Goal: Task Accomplishment & Management: Use online tool/utility

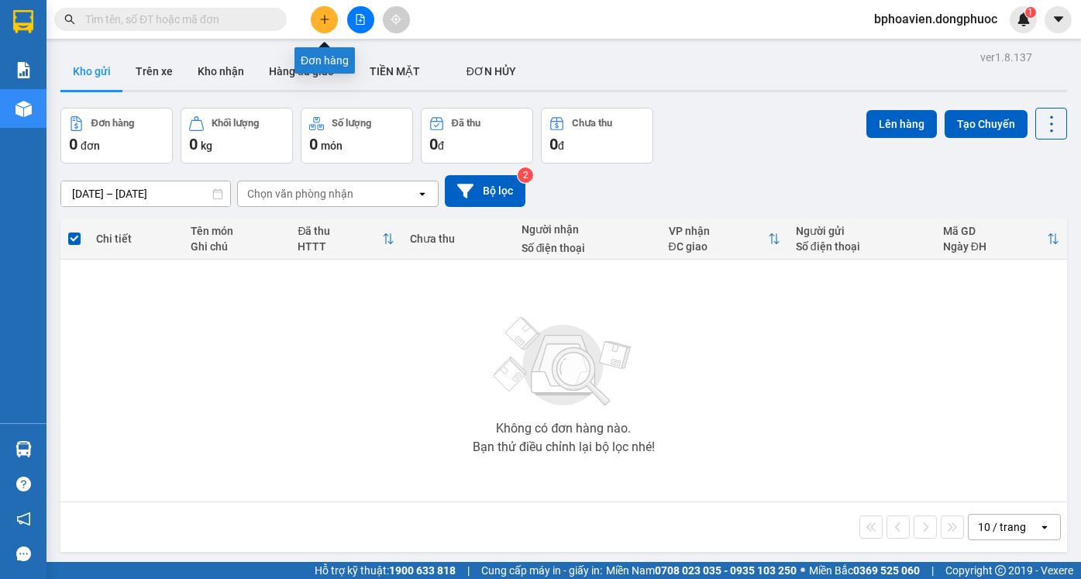
click at [322, 19] on icon "plus" at bounding box center [324, 19] width 11 height 11
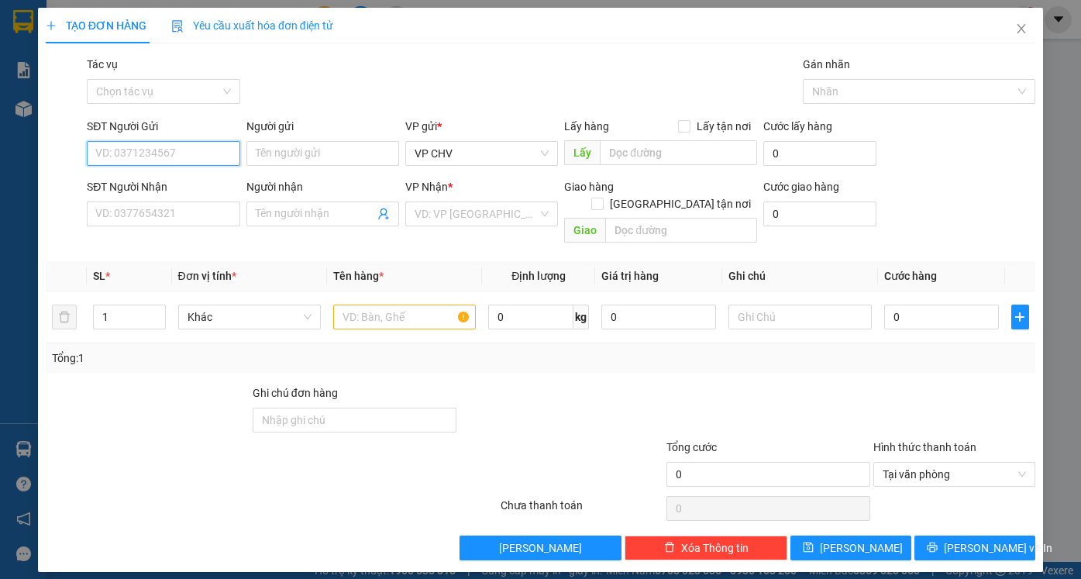
click at [191, 157] on input "SĐT Người Gửi" at bounding box center [163, 153] width 153 height 25
type input "0913823045"
click at [194, 183] on div "0913823045 - BÉ" at bounding box center [163, 184] width 134 height 17
type input "BÉ"
type input "0352674475"
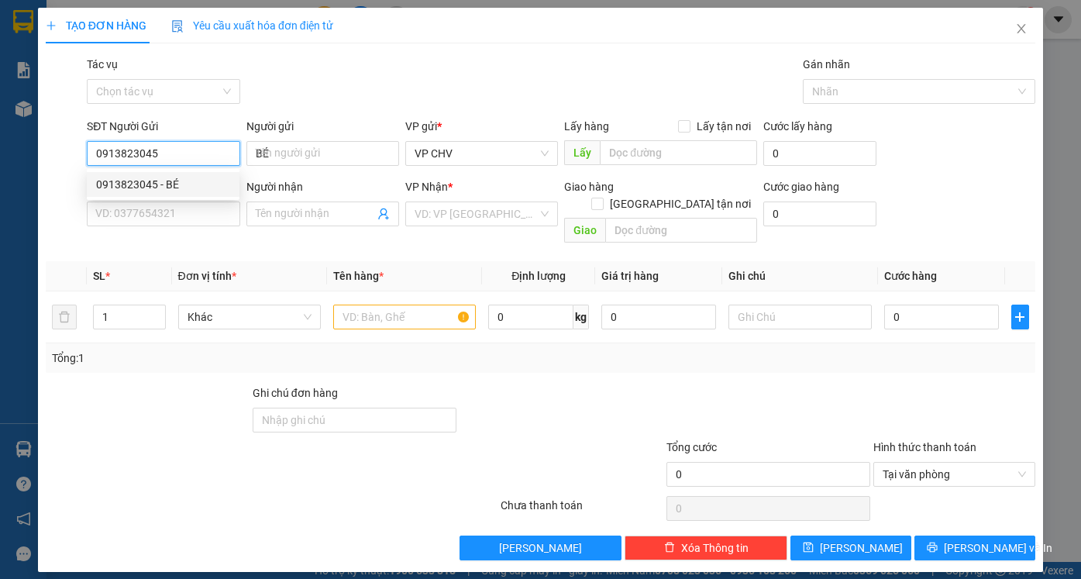
type input "HÀ PHƯƠNG"
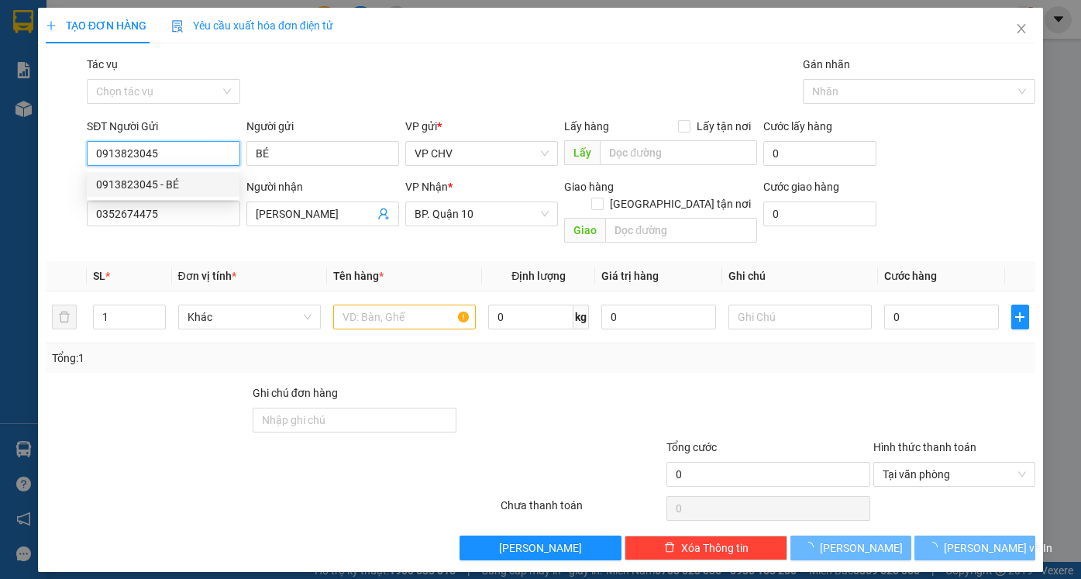
type input "80.000"
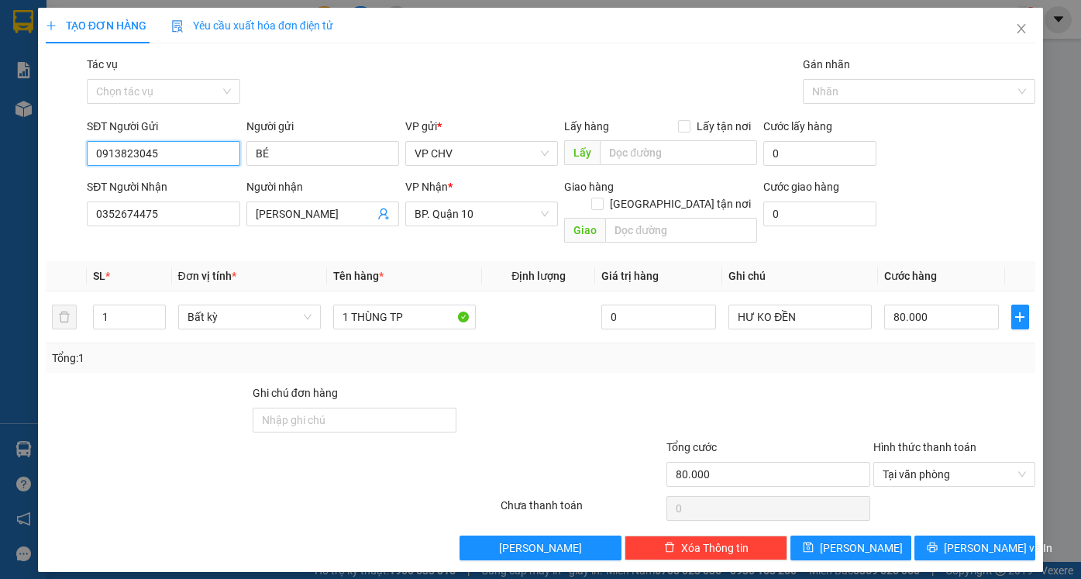
type input "0913823045"
click at [0, 222] on div "TẠO ĐƠN HÀNG Yêu cầu xuất hóa đơn điện tử Transit Pickup Surcharge Ids Transit …" at bounding box center [540, 289] width 1081 height 579
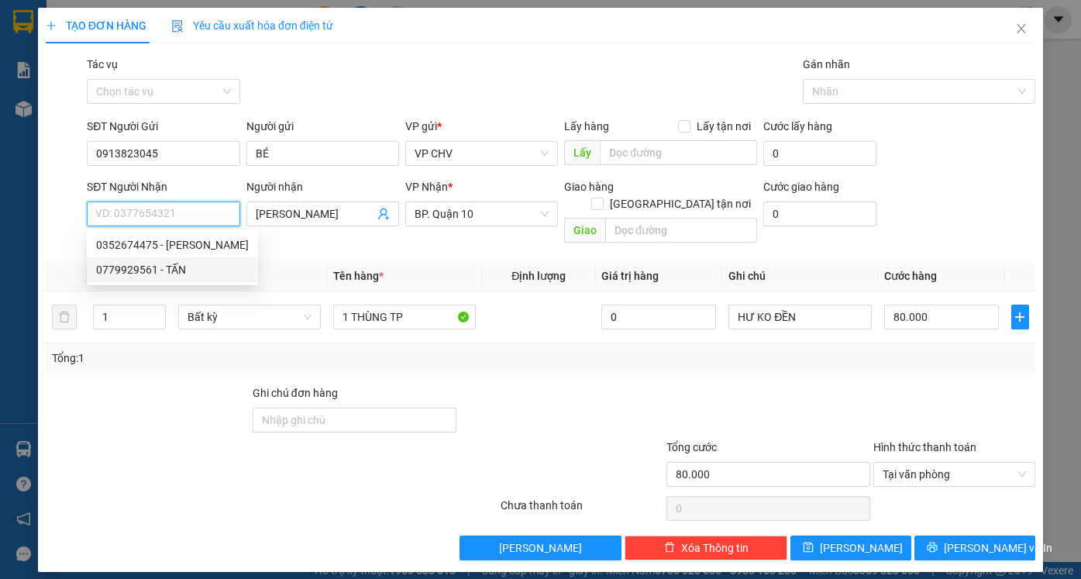
click at [125, 267] on div "0779929561 - TẤN" at bounding box center [172, 269] width 153 height 17
type input "0779929561"
type input "TẤN"
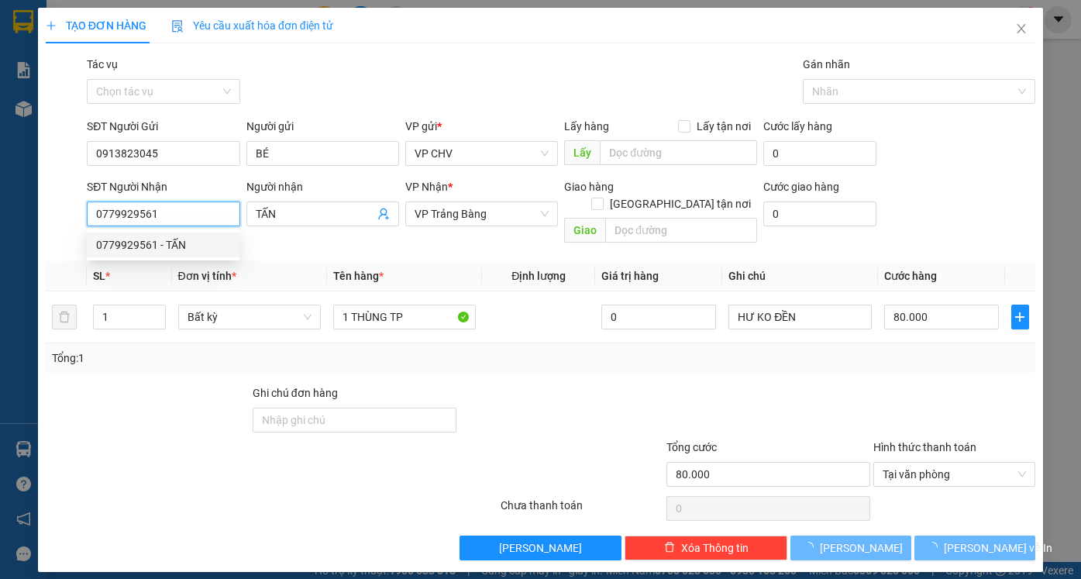
type input "50.000"
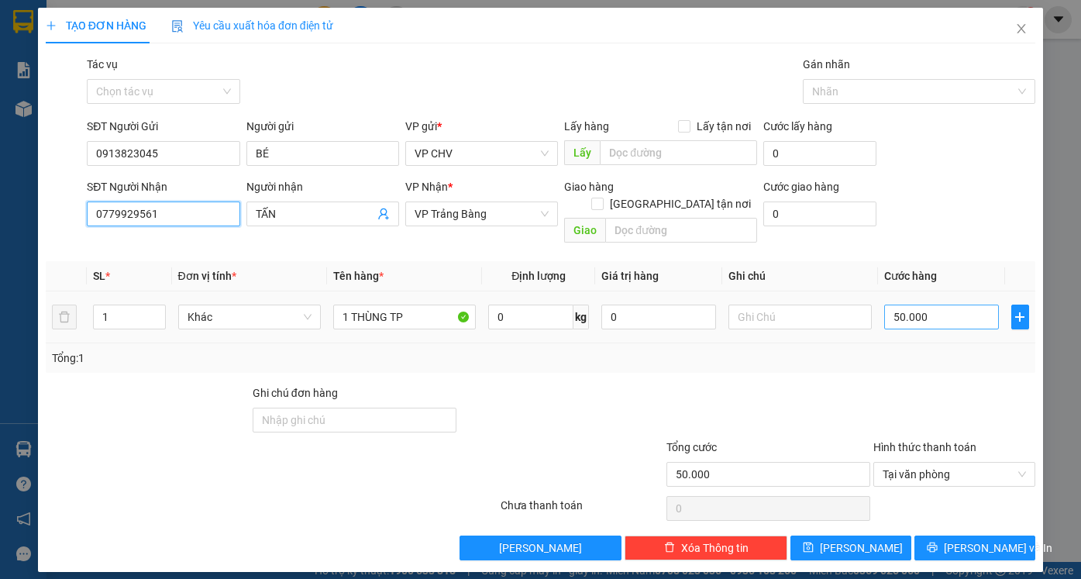
type input "0779929561"
click at [963, 305] on input "50.000" at bounding box center [941, 317] width 115 height 25
type input "2"
type input "25"
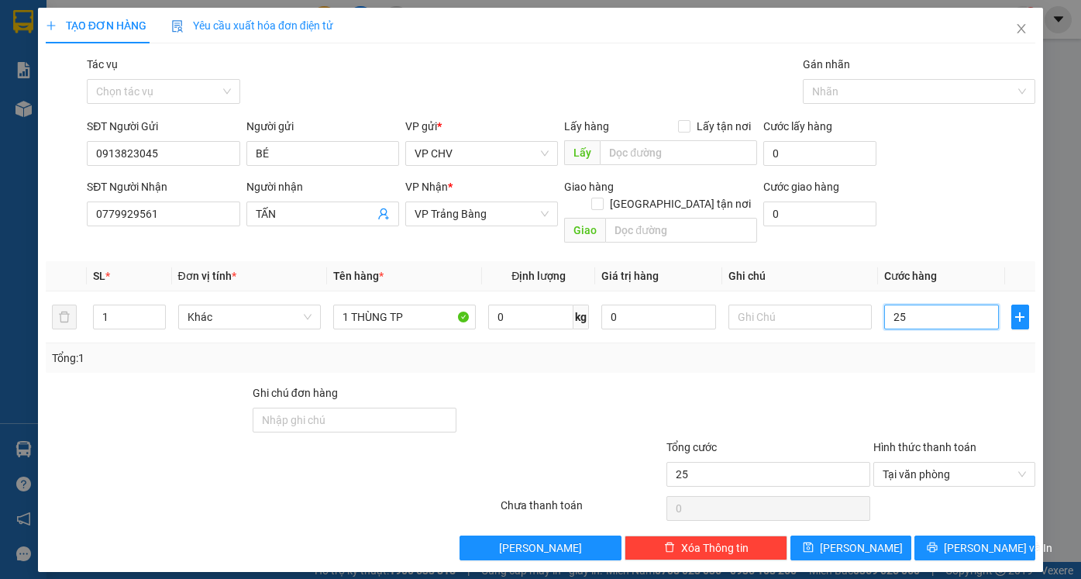
type input "25"
click at [952, 384] on div at bounding box center [955, 411] width 166 height 54
type input "25.000"
click at [983, 539] on span "[PERSON_NAME] và In" at bounding box center [998, 547] width 108 height 17
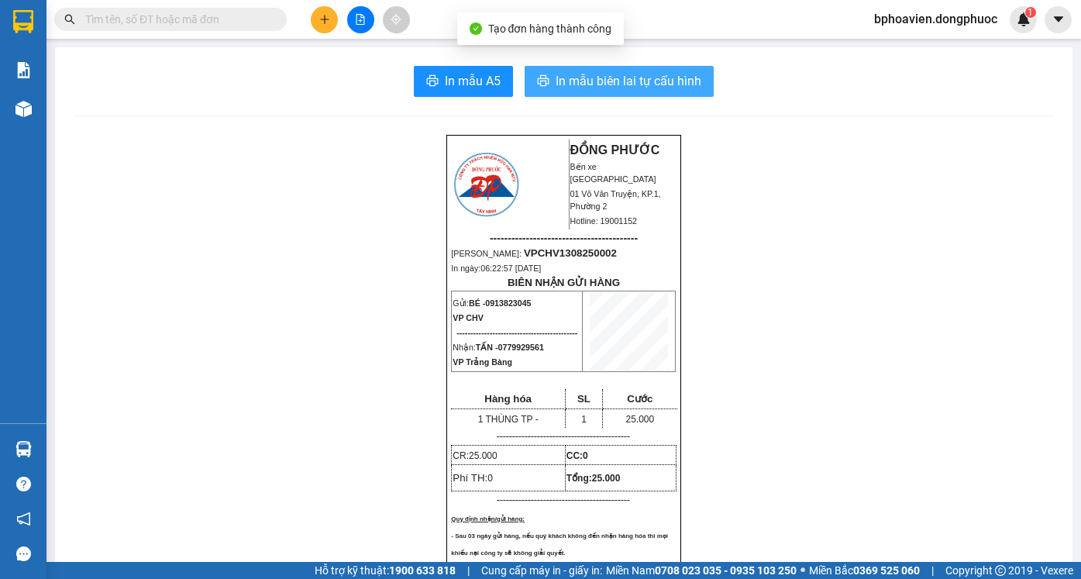
click at [628, 88] on span "In mẫu biên lai tự cấu hình" at bounding box center [629, 80] width 146 height 19
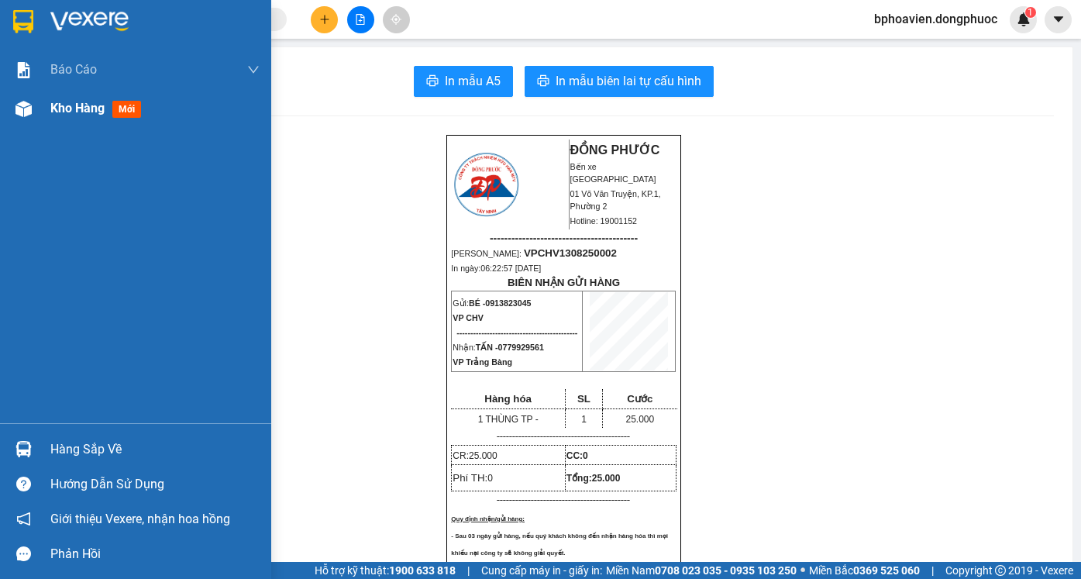
click at [81, 110] on span "Kho hàng" at bounding box center [77, 108] width 54 height 15
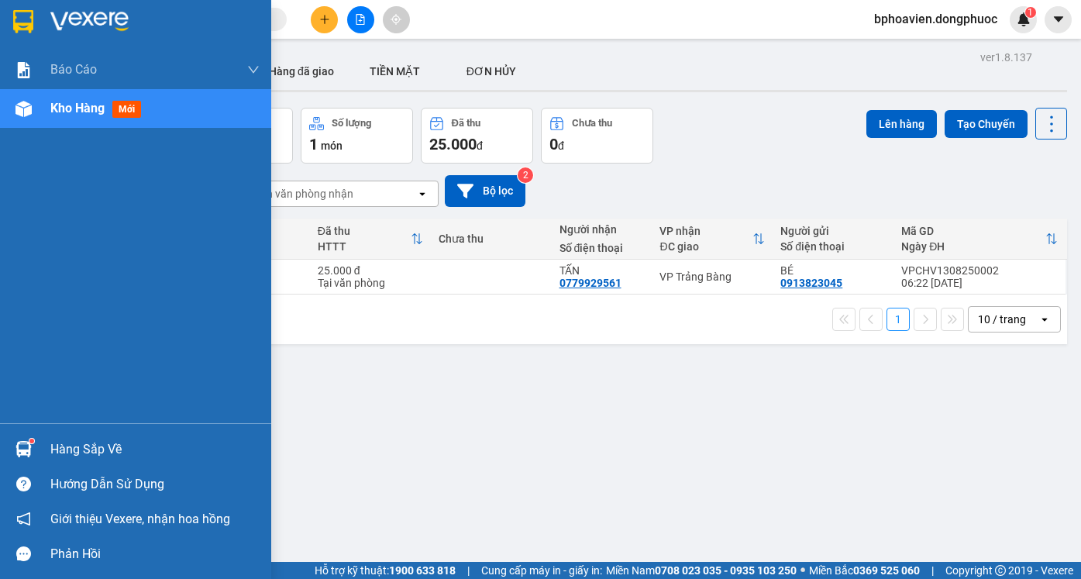
drag, startPoint x: 85, startPoint y: 444, endPoint x: 196, endPoint y: 494, distance: 121.4
click at [87, 444] on div "Hàng sắp về" at bounding box center [154, 449] width 209 height 23
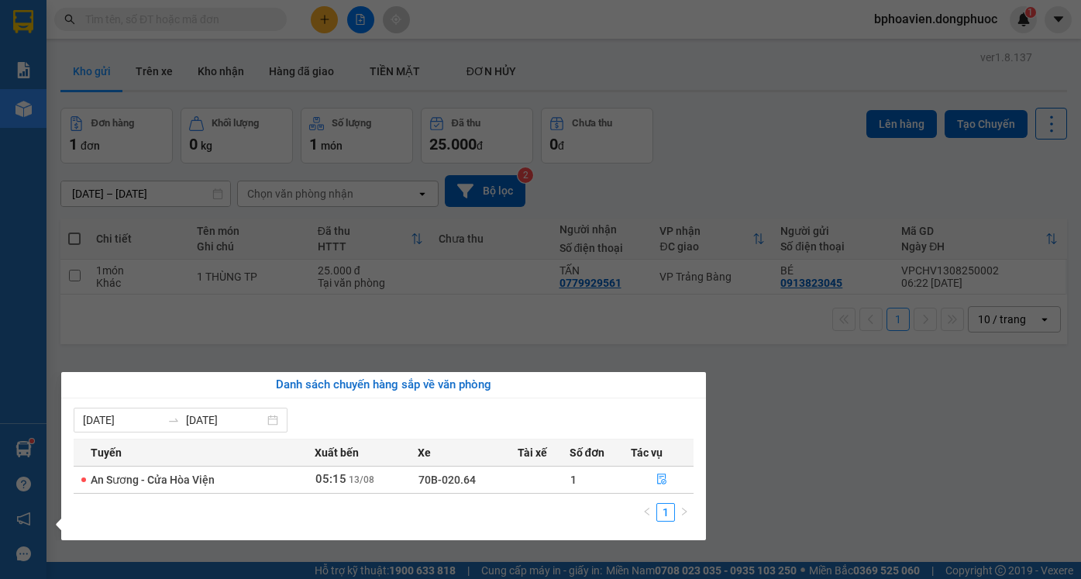
drag, startPoint x: 804, startPoint y: 360, endPoint x: 437, endPoint y: 163, distance: 416.7
click at [800, 358] on section "Kết quả tìm kiếm ( 0 ) Bộ lọc No Data bphoavien.dongphuoc 1 Báo cáo Mẫu 1: Báo …" at bounding box center [540, 289] width 1081 height 579
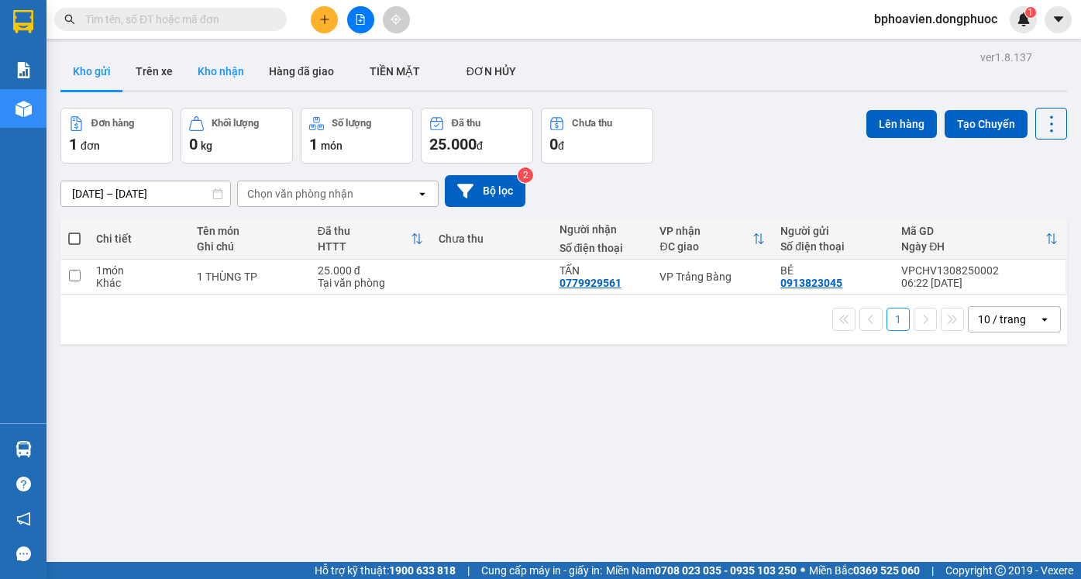
click at [238, 73] on button "Kho nhận" at bounding box center [220, 71] width 71 height 37
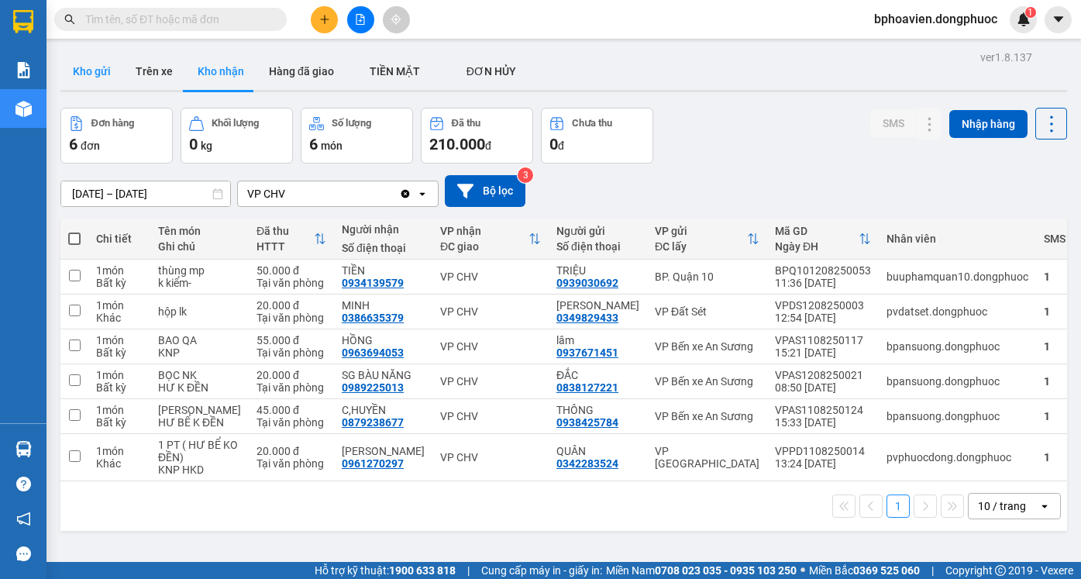
drag, startPoint x: 96, startPoint y: 68, endPoint x: 105, endPoint y: 74, distance: 11.2
click at [96, 67] on button "Kho gửi" at bounding box center [91, 71] width 63 height 37
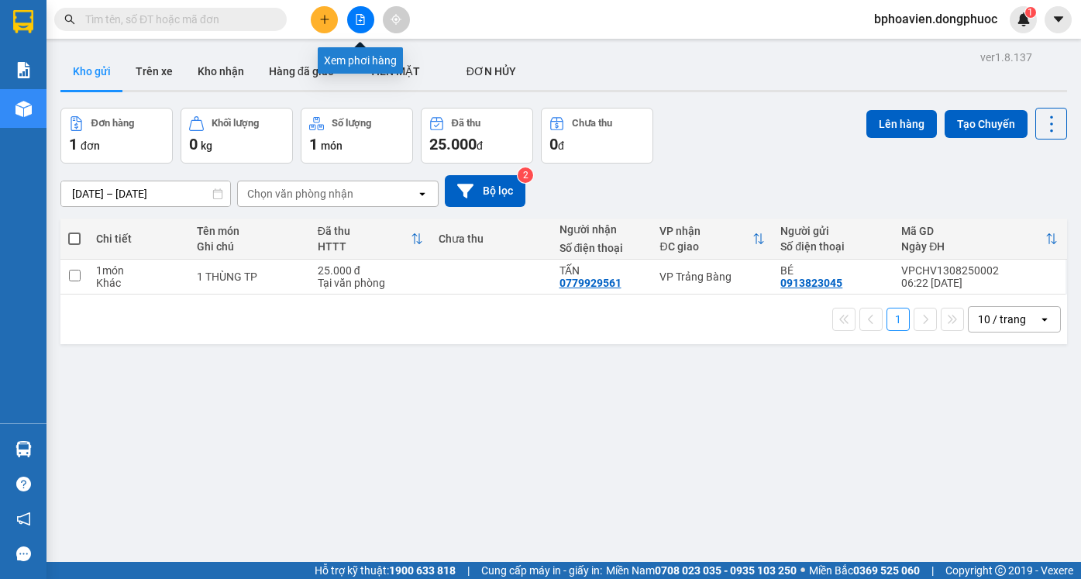
click at [353, 19] on button at bounding box center [360, 19] width 27 height 27
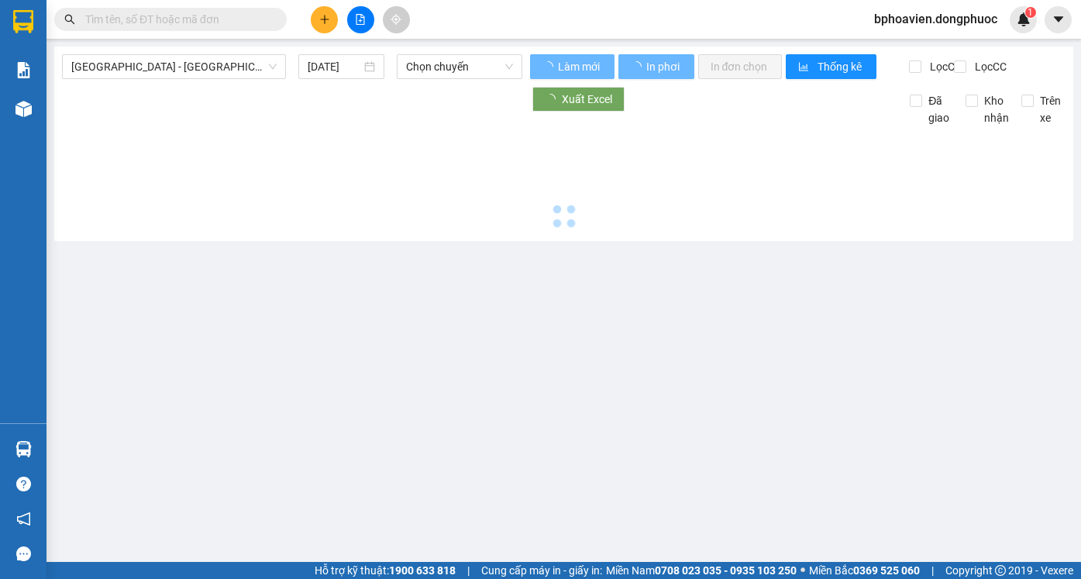
type input "[DATE]"
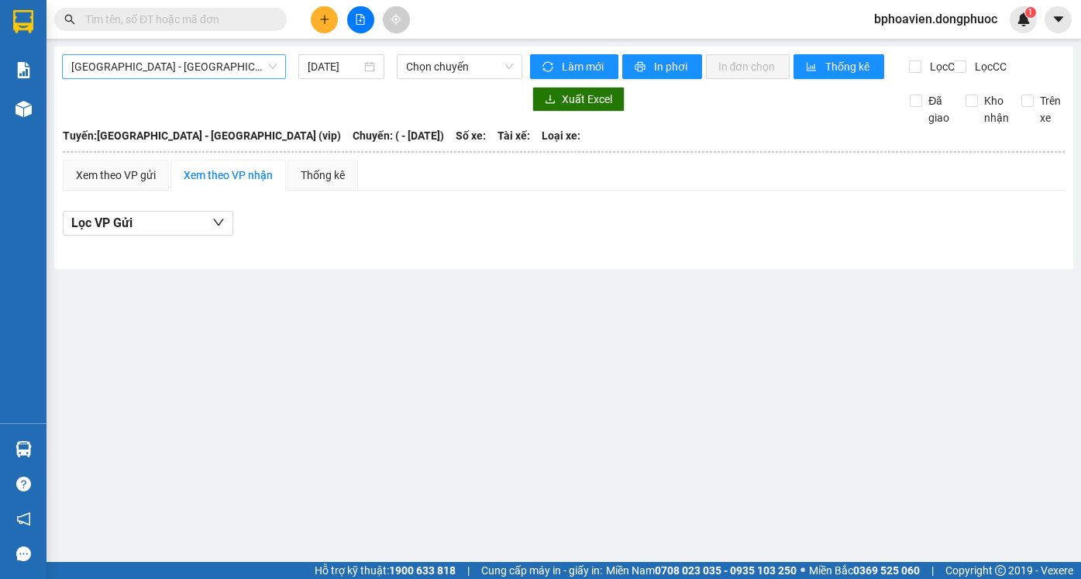
click at [230, 65] on span "[GEOGRAPHIC_DATA] - [GEOGRAPHIC_DATA] (vip)" at bounding box center [173, 66] width 205 height 23
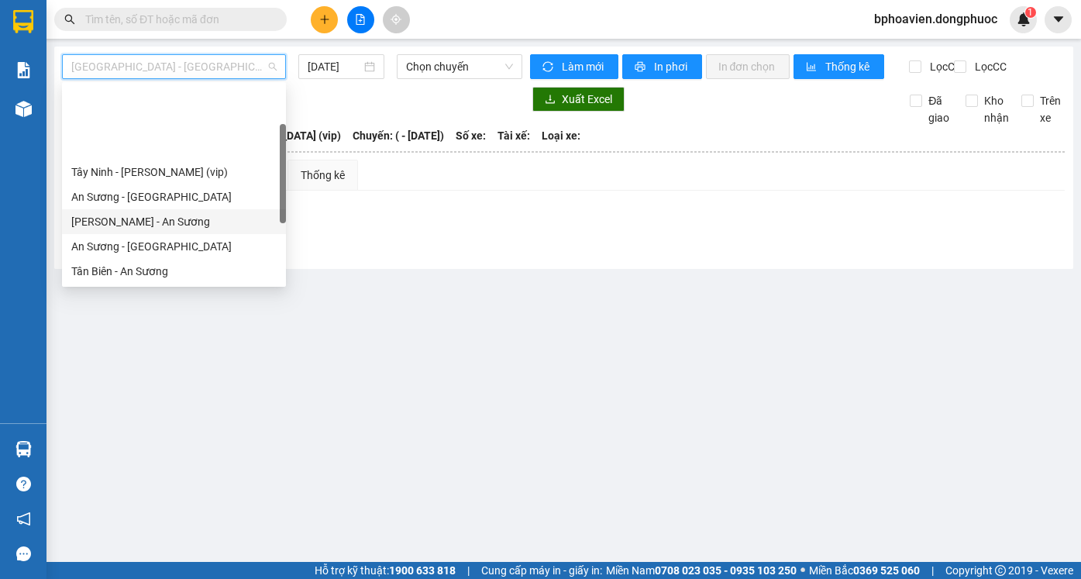
scroll to position [155, 0]
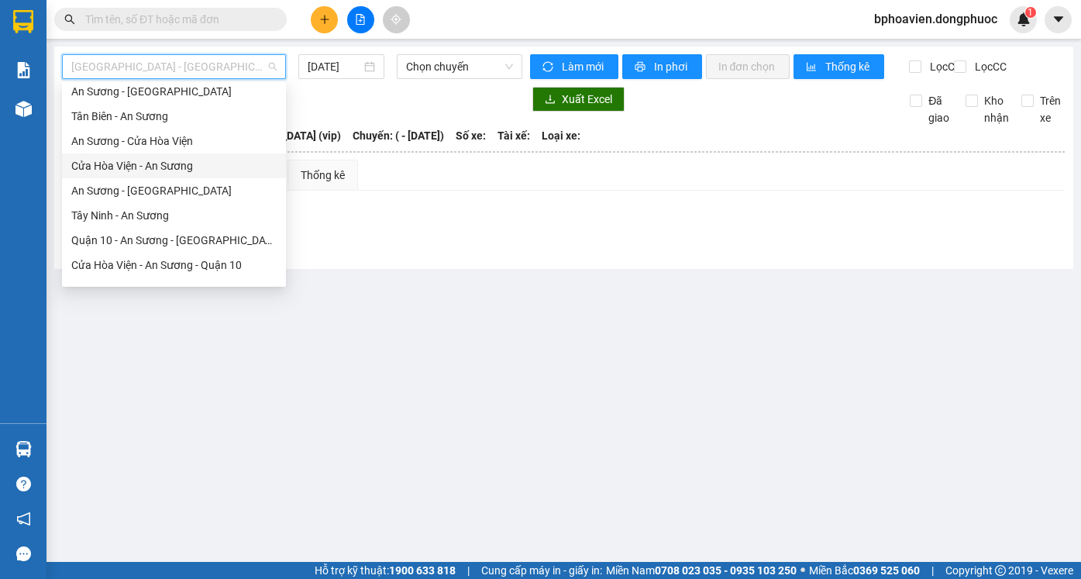
click at [181, 174] on div "Cửa Hòa Viện - An Sương" at bounding box center [174, 165] width 224 height 25
type input "[DATE]"
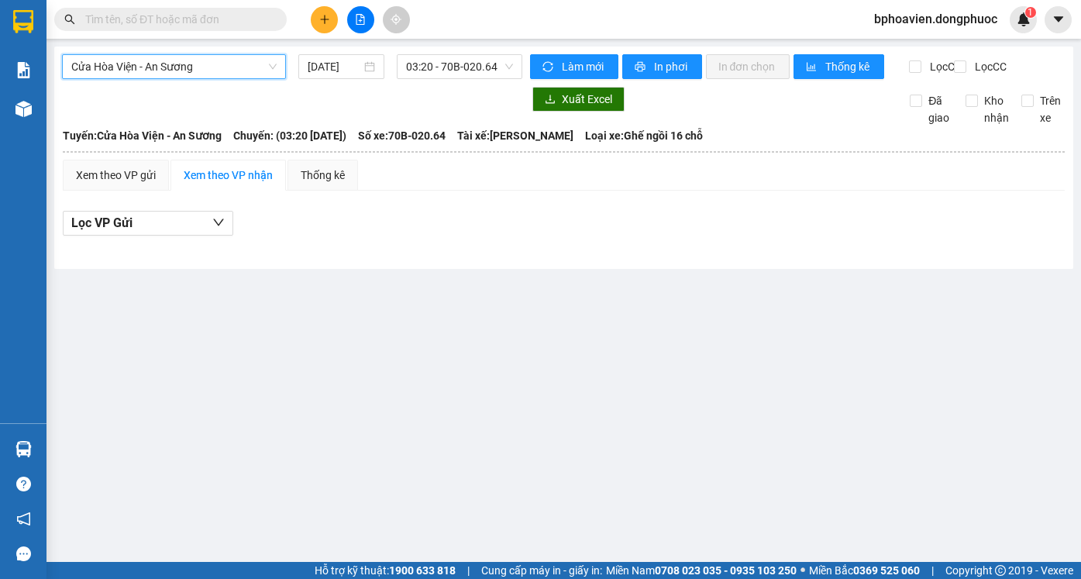
click at [463, 50] on div "Cửa Hòa Viện - An Sương Cửa Hòa Viện - An Sương 13/08/2025 03:20 - 70B-020.64 L…" at bounding box center [563, 157] width 1019 height 222
click at [462, 65] on span "03:20 - 70B-020.64" at bounding box center [459, 66] width 107 height 23
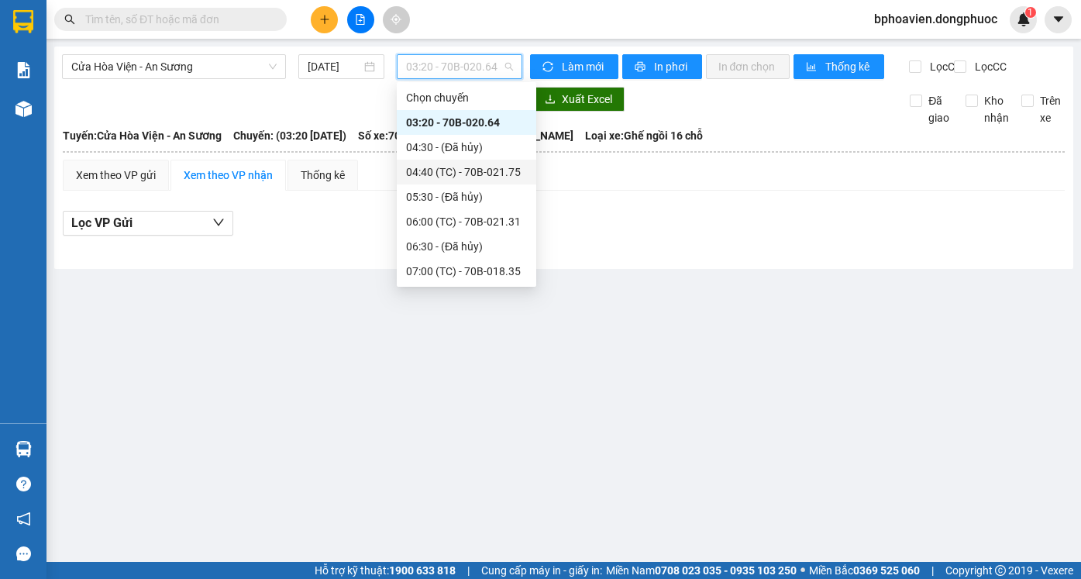
click at [446, 167] on div "04:40 (TC) - 70B-021.75" at bounding box center [466, 171] width 121 height 17
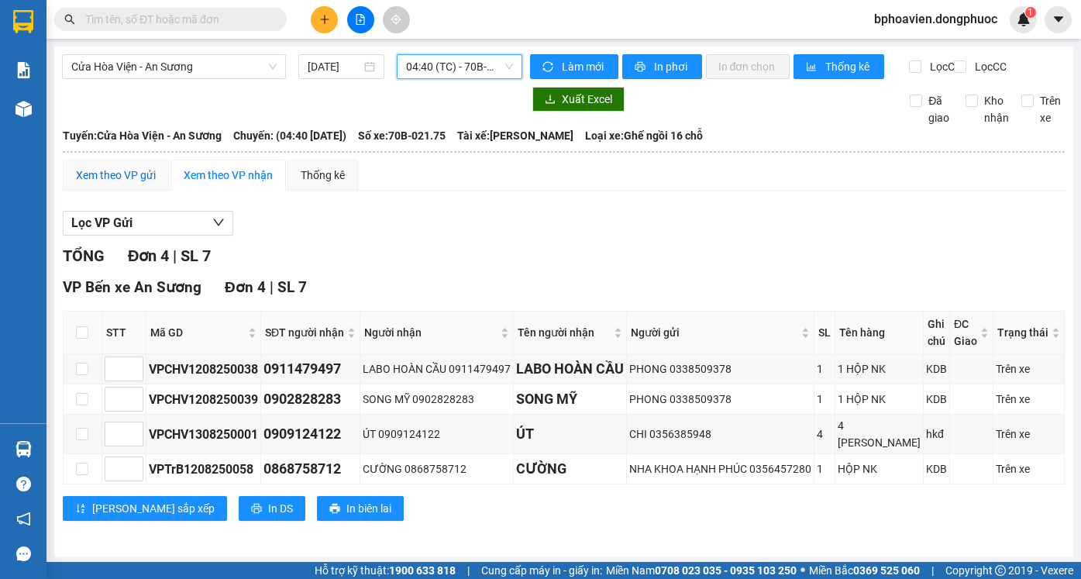
drag, startPoint x: 132, startPoint y: 181, endPoint x: 171, endPoint y: 256, distance: 83.9
click at [132, 181] on div "Xem theo VP gửi" at bounding box center [116, 175] width 80 height 17
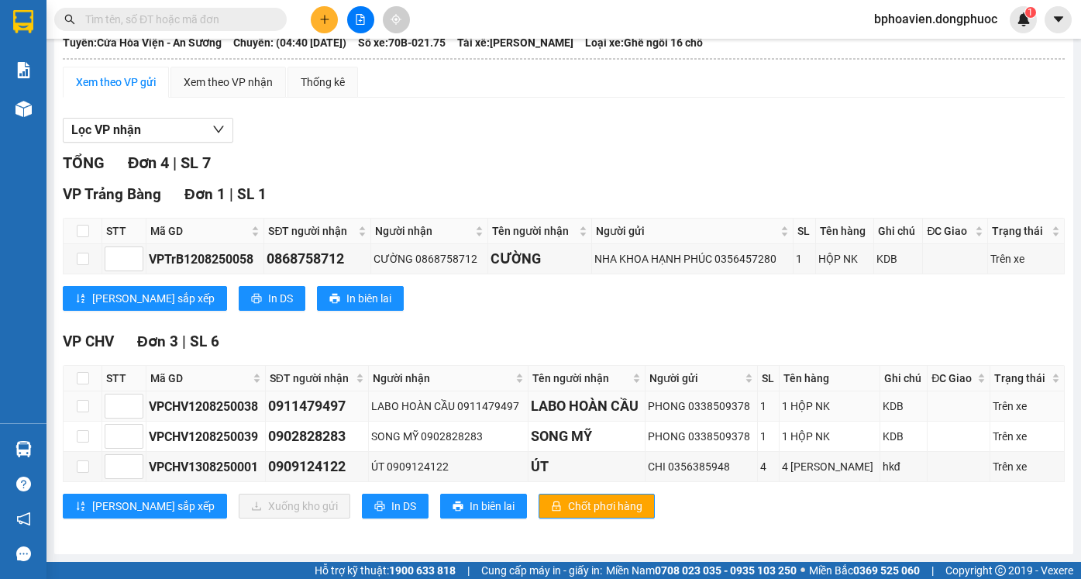
scroll to position [106, 0]
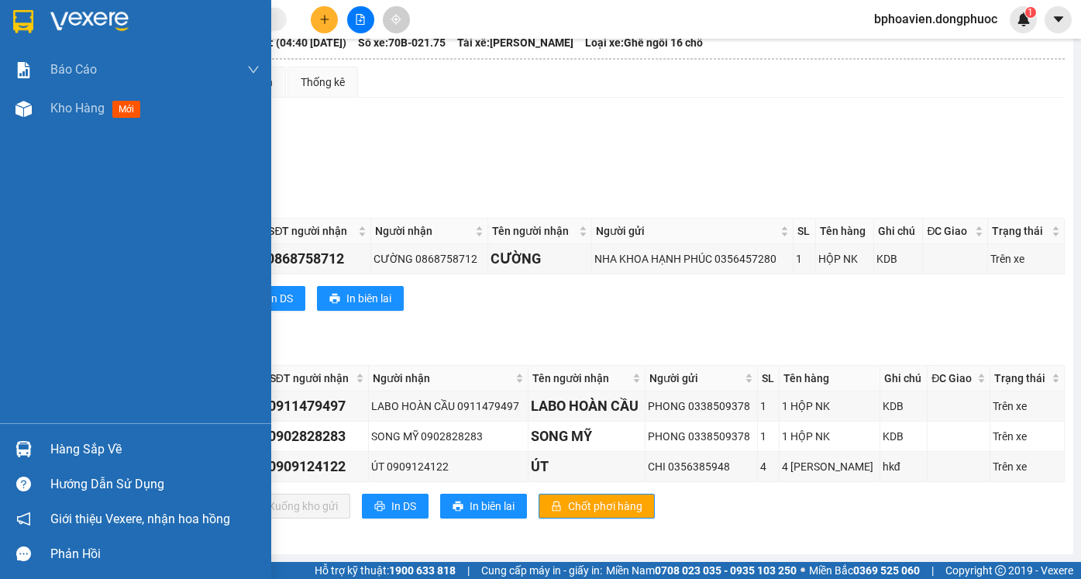
drag, startPoint x: 53, startPoint y: 114, endPoint x: 217, endPoint y: 537, distance: 453.8
click at [53, 113] on span "Kho hàng" at bounding box center [77, 108] width 54 height 15
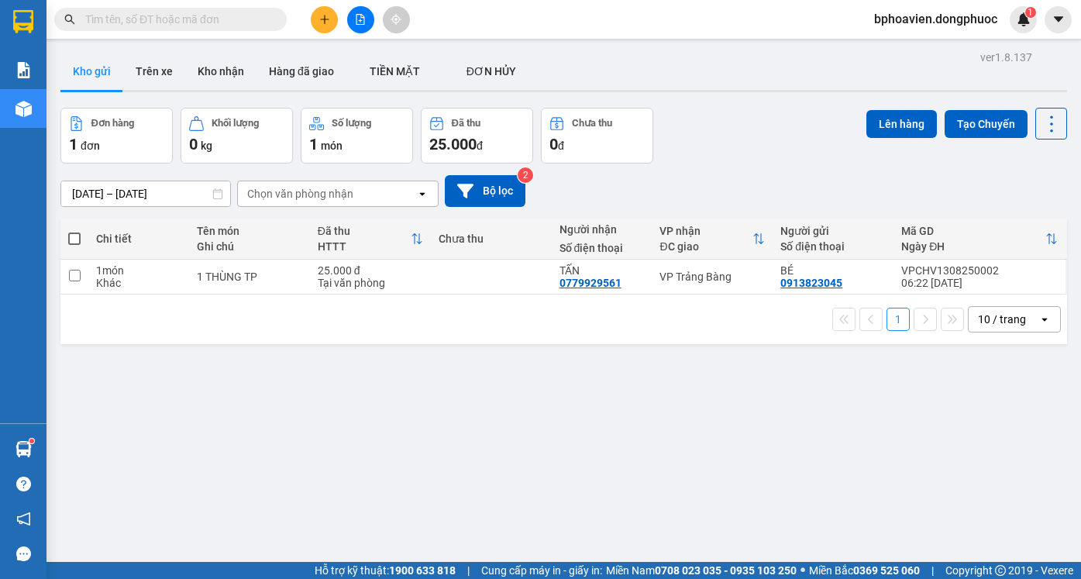
click at [98, 64] on button "Kho gửi" at bounding box center [91, 71] width 63 height 37
click at [74, 275] on input "checkbox" at bounding box center [75, 276] width 12 height 12
checkbox input "true"
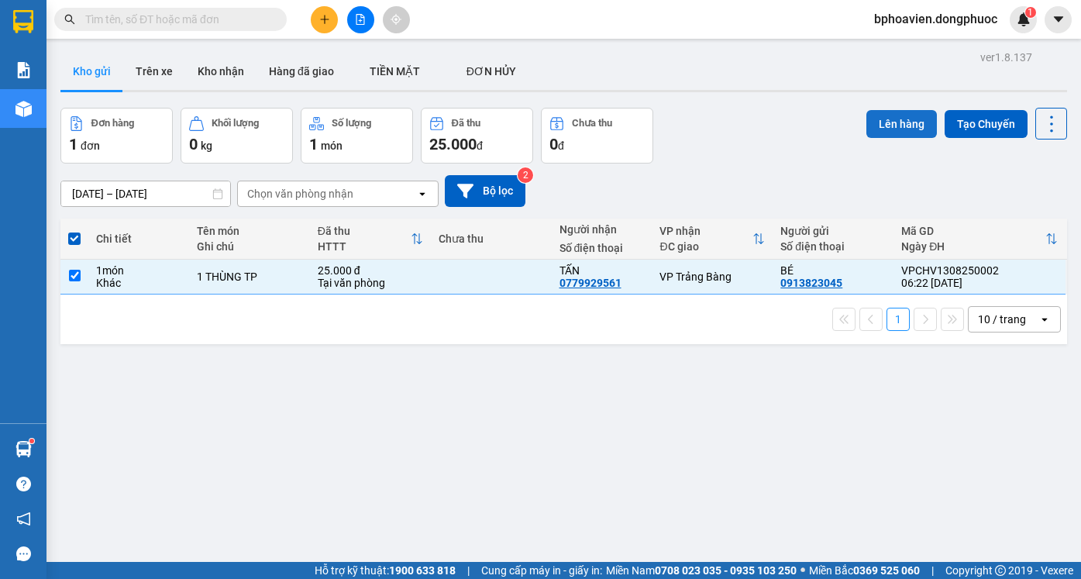
click at [881, 123] on button "Lên hàng" at bounding box center [901, 124] width 71 height 28
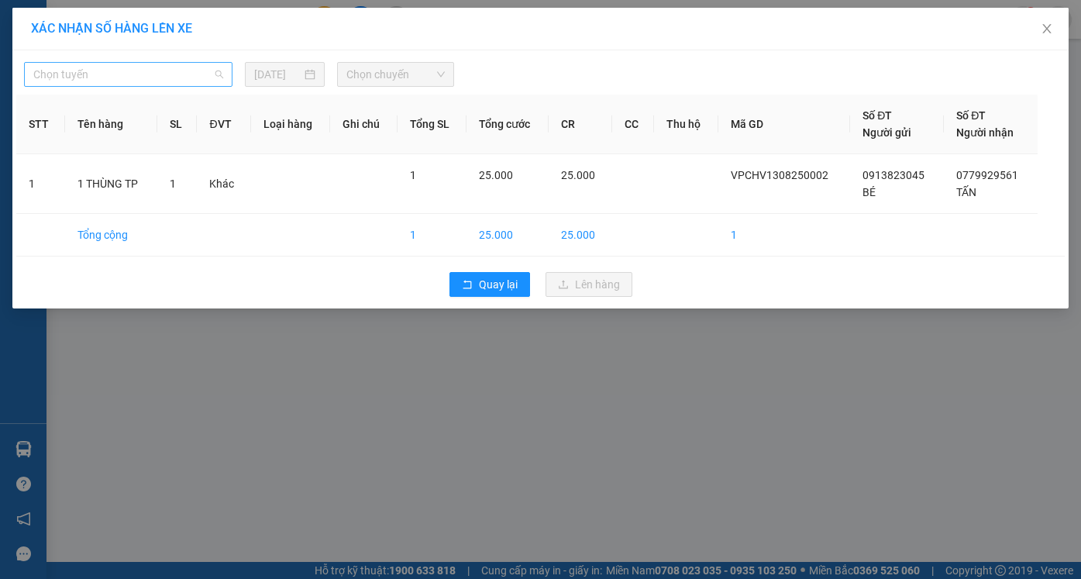
click at [220, 74] on span "Chọn tuyến" at bounding box center [128, 74] width 190 height 23
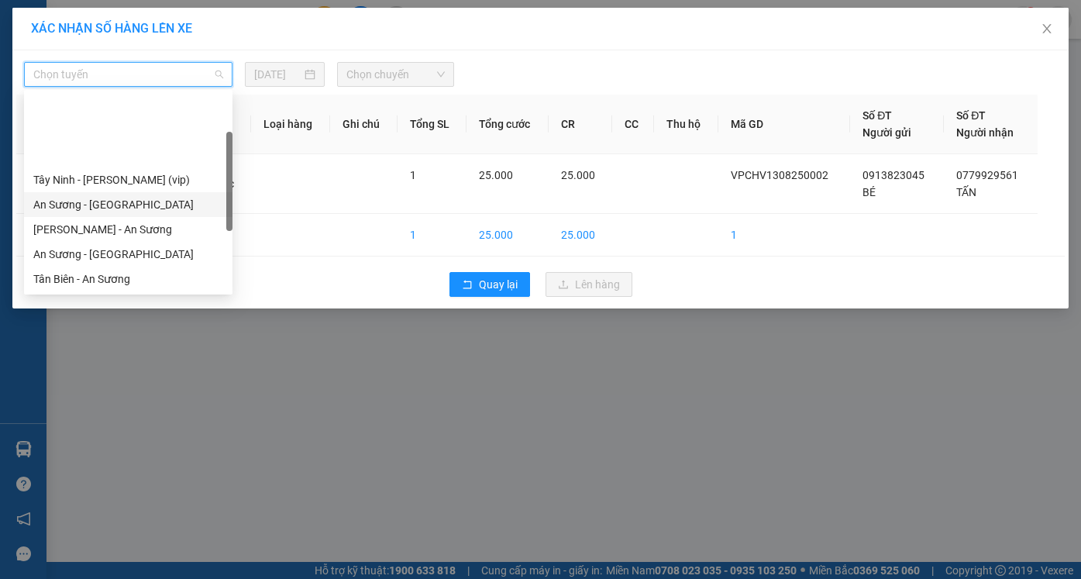
scroll to position [77, 0]
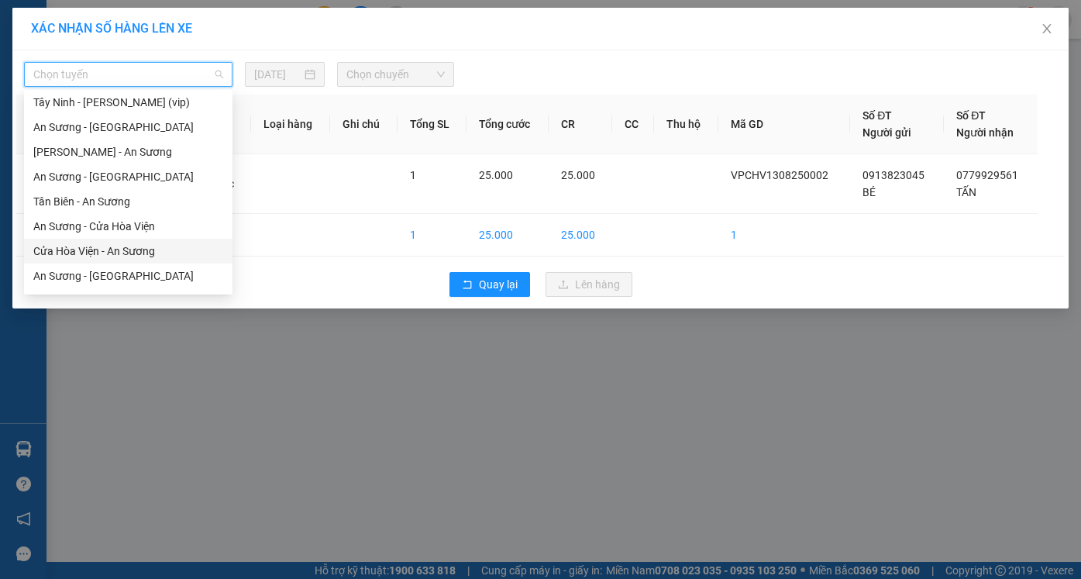
click at [132, 253] on div "Cửa Hòa Viện - An Sương" at bounding box center [128, 251] width 190 height 17
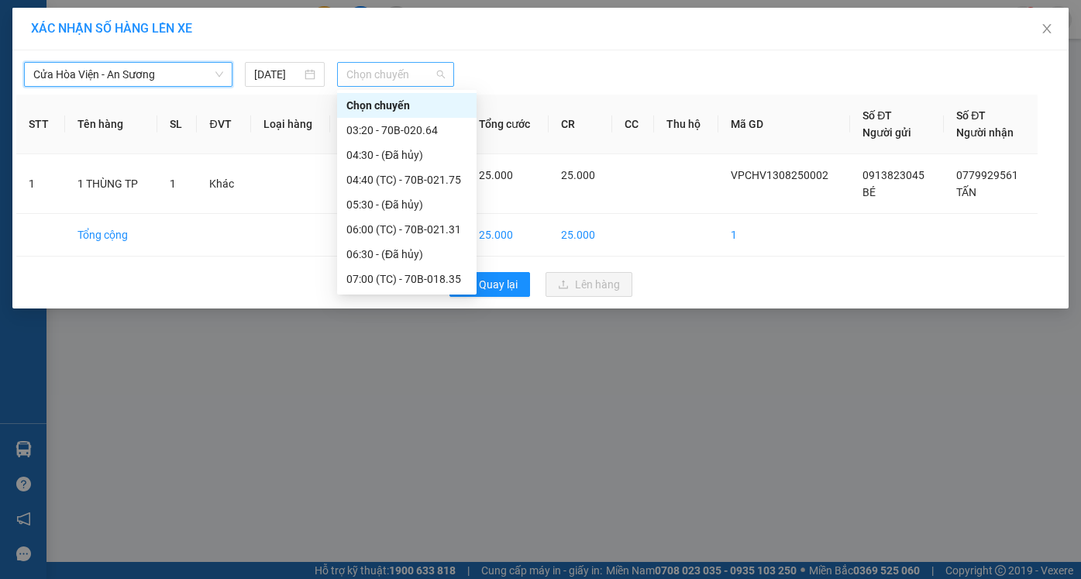
click at [443, 71] on span "Chọn chuyến" at bounding box center [395, 74] width 98 height 23
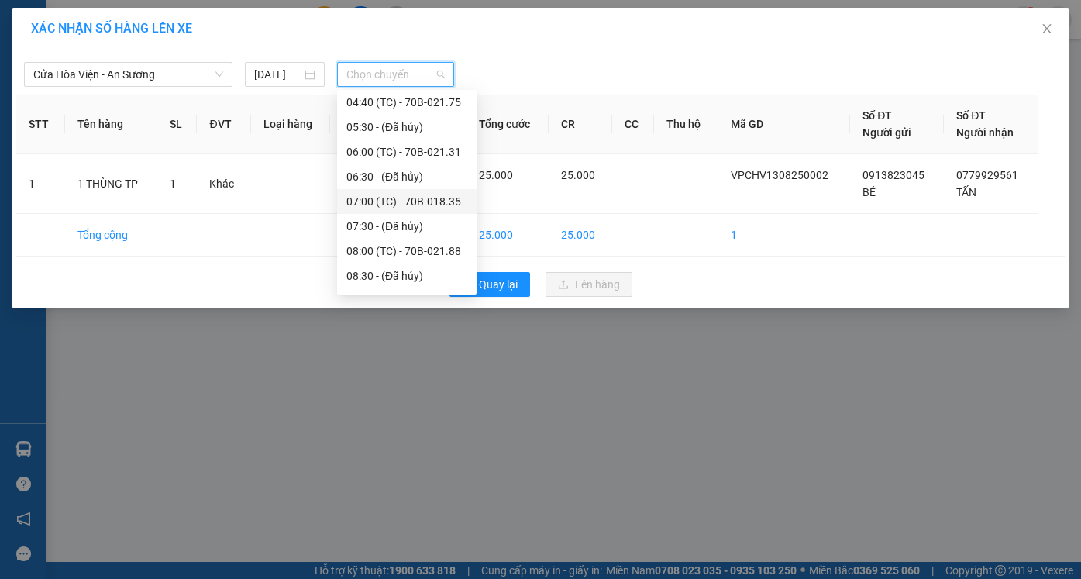
click at [429, 203] on div "07:00 (TC) - 70B-018.35" at bounding box center [406, 201] width 121 height 17
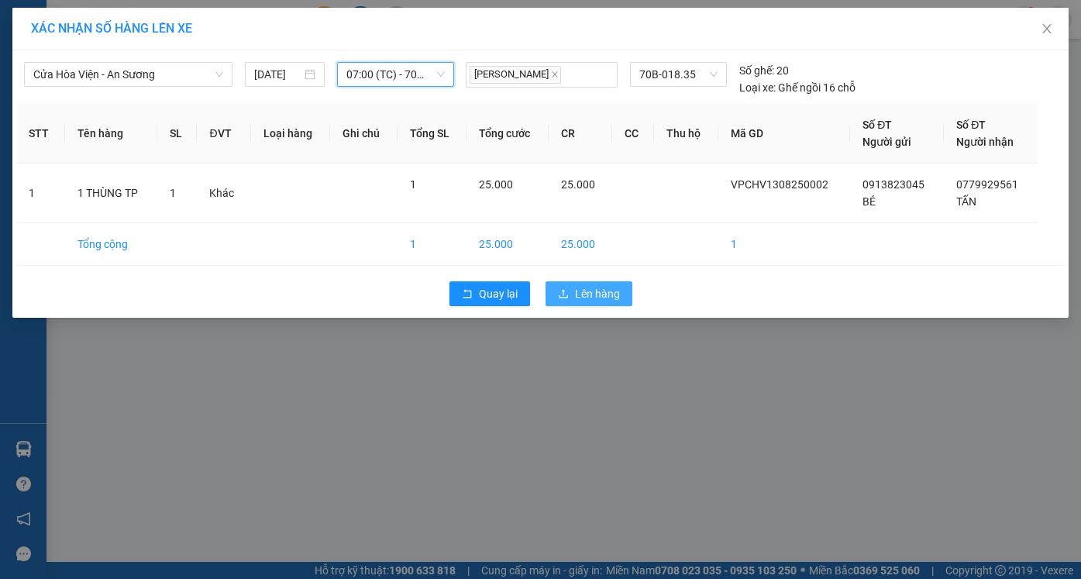
click at [588, 290] on span "Lên hàng" at bounding box center [597, 293] width 45 height 17
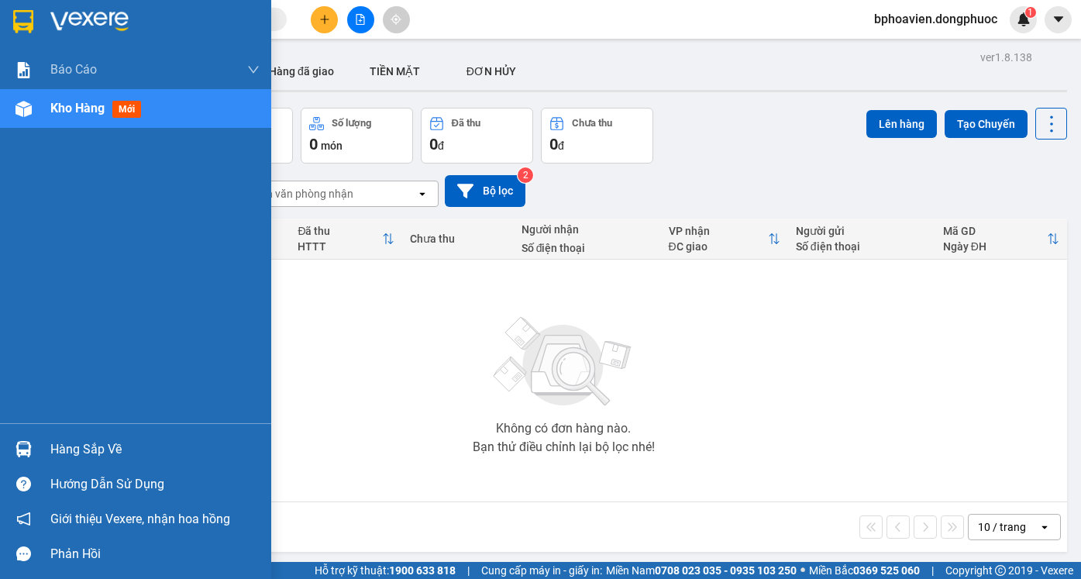
click at [71, 445] on div "Hàng sắp về" at bounding box center [154, 449] width 209 height 23
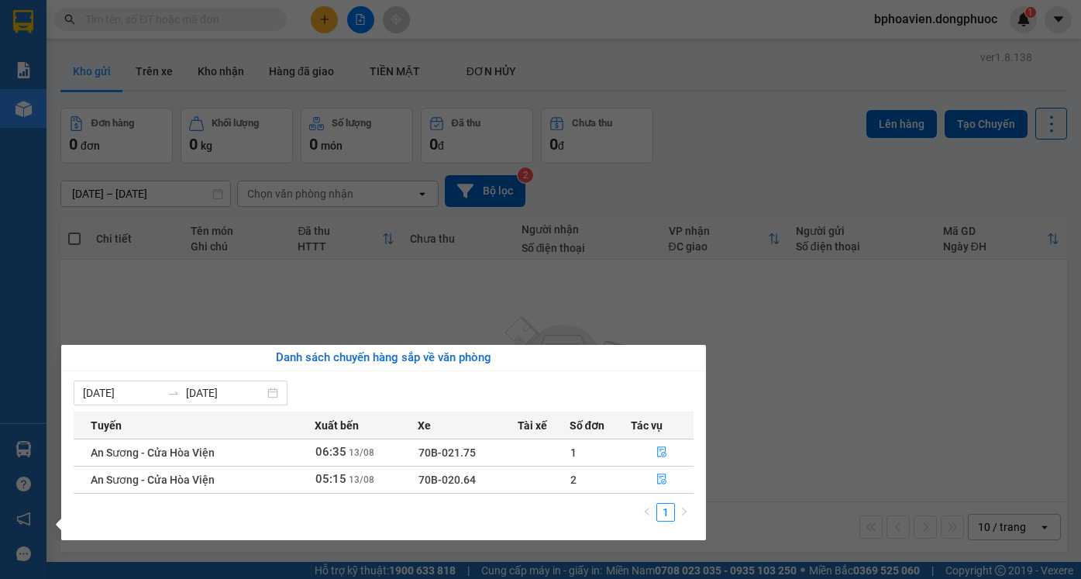
click at [843, 309] on section "Kết quả tìm kiếm ( 0 ) Bộ lọc No Data bphoavien.dongphuoc 1 Báo cáo Mẫu 1: Báo …" at bounding box center [540, 289] width 1081 height 579
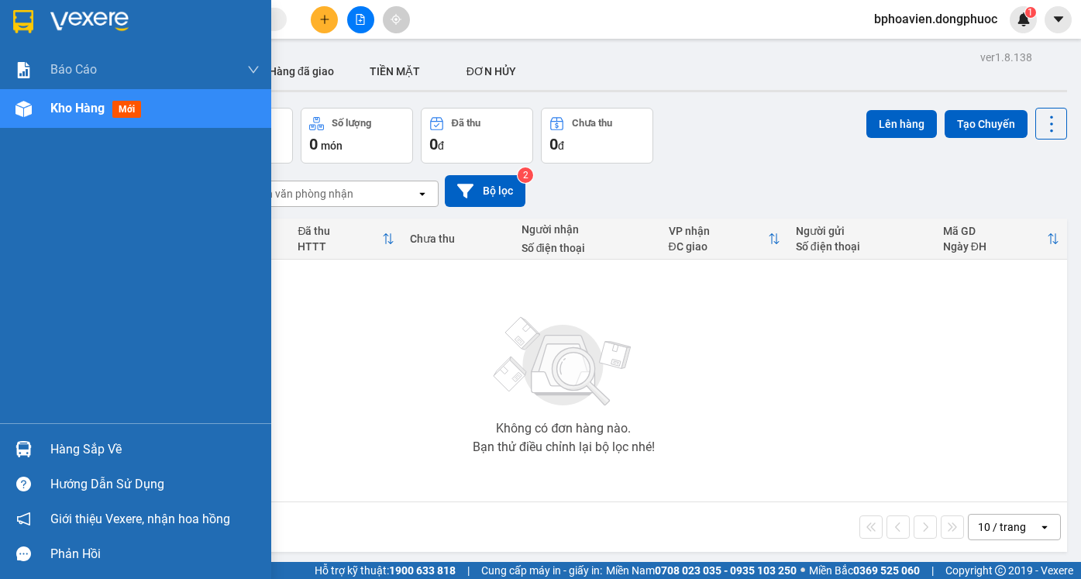
drag, startPoint x: 75, startPoint y: 450, endPoint x: 122, endPoint y: 455, distance: 47.5
click at [76, 449] on div "Hàng sắp về" at bounding box center [154, 449] width 209 height 23
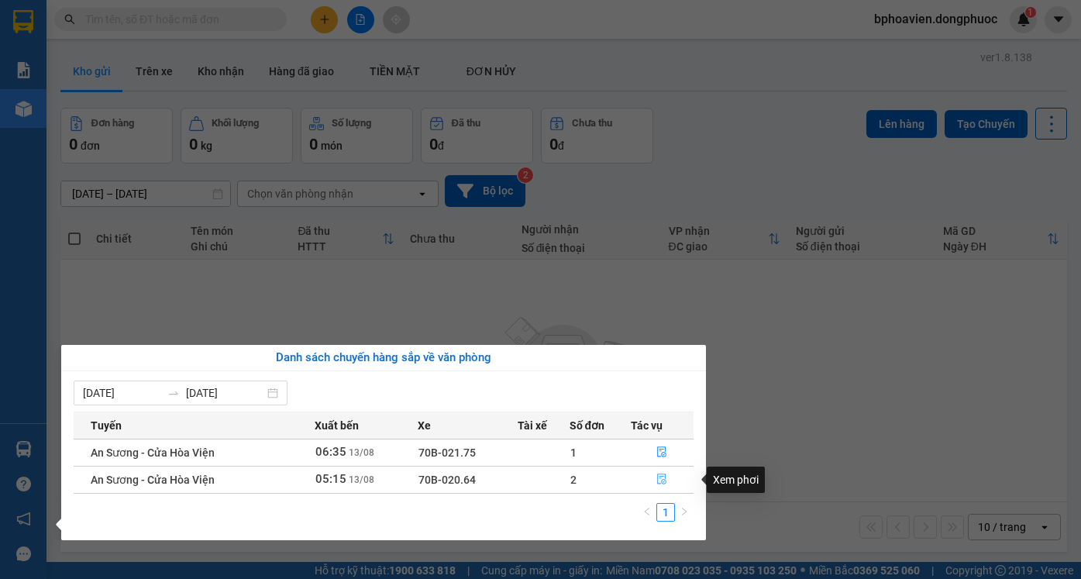
click at [659, 480] on icon "file-done" at bounding box center [661, 478] width 11 height 11
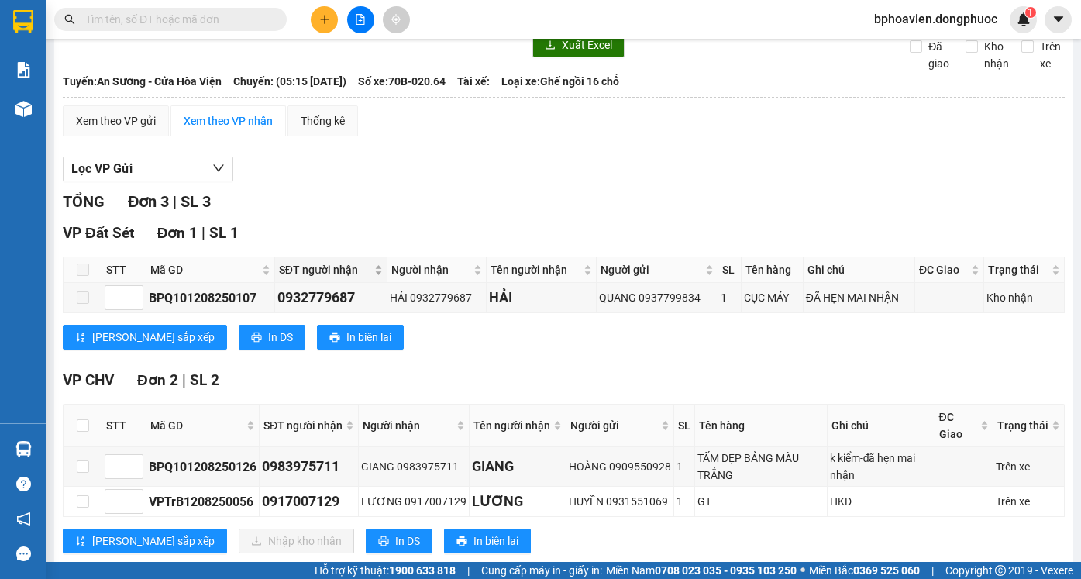
scroll to position [102, 0]
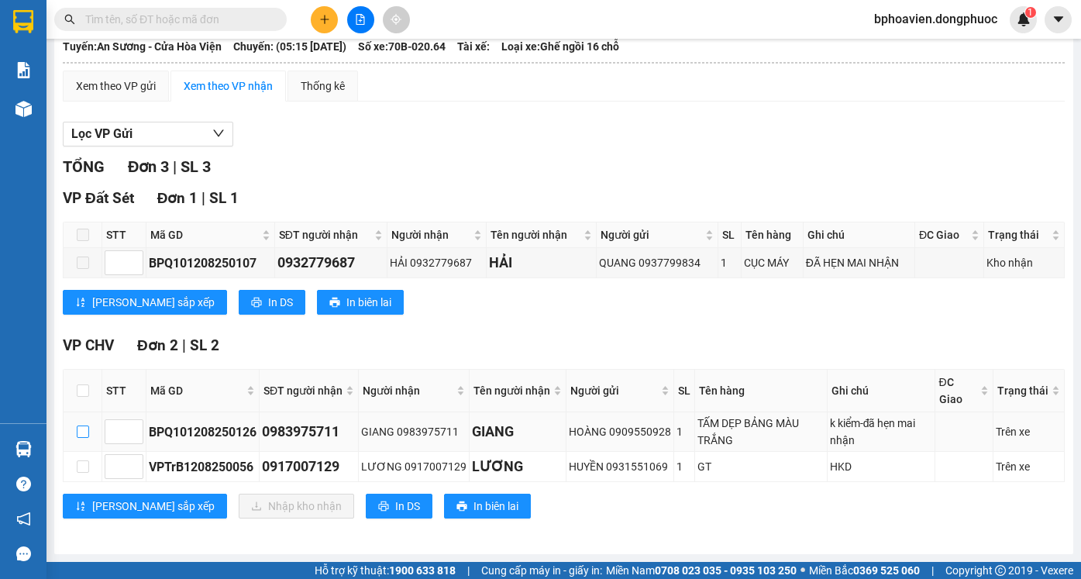
drag, startPoint x: 86, startPoint y: 432, endPoint x: 80, endPoint y: 443, distance: 12.5
click at [85, 432] on input "checkbox" at bounding box center [83, 431] width 12 height 12
checkbox input "true"
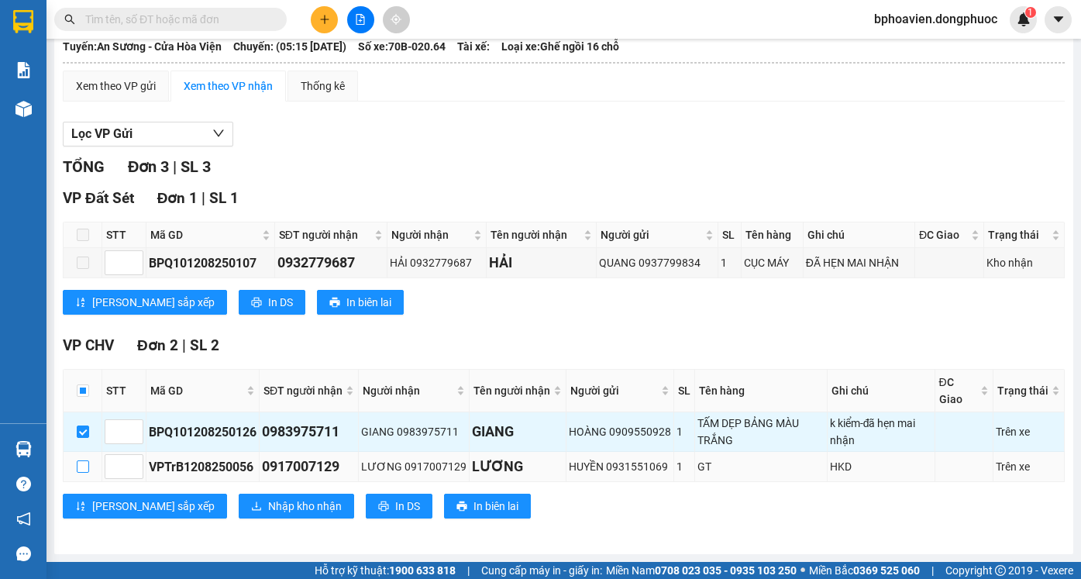
drag, startPoint x: 80, startPoint y: 470, endPoint x: 89, endPoint y: 470, distance: 9.3
click at [80, 469] on input "checkbox" at bounding box center [83, 466] width 12 height 12
checkbox input "true"
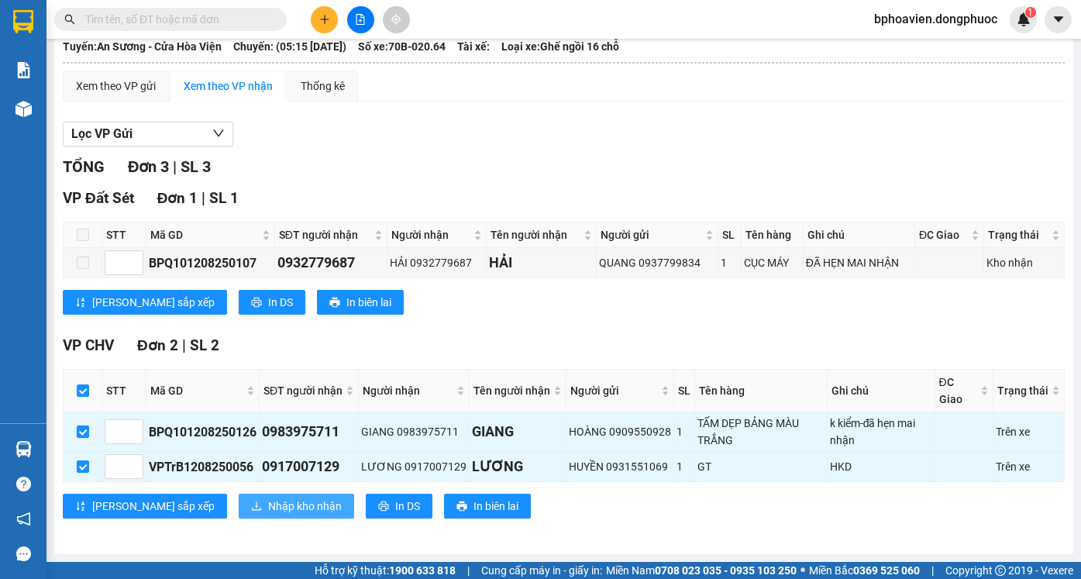
click at [268, 501] on span "Nhập kho nhận" at bounding box center [305, 505] width 74 height 17
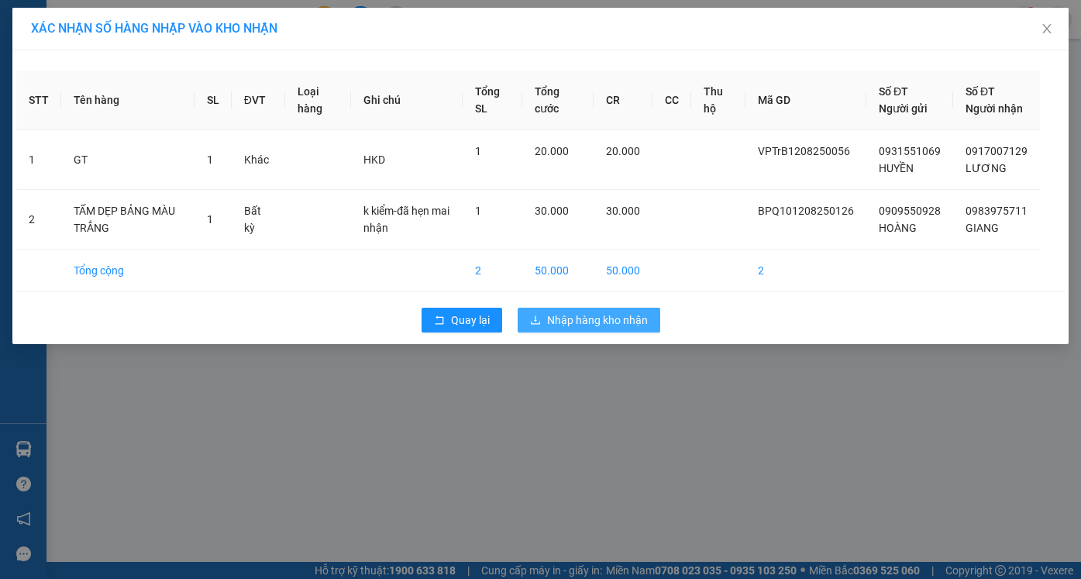
click at [565, 329] on span "Nhập hàng kho nhận" at bounding box center [597, 319] width 101 height 17
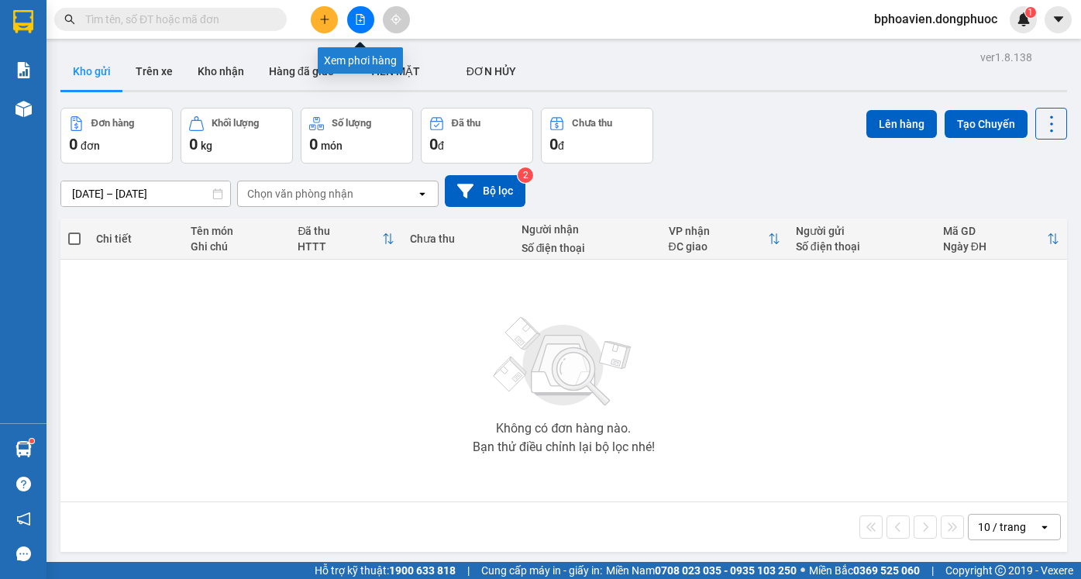
click at [360, 22] on icon "file-add" at bounding box center [360, 19] width 11 height 11
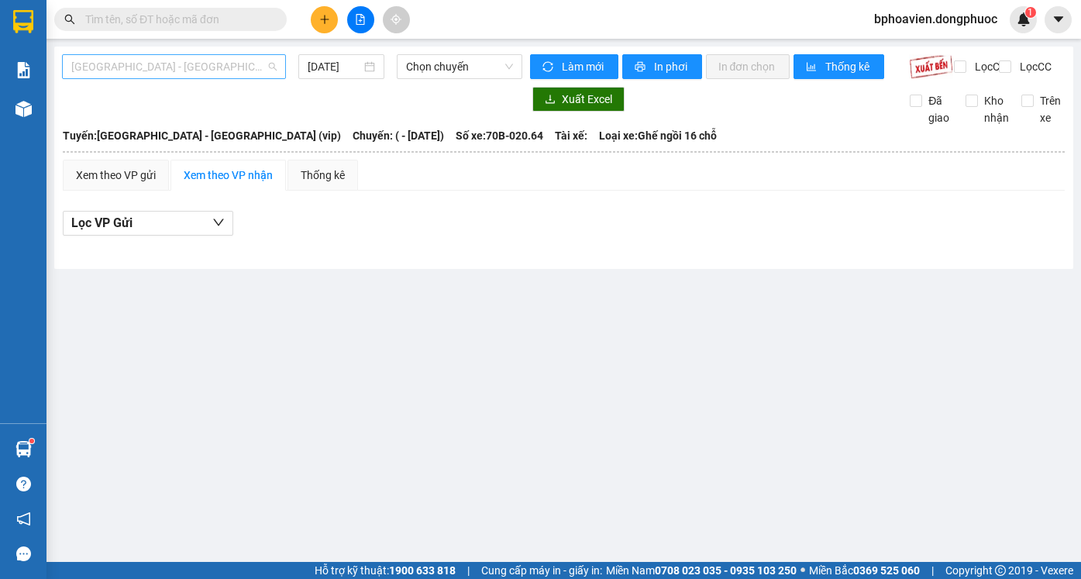
click at [227, 64] on span "[GEOGRAPHIC_DATA] - [GEOGRAPHIC_DATA] (vip)" at bounding box center [173, 66] width 205 height 23
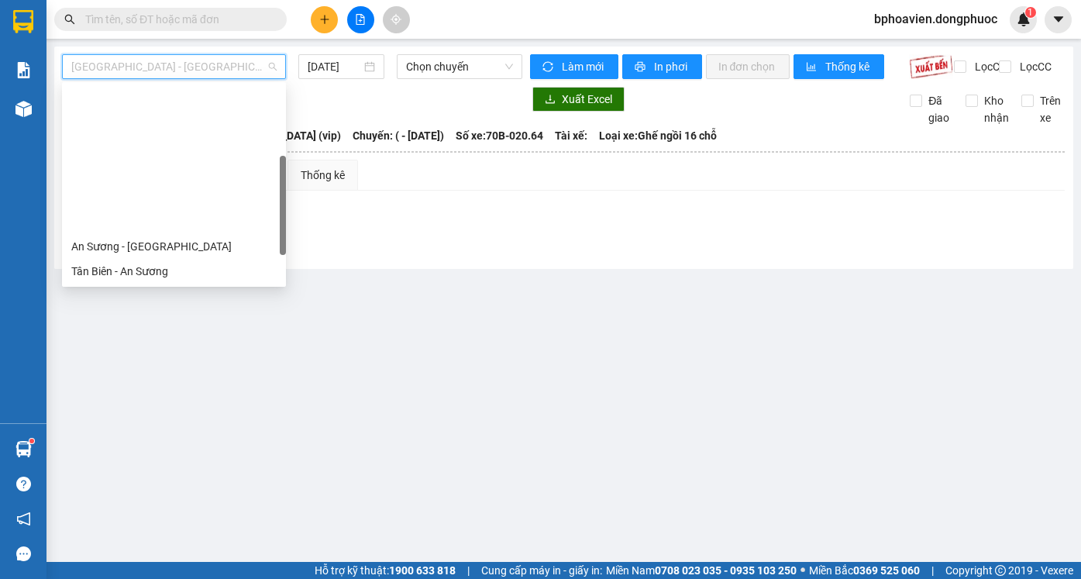
scroll to position [155, 0]
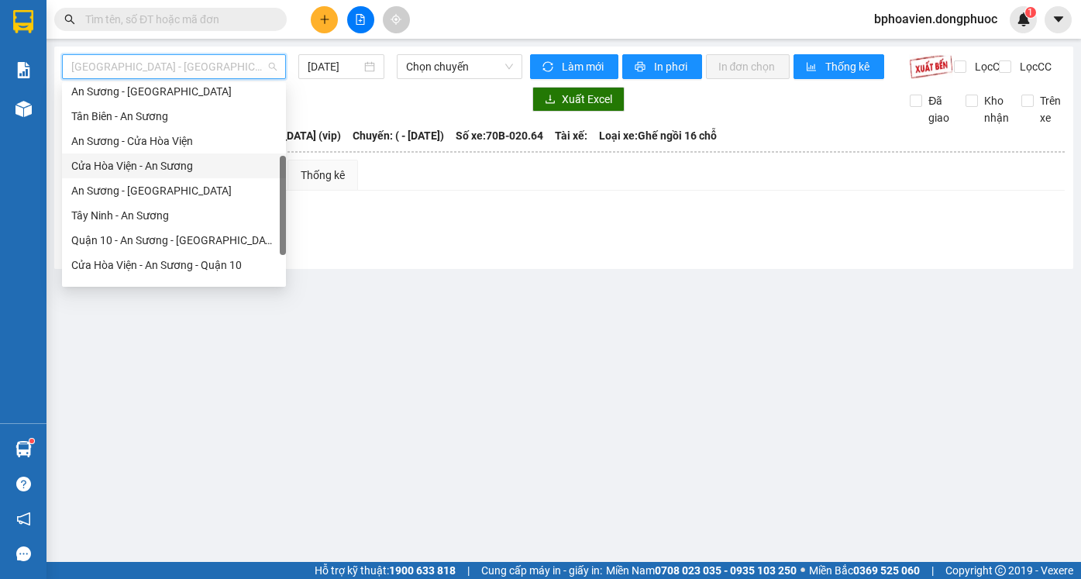
drag, startPoint x: 155, startPoint y: 173, endPoint x: 289, endPoint y: 132, distance: 140.2
click at [154, 173] on div "Cửa Hòa Viện - An Sương" at bounding box center [173, 165] width 205 height 17
type input "[DATE]"
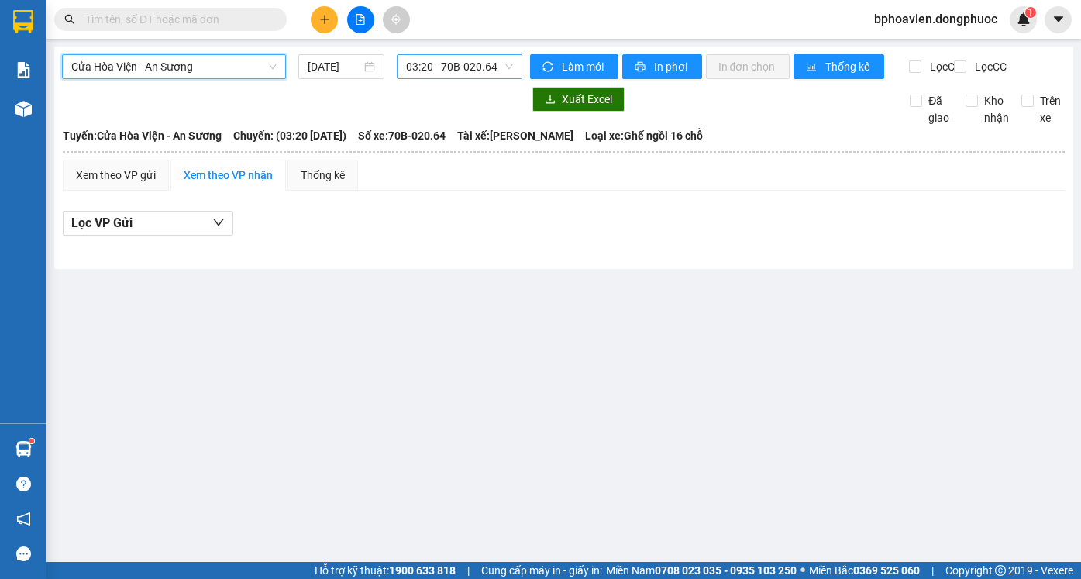
click at [449, 66] on span "03:20 - 70B-020.64" at bounding box center [459, 66] width 107 height 23
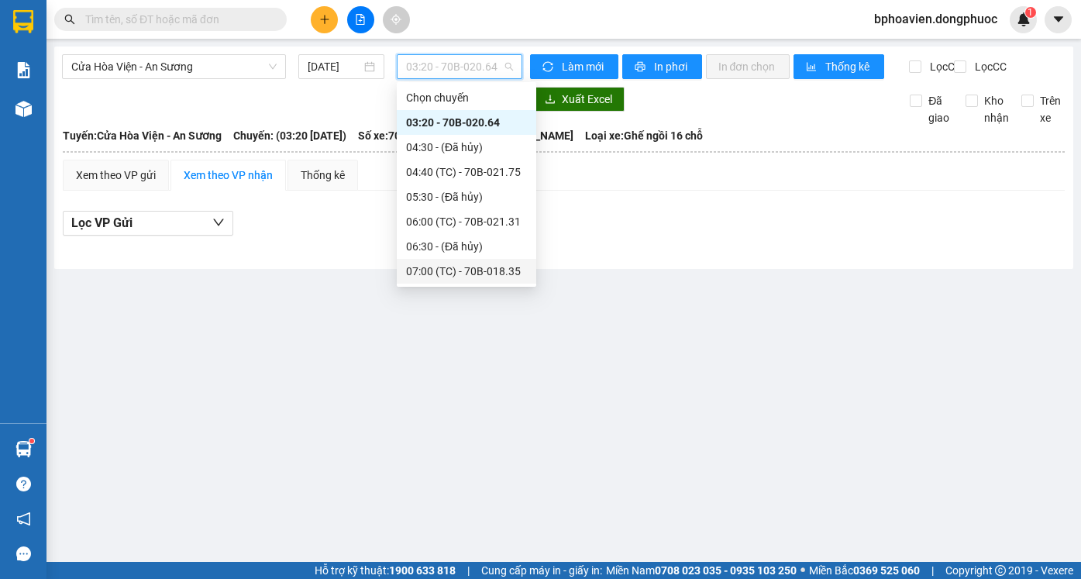
click at [438, 271] on div "07:00 (TC) - 70B-018.35" at bounding box center [466, 271] width 121 height 17
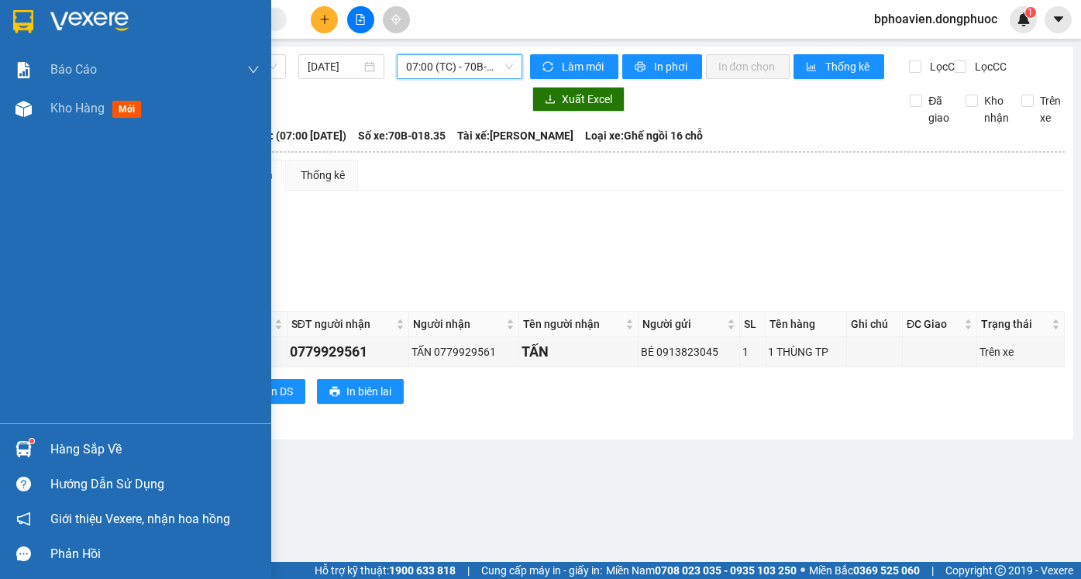
drag, startPoint x: 68, startPoint y: 108, endPoint x: 253, endPoint y: 277, distance: 250.1
click at [68, 108] on span "Kho hàng" at bounding box center [77, 108] width 54 height 15
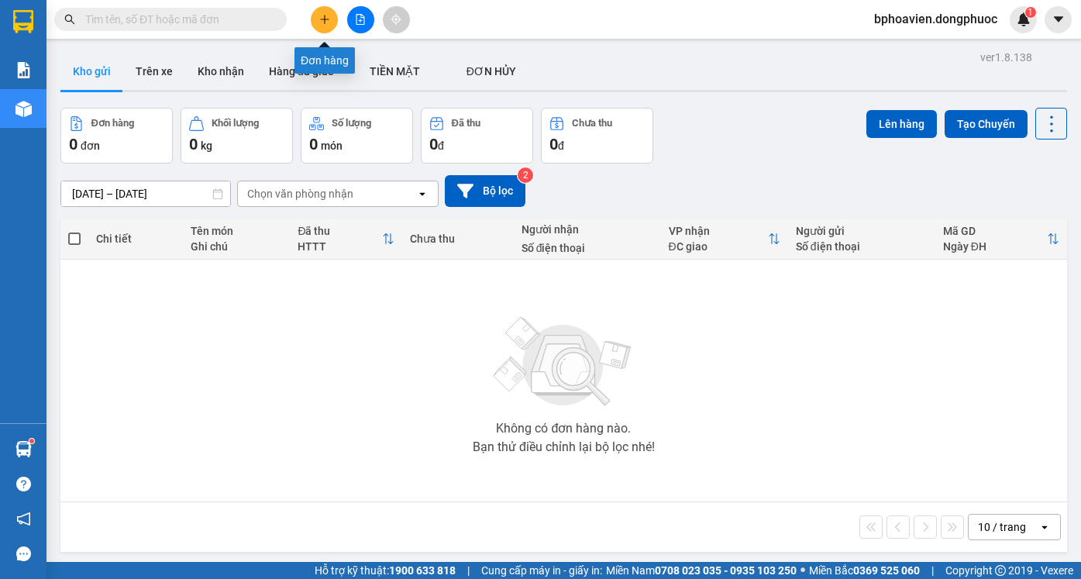
click at [324, 21] on icon "plus" at bounding box center [324, 19] width 11 height 11
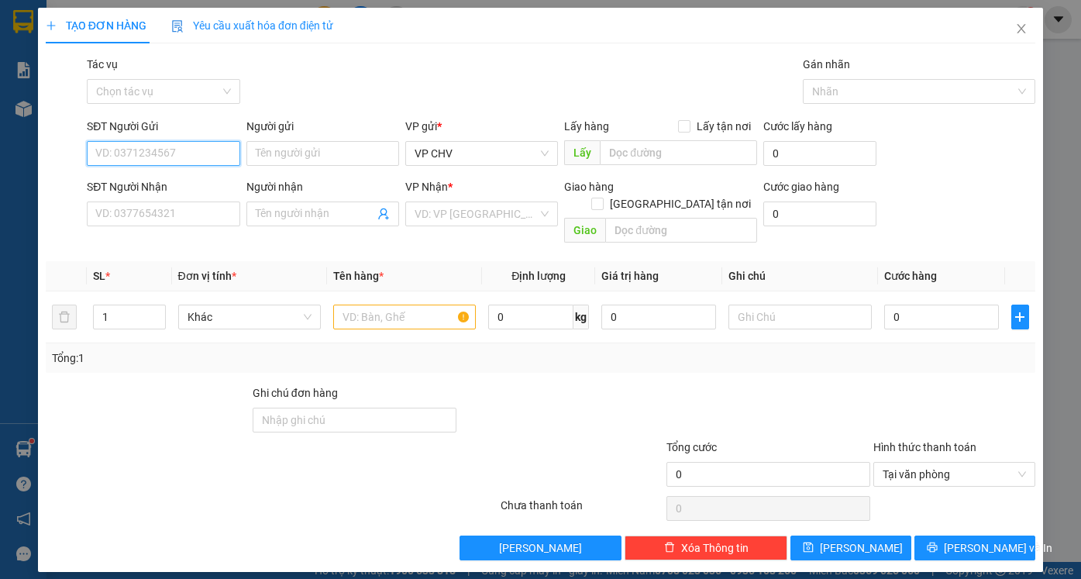
click at [181, 159] on input "SĐT Người Gửi" at bounding box center [163, 153] width 153 height 25
drag, startPoint x: 175, startPoint y: 150, endPoint x: 85, endPoint y: 159, distance: 90.3
click at [85, 159] on div "SĐT Người Gửi 0349401114 0349401114" at bounding box center [163, 145] width 159 height 54
type input "0349401114"
paste input "0349401114"
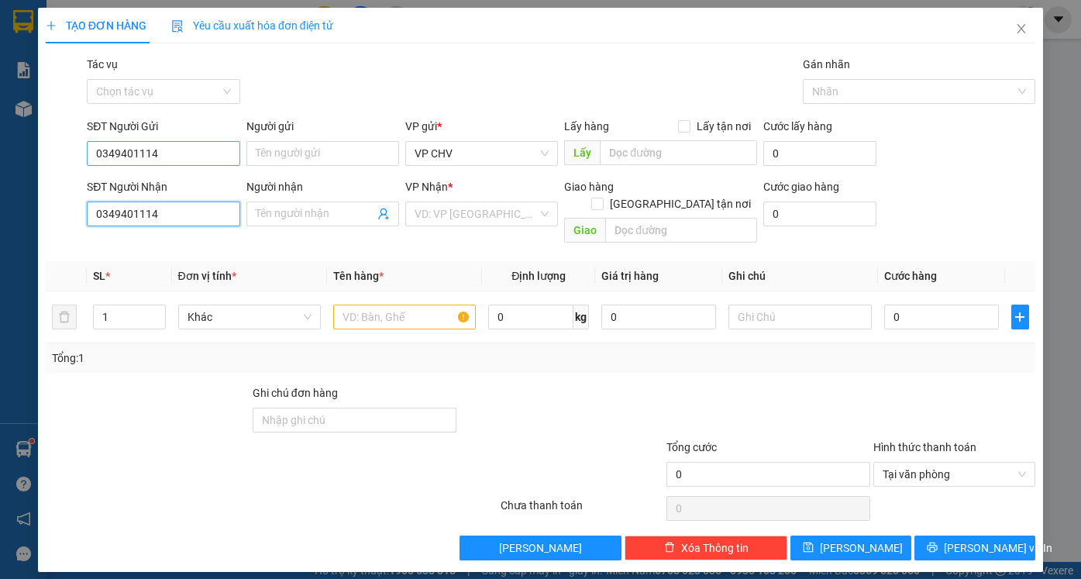
type input "0349401114"
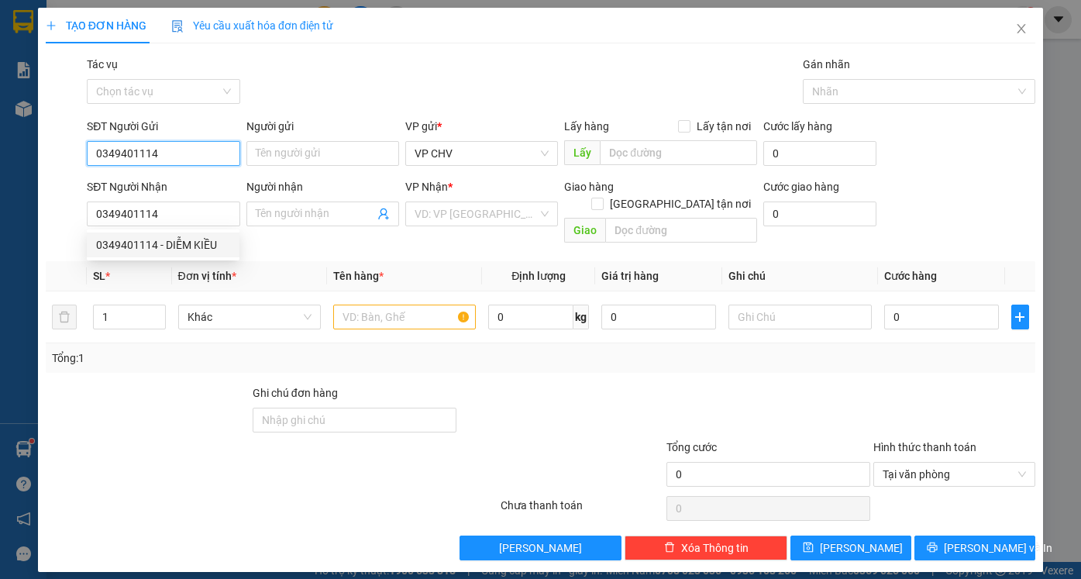
drag, startPoint x: 173, startPoint y: 149, endPoint x: 23, endPoint y: 145, distance: 149.6
click at [23, 145] on div "TẠO ĐƠN HÀNG Yêu cầu xuất hóa đơn điện tử Transit Pickup Surcharge Ids Transit …" at bounding box center [540, 289] width 1081 height 579
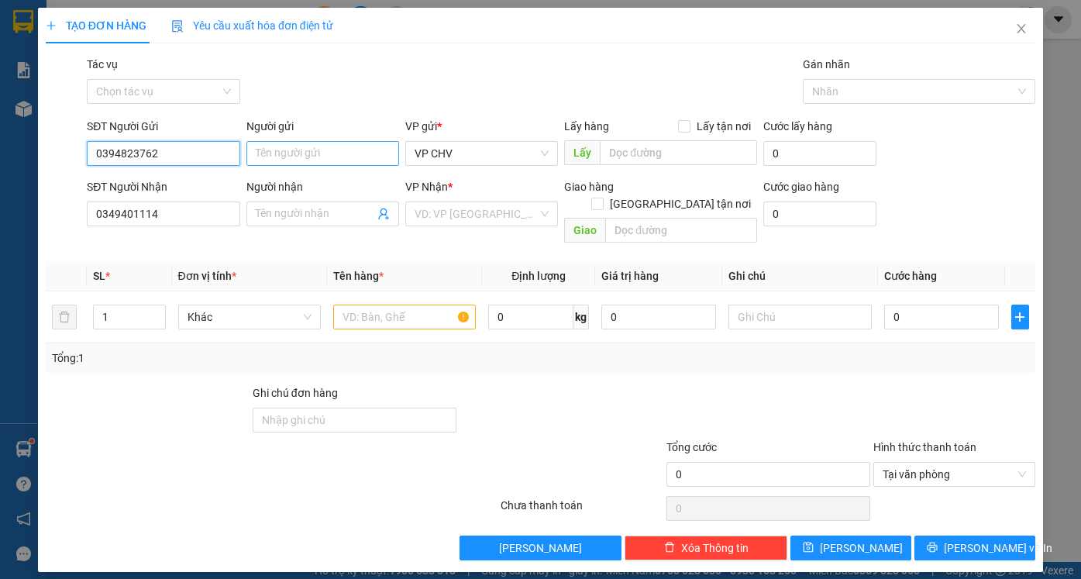
type input "0394823762"
click at [278, 153] on input "Người gửi" at bounding box center [322, 153] width 153 height 25
type input "n"
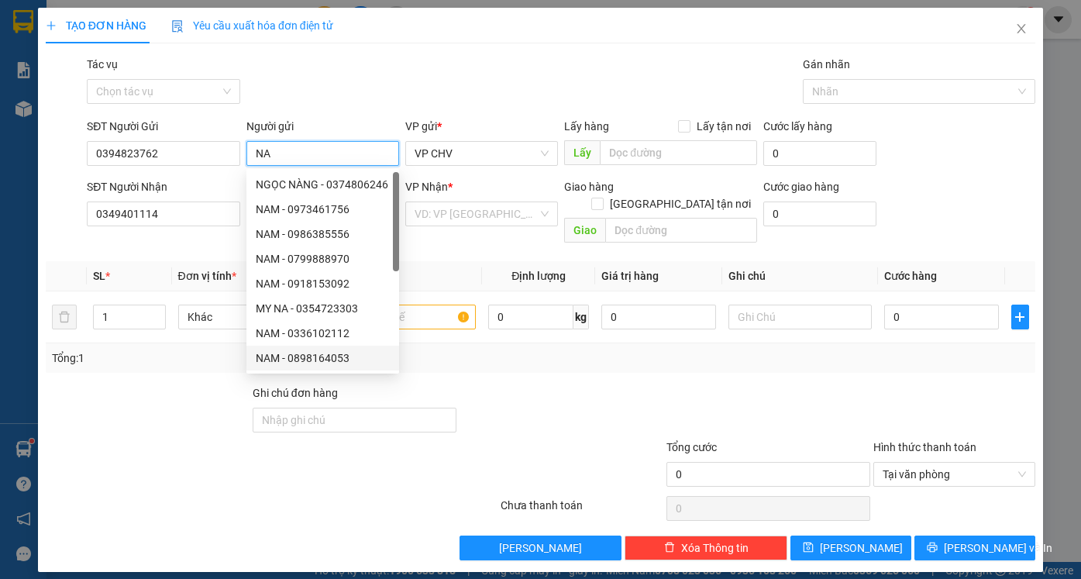
type input "NA"
click at [549, 384] on div at bounding box center [561, 411] width 207 height 54
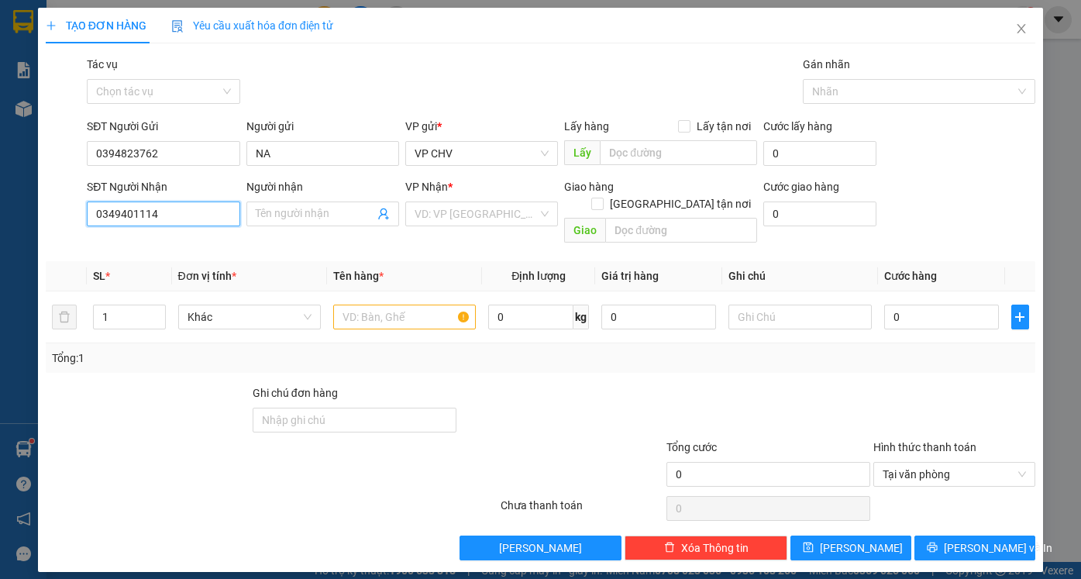
drag, startPoint x: 159, startPoint y: 214, endPoint x: 163, endPoint y: 229, distance: 16.0
click at [160, 214] on input "0349401114" at bounding box center [163, 213] width 153 height 25
click at [189, 215] on input "0349401114" at bounding box center [163, 213] width 153 height 25
click at [153, 237] on div "Transit Pickup Surcharge Ids Transit Deliver Surcharge Ids Transit Deliver Surc…" at bounding box center [540, 308] width 989 height 504
click at [170, 218] on input "0349401114" at bounding box center [163, 213] width 153 height 25
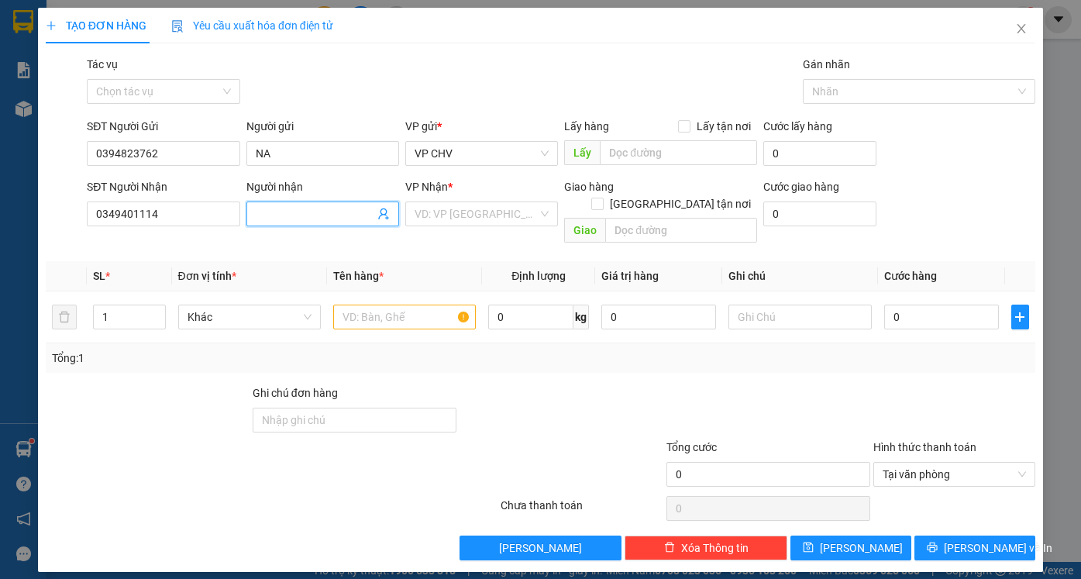
click at [319, 219] on input "Người nhận" at bounding box center [315, 213] width 119 height 17
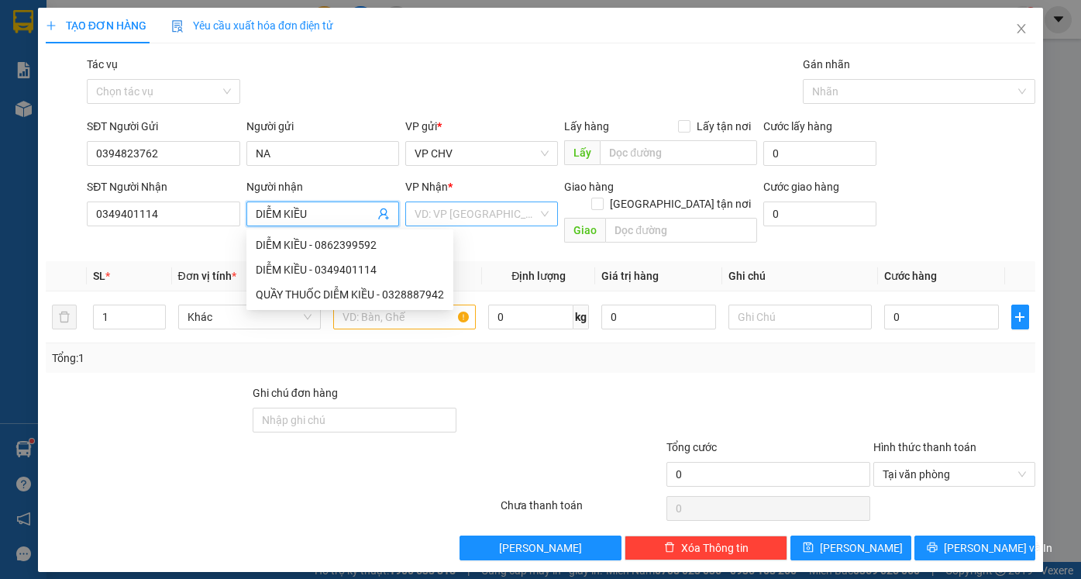
type input "DIỄM KIỀU"
click at [461, 203] on input "search" at bounding box center [476, 213] width 123 height 23
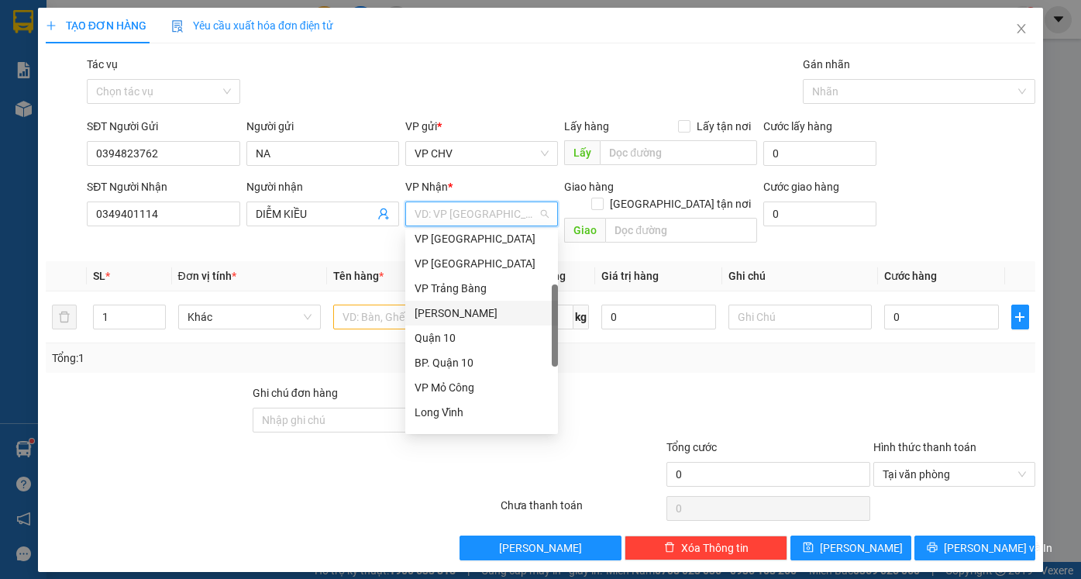
scroll to position [310, 0]
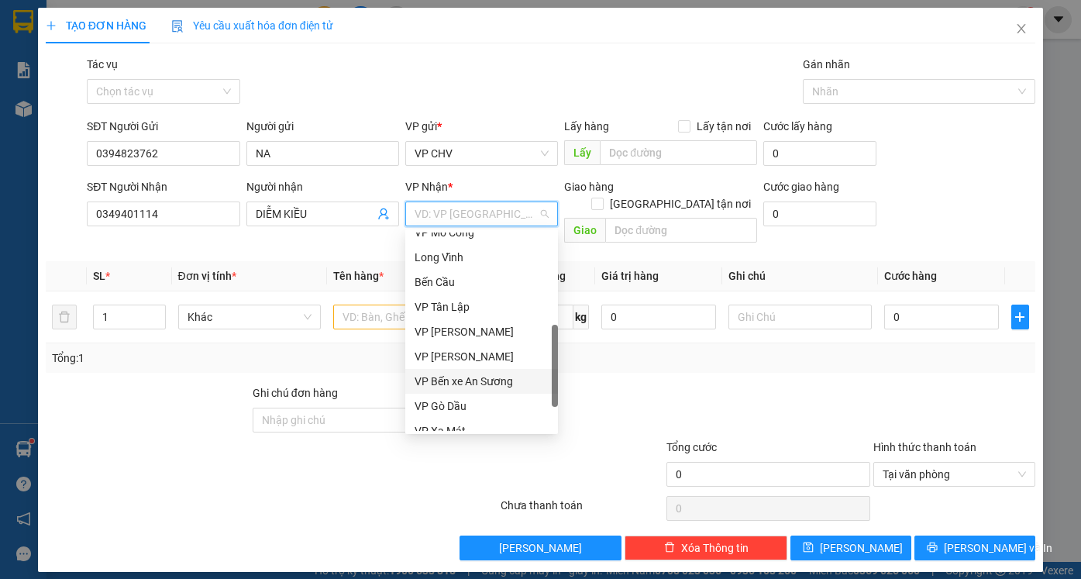
drag, startPoint x: 472, startPoint y: 377, endPoint x: 442, endPoint y: 379, distance: 30.3
click at [470, 379] on div "VP Bến xe An Sương" at bounding box center [482, 381] width 134 height 17
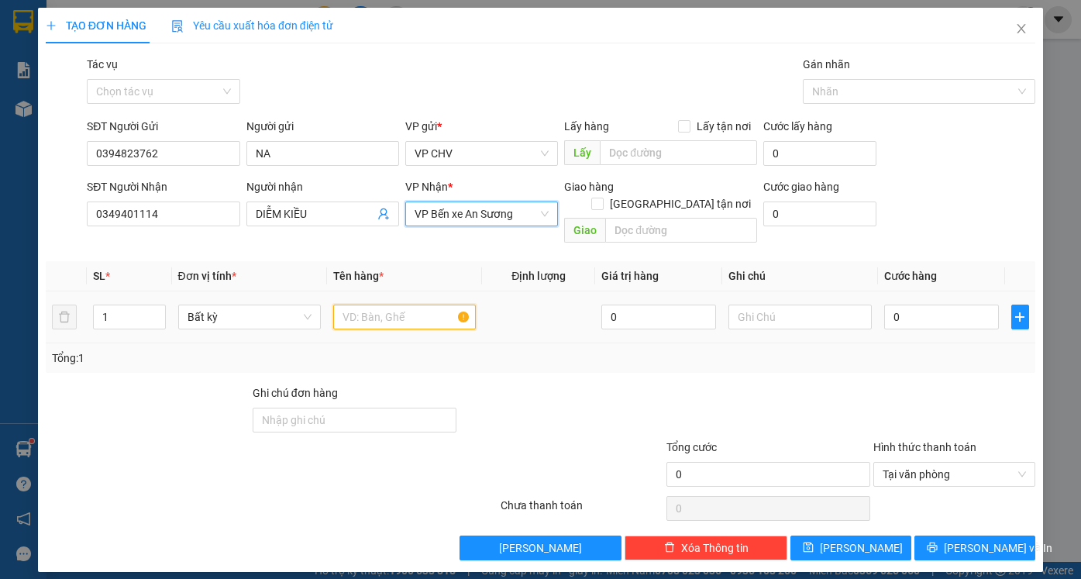
click at [368, 305] on input "text" at bounding box center [404, 317] width 143 height 25
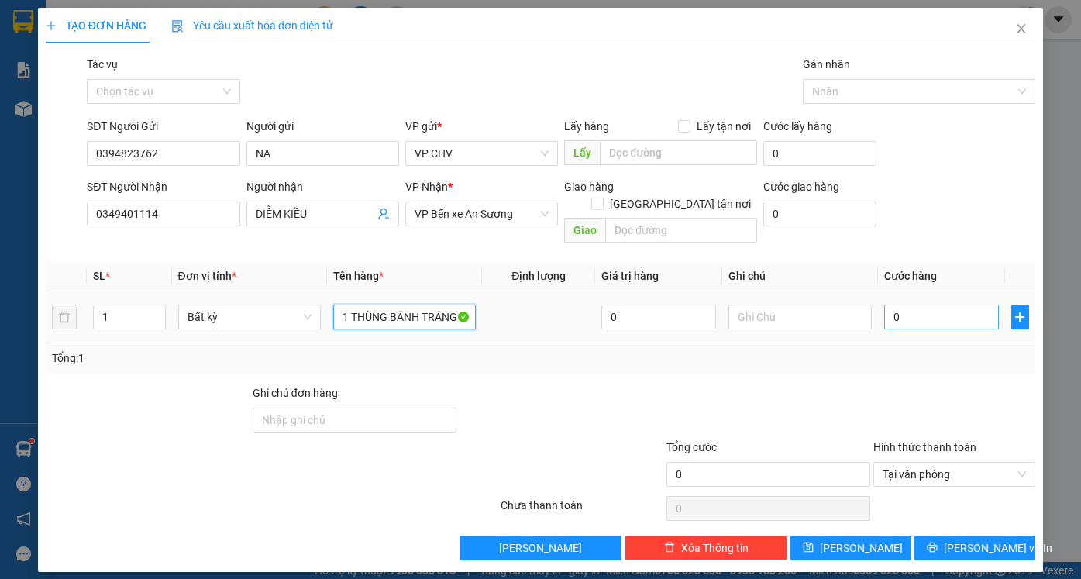
type input "1 THÙNG BÁNH TRÁNG"
click at [922, 309] on input "0" at bounding box center [941, 317] width 115 height 25
type input "2"
type input "20"
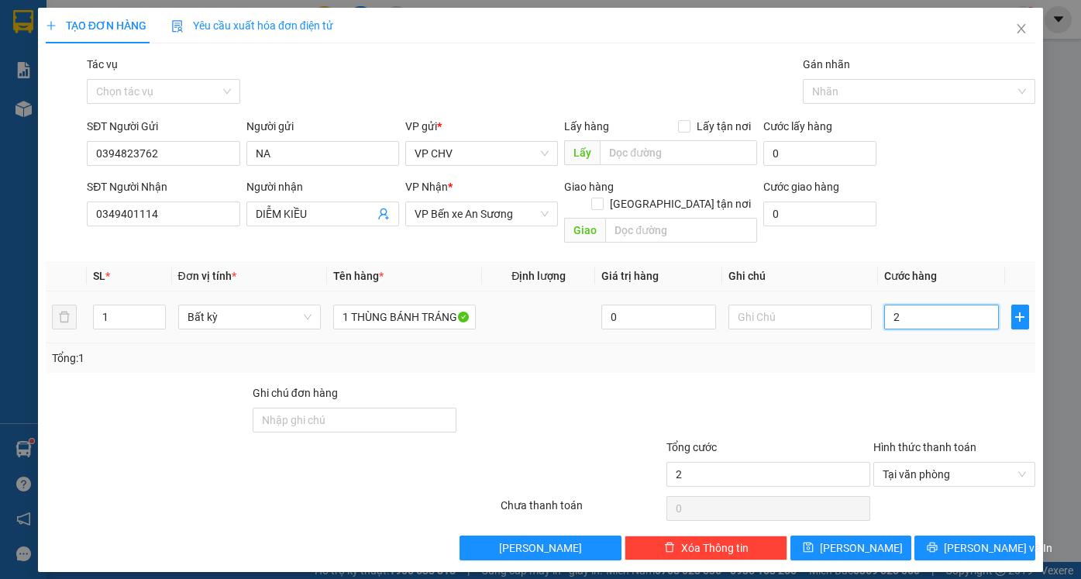
type input "20"
type input "20.000"
click at [921, 349] on div "Tổng: 1" at bounding box center [540, 357] width 977 height 17
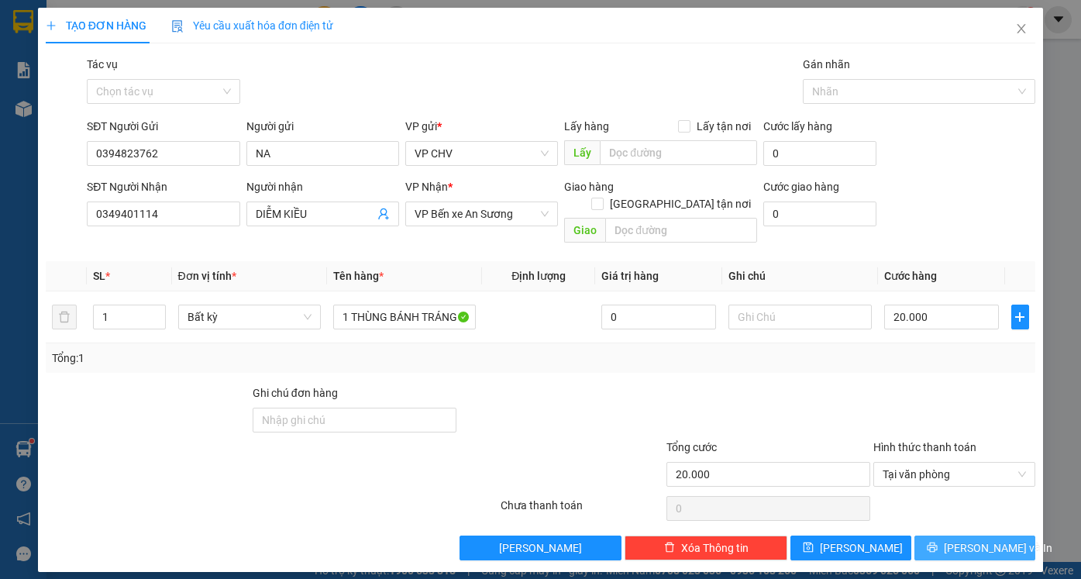
click at [938, 542] on icon "printer" at bounding box center [932, 547] width 11 height 11
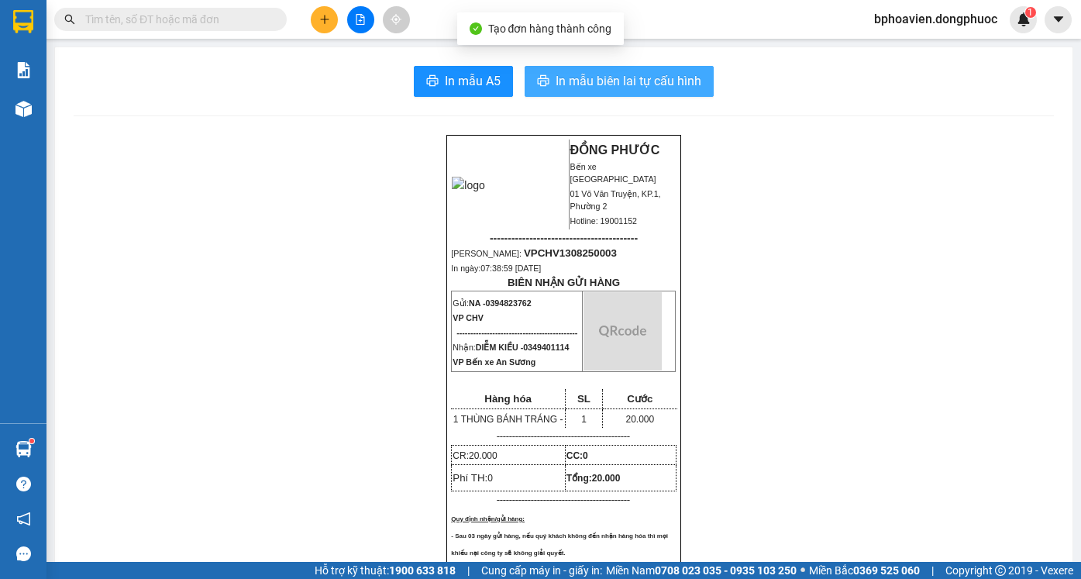
click at [571, 77] on span "In mẫu biên lai tự cấu hình" at bounding box center [629, 80] width 146 height 19
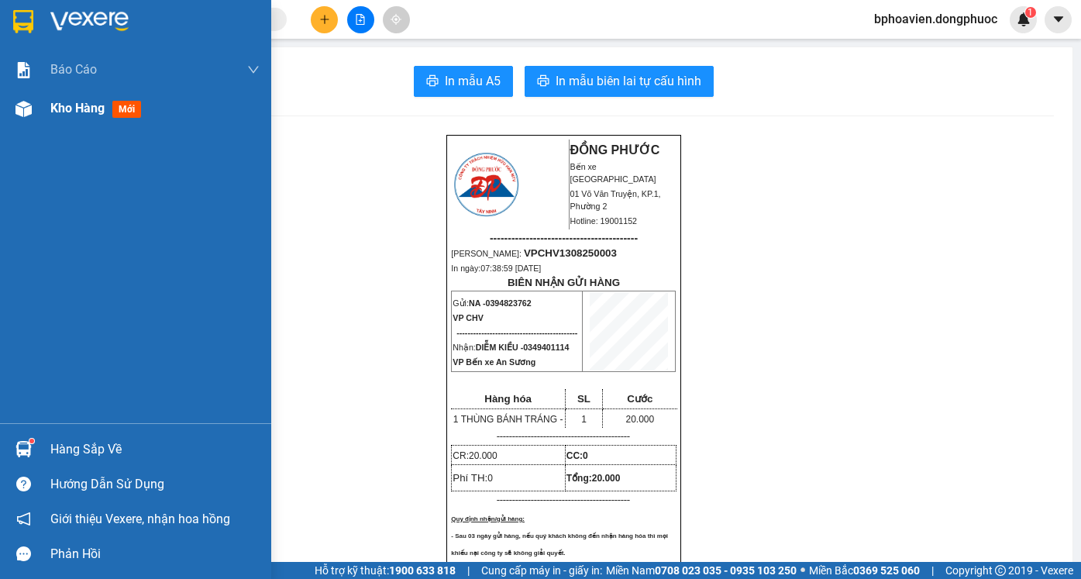
click at [89, 114] on span "Kho hàng" at bounding box center [77, 108] width 54 height 15
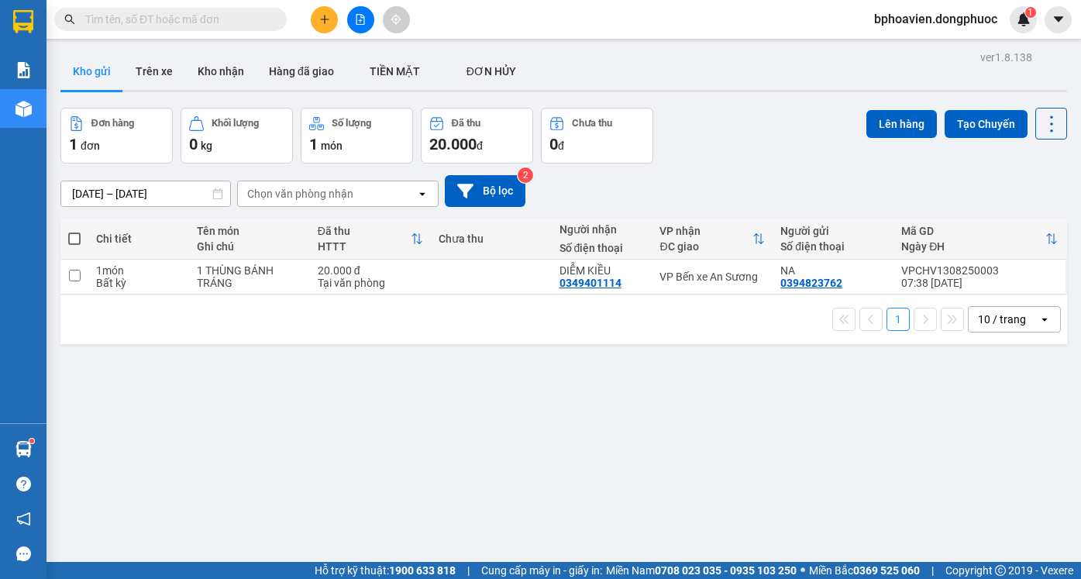
click at [328, 24] on icon "plus" at bounding box center [324, 19] width 11 height 11
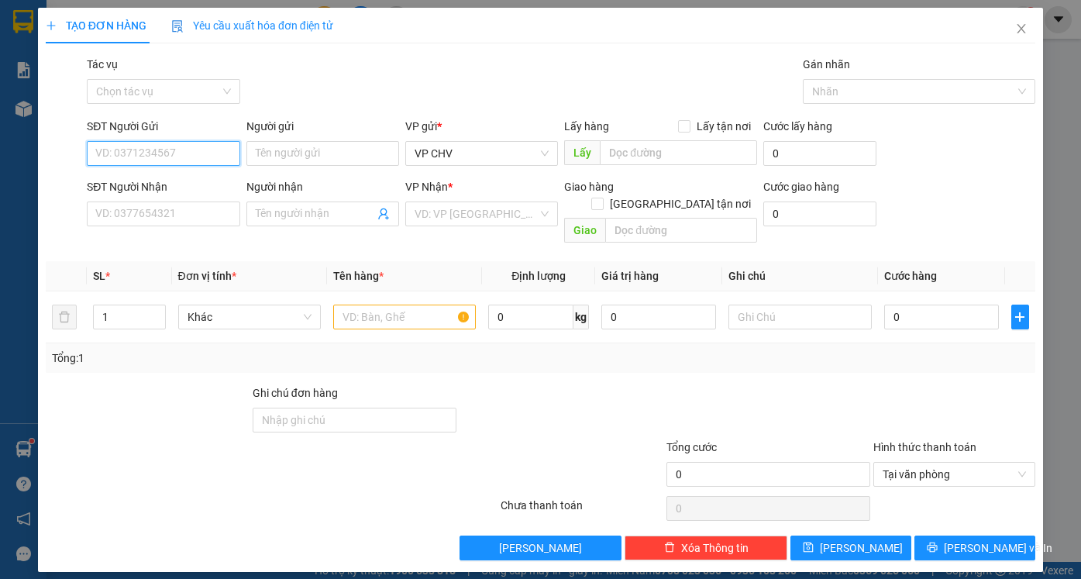
click at [179, 150] on input "SĐT Người Gửi" at bounding box center [163, 153] width 153 height 25
click at [166, 182] on div "0969309537 - NKSG DMC" at bounding box center [163, 184] width 134 height 17
type input "0969309537"
type input "NKSG DMC"
type input "0945737776"
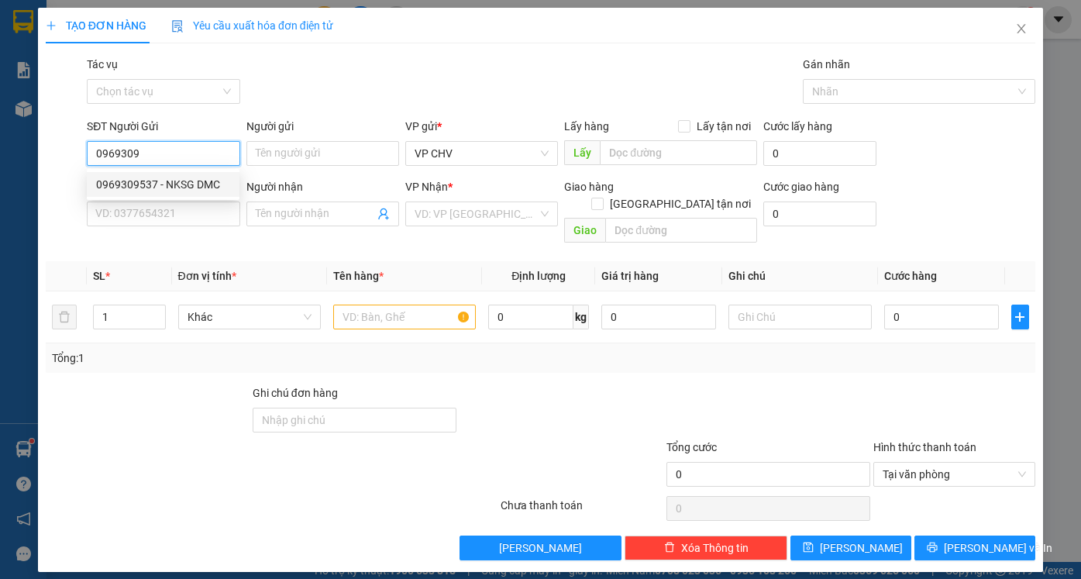
type input "labo HD"
type input "20.000"
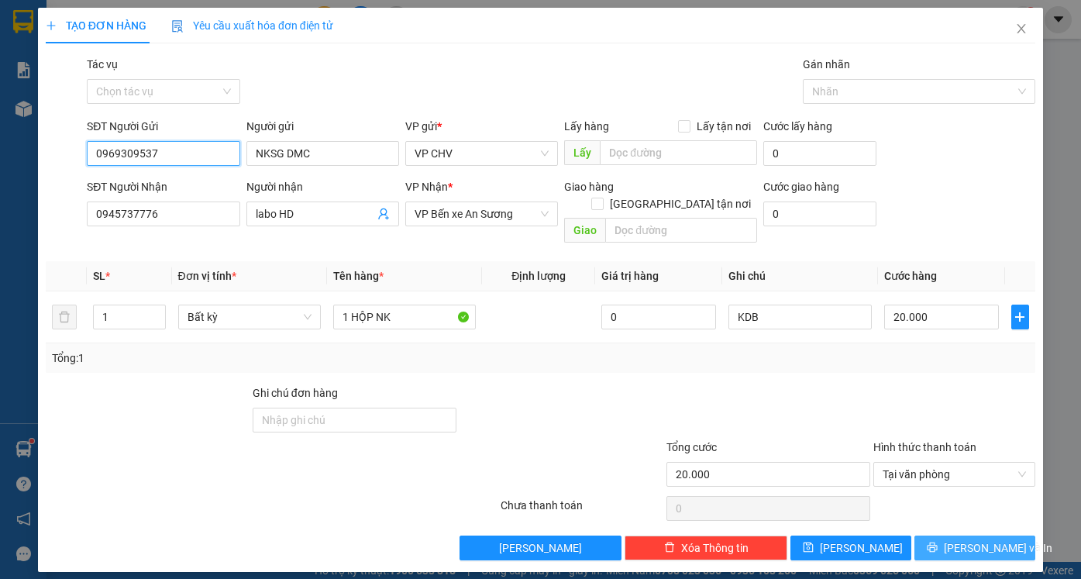
type input "0969309537"
click at [983, 542] on button "[PERSON_NAME] và In" at bounding box center [974, 547] width 121 height 25
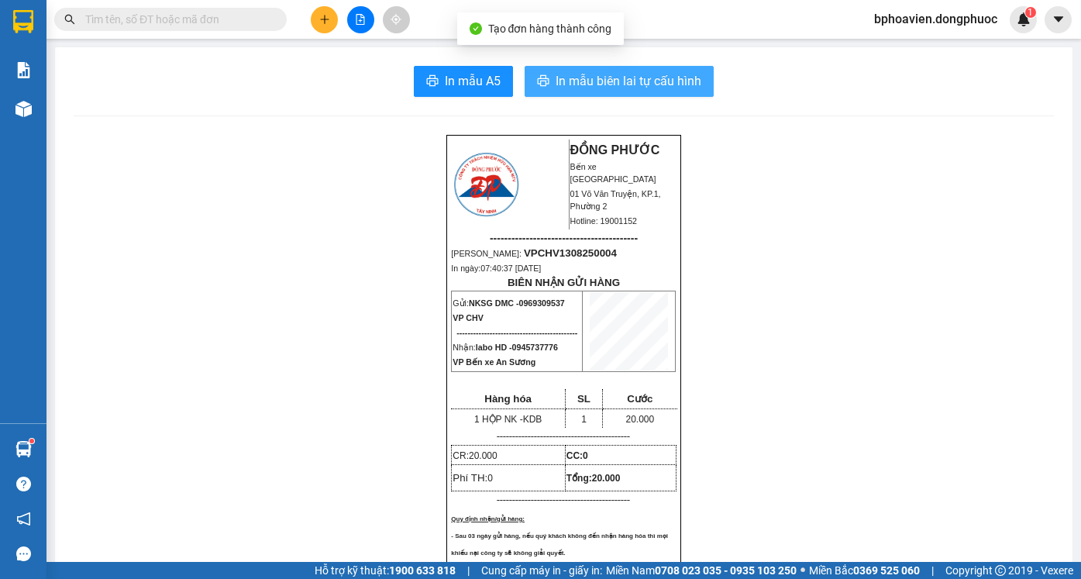
click at [584, 93] on button "In mẫu biên lai tự cấu hình" at bounding box center [619, 81] width 189 height 31
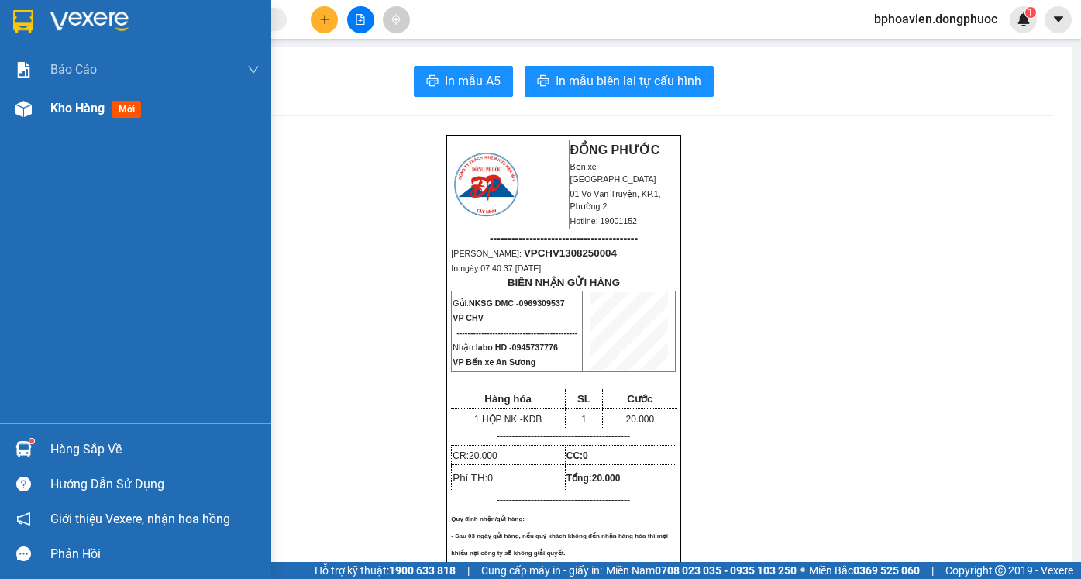
click at [88, 106] on span "Kho hàng" at bounding box center [77, 108] width 54 height 15
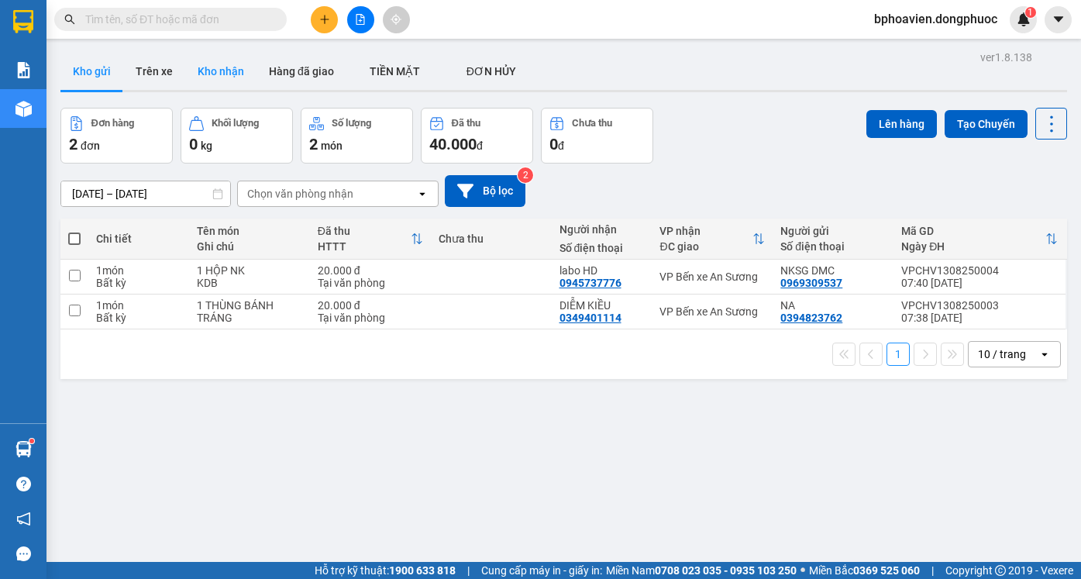
click at [225, 60] on button "Kho nhận" at bounding box center [220, 71] width 71 height 37
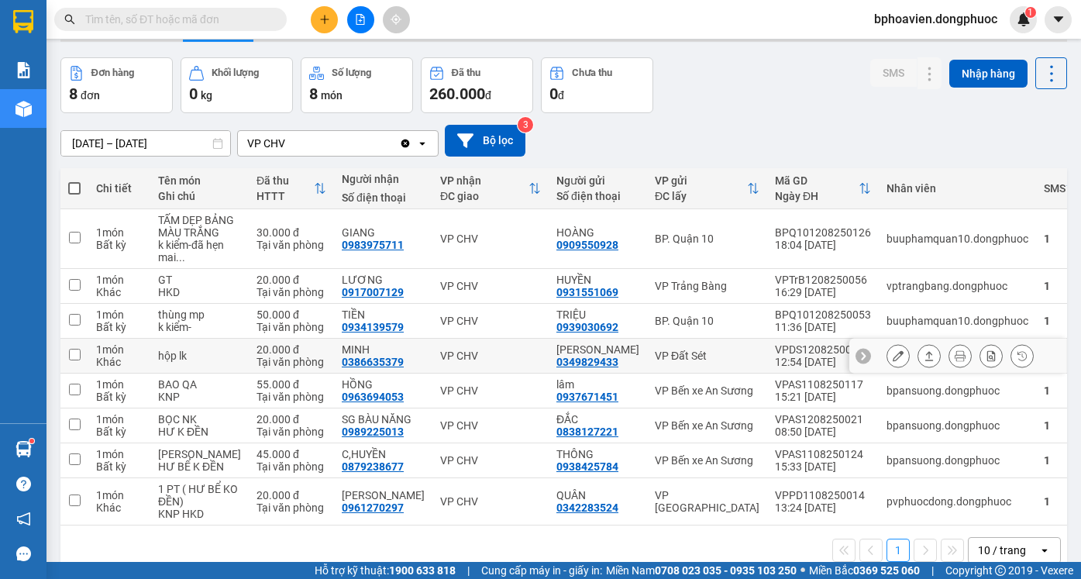
scroll to position [77, 0]
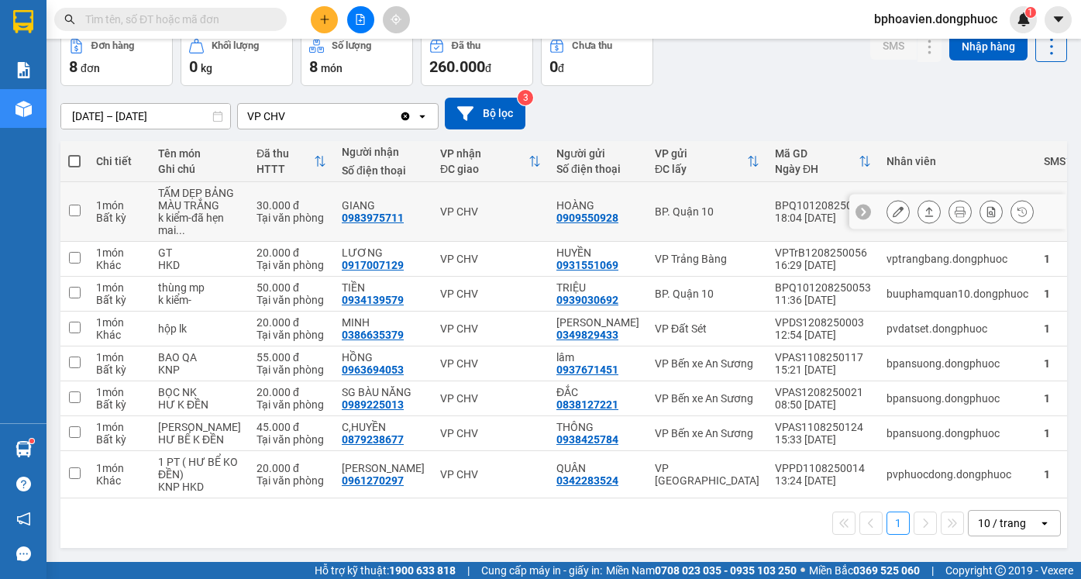
drag, startPoint x: 917, startPoint y: 220, endPoint x: 903, endPoint y: 214, distance: 15.3
click at [924, 217] on icon at bounding box center [929, 211] width 11 height 11
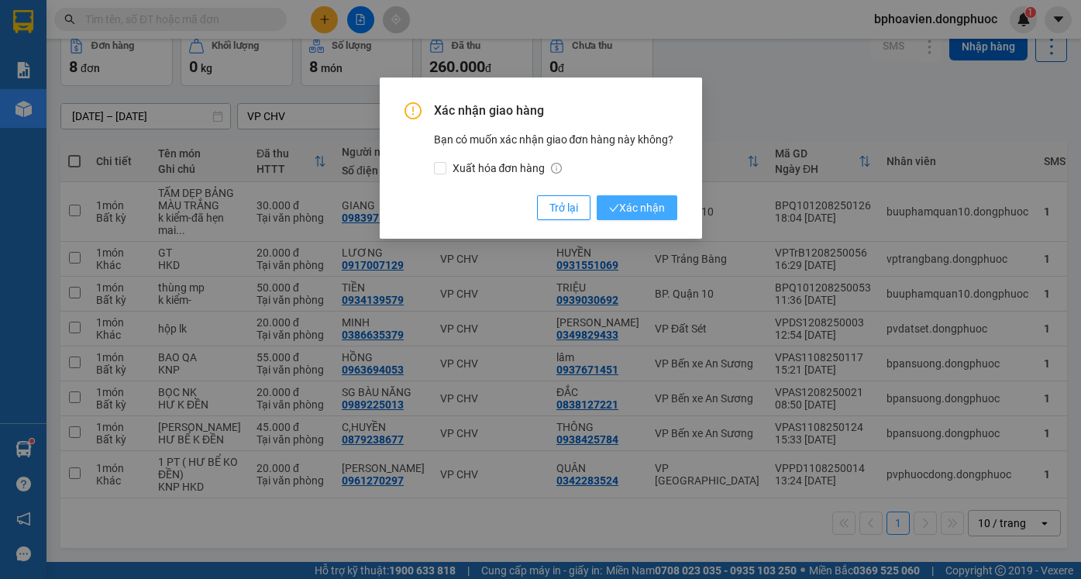
click at [652, 216] on button "Xác nhận" at bounding box center [637, 207] width 81 height 25
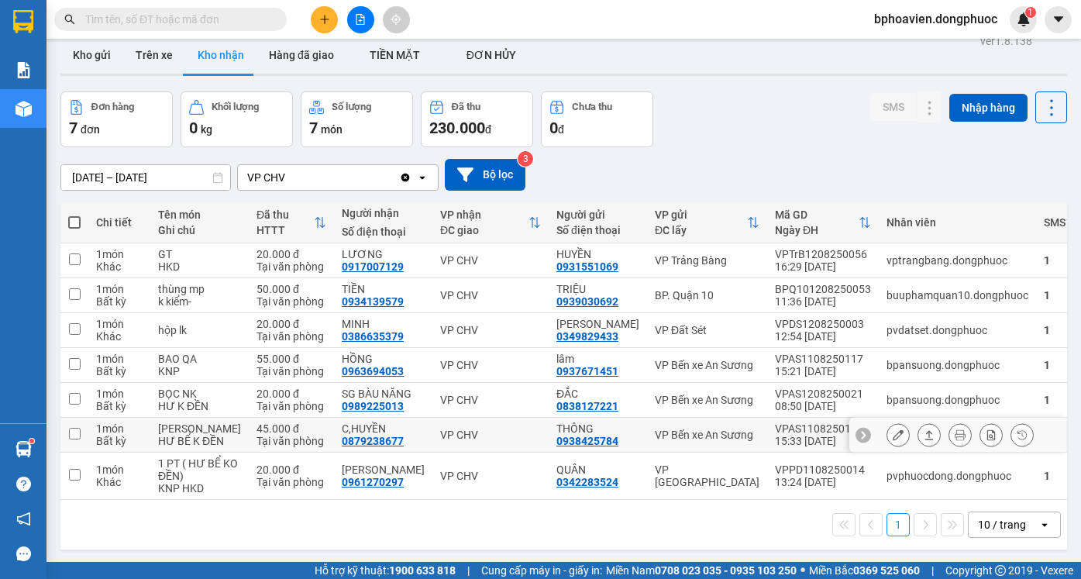
scroll to position [0, 0]
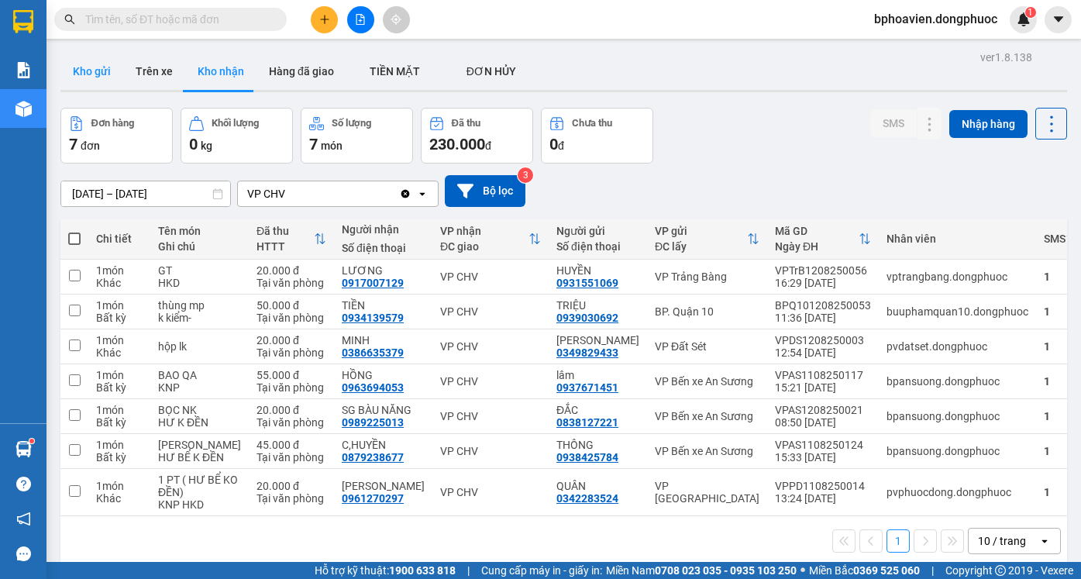
click at [91, 68] on button "Kho gửi" at bounding box center [91, 71] width 63 height 37
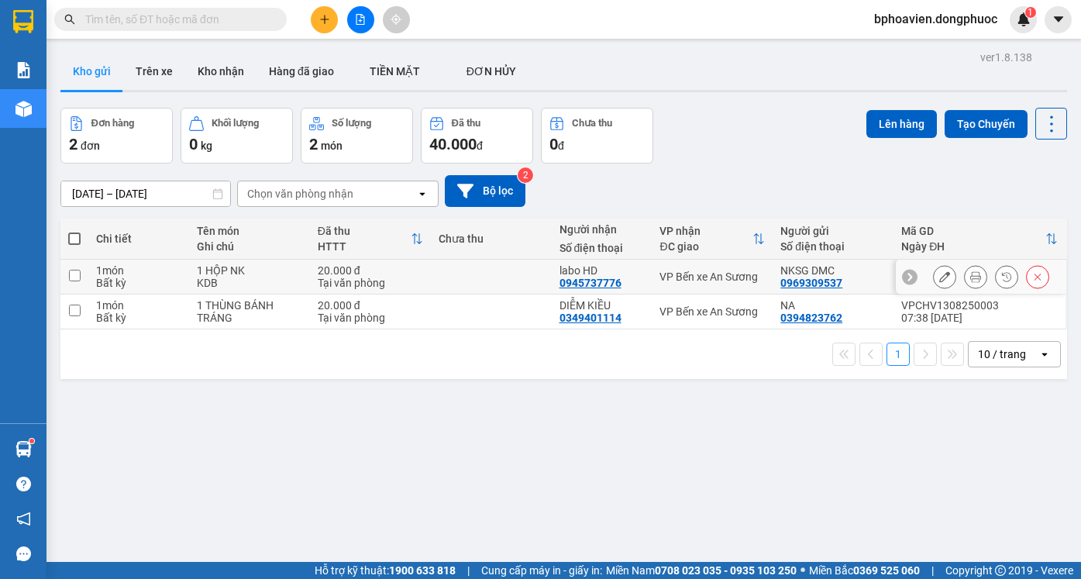
click at [473, 277] on td at bounding box center [491, 277] width 121 height 35
checkbox input "true"
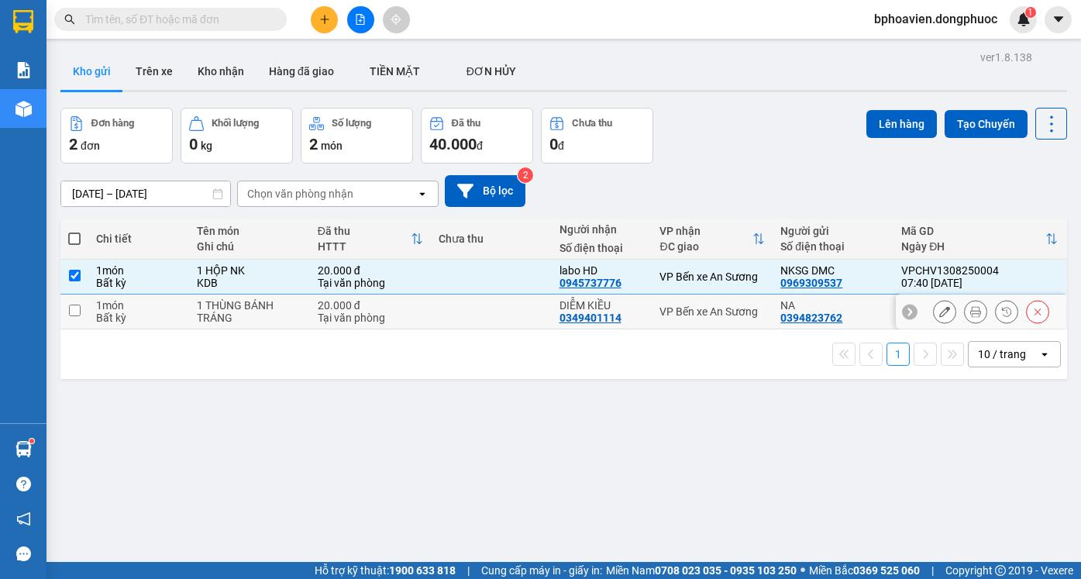
drag, startPoint x: 473, startPoint y: 301, endPoint x: 525, endPoint y: 298, distance: 51.2
click at [475, 302] on td at bounding box center [491, 311] width 121 height 35
checkbox input "true"
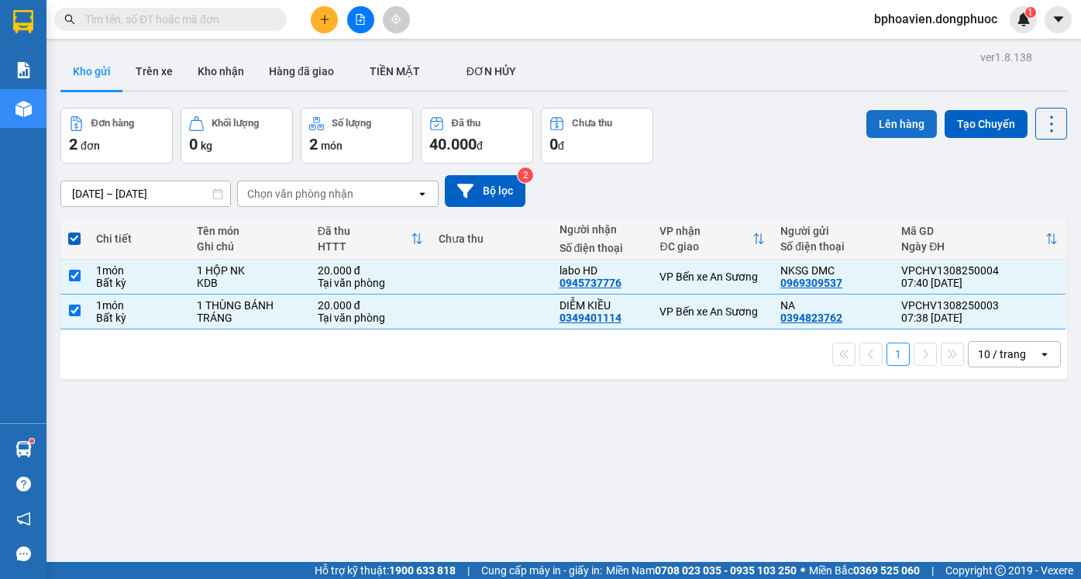
click at [888, 123] on button "Lên hàng" at bounding box center [901, 124] width 71 height 28
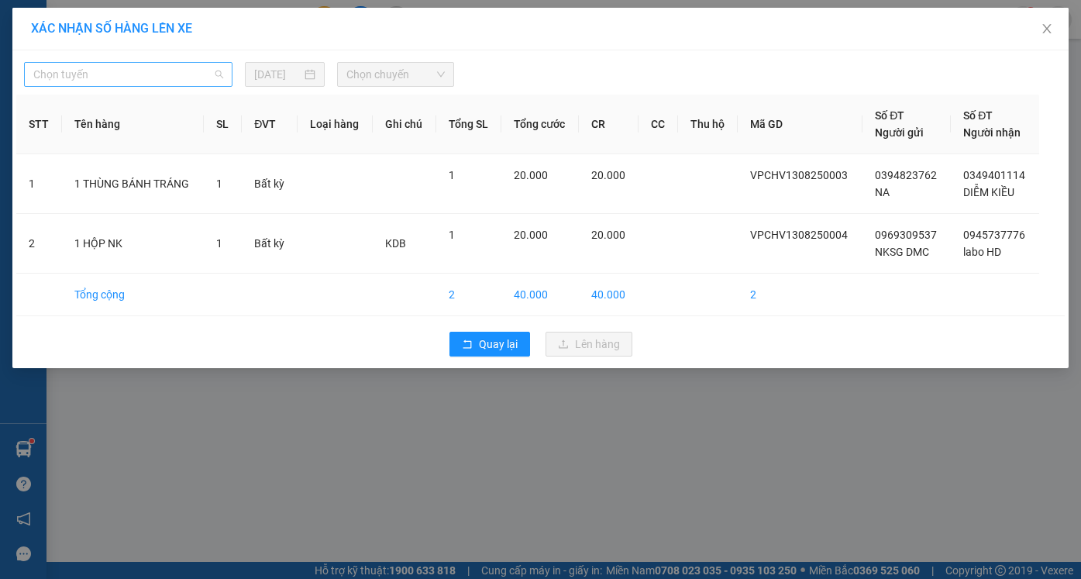
click at [123, 63] on span "Chọn tuyến" at bounding box center [128, 74] width 190 height 23
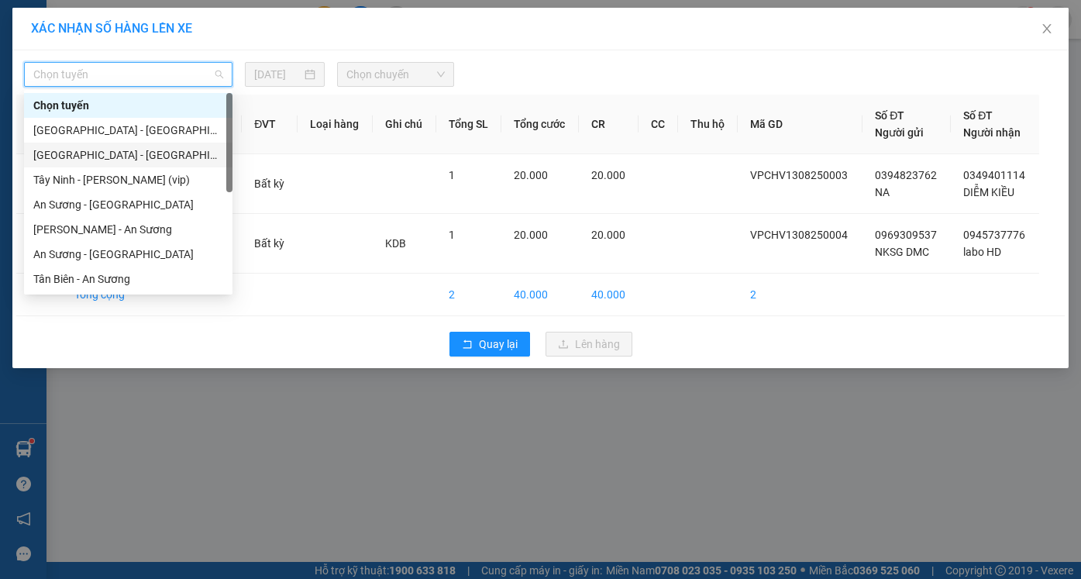
scroll to position [155, 0]
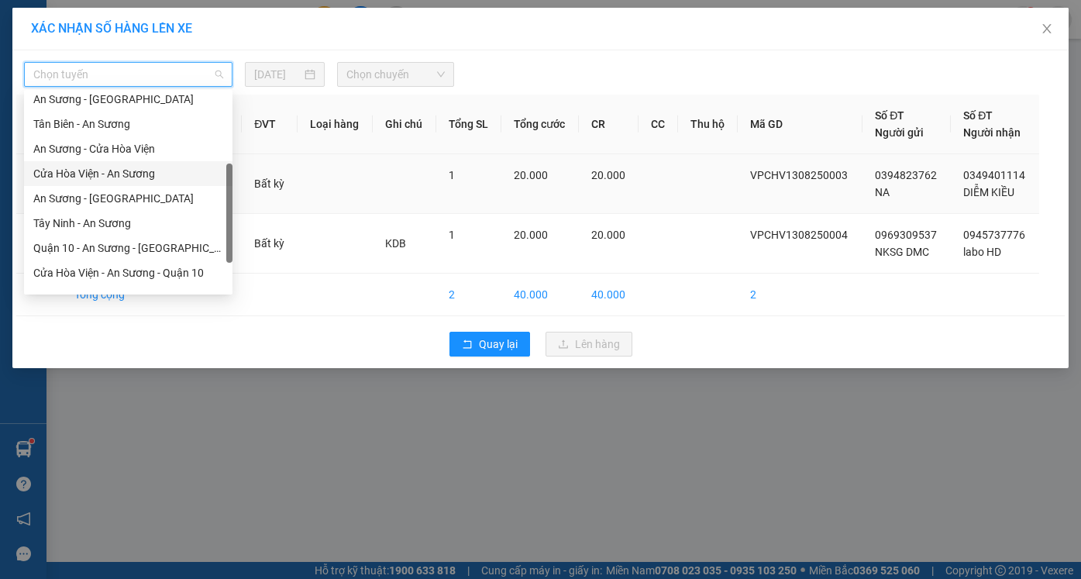
click at [132, 173] on div "Cửa Hòa Viện - An Sương" at bounding box center [128, 173] width 190 height 17
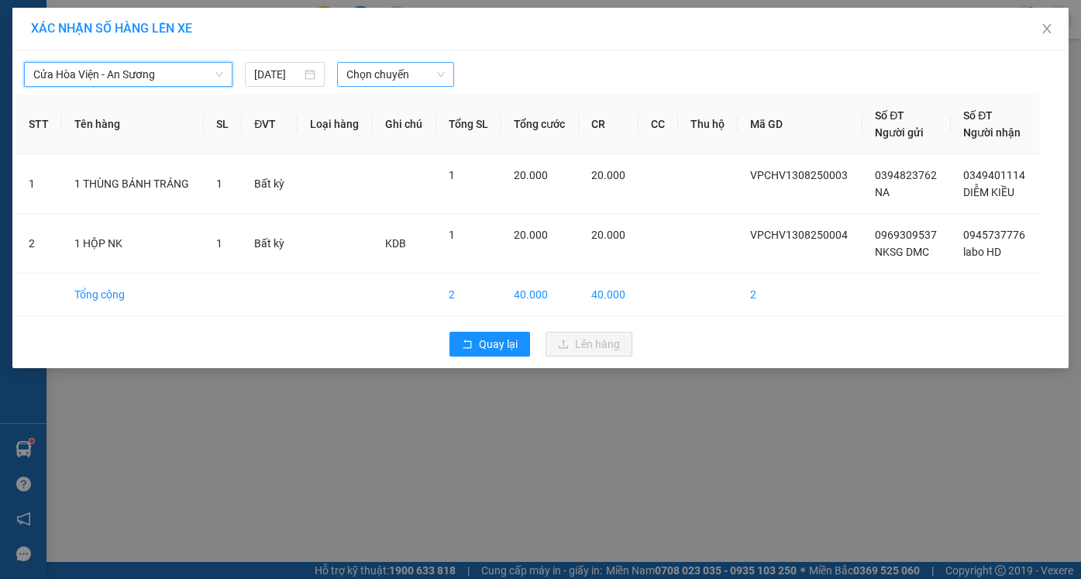
click at [381, 67] on span "Chọn chuyến" at bounding box center [395, 74] width 98 height 23
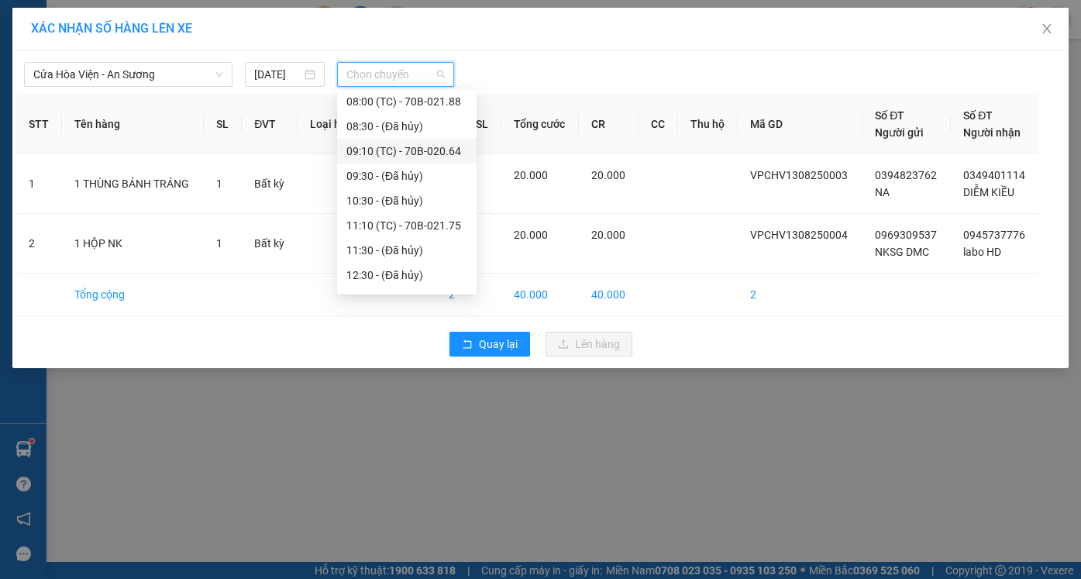
scroll to position [232, 0]
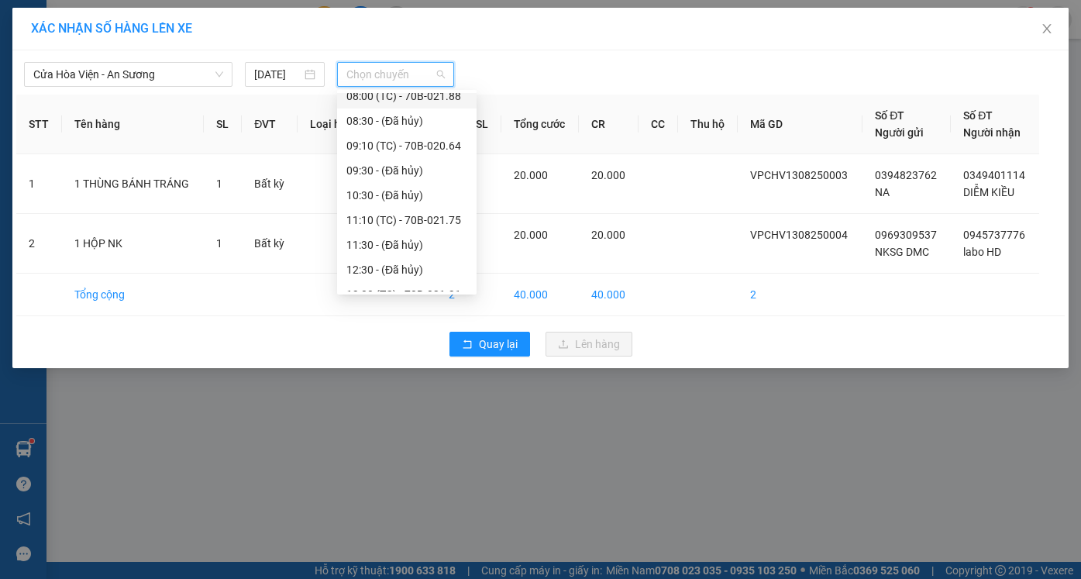
click at [387, 100] on div "08:00 (TC) - 70B-021.88" at bounding box center [406, 96] width 121 height 17
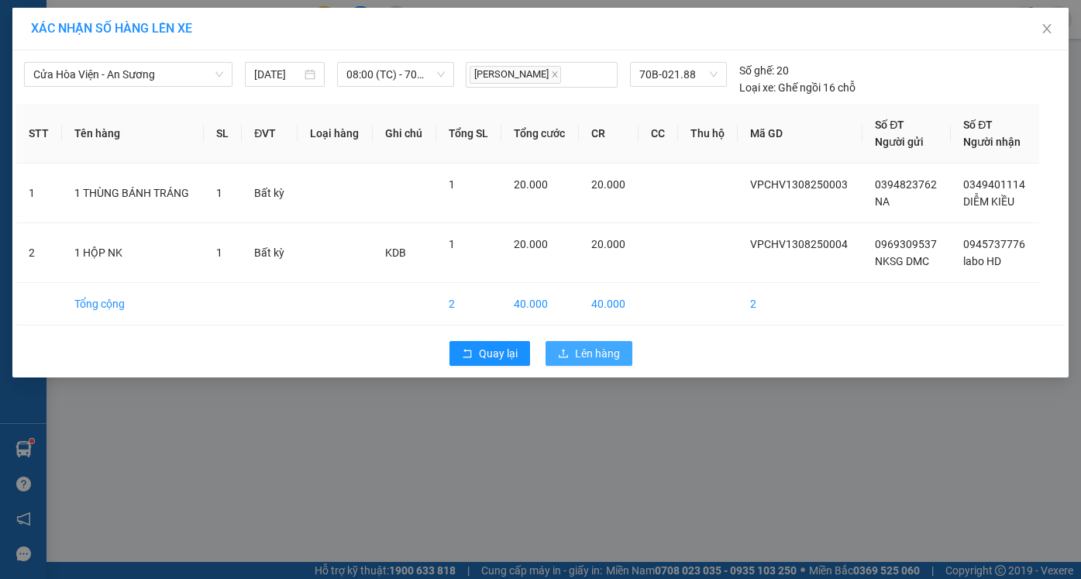
click at [592, 352] on span "Lên hàng" at bounding box center [597, 353] width 45 height 17
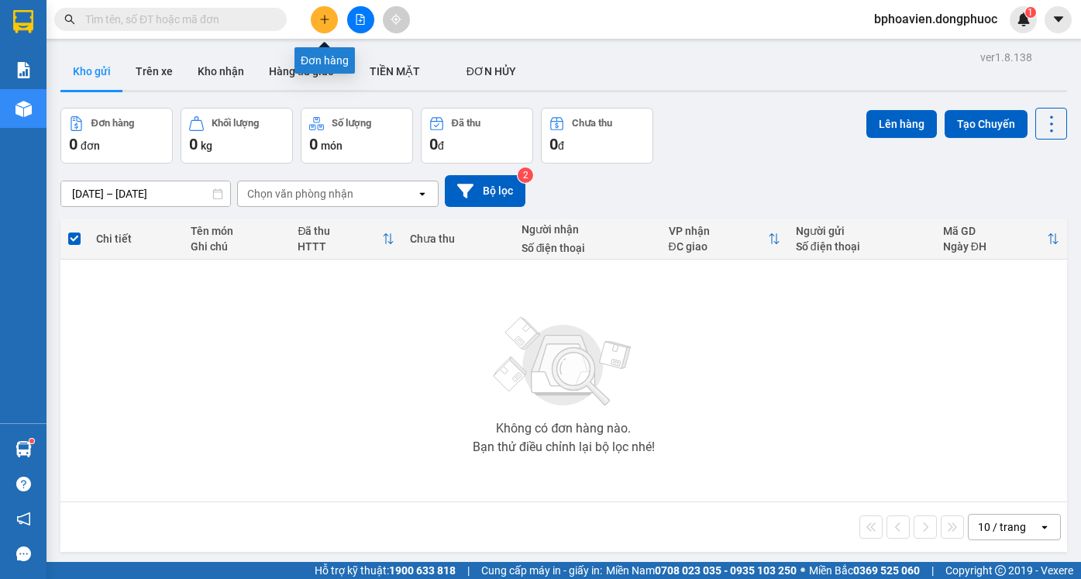
click at [327, 29] on button at bounding box center [324, 19] width 27 height 27
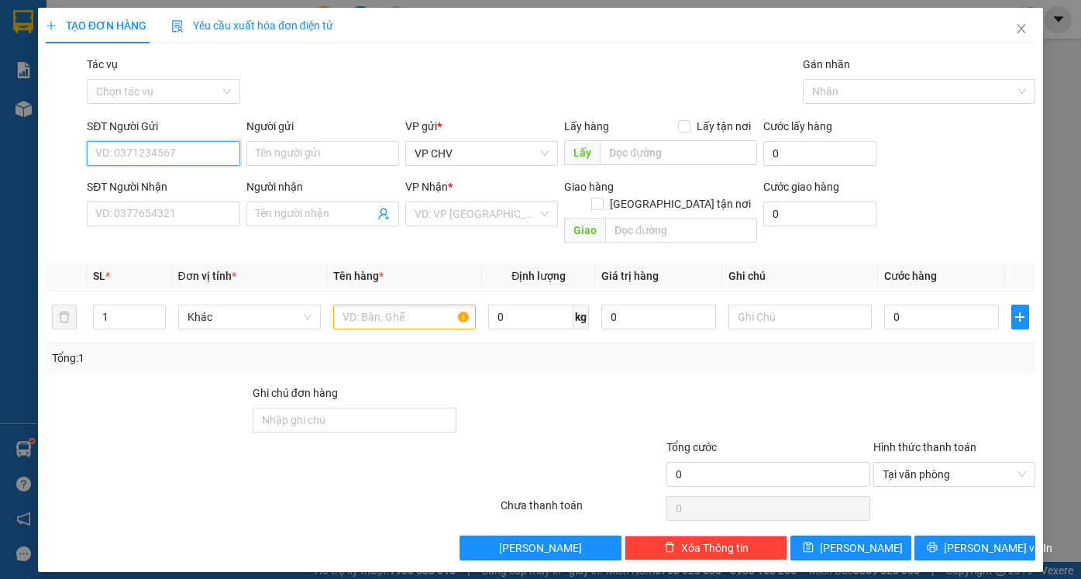
click at [205, 148] on input "SĐT Người Gửi" at bounding box center [163, 153] width 153 height 25
type input "0988354944"
click at [190, 188] on div "0988354944 - SƠN" at bounding box center [163, 184] width 134 height 17
type input "SƠN"
type input "0988855252"
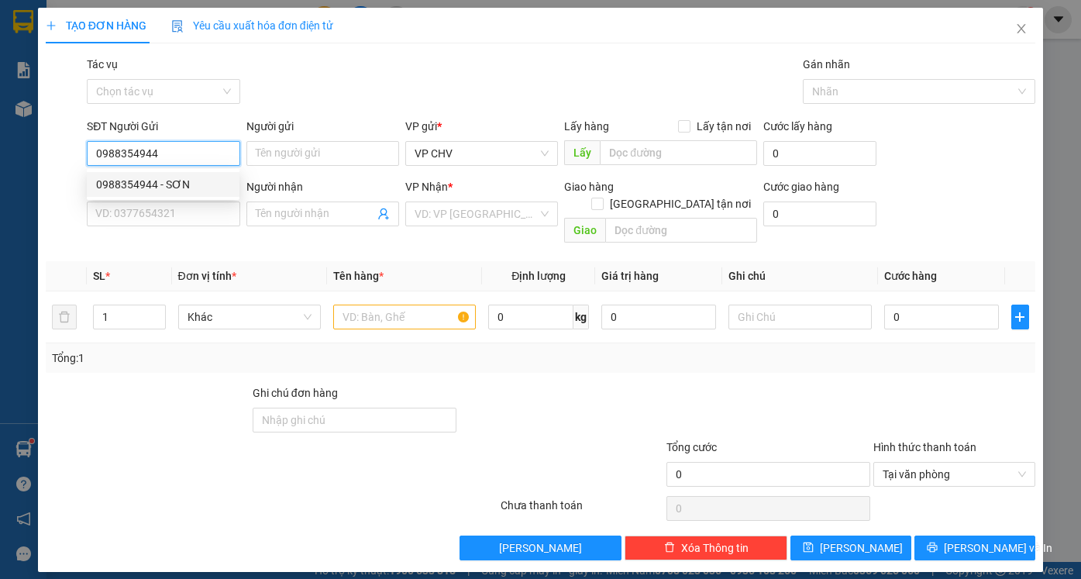
type input "[PERSON_NAME]"
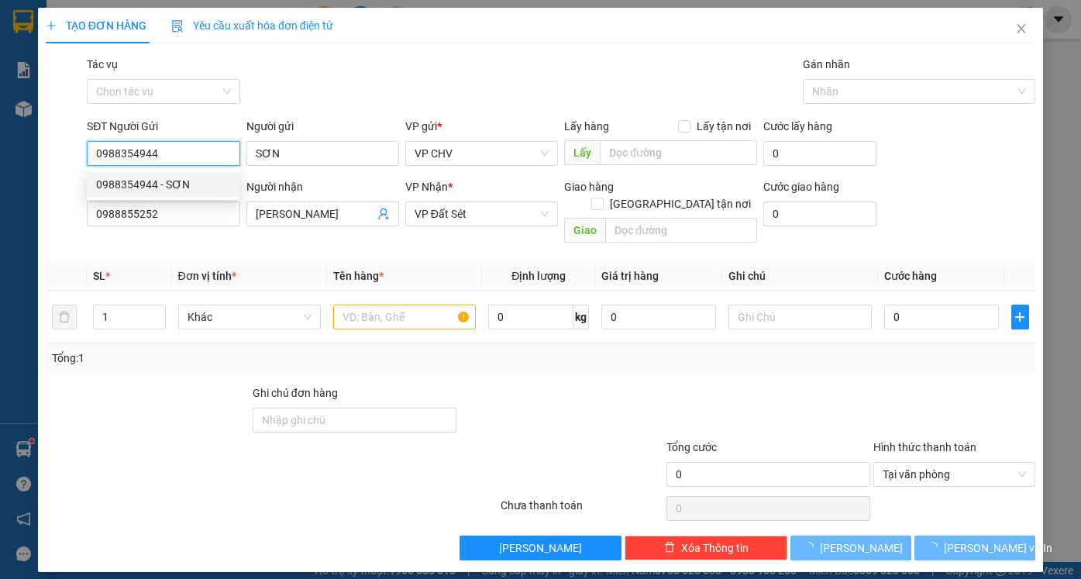
type input "20.000"
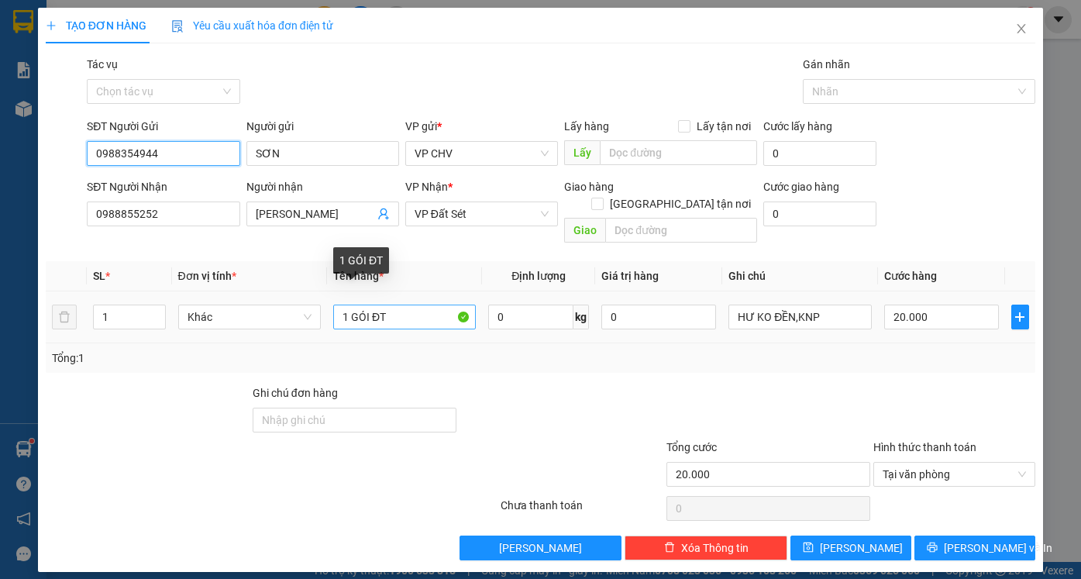
type input "0988354944"
drag, startPoint x: 349, startPoint y: 302, endPoint x: 446, endPoint y: 301, distance: 96.1
click at [446, 305] on input "1 GÓI ĐT" at bounding box center [404, 317] width 143 height 25
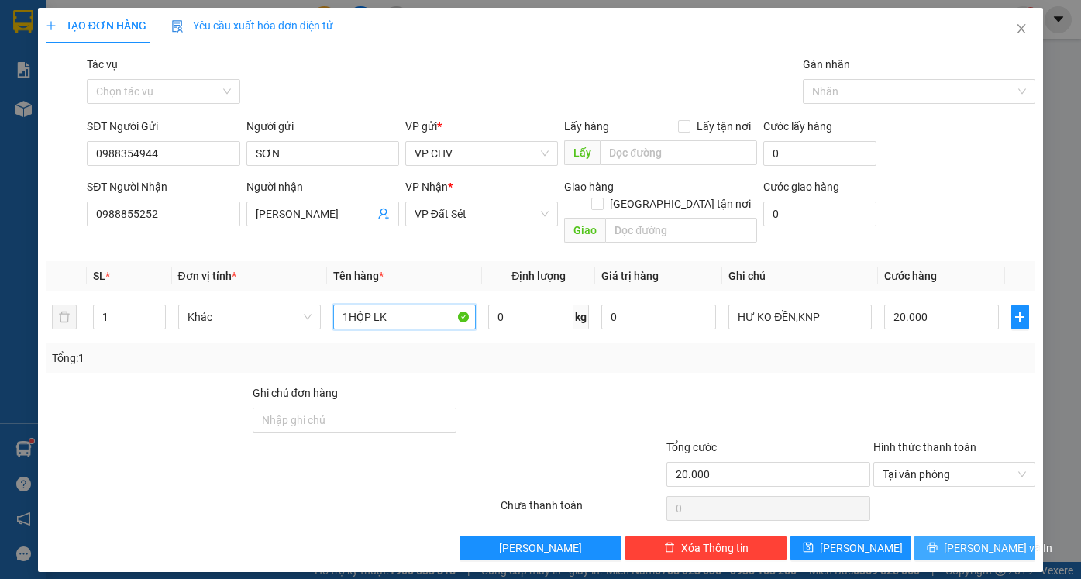
type input "1HỘP LK"
click at [938, 542] on icon "printer" at bounding box center [932, 547] width 11 height 11
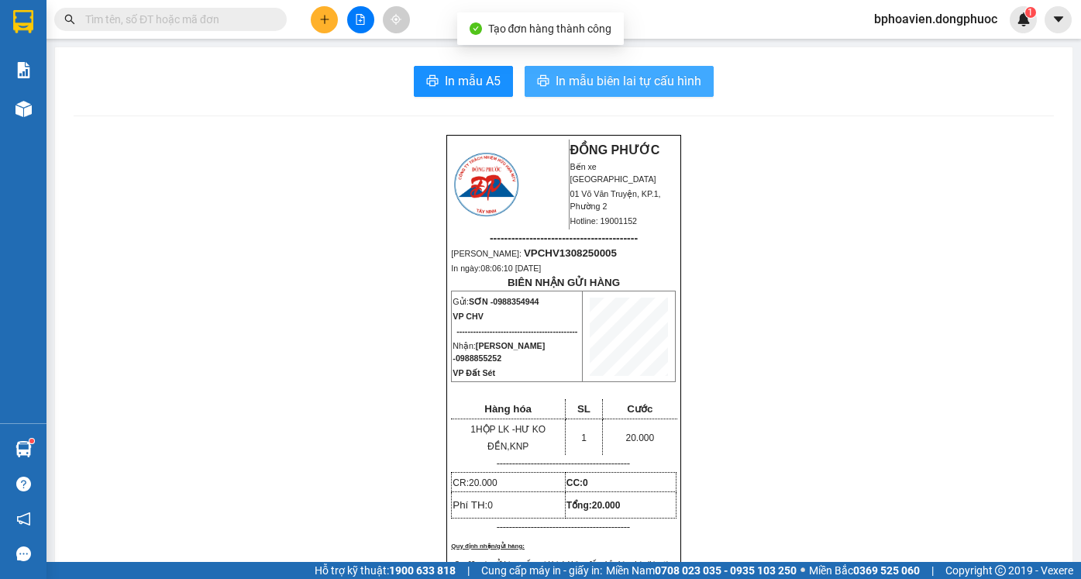
click at [574, 85] on span "In mẫu biên lai tự cấu hình" at bounding box center [629, 80] width 146 height 19
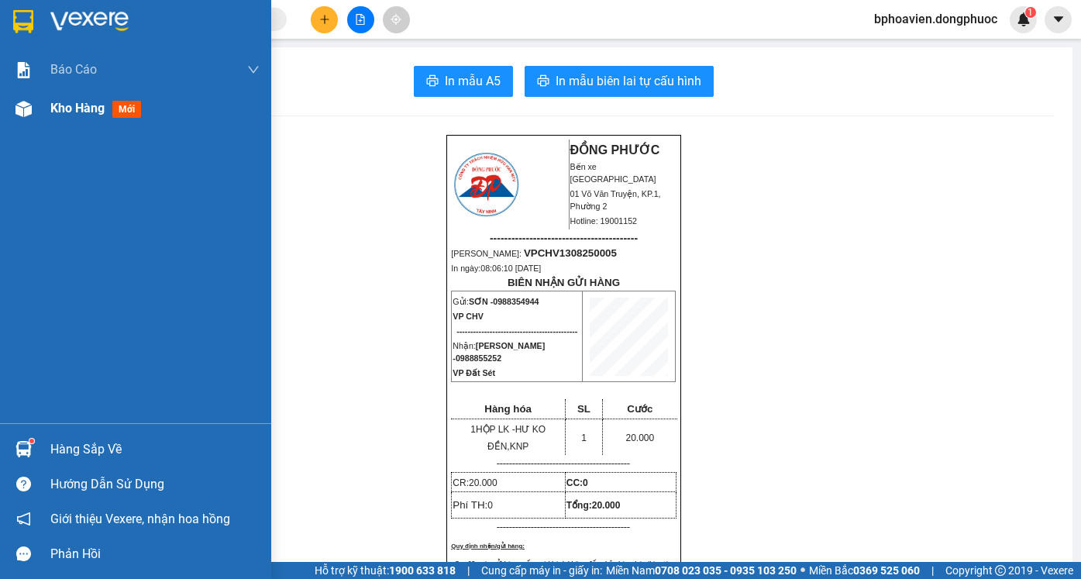
click at [69, 115] on span "Kho hàng" at bounding box center [77, 108] width 54 height 15
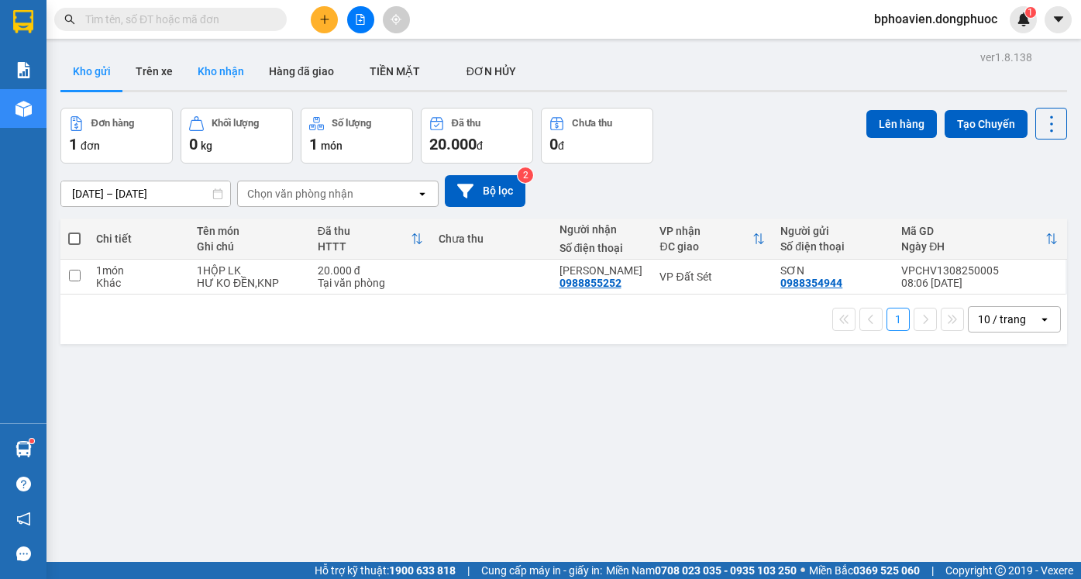
click at [208, 70] on button "Kho nhận" at bounding box center [220, 71] width 71 height 37
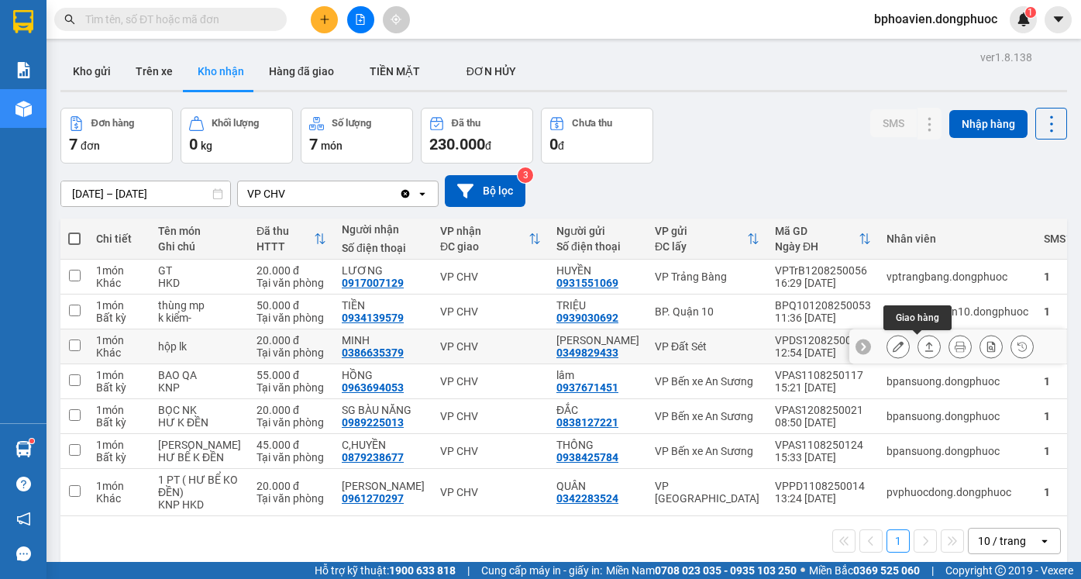
click at [924, 344] on icon at bounding box center [929, 346] width 11 height 11
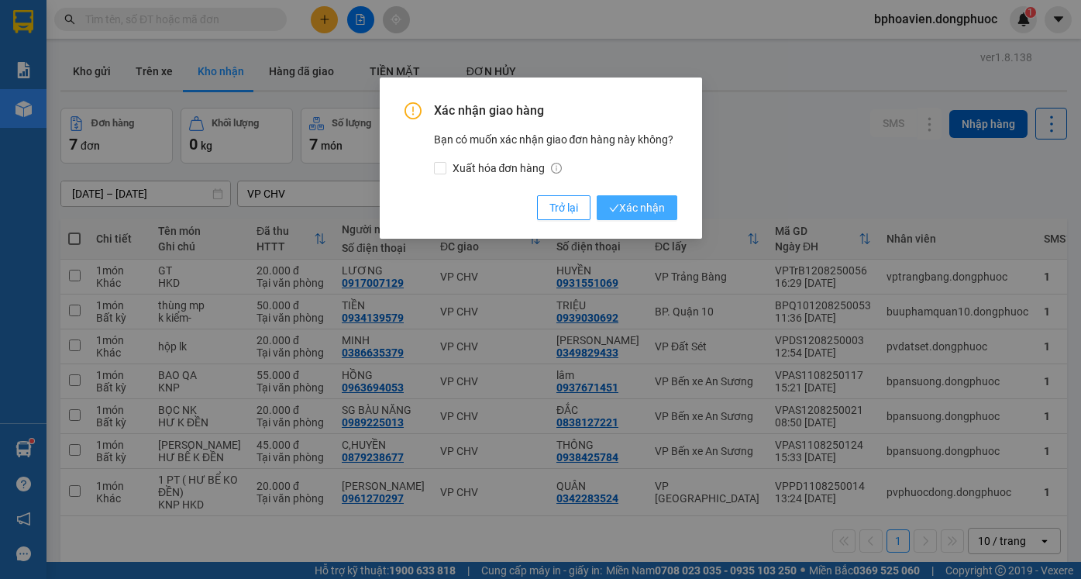
click at [636, 206] on span "Xác nhận" at bounding box center [637, 207] width 56 height 17
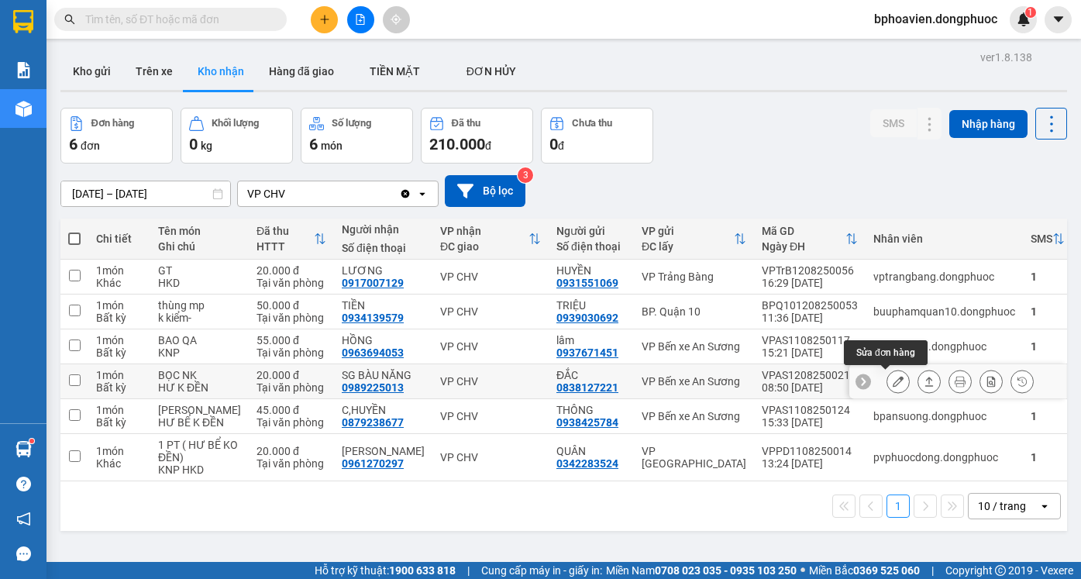
click at [924, 380] on icon at bounding box center [929, 381] width 11 height 11
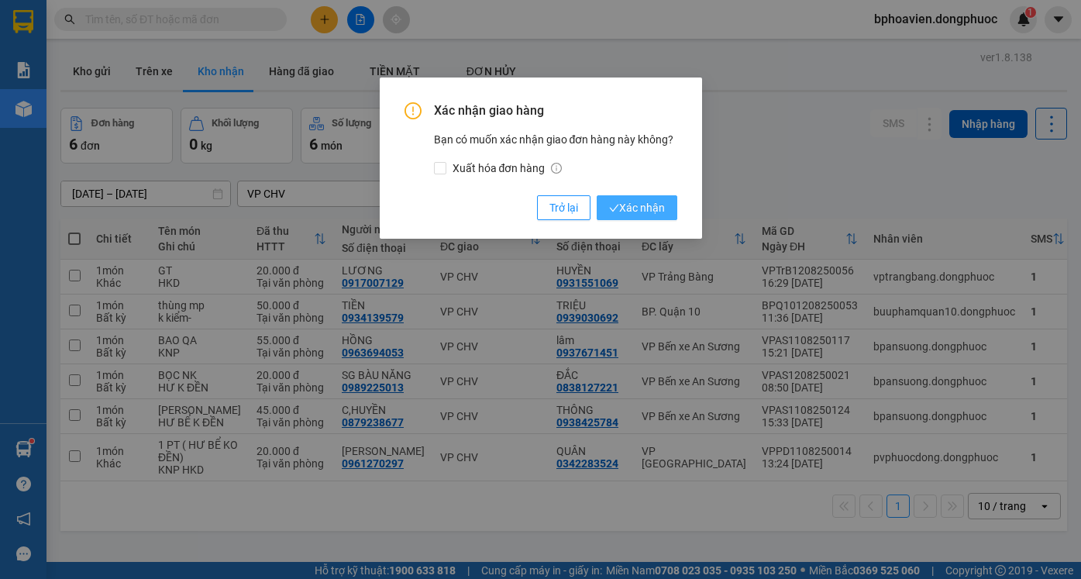
click at [645, 208] on span "Xác nhận" at bounding box center [637, 207] width 56 height 17
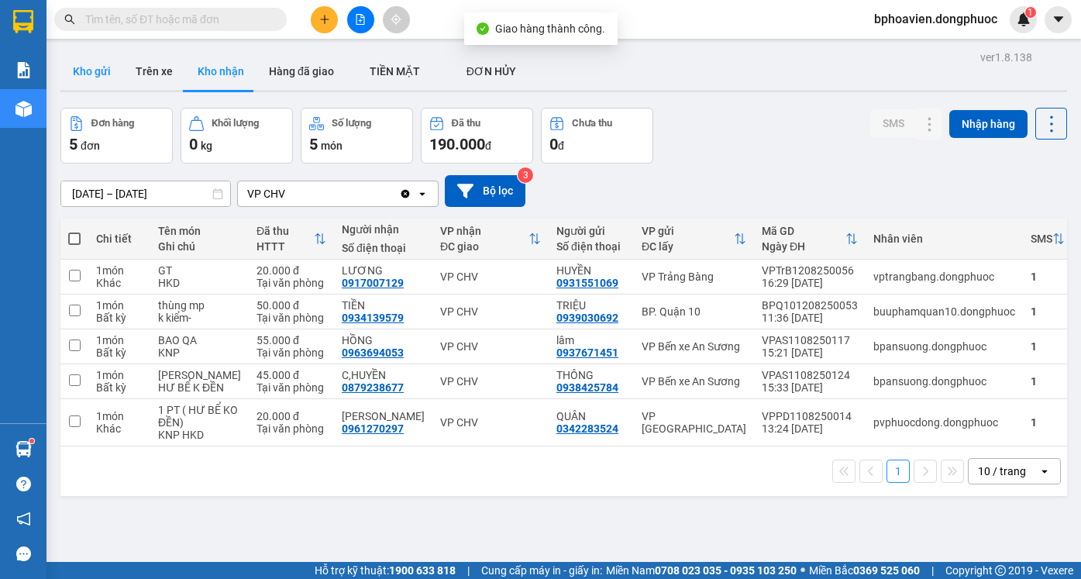
click at [81, 67] on button "Kho gửi" at bounding box center [91, 71] width 63 height 37
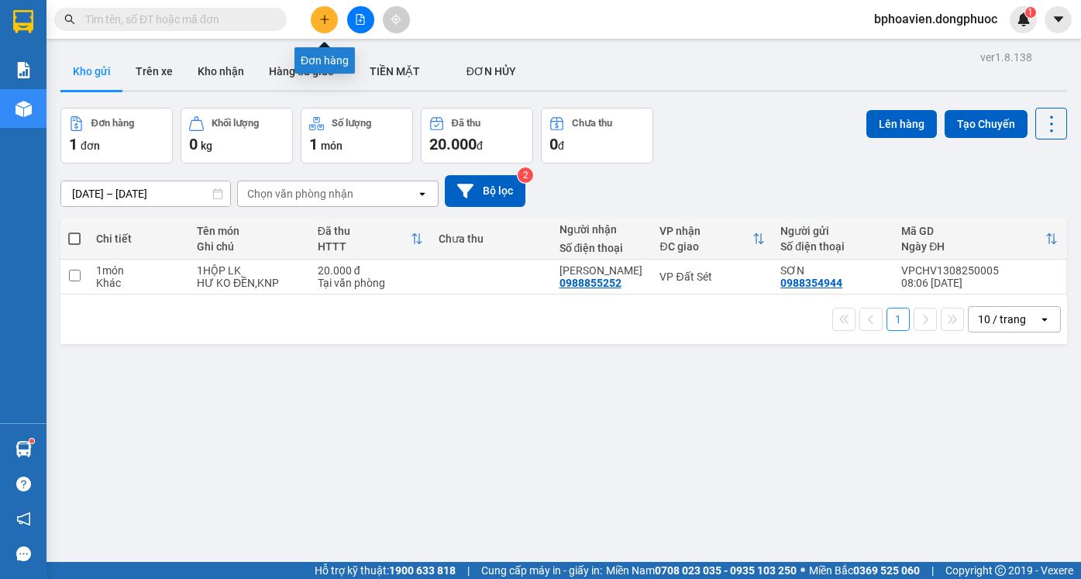
click at [322, 19] on icon "plus" at bounding box center [324, 19] width 11 height 11
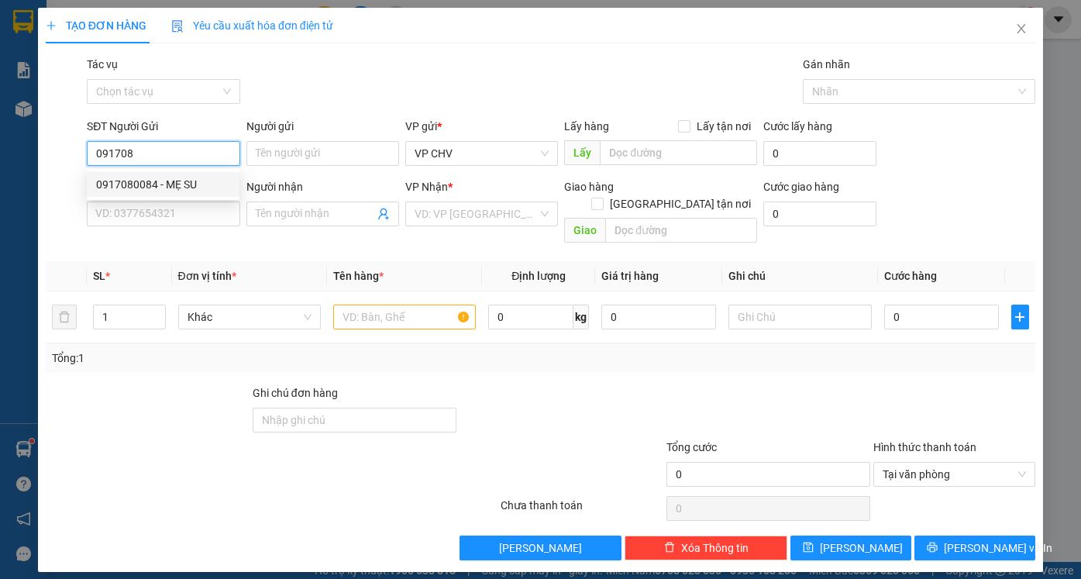
click at [140, 183] on div "0917080084 - MẸ SU" at bounding box center [163, 184] width 134 height 17
type input "0917080084"
type input "MẸ SU"
type input "0332244634"
type input "TRÂM"
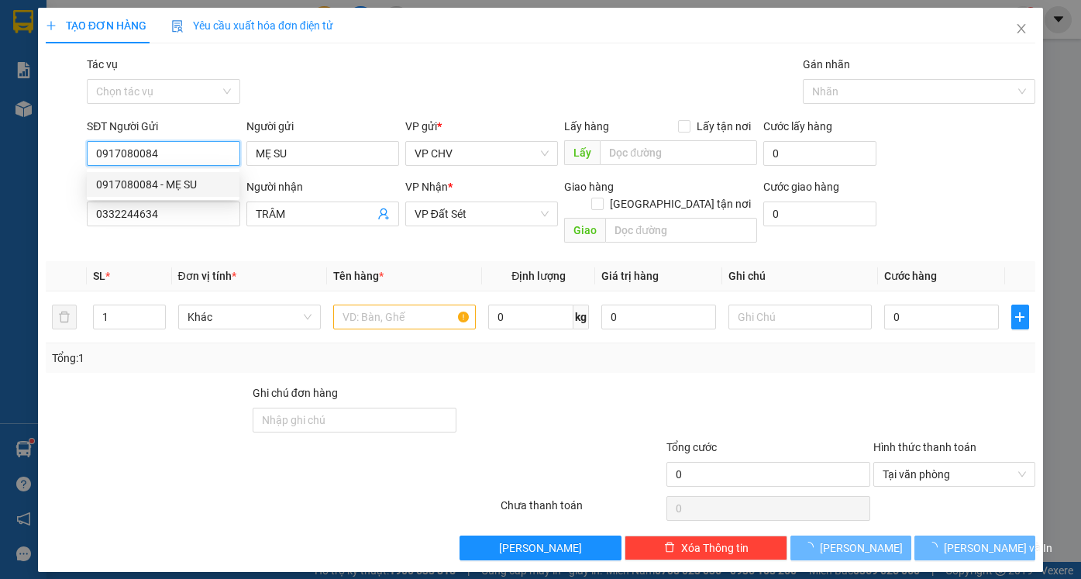
type input "20.000"
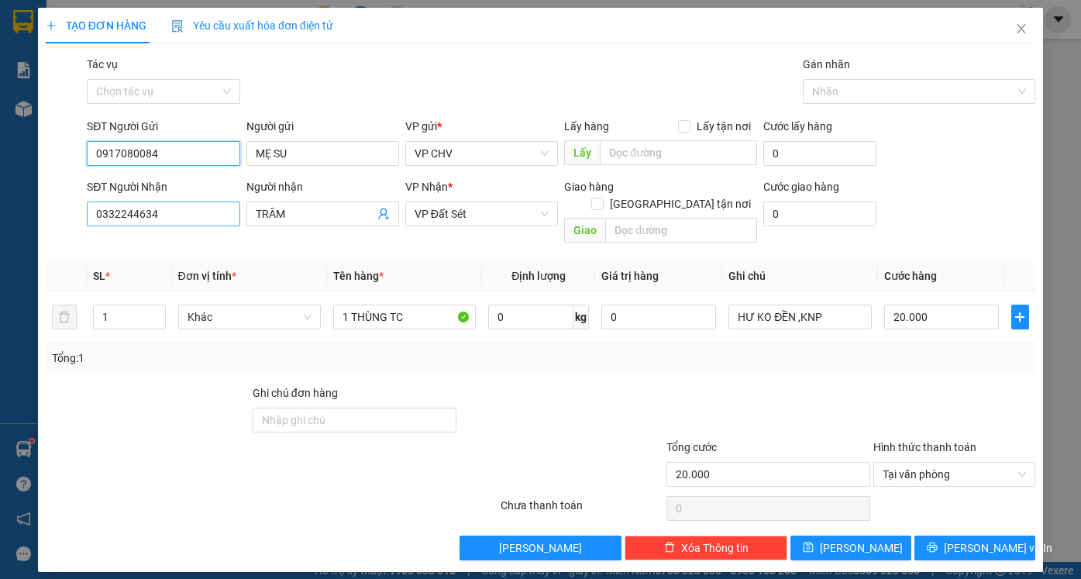
type input "0917080084"
click at [173, 212] on input "0332244634" at bounding box center [163, 213] width 153 height 25
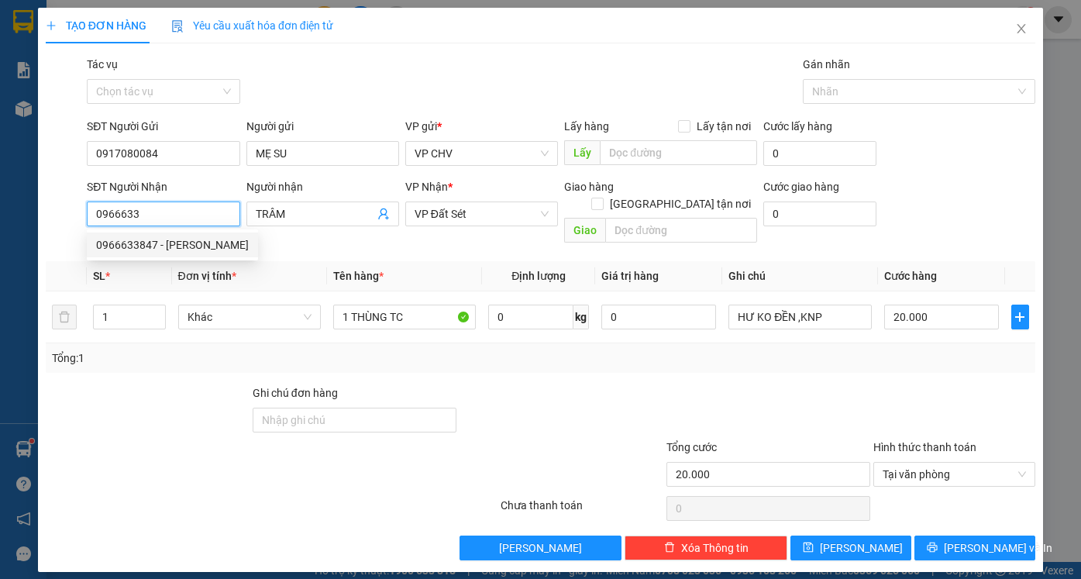
click at [167, 232] on div "0966633847 - KIỀU" at bounding box center [172, 244] width 171 height 25
type input "0966633847"
type input "KIỀU"
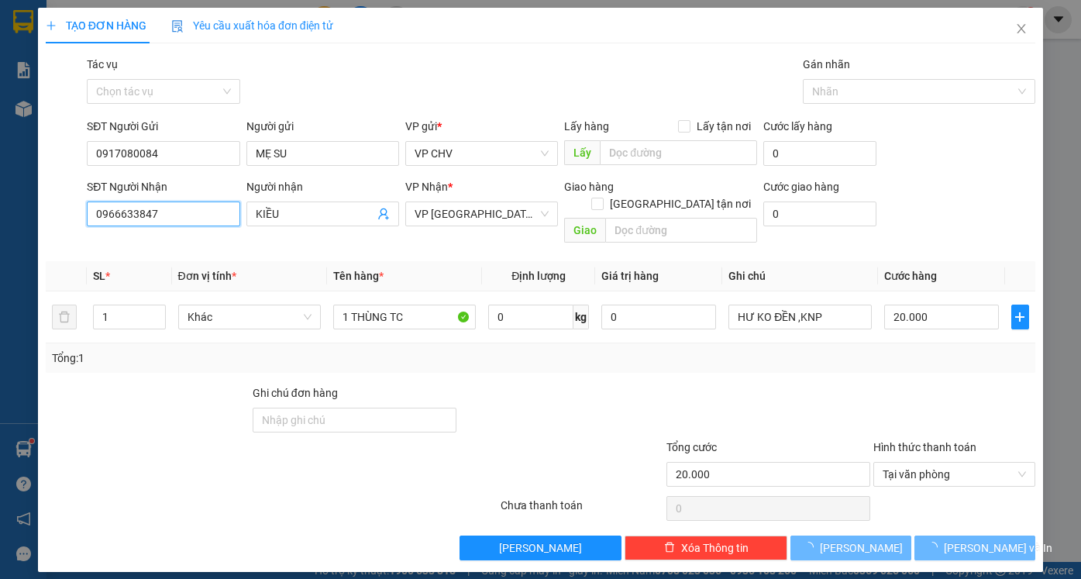
type input "30.000"
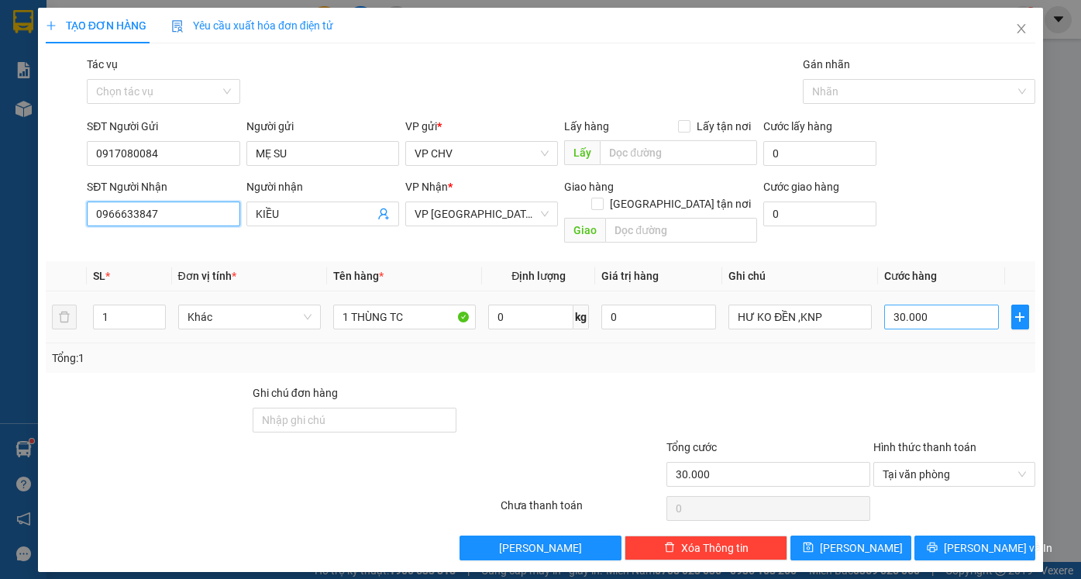
type input "0966633847"
click at [938, 305] on input "30.000" at bounding box center [941, 317] width 115 height 25
type input "5"
type input "52"
type input "5"
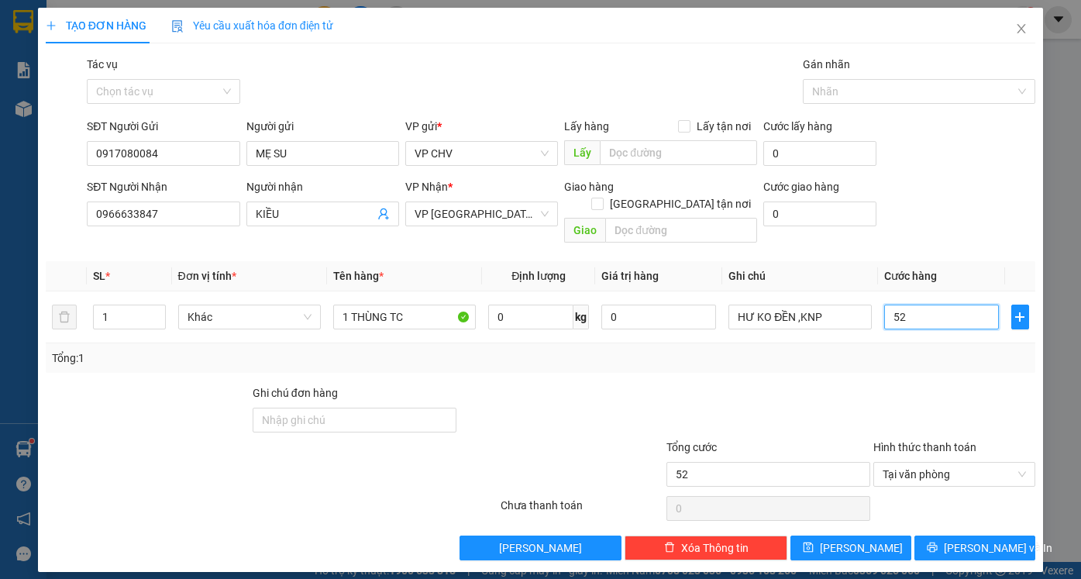
type input "5"
type input "50"
type input "50.000"
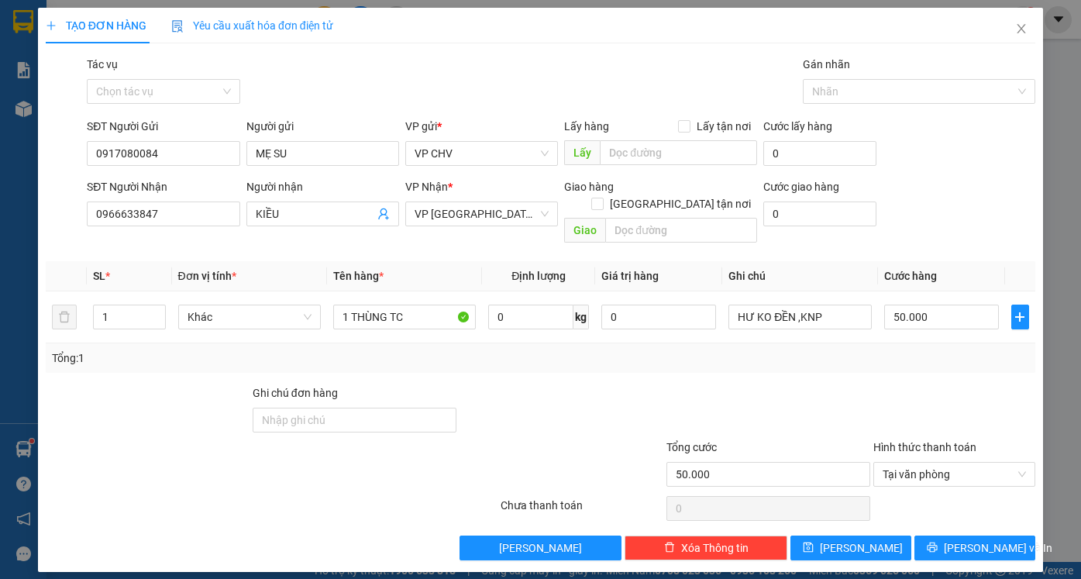
click at [923, 349] on div "Tổng: 1" at bounding box center [540, 357] width 989 height 29
drag, startPoint x: 987, startPoint y: 534, endPoint x: 977, endPoint y: 538, distance: 10.8
click at [987, 539] on span "[PERSON_NAME] và In" at bounding box center [998, 547] width 108 height 17
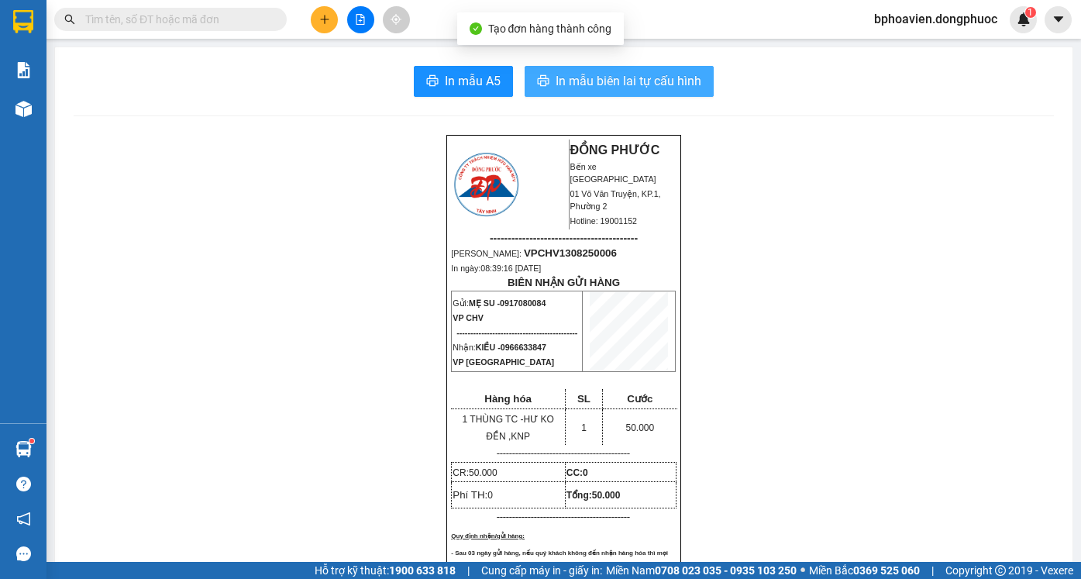
click at [556, 81] on span "In mẫu biên lai tự cấu hình" at bounding box center [629, 80] width 146 height 19
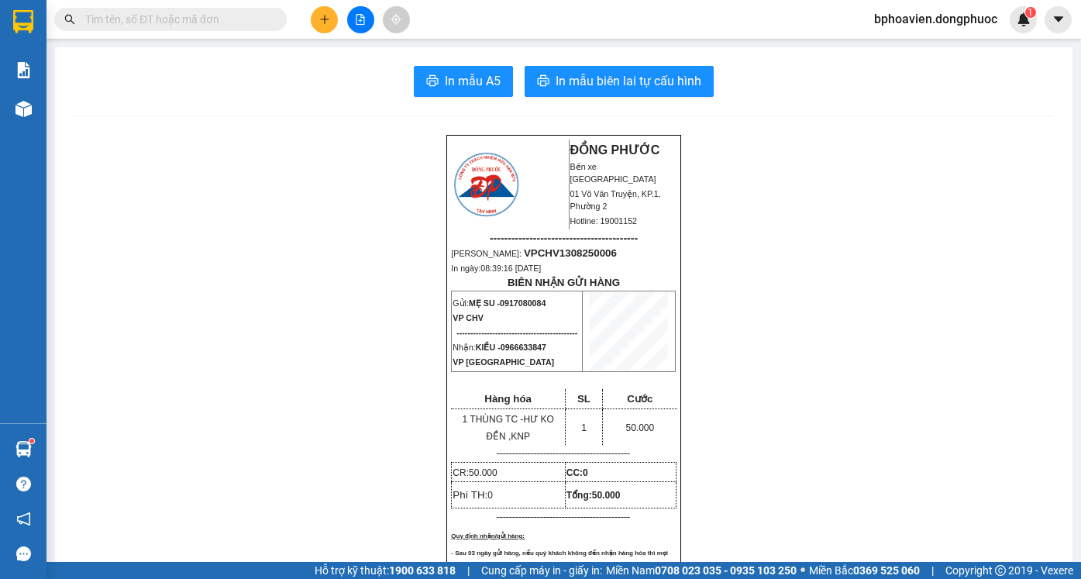
click at [322, 15] on icon "plus" at bounding box center [324, 19] width 11 height 11
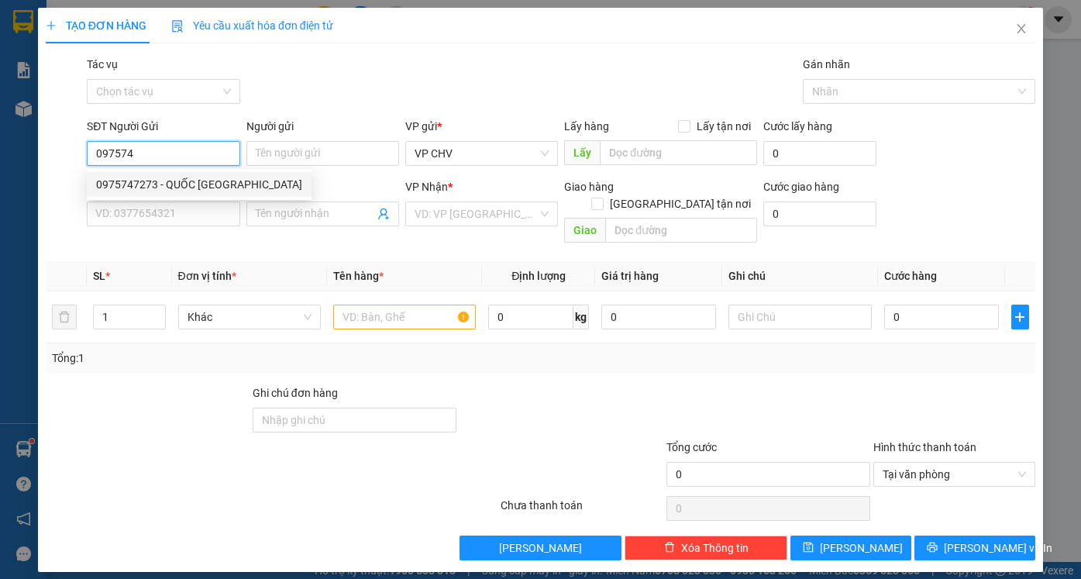
click at [208, 186] on div "0975747273 - QUỐC [GEOGRAPHIC_DATA]" at bounding box center [199, 184] width 206 height 17
type input "0975747273"
type input "QUỐC ANH"
type input "0979371717"
type input "TIỀN TÁO"
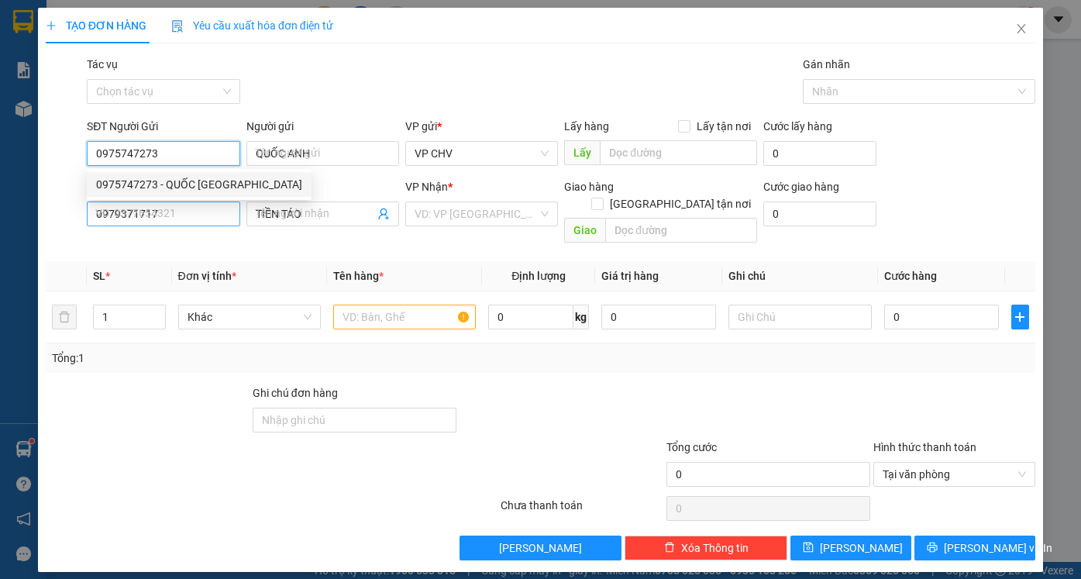
type input "20.000"
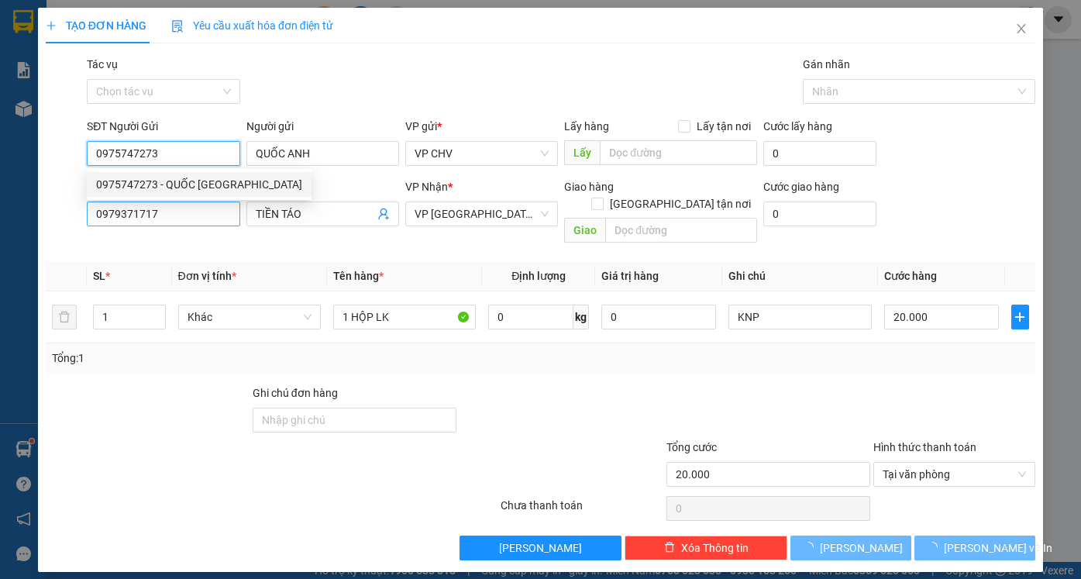
type input "0975747273"
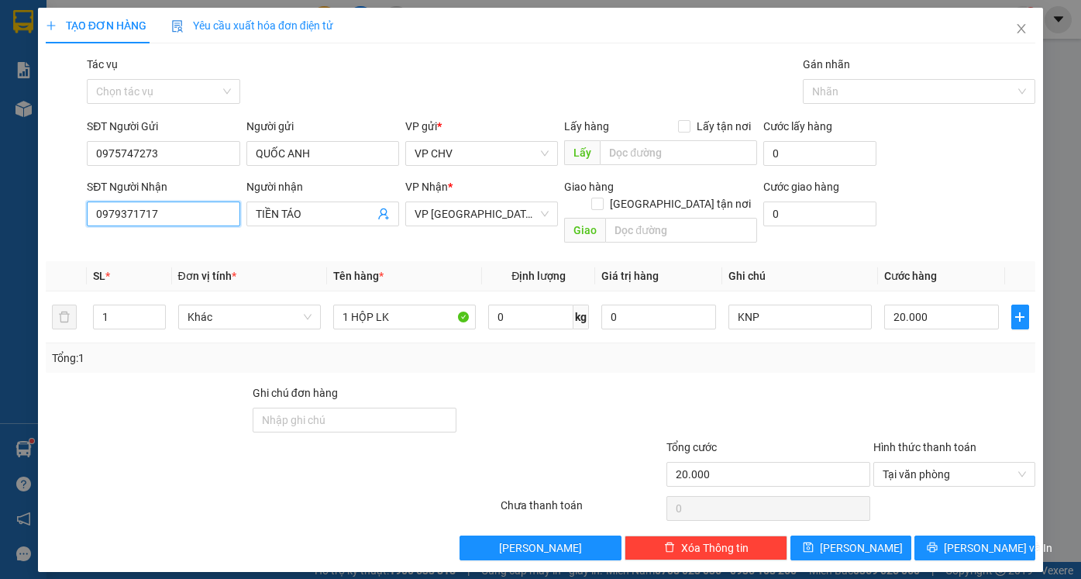
drag, startPoint x: 189, startPoint y: 208, endPoint x: 13, endPoint y: 208, distance: 175.9
click at [15, 211] on div "TẠO ĐƠN HÀNG Yêu cầu xuất hóa đơn điện tử Transit Pickup Surcharge Ids Transit …" at bounding box center [540, 289] width 1081 height 579
click at [153, 250] on div "0906834999 - THÁI" at bounding box center [163, 244] width 134 height 17
type input "0906834999"
type input "THÁI"
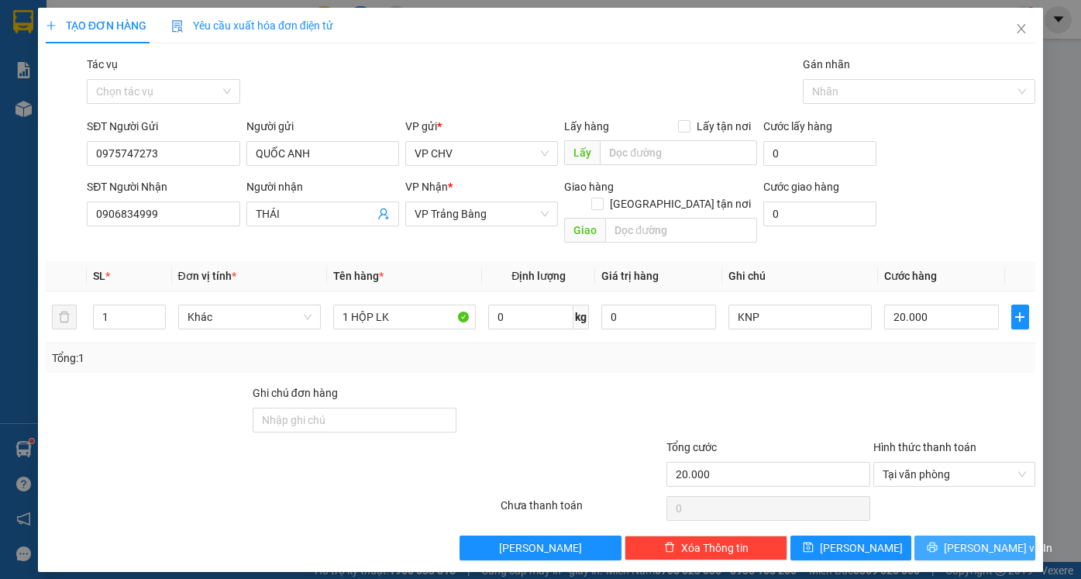
click at [960, 539] on button "[PERSON_NAME] và In" at bounding box center [974, 547] width 121 height 25
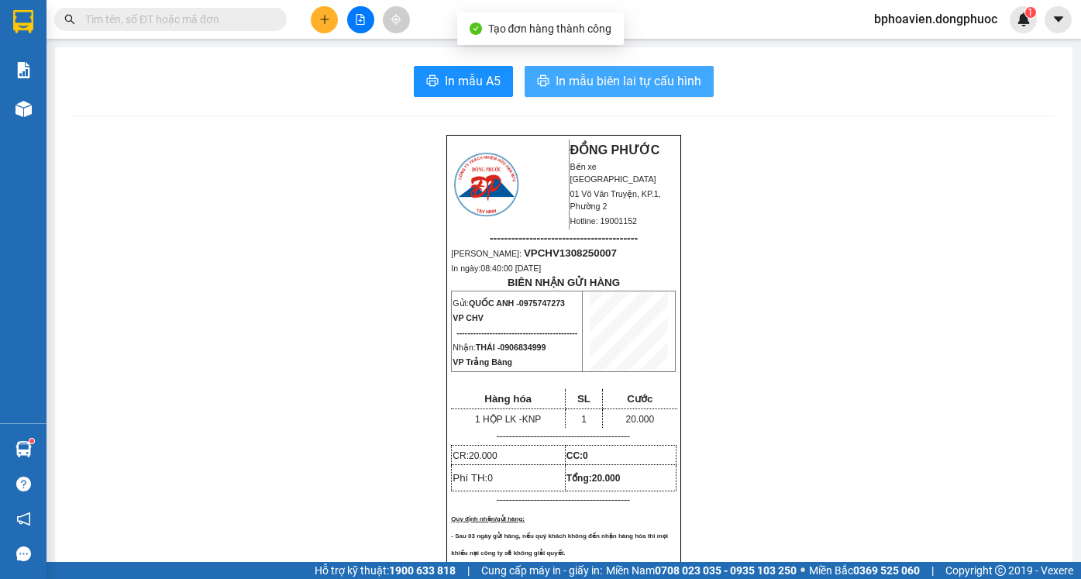
click at [579, 87] on span "In mẫu biên lai tự cấu hình" at bounding box center [629, 80] width 146 height 19
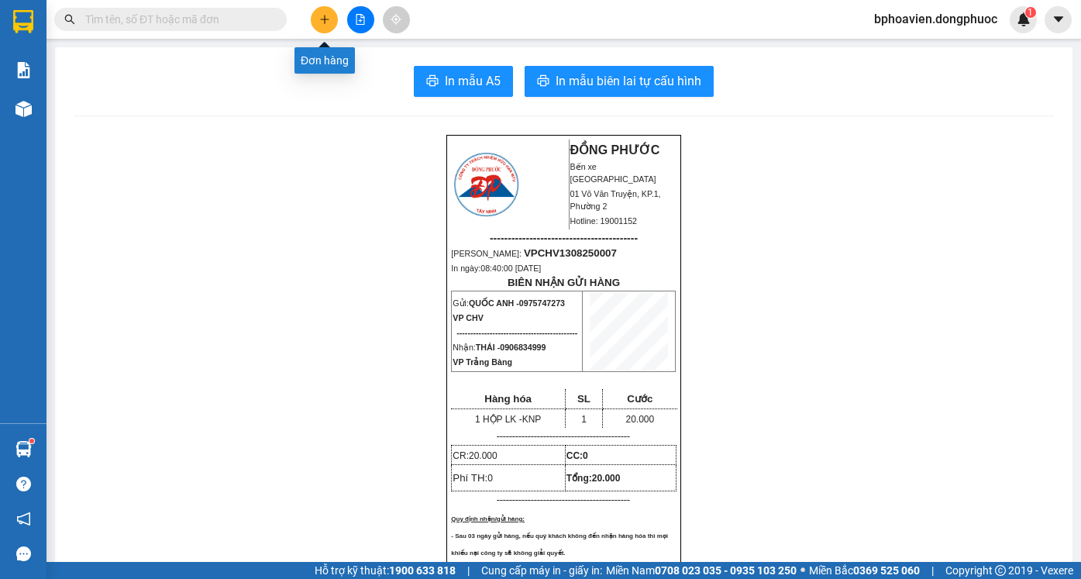
click at [325, 19] on icon "plus" at bounding box center [324, 19] width 11 height 11
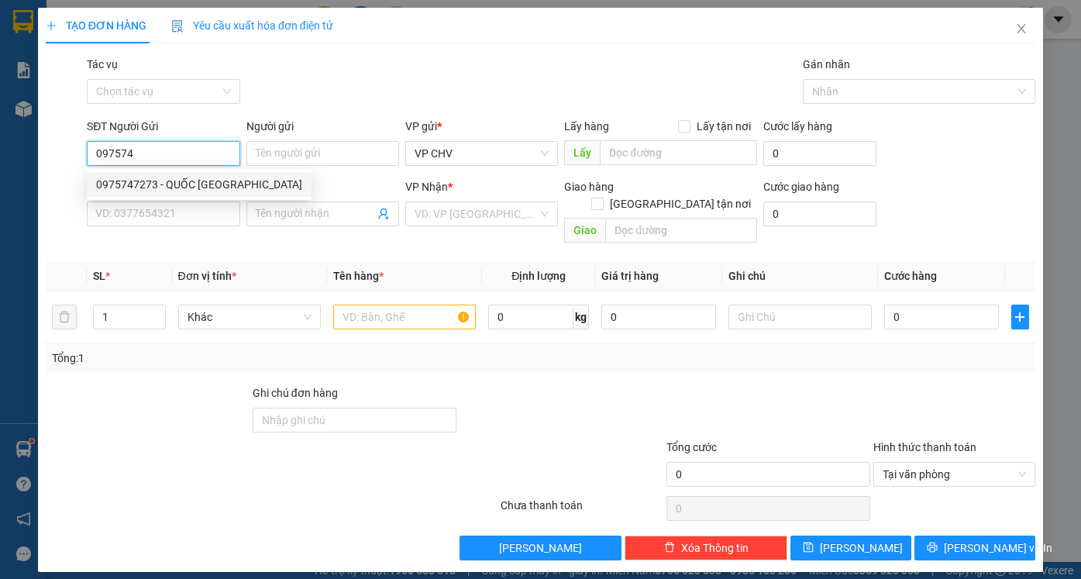
click at [193, 194] on div "0975747273 - QUỐC [GEOGRAPHIC_DATA]" at bounding box center [199, 184] width 225 height 25
type input "0975747273"
type input "QUỐC ANH"
type input "0906834999"
type input "THÁI"
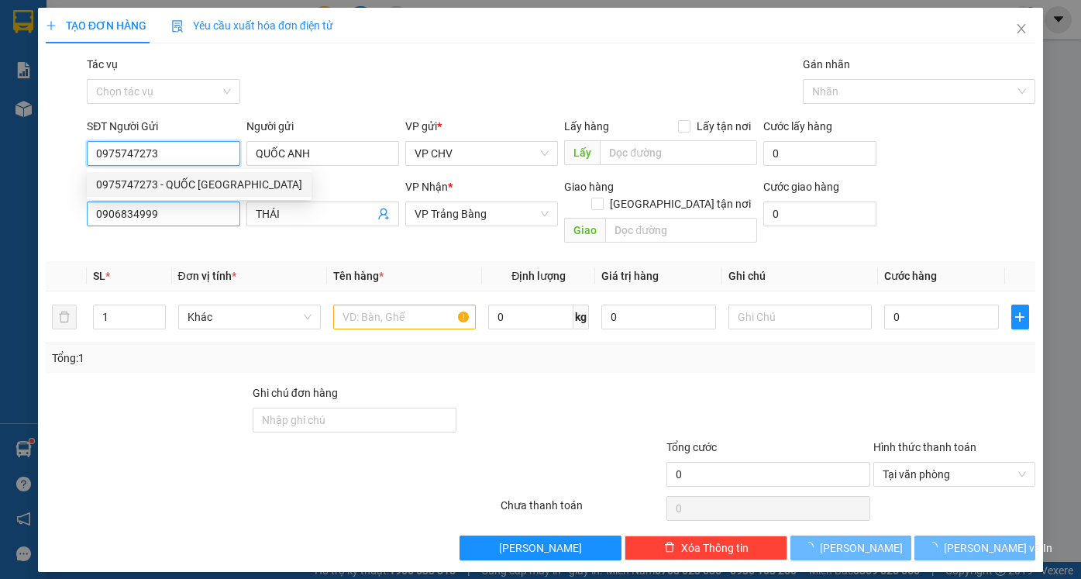
type input "20.000"
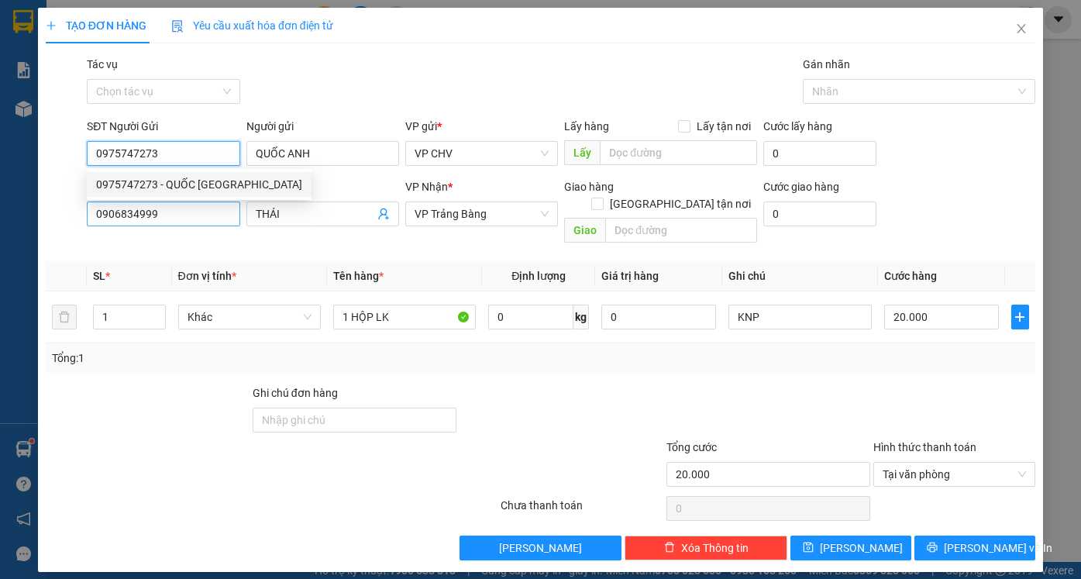
type input "0975747273"
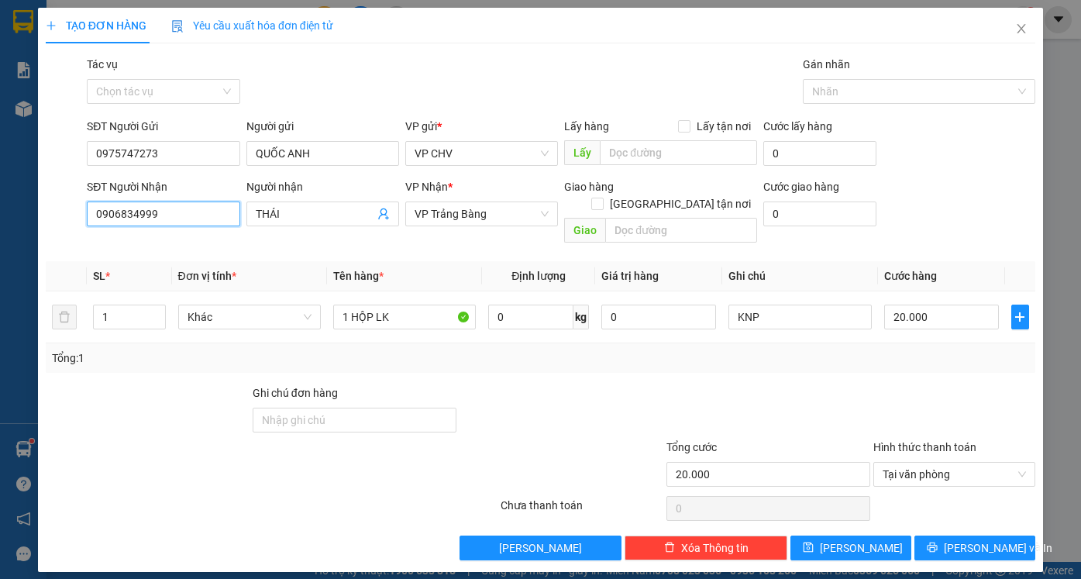
drag, startPoint x: 194, startPoint y: 211, endPoint x: 0, endPoint y: 199, distance: 194.8
click at [0, 202] on div "TẠO ĐƠN HÀNG Yêu cầu xuất hóa đơn điện tử Transit Pickup Surcharge Ids Transit …" at bounding box center [540, 289] width 1081 height 579
type input "09866"
click at [188, 250] on div "0986692692 - KHÁNH" at bounding box center [172, 244] width 153 height 17
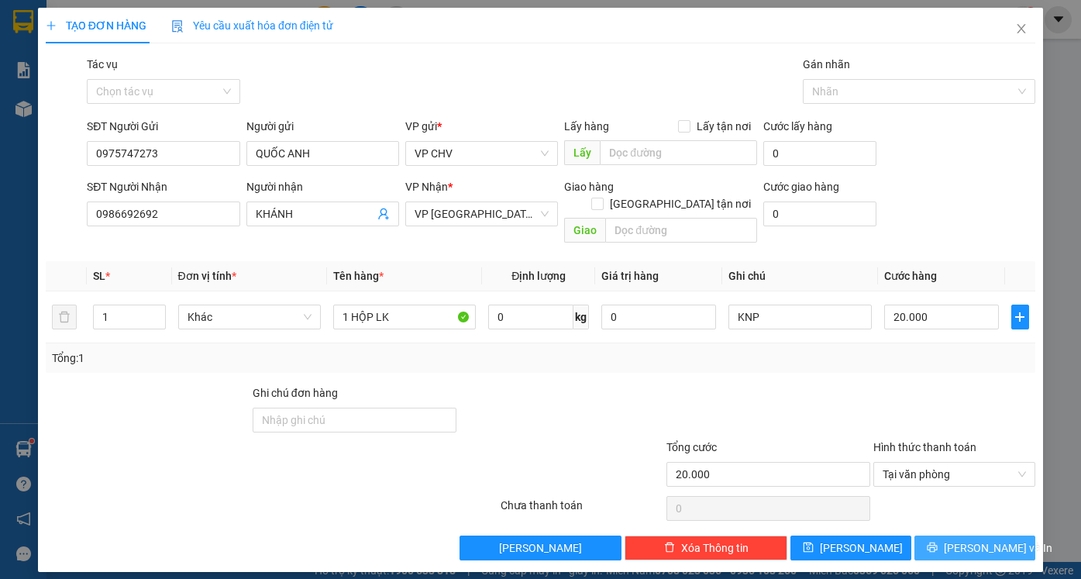
click at [996, 539] on span "[PERSON_NAME] và In" at bounding box center [998, 547] width 108 height 17
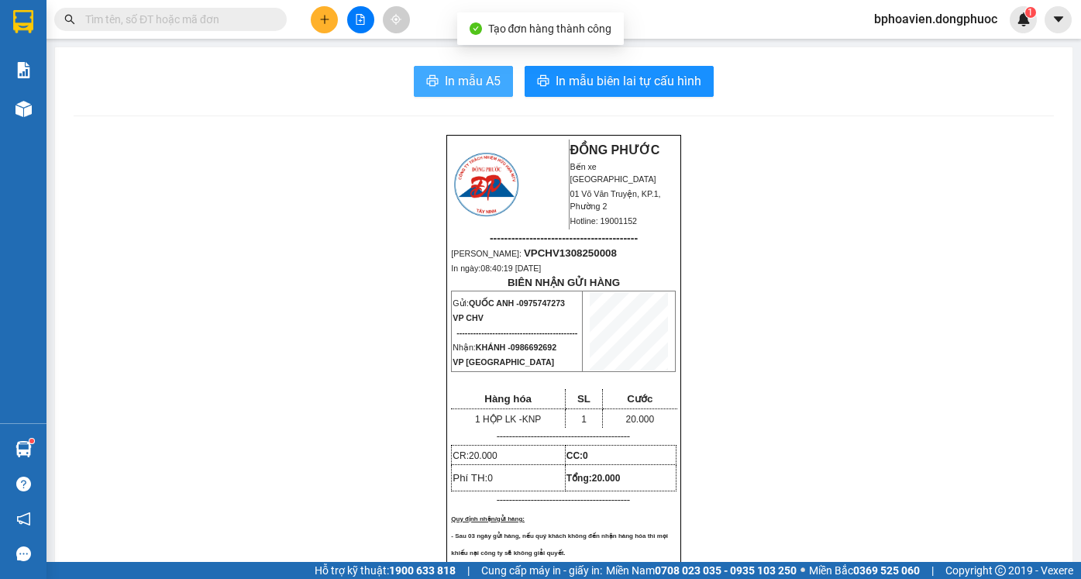
click at [456, 79] on span "In mẫu A5" at bounding box center [473, 80] width 56 height 19
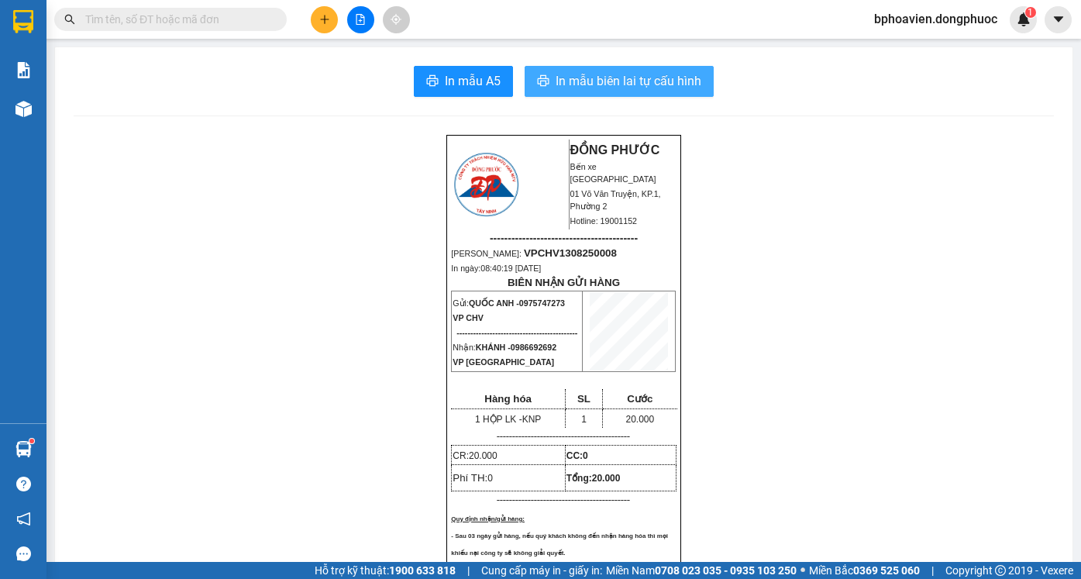
click at [583, 85] on span "In mẫu biên lai tự cấu hình" at bounding box center [629, 80] width 146 height 19
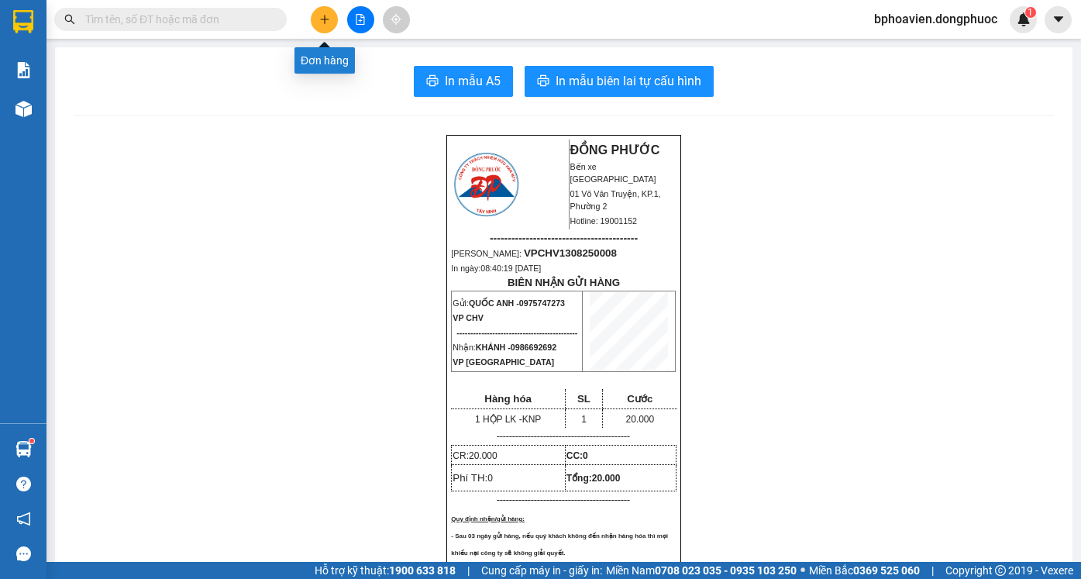
click at [320, 19] on icon "plus" at bounding box center [324, 19] width 11 height 11
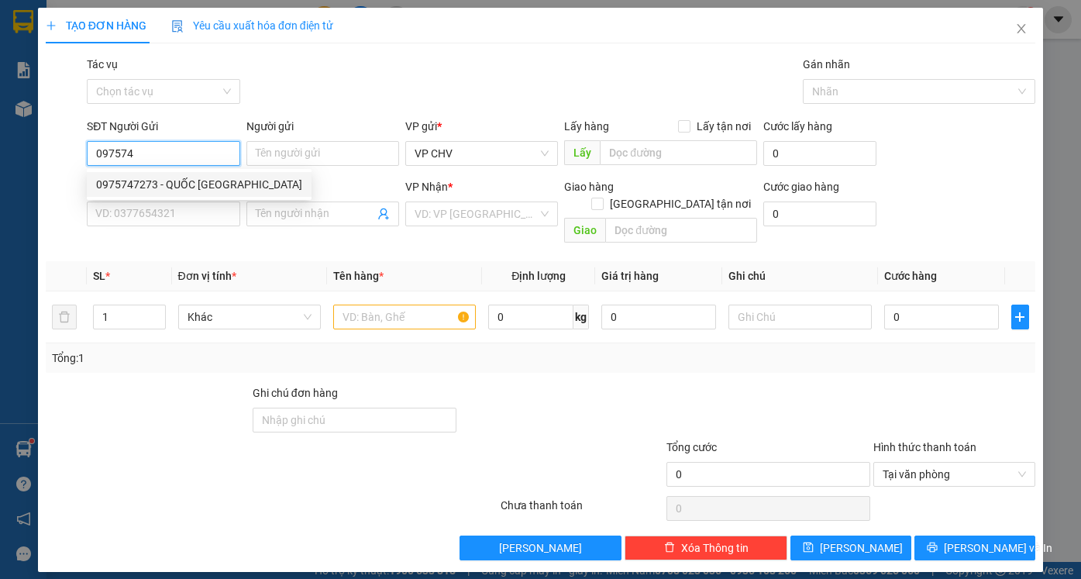
drag, startPoint x: 194, startPoint y: 182, endPoint x: 196, endPoint y: 190, distance: 8.1
click at [194, 184] on div "0975747273 - QUỐC [GEOGRAPHIC_DATA]" at bounding box center [199, 184] width 206 height 17
type input "0975747273"
type input "QUỐC ANH"
type input "0986692692"
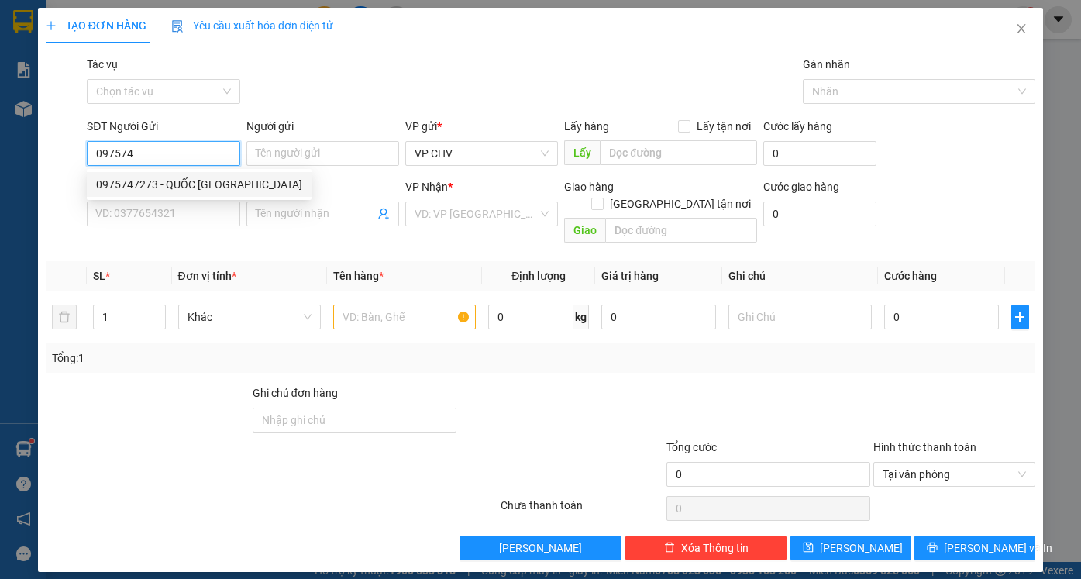
type input "KHÁNH"
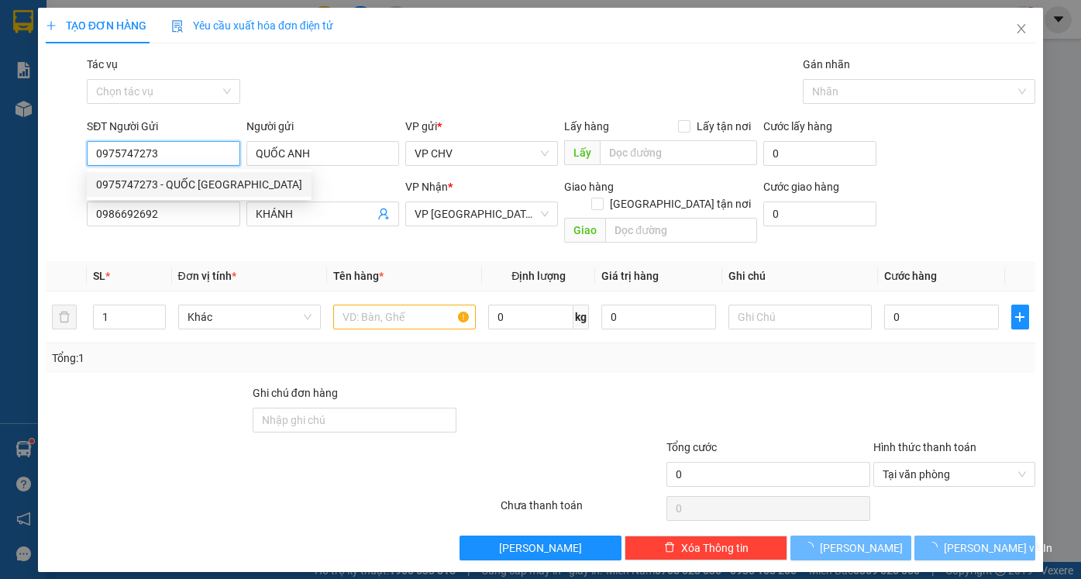
type input "20.000"
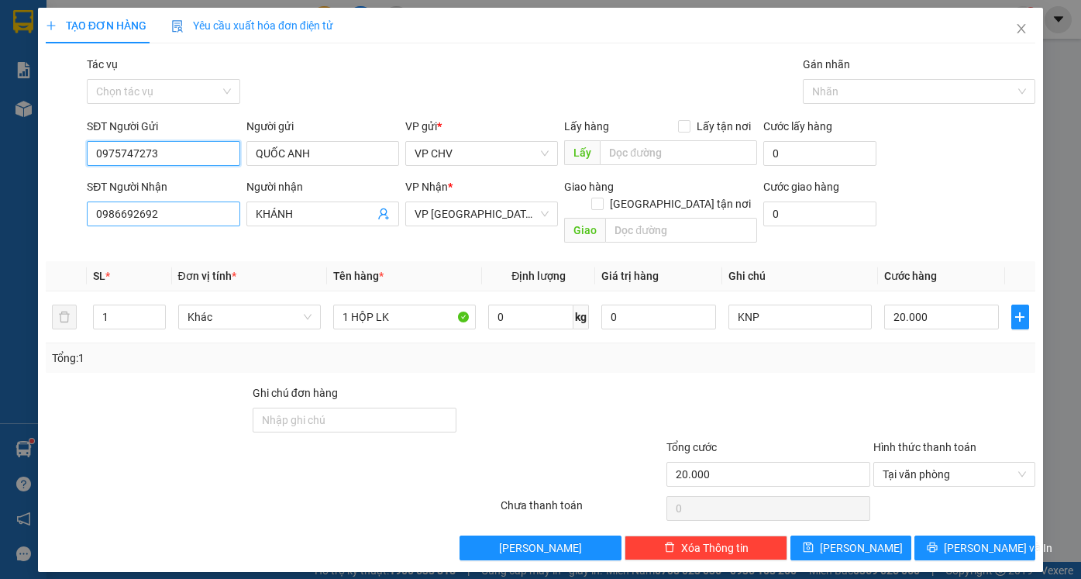
type input "0975747273"
drag, startPoint x: 194, startPoint y: 207, endPoint x: 12, endPoint y: 195, distance: 182.5
click at [11, 197] on div "TẠO ĐƠN HÀNG Yêu cầu xuất hóa đơn điện tử Transit Pickup Surcharge Ids Transit …" at bounding box center [540, 289] width 1081 height 579
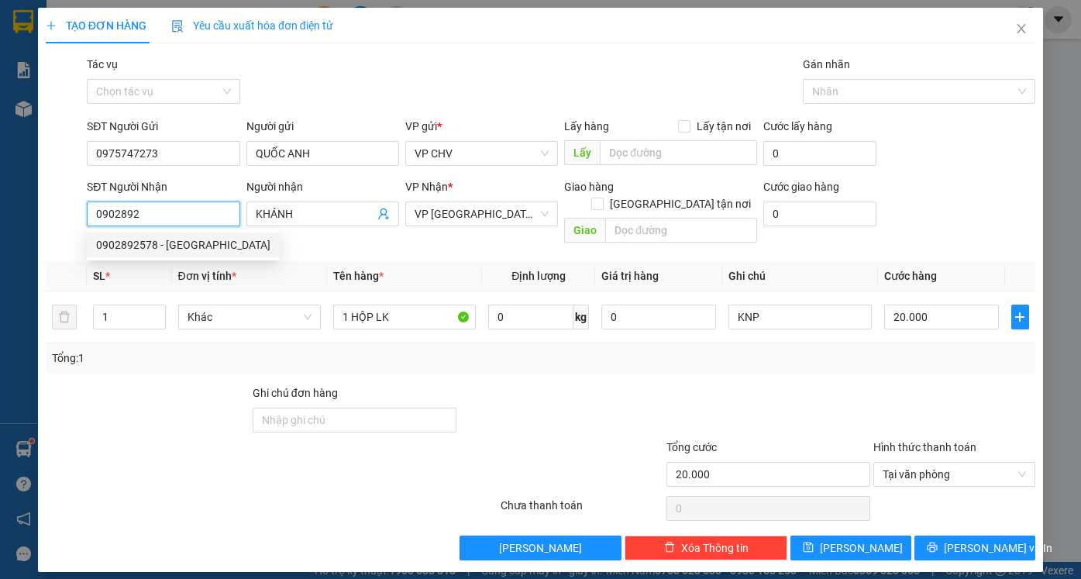
click at [126, 250] on div "0902892578 - QUÝ DƯƠNG" at bounding box center [183, 244] width 174 height 17
type input "0902892578"
type input "QUÝ DƯƠNG"
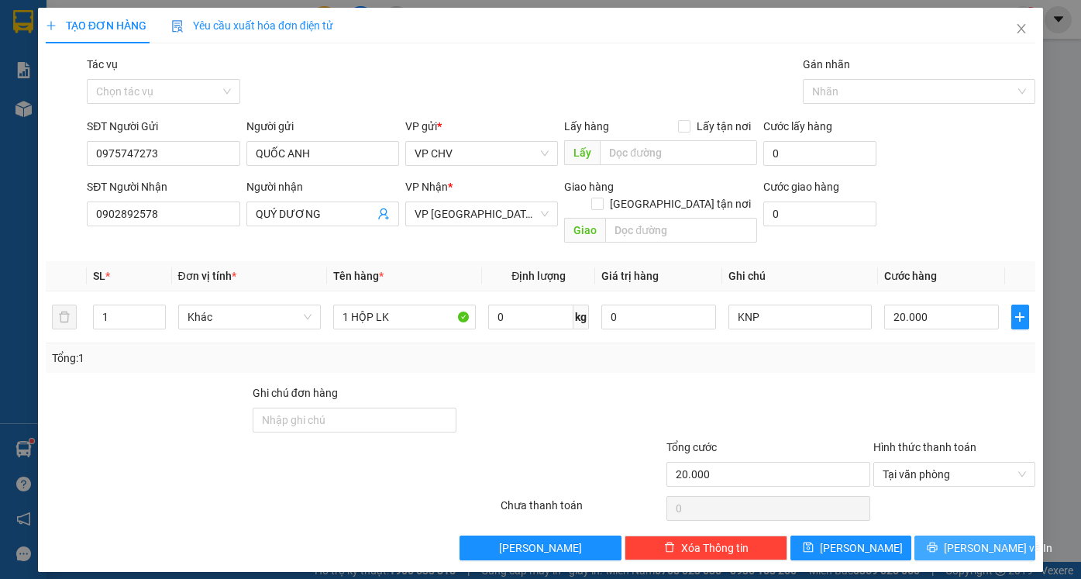
click at [1000, 539] on span "[PERSON_NAME] và In" at bounding box center [998, 547] width 108 height 17
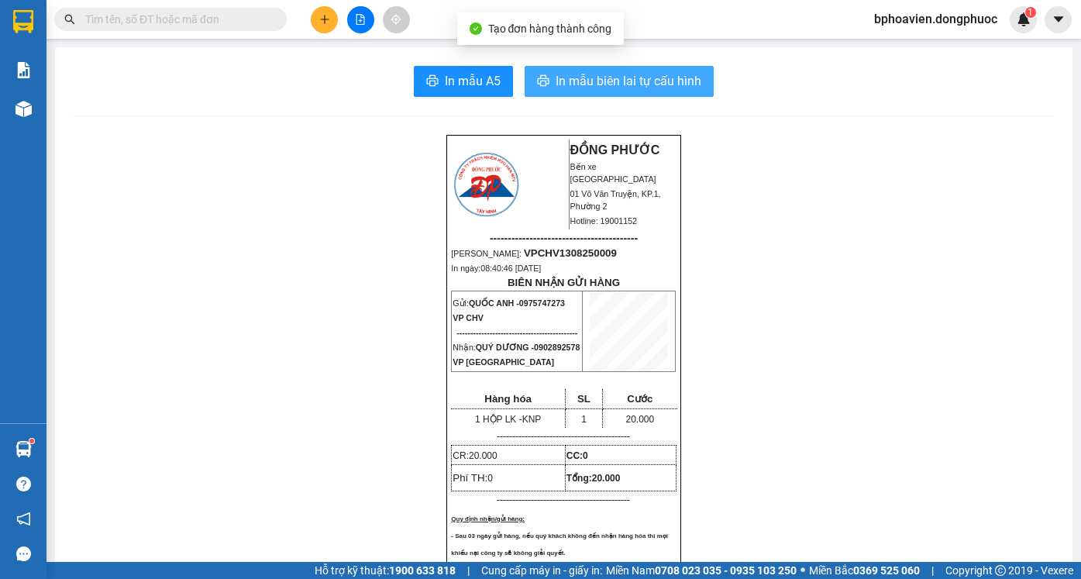
click at [546, 88] on button "In mẫu biên lai tự cấu hình" at bounding box center [619, 81] width 189 height 31
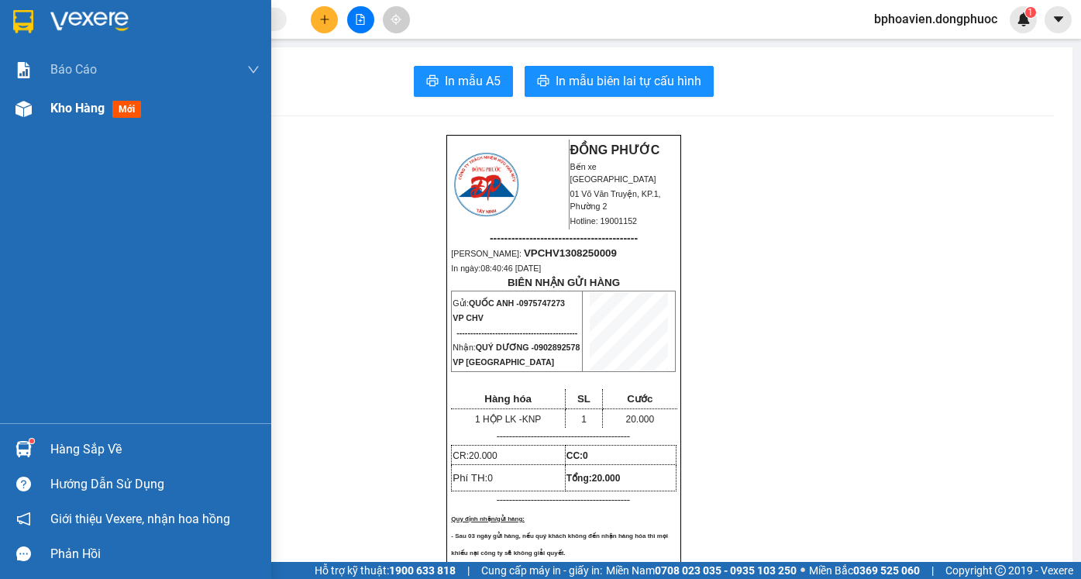
click at [63, 105] on span "Kho hàng" at bounding box center [77, 108] width 54 height 15
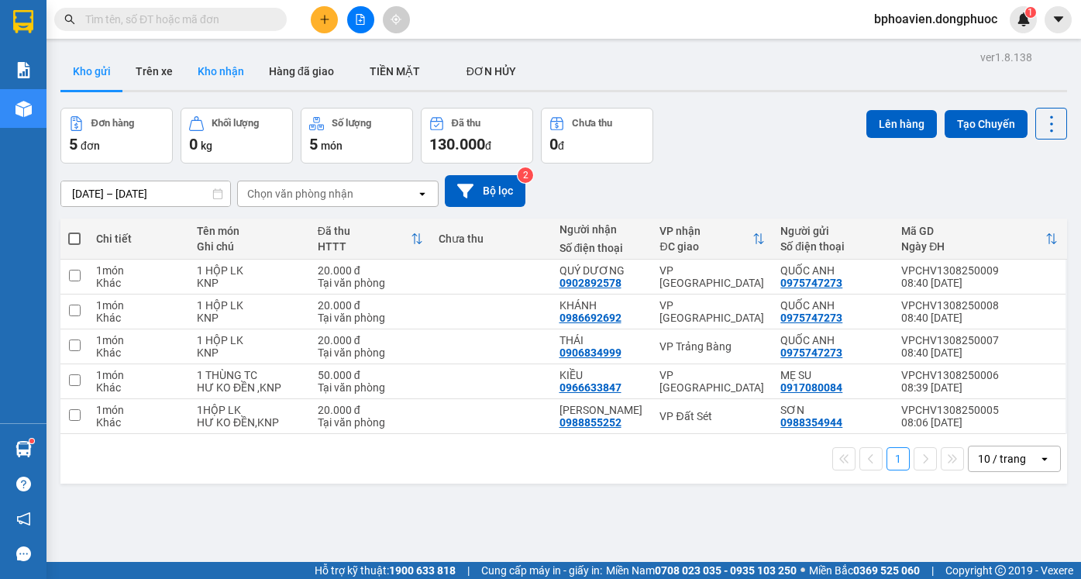
click at [207, 76] on button "Kho nhận" at bounding box center [220, 71] width 71 height 37
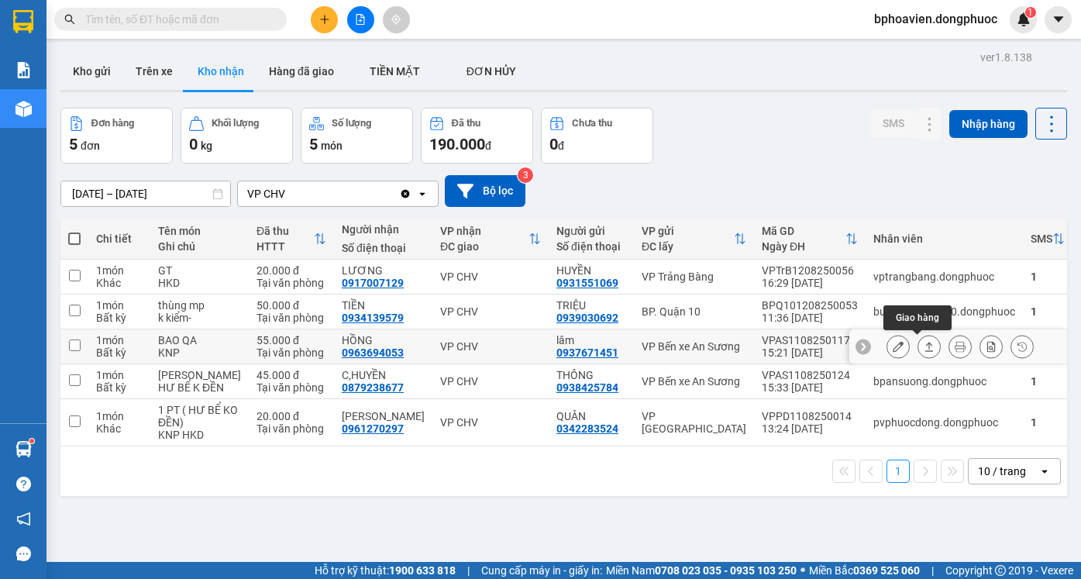
click at [924, 349] on icon at bounding box center [929, 346] width 11 height 11
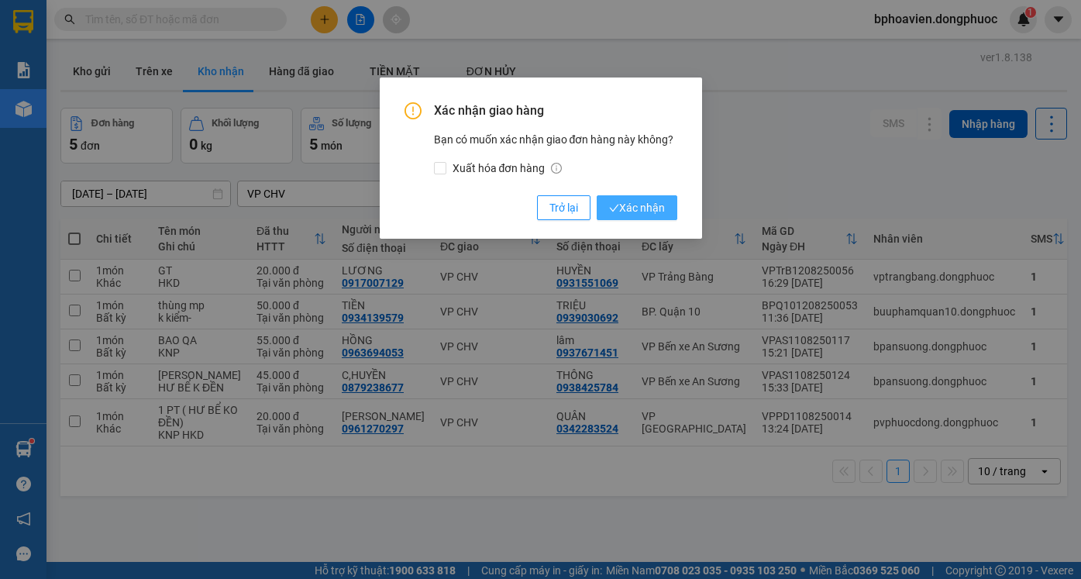
click at [645, 216] on span "Xác nhận" at bounding box center [637, 207] width 56 height 17
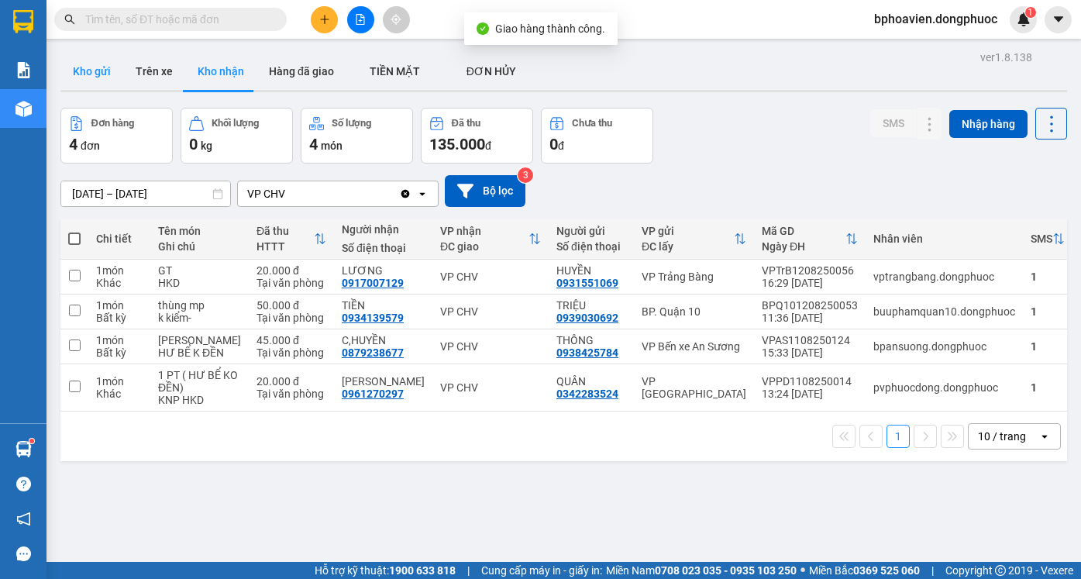
click at [90, 71] on button "Kho gửi" at bounding box center [91, 71] width 63 height 37
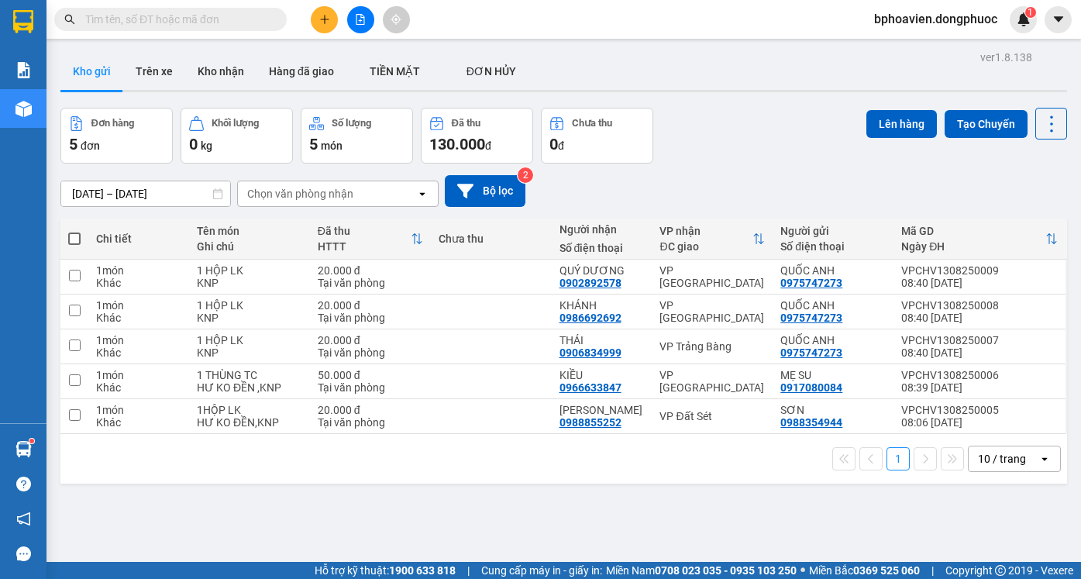
click at [330, 19] on button at bounding box center [324, 19] width 27 height 27
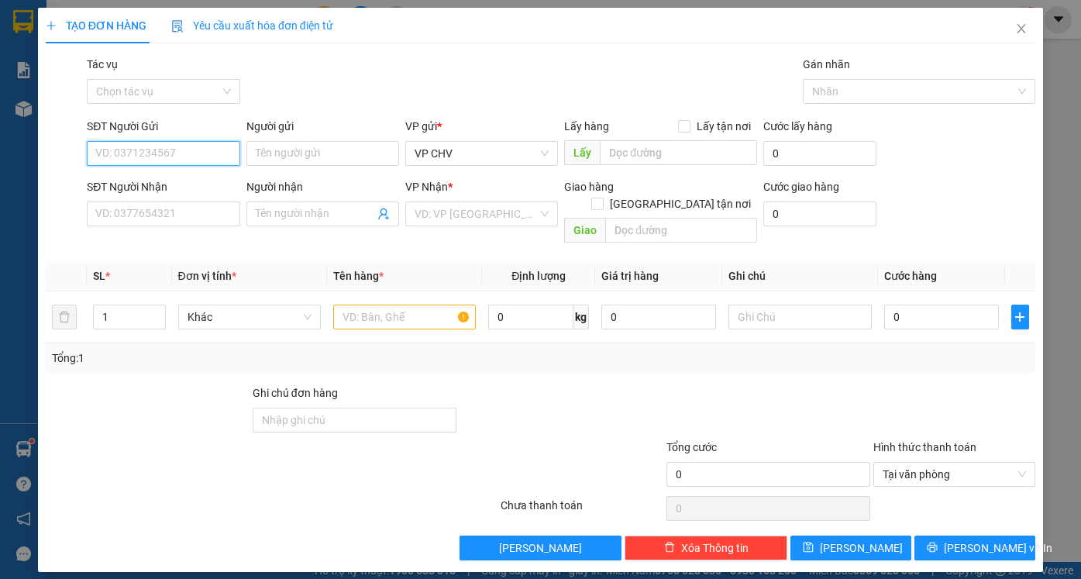
click at [171, 160] on input "SĐT Người Gửi" at bounding box center [163, 153] width 153 height 25
drag, startPoint x: 166, startPoint y: 185, endPoint x: 188, endPoint y: 198, distance: 25.4
click at [167, 185] on div "0389561774 - MAI" at bounding box center [163, 184] width 134 height 17
type input "0389561774"
type input "MAI"
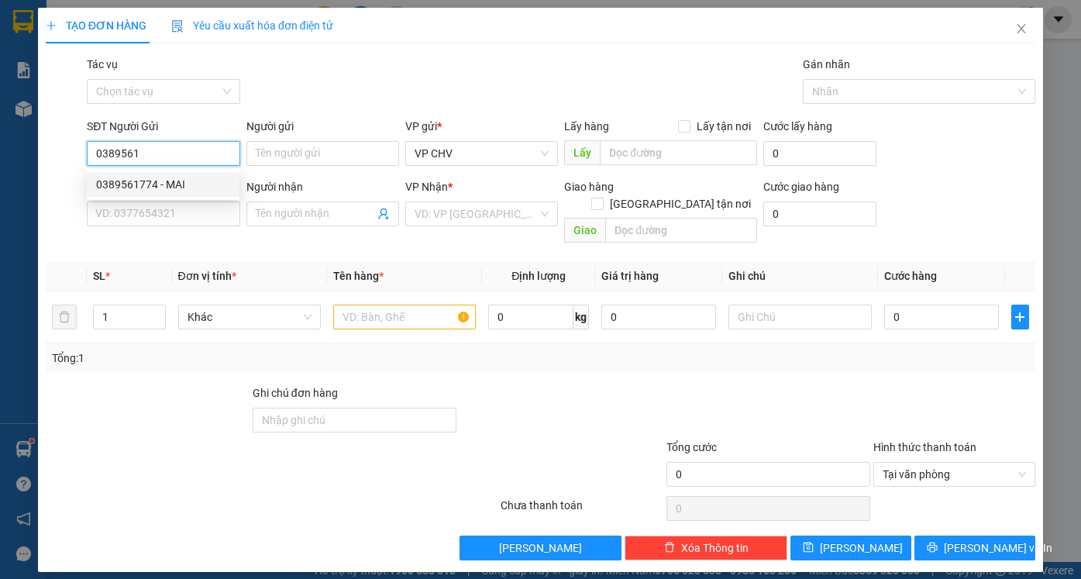
type input "0911326683"
type input "KIỀU"
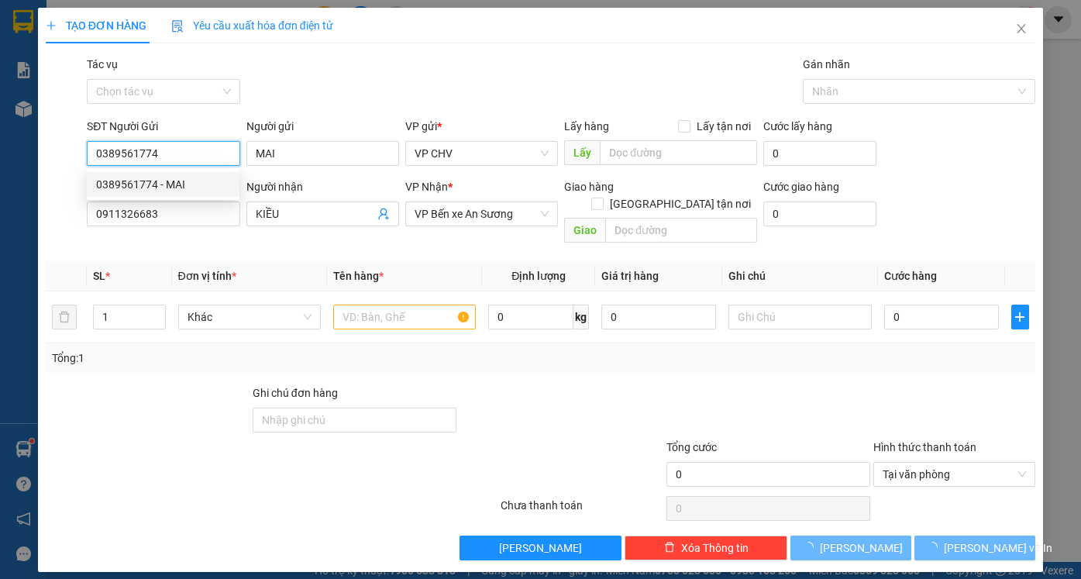
type input "30.000"
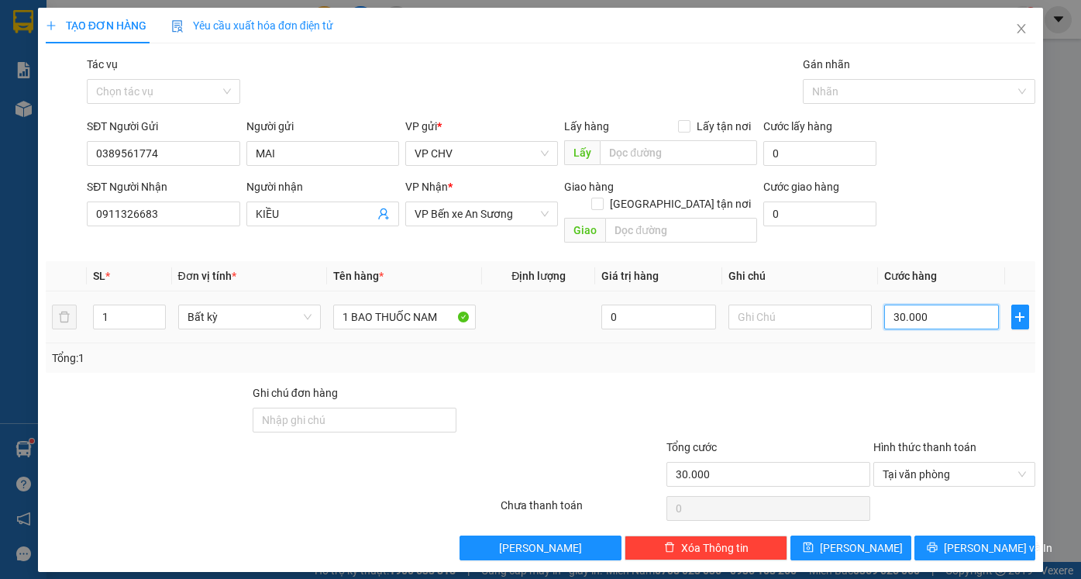
click at [946, 305] on input "30.000" at bounding box center [941, 317] width 115 height 25
click at [919, 361] on div "Transit Pickup Surcharge Ids Transit Deliver Surcharge Ids Transit Deliver Surc…" at bounding box center [540, 308] width 989 height 504
drag, startPoint x: 1008, startPoint y: 531, endPoint x: 993, endPoint y: 533, distance: 15.7
click at [1008, 535] on button "[PERSON_NAME] và In" at bounding box center [974, 547] width 121 height 25
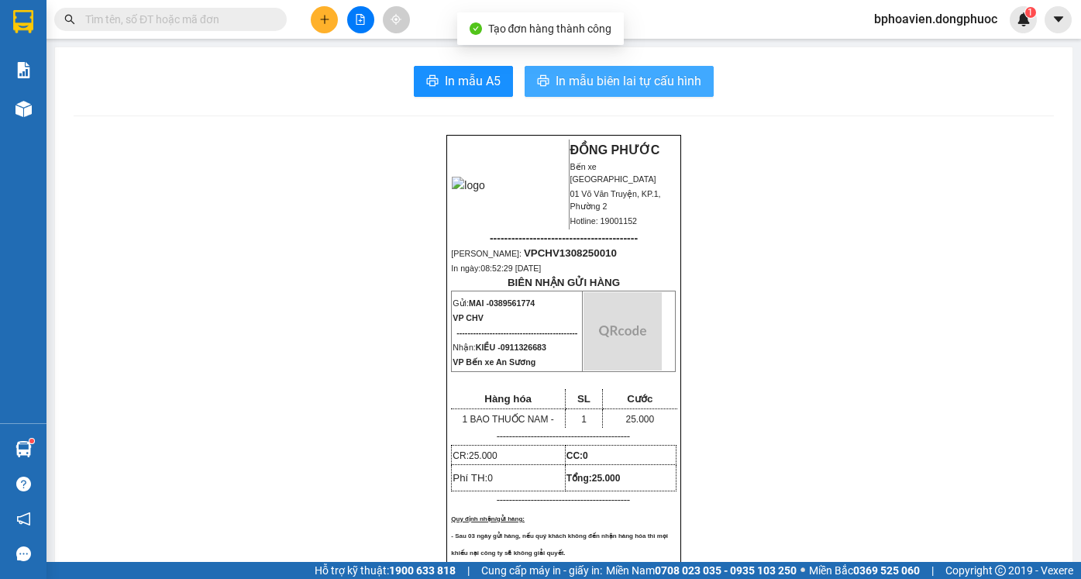
click at [566, 86] on span "In mẫu biên lai tự cấu hình" at bounding box center [629, 80] width 146 height 19
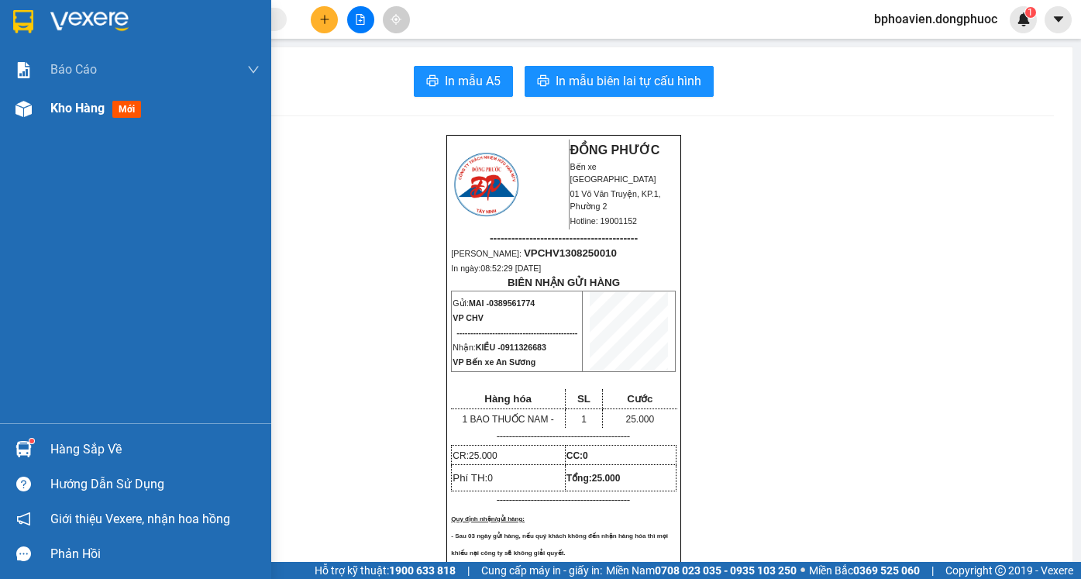
click at [53, 102] on span "Kho hàng" at bounding box center [77, 108] width 54 height 15
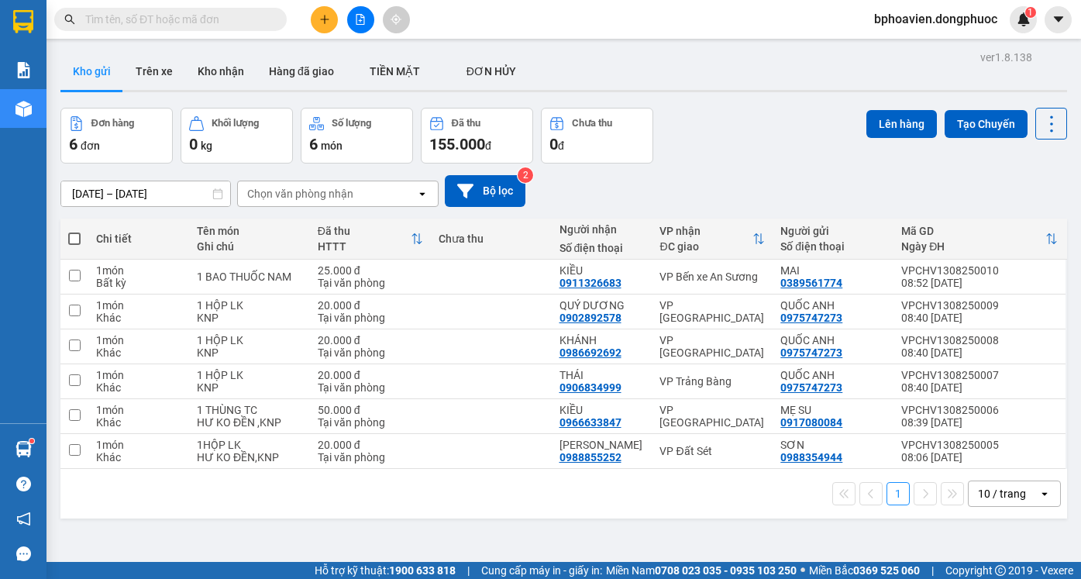
click at [788, 167] on div "11/08/2025 – 13/08/2025 Press the down arrow key to interact with the calendar …" at bounding box center [563, 190] width 1007 height 55
click at [323, 19] on icon "plus" at bounding box center [324, 19] width 9 height 1
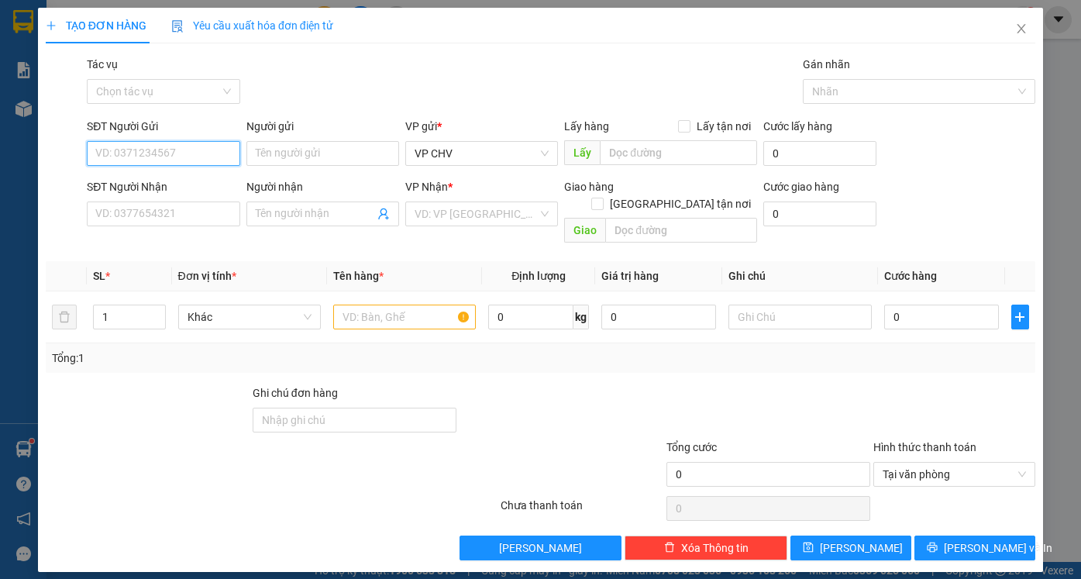
click at [140, 144] on input "SĐT Người Gửi" at bounding box center [163, 153] width 153 height 25
click at [199, 180] on div "0393021123 - DANH" at bounding box center [163, 184] width 134 height 17
type input "0393021123"
type input "DANH"
type input "0971663757"
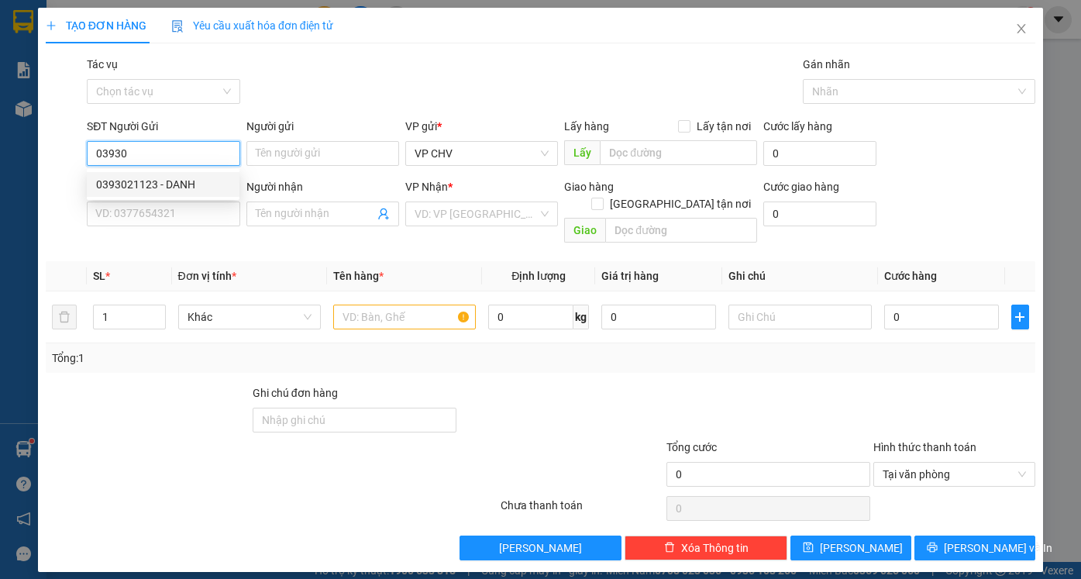
type input "THÙY"
type input "20.000"
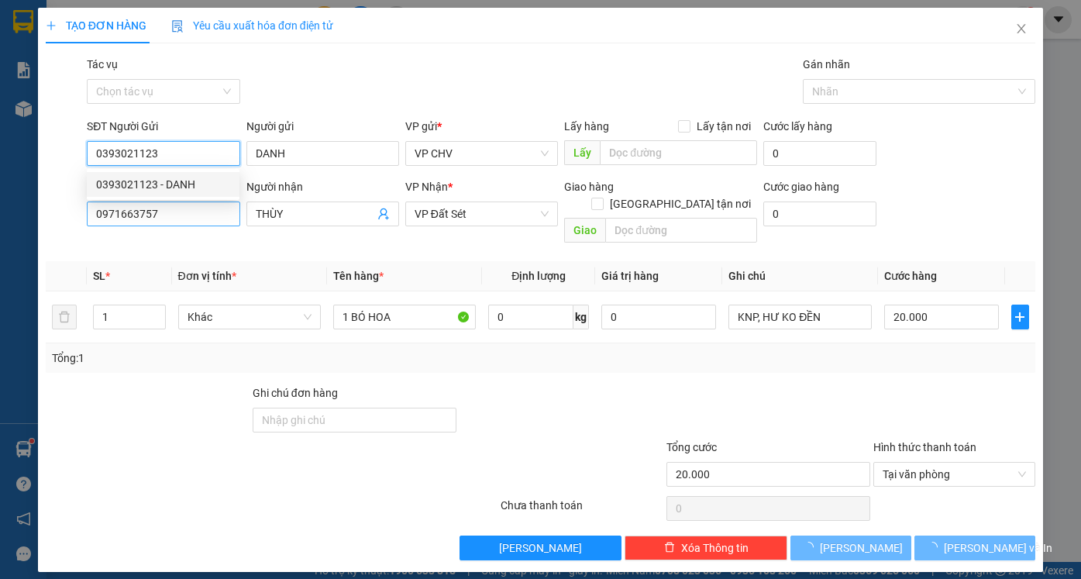
type input "0393021123"
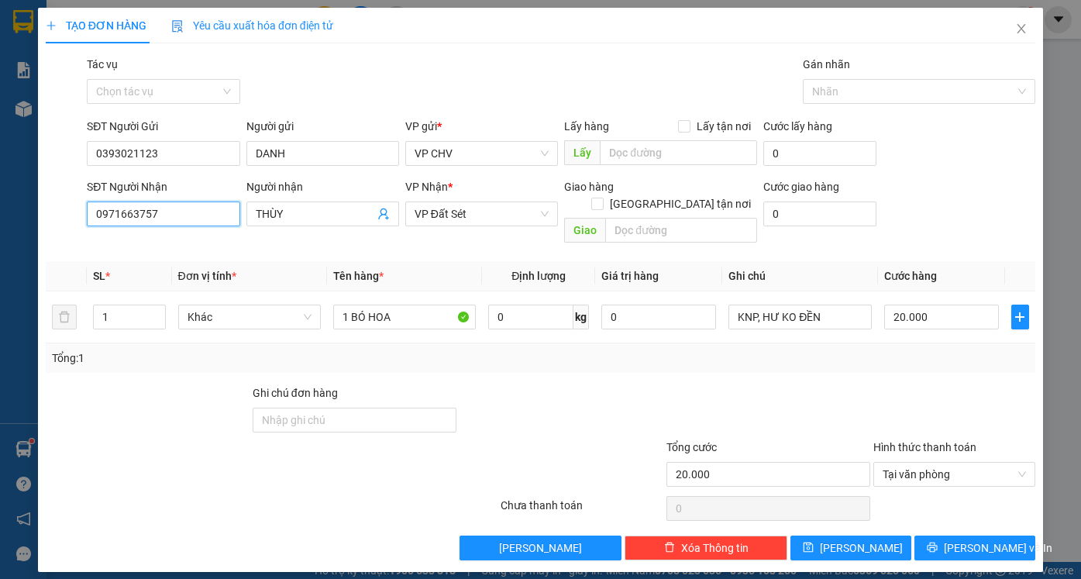
drag, startPoint x: 191, startPoint y: 213, endPoint x: 0, endPoint y: 217, distance: 190.7
click at [0, 217] on div "TẠO ĐƠN HÀNG Yêu cầu xuất hóa đơn điện tử Transit Pickup Surcharge Ids Transit …" at bounding box center [540, 289] width 1081 height 579
type input "4"
click at [466, 214] on span "VP Đất Sét" at bounding box center [482, 213] width 134 height 23
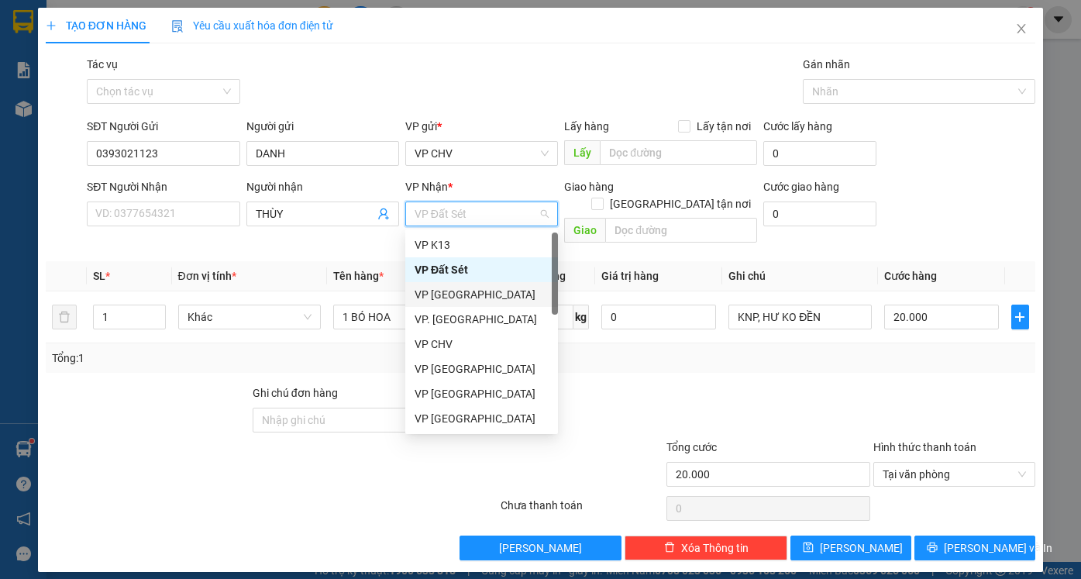
drag, startPoint x: 466, startPoint y: 299, endPoint x: 367, endPoint y: 268, distance: 103.2
click at [462, 299] on div "VP [GEOGRAPHIC_DATA]" at bounding box center [482, 294] width 134 height 17
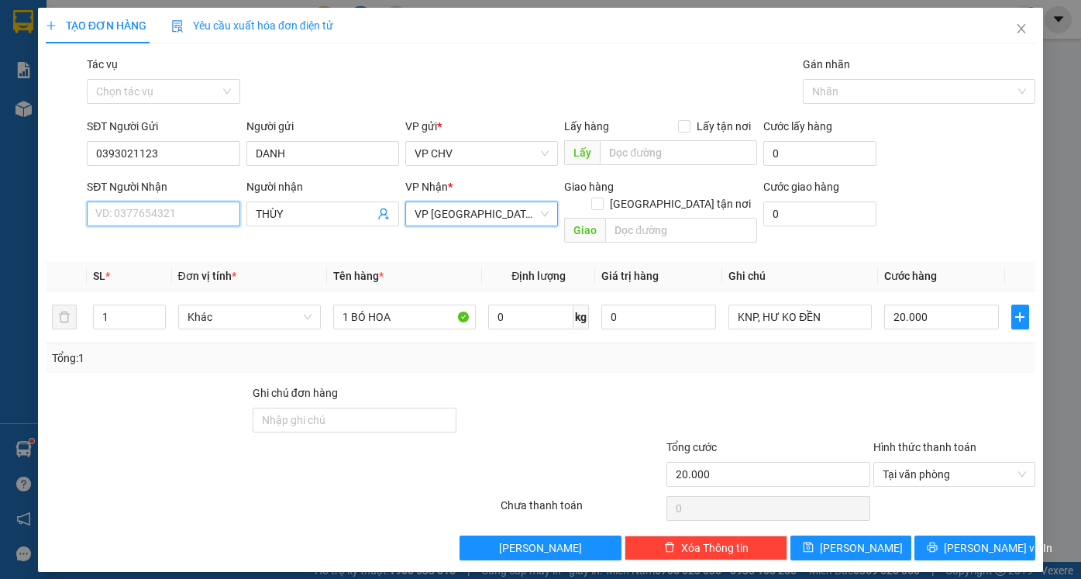
click at [166, 211] on input "SĐT Người Nhận" at bounding box center [163, 213] width 153 height 25
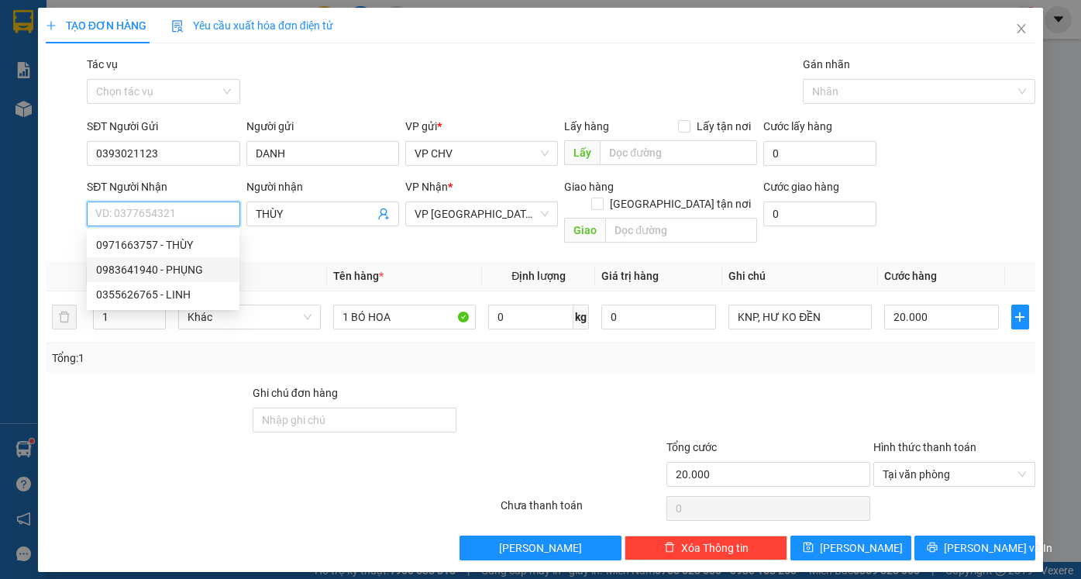
click at [186, 274] on div "0983641940 - PHỤNG" at bounding box center [163, 269] width 134 height 17
type input "0983641940"
type input "PHỤNG"
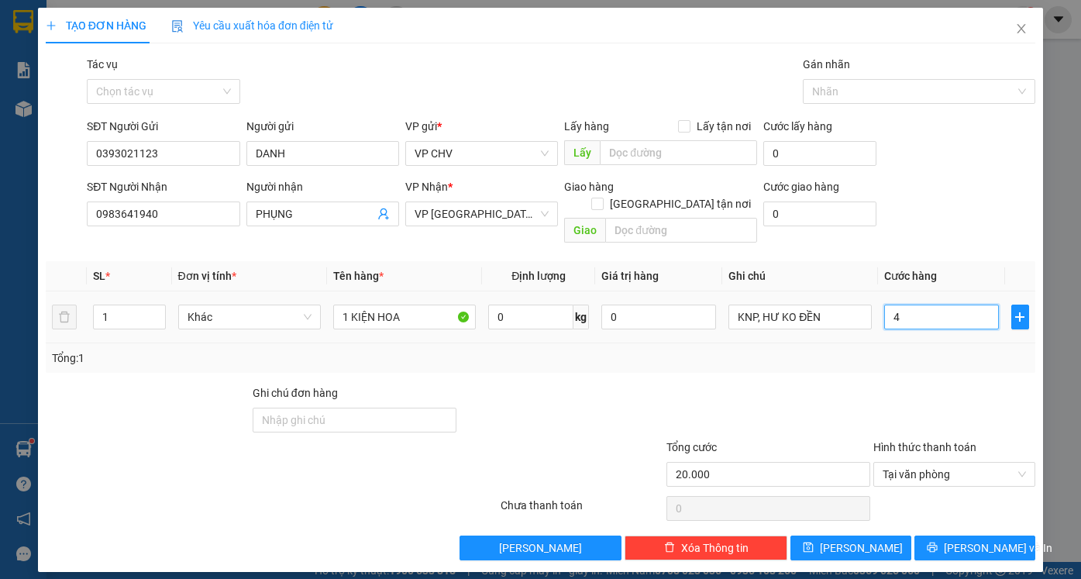
type input "4"
type input "40"
type input "40.000"
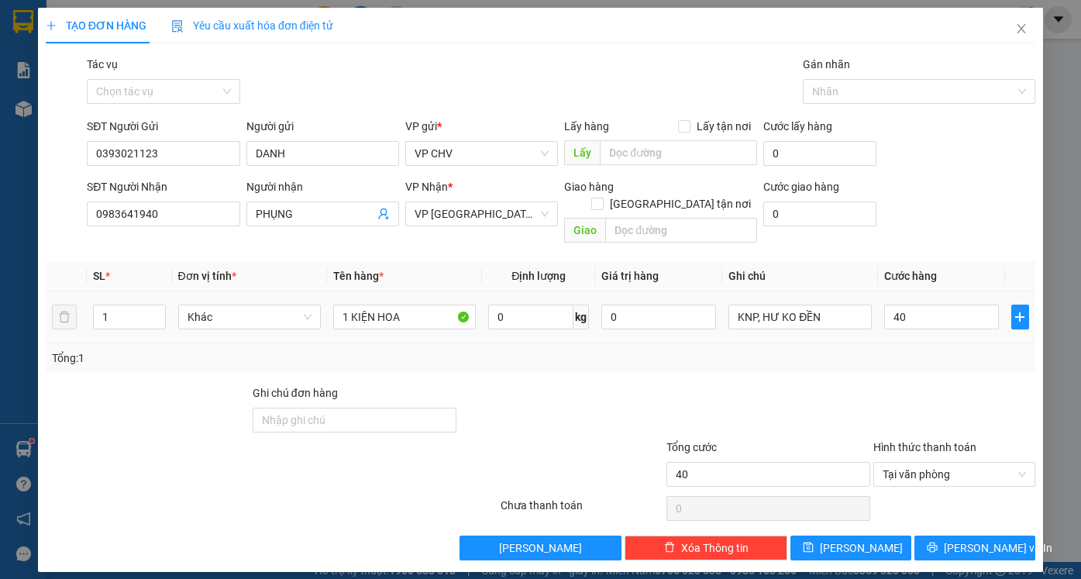
type input "40.000"
click at [960, 367] on div "Transit Pickup Surcharge Ids Transit Deliver Surcharge Ids Transit Deliver Surc…" at bounding box center [540, 308] width 989 height 504
click at [976, 539] on span "[PERSON_NAME] và In" at bounding box center [998, 547] width 108 height 17
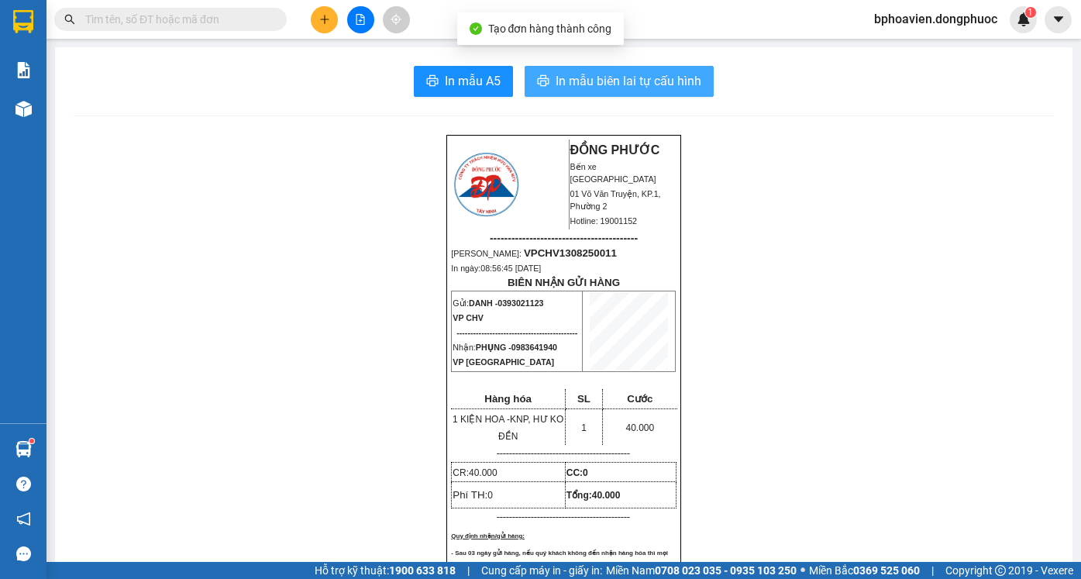
click at [578, 84] on span "In mẫu biên lai tự cấu hình" at bounding box center [629, 80] width 146 height 19
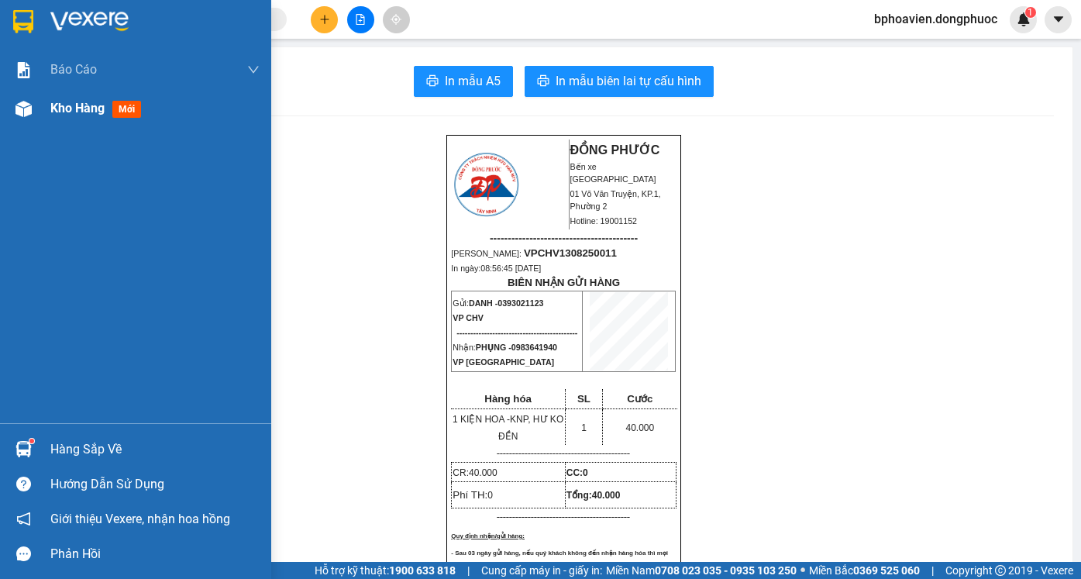
click at [90, 116] on div "Kho hàng mới" at bounding box center [98, 107] width 97 height 19
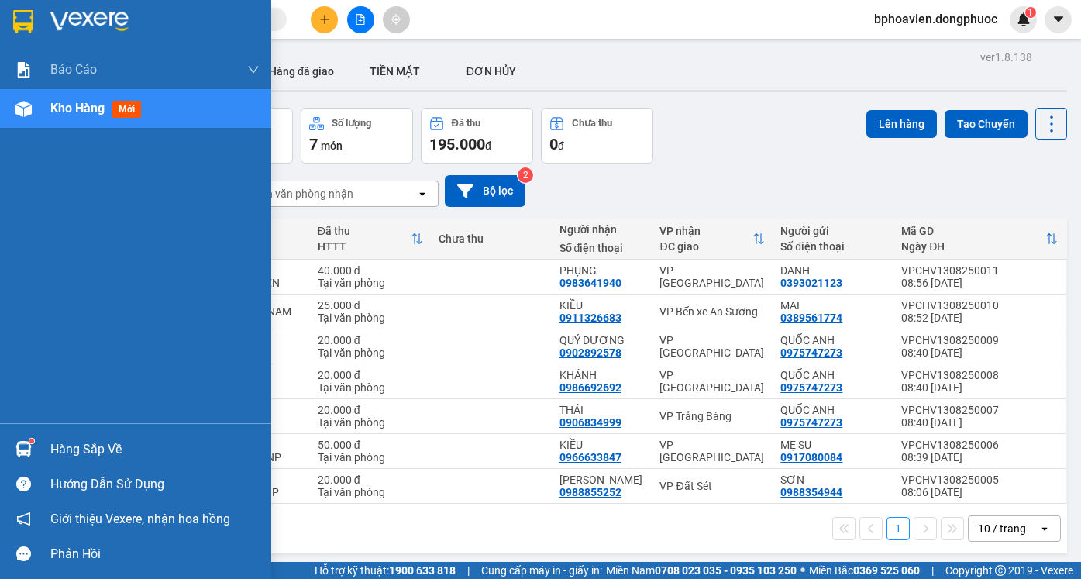
click at [76, 456] on div "Hàng sắp về" at bounding box center [154, 449] width 209 height 23
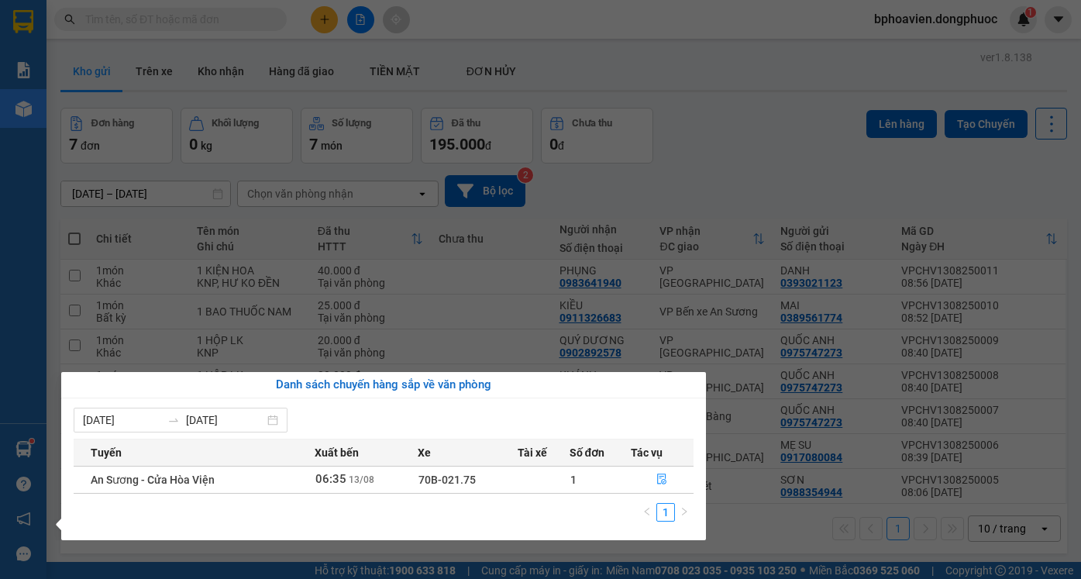
click at [692, 194] on section "Kết quả tìm kiếm ( 0 ) Bộ lọc No Data bphoavien.dongphuoc 1 Báo cáo Mẫu 1: Báo …" at bounding box center [540, 289] width 1081 height 579
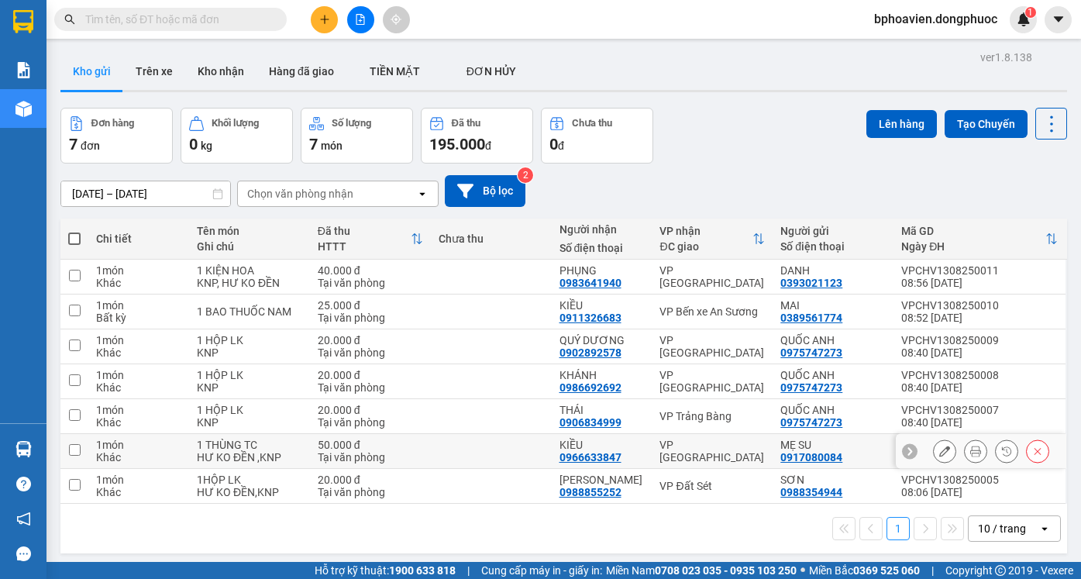
click at [522, 435] on td at bounding box center [491, 451] width 121 height 35
checkbox input "true"
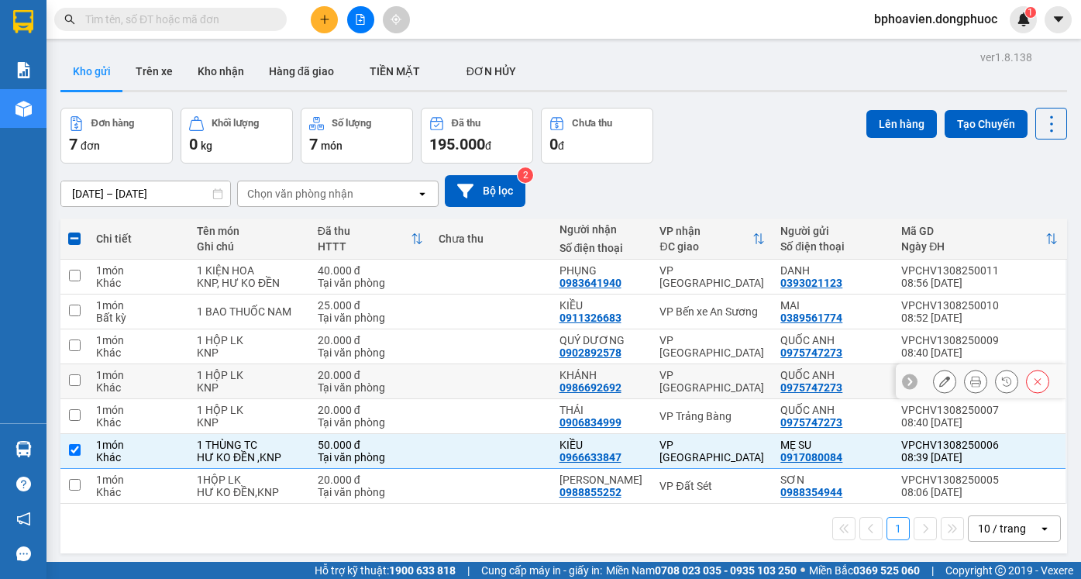
drag, startPoint x: 538, startPoint y: 380, endPoint x: 539, endPoint y: 362, distance: 17.8
click at [538, 378] on td at bounding box center [491, 381] width 121 height 35
checkbox input "true"
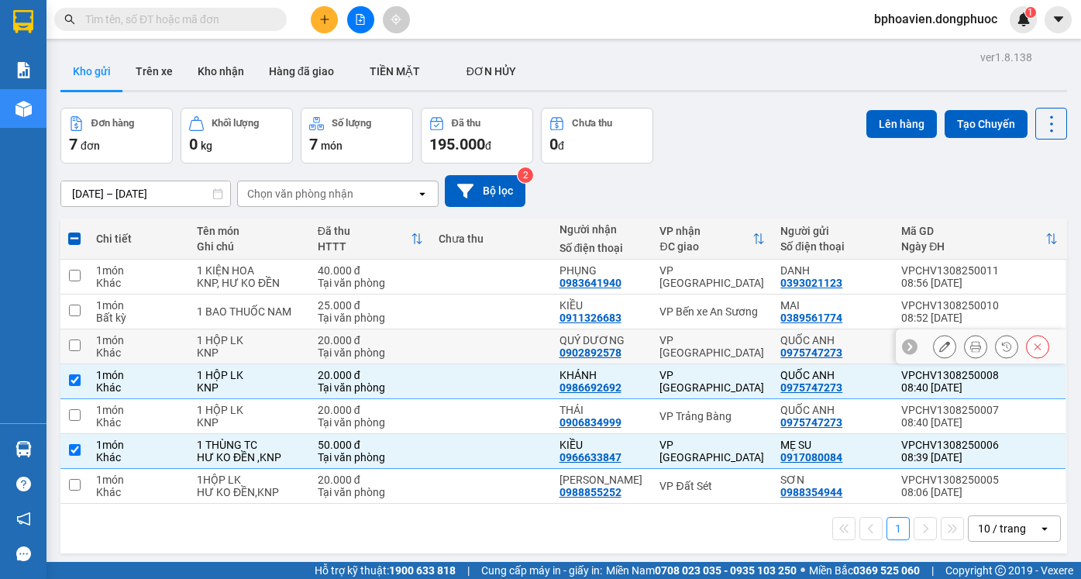
drag, startPoint x: 531, startPoint y: 347, endPoint x: 532, endPoint y: 315, distance: 31.8
click at [531, 346] on td at bounding box center [491, 346] width 121 height 35
checkbox input "true"
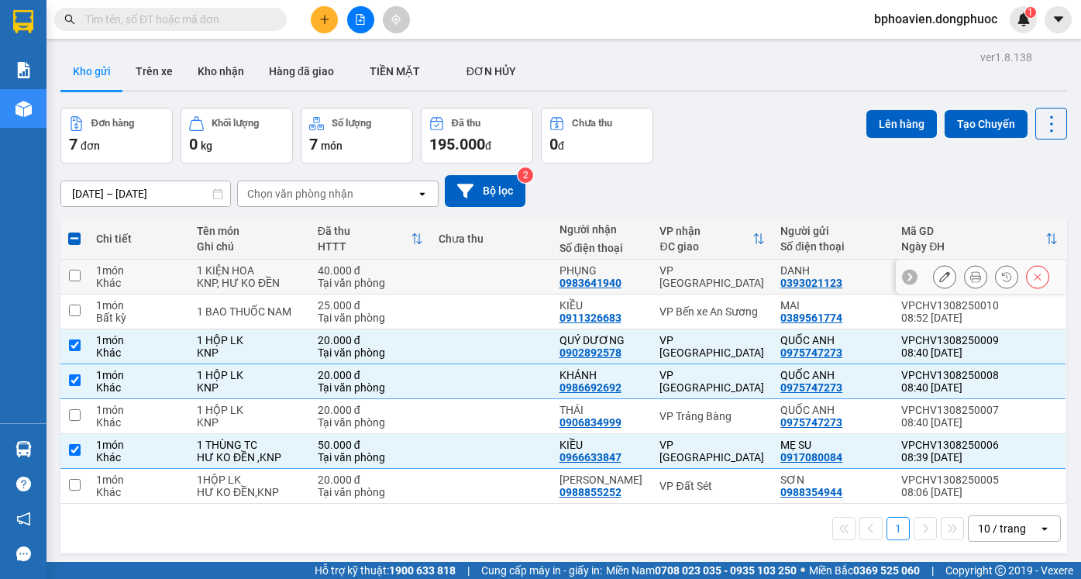
click at [513, 283] on td at bounding box center [491, 277] width 121 height 35
checkbox input "true"
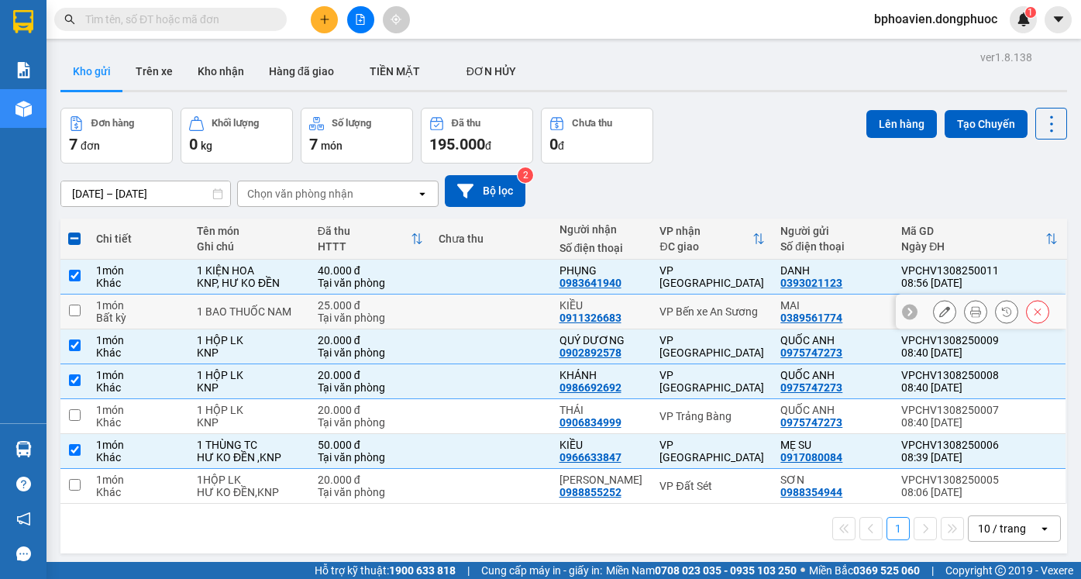
drag, startPoint x: 528, startPoint y: 307, endPoint x: 505, endPoint y: 368, distance: 65.5
click at [525, 310] on td at bounding box center [491, 311] width 121 height 35
checkbox input "true"
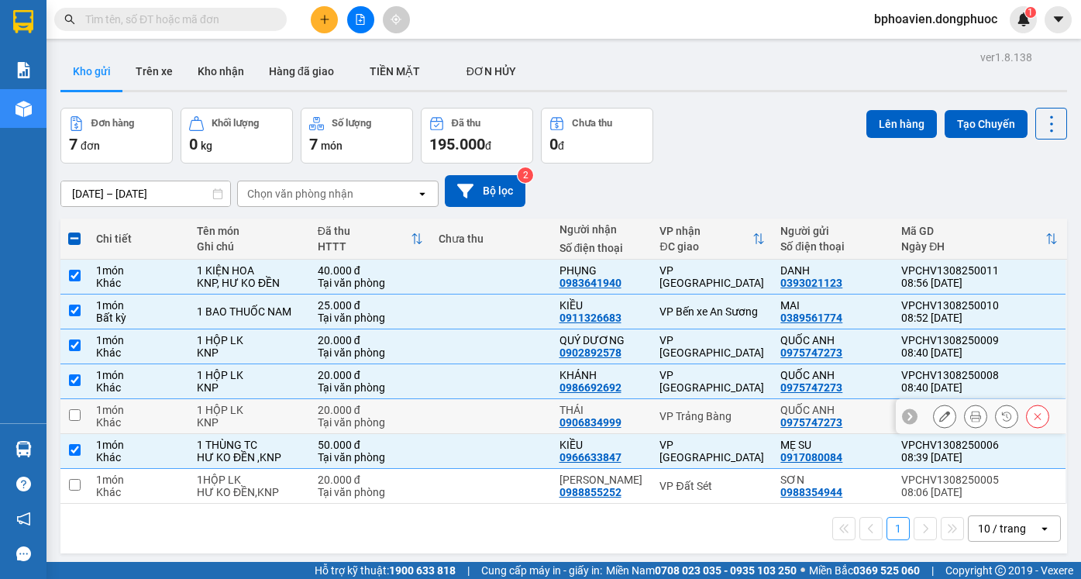
click at [498, 408] on td at bounding box center [491, 416] width 121 height 35
checkbox input "true"
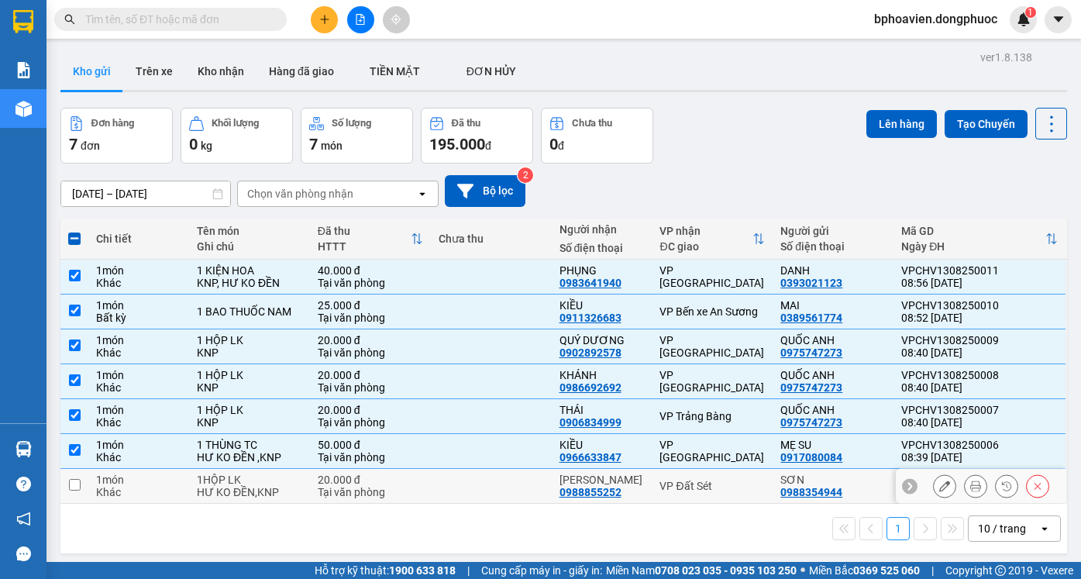
click at [521, 481] on td at bounding box center [491, 486] width 121 height 35
checkbox input "true"
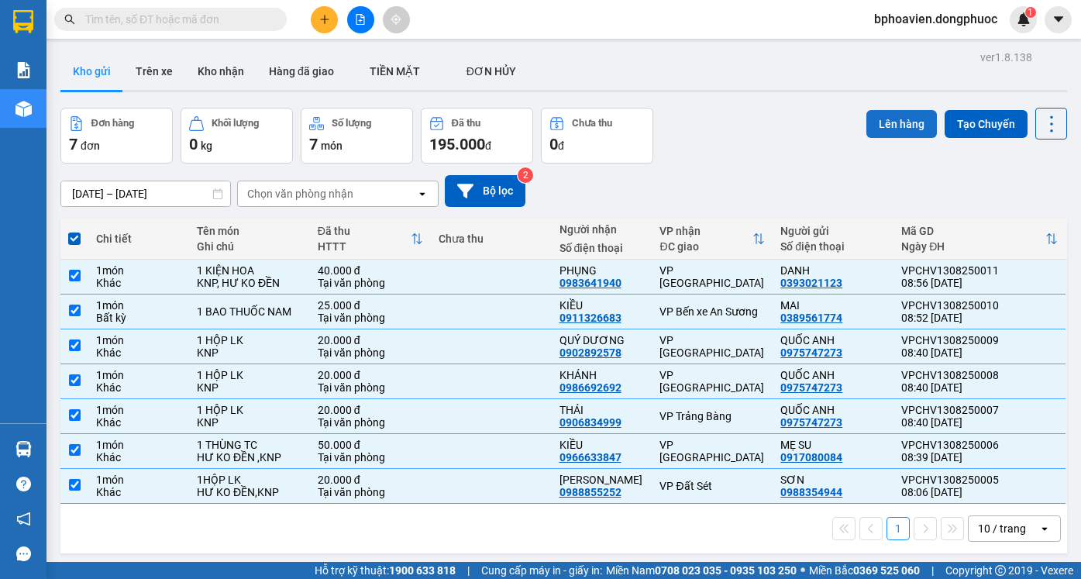
click at [890, 125] on button "Lên hàng" at bounding box center [901, 124] width 71 height 28
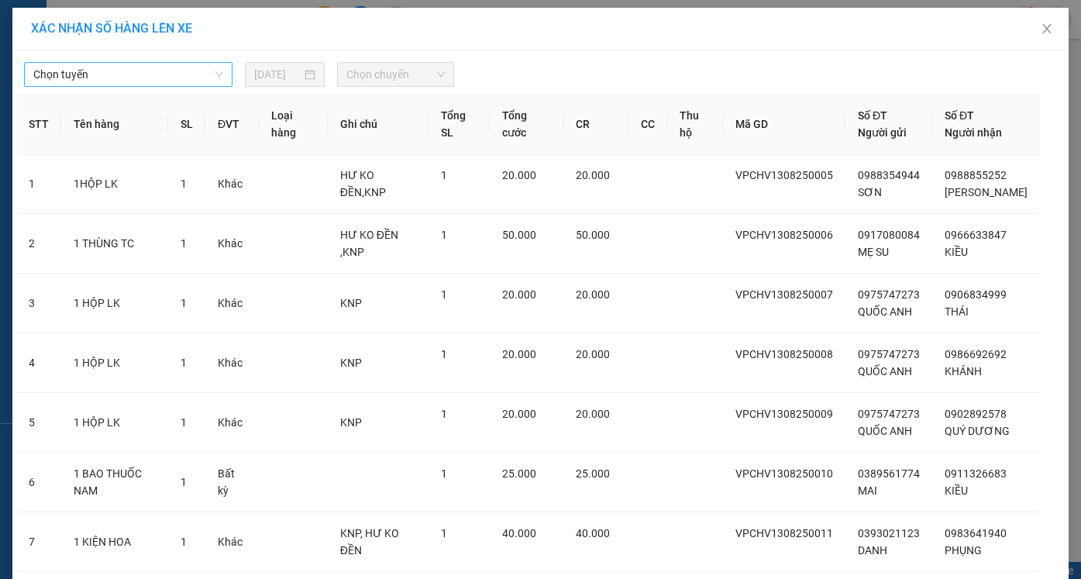
click at [156, 75] on span "Chọn tuyến" at bounding box center [128, 74] width 190 height 23
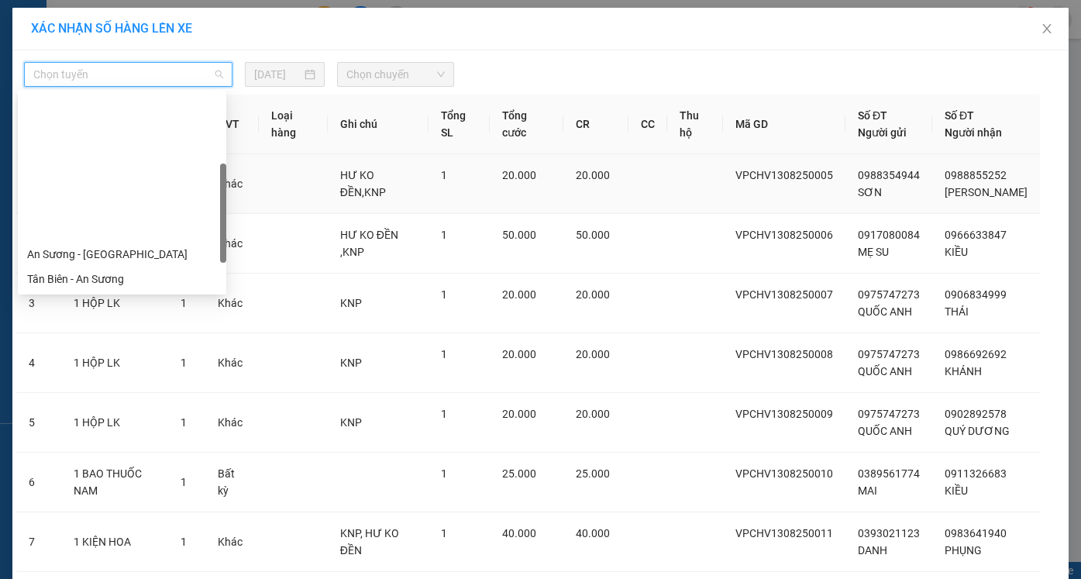
drag, startPoint x: 134, startPoint y: 177, endPoint x: 146, endPoint y: 174, distance: 12.0
click at [136, 320] on div "Cửa Hòa Viện - An Sương" at bounding box center [122, 328] width 190 height 17
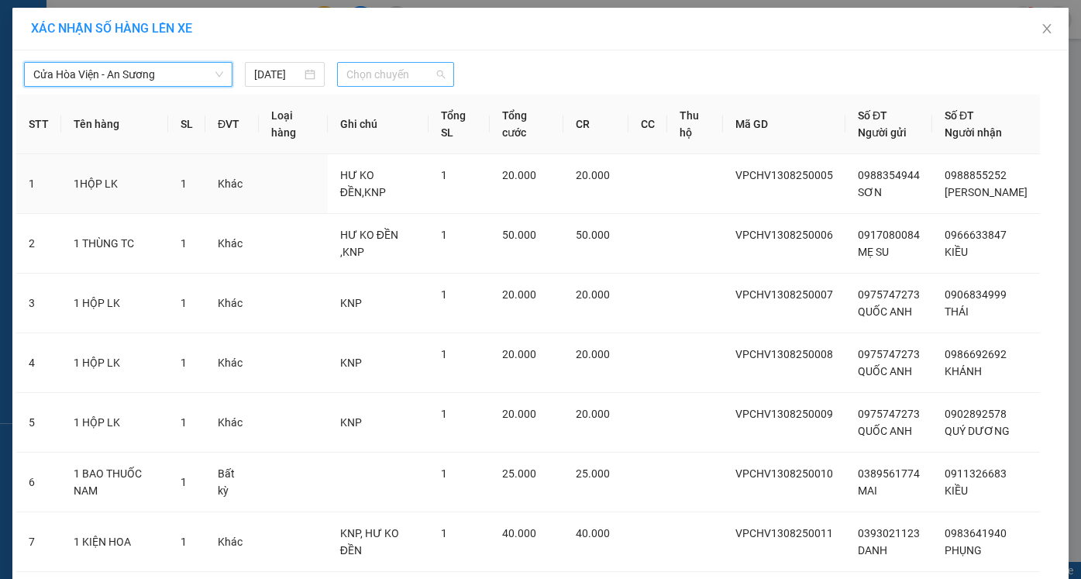
click at [372, 74] on span "Chọn chuyến" at bounding box center [395, 74] width 98 height 23
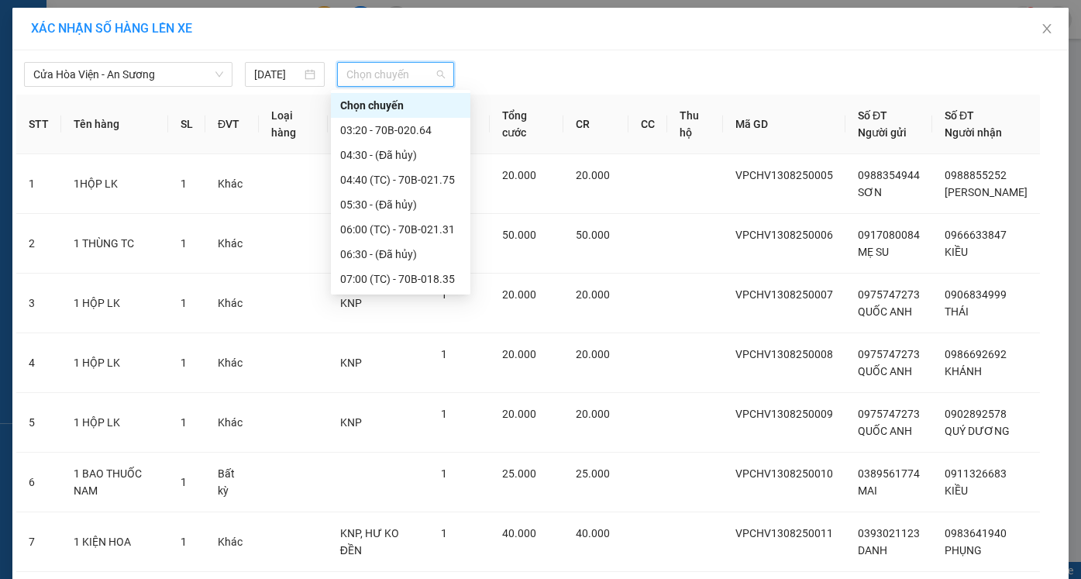
click at [372, 370] on div "09:10 (TC) - 70B-020.64" at bounding box center [400, 378] width 121 height 17
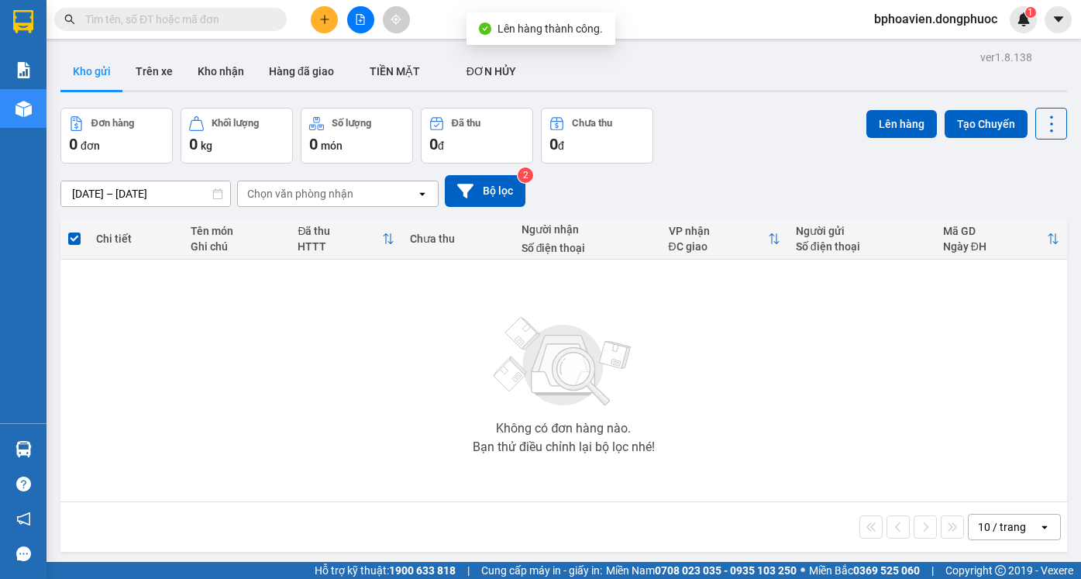
click at [326, 18] on icon "plus" at bounding box center [324, 19] width 11 height 11
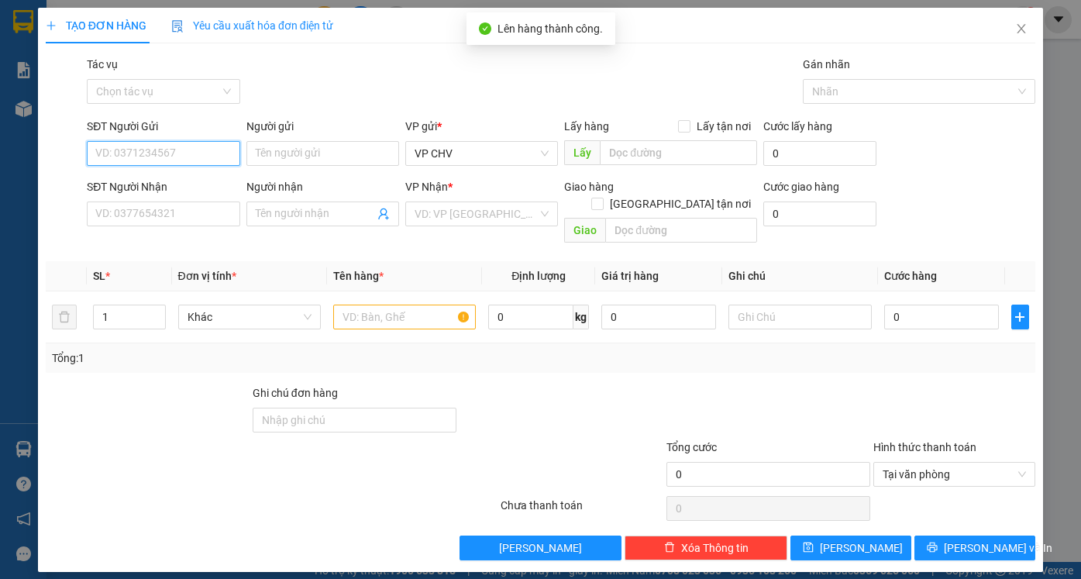
click at [178, 147] on input "SĐT Người Gửi" at bounding box center [163, 153] width 153 height 25
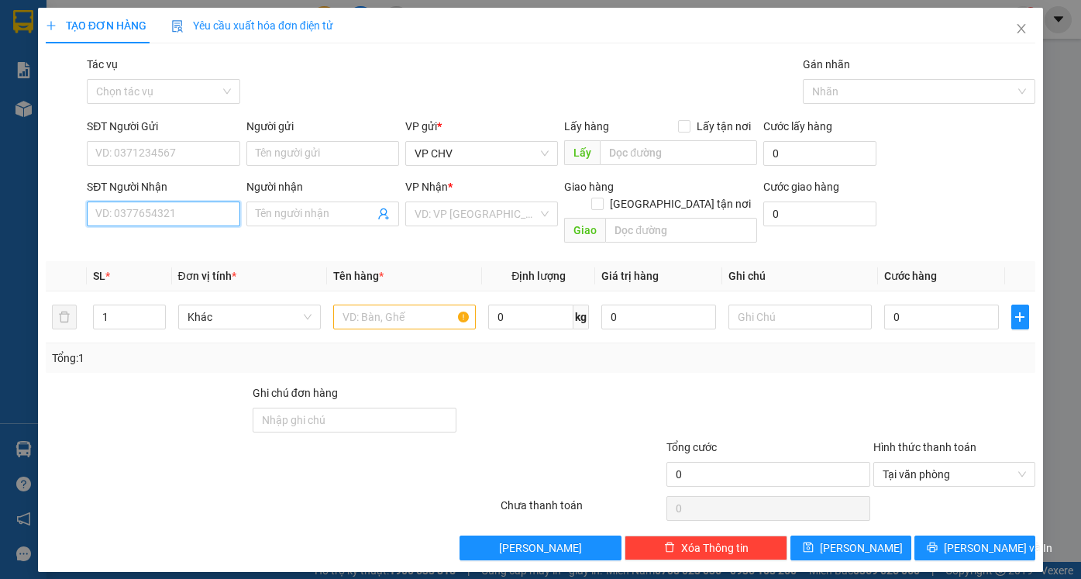
click at [171, 212] on input "SĐT Người Nhận" at bounding box center [163, 213] width 153 height 25
type input "0966919366"
click at [201, 245] on div "0966919366 - LỘC" at bounding box center [163, 244] width 134 height 17
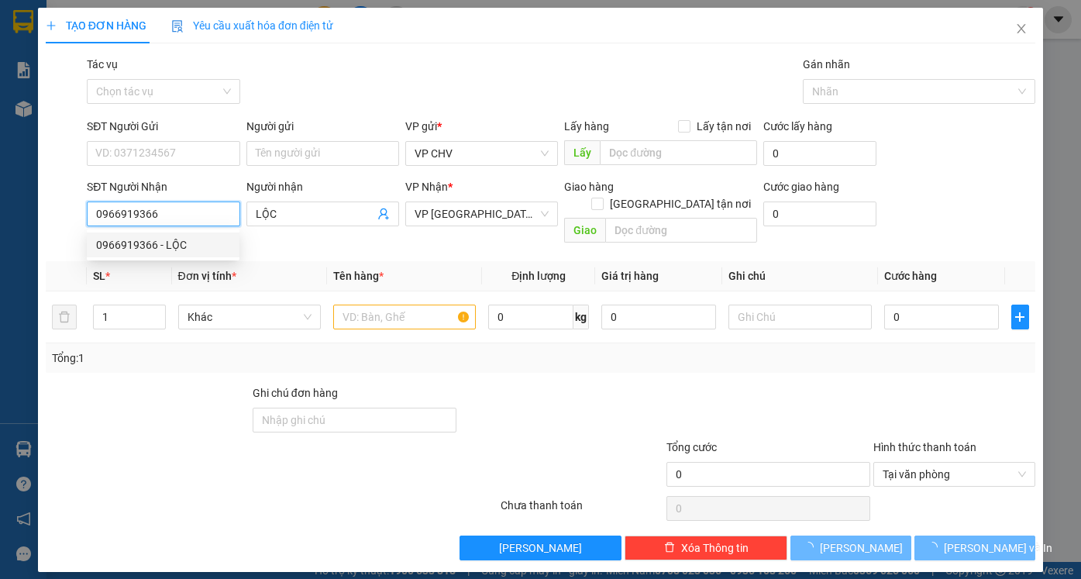
type input "LỘC"
type input "20.000"
type input "0966919366"
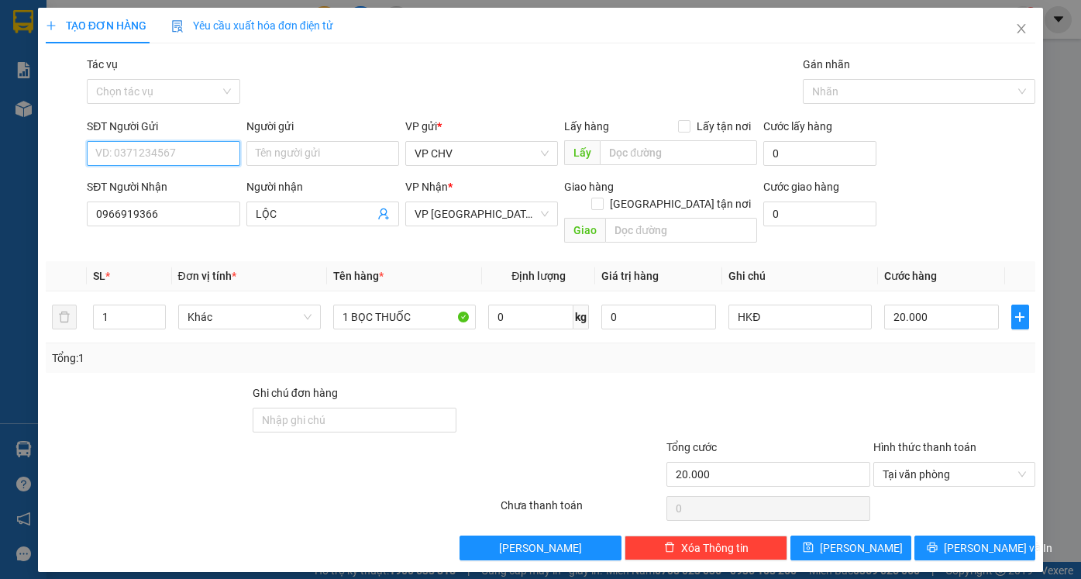
click at [198, 146] on input "SĐT Người Gửi" at bounding box center [163, 153] width 153 height 25
click at [200, 181] on div "0913955039 - XUÂN" at bounding box center [172, 184] width 153 height 17
type input "0913955039"
type input "XUÂN"
drag, startPoint x: 194, startPoint y: 148, endPoint x: 0, endPoint y: 150, distance: 194.5
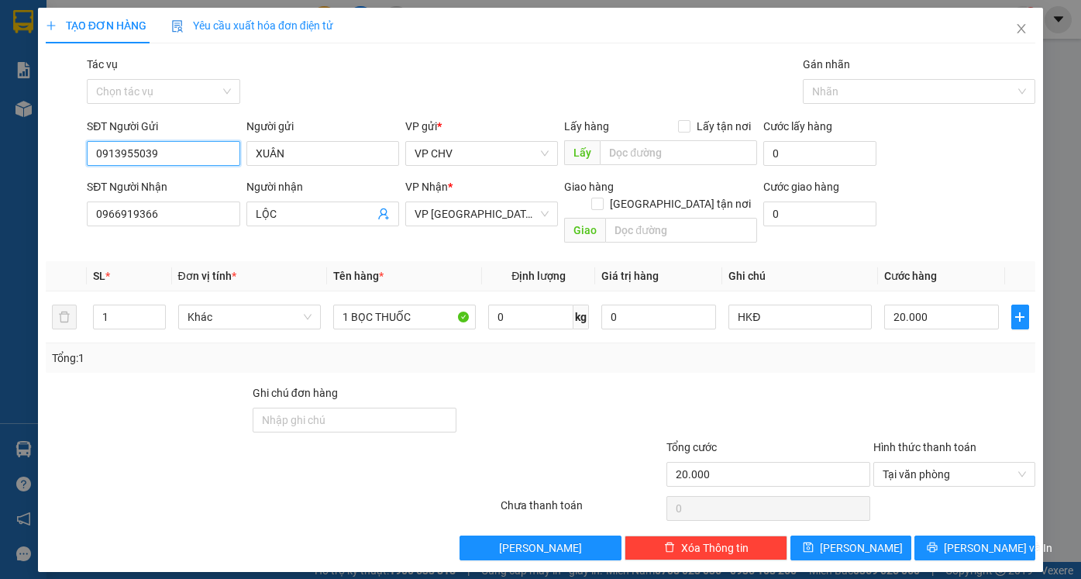
click at [0, 150] on div "TẠO ĐƠN HÀNG Yêu cầu xuất hóa đơn điện tử Transit Pickup Surcharge Ids Transit …" at bounding box center [540, 289] width 1081 height 579
click at [194, 208] on div "0919585879 - NGUYỄN THẢO" at bounding box center [172, 209] width 153 height 17
click at [983, 539] on span "[PERSON_NAME] và In" at bounding box center [998, 547] width 108 height 17
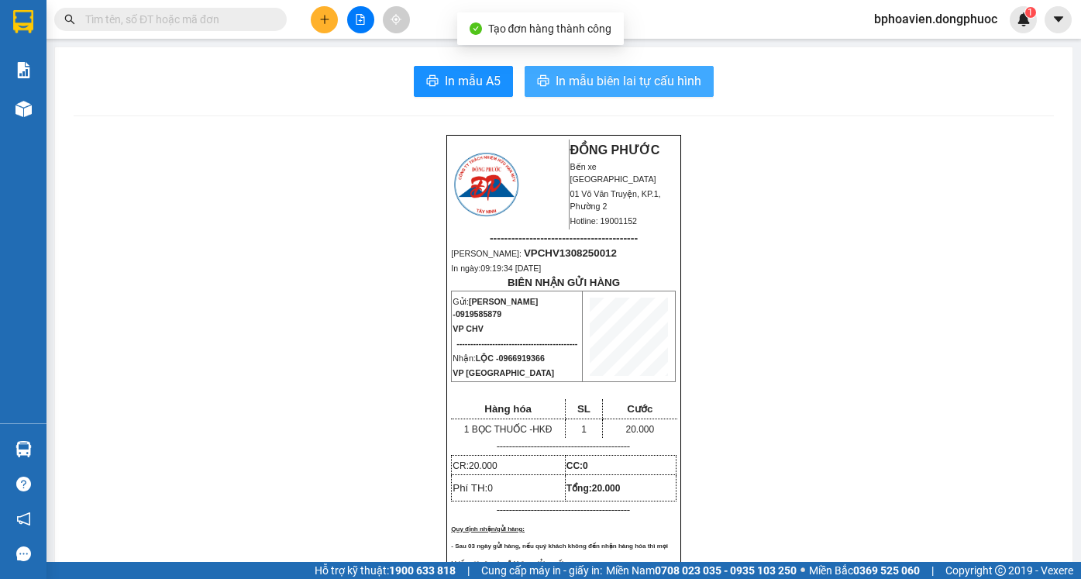
click at [594, 73] on span "In mẫu biên lai tự cấu hình" at bounding box center [629, 80] width 146 height 19
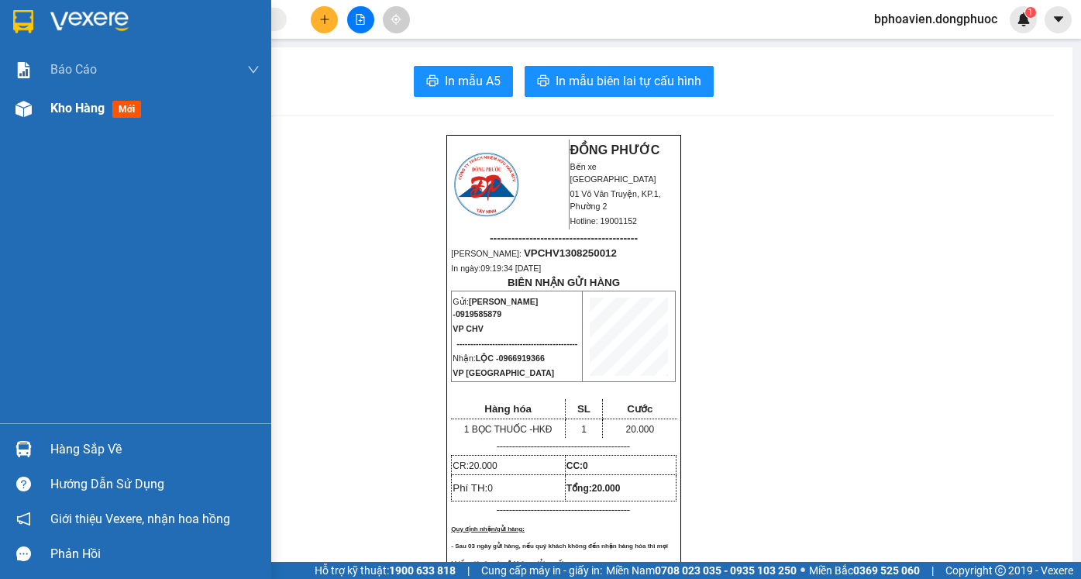
click at [79, 109] on span "Kho hàng" at bounding box center [77, 108] width 54 height 15
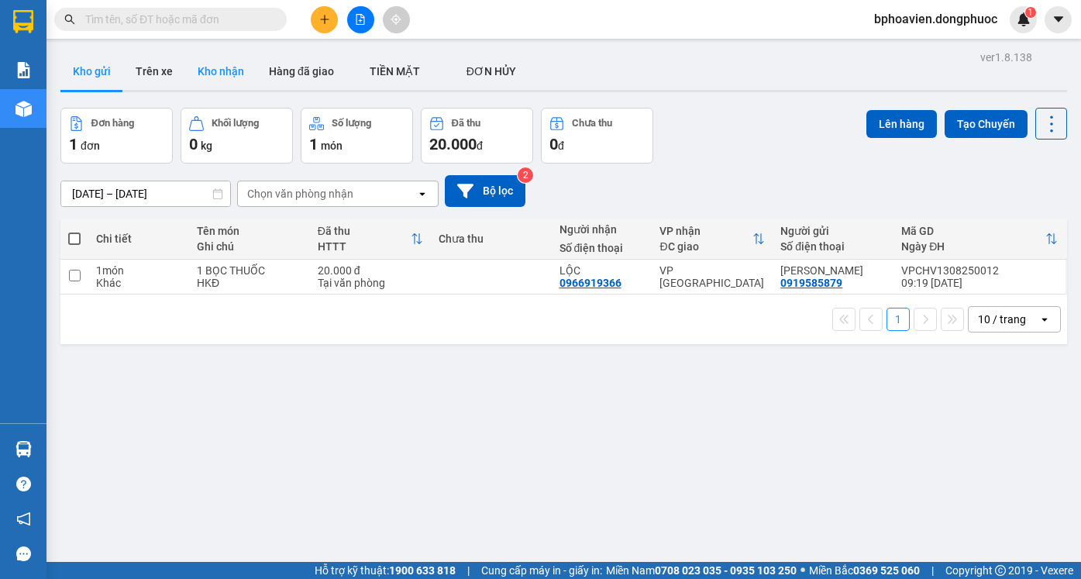
click at [225, 77] on button "Kho nhận" at bounding box center [220, 71] width 71 height 37
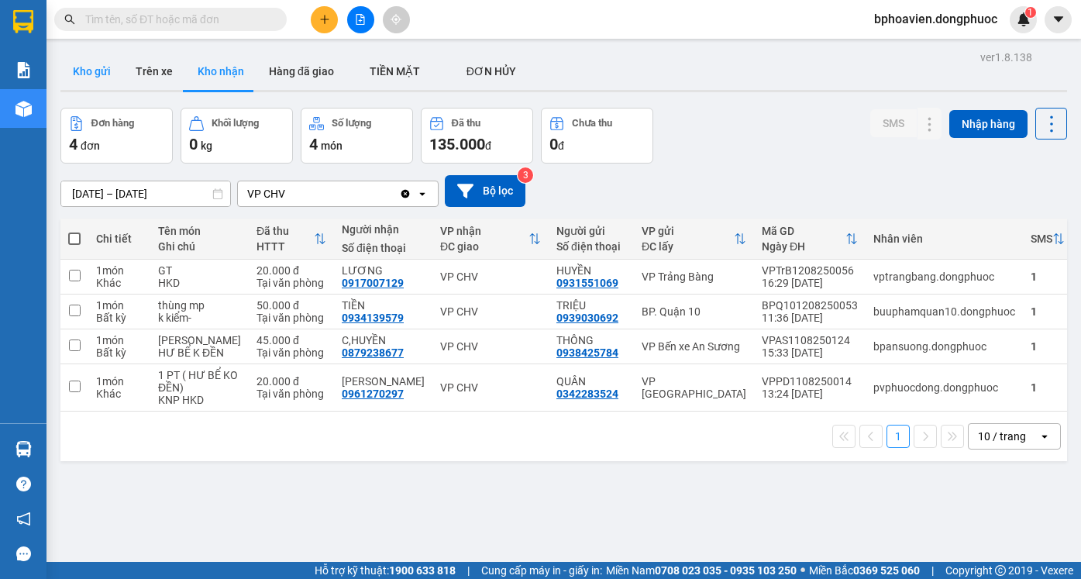
click at [112, 72] on button "Kho gửi" at bounding box center [91, 71] width 63 height 37
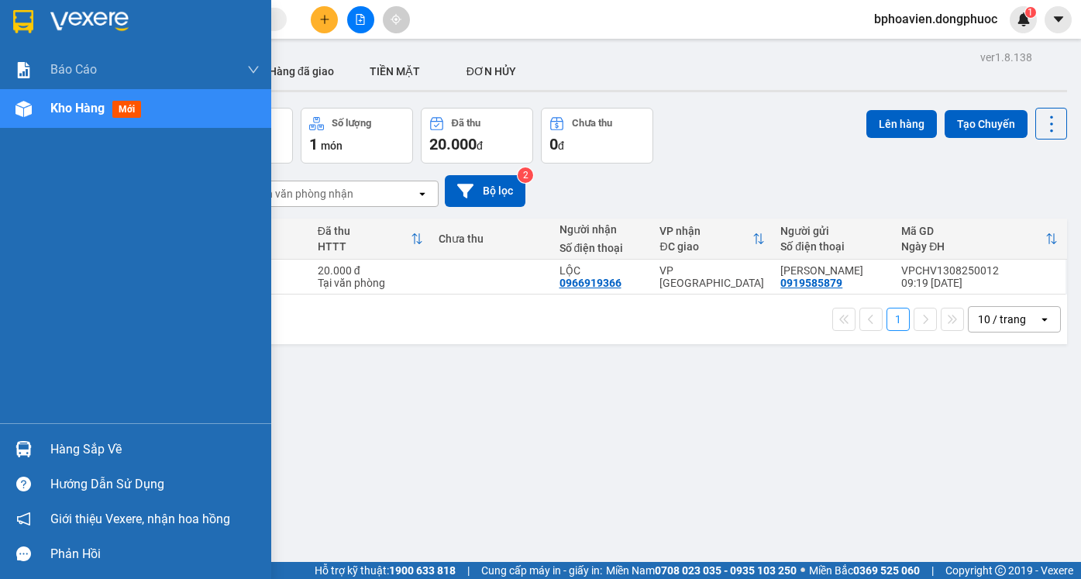
drag, startPoint x: 75, startPoint y: 441, endPoint x: 173, endPoint y: 458, distance: 99.1
click at [77, 441] on div "Hàng sắp về" at bounding box center [154, 449] width 209 height 23
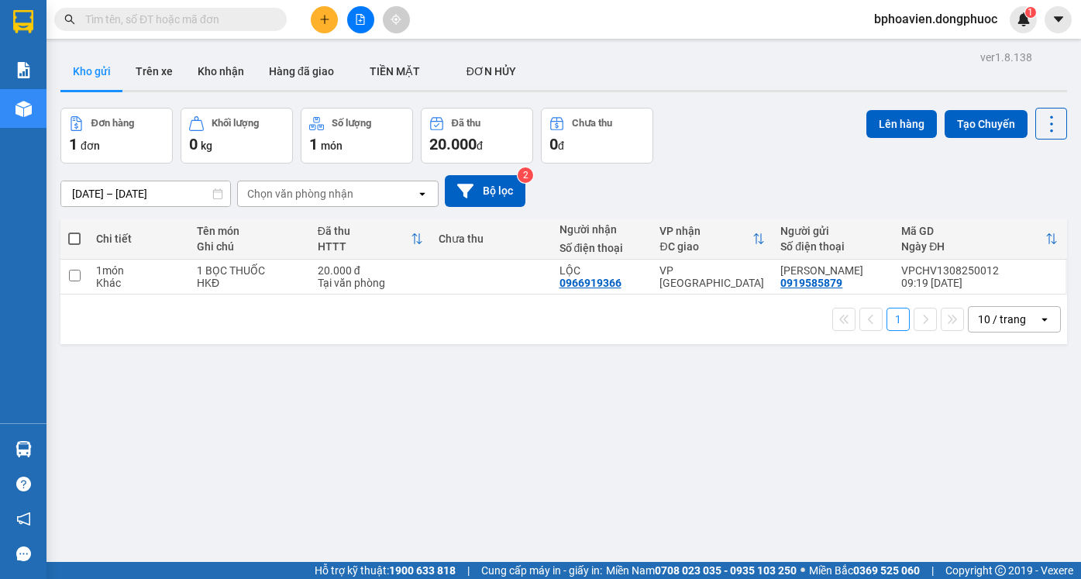
drag, startPoint x: 754, startPoint y: 418, endPoint x: 56, endPoint y: 144, distance: 750.1
click at [752, 418] on section "Kết quả tìm kiếm ( 0 ) Bộ lọc No Data bphoavien.dongphuoc 1 Báo cáo Mẫu 1: Báo …" at bounding box center [540, 289] width 1081 height 579
click at [209, 78] on button "Kho nhận" at bounding box center [220, 71] width 71 height 37
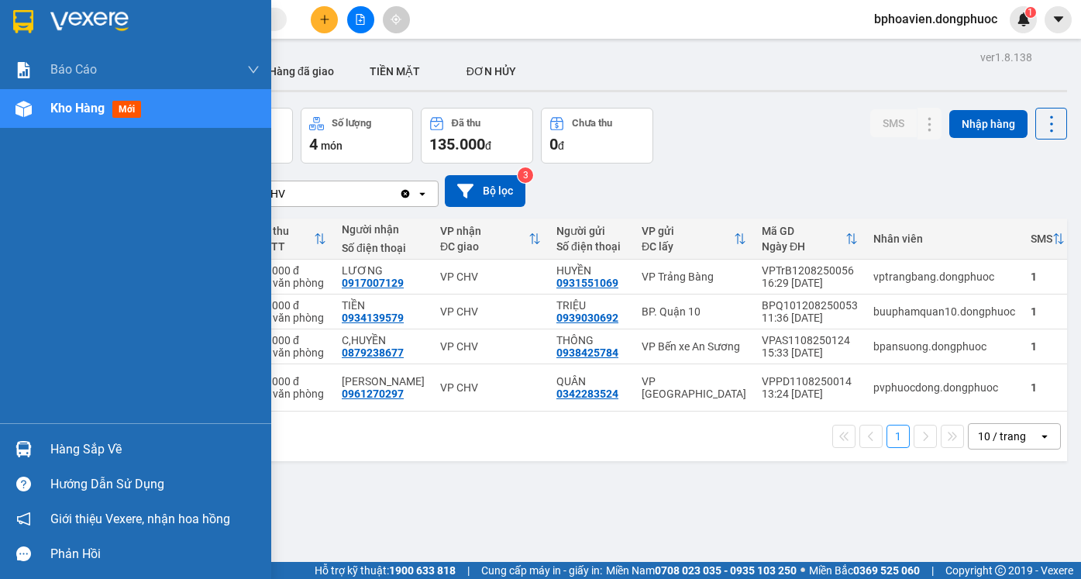
click at [66, 438] on div "Hàng sắp về" at bounding box center [154, 449] width 209 height 23
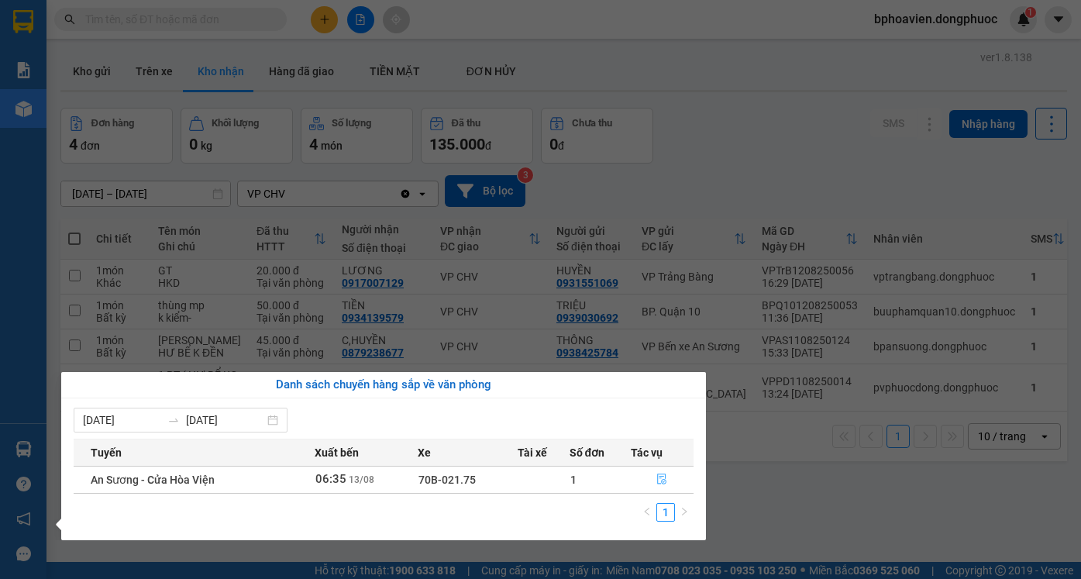
click at [662, 479] on icon "file-done" at bounding box center [661, 478] width 11 height 11
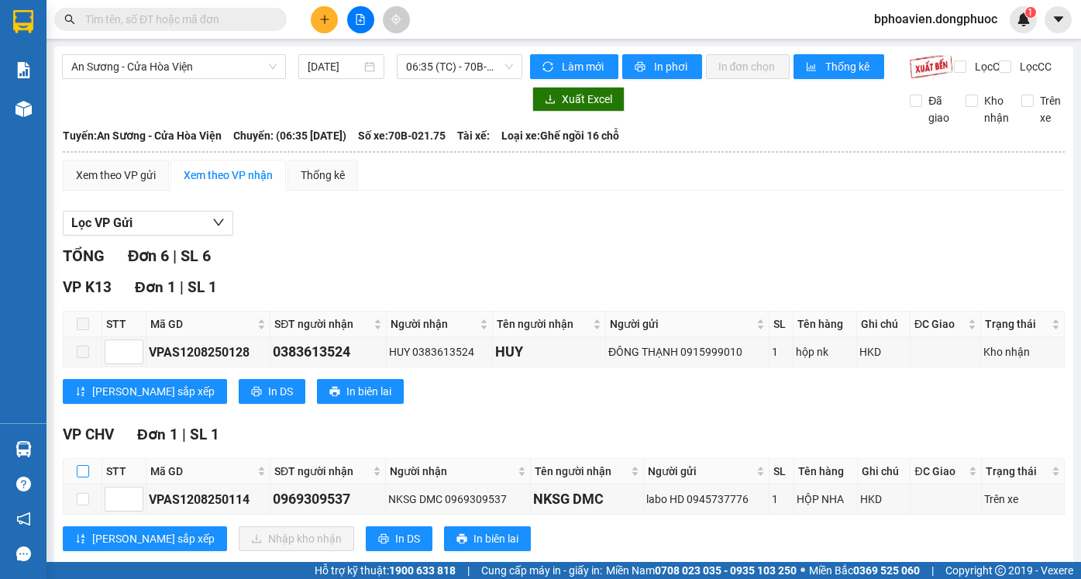
click at [81, 465] on input "checkbox" at bounding box center [83, 471] width 12 height 12
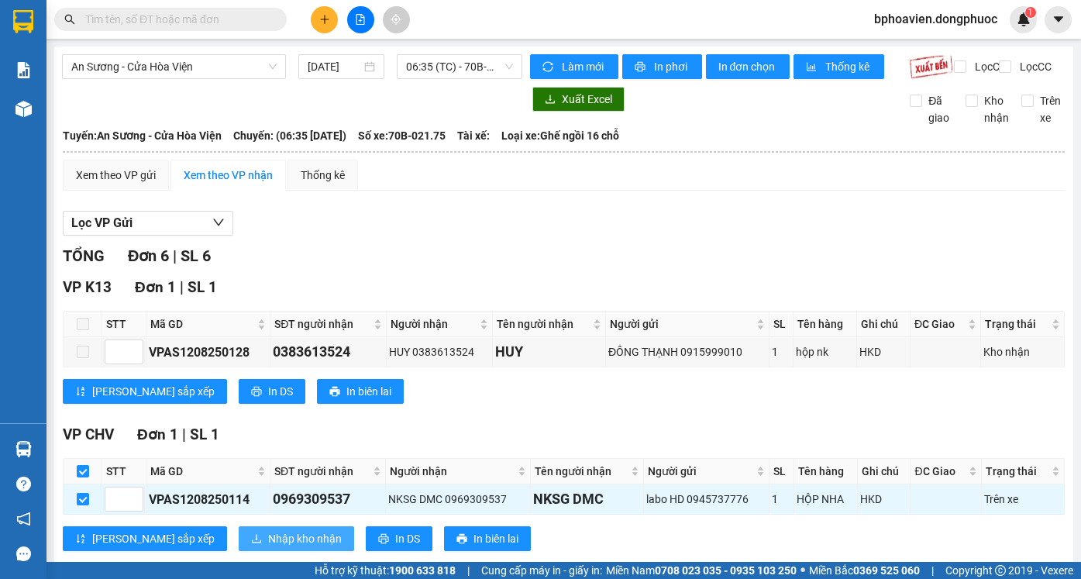
click at [268, 530] on span "Nhập kho nhận" at bounding box center [305, 538] width 74 height 17
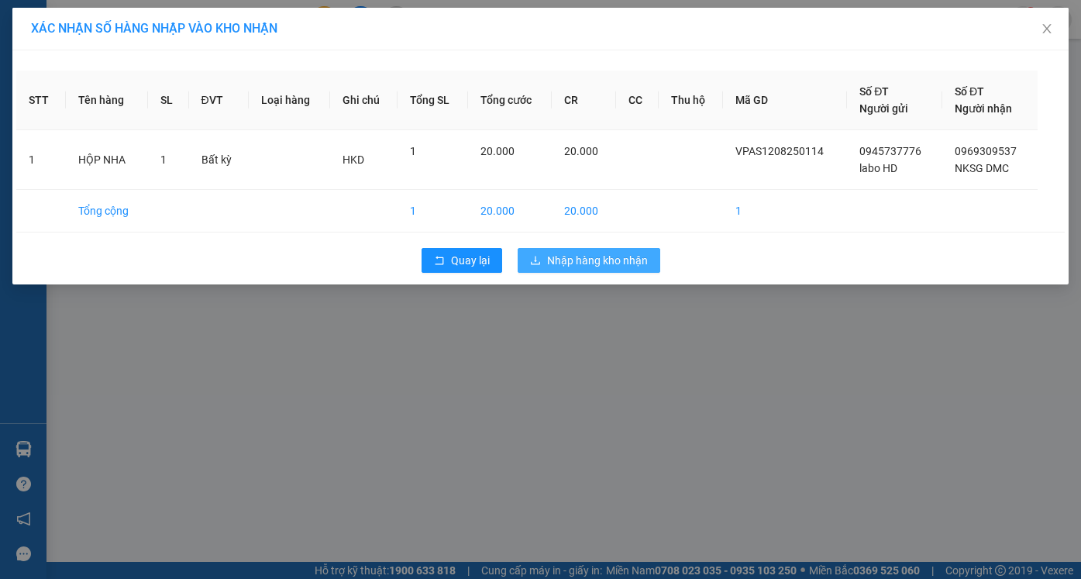
click at [618, 258] on span "Nhập hàng kho nhận" at bounding box center [597, 260] width 101 height 17
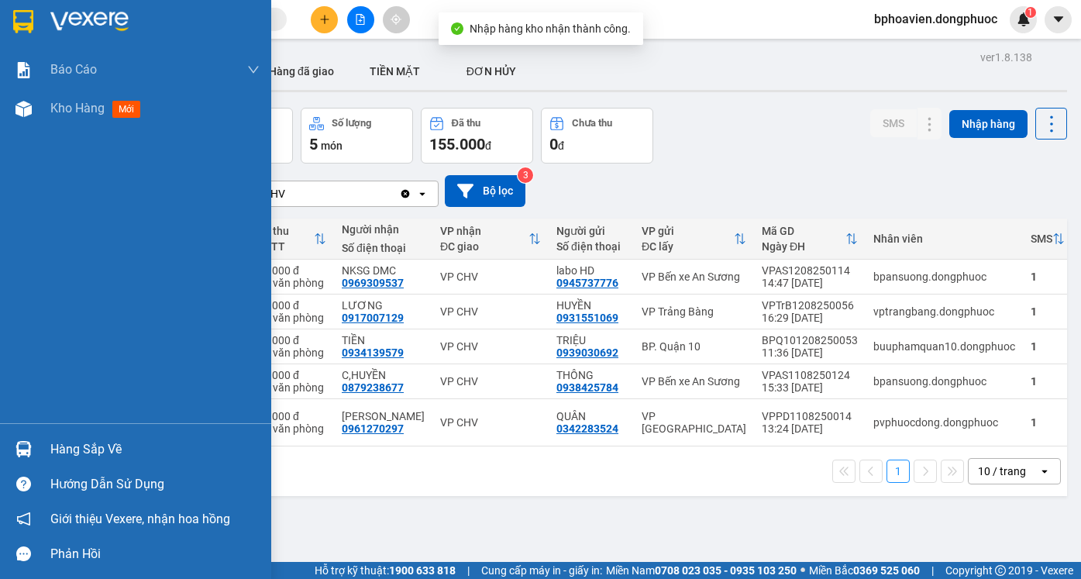
click at [79, 441] on div "Hàng sắp về" at bounding box center [154, 449] width 209 height 23
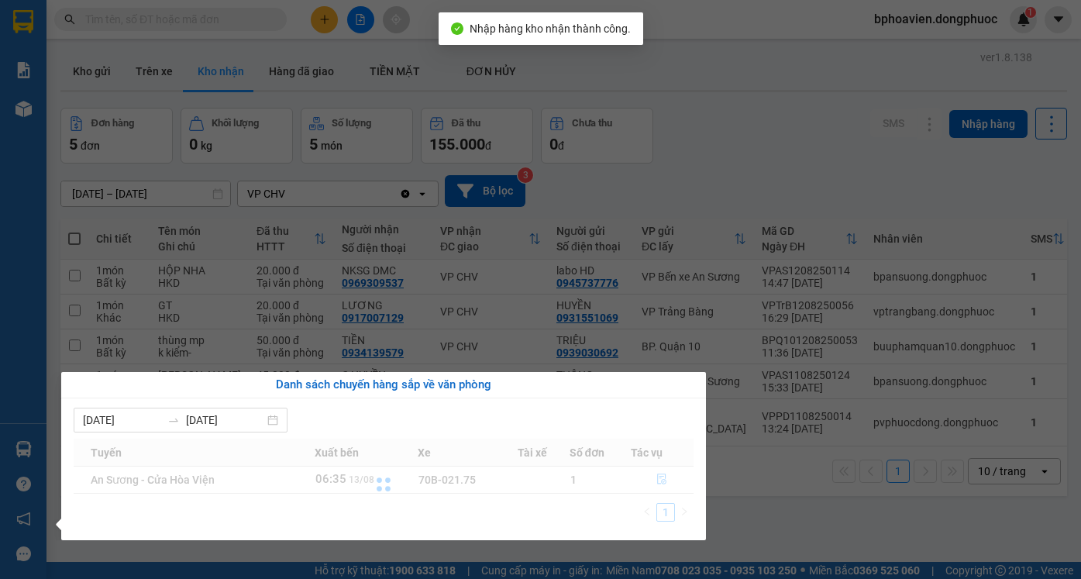
click at [749, 195] on section "Kết quả tìm kiếm ( 0 ) Bộ lọc No Data bphoavien.dongphuoc 1 Báo cáo Mẫu 1: Báo …" at bounding box center [540, 289] width 1081 height 579
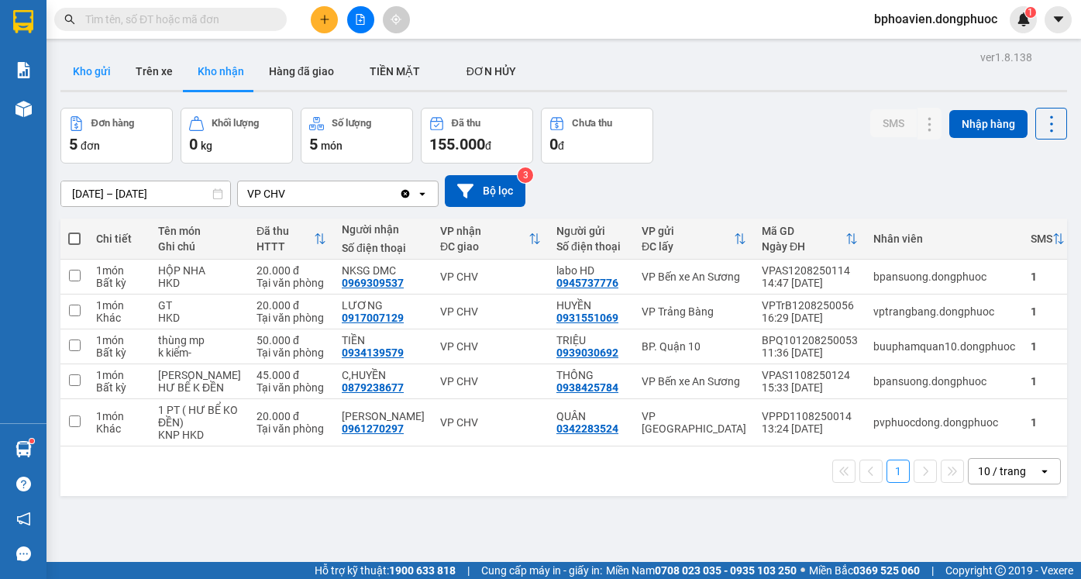
click at [77, 67] on button "Kho gửi" at bounding box center [91, 71] width 63 height 37
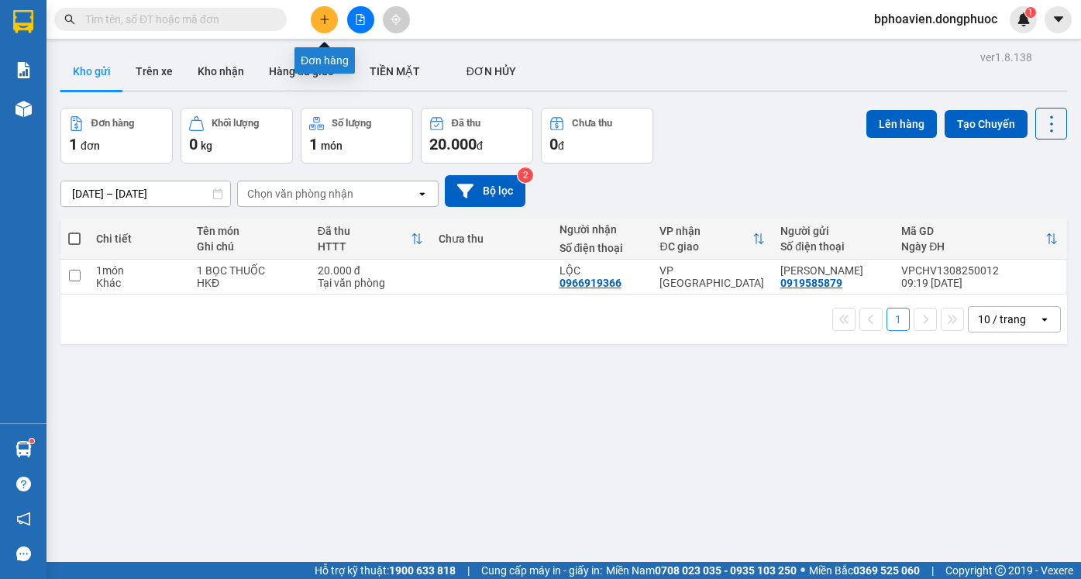
click at [316, 16] on button at bounding box center [324, 19] width 27 height 27
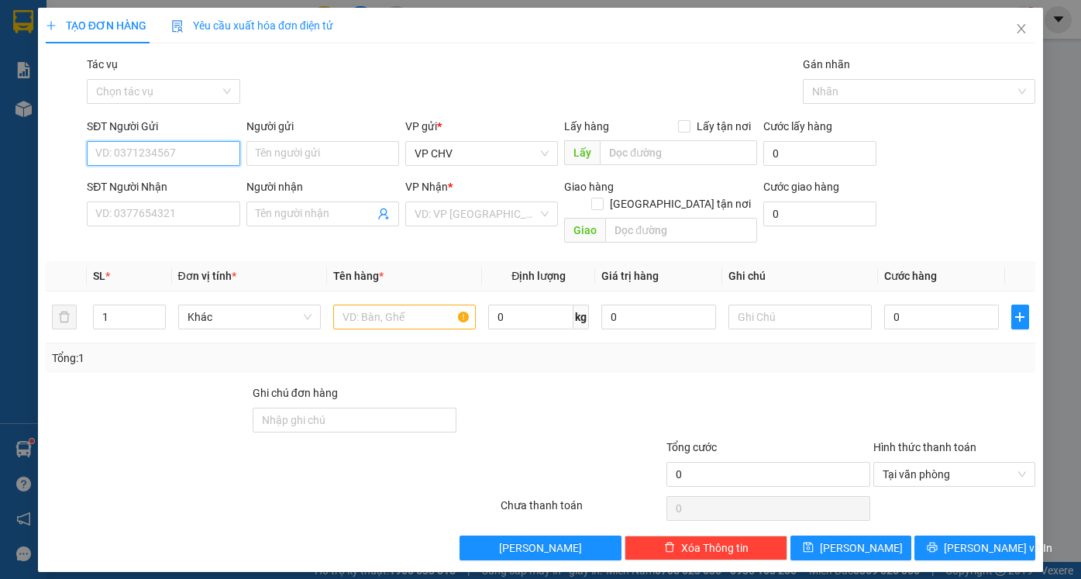
click at [145, 163] on input "SĐT Người Gửi" at bounding box center [163, 153] width 153 height 25
type input "0987751830"
click at [177, 189] on div "0987751830 - VY" at bounding box center [163, 184] width 134 height 17
type input "VY"
type input "0902290952"
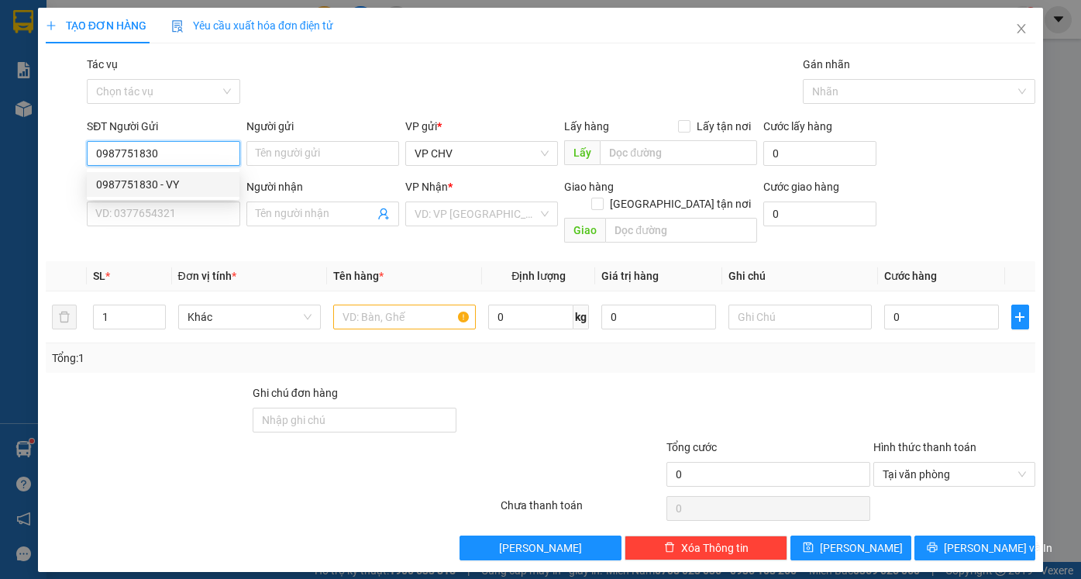
type input "CƯỜNG"
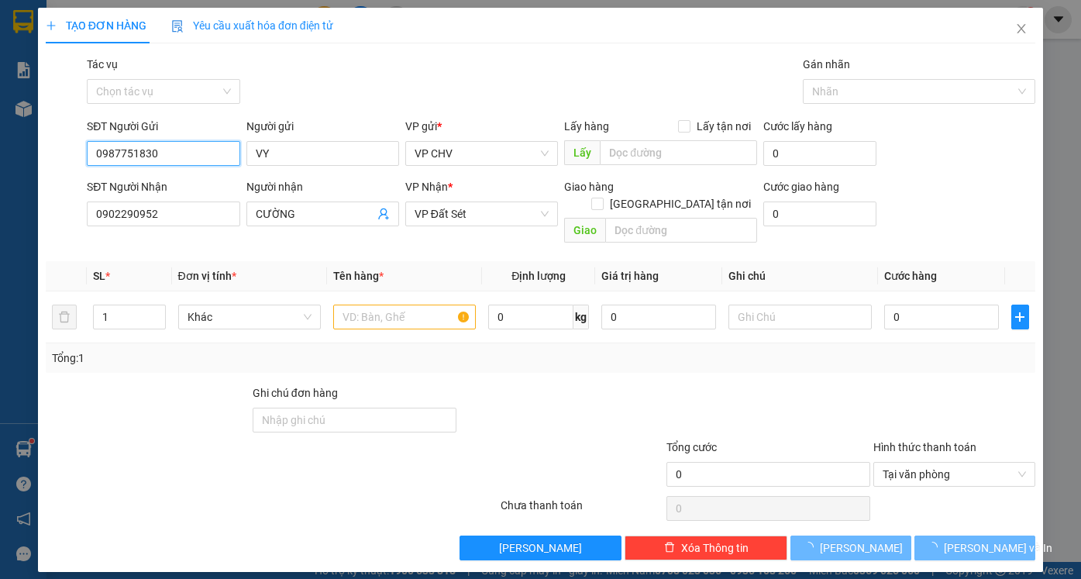
type input "30.000"
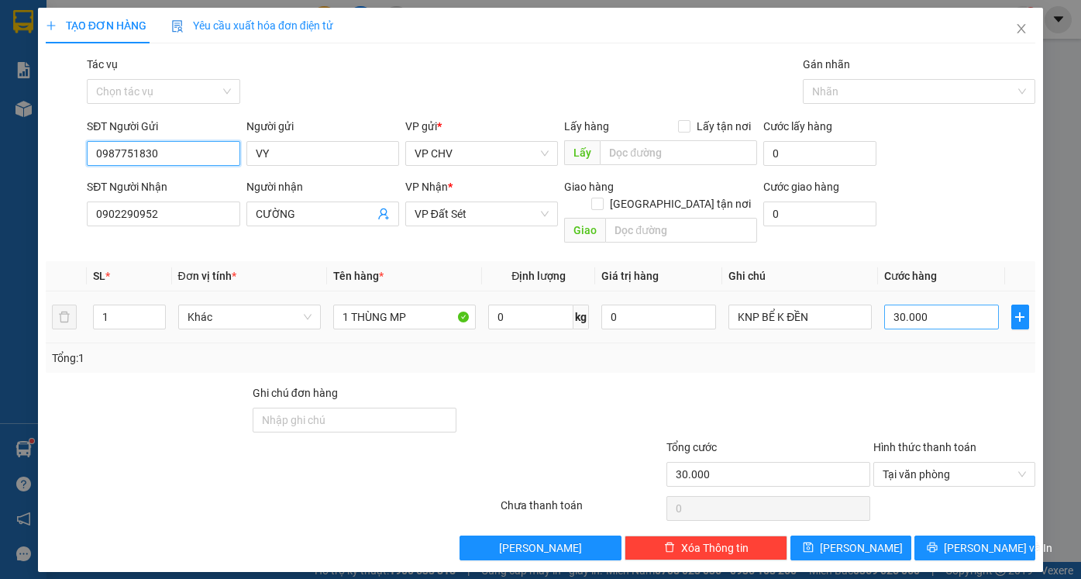
type input "0987751830"
click at [958, 305] on input "30.000" at bounding box center [941, 317] width 115 height 25
type input "3"
type input "35"
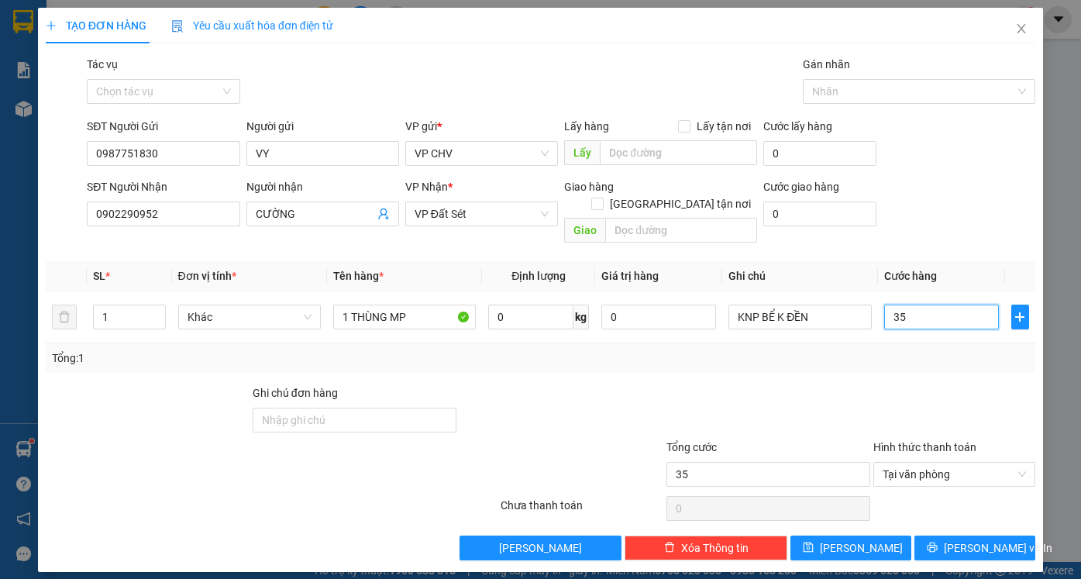
type input "35"
type input "35.000"
click at [741, 398] on div at bounding box center [768, 411] width 207 height 54
click at [978, 539] on span "[PERSON_NAME] và In" at bounding box center [998, 547] width 108 height 17
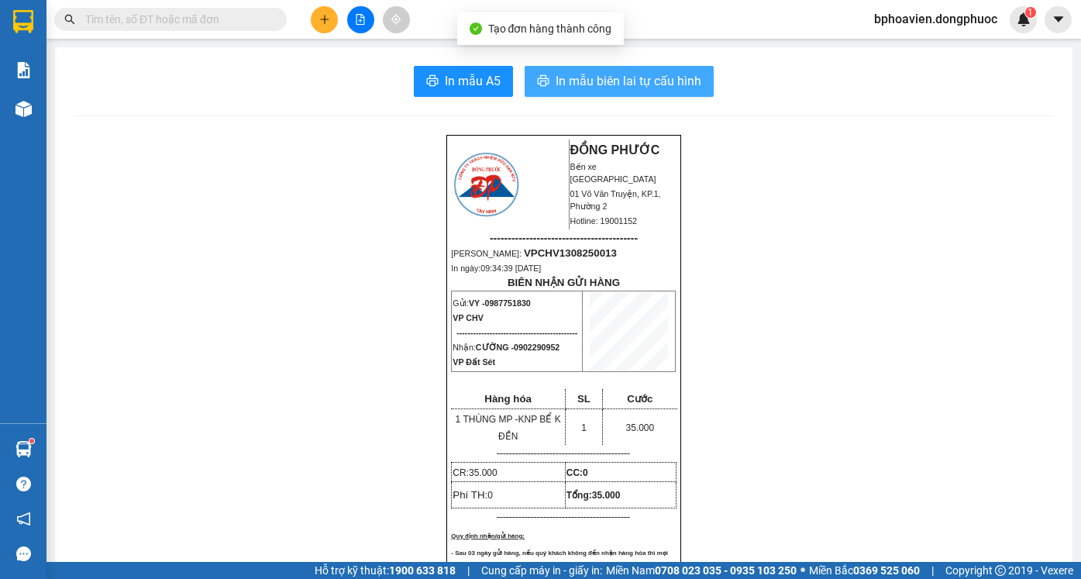
click at [615, 81] on span "In mẫu biên lai tự cấu hình" at bounding box center [629, 80] width 146 height 19
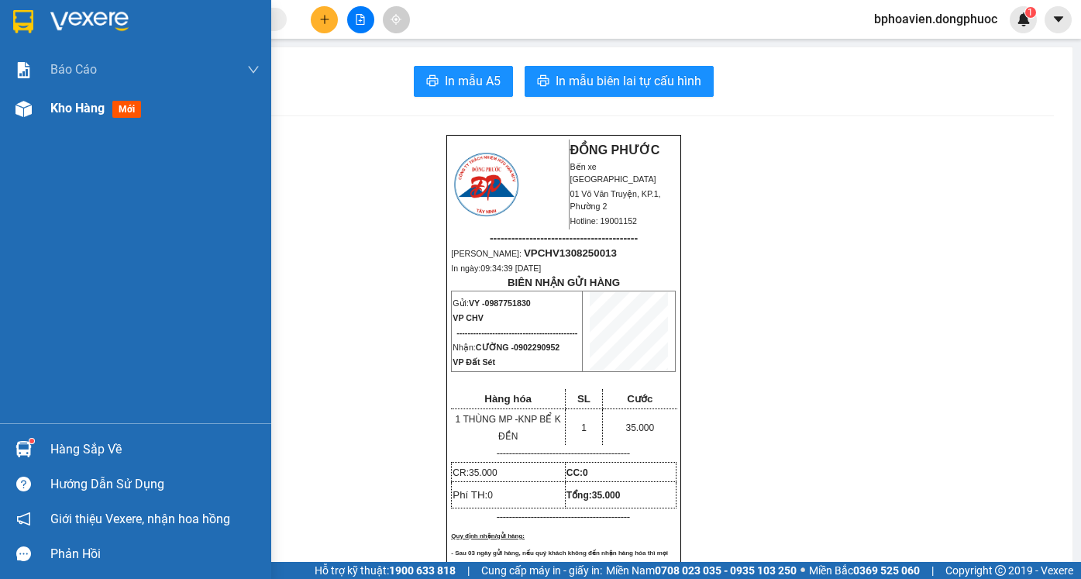
click at [86, 105] on span "Kho hàng" at bounding box center [77, 108] width 54 height 15
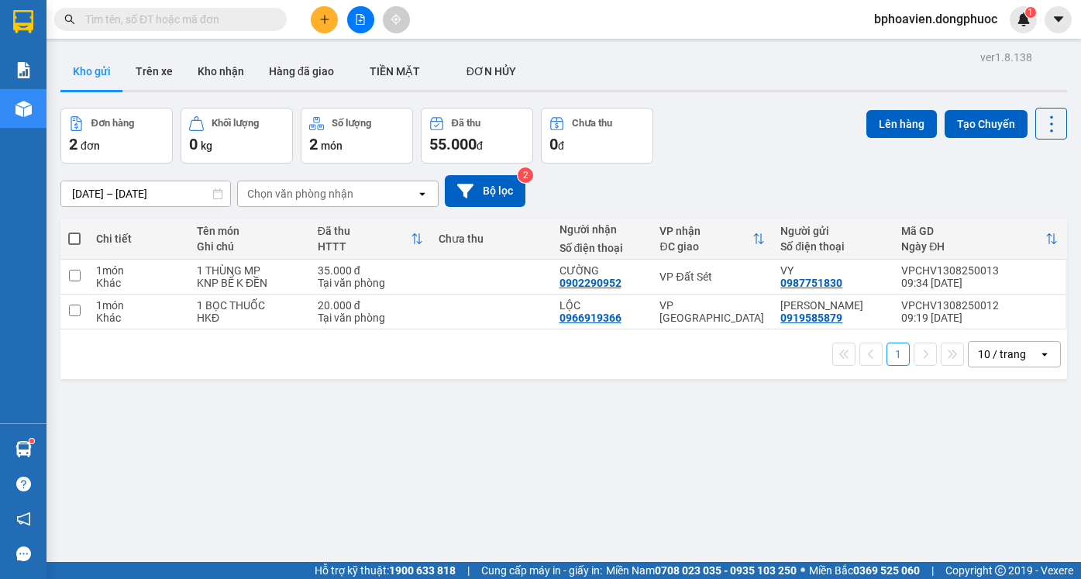
click at [330, 21] on button at bounding box center [324, 19] width 27 height 27
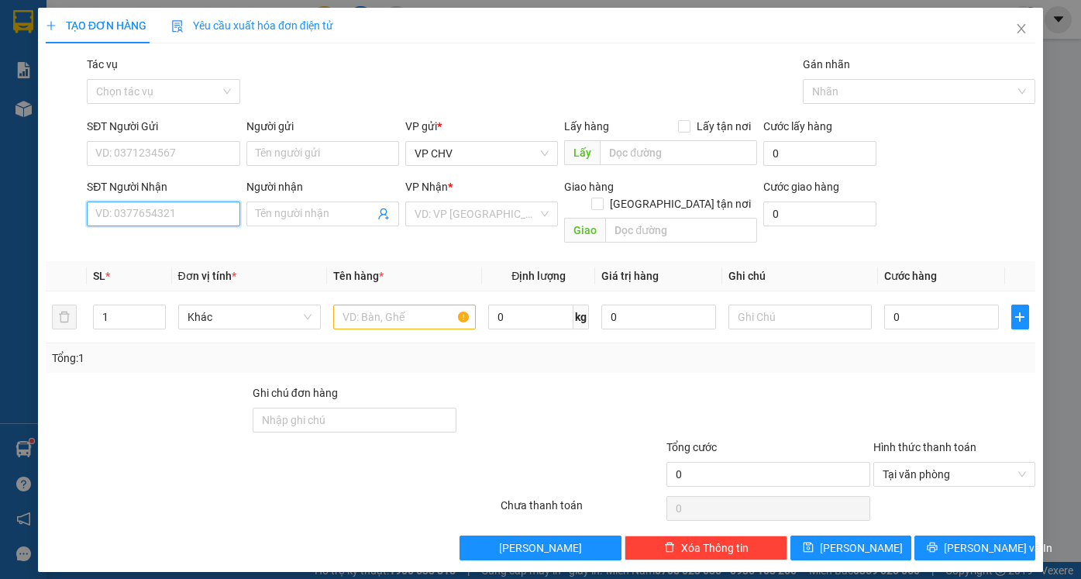
click at [155, 218] on input "SĐT Người Nhận" at bounding box center [163, 213] width 153 height 25
click at [192, 243] on div "0918708299 - LAB ĐẮC" at bounding box center [163, 244] width 134 height 17
type input "0918708299"
type input "LAB ĐẮC"
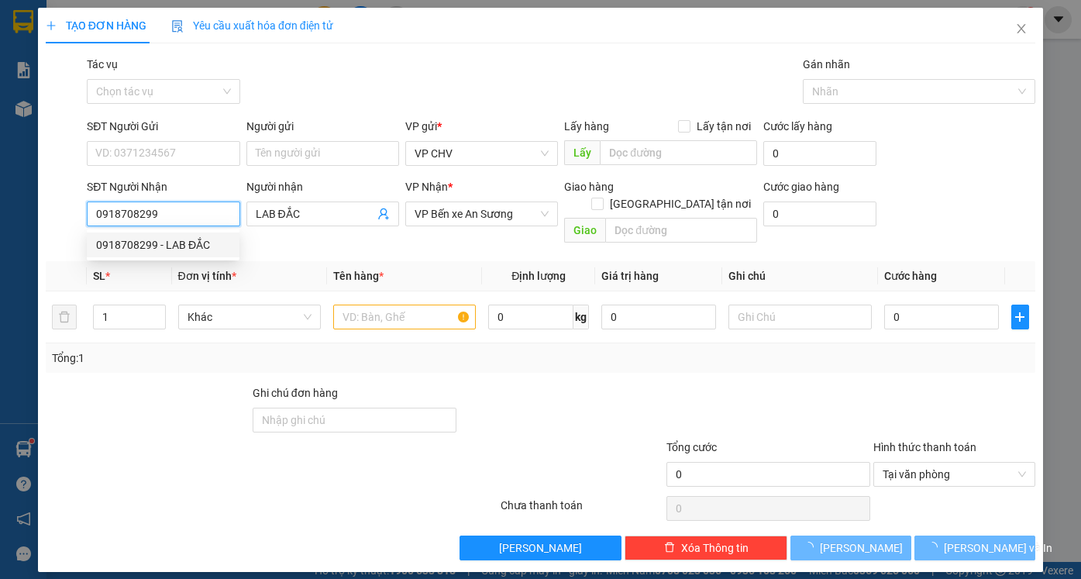
type input "20.000"
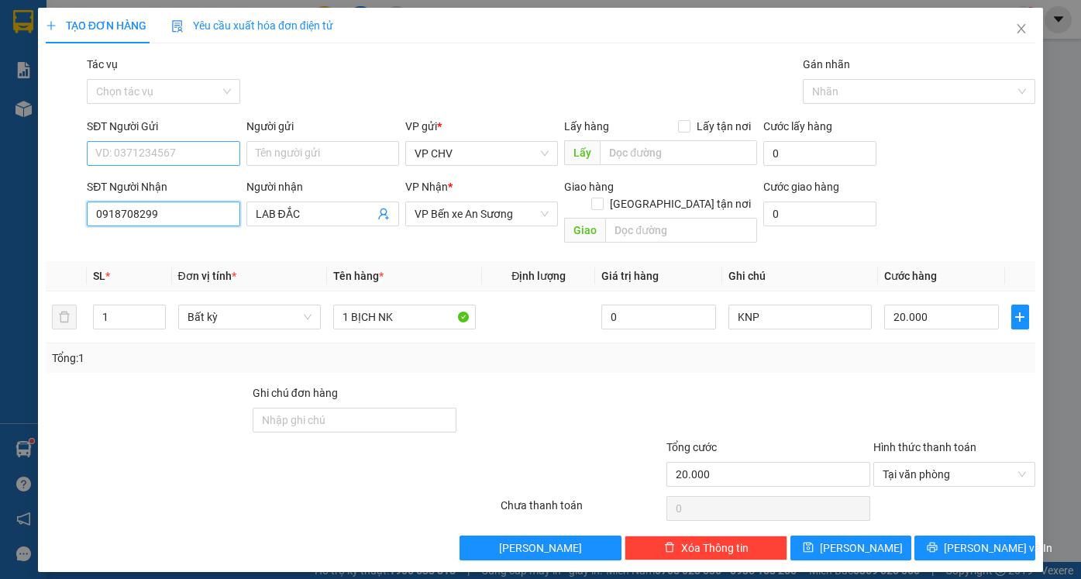
type input "0918708299"
drag, startPoint x: 181, startPoint y: 153, endPoint x: 185, endPoint y: 168, distance: 16.2
click at [181, 152] on input "SĐT Người Gửi" at bounding box center [163, 153] width 153 height 25
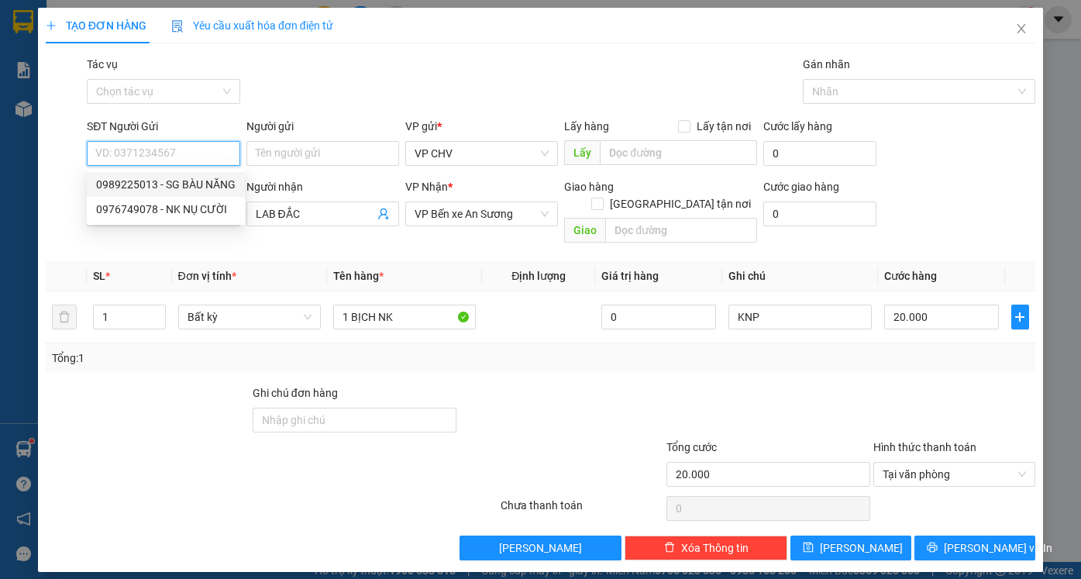
click at [186, 184] on div "0989225013 - SG BÀU NĂNG" at bounding box center [165, 184] width 139 height 17
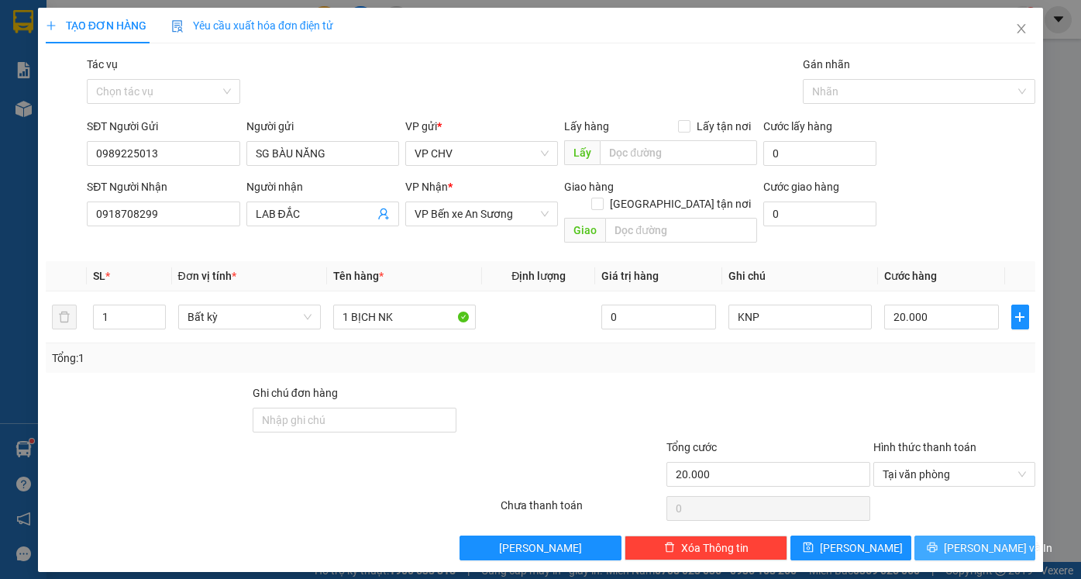
click at [991, 539] on span "[PERSON_NAME] và In" at bounding box center [998, 547] width 108 height 17
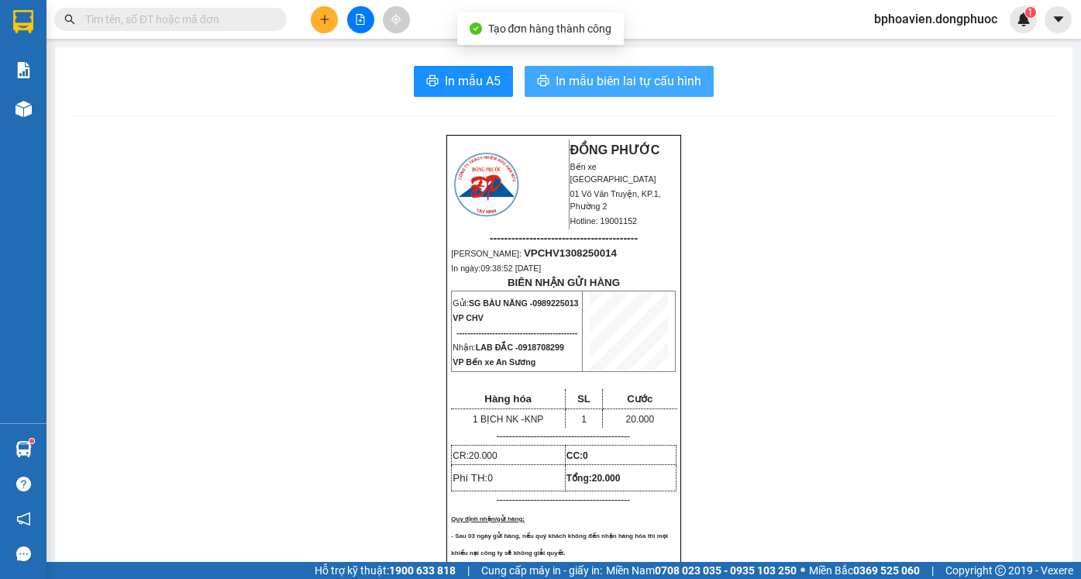
click at [583, 79] on span "In mẫu biên lai tự cấu hình" at bounding box center [629, 80] width 146 height 19
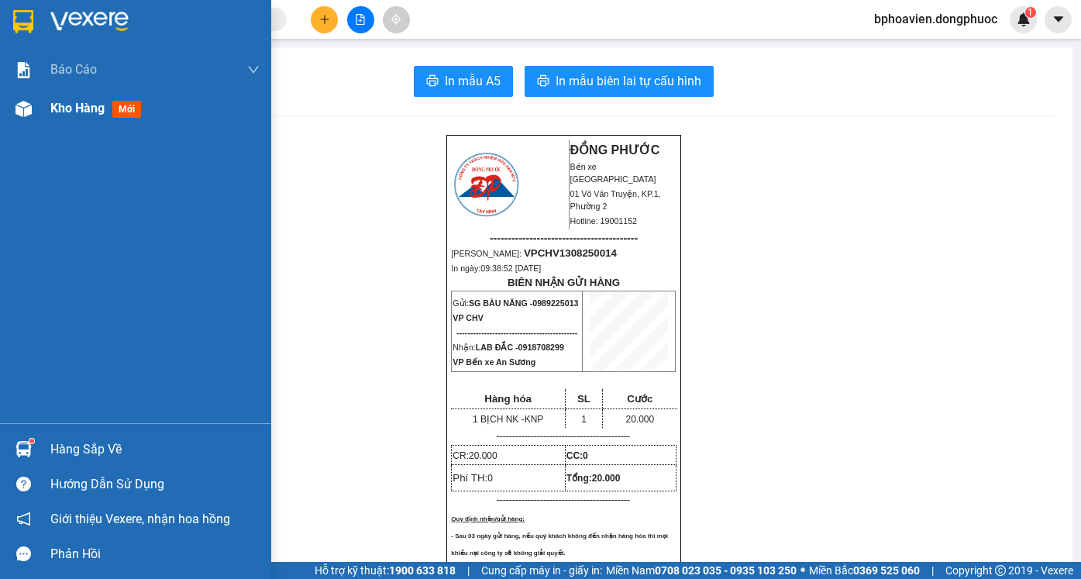
click at [57, 111] on span "Kho hàng" at bounding box center [77, 108] width 54 height 15
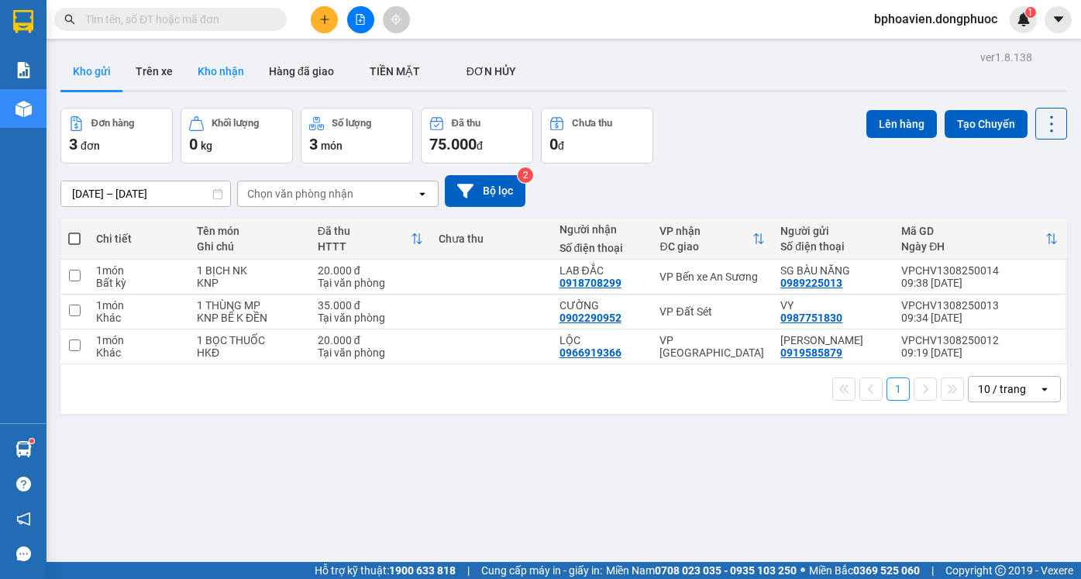
click at [232, 74] on button "Kho nhận" at bounding box center [220, 71] width 71 height 37
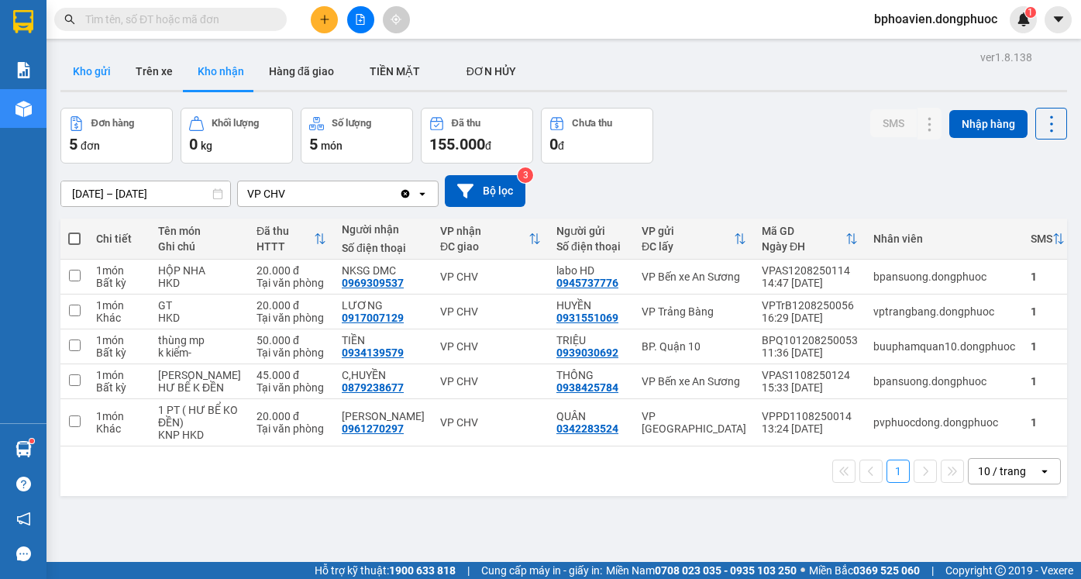
click at [106, 75] on button "Kho gửi" at bounding box center [91, 71] width 63 height 37
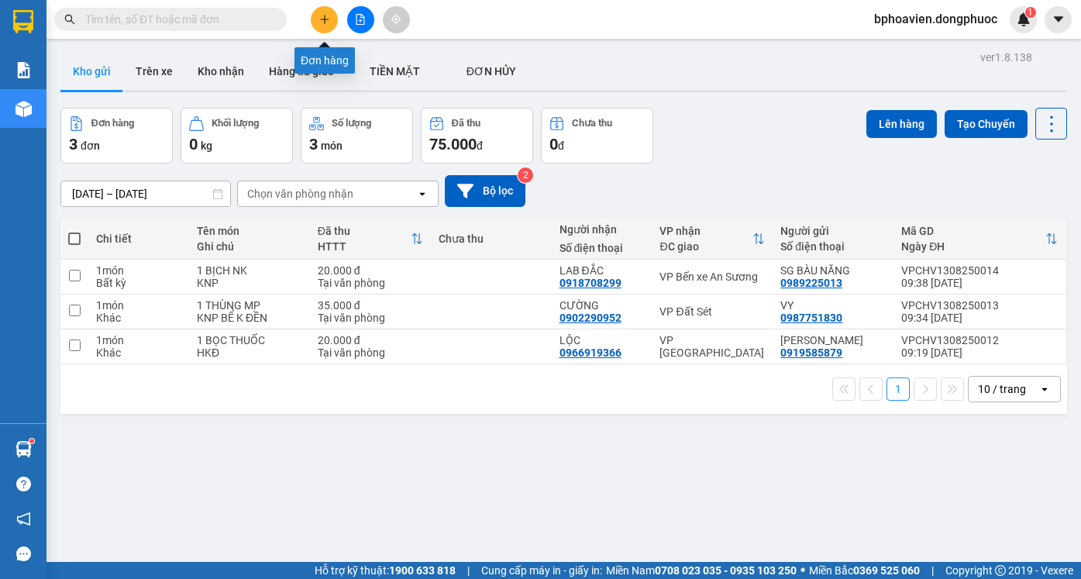
click at [325, 18] on icon "plus" at bounding box center [324, 19] width 11 height 11
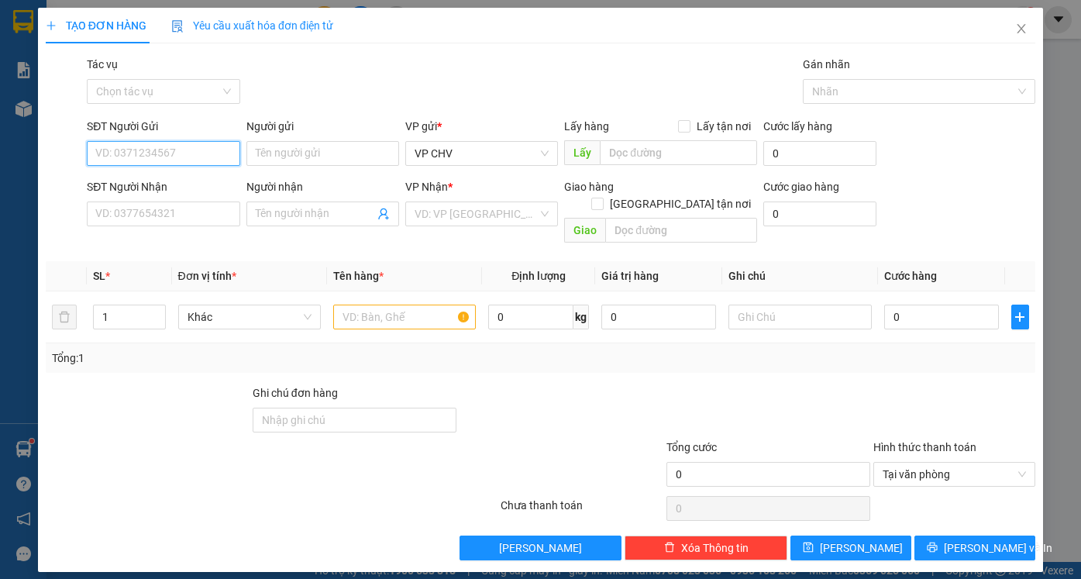
click at [223, 156] on input "SĐT Người Gửi" at bounding box center [163, 153] width 153 height 25
click at [194, 187] on div "0937948855 - THÙY" at bounding box center [163, 184] width 134 height 17
type input "0937948855"
type input "THÙY"
type input "0987889234"
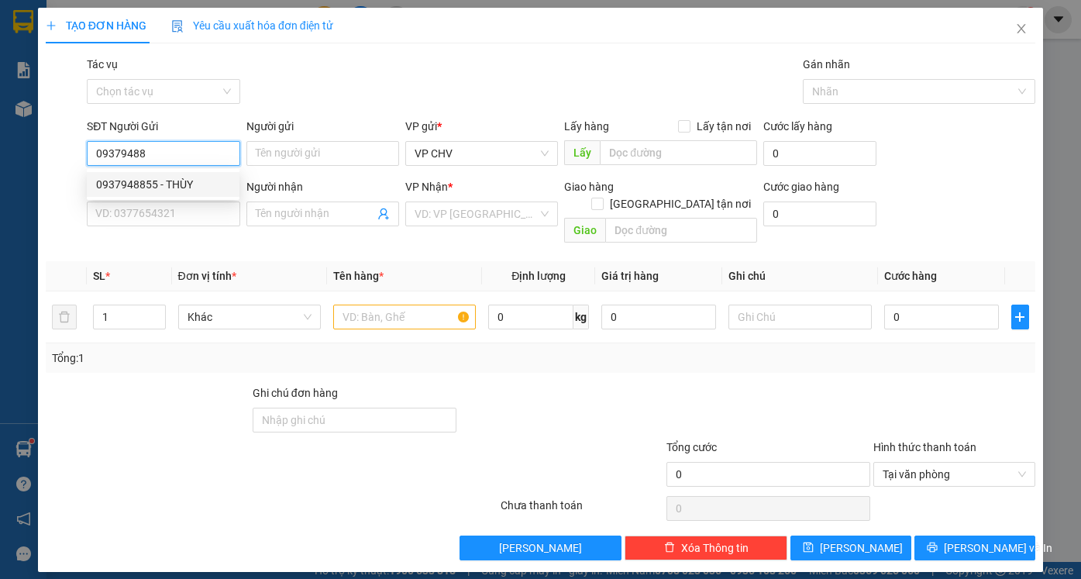
type input "TUẤN"
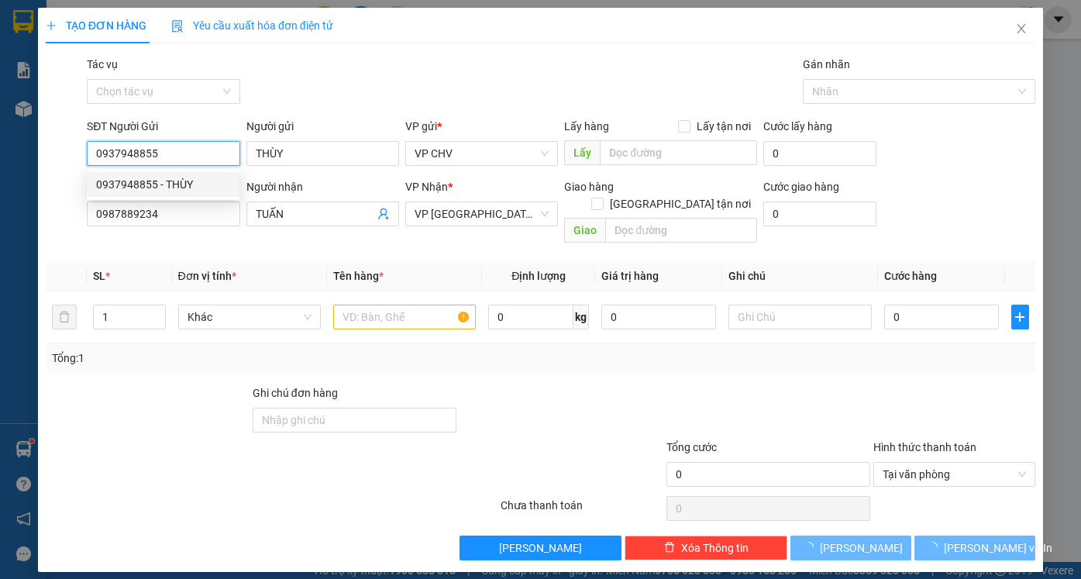
type input "20.000"
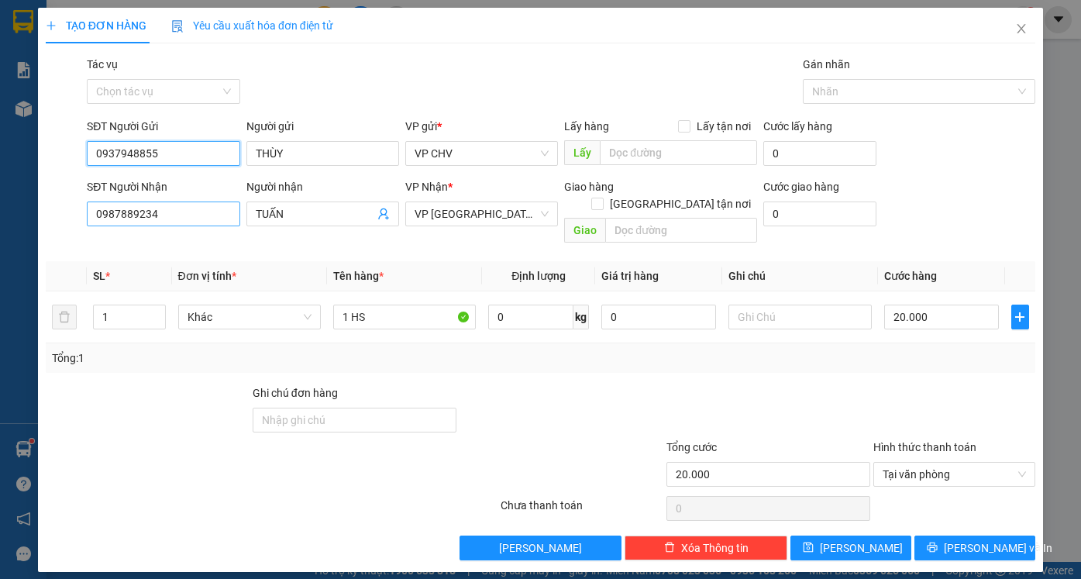
type input "0937948855"
drag, startPoint x: 137, startPoint y: 220, endPoint x: 33, endPoint y: 220, distance: 103.8
click at [33, 220] on div "TẠO ĐƠN HÀNG Yêu cầu xuất hóa đơn điện tử Transit Pickup Surcharge Ids Transit …" at bounding box center [540, 289] width 1081 height 579
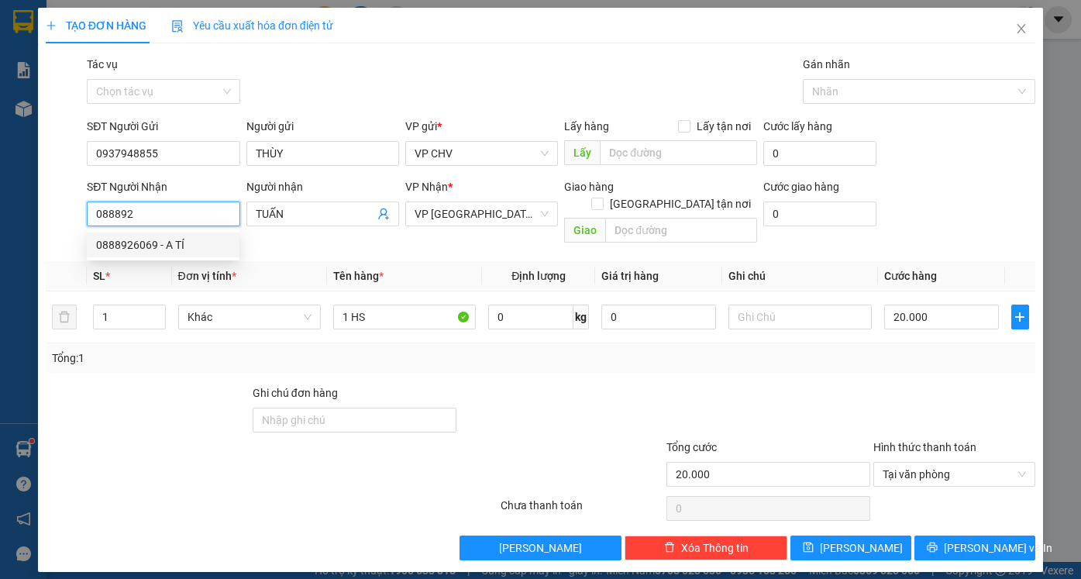
click at [174, 246] on div "0888926069 - A TÍ" at bounding box center [163, 244] width 134 height 17
type input "0888926069"
type input "A TÍ"
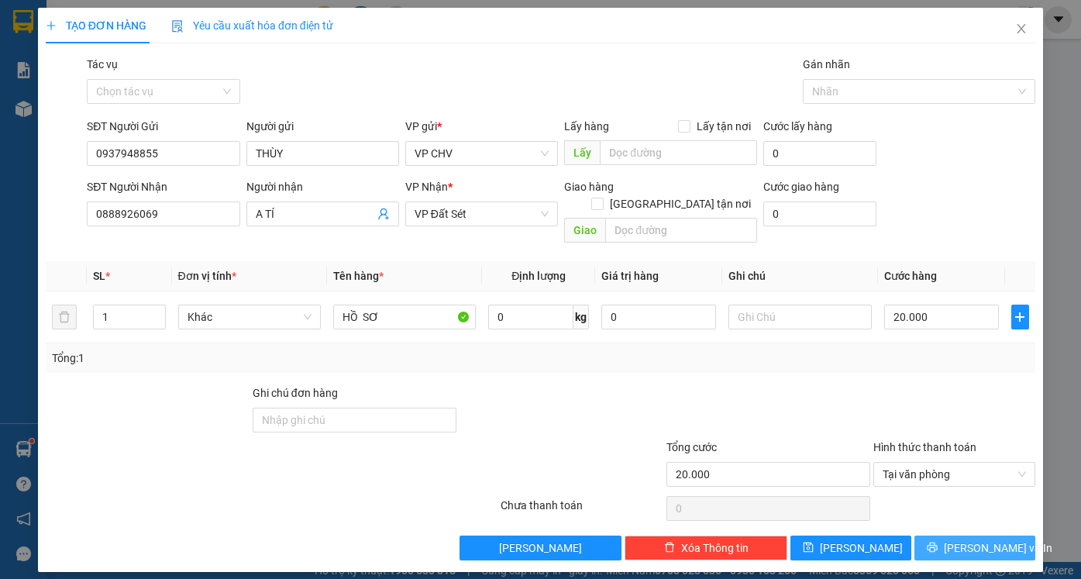
click at [964, 539] on span "[PERSON_NAME] và In" at bounding box center [998, 547] width 108 height 17
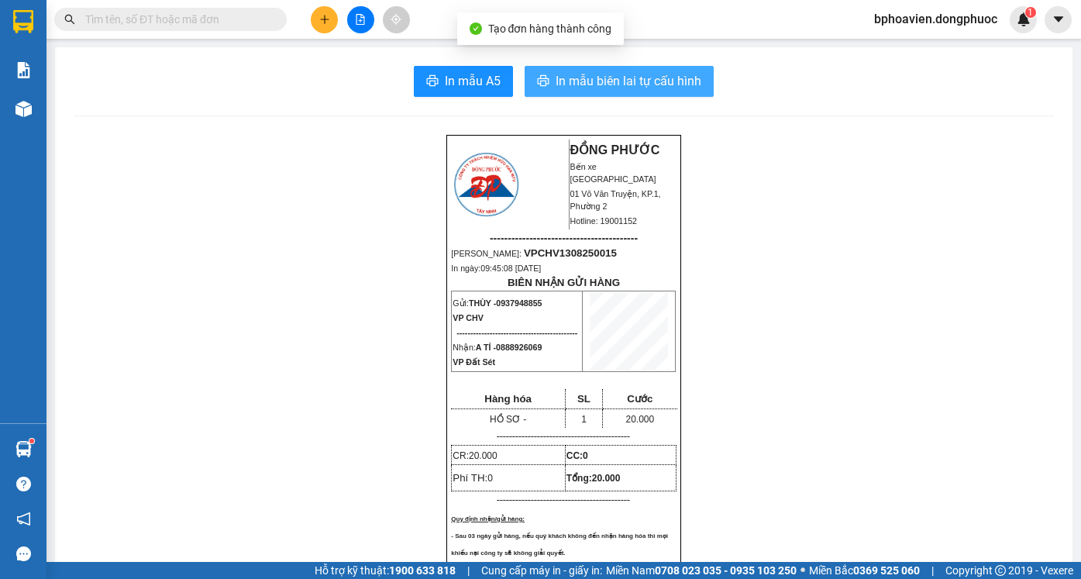
click at [620, 75] on span "In mẫu biên lai tự cấu hình" at bounding box center [629, 80] width 146 height 19
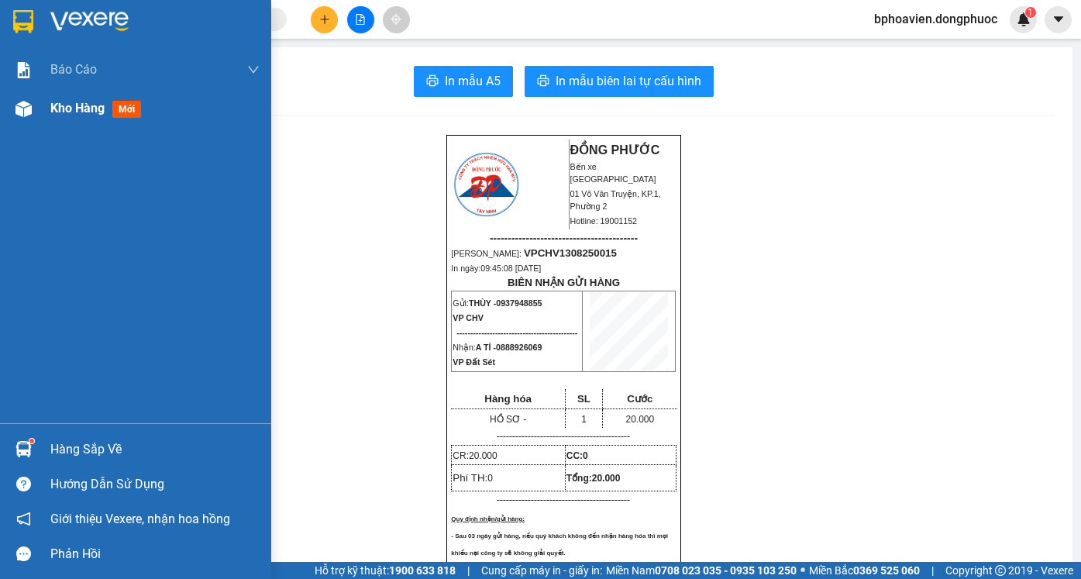
click at [82, 115] on span "Kho hàng" at bounding box center [77, 108] width 54 height 15
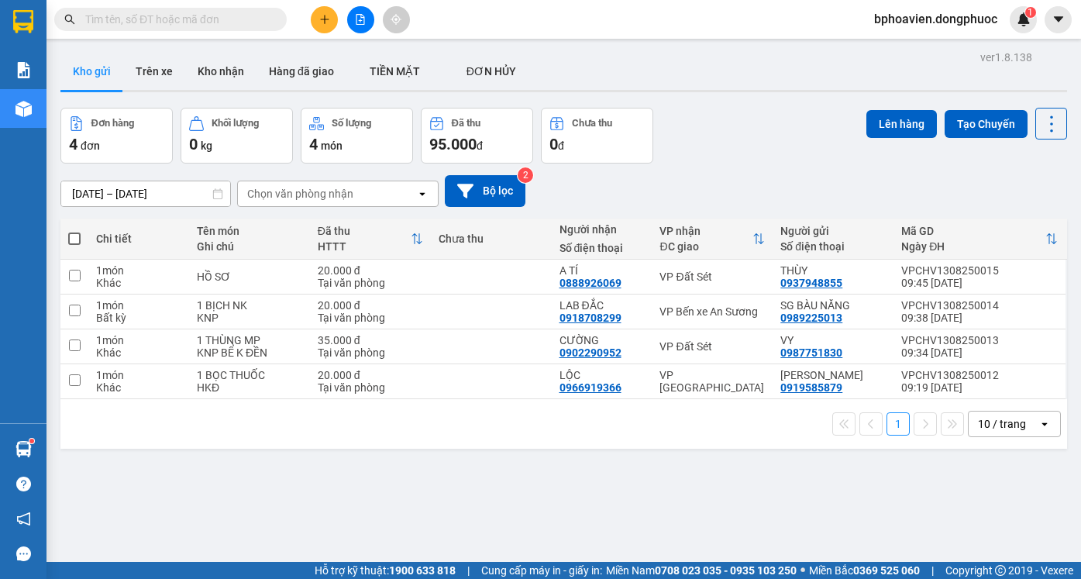
click at [328, 22] on icon "plus" at bounding box center [324, 19] width 11 height 11
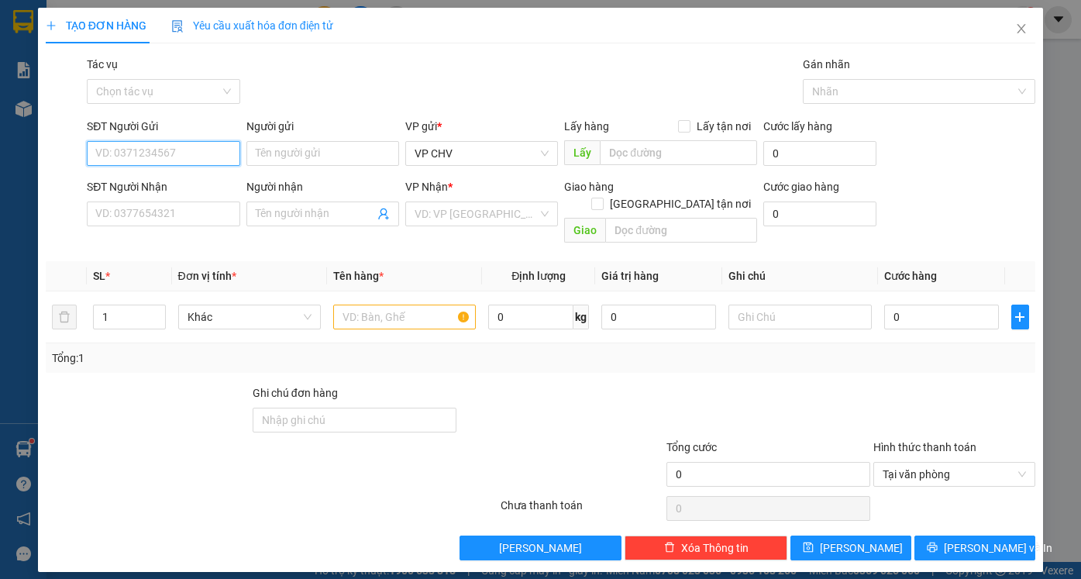
click at [200, 157] on input "SĐT Người Gửi" at bounding box center [163, 153] width 153 height 25
click at [151, 145] on input "SĐT Người Gửi" at bounding box center [163, 153] width 153 height 25
click at [172, 185] on div "0918740202 - THẢO" at bounding box center [163, 184] width 134 height 17
type input "0918740202"
type input "THẢO"
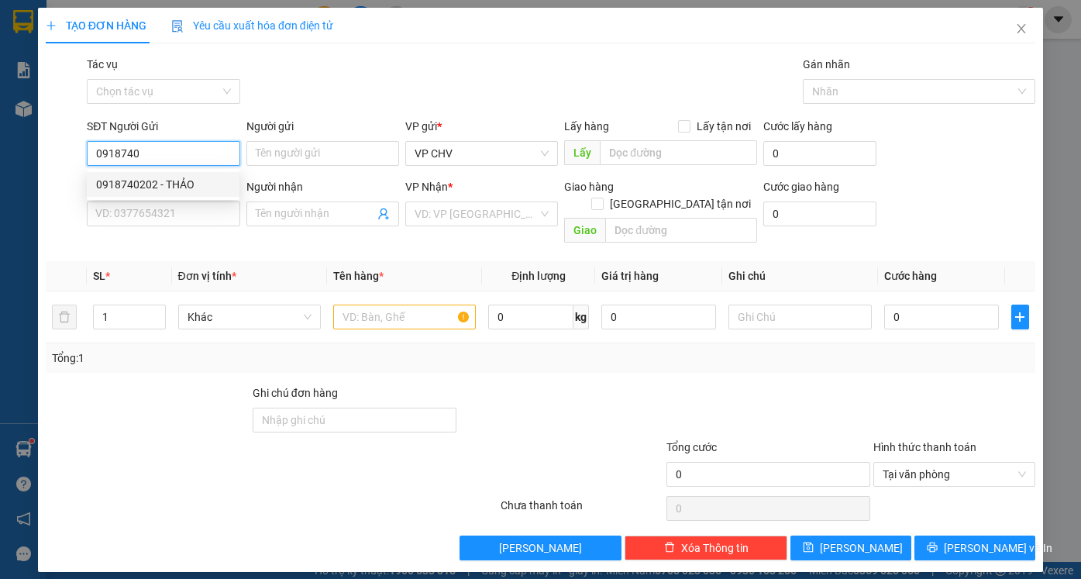
type input "0907499044"
type input "NHƯ BÌNH"
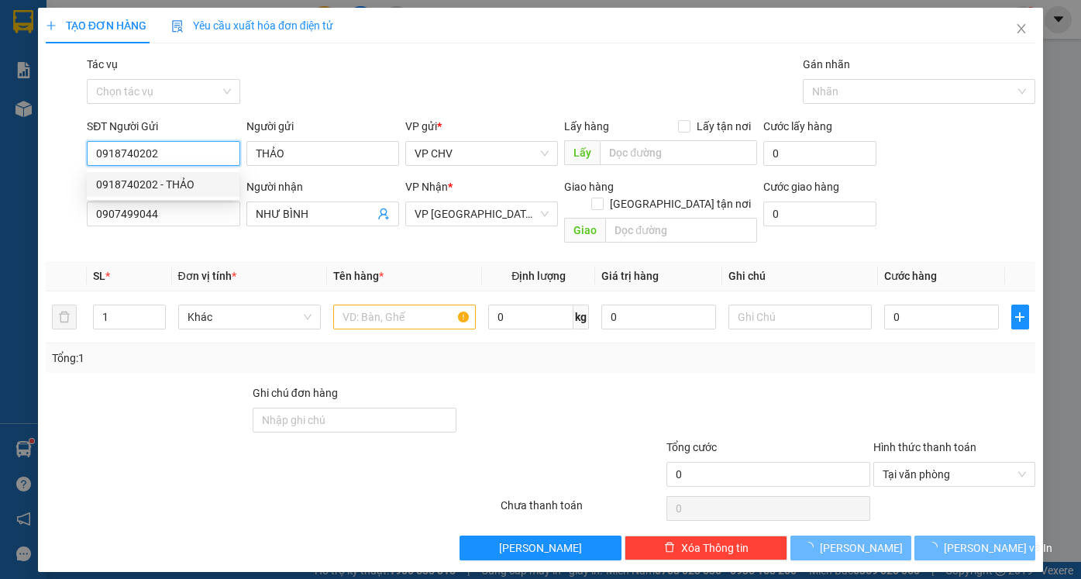
type input "75.000"
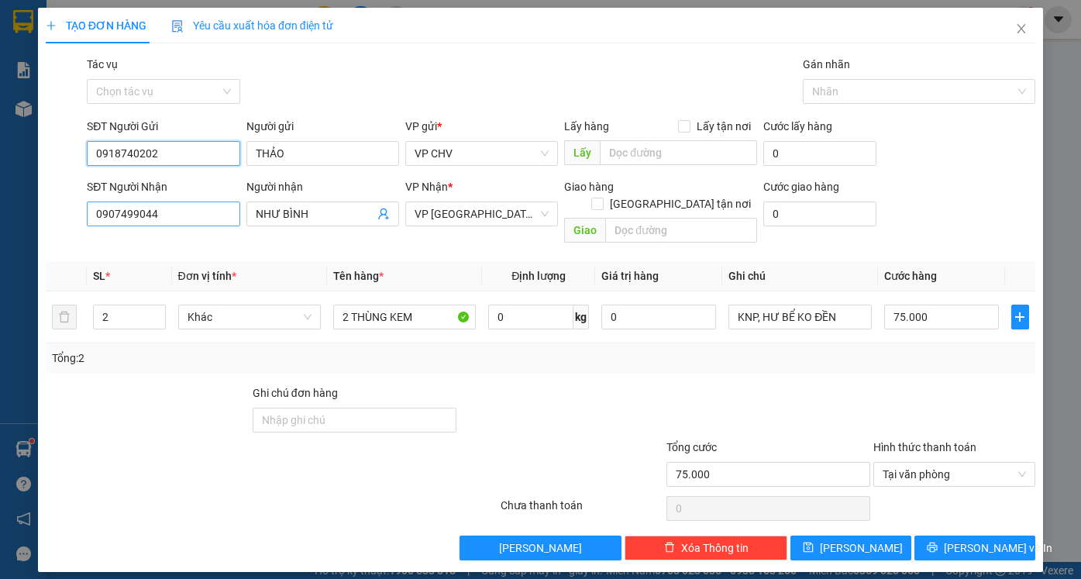
type input "0918740202"
drag, startPoint x: 188, startPoint y: 215, endPoint x: 0, endPoint y: 216, distance: 188.3
click at [0, 216] on div "TẠO ĐƠN HÀNG Yêu cầu xuất hóa đơn điện tử Transit Pickup Surcharge Ids Transit …" at bounding box center [540, 289] width 1081 height 579
type input "0913252492"
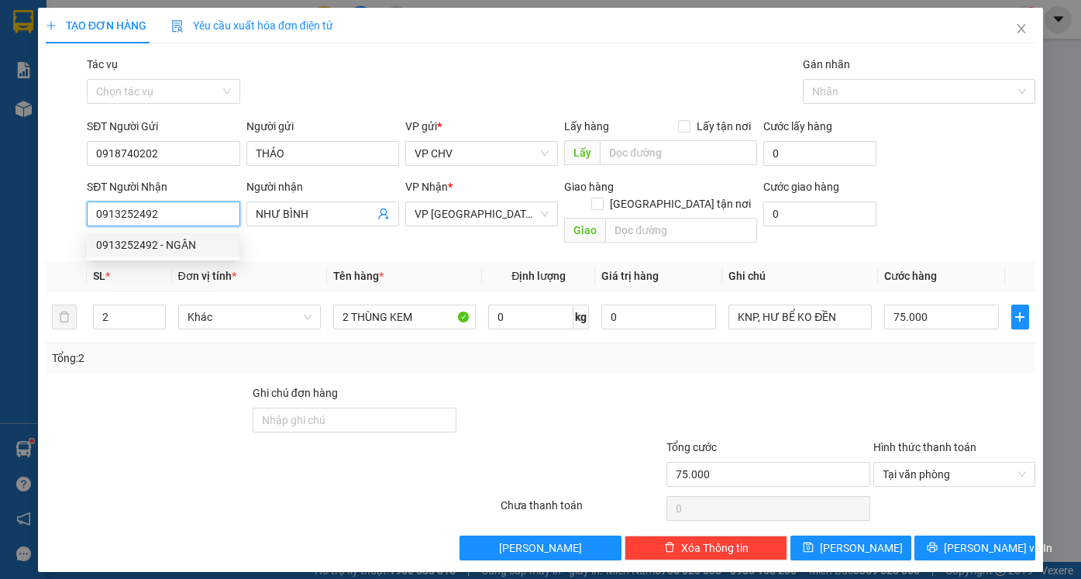
click at [181, 243] on div "0913252492 - NGÂN" at bounding box center [163, 244] width 134 height 17
type input "NGÂN"
type input "30.000"
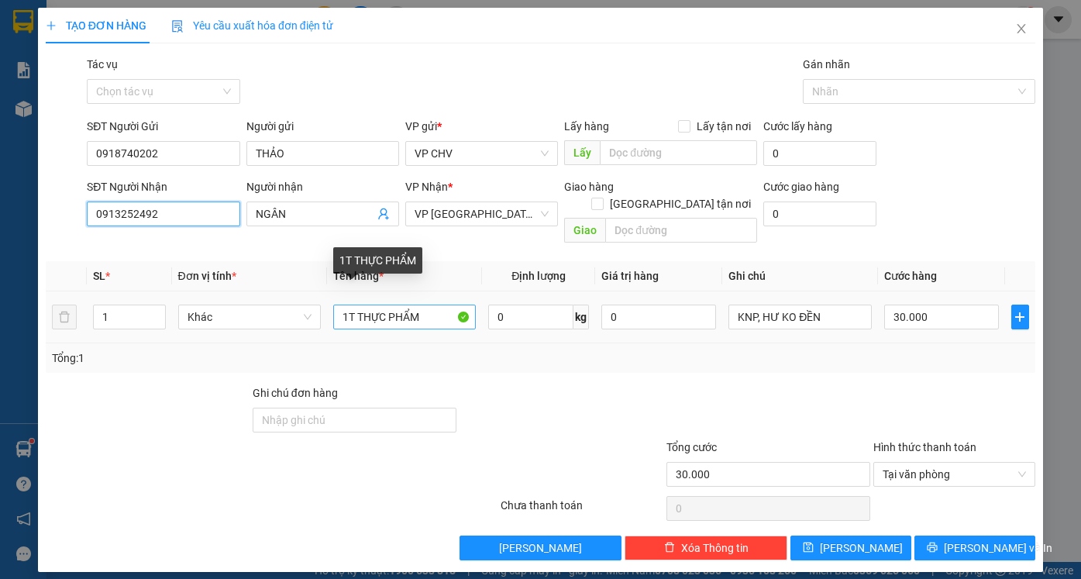
type input "0913252492"
drag, startPoint x: 347, startPoint y: 300, endPoint x: 477, endPoint y: 308, distance: 129.6
click at [477, 308] on td "1T THỰC PHẨM" at bounding box center [404, 317] width 155 height 52
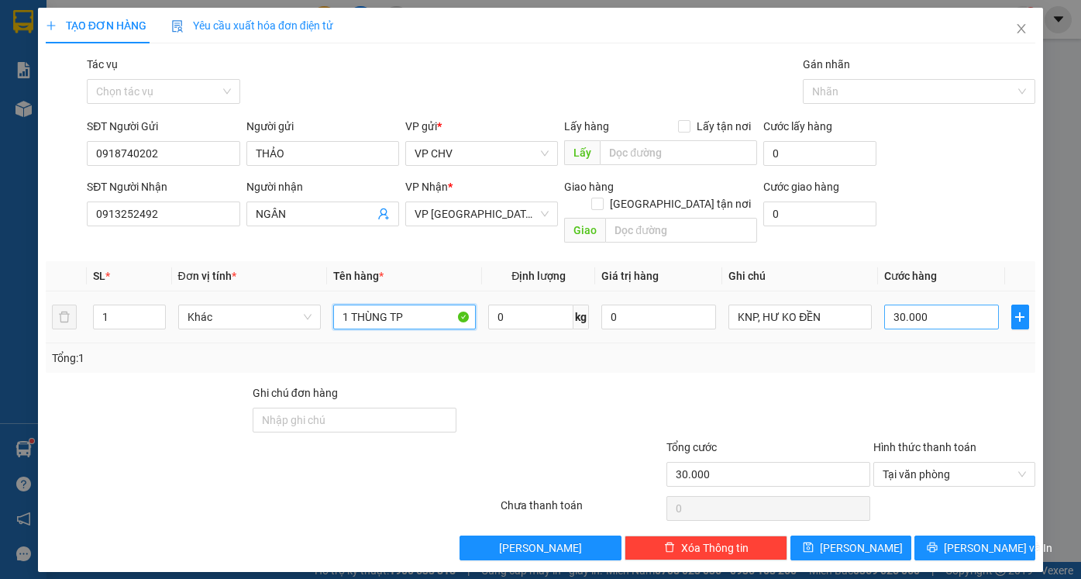
type input "1 THÙNG TP"
click at [939, 305] on input "30.000" at bounding box center [941, 317] width 115 height 25
type input "2"
type input "20"
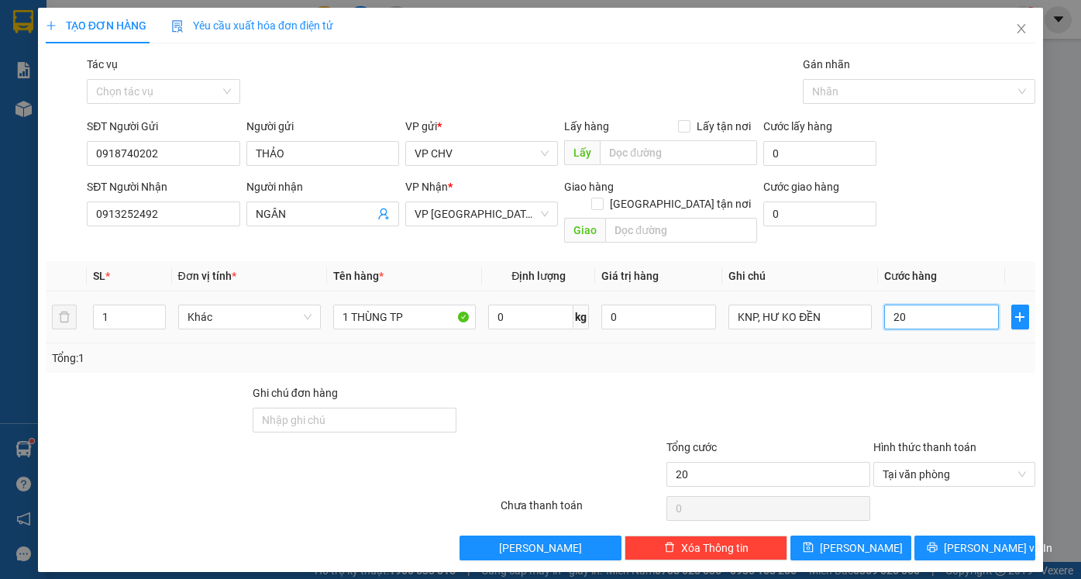
type input "20"
type input "20.000"
drag, startPoint x: 926, startPoint y: 356, endPoint x: 962, endPoint y: 456, distance: 105.4
click at [927, 359] on div "Transit Pickup Surcharge Ids Transit Deliver Surcharge Ids Transit Deliver Surc…" at bounding box center [540, 308] width 989 height 504
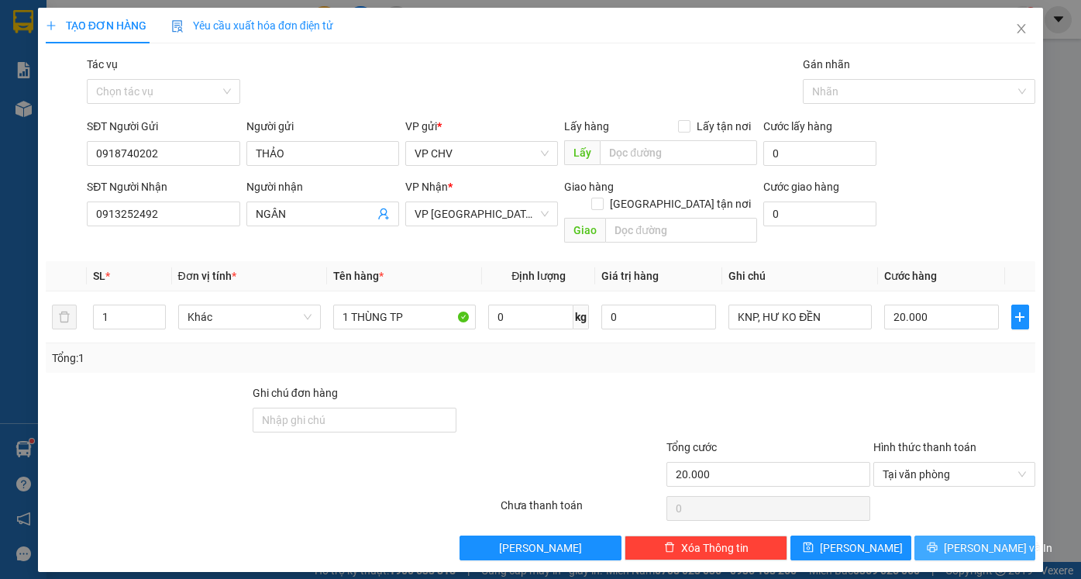
click at [969, 540] on button "[PERSON_NAME] và In" at bounding box center [974, 547] width 121 height 25
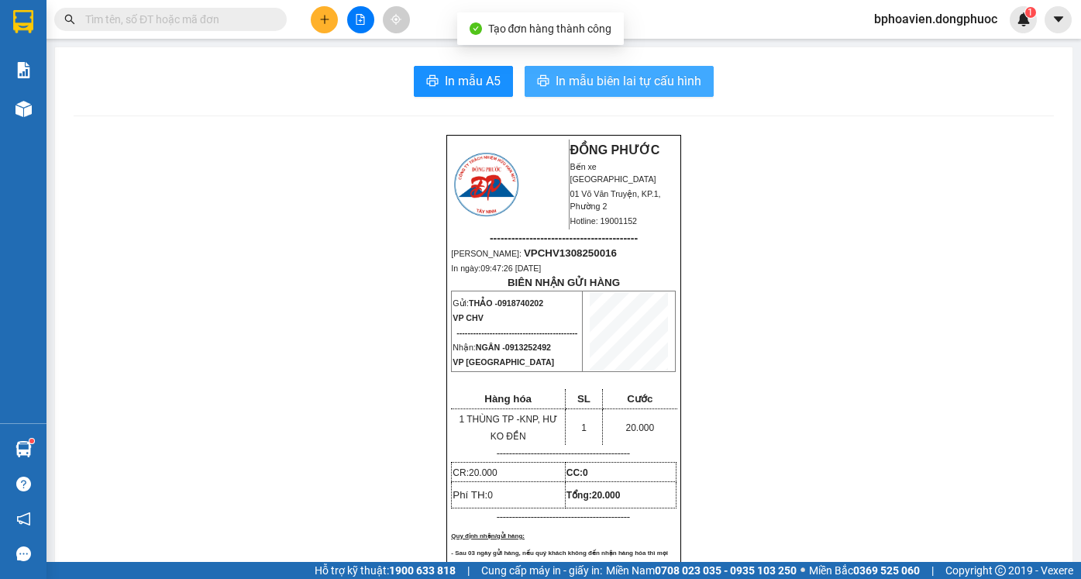
click at [566, 83] on span "In mẫu biên lai tự cấu hình" at bounding box center [629, 80] width 146 height 19
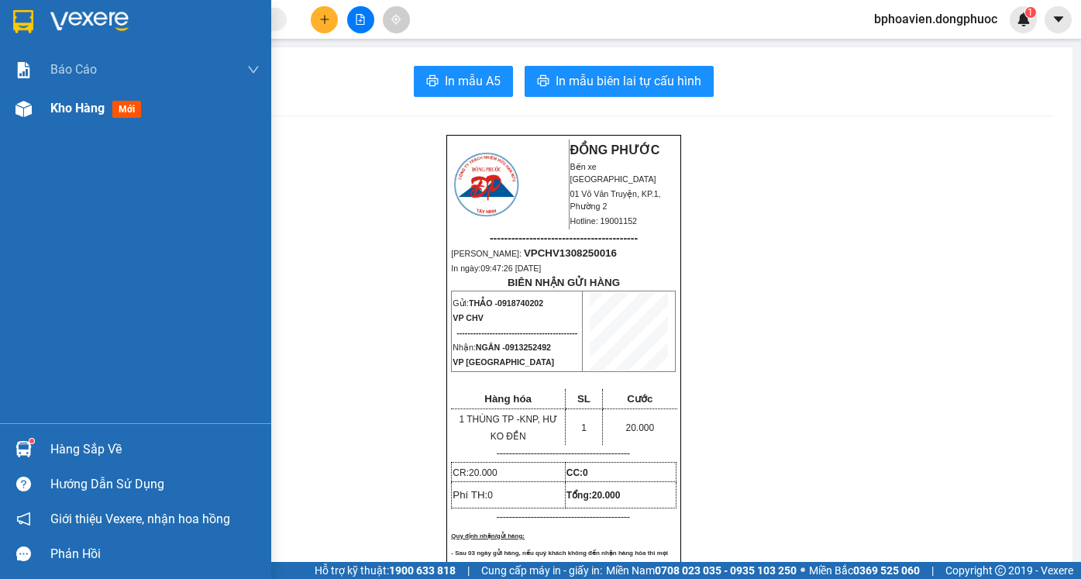
click at [64, 112] on span "Kho hàng" at bounding box center [77, 108] width 54 height 15
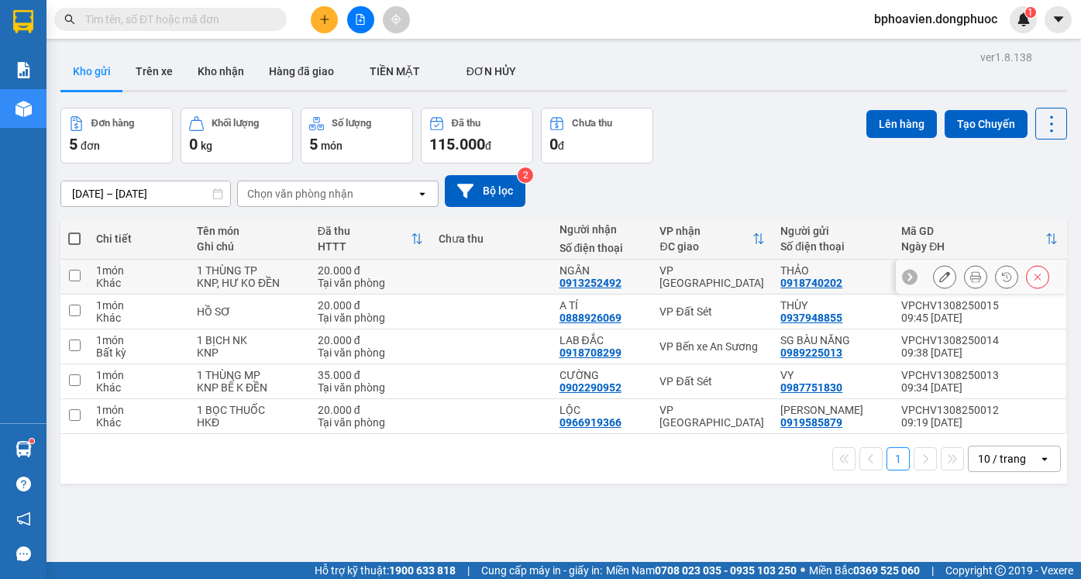
click at [484, 277] on td at bounding box center [491, 277] width 121 height 35
checkbox input "true"
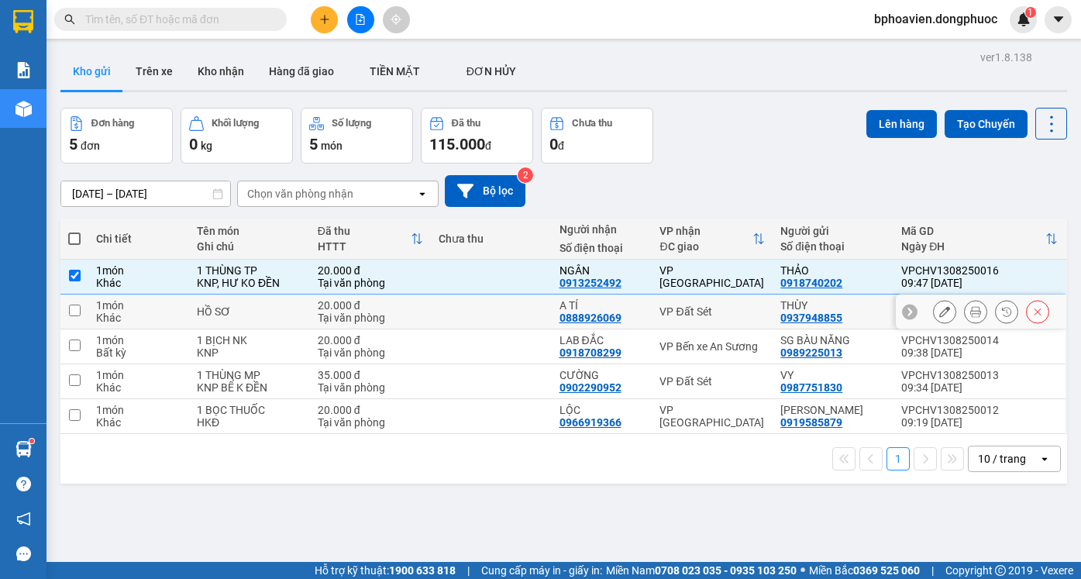
click at [463, 322] on td at bounding box center [491, 311] width 121 height 35
checkbox input "true"
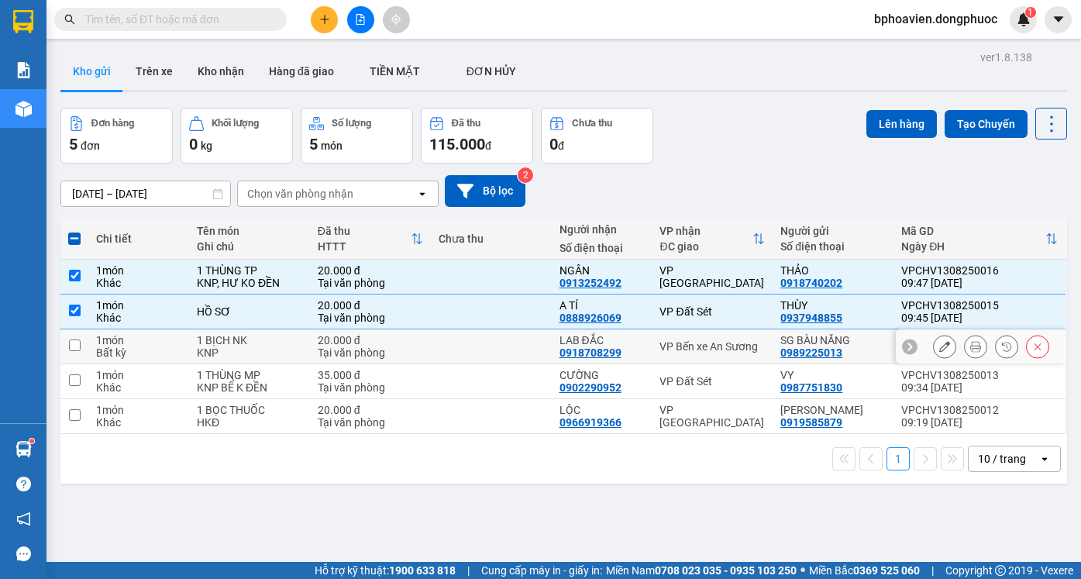
click at [471, 352] on td at bounding box center [491, 346] width 121 height 35
checkbox input "true"
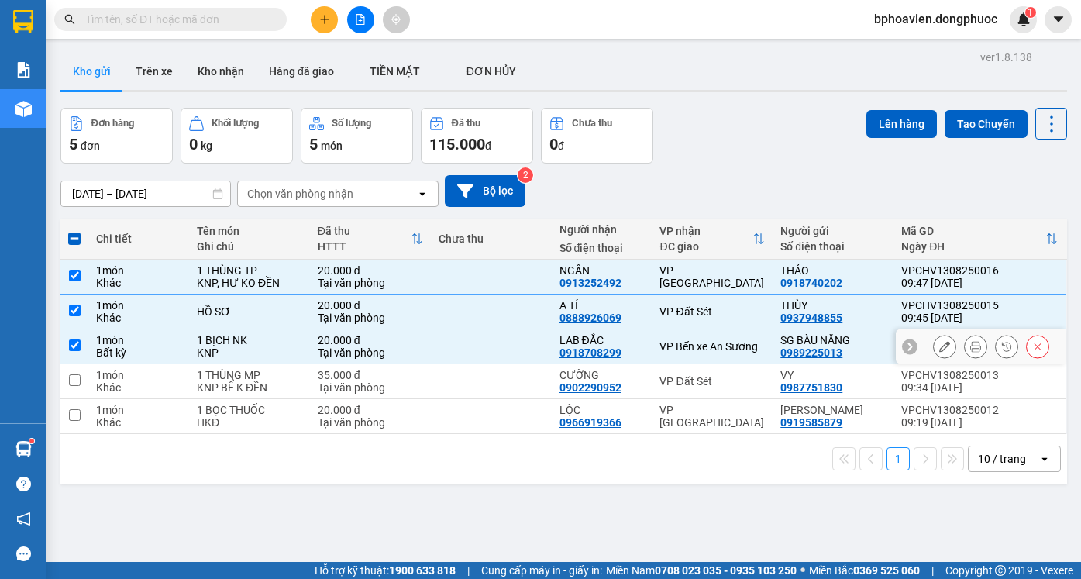
click at [473, 384] on td at bounding box center [491, 381] width 121 height 35
checkbox input "true"
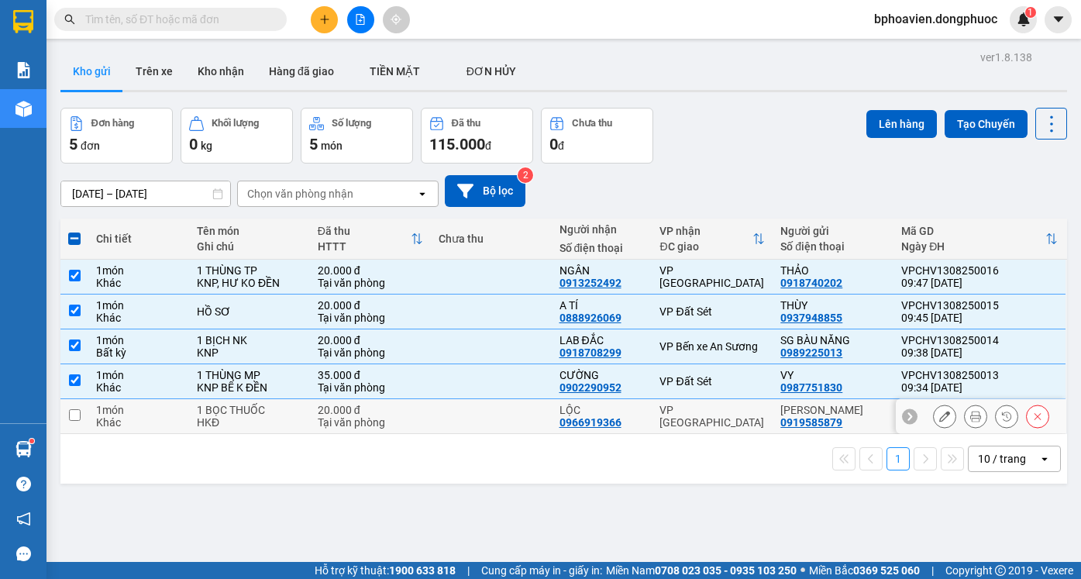
click at [473, 419] on td at bounding box center [491, 416] width 121 height 35
checkbox input "true"
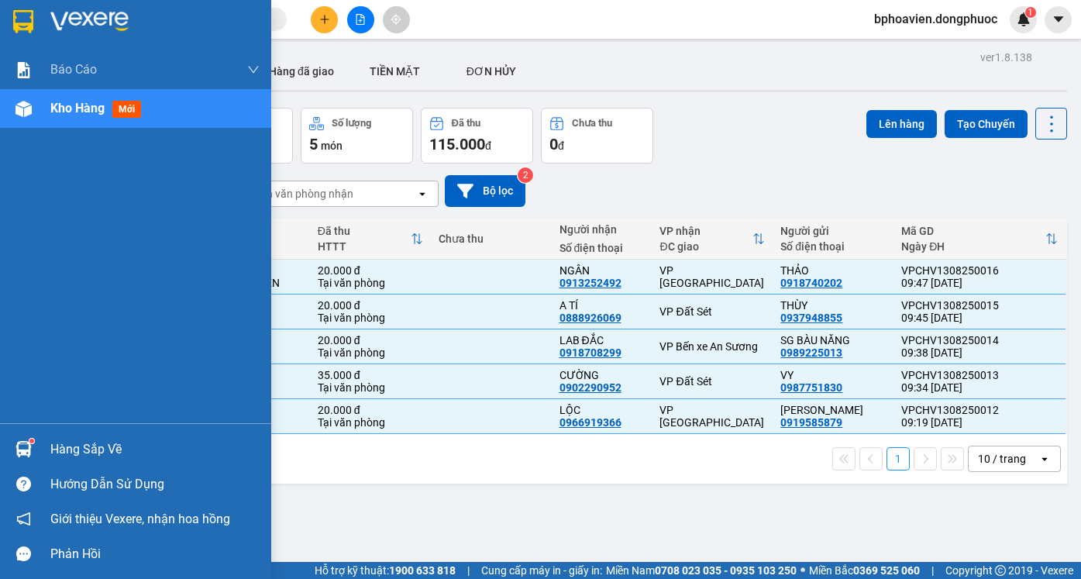
click at [94, 456] on div "Hàng sắp về" at bounding box center [154, 449] width 209 height 23
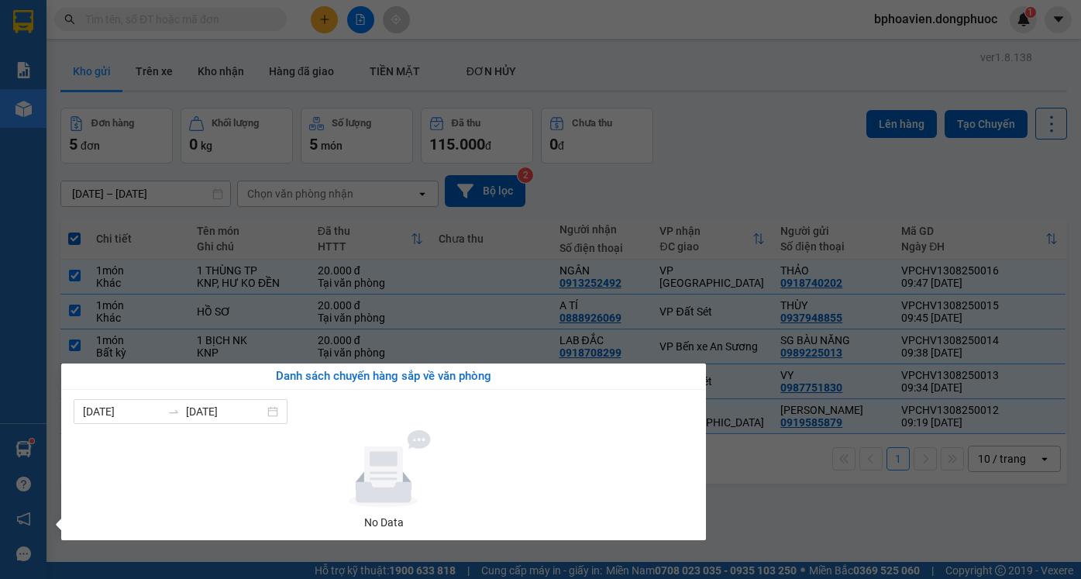
drag, startPoint x: 659, startPoint y: 184, endPoint x: 635, endPoint y: 197, distance: 27.7
click at [658, 185] on section "Kết quả tìm kiếm ( 0 ) Bộ lọc No Data bphoavien.dongphuoc 1 Báo cáo Mẫu 1: Báo …" at bounding box center [540, 289] width 1081 height 579
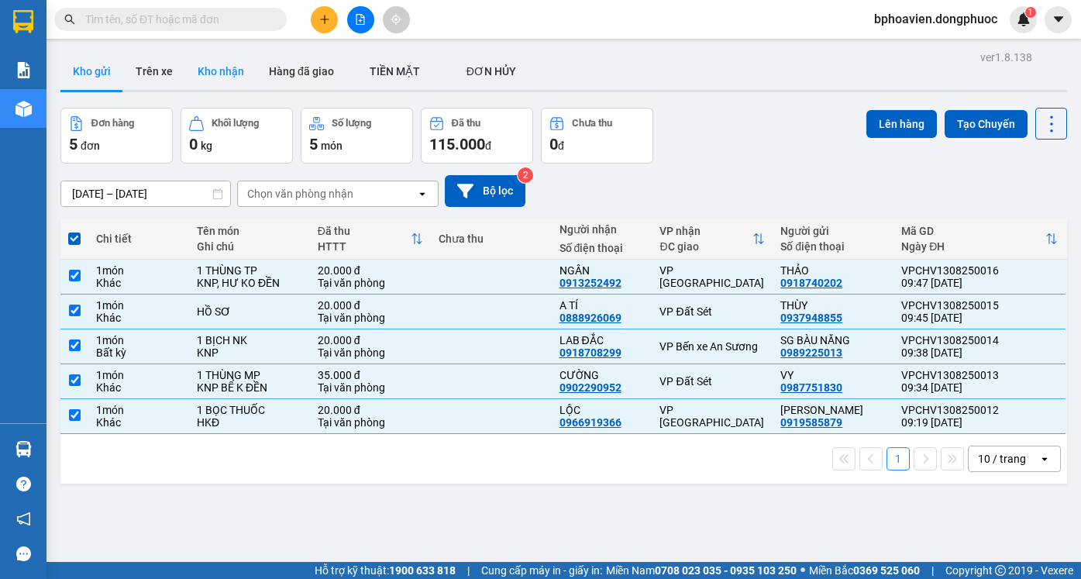
drag, startPoint x: 205, startPoint y: 68, endPoint x: 209, endPoint y: 88, distance: 20.7
click at [205, 70] on button "Kho nhận" at bounding box center [220, 71] width 71 height 37
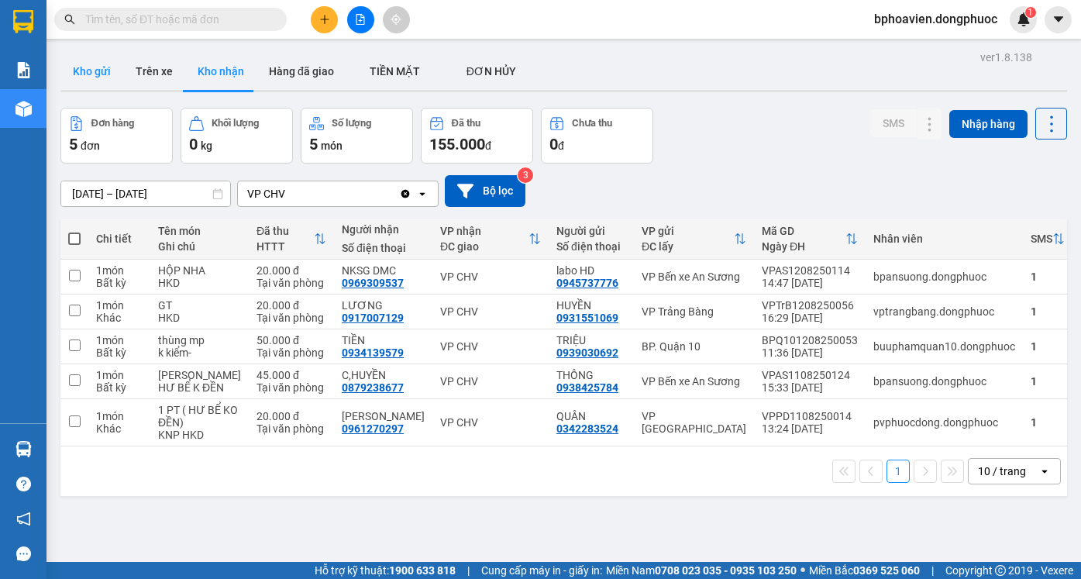
click at [85, 55] on button "Kho gửi" at bounding box center [91, 71] width 63 height 37
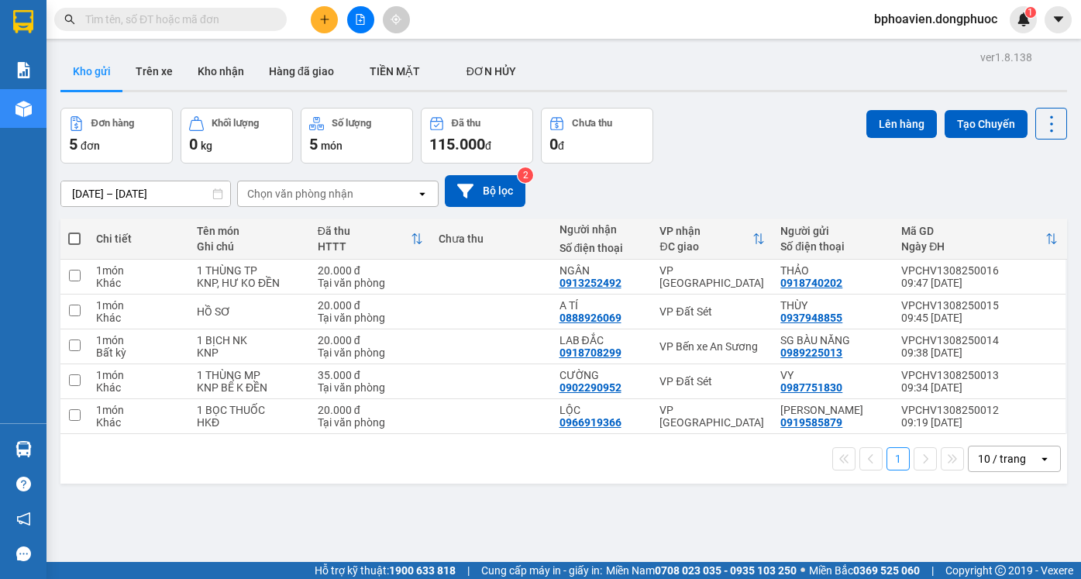
click at [328, 18] on icon "plus" at bounding box center [324, 19] width 11 height 11
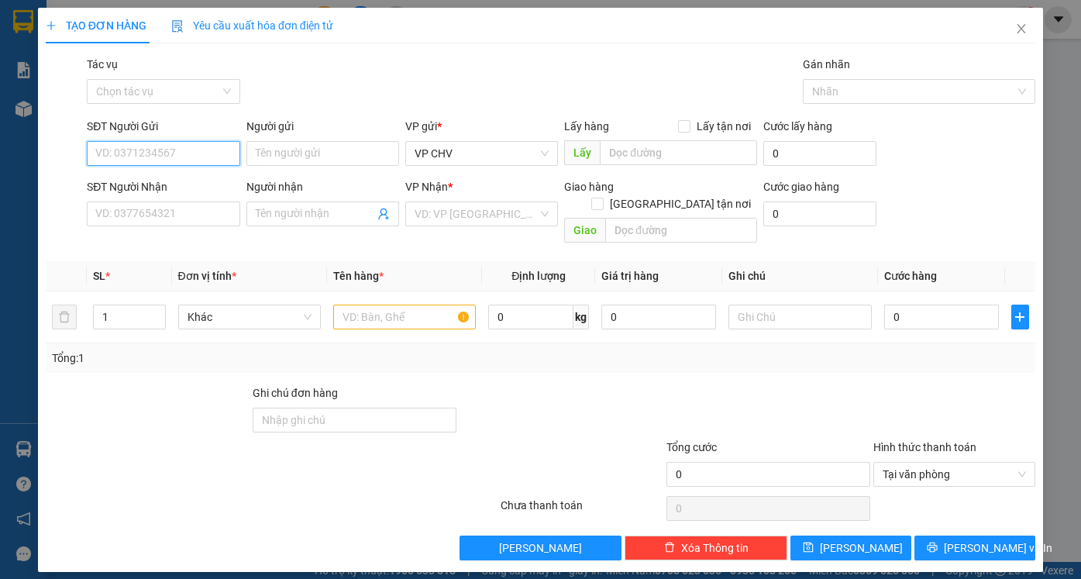
click at [190, 151] on input "SĐT Người Gửi" at bounding box center [163, 153] width 153 height 25
click at [188, 188] on div "0949171717 - PHI" at bounding box center [163, 184] width 134 height 17
type input "0949171717"
type input "PHI"
type input "0888825959"
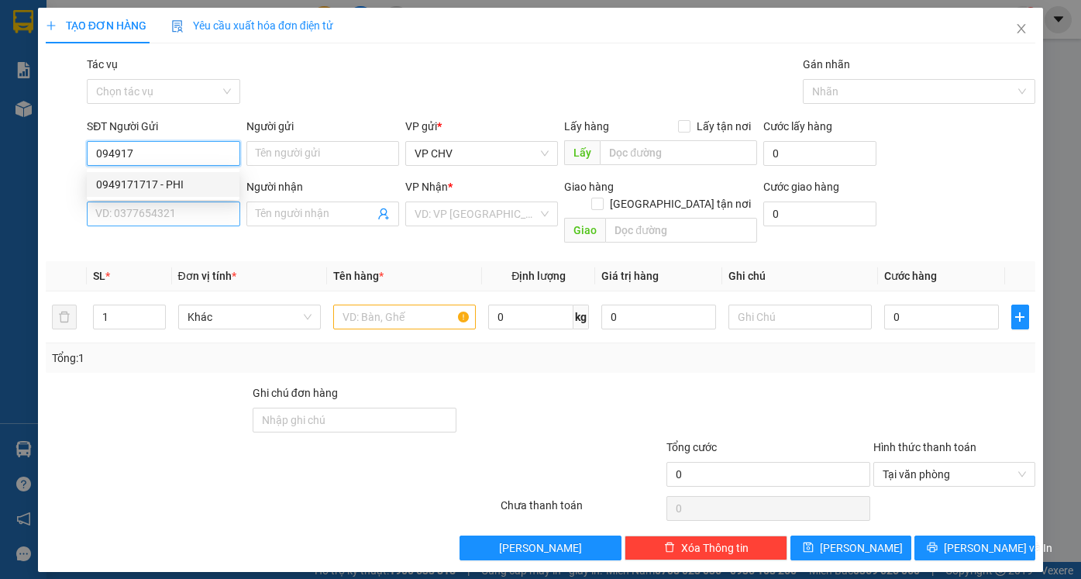
type input "TÂM"
type input "20.000"
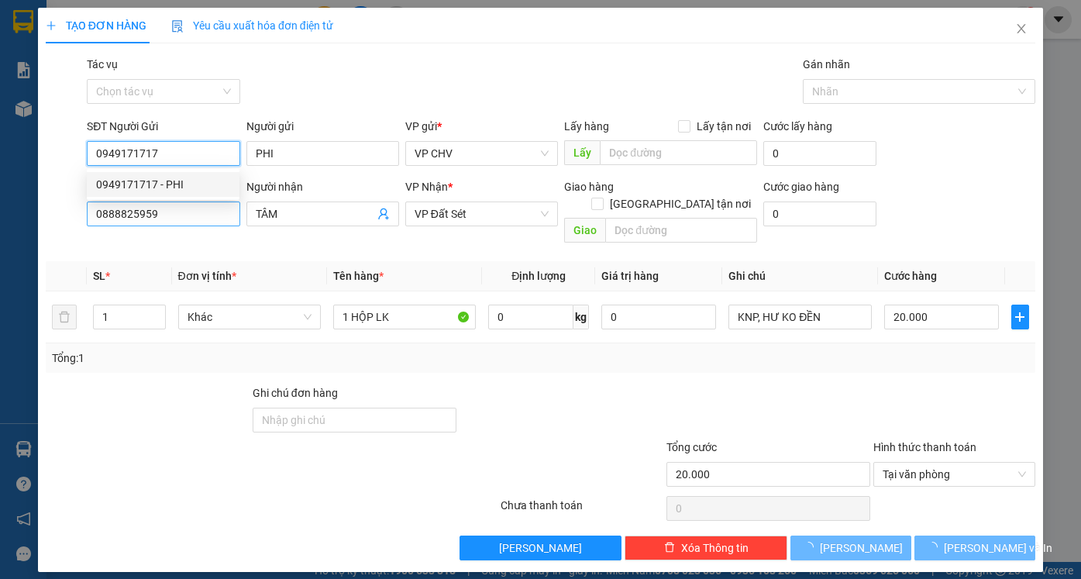
type input "0949171717"
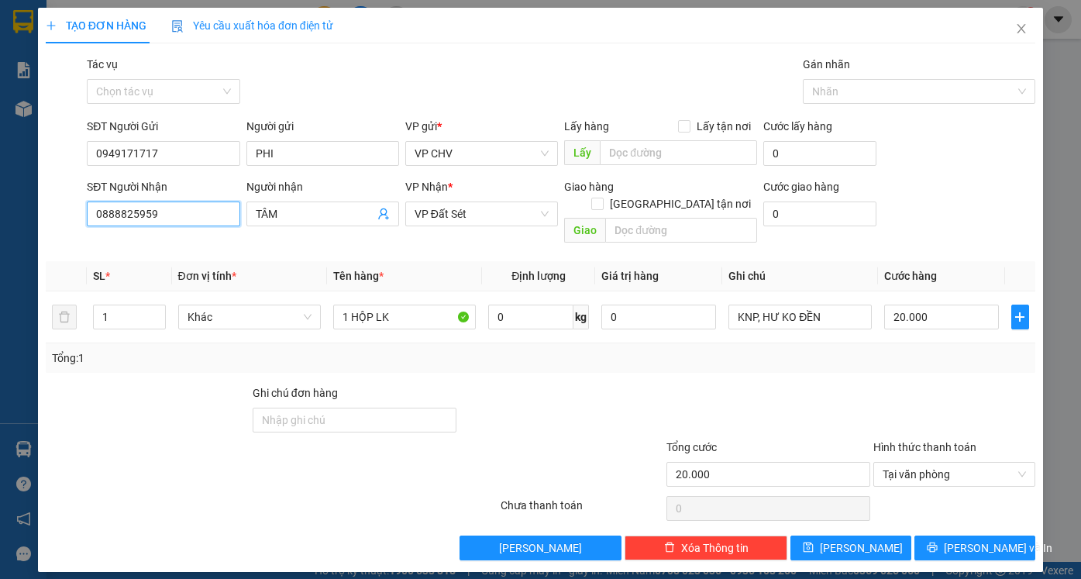
drag, startPoint x: 201, startPoint y: 214, endPoint x: 9, endPoint y: 213, distance: 191.4
click at [9, 213] on div "TẠO ĐƠN HÀNG Yêu cầu xuất hóa đơn điện tử Transit Pickup Surcharge Ids Transit …" at bounding box center [540, 289] width 1081 height 579
type input "0986692"
click at [153, 243] on div "0986692692 - KHÁNH" at bounding box center [172, 244] width 153 height 17
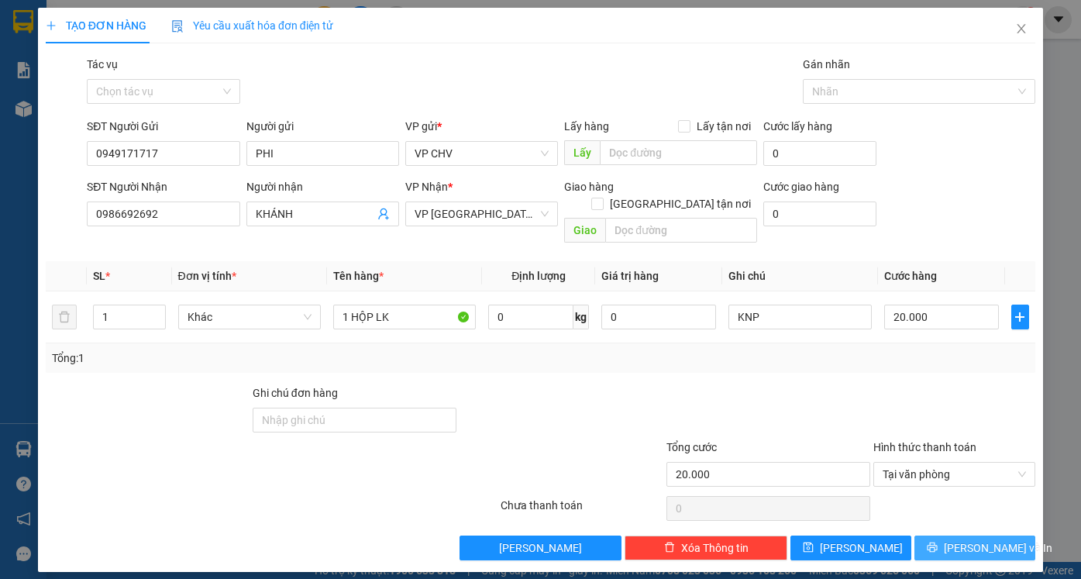
click at [985, 535] on button "[PERSON_NAME] và In" at bounding box center [974, 547] width 121 height 25
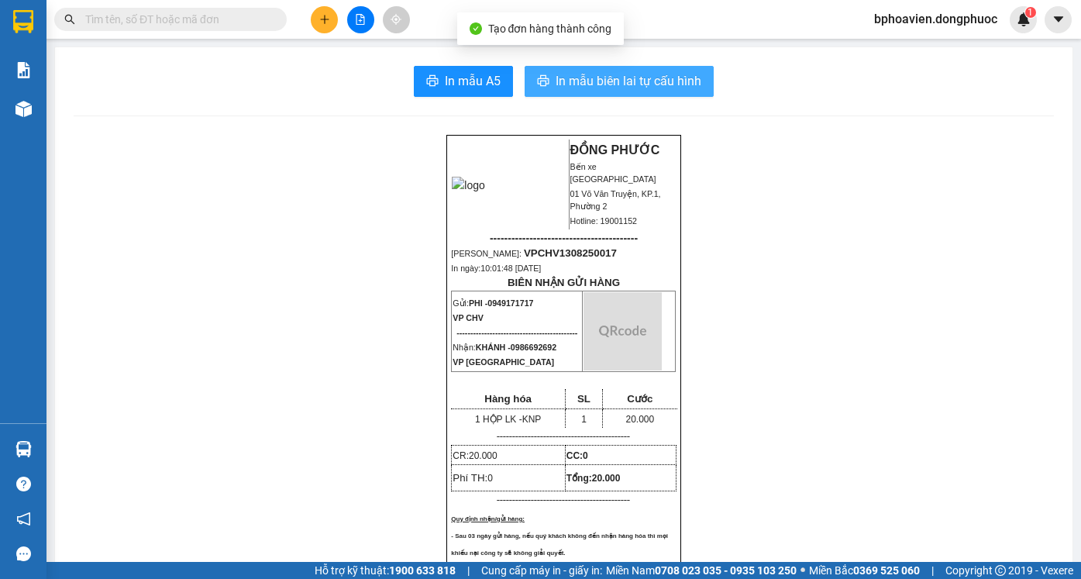
click at [571, 84] on span "In mẫu biên lai tự cấu hình" at bounding box center [629, 80] width 146 height 19
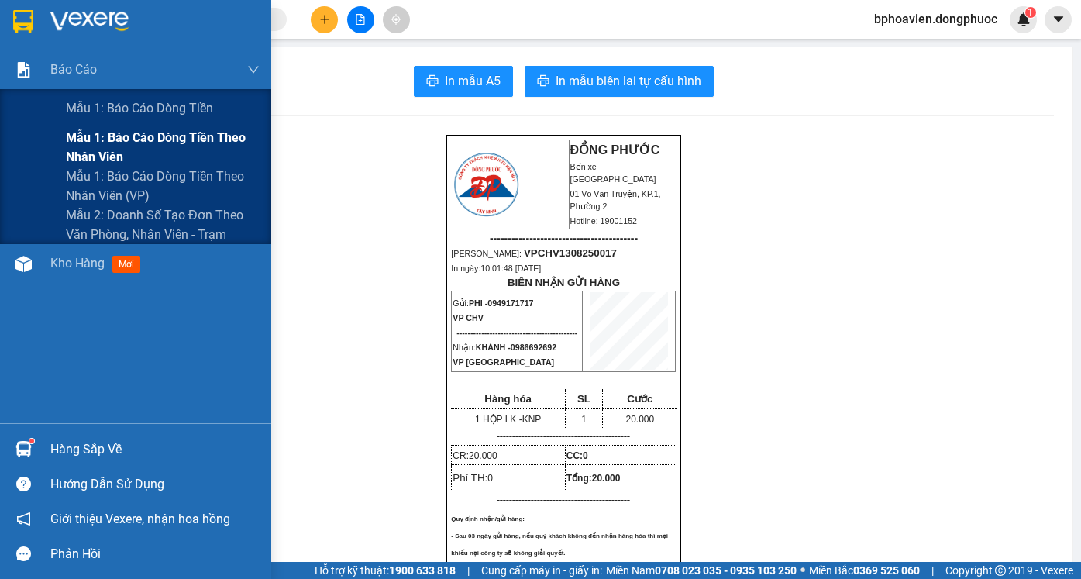
drag, startPoint x: 85, startPoint y: 110, endPoint x: 79, endPoint y: 150, distance: 40.8
click at [85, 111] on span "Mẫu 1: Báo cáo dòng tiền" at bounding box center [139, 107] width 147 height 19
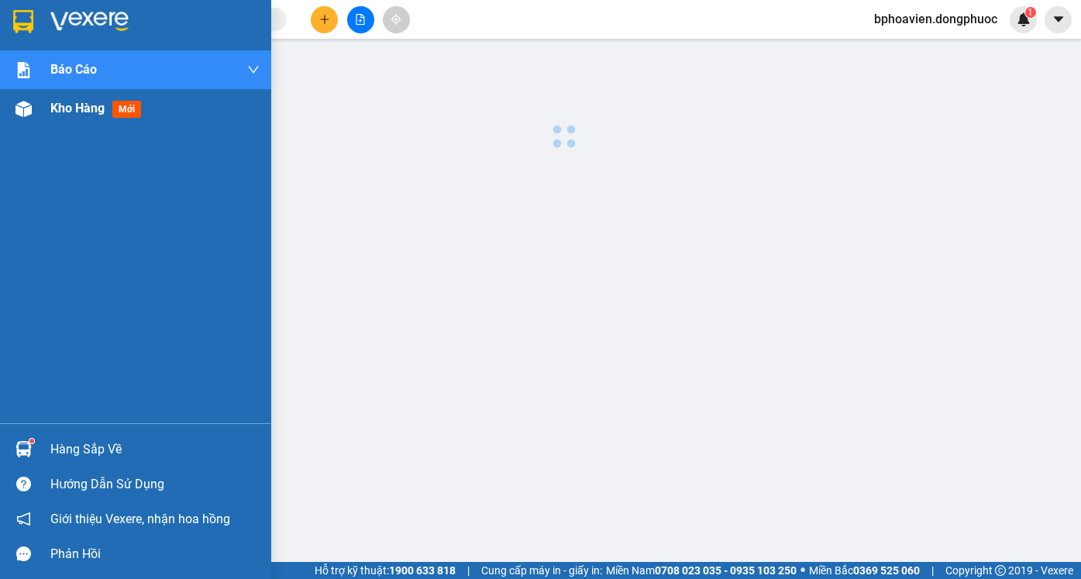
click at [78, 110] on span "Kho hàng" at bounding box center [77, 108] width 54 height 15
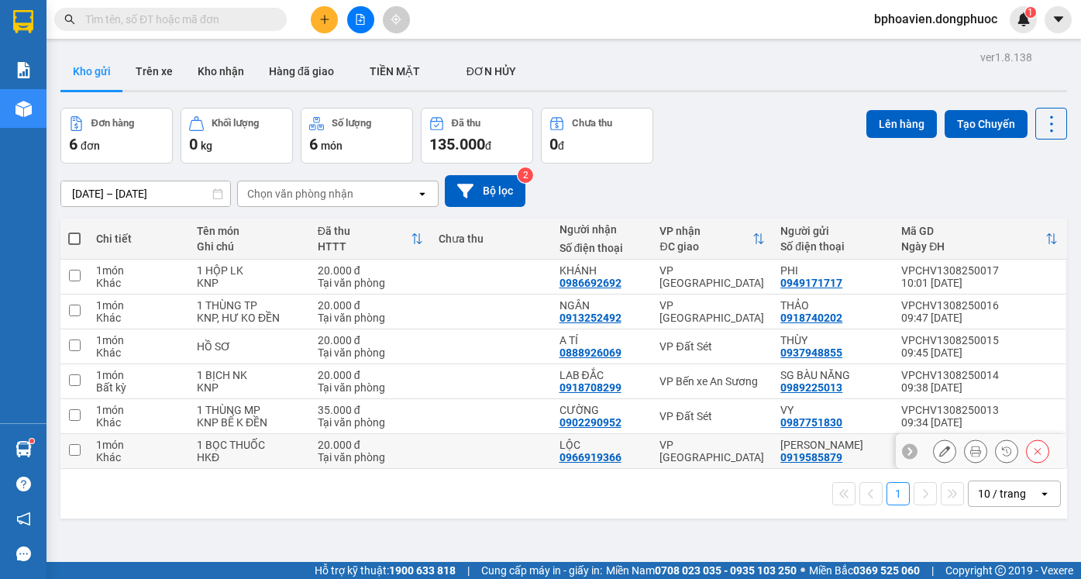
click at [484, 453] on td at bounding box center [491, 451] width 121 height 35
checkbox input "true"
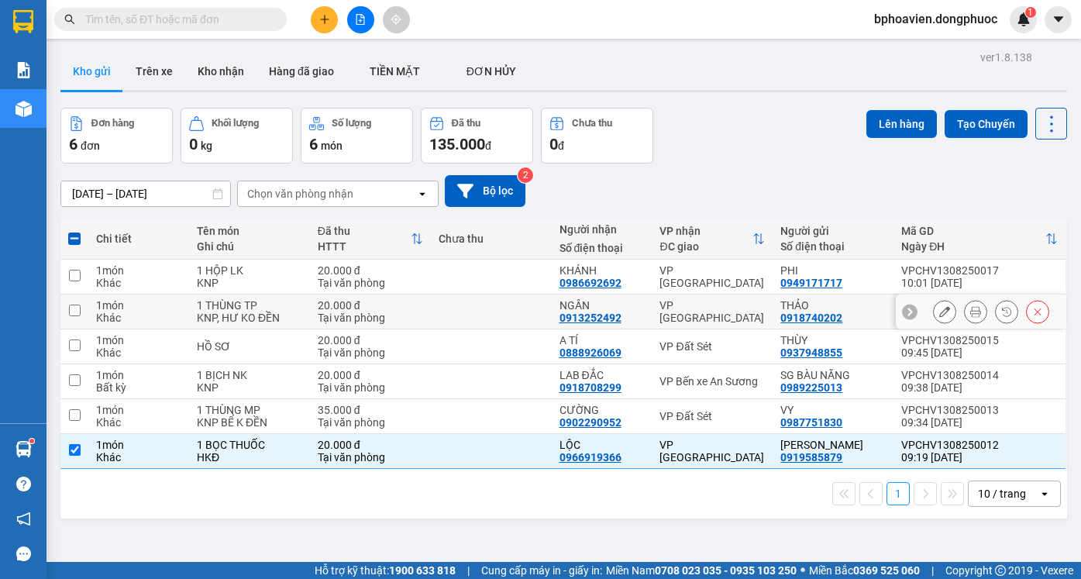
click at [496, 302] on td at bounding box center [491, 311] width 121 height 35
checkbox input "true"
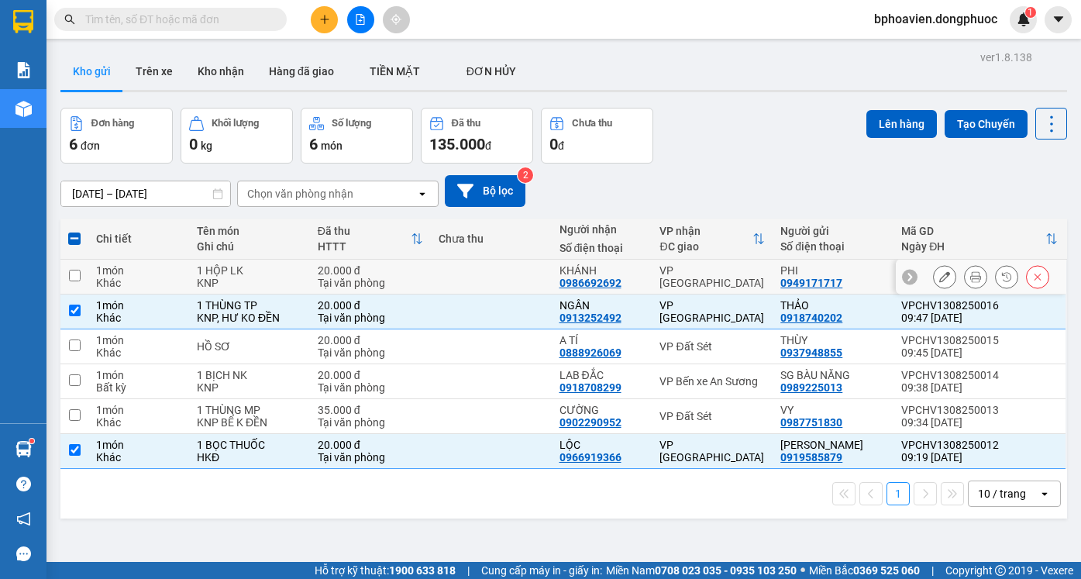
click at [495, 274] on td at bounding box center [491, 277] width 121 height 35
checkbox input "true"
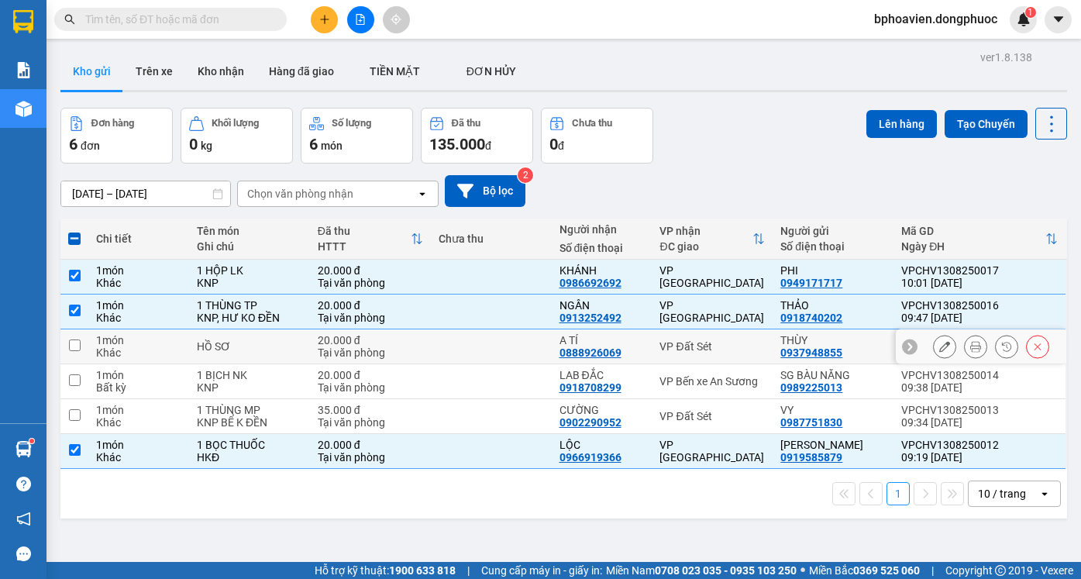
click at [504, 349] on td at bounding box center [491, 346] width 121 height 35
checkbox input "true"
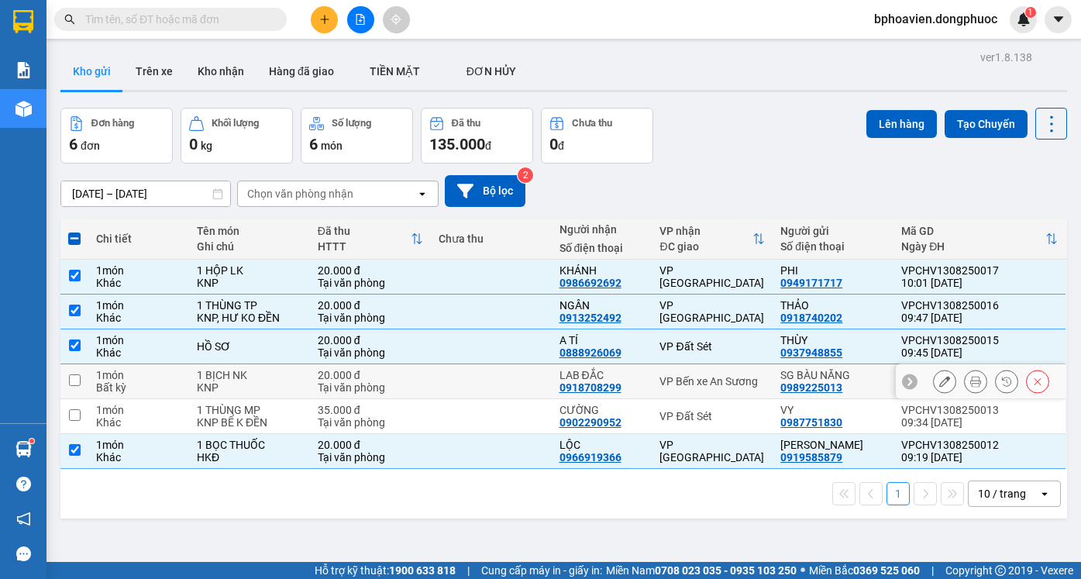
drag, startPoint x: 523, startPoint y: 377, endPoint x: 524, endPoint y: 392, distance: 15.5
click at [523, 384] on td at bounding box center [491, 381] width 121 height 35
checkbox input "true"
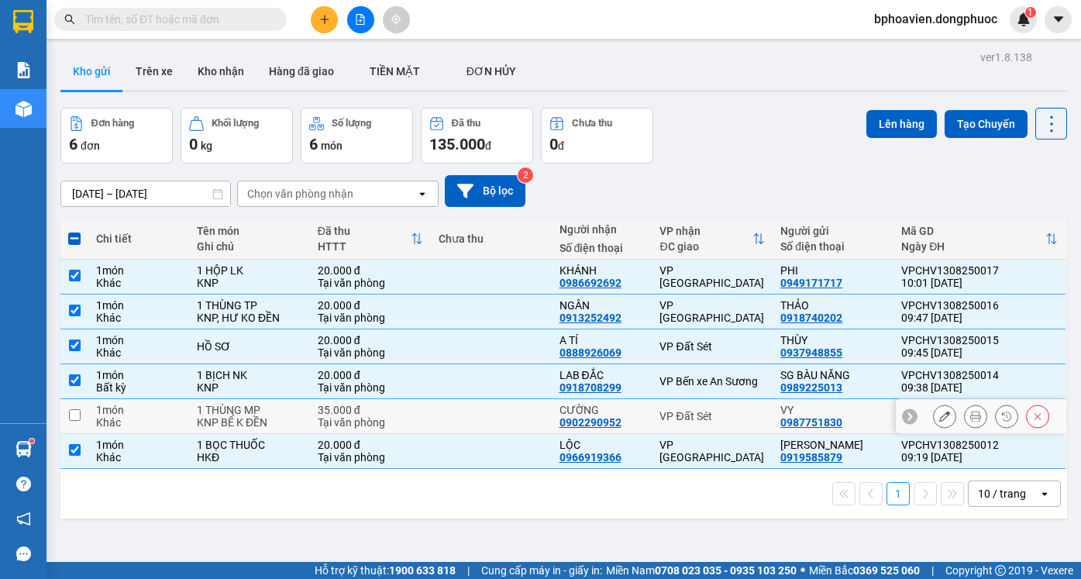
click at [529, 422] on td at bounding box center [491, 416] width 121 height 35
checkbox input "true"
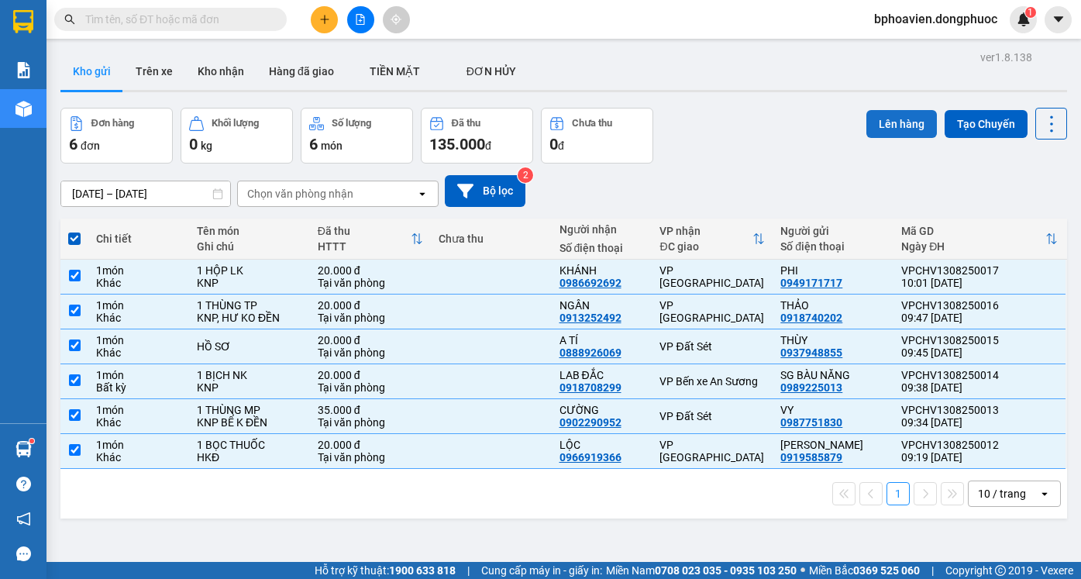
click at [879, 124] on button "Lên hàng" at bounding box center [901, 124] width 71 height 28
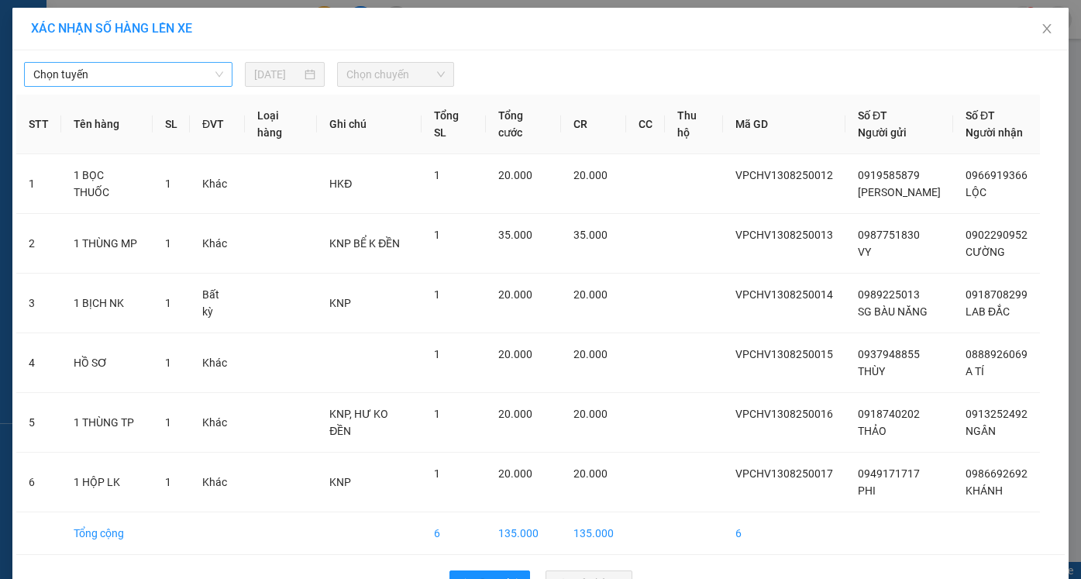
click at [146, 78] on span "Chọn tuyến" at bounding box center [128, 74] width 190 height 23
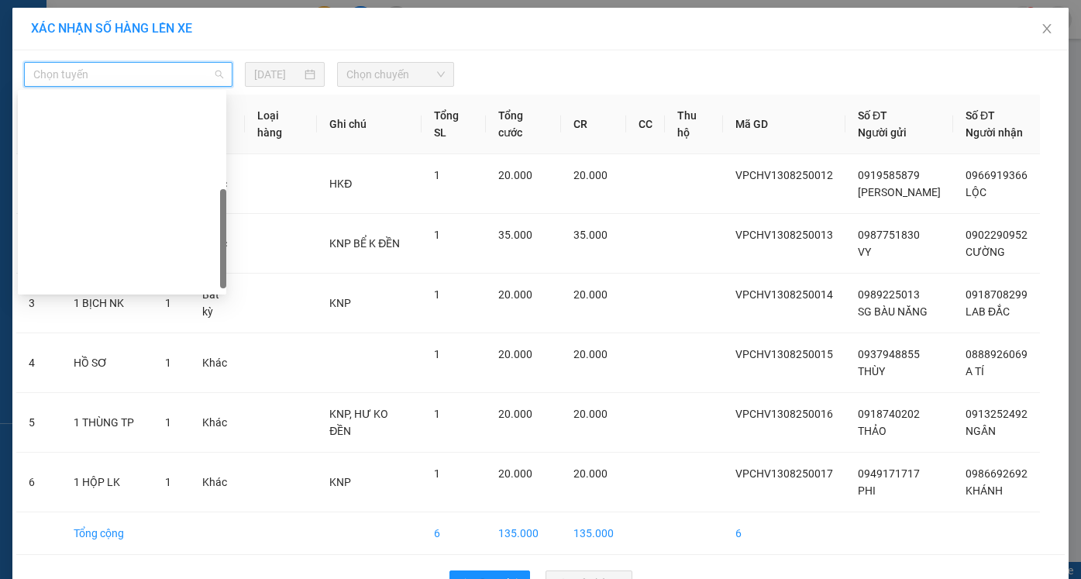
click at [132, 419] on div "Cửa Hòa Viện - An Sương - Quận 10" at bounding box center [122, 427] width 190 height 17
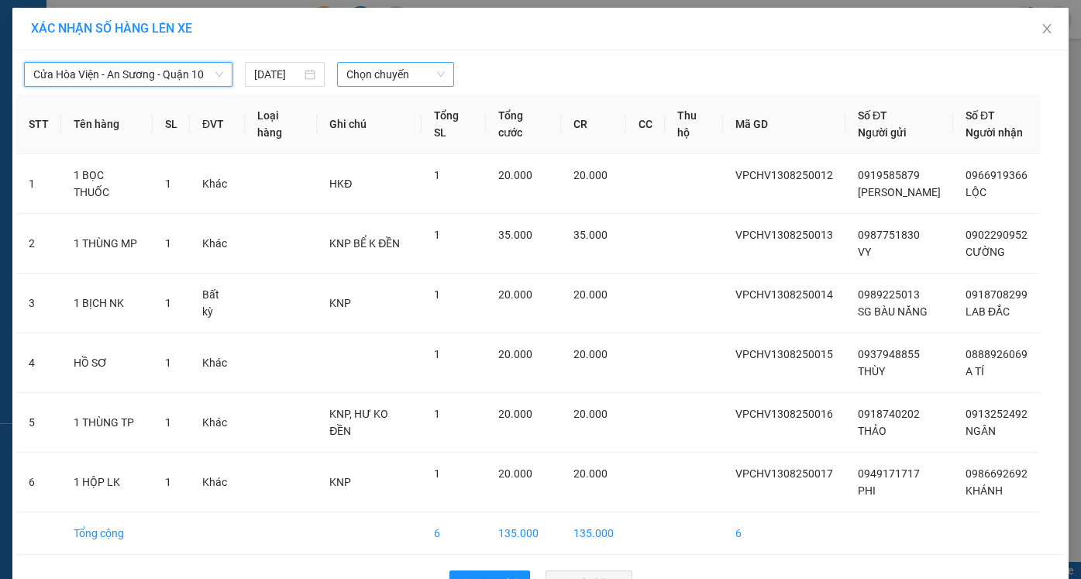
click at [376, 67] on span "Chọn chuyến" at bounding box center [395, 74] width 98 height 23
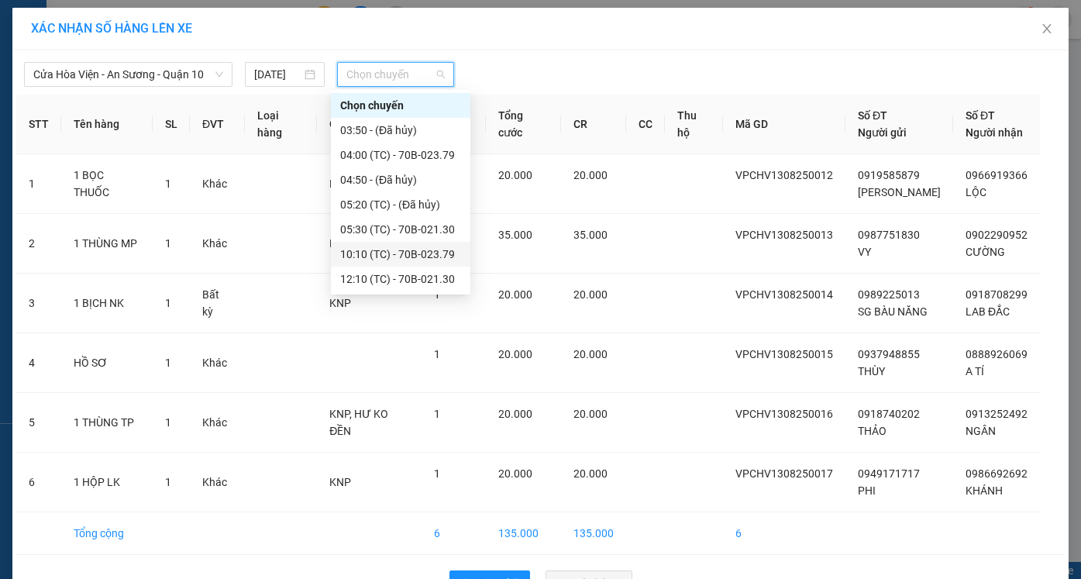
click at [374, 246] on div "10:10 (TC) - 70B-023.79" at bounding box center [400, 254] width 121 height 17
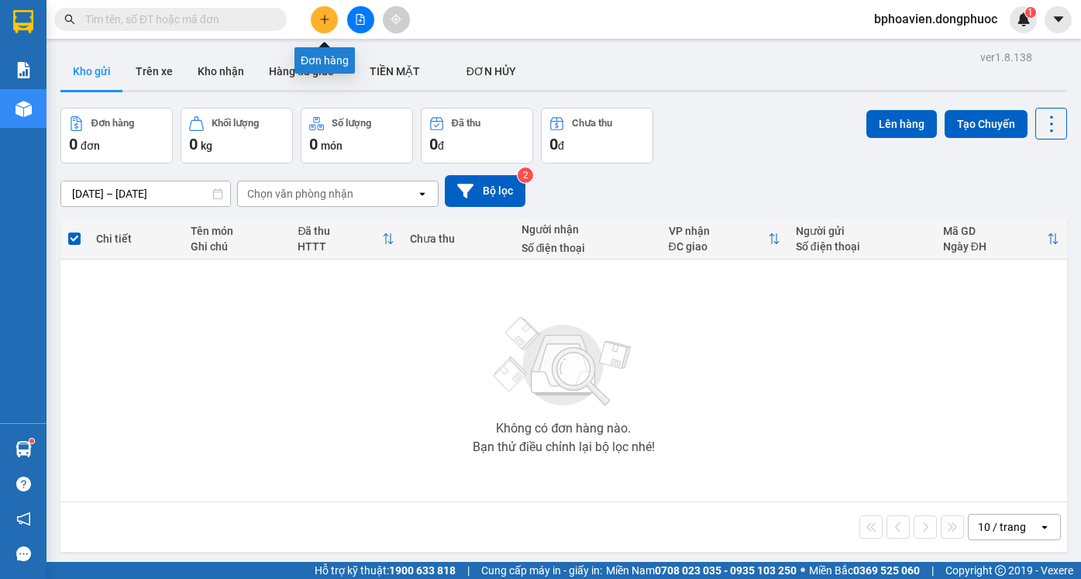
click at [322, 16] on icon "plus" at bounding box center [324, 19] width 11 height 11
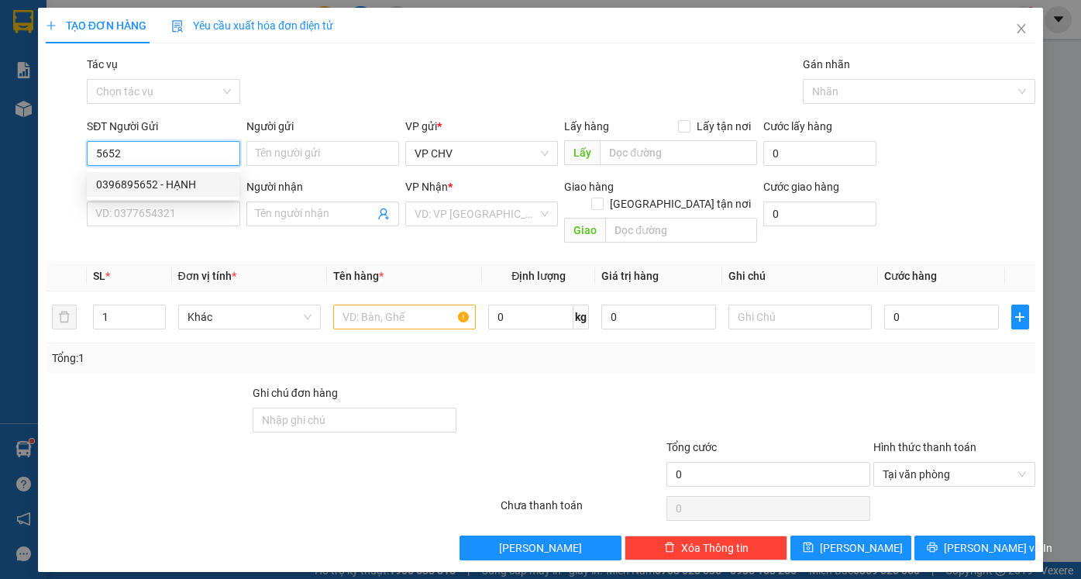
click at [166, 182] on div "0396895652 - HẠNH" at bounding box center [163, 184] width 134 height 17
type input "0396895652"
type input "HẠNH"
type input "0338776499"
type input "Quốc Việt"
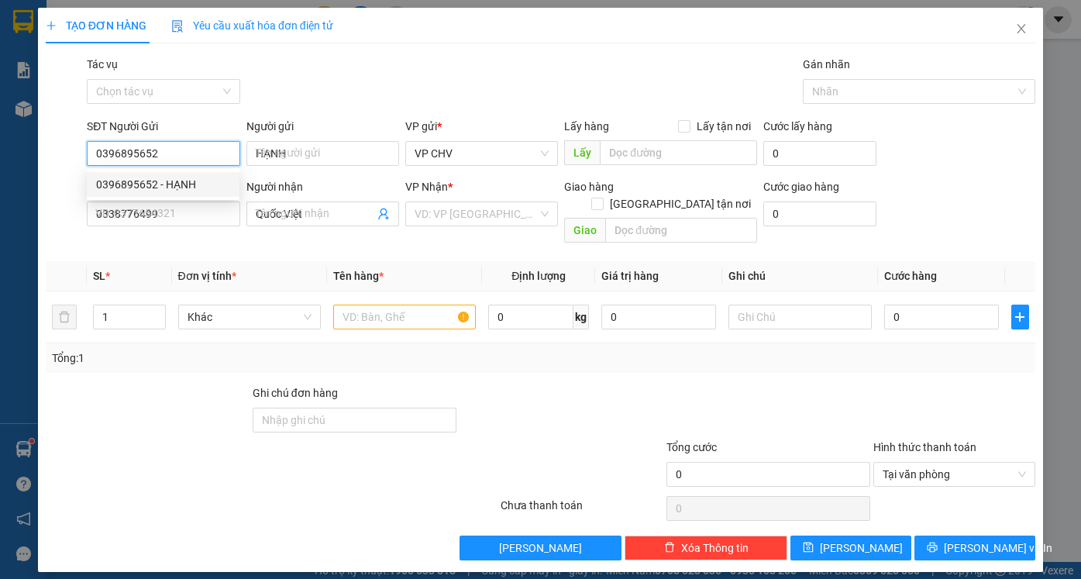
type input "20.000"
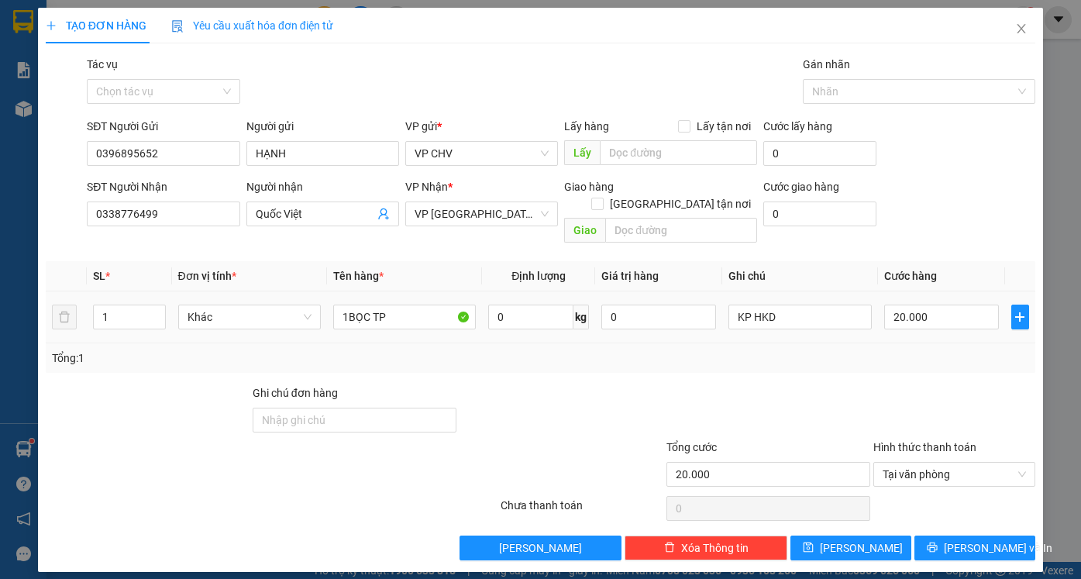
click at [953, 305] on input "20.000" at bounding box center [941, 317] width 115 height 25
type input "2"
type input "25"
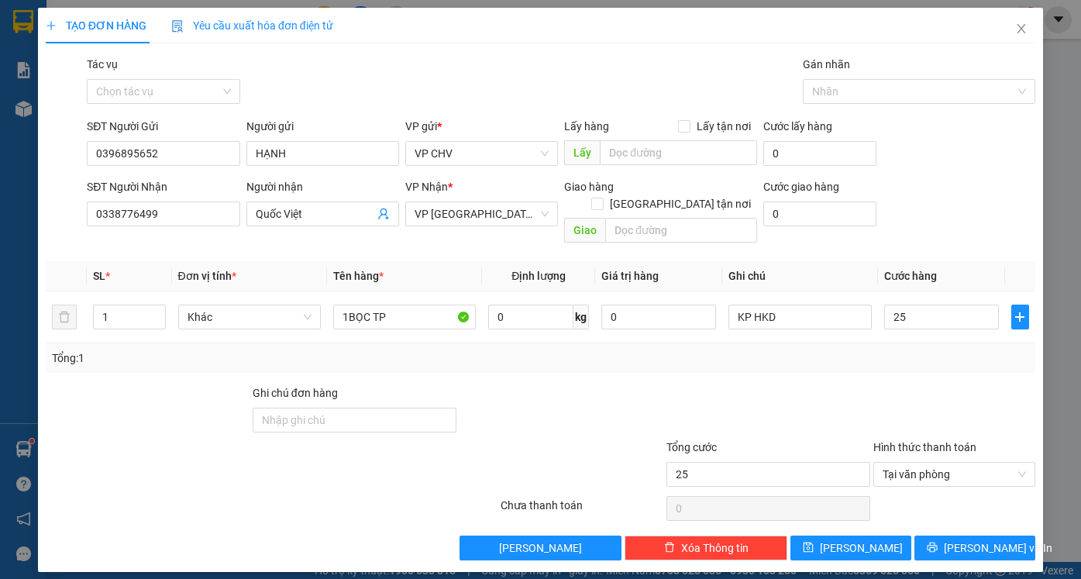
type input "250"
type input "2.500"
type input "25.000"
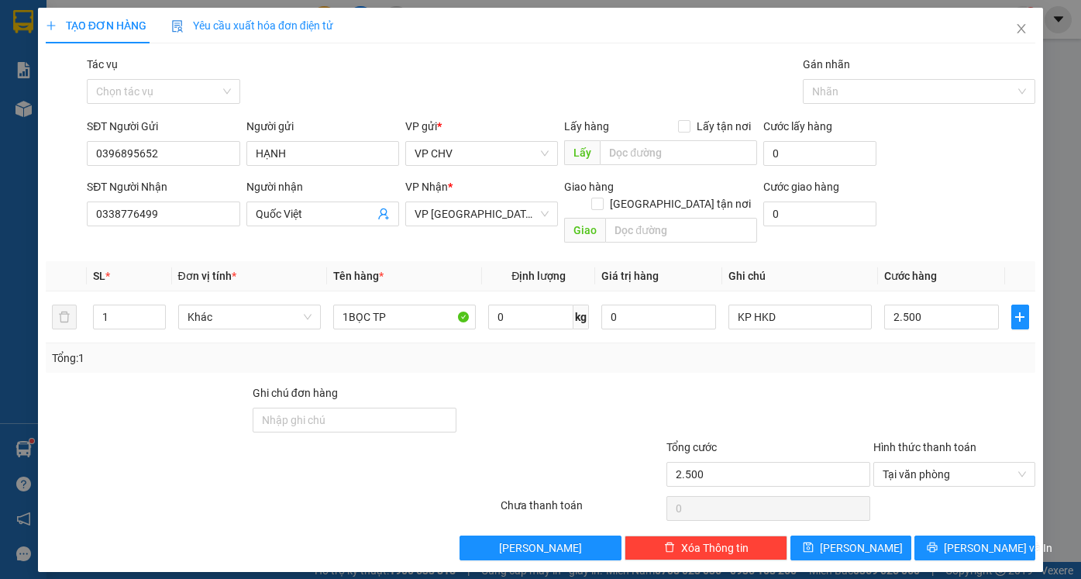
type input "25.000"
click at [1009, 535] on button "[PERSON_NAME] và In" at bounding box center [974, 547] width 121 height 25
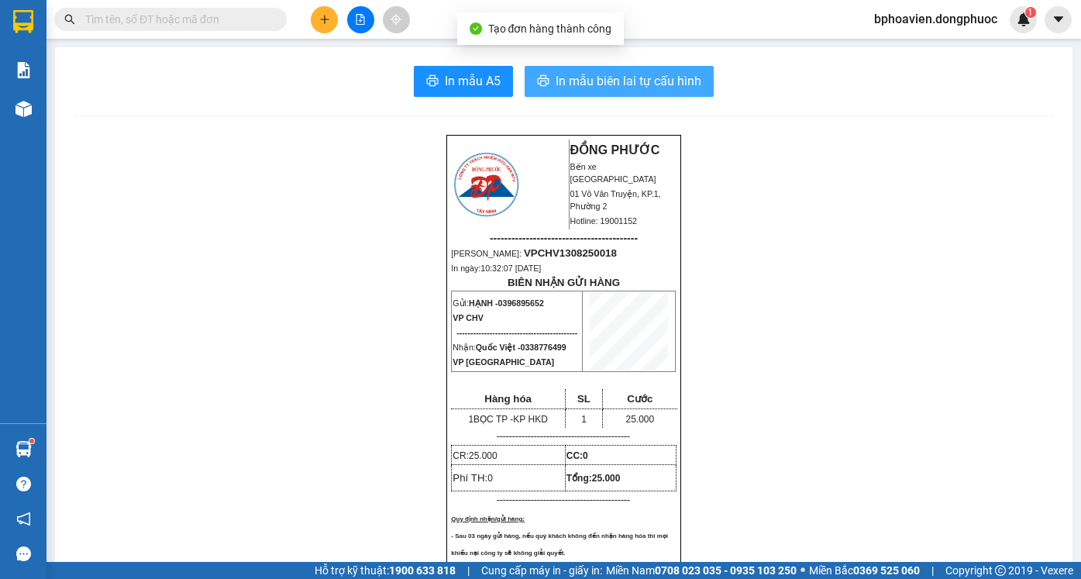
click at [607, 81] on span "In mẫu biên lai tự cấu hình" at bounding box center [629, 80] width 146 height 19
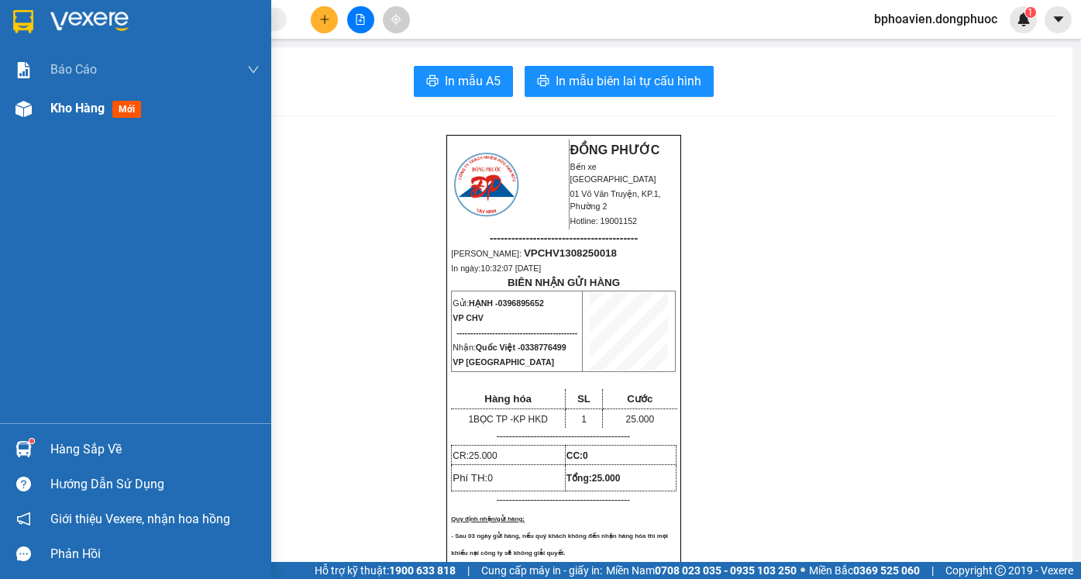
click at [91, 111] on span "Kho hàng" at bounding box center [77, 108] width 54 height 15
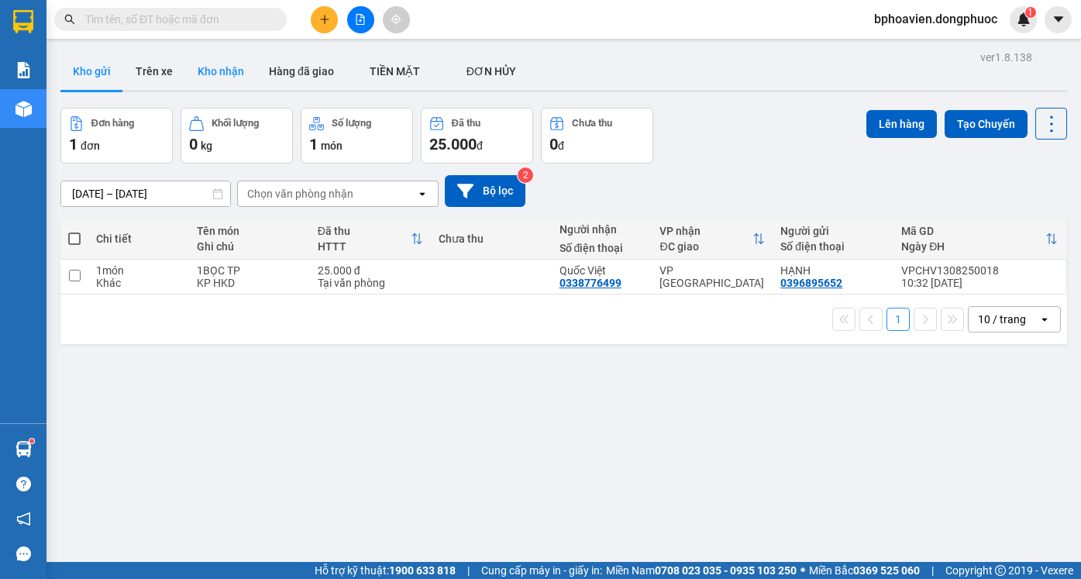
click at [222, 67] on button "Kho nhận" at bounding box center [220, 71] width 71 height 37
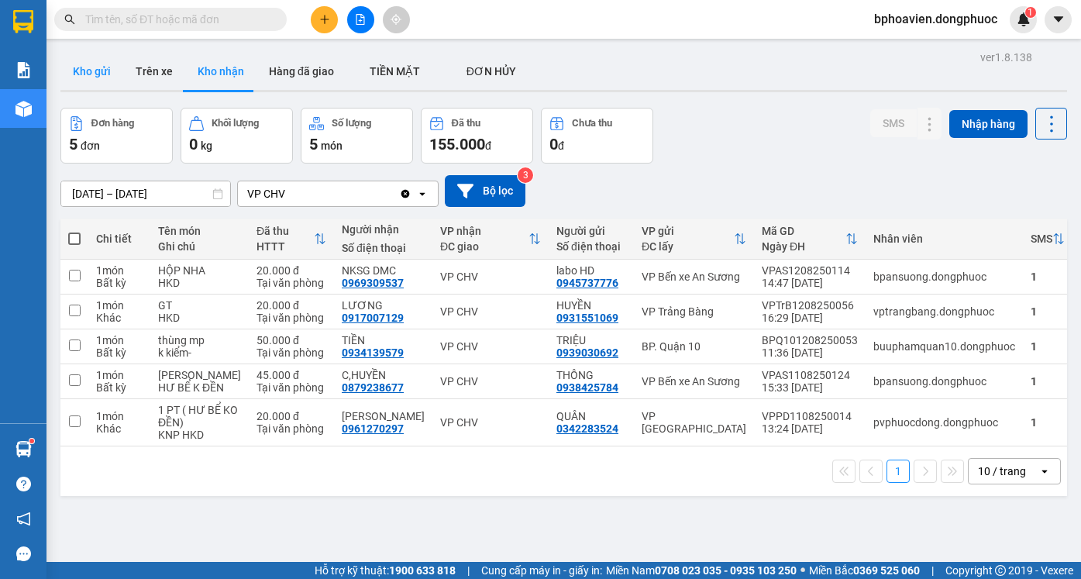
click at [84, 74] on button "Kho gửi" at bounding box center [91, 71] width 63 height 37
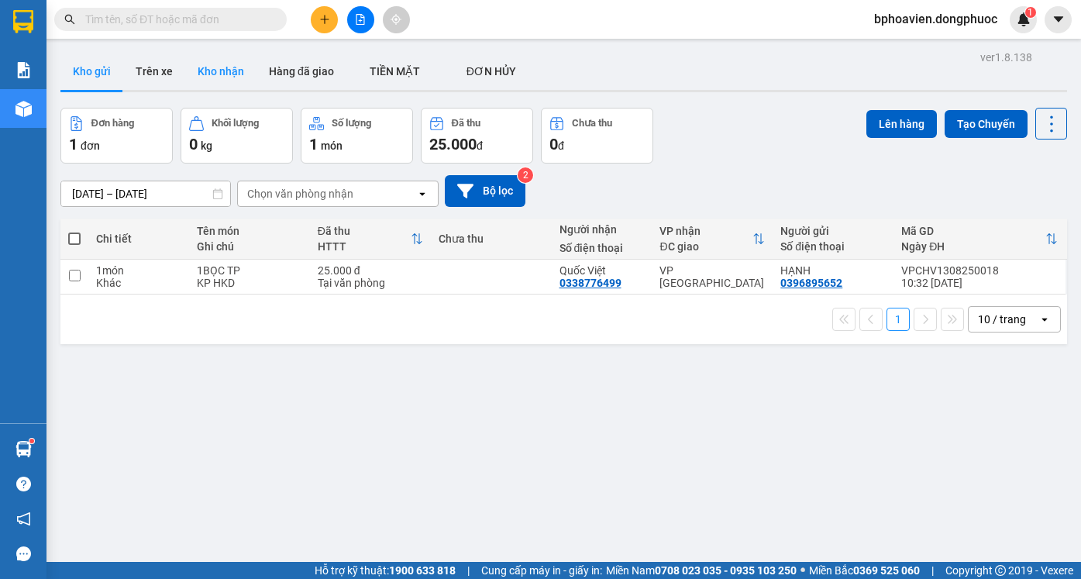
click at [212, 74] on button "Kho nhận" at bounding box center [220, 71] width 71 height 37
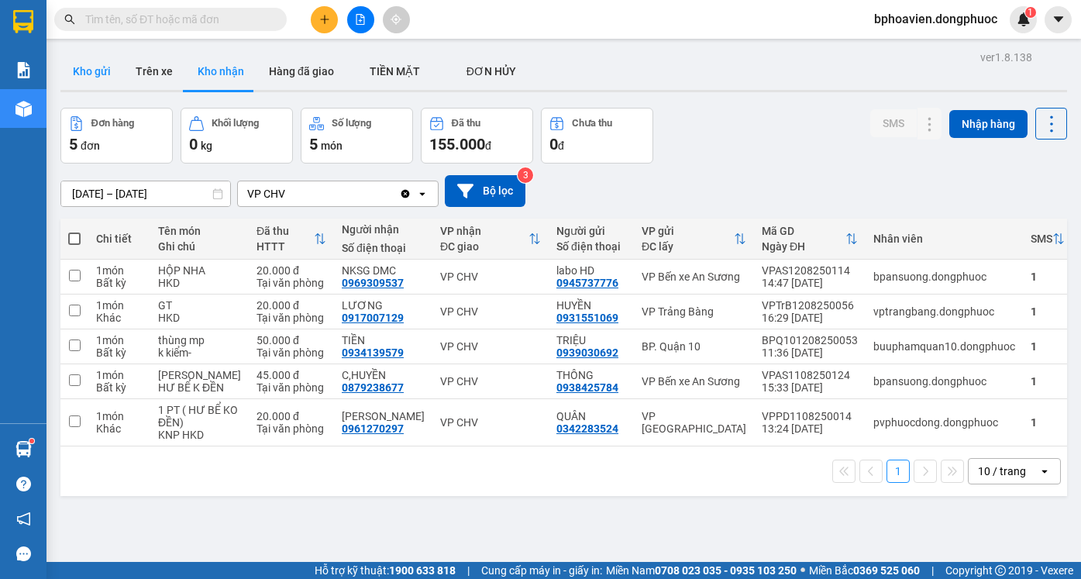
click at [94, 68] on button "Kho gửi" at bounding box center [91, 71] width 63 height 37
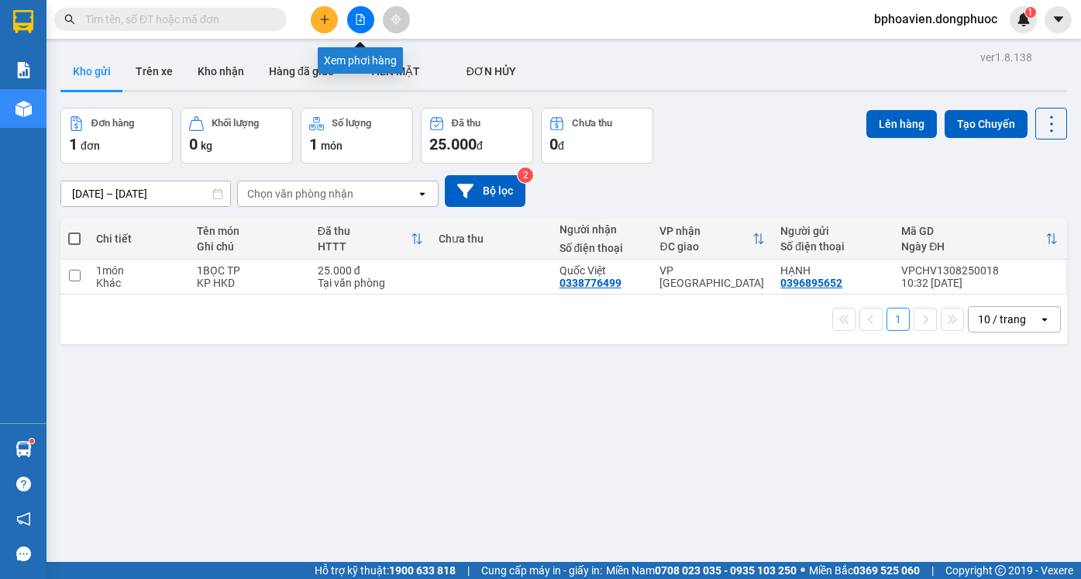
click at [363, 17] on icon "file-add" at bounding box center [360, 19] width 11 height 11
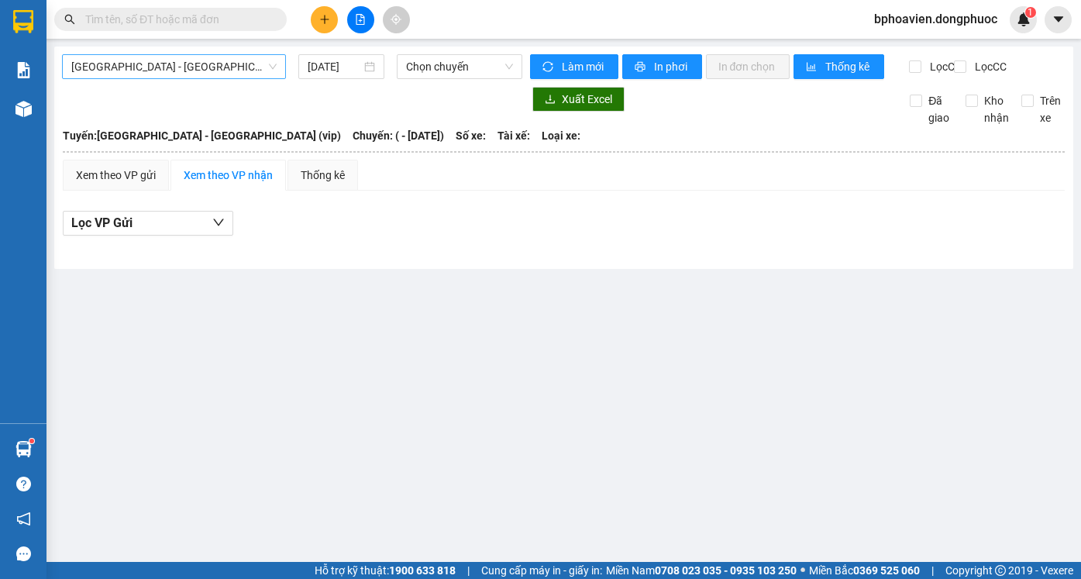
click at [153, 60] on span "[GEOGRAPHIC_DATA] - [GEOGRAPHIC_DATA] (vip)" at bounding box center [173, 66] width 205 height 23
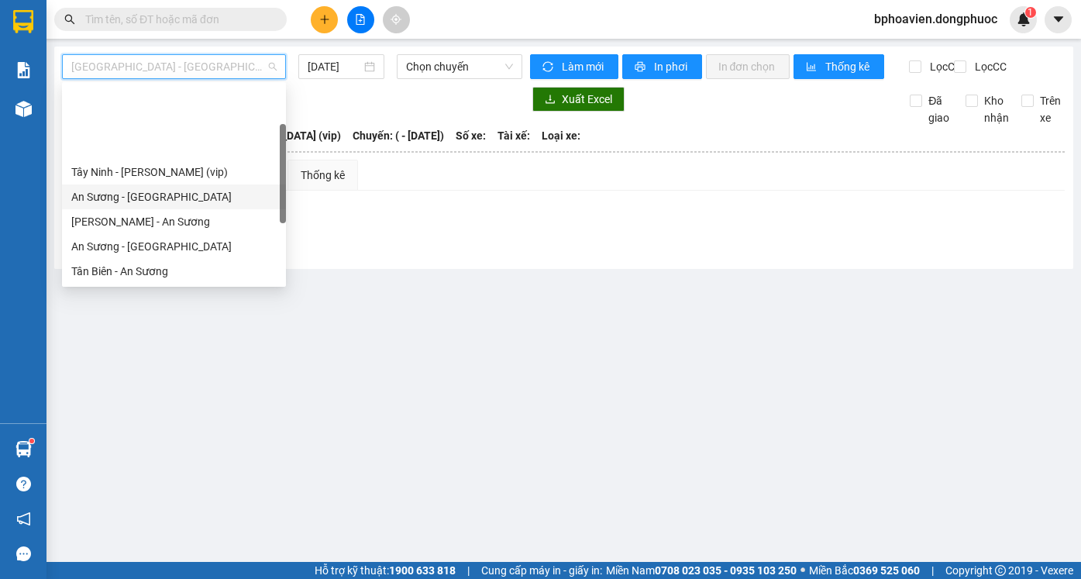
scroll to position [155, 0]
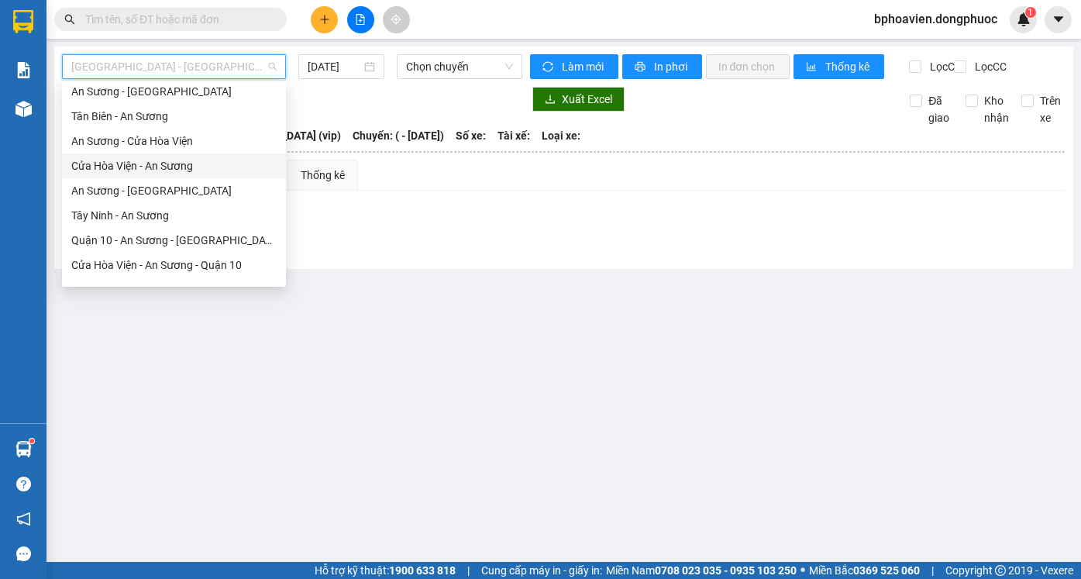
click at [177, 171] on div "Cửa Hòa Viện - An Sương" at bounding box center [173, 165] width 205 height 17
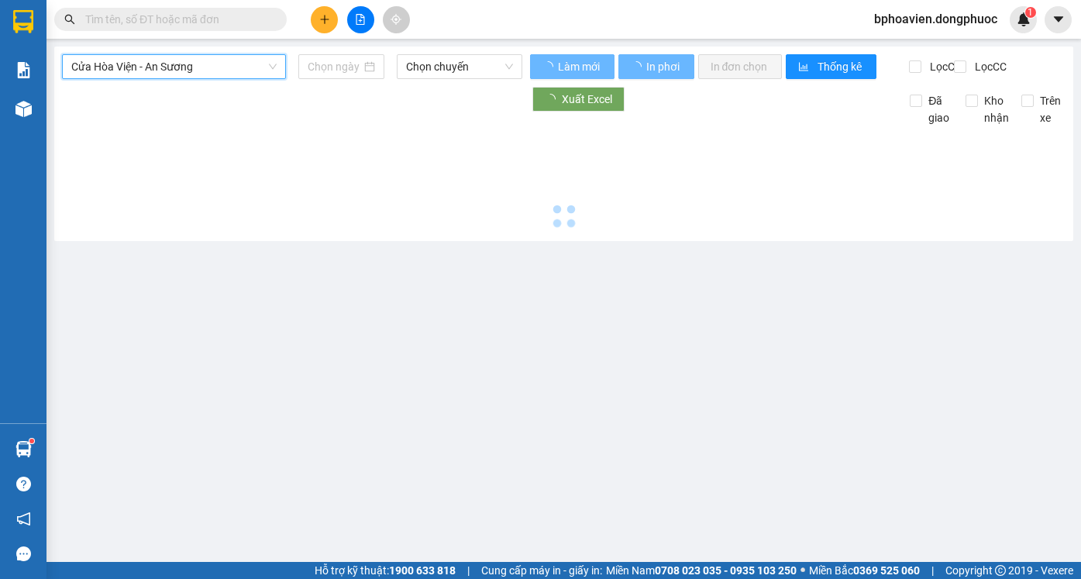
type input "[DATE]"
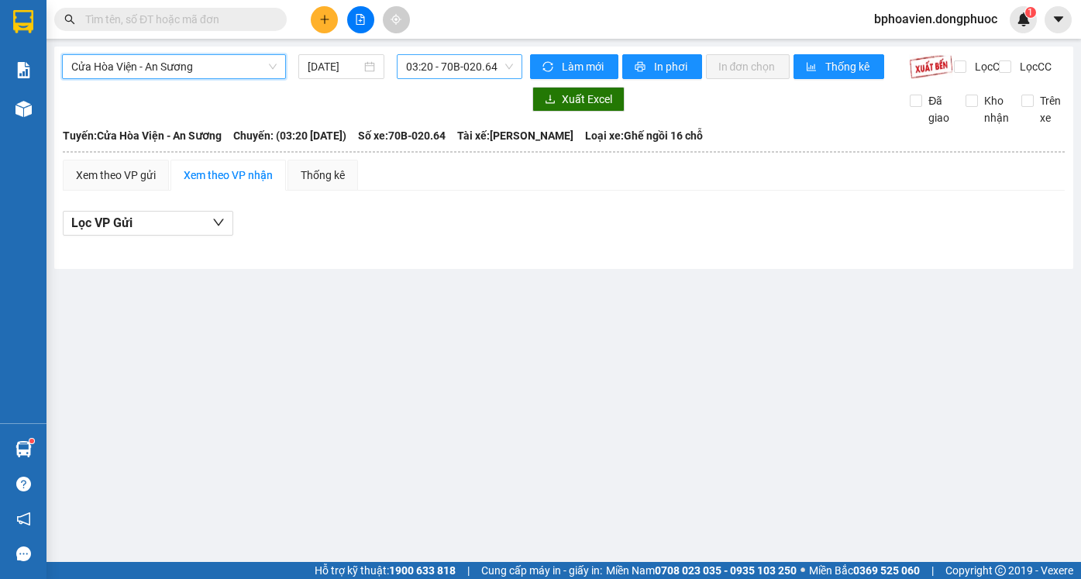
click at [412, 71] on span "03:20 - 70B-020.64" at bounding box center [459, 66] width 107 height 23
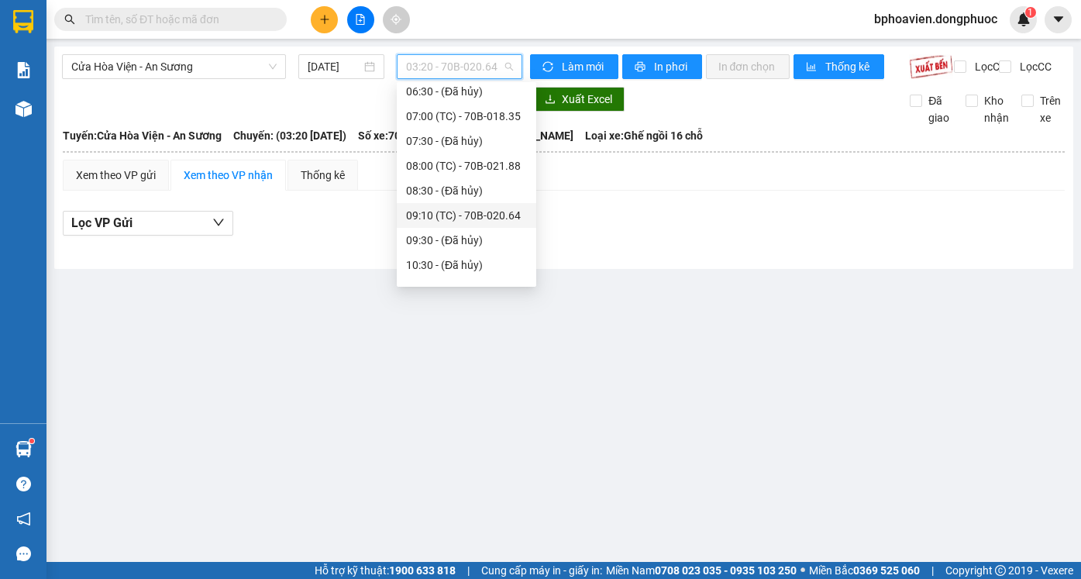
scroll to position [310, 0]
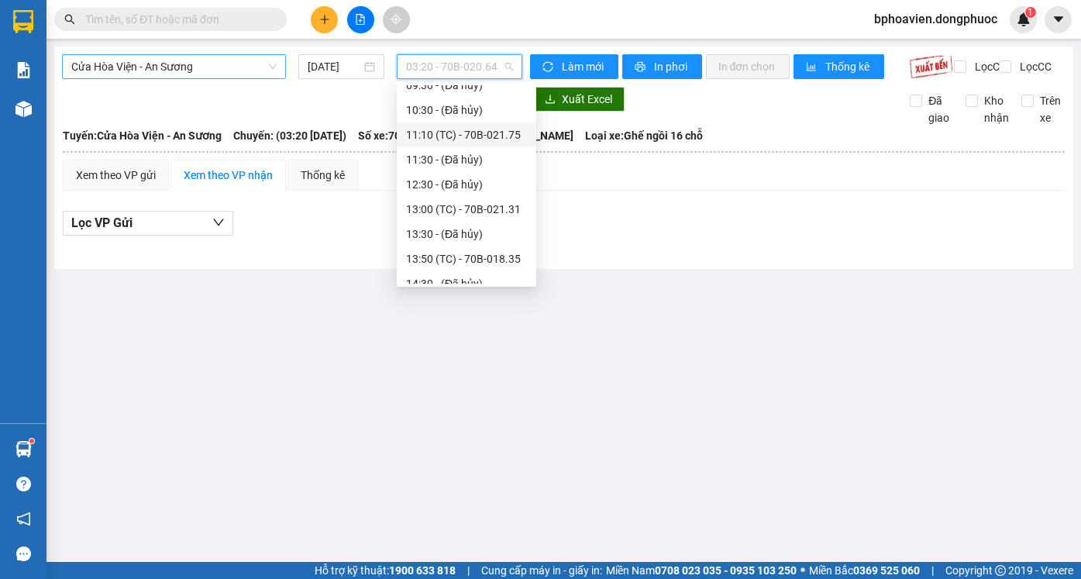
click at [244, 58] on span "Cửa Hòa Viện - An Sương" at bounding box center [173, 66] width 205 height 23
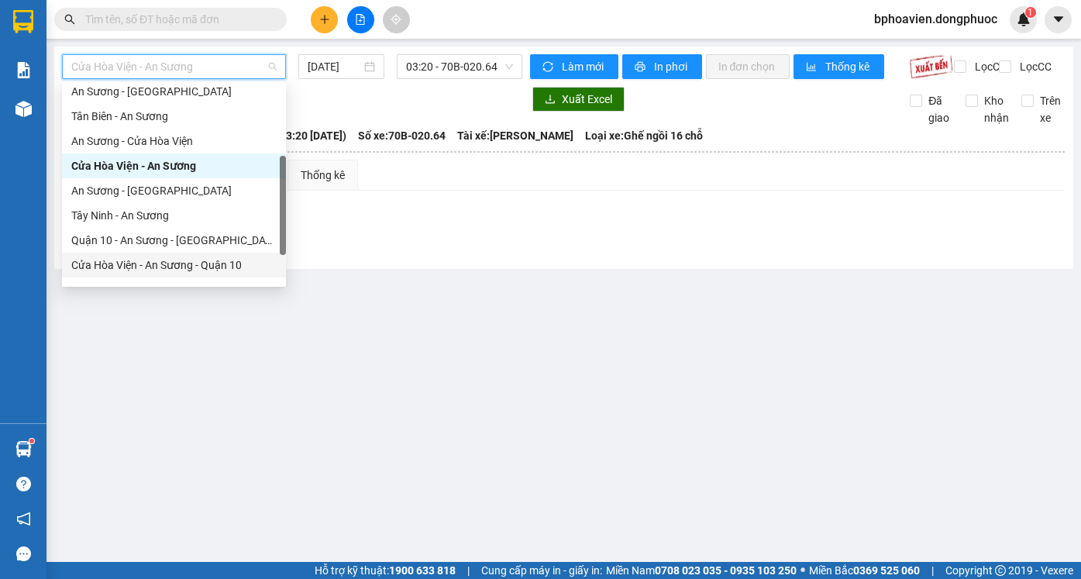
click at [206, 270] on div "Cửa Hòa Viện - An Sương - Quận 10" at bounding box center [173, 264] width 205 height 17
type input "[DATE]"
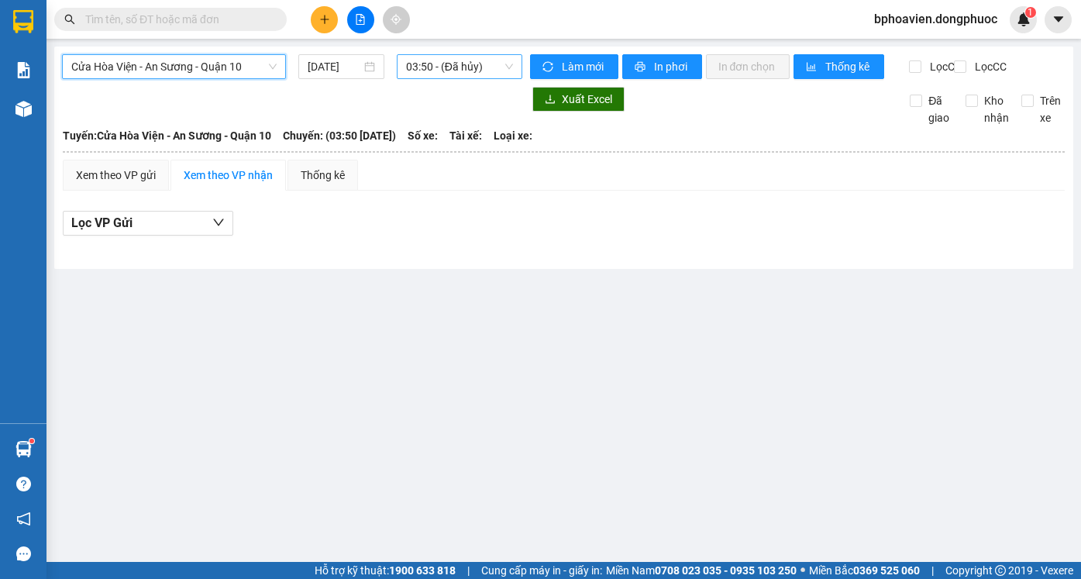
click at [456, 63] on span "03:50 - (Đã hủy)" at bounding box center [459, 66] width 107 height 23
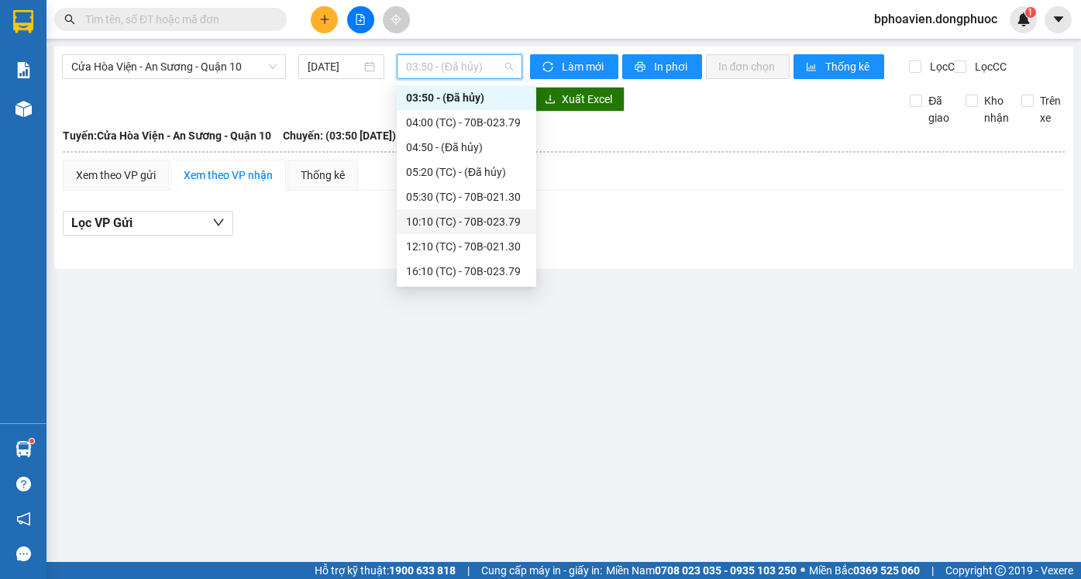
click at [472, 226] on div "10:10 (TC) - 70B-023.79" at bounding box center [466, 221] width 121 height 17
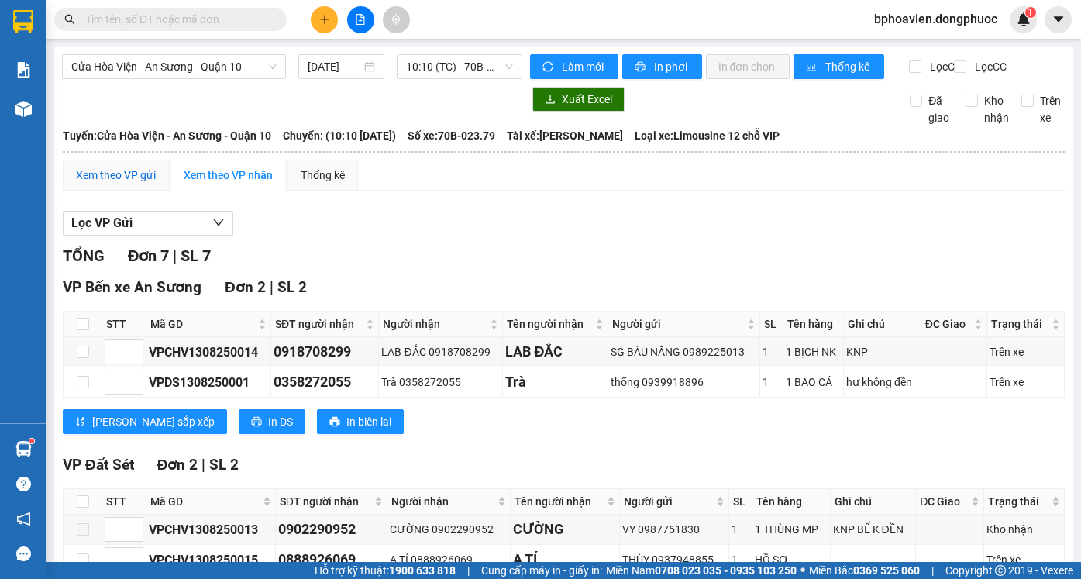
click at [109, 184] on div "Xem theo VP gửi" at bounding box center [116, 175] width 80 height 17
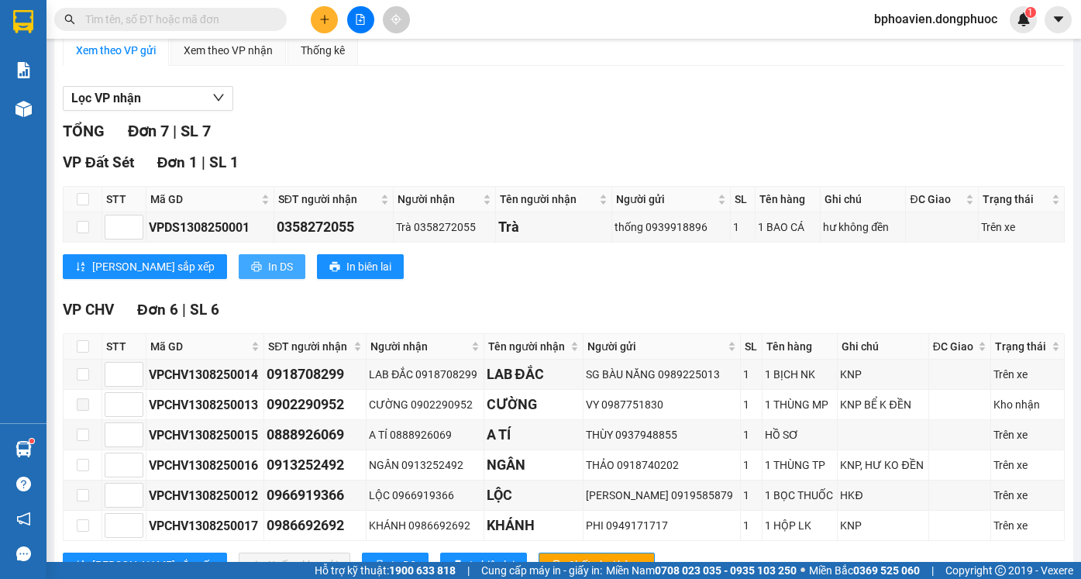
scroll to position [155, 0]
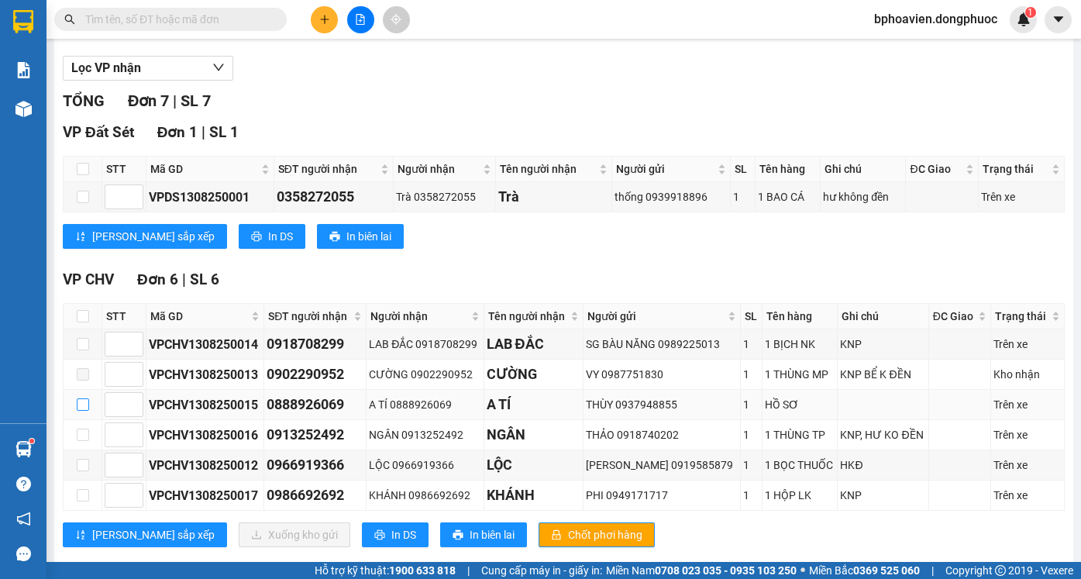
click at [83, 411] on input "checkbox" at bounding box center [83, 404] width 12 height 12
checkbox input "true"
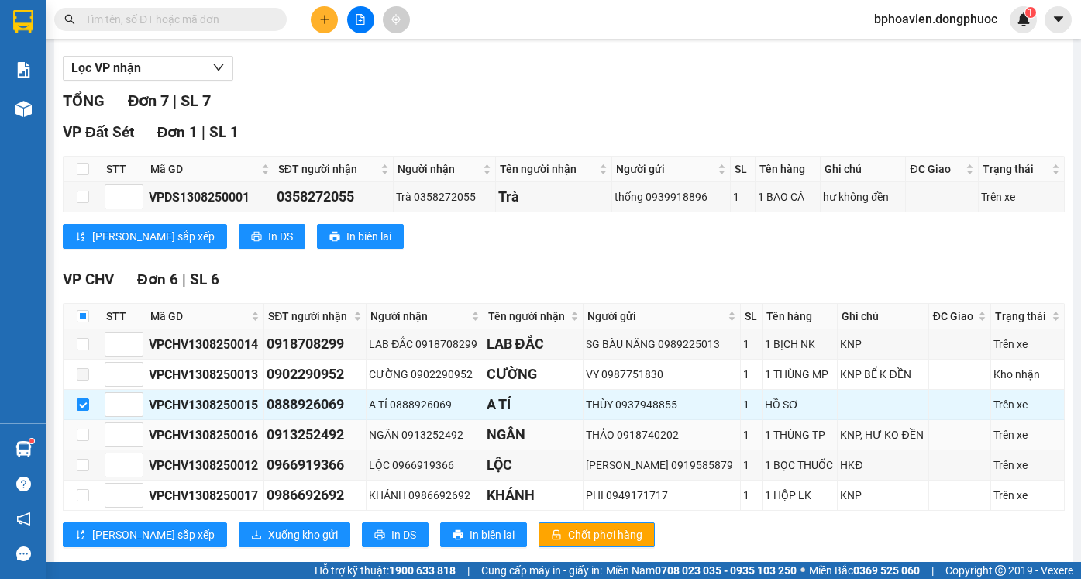
scroll to position [197, 0]
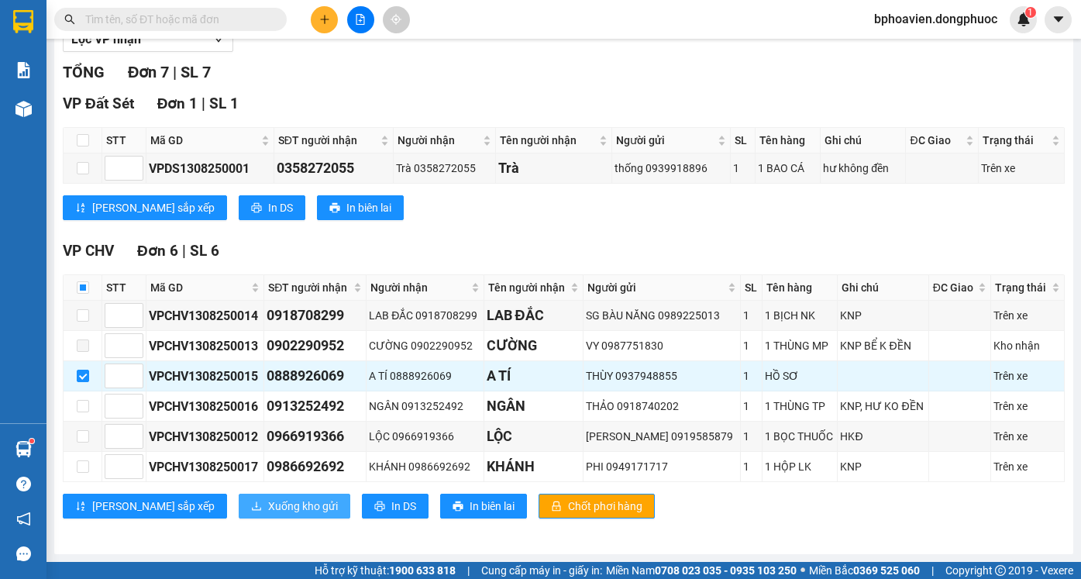
click at [268, 506] on span "Xuống kho gửi" at bounding box center [303, 505] width 70 height 17
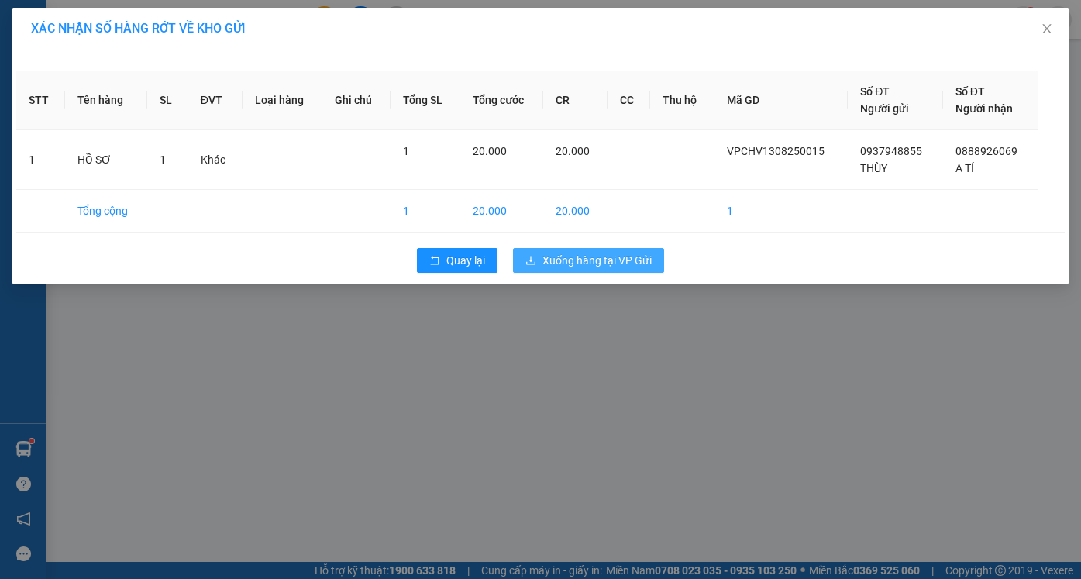
click at [594, 267] on span "Xuống hàng tại VP Gửi" at bounding box center [596, 260] width 109 height 17
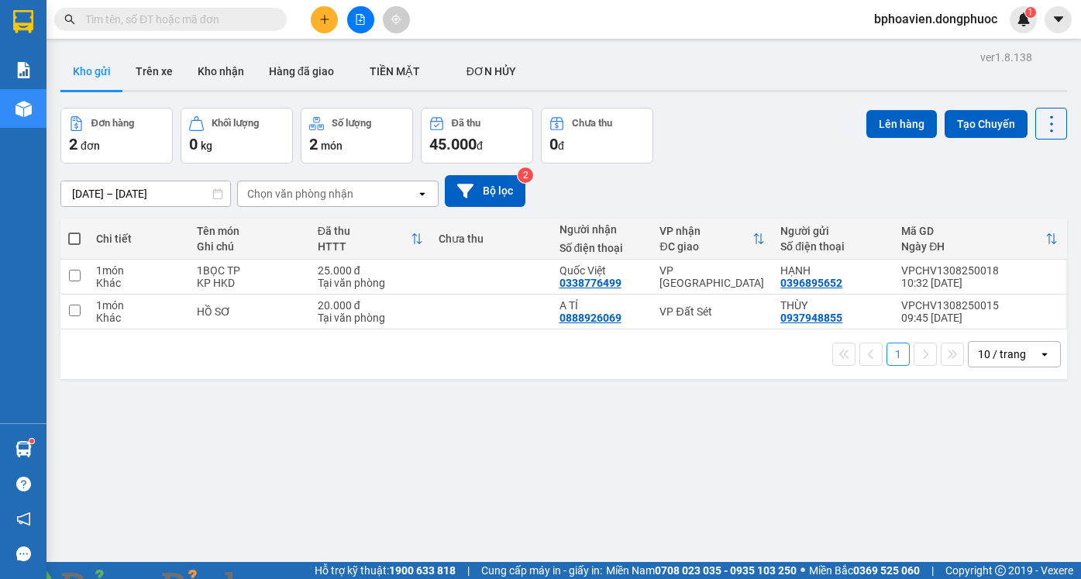
drag, startPoint x: 223, startPoint y: 71, endPoint x: 247, endPoint y: 110, distance: 45.6
click at [223, 74] on button "Kho nhận" at bounding box center [220, 71] width 71 height 37
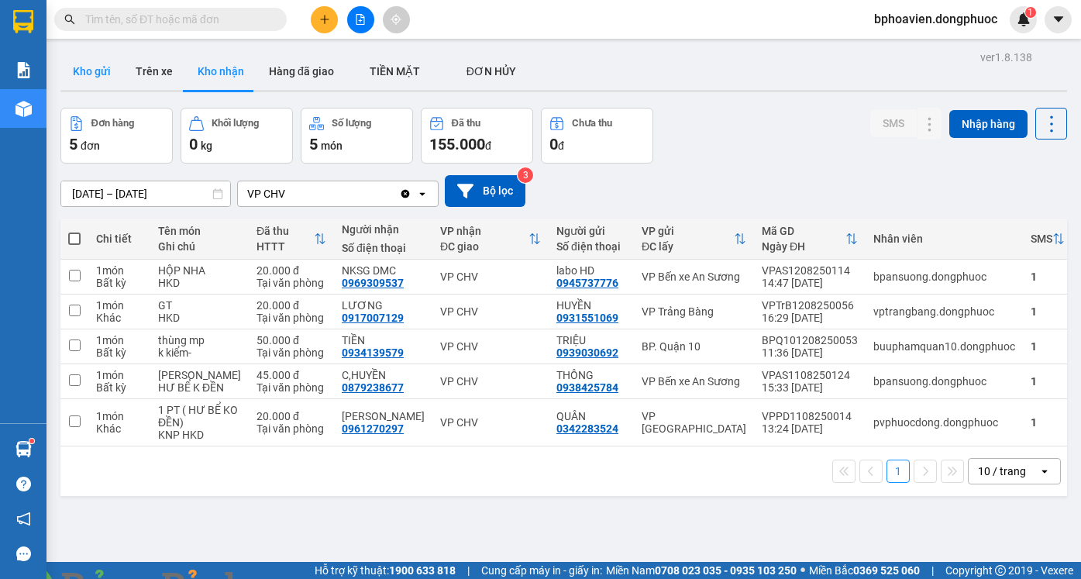
click at [98, 67] on button "Kho gửi" at bounding box center [91, 71] width 63 height 37
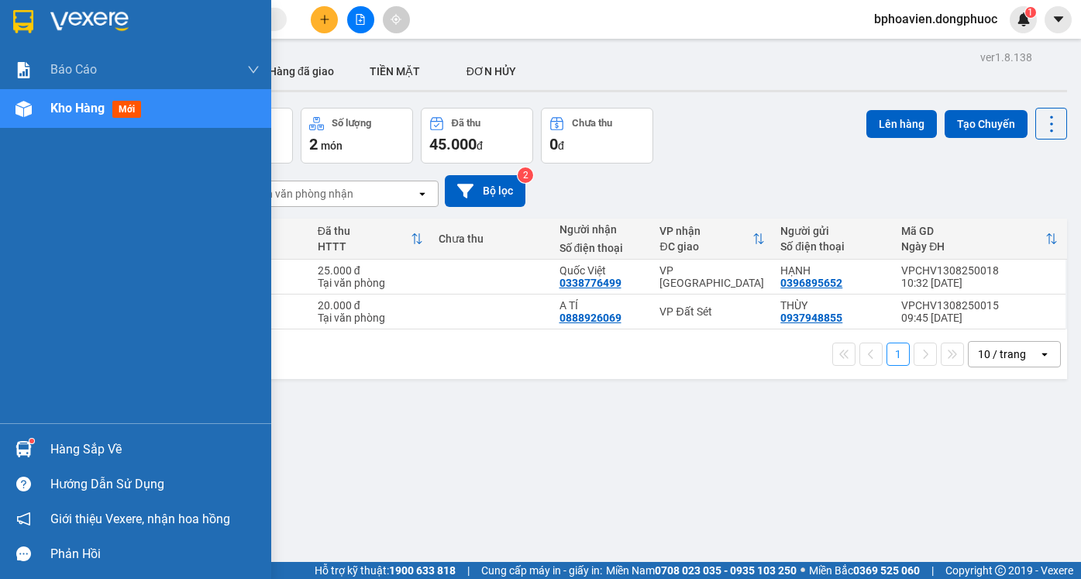
drag, startPoint x: 56, startPoint y: 442, endPoint x: 311, endPoint y: 527, distance: 269.3
click at [57, 442] on div "Hàng sắp về" at bounding box center [154, 449] width 209 height 23
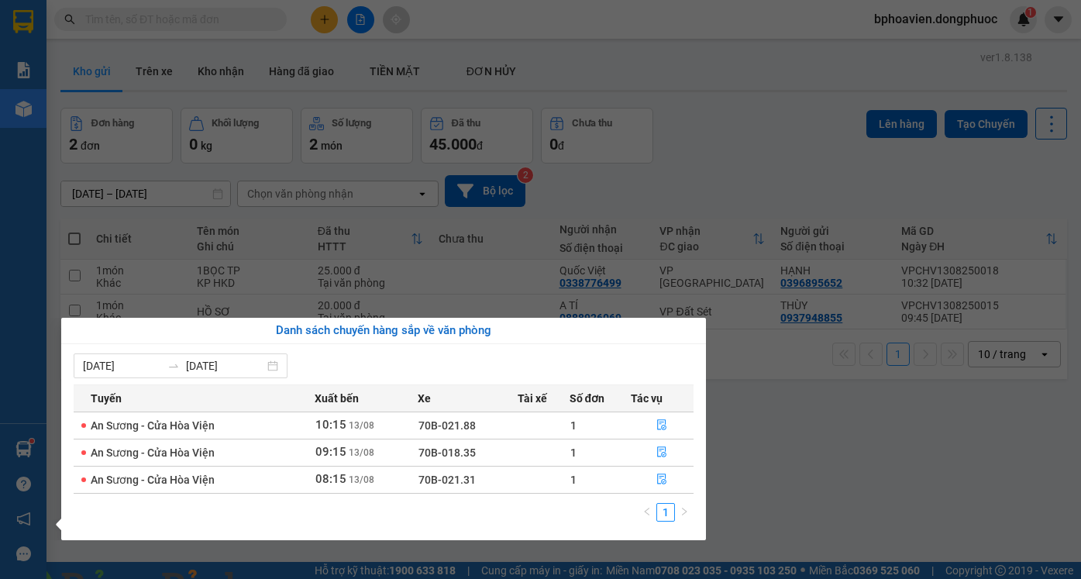
click at [790, 440] on section "Kết quả tìm kiếm ( 0 ) Bộ lọc No Data bphoavien.dongphuoc 1 Báo cáo Mẫu 1: Báo …" at bounding box center [540, 289] width 1081 height 579
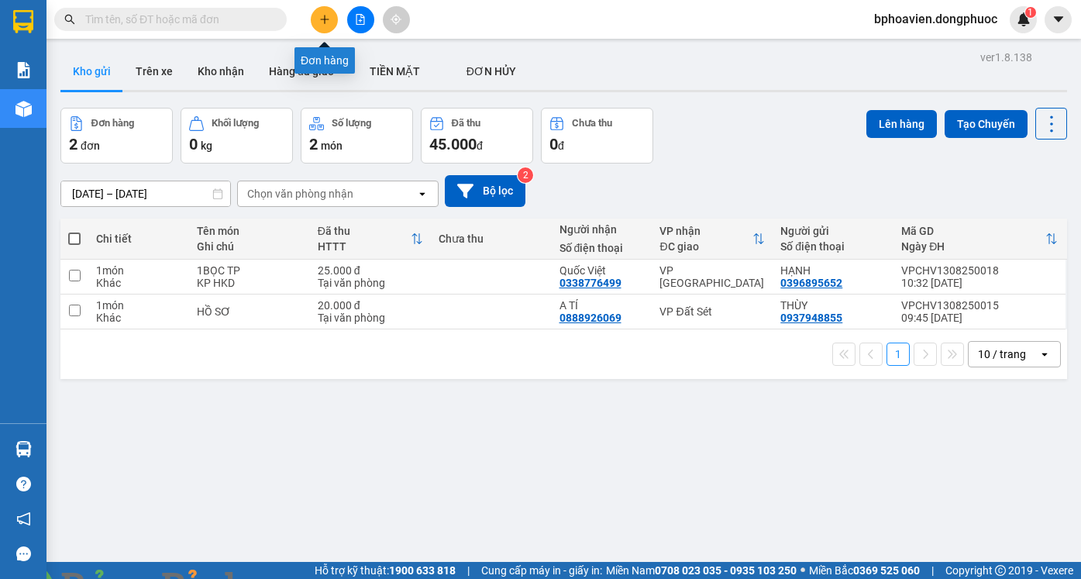
click at [329, 29] on button at bounding box center [324, 19] width 27 height 27
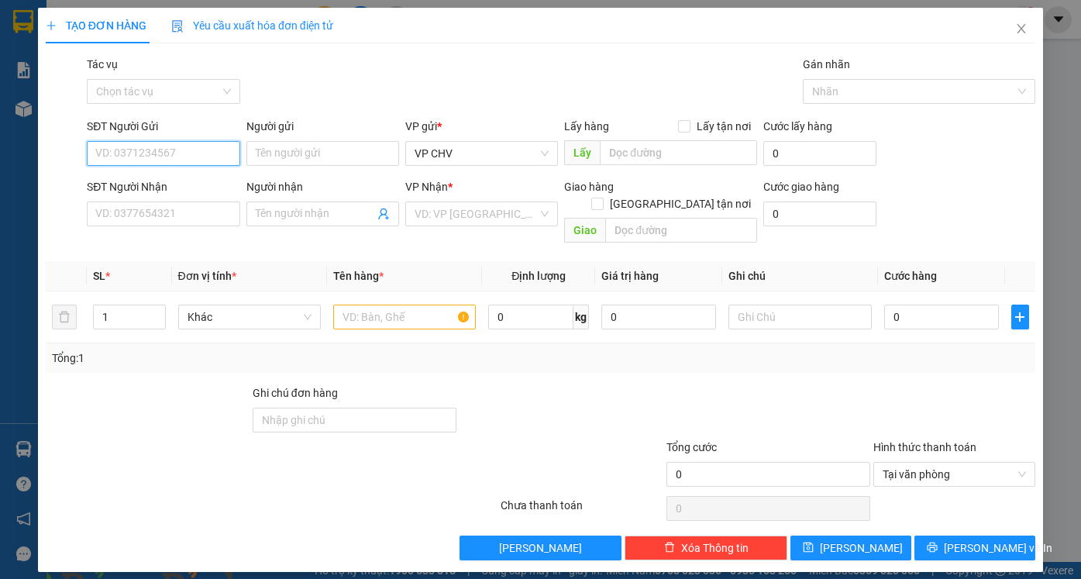
click at [124, 155] on input "SĐT Người Gửi" at bounding box center [163, 153] width 153 height 25
drag, startPoint x: 215, startPoint y: 185, endPoint x: 200, endPoint y: 200, distance: 20.8
click at [212, 185] on div "0901551330 - KIÊN" at bounding box center [163, 184] width 134 height 17
type input "0901551330"
type input "KIÊN"
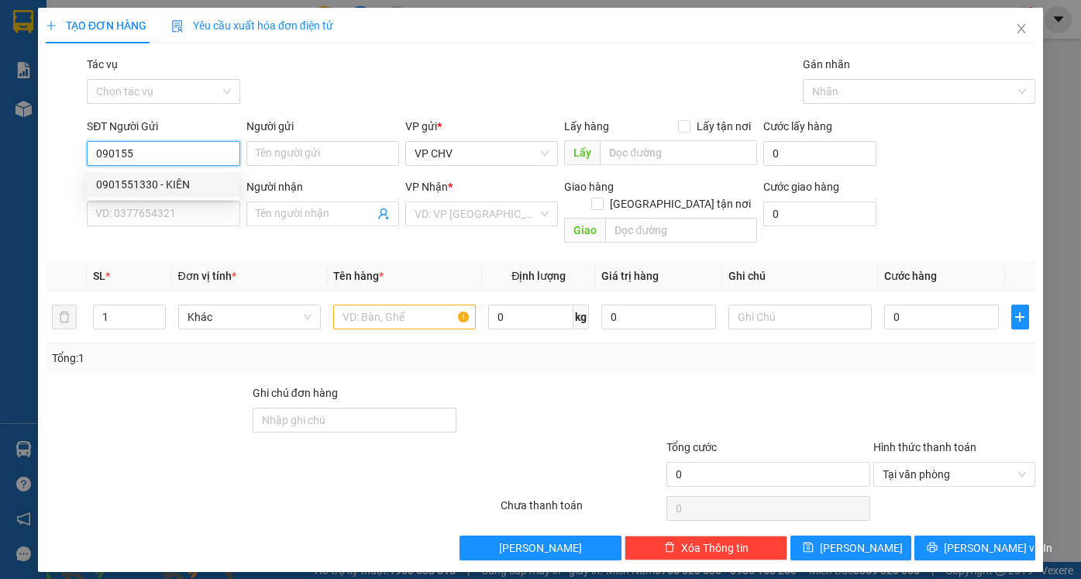
type input "0908732252"
type input "LOAN"
type input "20.000"
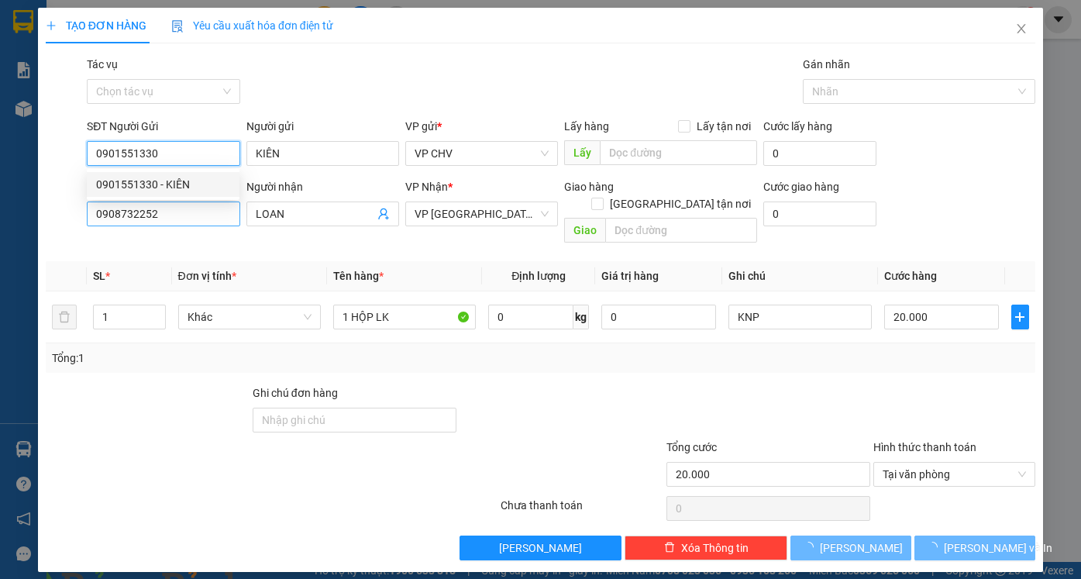
type input "0901551330"
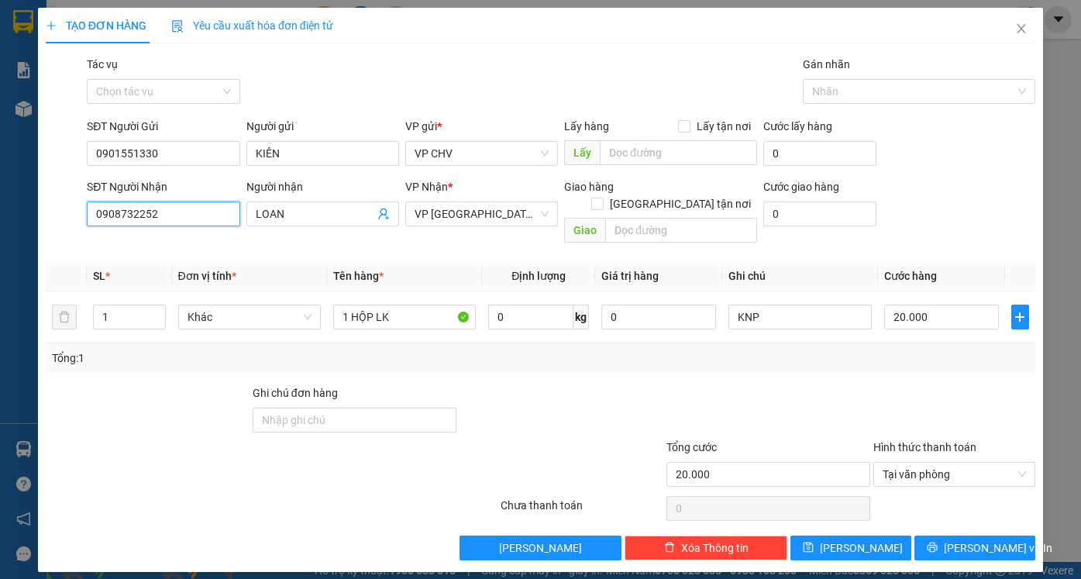
drag, startPoint x: 197, startPoint y: 205, endPoint x: 0, endPoint y: 198, distance: 197.0
click at [0, 207] on div "TẠO ĐƠN HÀNG Yêu cầu xuất hóa đơn điện tử Transit Pickup Surcharge Ids Transit …" at bounding box center [540, 289] width 1081 height 579
click at [181, 277] on div "0888825959 - TÂM" at bounding box center [163, 269] width 134 height 17
type input "0888825959"
type input "TÂM"
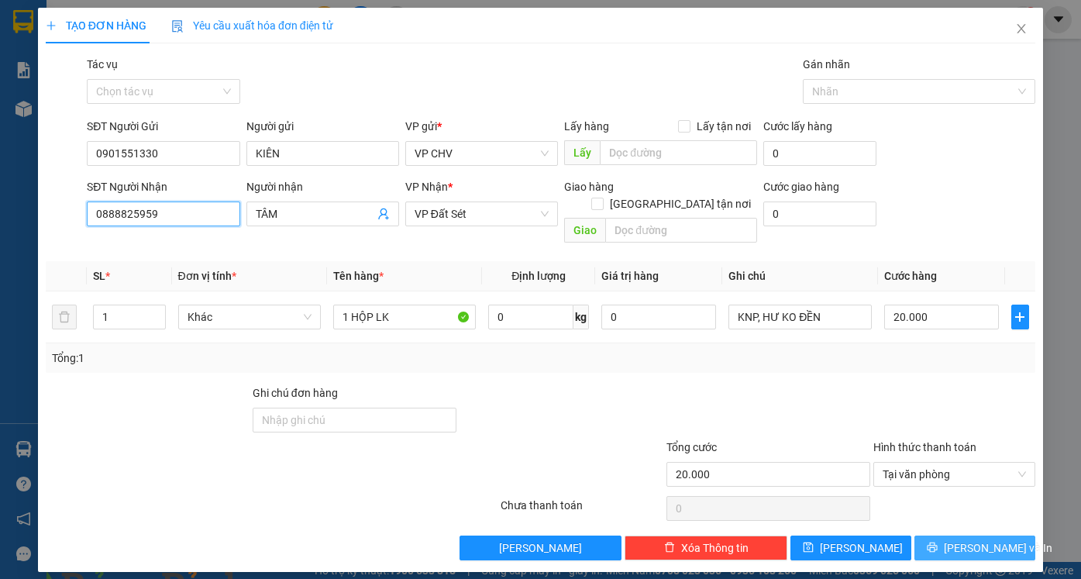
type input "0888825959"
click at [991, 539] on span "[PERSON_NAME] và In" at bounding box center [998, 547] width 108 height 17
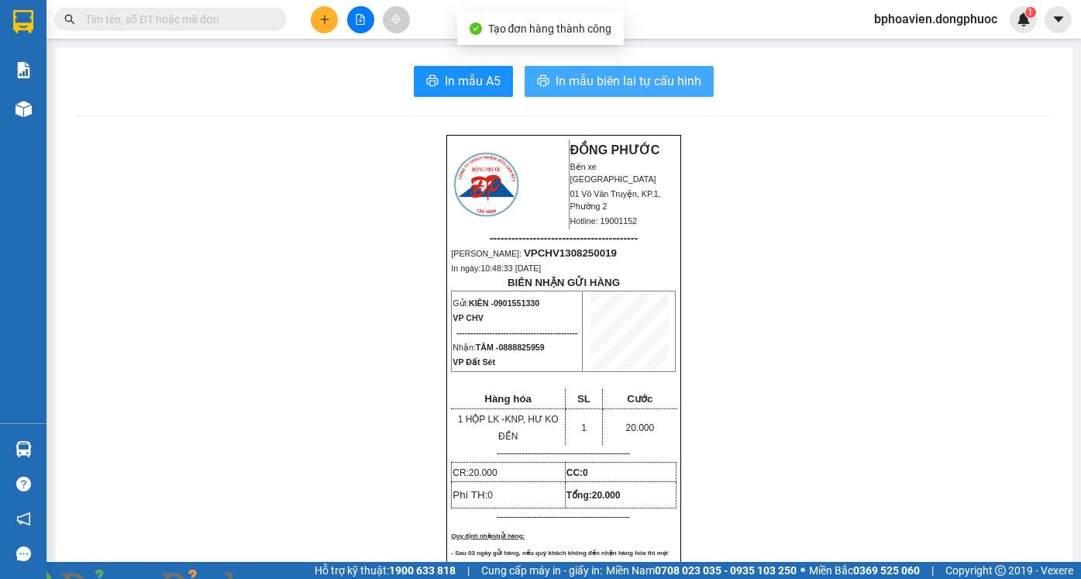
click at [569, 84] on span "In mẫu biên lai tự cấu hình" at bounding box center [629, 80] width 146 height 19
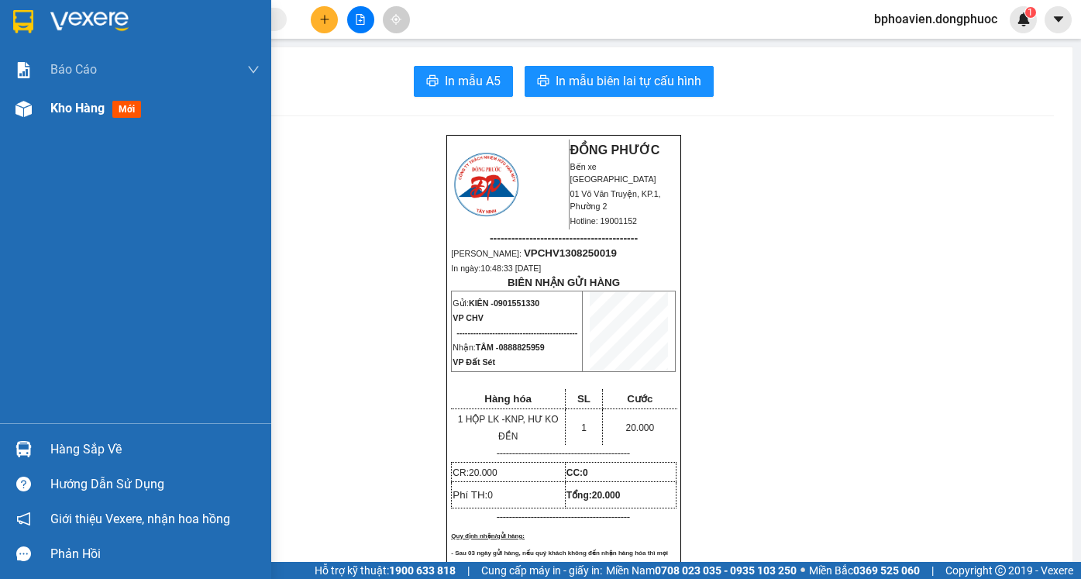
click at [62, 115] on span "Kho hàng" at bounding box center [77, 108] width 54 height 15
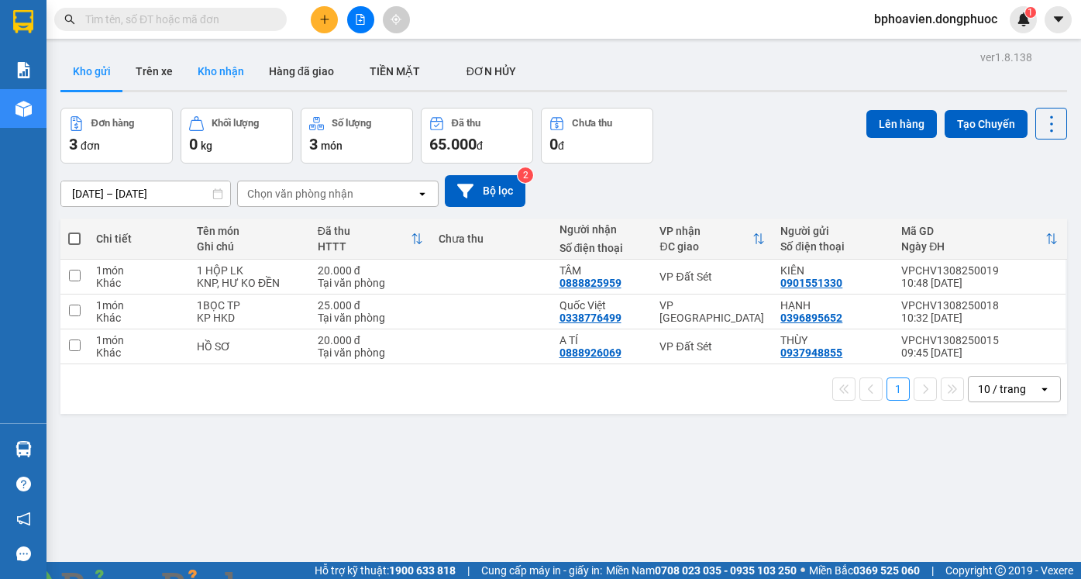
click at [205, 66] on button "Kho nhận" at bounding box center [220, 71] width 71 height 37
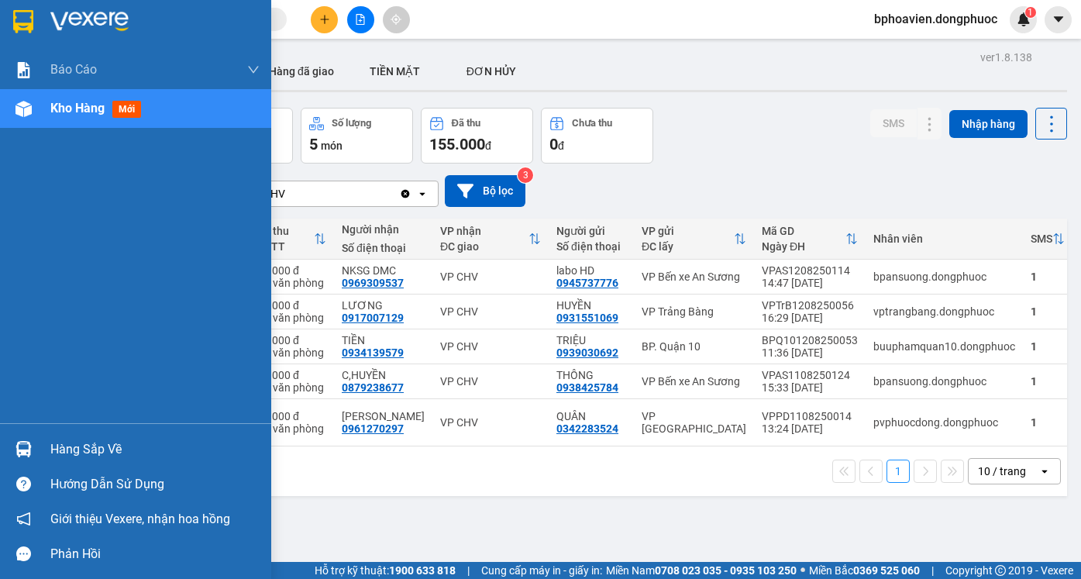
drag, startPoint x: 53, startPoint y: 441, endPoint x: 84, endPoint y: 455, distance: 34.0
click at [57, 444] on div "Hàng sắp về" at bounding box center [154, 449] width 209 height 23
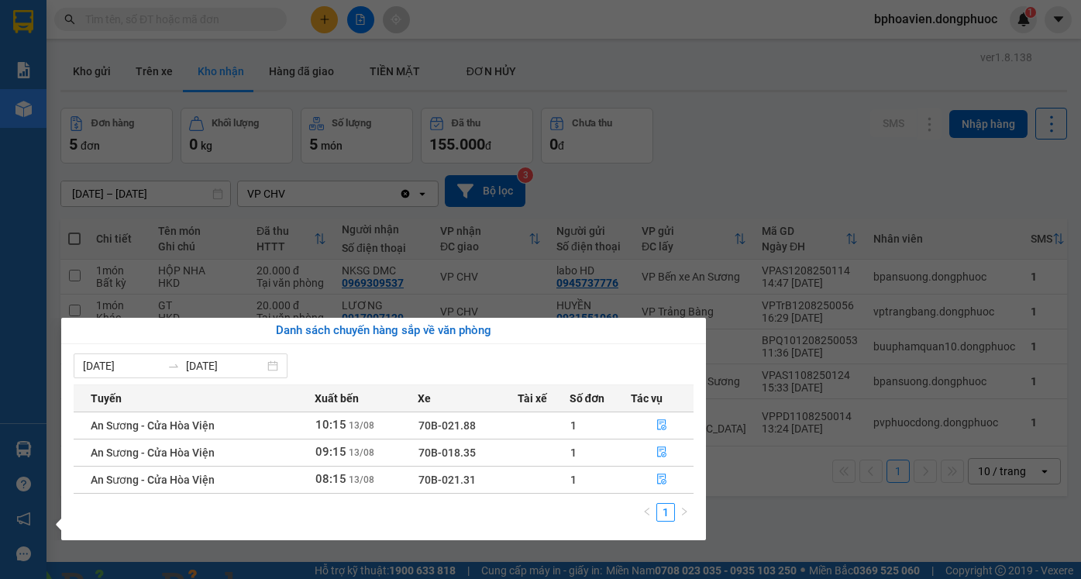
click at [699, 178] on section "Kết quả tìm kiếm ( 0 ) Bộ lọc No Data bphoavien.dongphuoc 1 Báo cáo Mẫu 1: Báo …" at bounding box center [540, 289] width 1081 height 579
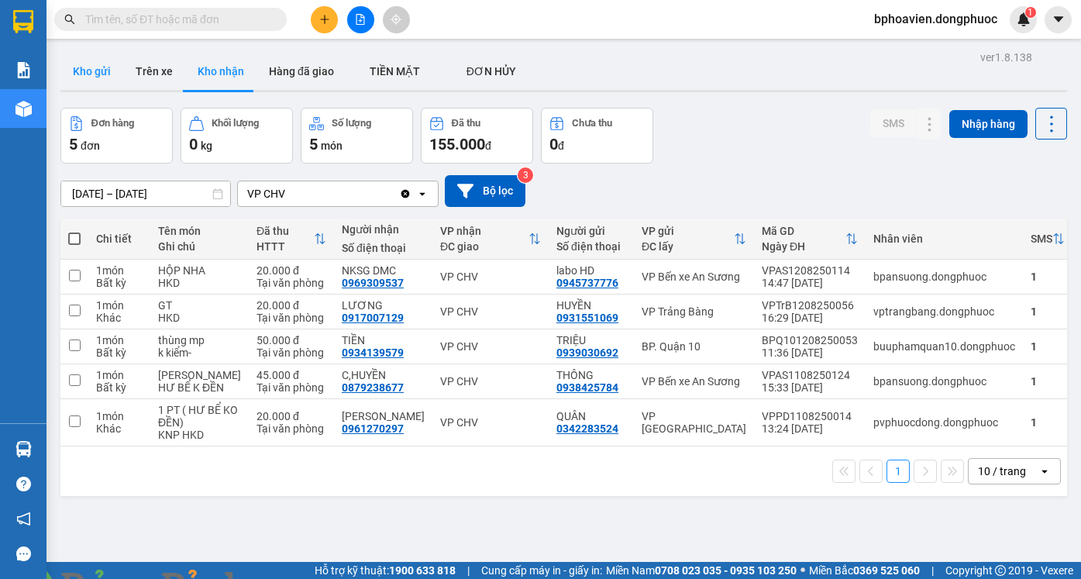
click at [91, 67] on button "Kho gửi" at bounding box center [91, 71] width 63 height 37
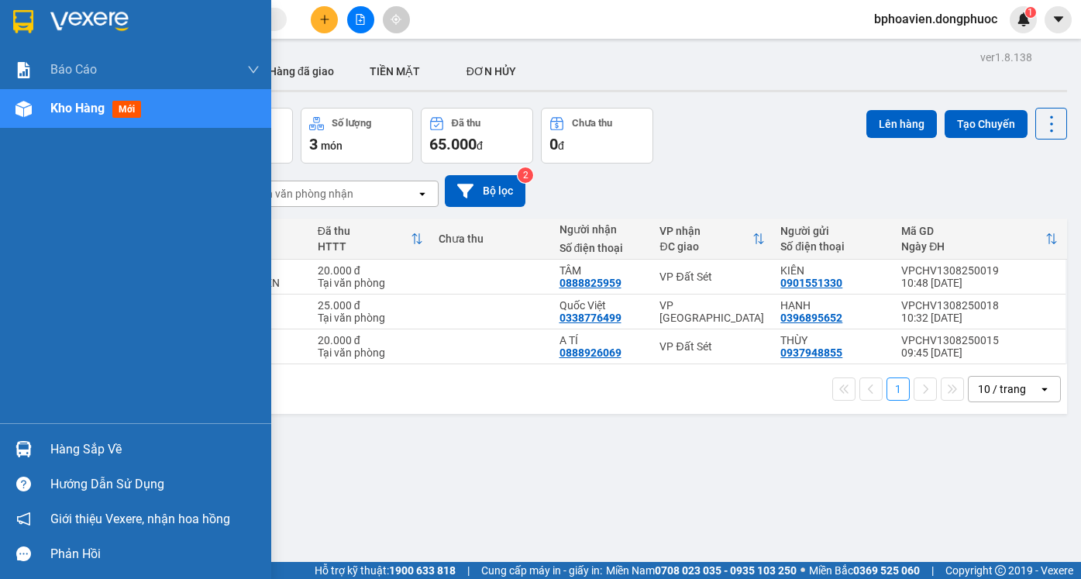
click at [93, 446] on div "Hàng sắp về" at bounding box center [154, 449] width 209 height 23
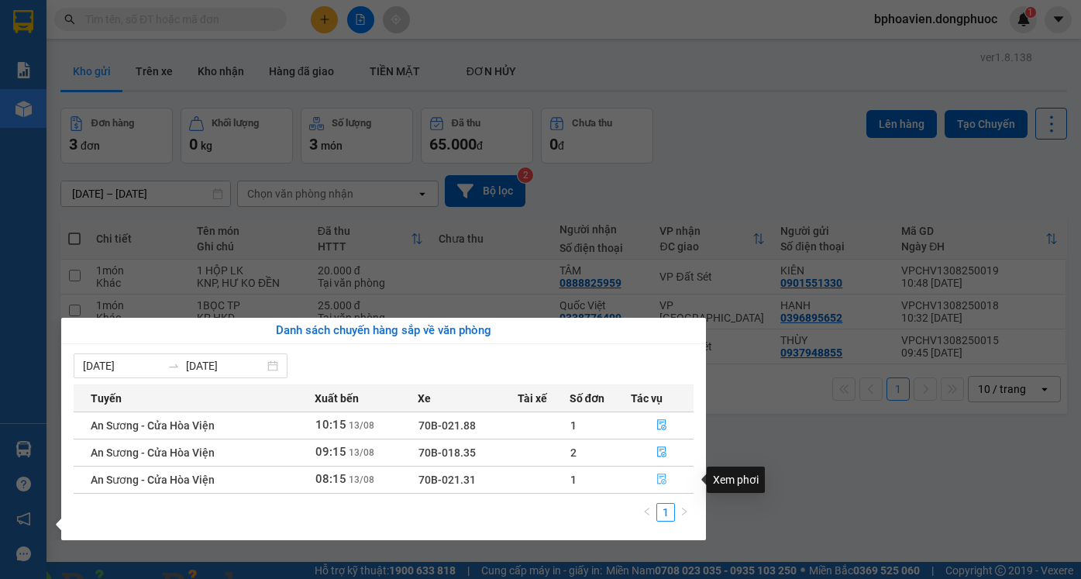
click at [660, 479] on icon "file-done" at bounding box center [661, 478] width 11 height 11
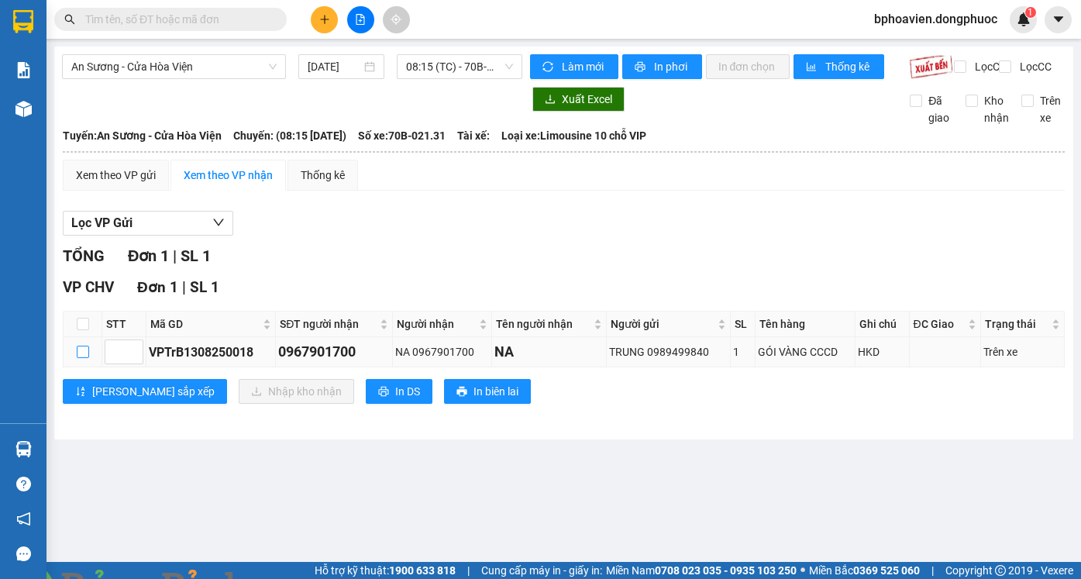
click at [81, 358] on input "checkbox" at bounding box center [83, 352] width 12 height 12
checkbox input "true"
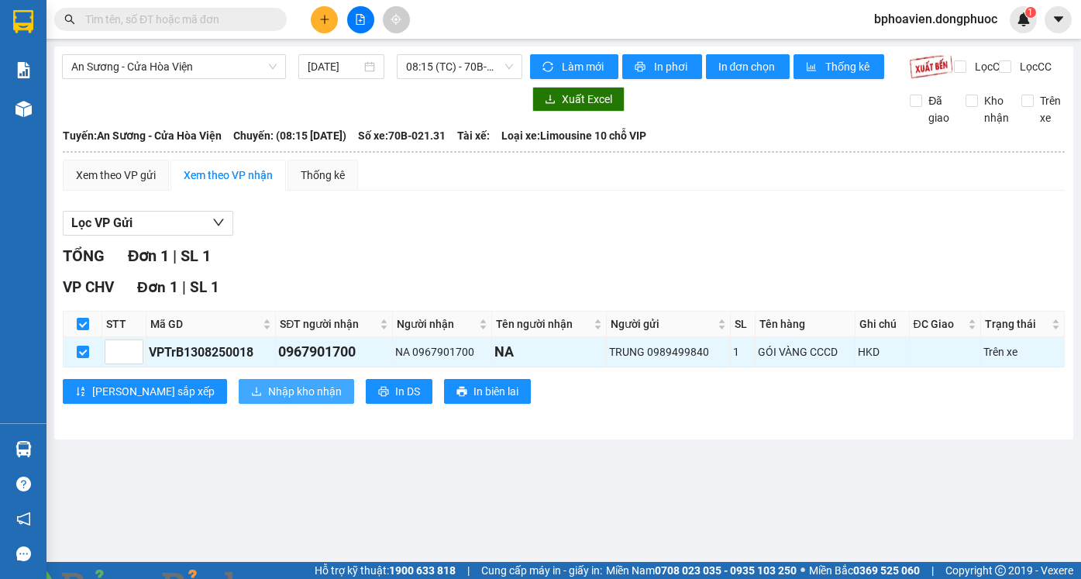
click at [268, 400] on span "Nhập kho nhận" at bounding box center [305, 391] width 74 height 17
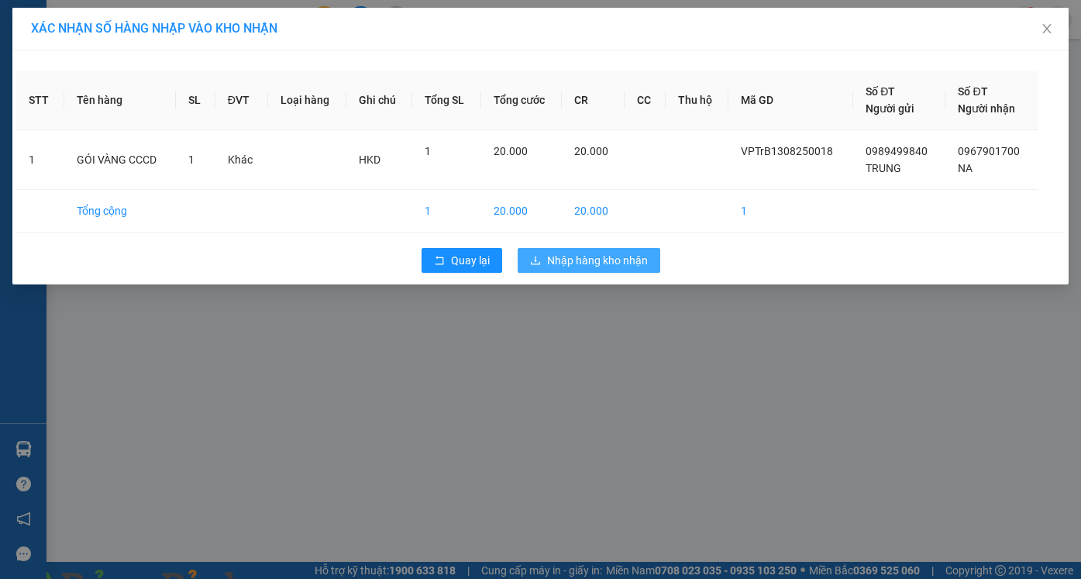
drag, startPoint x: 580, startPoint y: 259, endPoint x: 123, endPoint y: 352, distance: 465.8
click at [575, 259] on span "Nhập hàng kho nhận" at bounding box center [597, 260] width 101 height 17
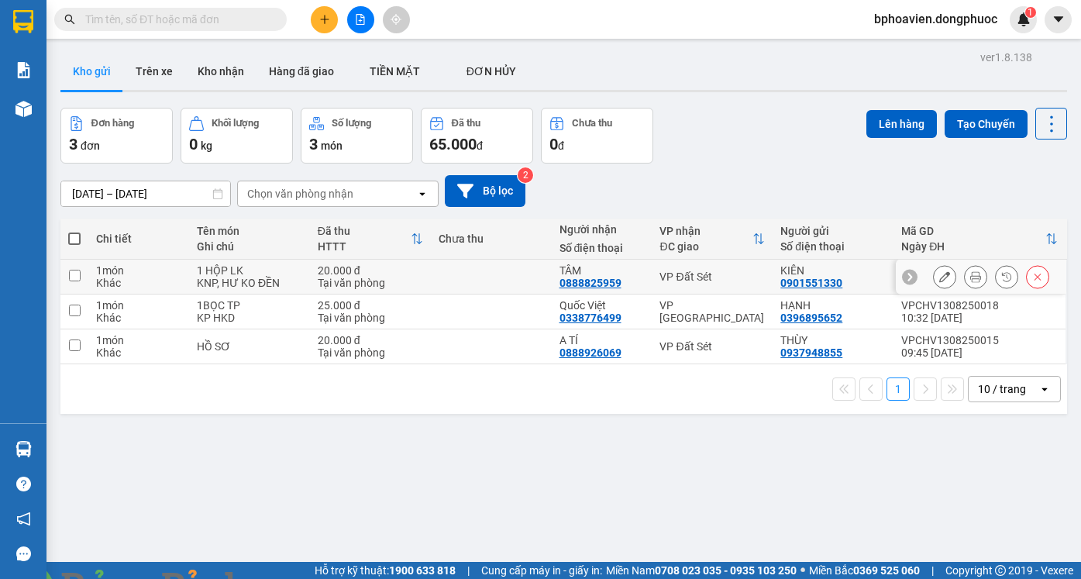
click at [71, 277] on input "checkbox" at bounding box center [75, 276] width 12 height 12
checkbox input "true"
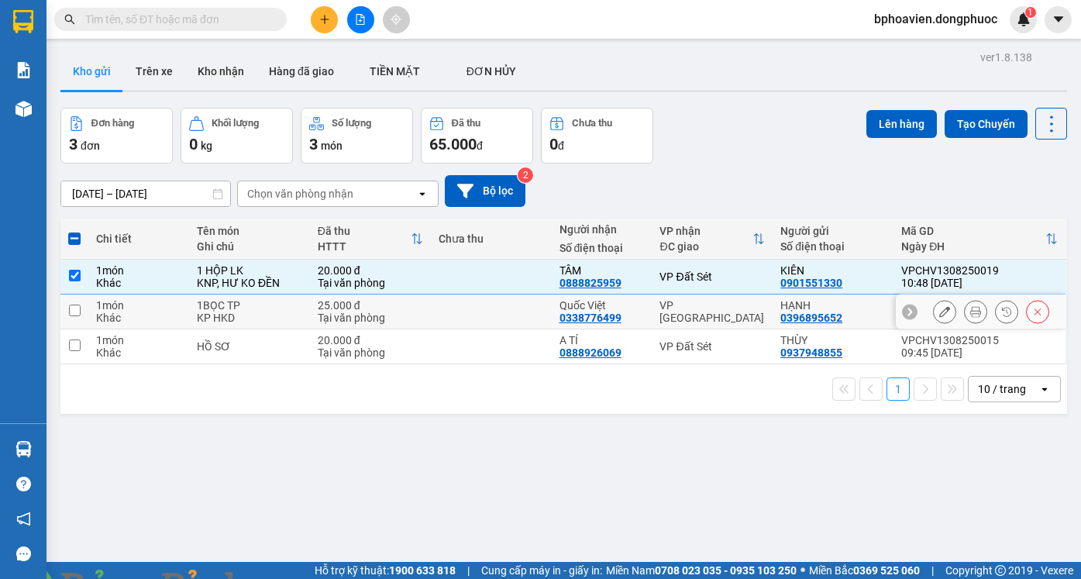
click at [77, 311] on input "checkbox" at bounding box center [75, 311] width 12 height 12
checkbox input "true"
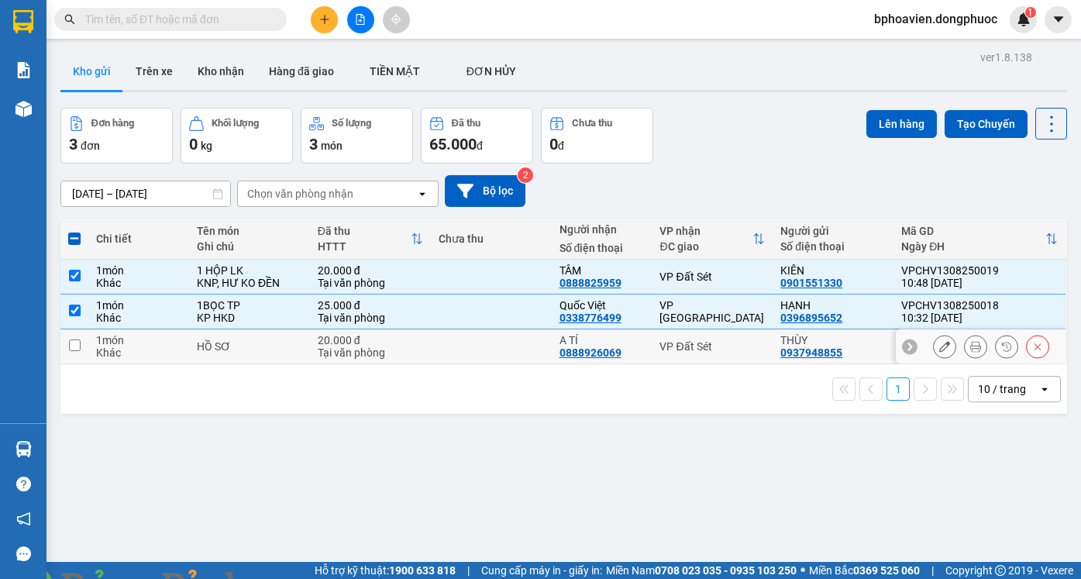
click at [76, 346] on input "checkbox" at bounding box center [75, 345] width 12 height 12
checkbox input "true"
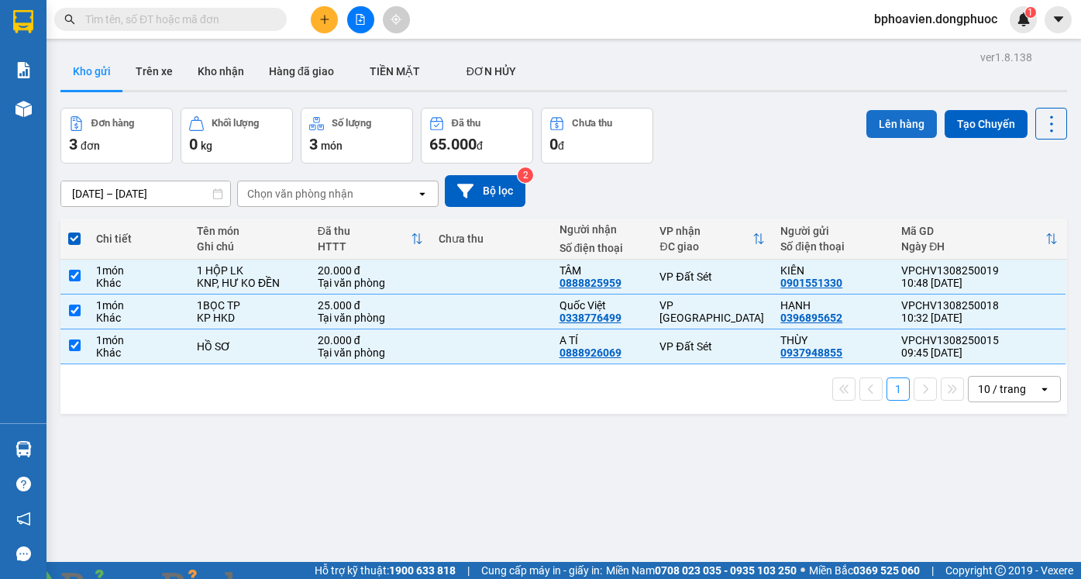
click at [883, 125] on button "Lên hàng" at bounding box center [901, 124] width 71 height 28
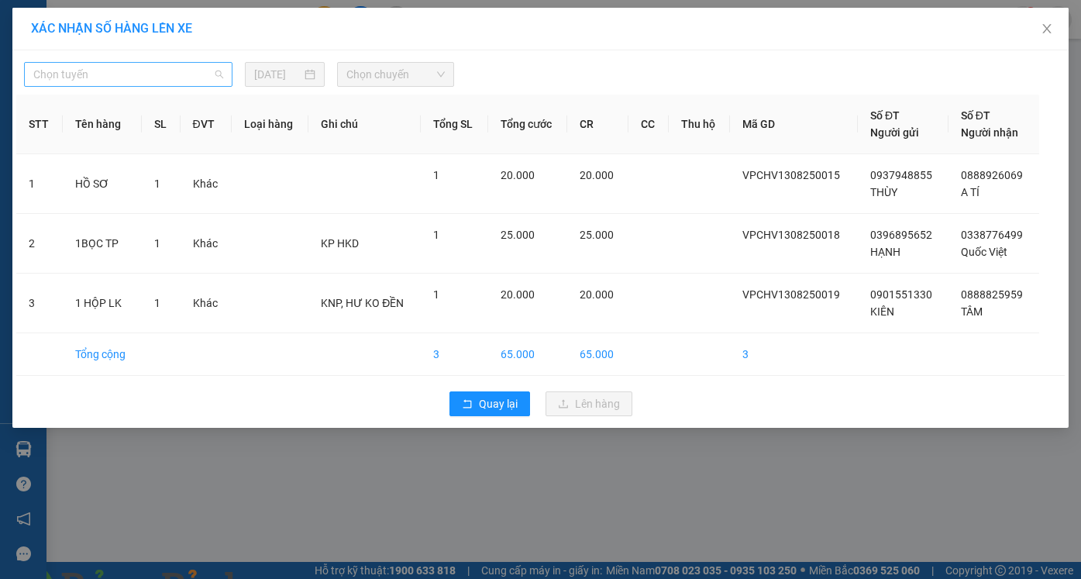
click at [219, 73] on span "Chọn tuyến" at bounding box center [128, 74] width 190 height 23
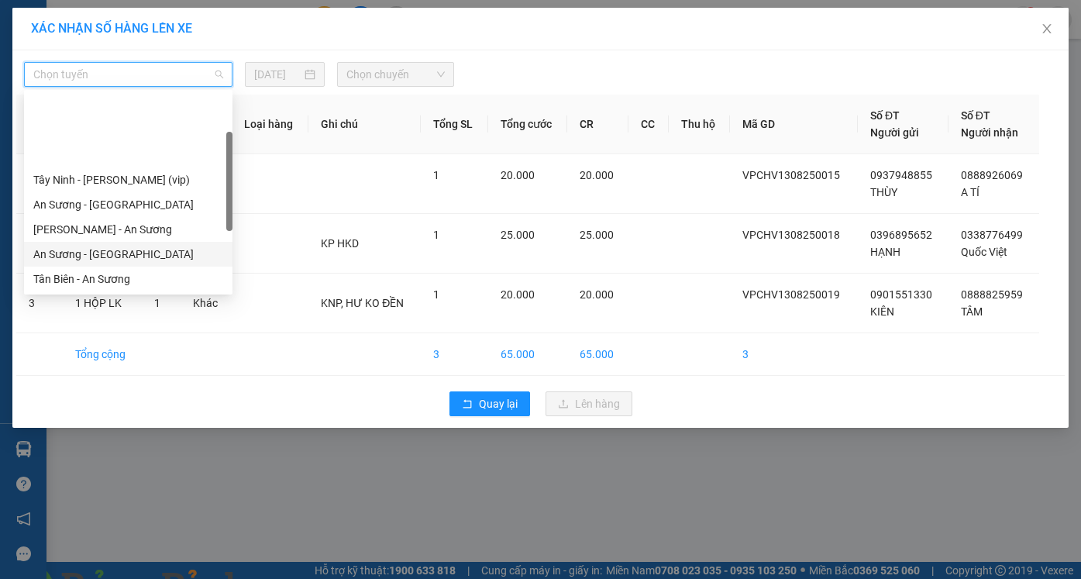
scroll to position [77, 0]
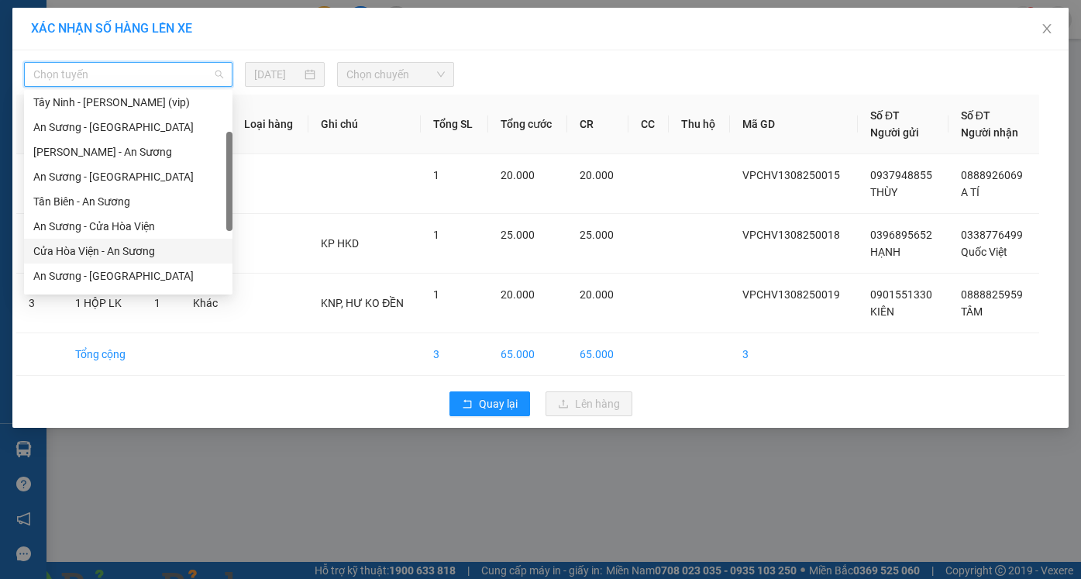
click at [92, 250] on div "Cửa Hòa Viện - An Sương" at bounding box center [128, 251] width 190 height 17
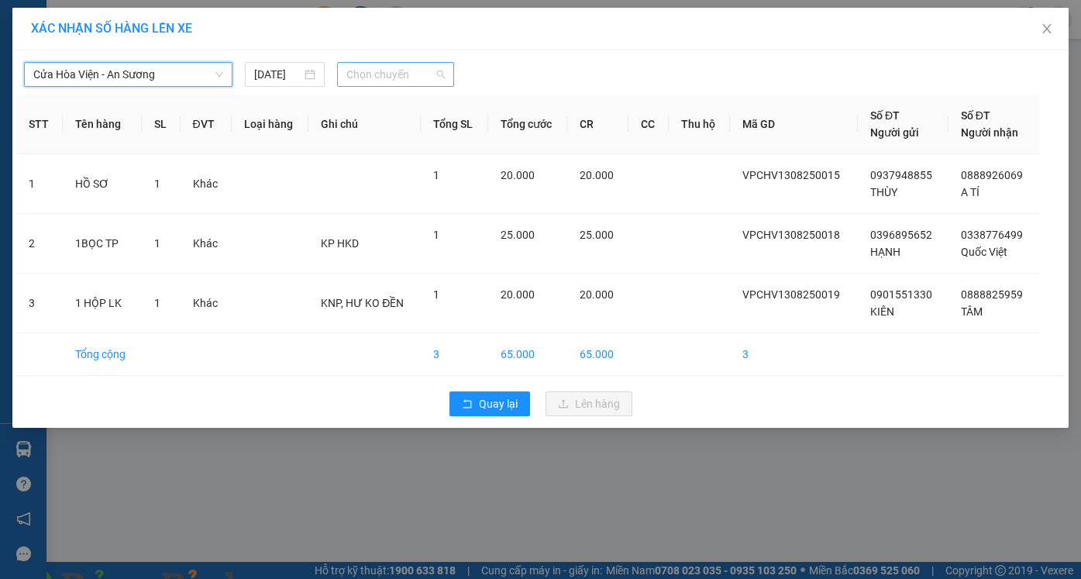
click at [439, 72] on span "Chọn chuyến" at bounding box center [395, 74] width 98 height 23
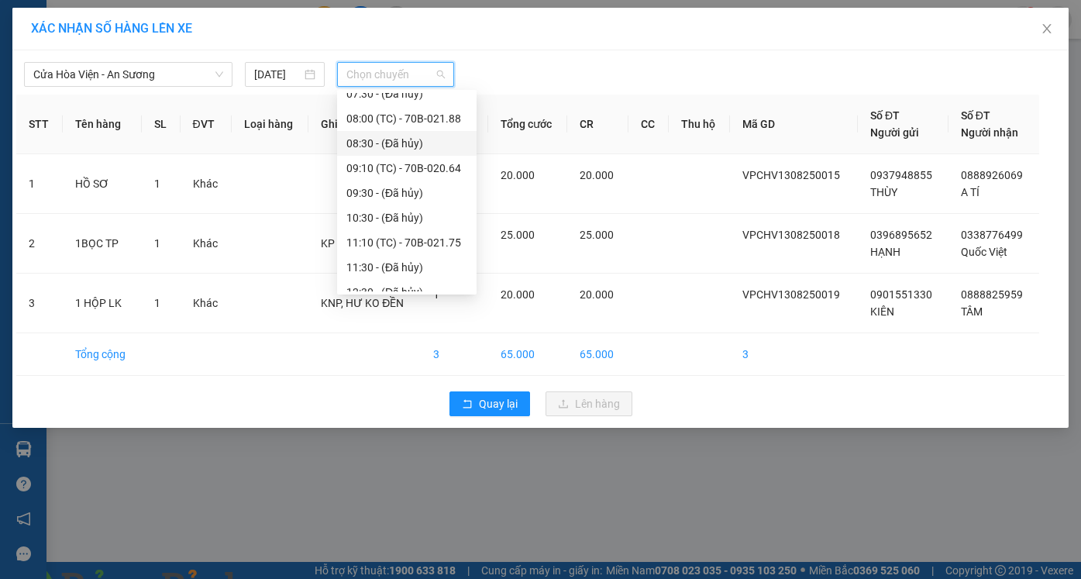
scroll to position [232, 0]
click at [428, 219] on div "11:10 (TC) - 70B-021.75" at bounding box center [406, 220] width 121 height 17
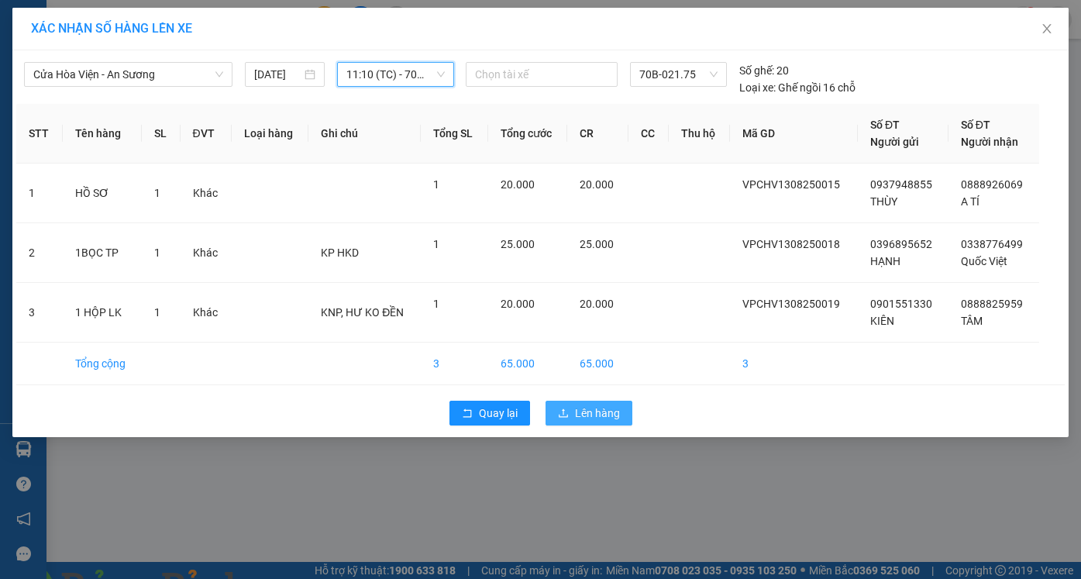
click at [568, 408] on icon "upload" at bounding box center [563, 413] width 11 height 11
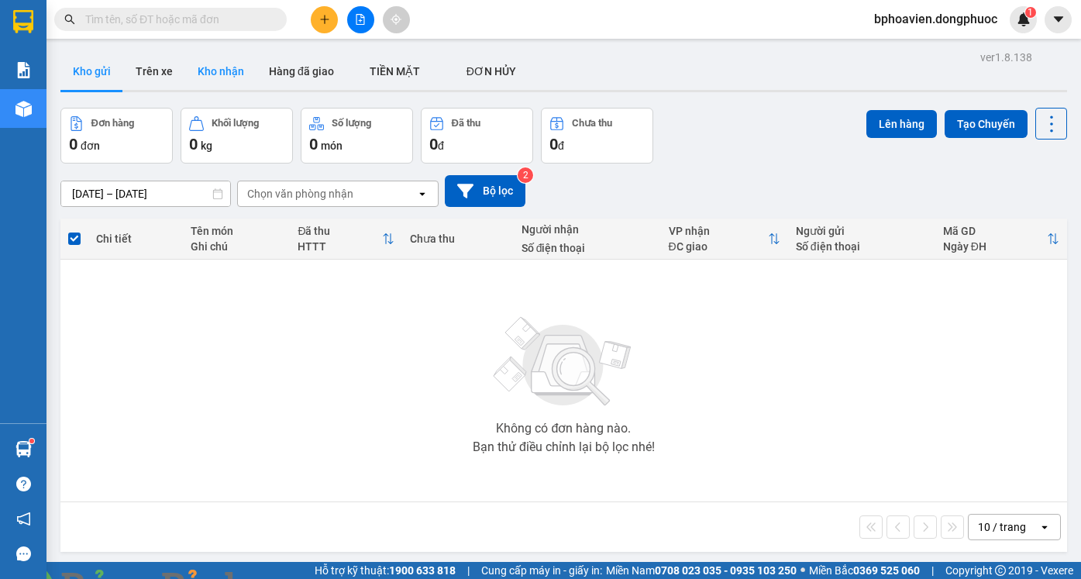
click at [215, 64] on button "Kho nhận" at bounding box center [220, 71] width 71 height 37
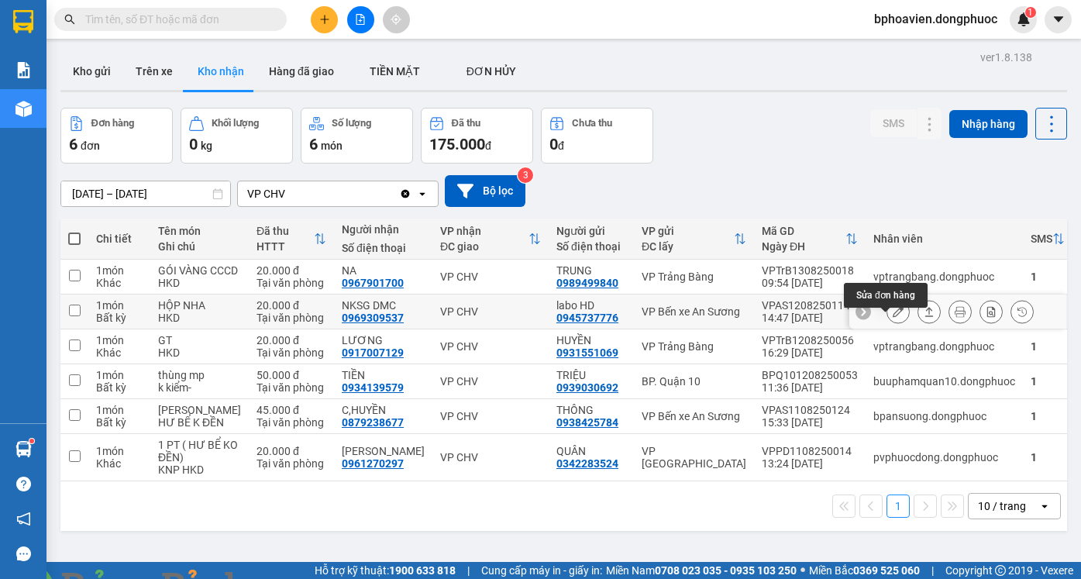
click at [893, 317] on icon at bounding box center [898, 311] width 11 height 11
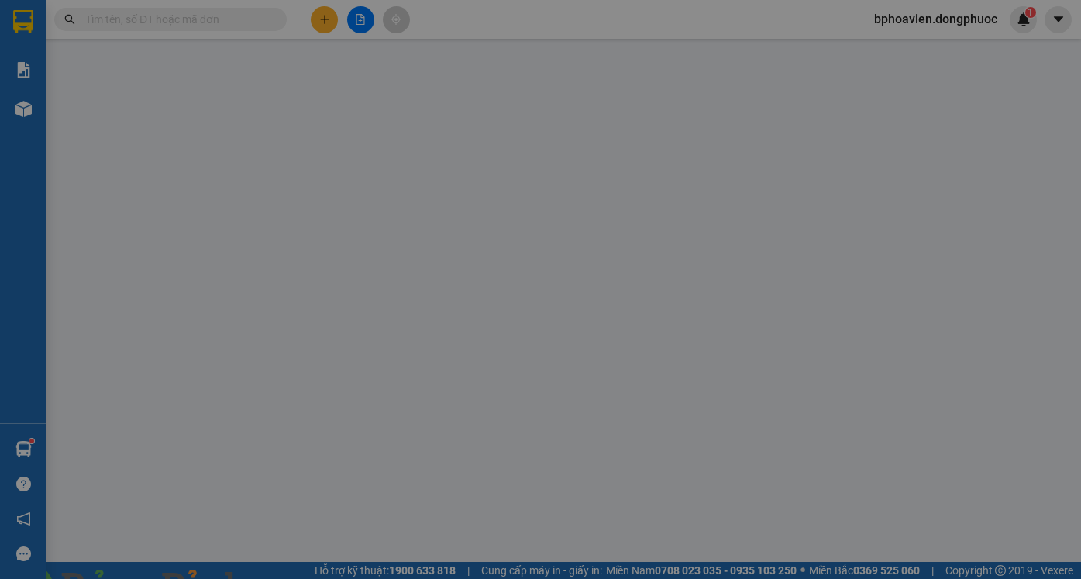
type input "0945737776"
type input "labo HD"
type input "0969309537"
type input "NKSG DMC"
type input "20.000"
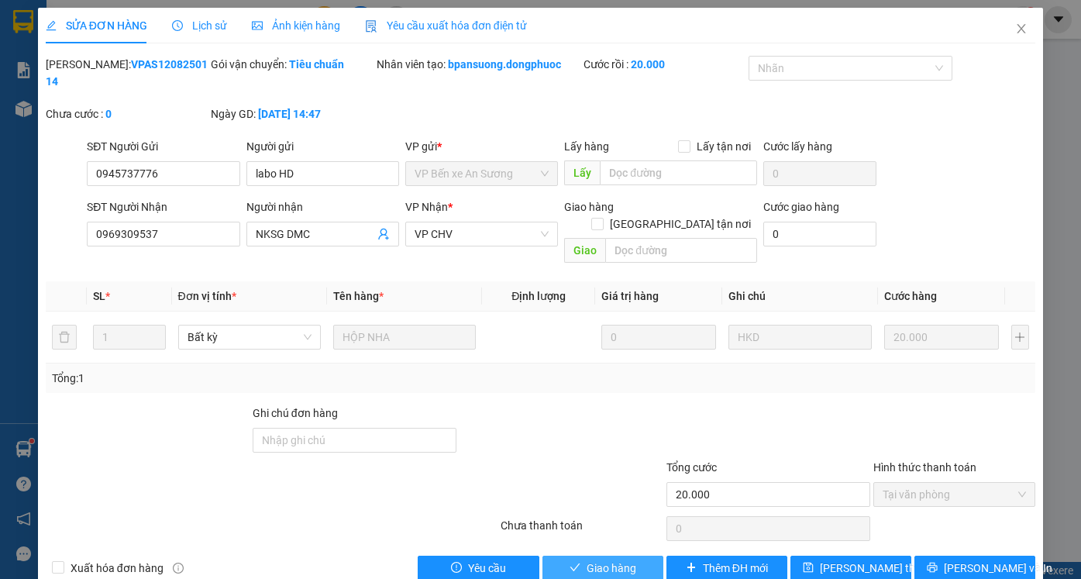
drag, startPoint x: 594, startPoint y: 536, endPoint x: 547, endPoint y: 536, distance: 47.3
click at [589, 559] on span "Giao hàng" at bounding box center [612, 567] width 50 height 17
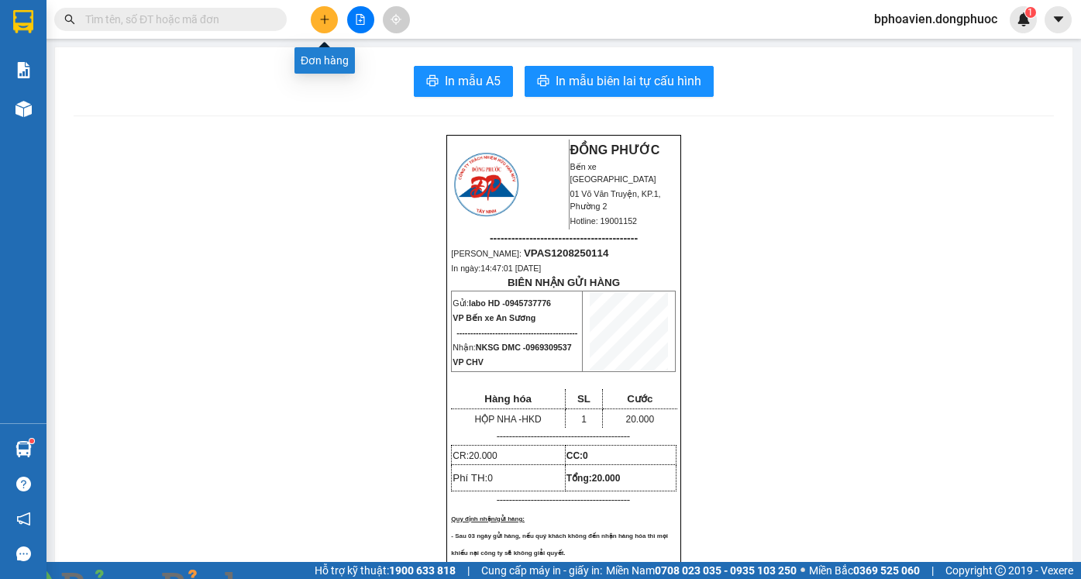
click at [317, 22] on button at bounding box center [324, 19] width 27 height 27
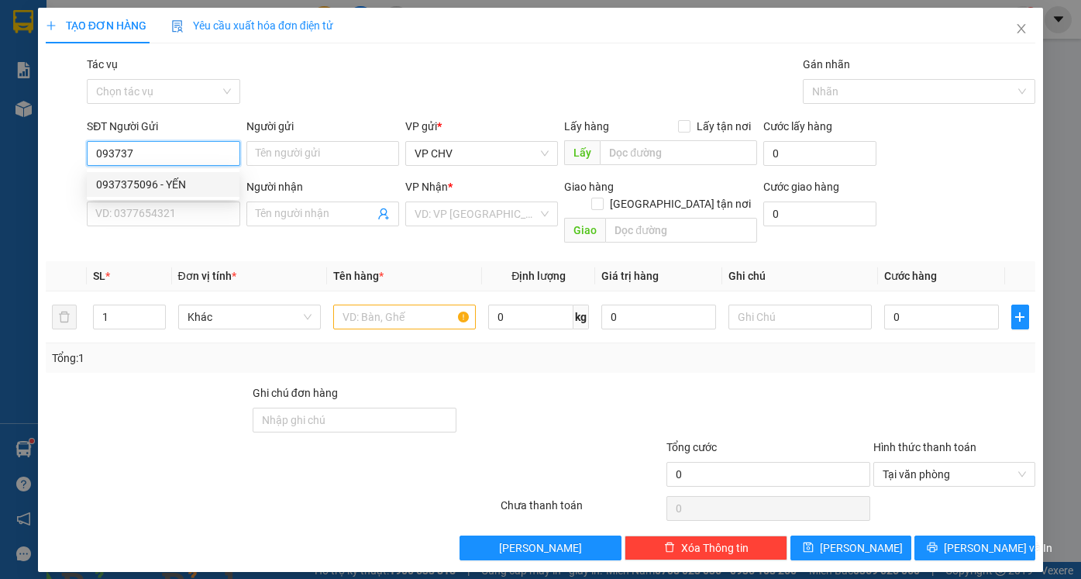
click at [168, 184] on div "0937375096 - YẾN" at bounding box center [163, 184] width 134 height 17
type input "0937375096"
type input "YẾN"
type input "0988369792"
type input "HÀO HIỆP"
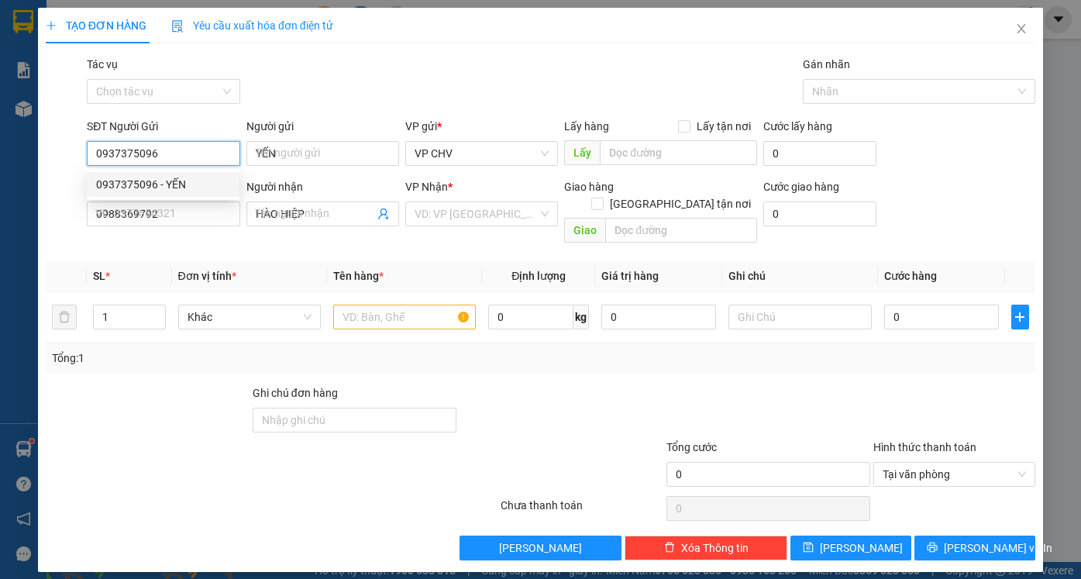
type input "20.000"
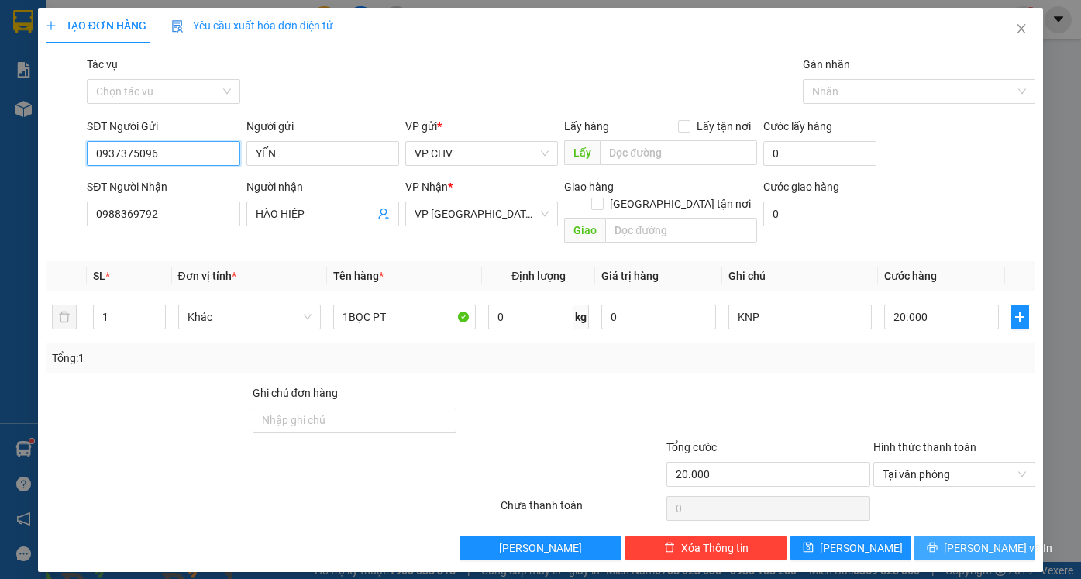
type input "0937375096"
click at [998, 539] on span "[PERSON_NAME] và In" at bounding box center [998, 547] width 108 height 17
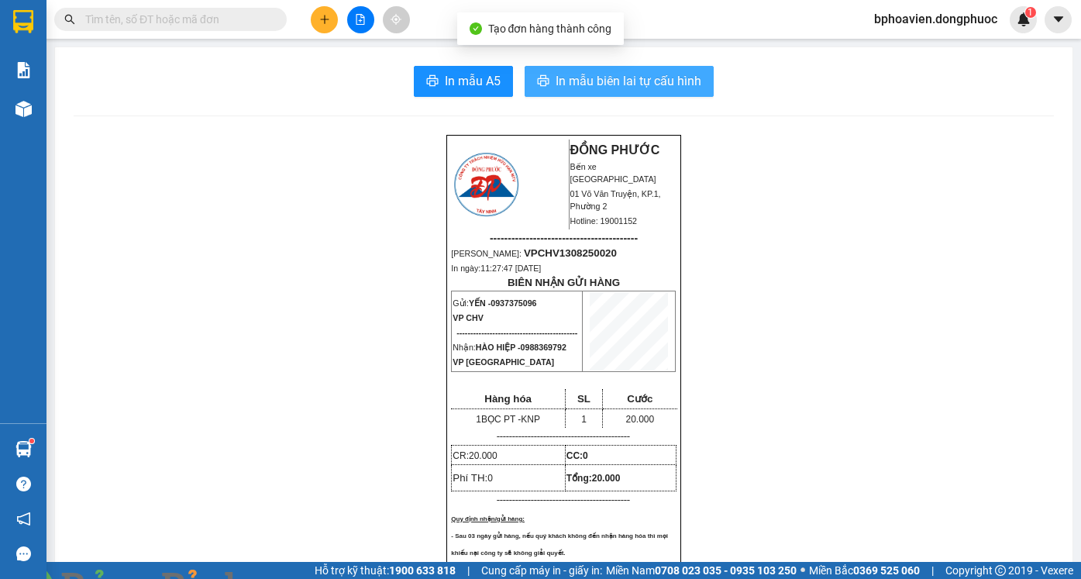
click at [635, 85] on span "In mẫu biên lai tự cấu hình" at bounding box center [629, 80] width 146 height 19
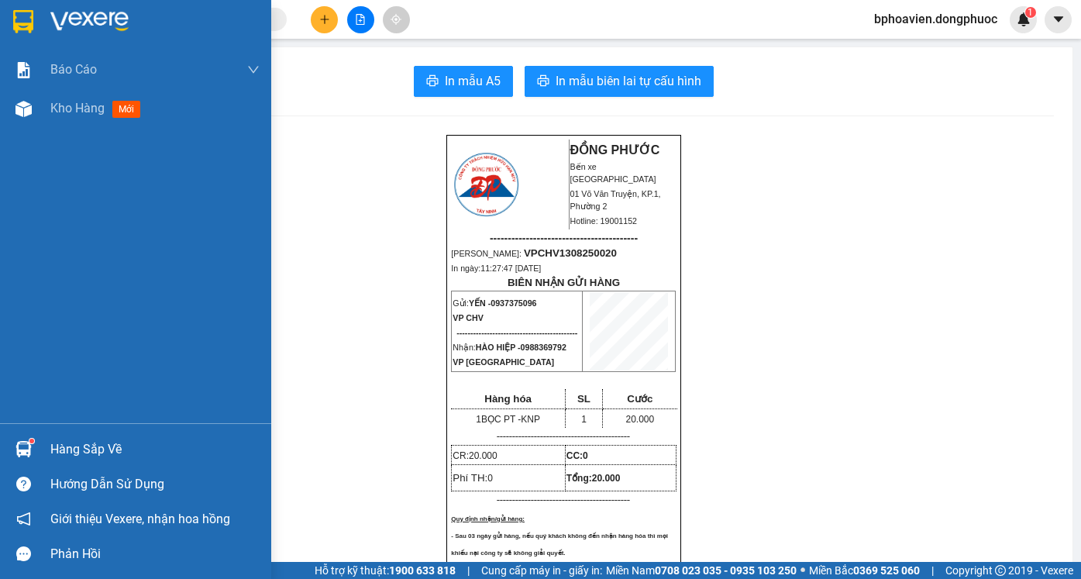
drag, startPoint x: 69, startPoint y: 450, endPoint x: 81, endPoint y: 451, distance: 12.4
click at [71, 449] on div "Hàng sắp về" at bounding box center [154, 449] width 209 height 23
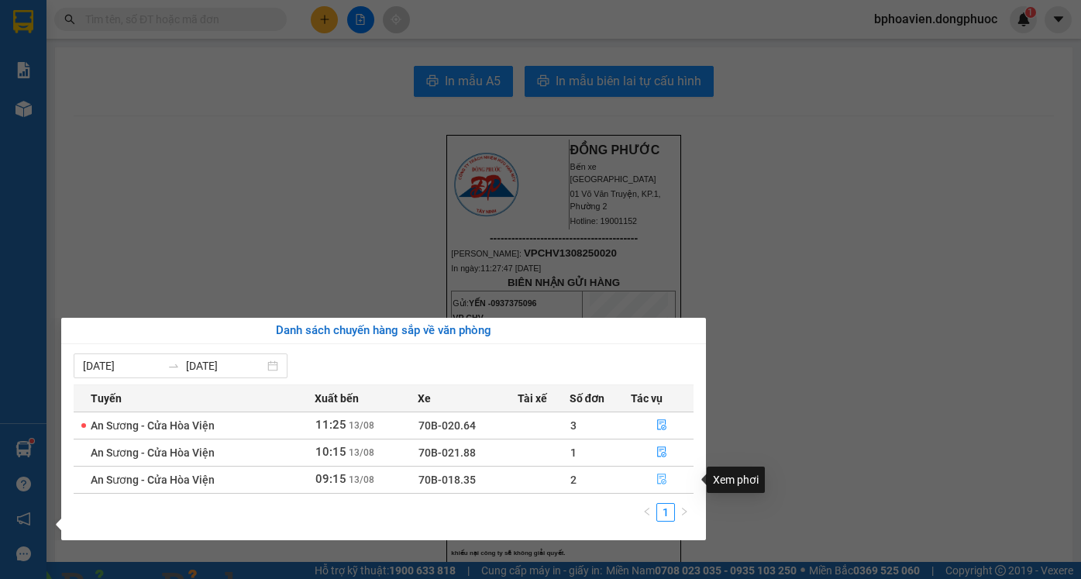
click at [664, 484] on icon "file-done" at bounding box center [662, 479] width 9 height 11
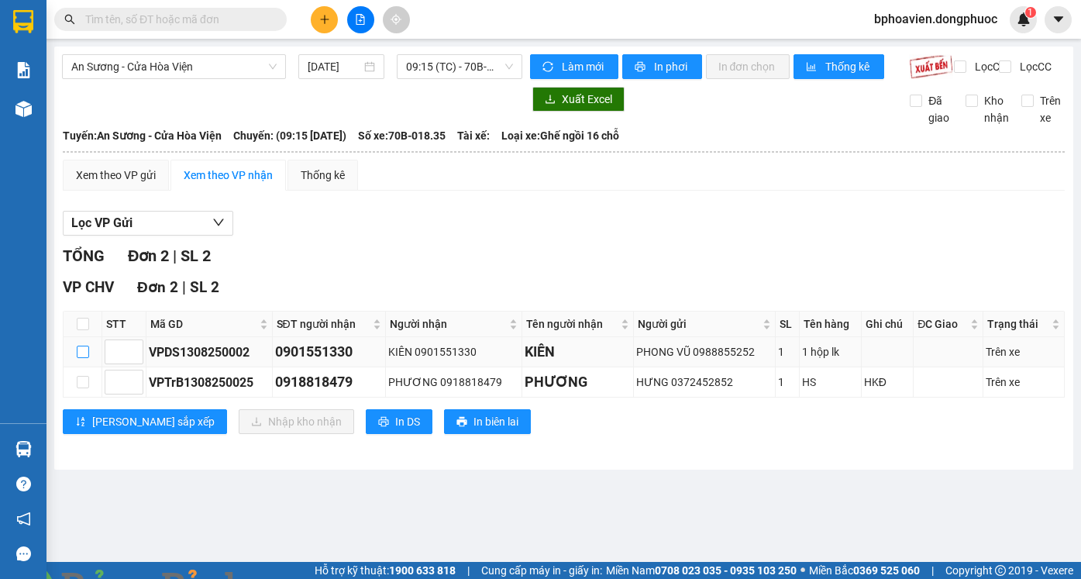
click at [88, 358] on input "checkbox" at bounding box center [83, 352] width 12 height 12
checkbox input "true"
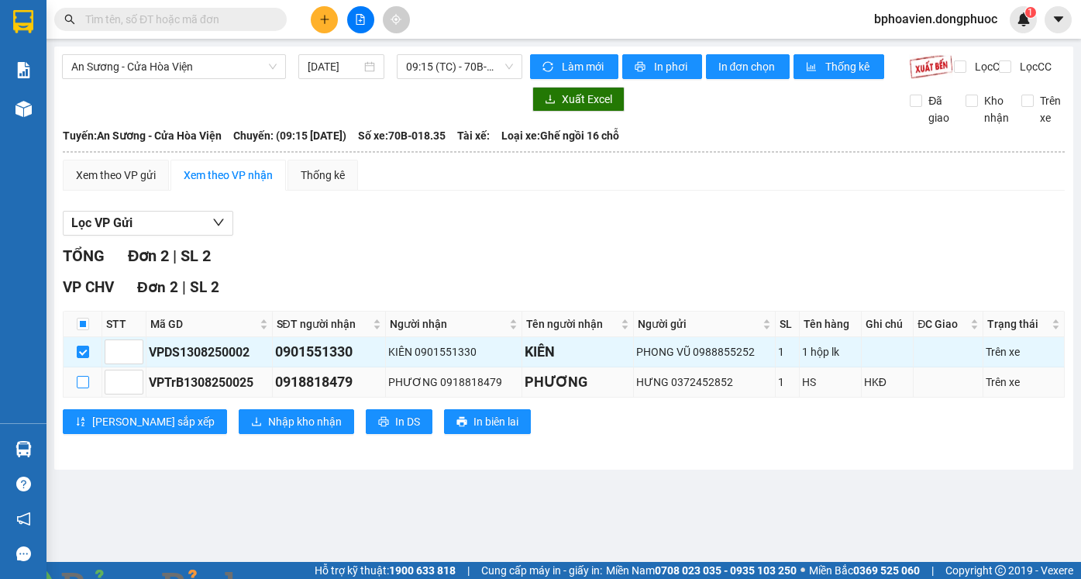
click at [86, 388] on input "checkbox" at bounding box center [83, 382] width 12 height 12
checkbox input "true"
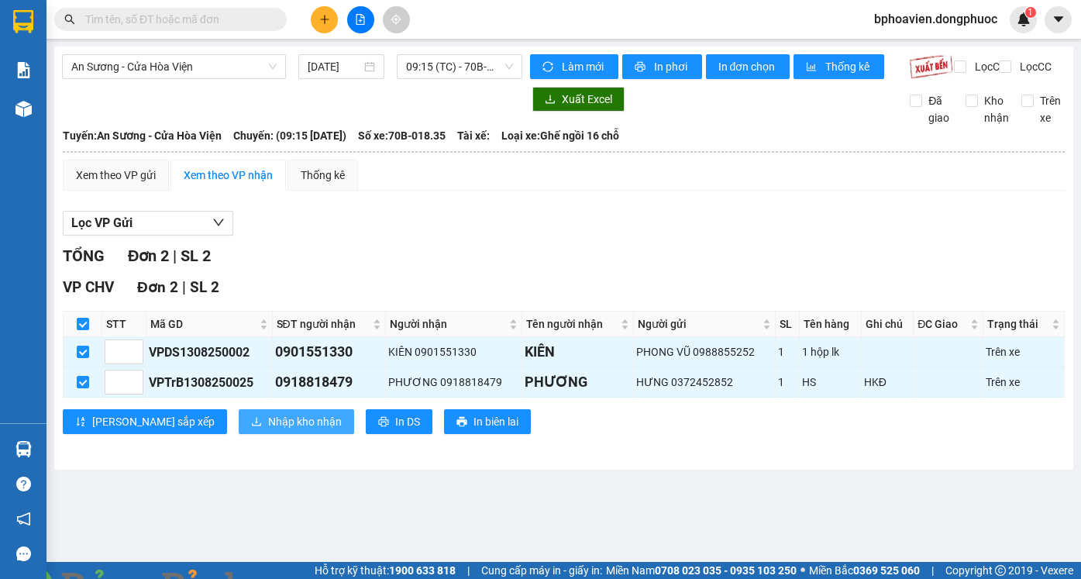
click at [268, 430] on span "Nhập kho nhận" at bounding box center [305, 421] width 74 height 17
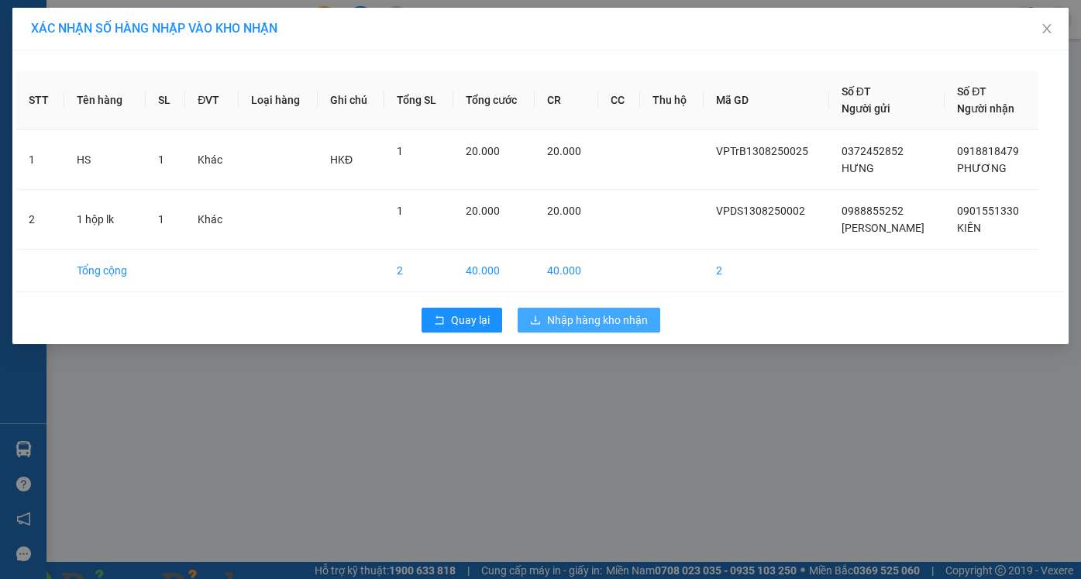
drag, startPoint x: 609, startPoint y: 323, endPoint x: 561, endPoint y: 324, distance: 48.0
click at [608, 323] on span "Nhập hàng kho nhận" at bounding box center [597, 319] width 101 height 17
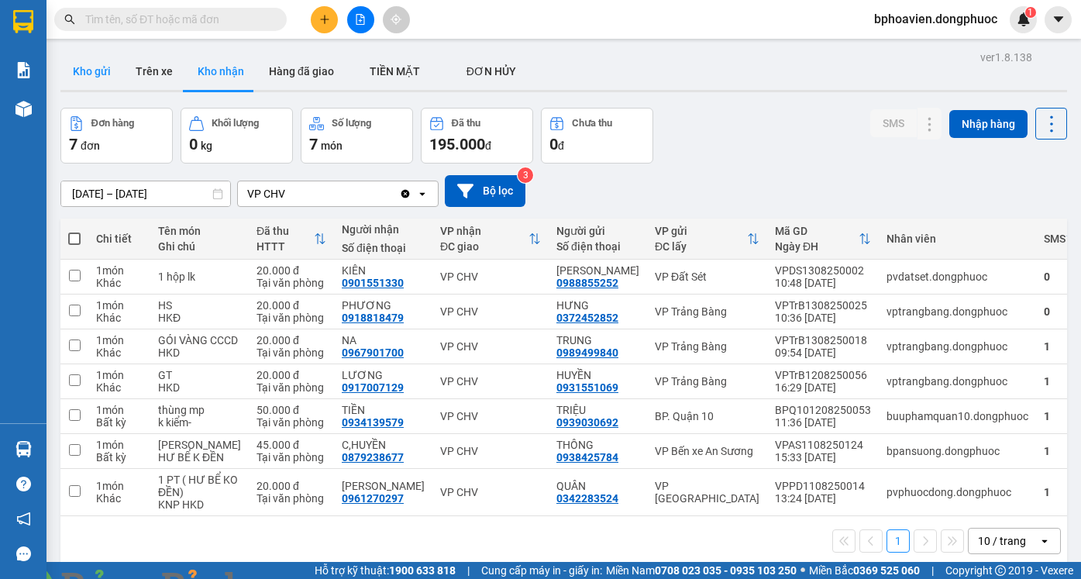
click at [109, 62] on button "Kho gửi" at bounding box center [91, 71] width 63 height 37
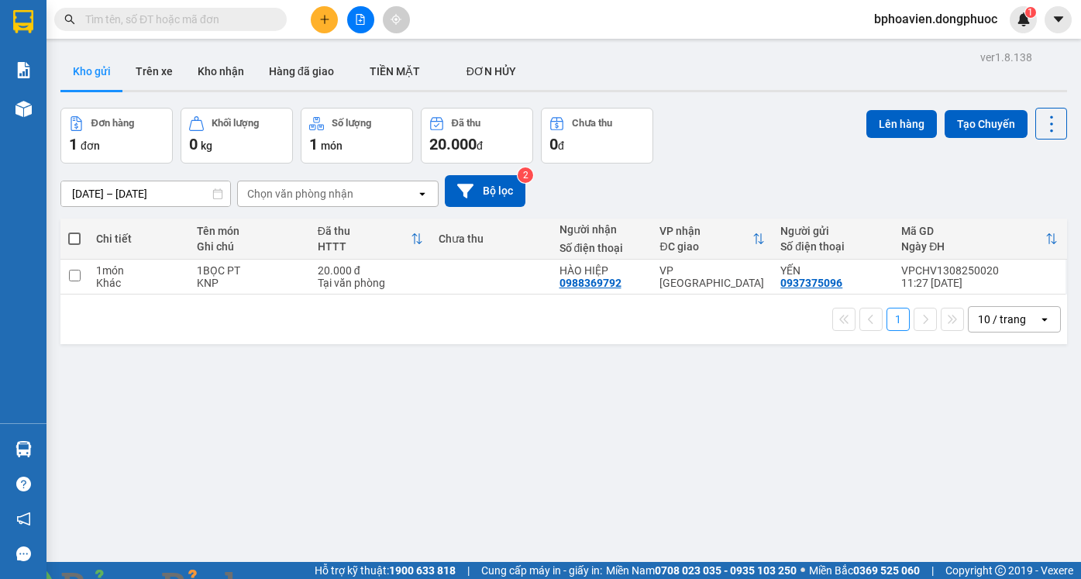
click at [336, 27] on button at bounding box center [324, 19] width 27 height 27
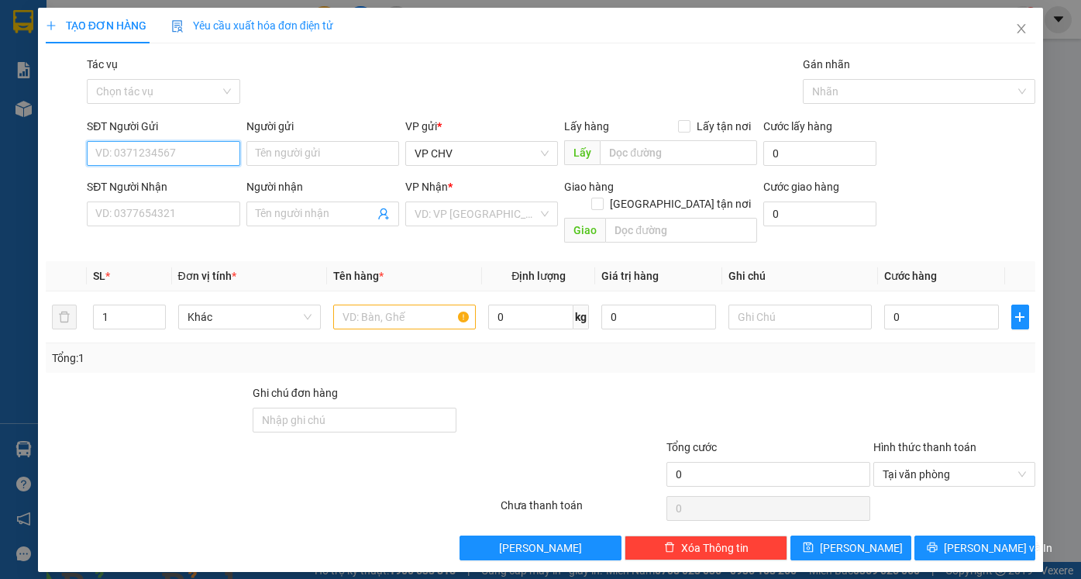
click at [222, 158] on input "SĐT Người Gửi" at bounding box center [163, 153] width 153 height 25
click at [188, 186] on div "0912452852 - HIẾU" at bounding box center [163, 184] width 134 height 17
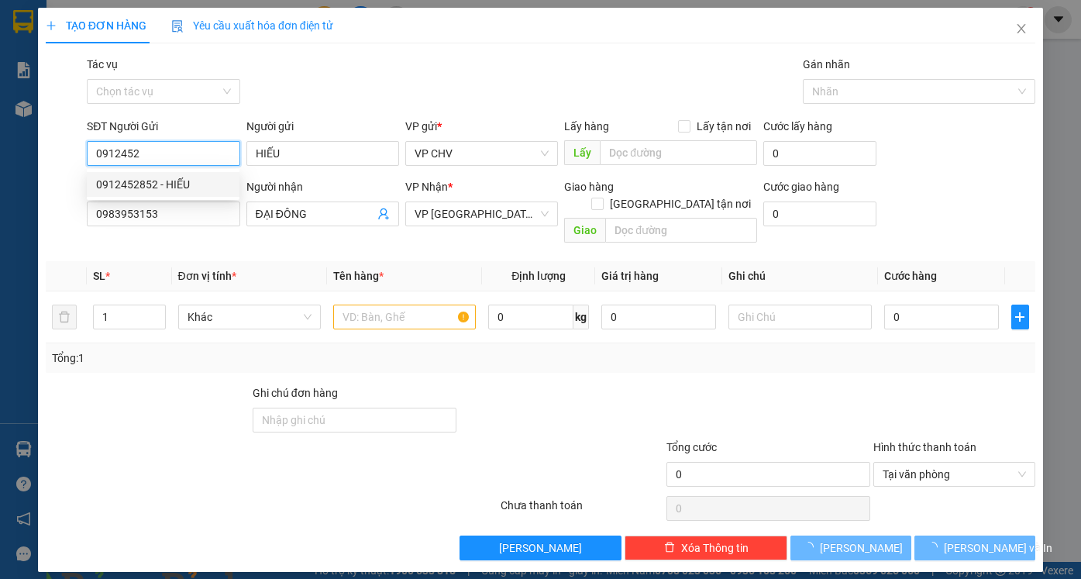
type input "0912452852"
type input "HIẾU"
type input "0983953153"
type input "ĐẠI ĐÔNG"
type input "20.000"
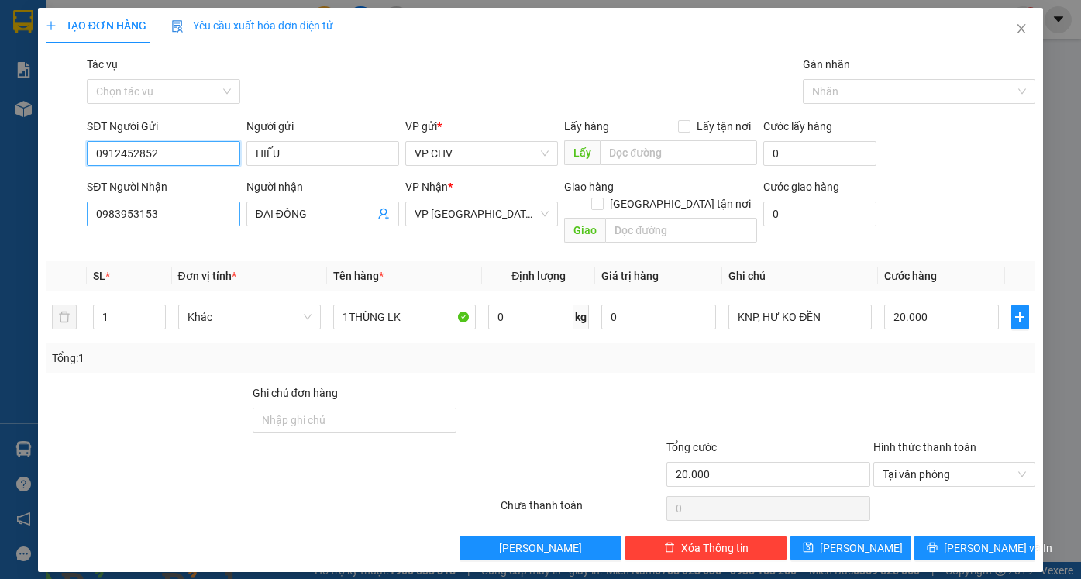
type input "0912452852"
drag, startPoint x: 178, startPoint y: 216, endPoint x: 0, endPoint y: 202, distance: 178.8
click at [0, 202] on div "TẠO ĐƠN HÀNG Yêu cầu xuất hóa đơn điện tử Transit Pickup Surcharge Ids Transit …" at bounding box center [540, 289] width 1081 height 579
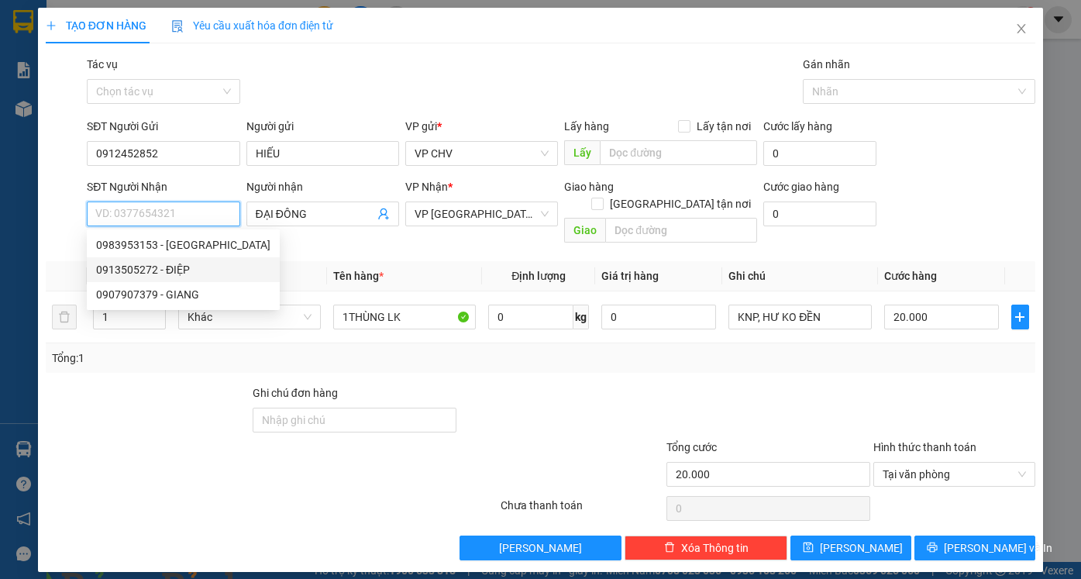
click at [162, 267] on div "0913505272 - ĐIỆP" at bounding box center [183, 269] width 174 height 17
type input "0913505272"
type input "ĐIỆP"
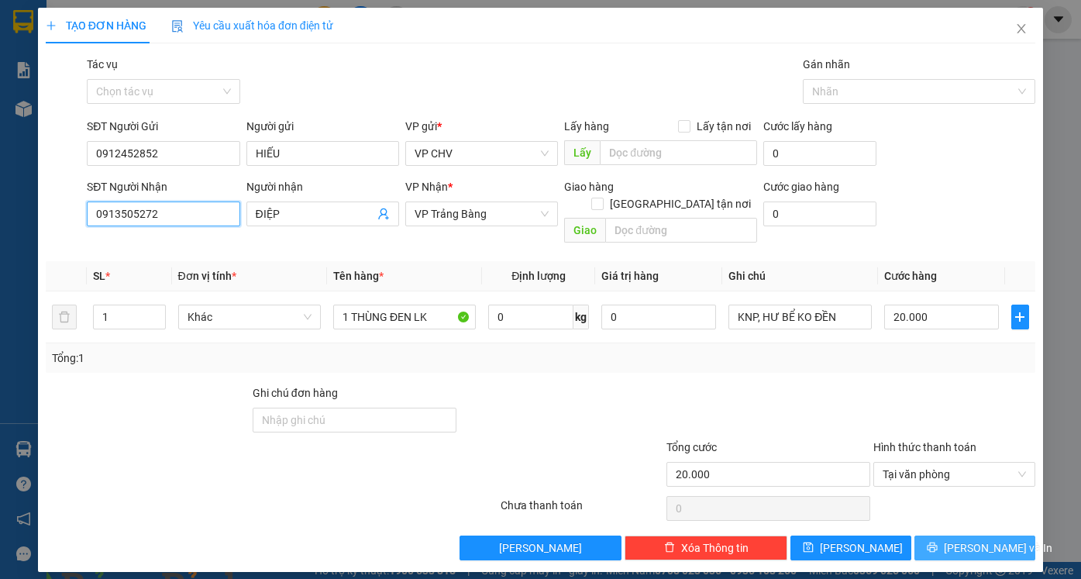
type input "0913505272"
click at [993, 539] on span "[PERSON_NAME] và In" at bounding box center [998, 547] width 108 height 17
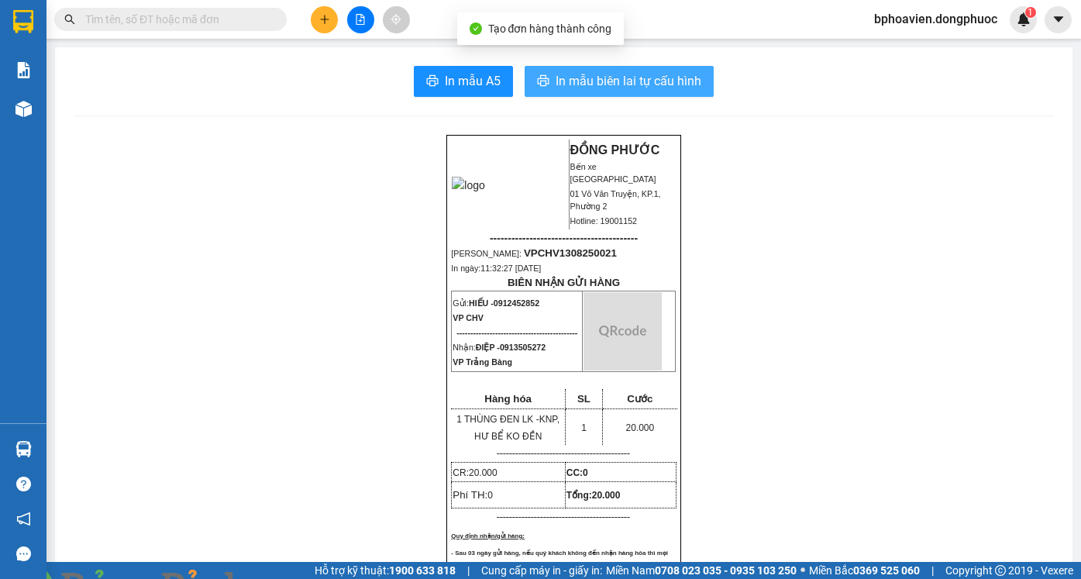
click at [606, 82] on span "In mẫu biên lai tự cấu hình" at bounding box center [629, 80] width 146 height 19
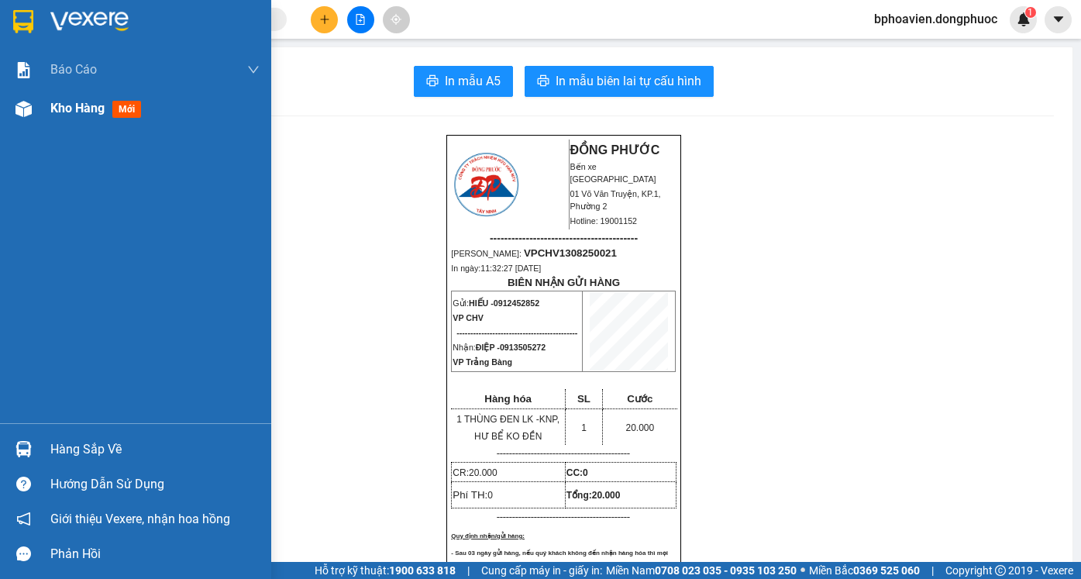
click at [48, 109] on div "Kho hàng mới" at bounding box center [135, 108] width 271 height 39
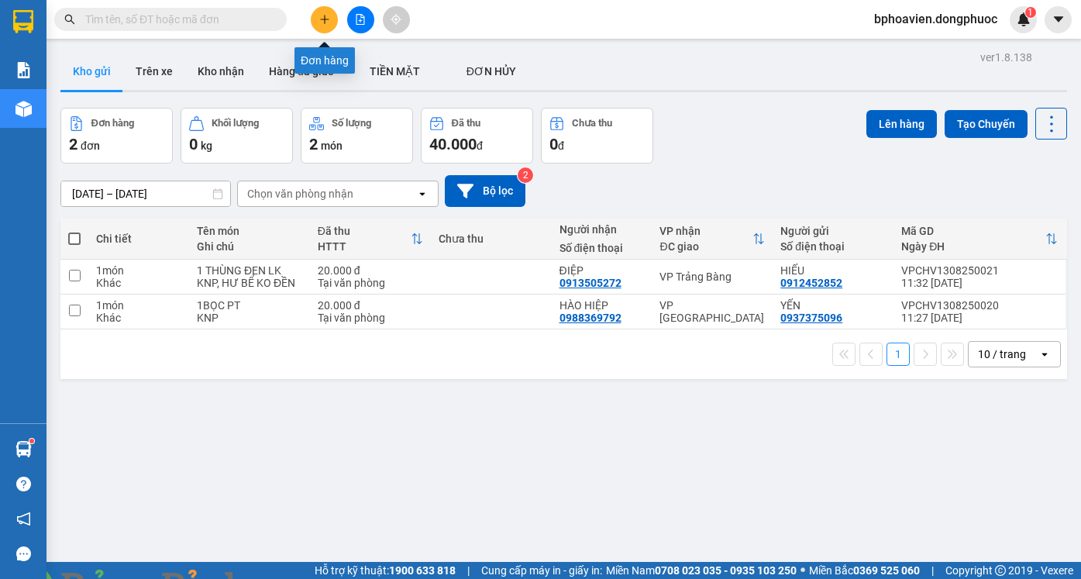
click at [324, 19] on icon "plus" at bounding box center [324, 19] width 11 height 11
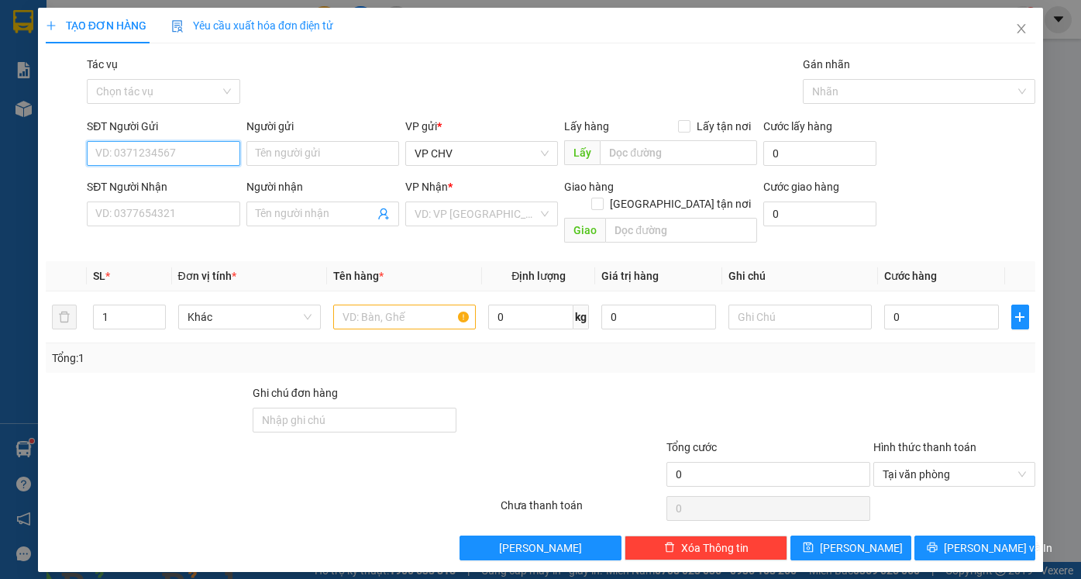
click at [160, 151] on input "SĐT Người Gửi" at bounding box center [163, 153] width 153 height 25
click at [165, 143] on input "SĐT Người Gửi" at bounding box center [163, 153] width 153 height 25
type input "0964528457"
click at [167, 176] on div "0964528457 - QUÝ" at bounding box center [163, 184] width 134 height 17
type input "QUÝ"
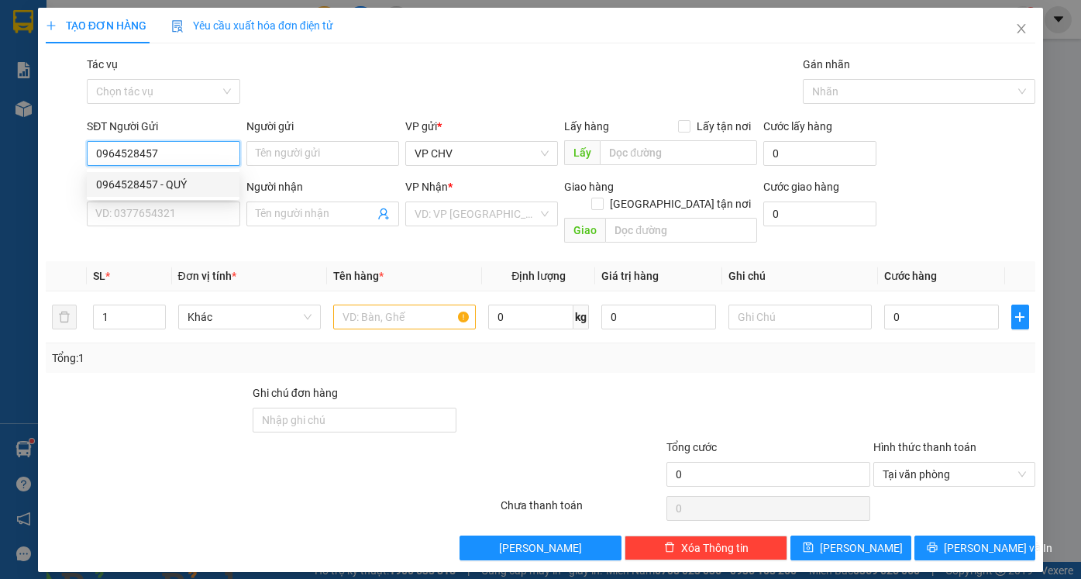
type input "0918571212"
type input "KHOA"
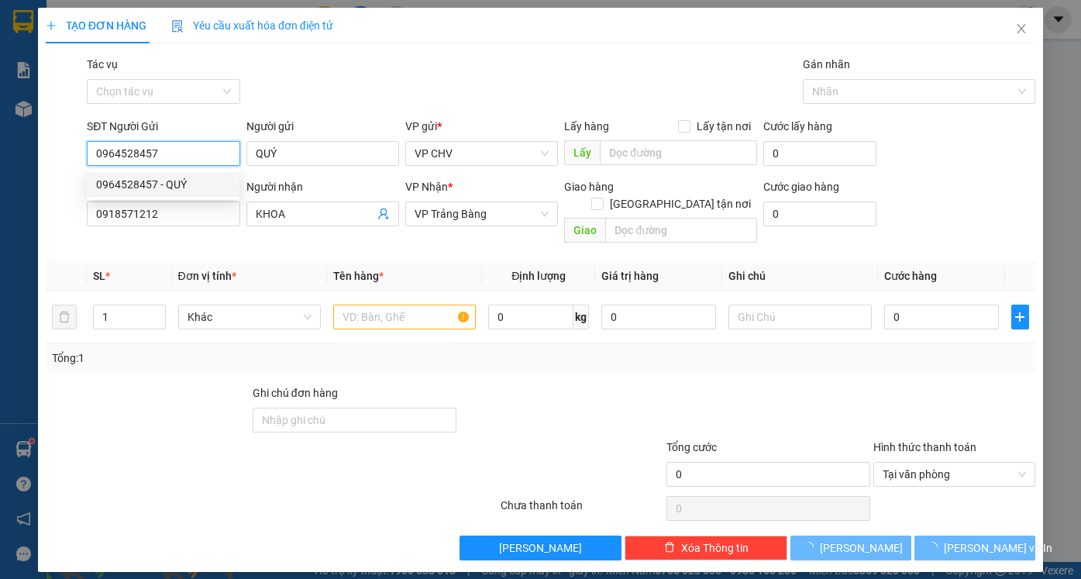
type input "55.000"
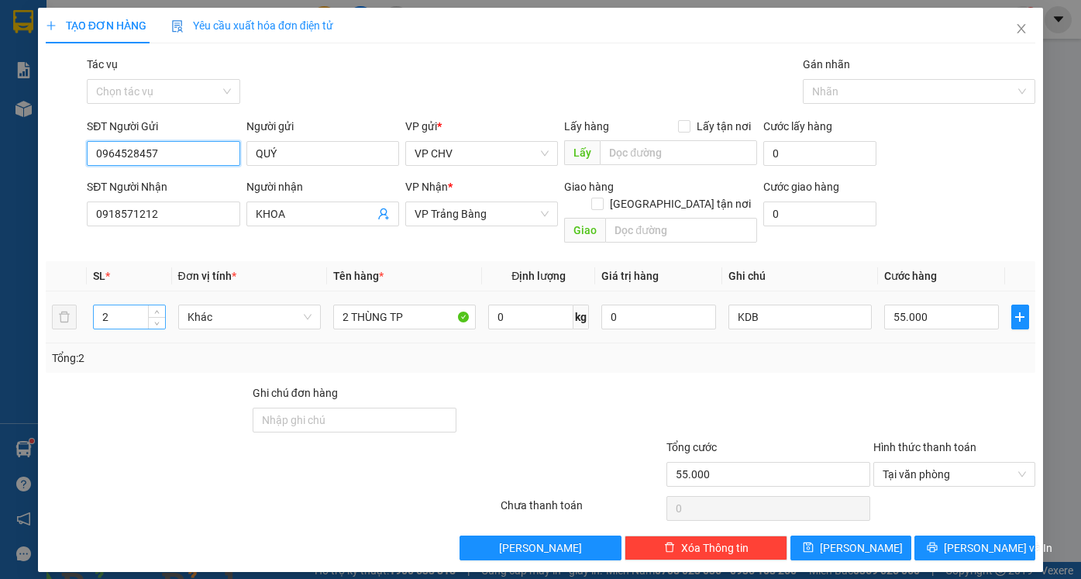
type input "0964528457"
drag, startPoint x: 112, startPoint y: 299, endPoint x: 91, endPoint y: 301, distance: 21.0
click at [91, 301] on td "2" at bounding box center [129, 317] width 84 height 52
type input "1"
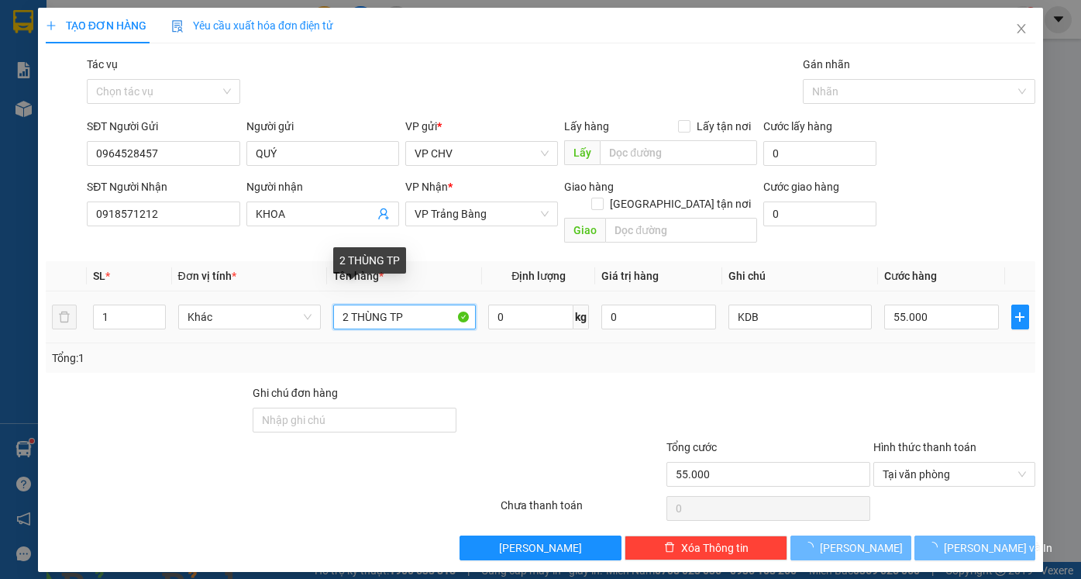
drag, startPoint x: 349, startPoint y: 300, endPoint x: 323, endPoint y: 298, distance: 26.4
click at [323, 299] on tr "1 Khác 2 THÙNG TP 0 kg 0 KDB 55.000" at bounding box center [540, 317] width 989 height 52
type input "0"
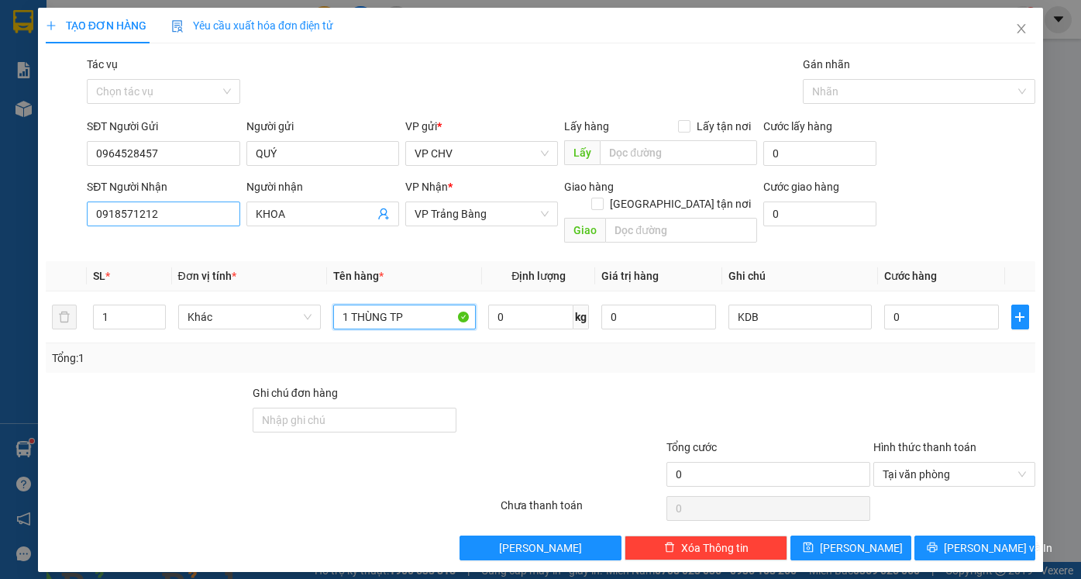
type input "1 THÙNG TP"
drag, startPoint x: 177, startPoint y: 215, endPoint x: 2, endPoint y: 215, distance: 175.9
click at [2, 215] on div "TẠO ĐƠN HÀNG Yêu cầu xuất hóa đơn điện tử Transit Pickup Surcharge Ids Transit …" at bounding box center [540, 289] width 1081 height 579
type input "0384282952"
drag, startPoint x: 287, startPoint y: 217, endPoint x: 217, endPoint y: 229, distance: 71.6
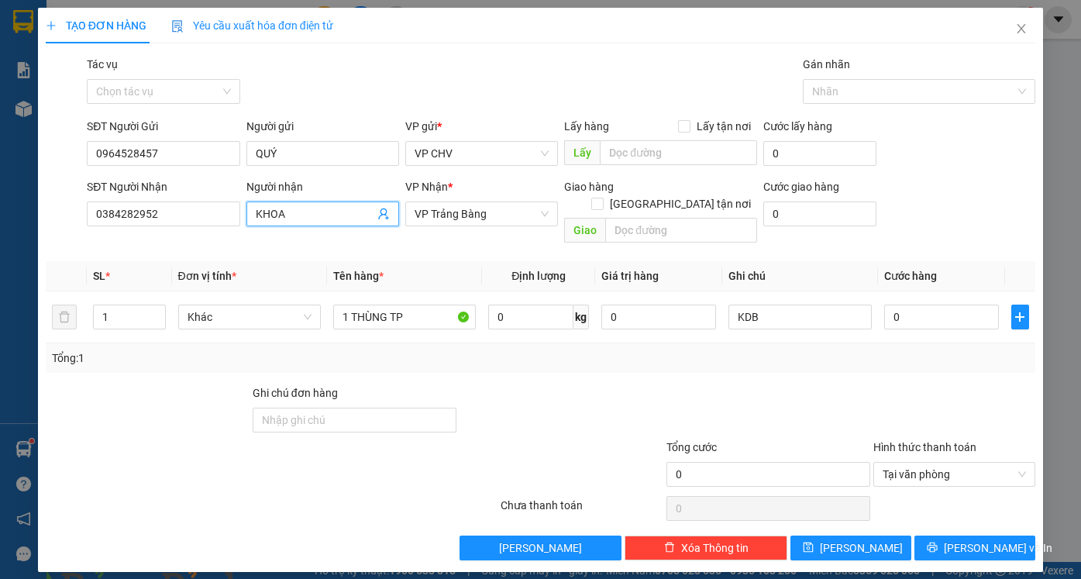
click at [217, 229] on div "SĐT Người Nhận 0384282952 Người nhận KHOA KHOA VP Nhận * VP Trảng Bàng Giao hàn…" at bounding box center [561, 213] width 955 height 71
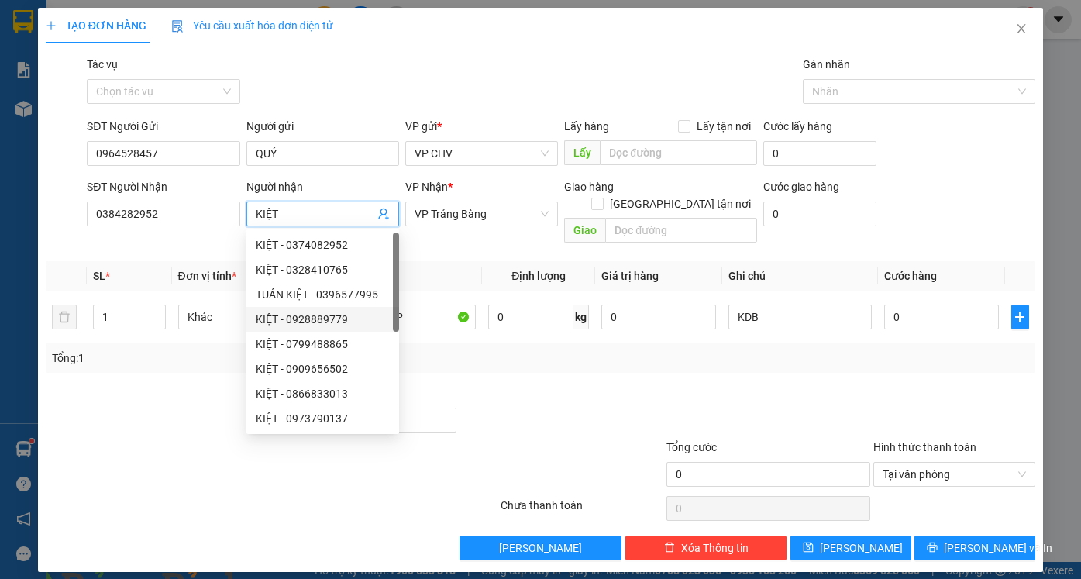
type input "KIỆT"
click at [580, 384] on div at bounding box center [561, 411] width 207 height 54
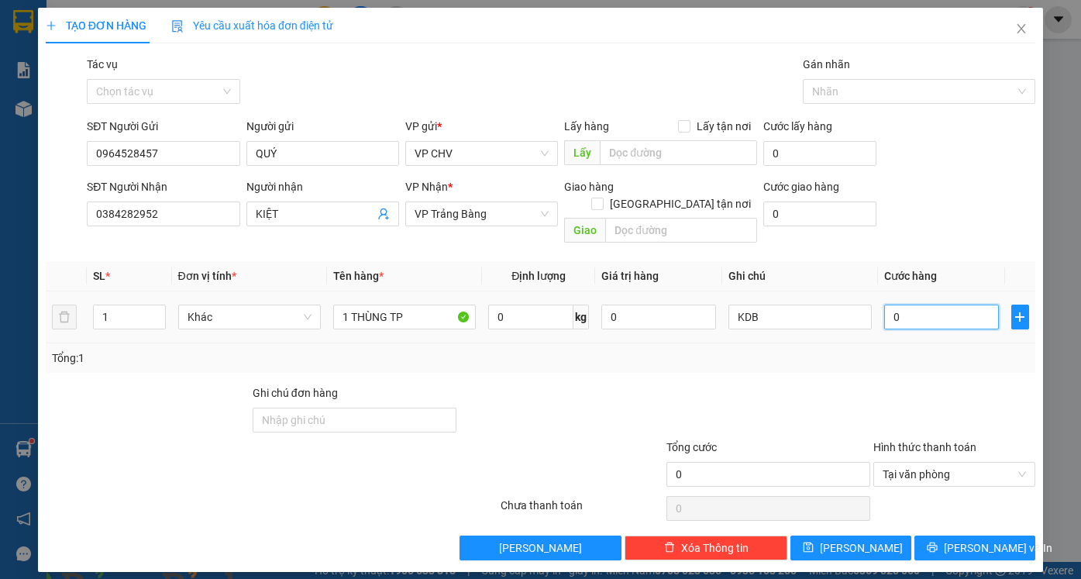
click at [931, 305] on input "0" at bounding box center [941, 317] width 115 height 25
type input "2"
type input "20"
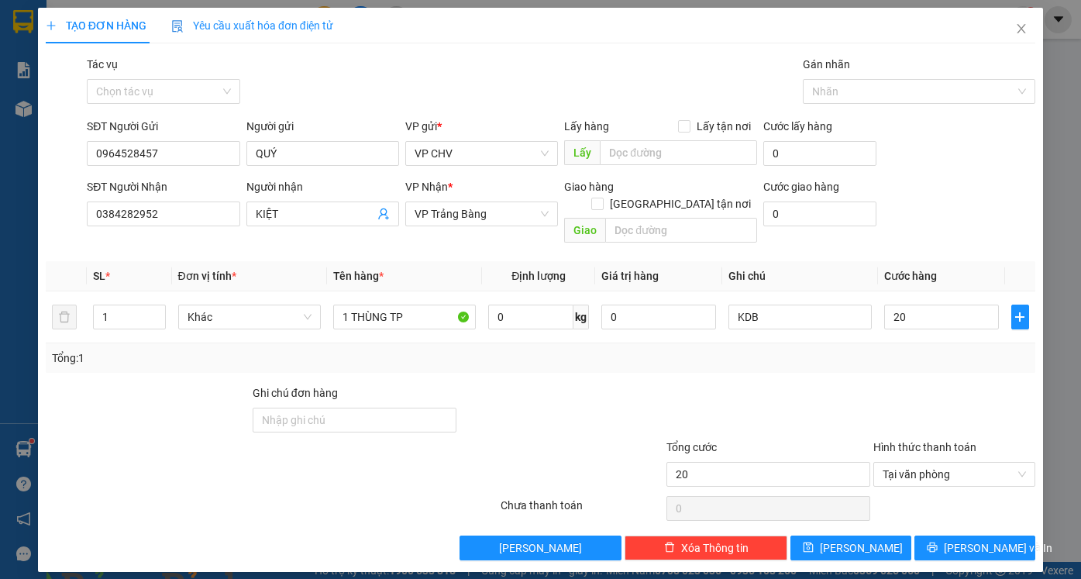
type input "20.000"
drag, startPoint x: 916, startPoint y: 379, endPoint x: 930, endPoint y: 396, distance: 22.0
click at [916, 384] on div at bounding box center [955, 411] width 166 height 54
click at [976, 539] on span "[PERSON_NAME] và In" at bounding box center [998, 547] width 108 height 17
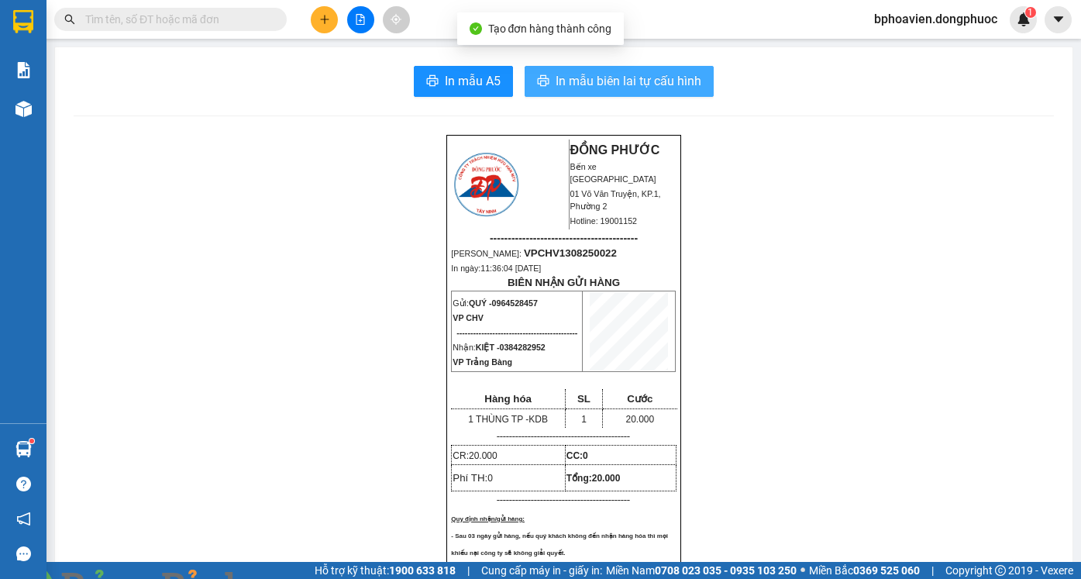
click at [650, 82] on span "In mẫu biên lai tự cấu hình" at bounding box center [629, 80] width 146 height 19
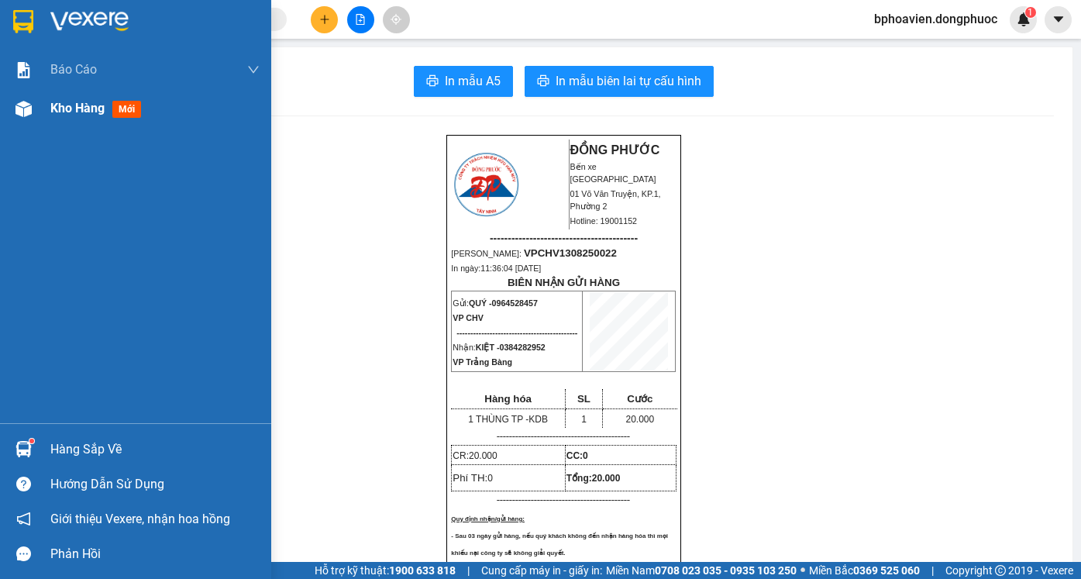
click at [71, 113] on span "Kho hàng" at bounding box center [77, 108] width 54 height 15
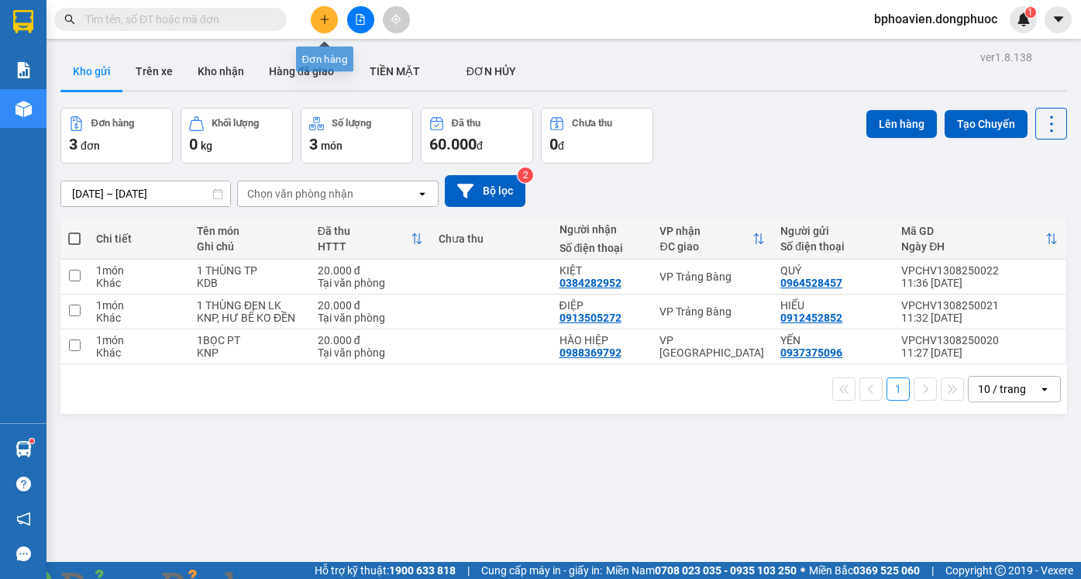
click at [329, 24] on icon "plus" at bounding box center [324, 19] width 11 height 11
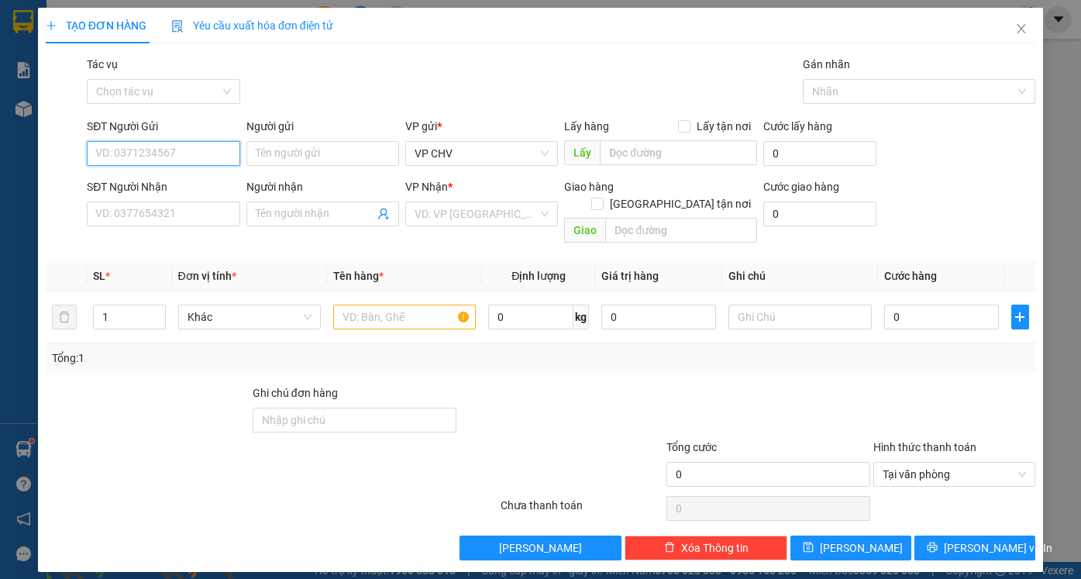
click at [216, 157] on input "SĐT Người Gửi" at bounding box center [163, 153] width 153 height 25
click at [189, 182] on div "0975747273 - QUỐC [GEOGRAPHIC_DATA]" at bounding box center [199, 184] width 206 height 17
type input "0975747273"
type input "QUỐC ANH"
type input "0902892578"
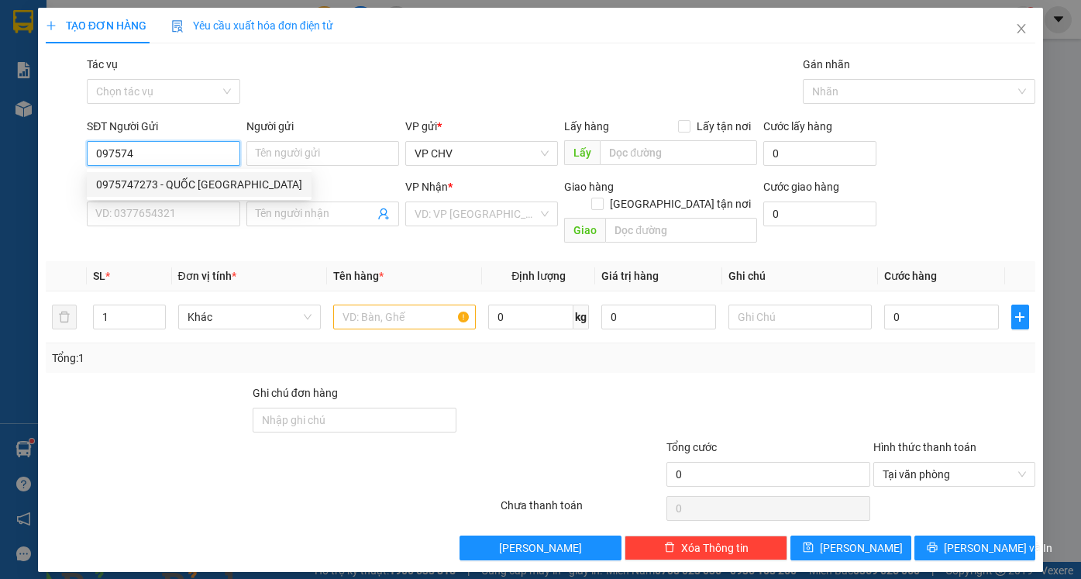
type input "QUÝ DƯƠNG"
type input "20.000"
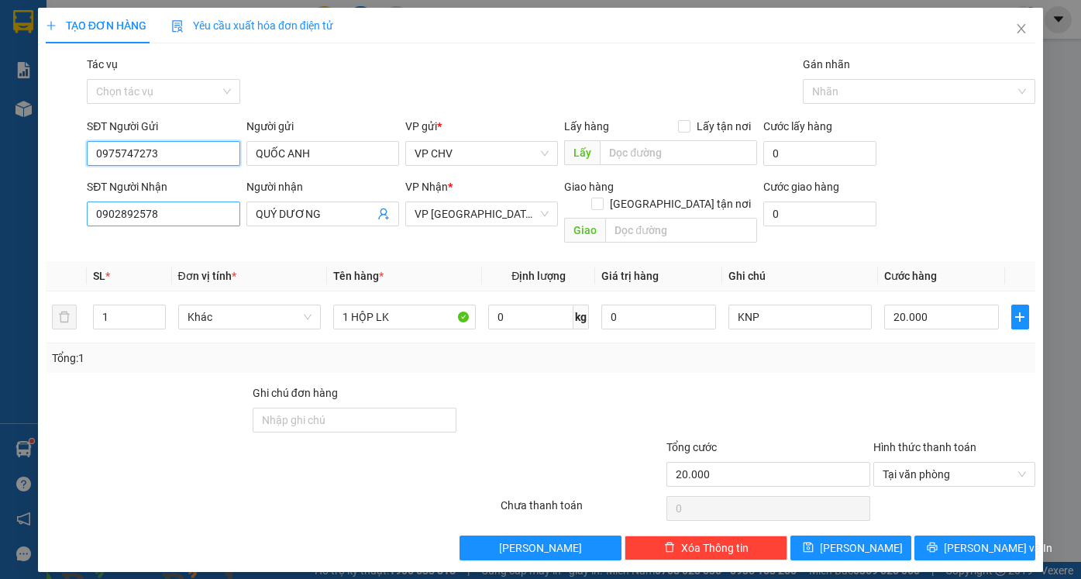
type input "0975747273"
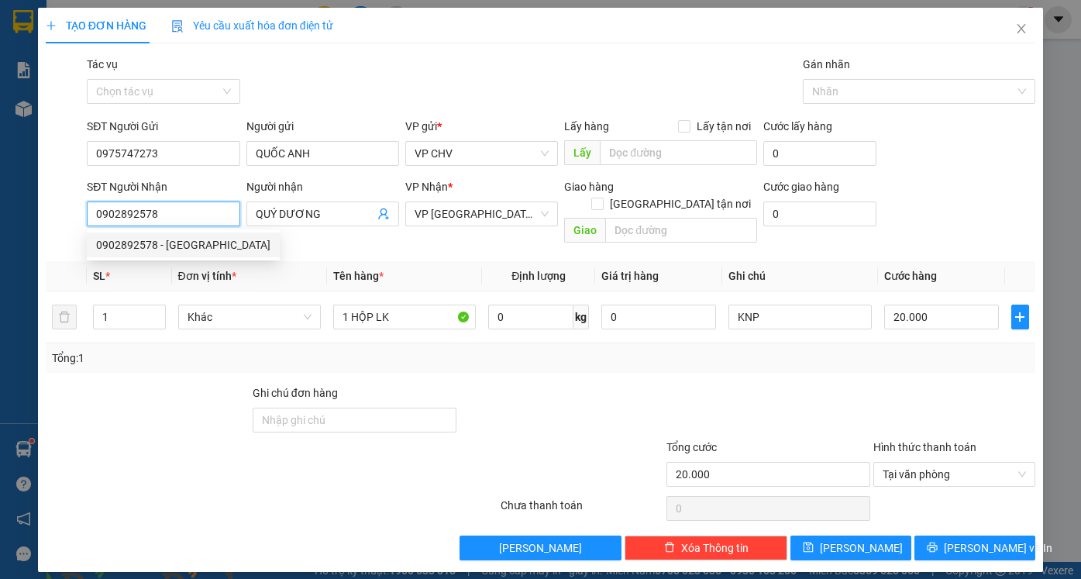
drag, startPoint x: 181, startPoint y: 211, endPoint x: 4, endPoint y: 201, distance: 176.9
click at [4, 201] on div "TẠO ĐƠN HÀNG Yêu cầu xuất hóa đơn điện tử Transit Pickup Surcharge Ids Transit …" at bounding box center [540, 289] width 1081 height 579
click at [183, 249] on div "0338808957 - CHÍ" at bounding box center [163, 244] width 134 height 17
type input "0338808957"
type input "CHÍ"
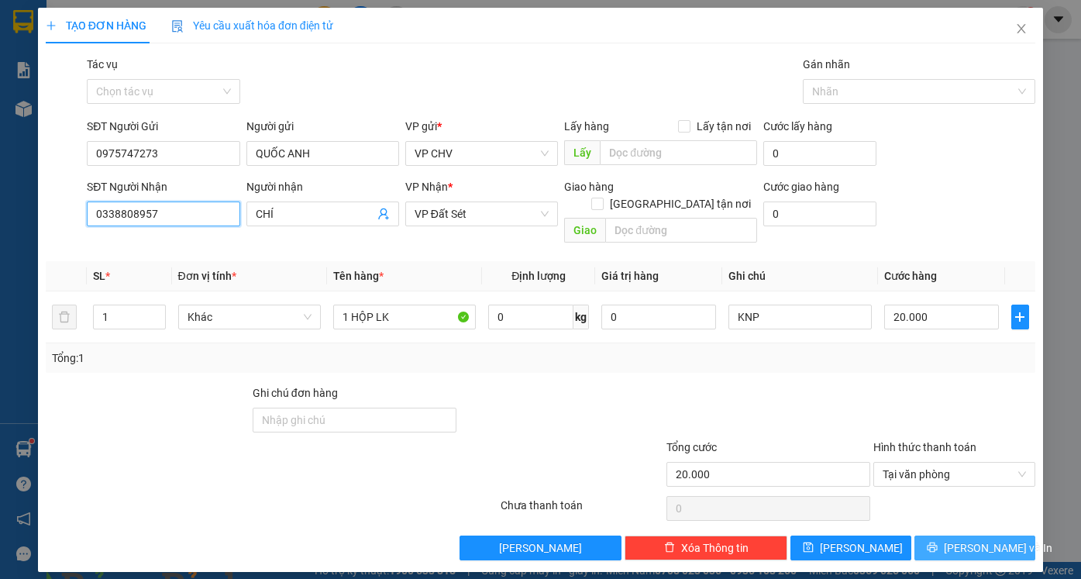
type input "0338808957"
click at [985, 539] on span "[PERSON_NAME] và In" at bounding box center [998, 547] width 108 height 17
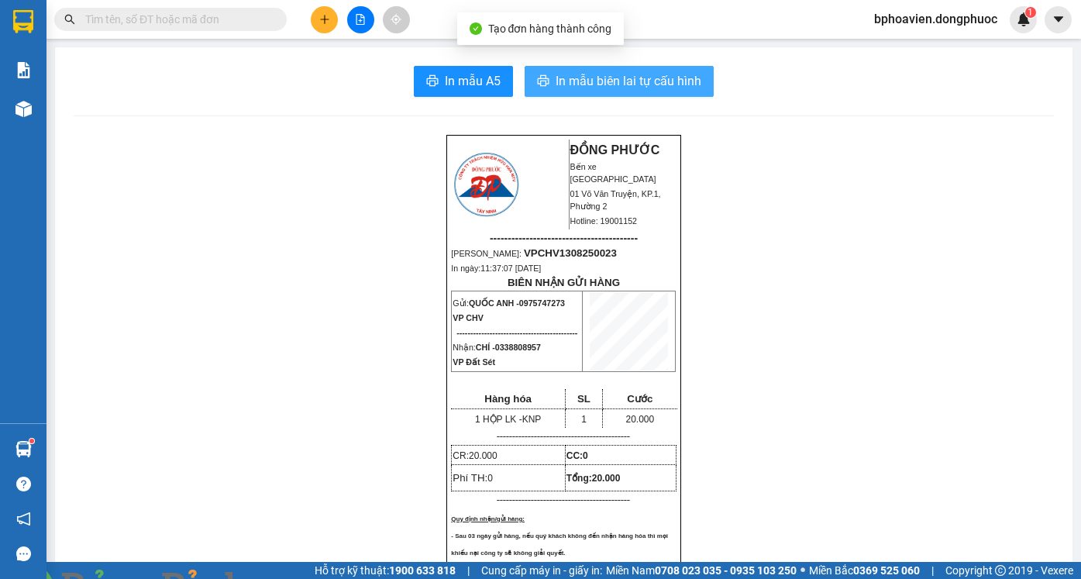
click at [576, 77] on span "In mẫu biên lai tự cấu hình" at bounding box center [629, 80] width 146 height 19
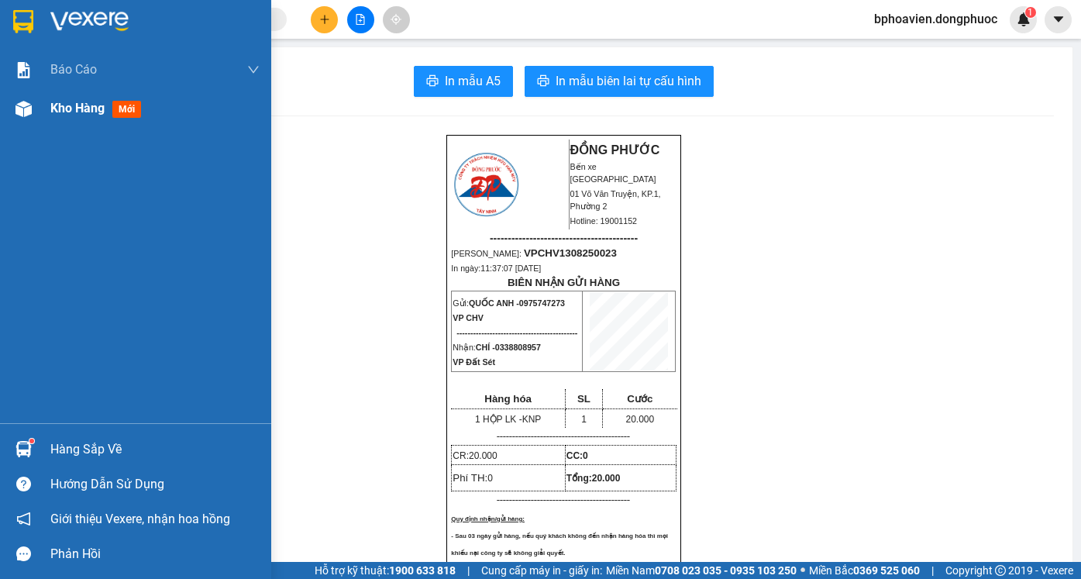
click at [86, 105] on span "Kho hàng" at bounding box center [77, 108] width 54 height 15
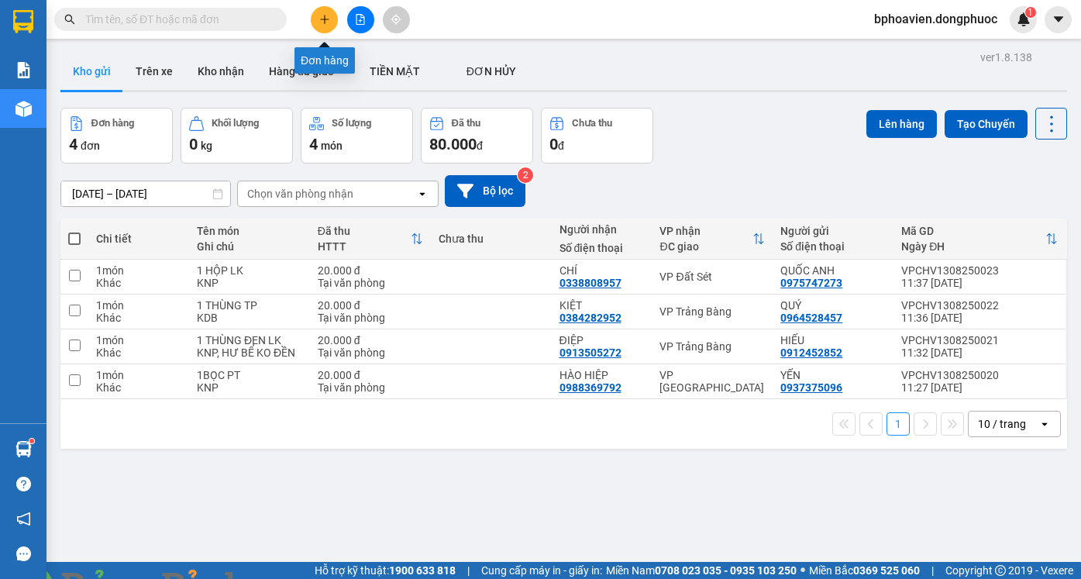
click at [332, 26] on button at bounding box center [324, 19] width 27 height 27
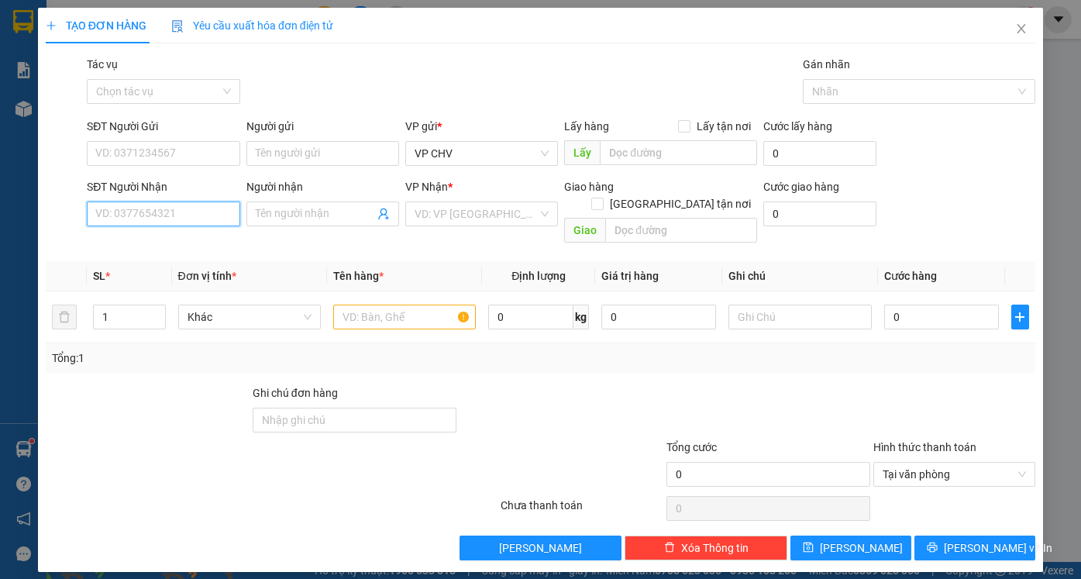
click at [205, 219] on input "SĐT Người Nhận" at bounding box center [163, 213] width 153 height 25
click at [165, 248] on div "0977565033 - TÝ" at bounding box center [163, 244] width 134 height 17
type input "0977565033"
type input "TÝ"
type input "20.000"
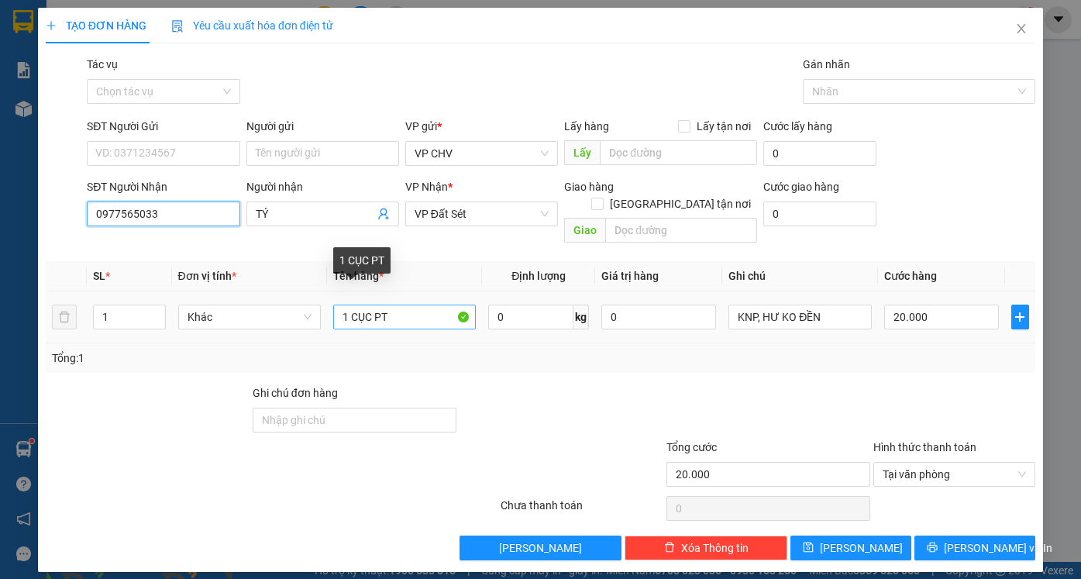
type input "0977565033"
click at [370, 305] on input "1 CỤC PT" at bounding box center [404, 317] width 143 height 25
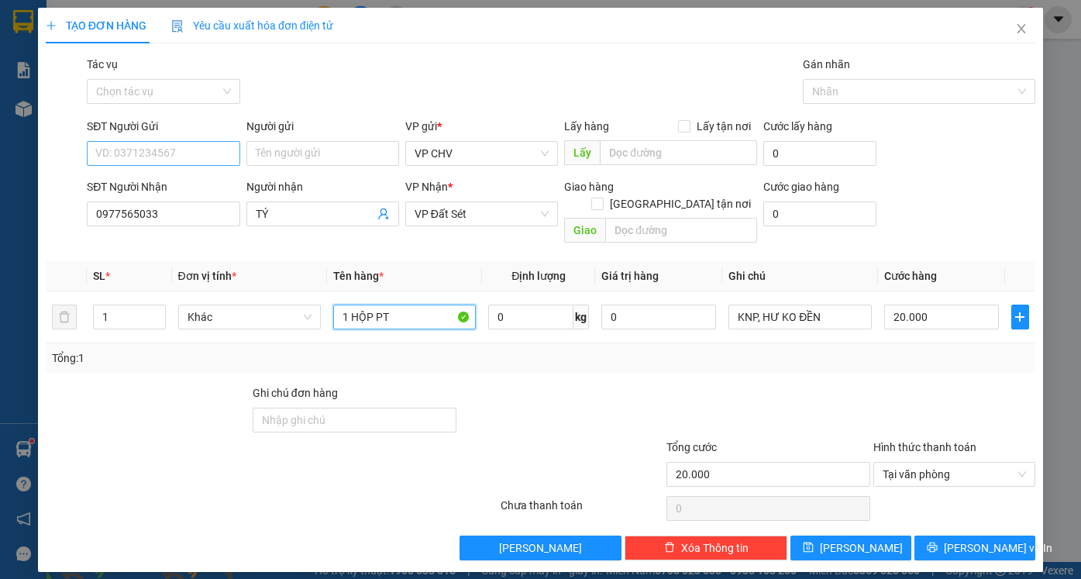
type input "1 HỘP PT"
click at [205, 161] on input "SĐT Người Gửi" at bounding box center [163, 153] width 153 height 25
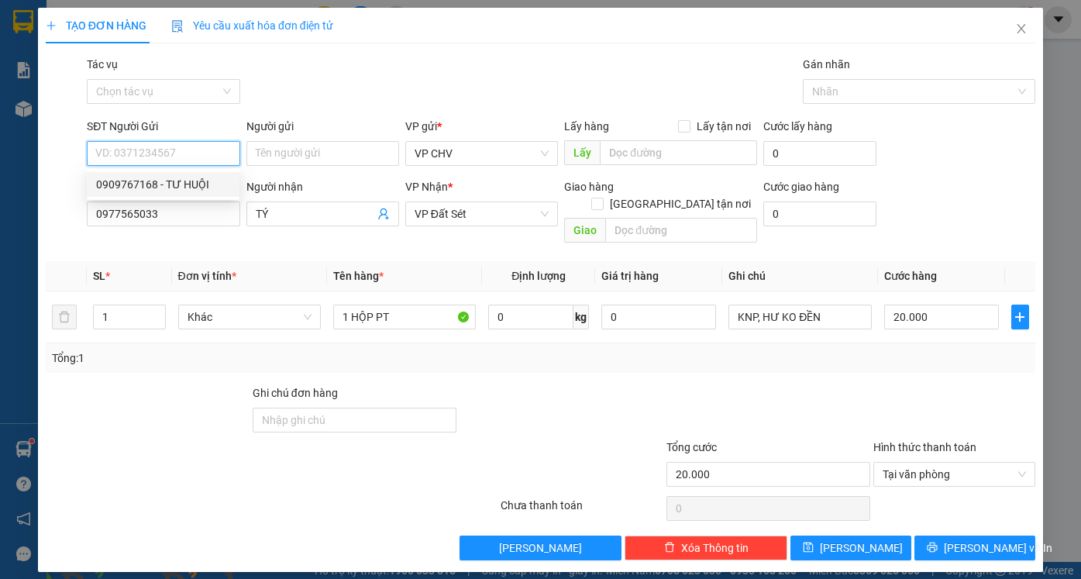
click at [199, 185] on div "0909767168 - TƯ HUỘI" at bounding box center [163, 184] width 134 height 17
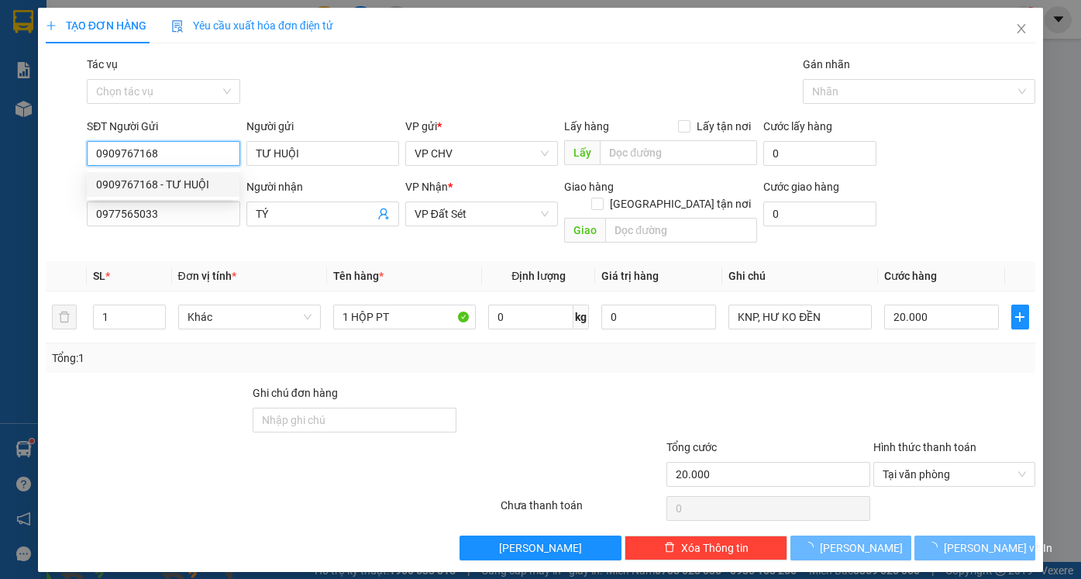
type input "0909767168"
type input "TƯ HUỘI"
type input "1 CỤC PT"
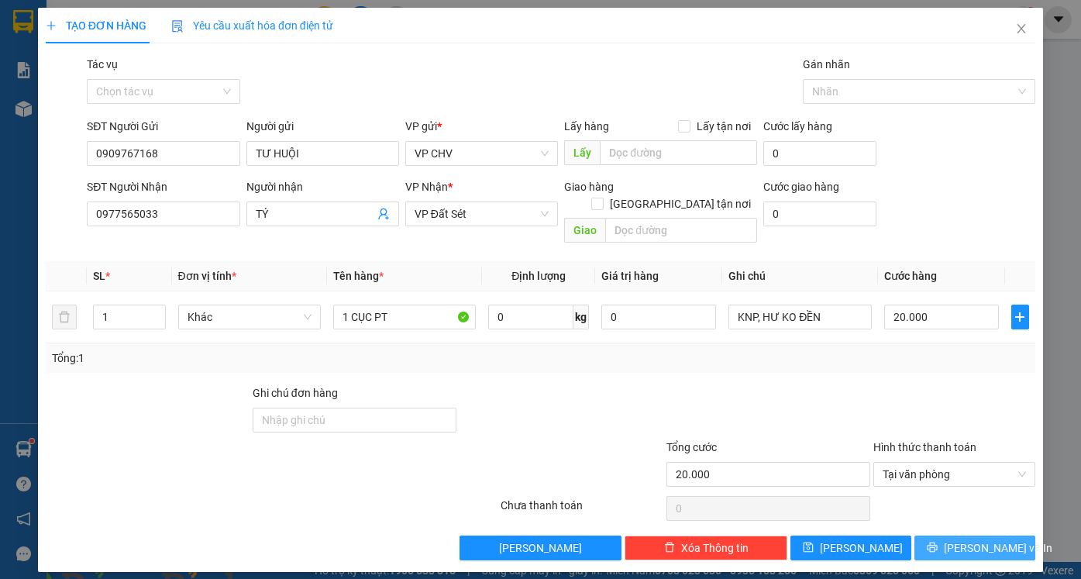
click at [997, 539] on span "[PERSON_NAME] và In" at bounding box center [998, 547] width 108 height 17
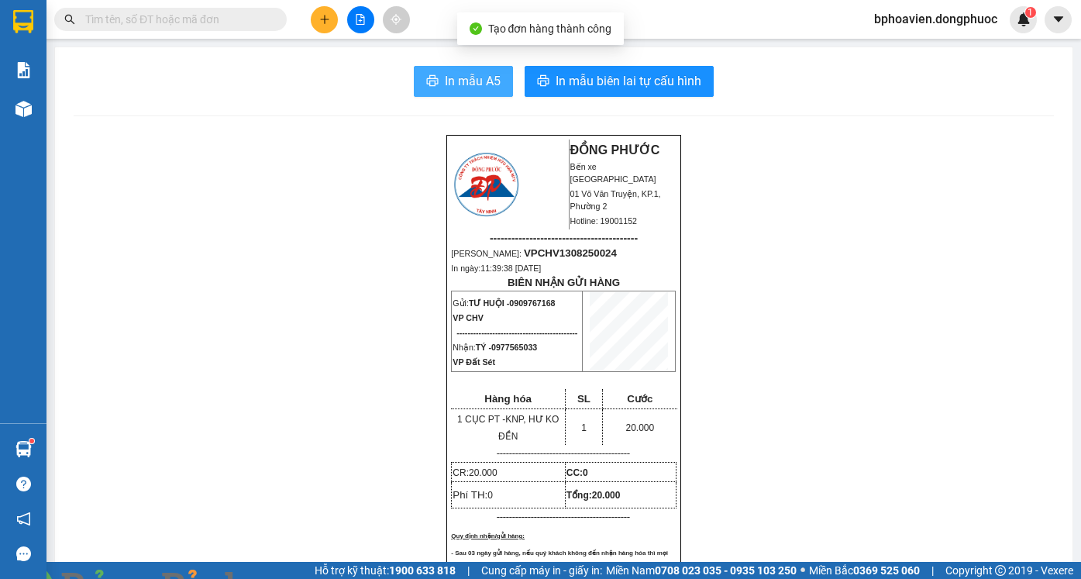
click at [466, 77] on span "In mẫu A5" at bounding box center [473, 80] width 56 height 19
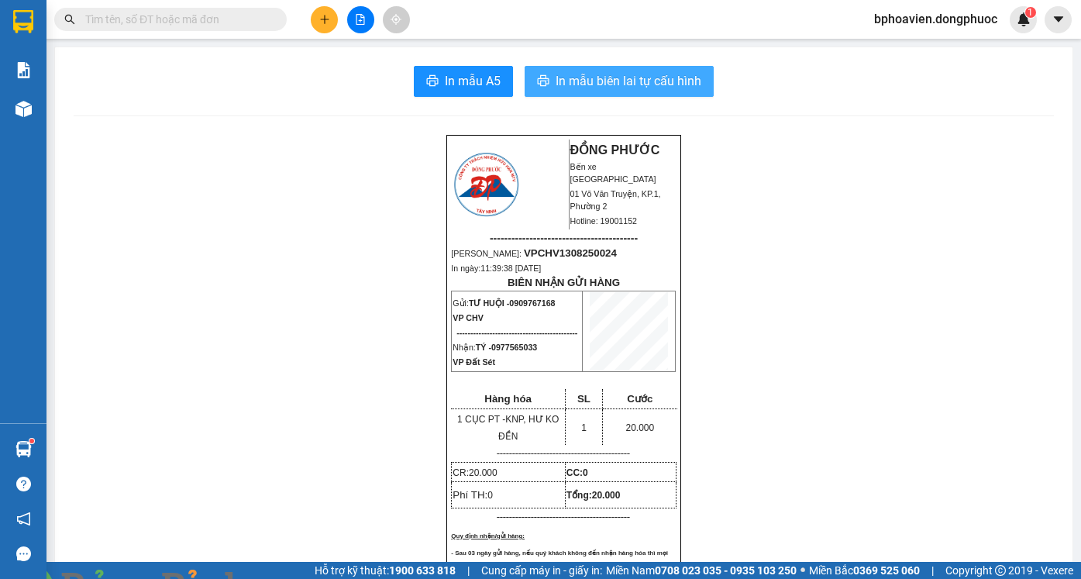
click at [577, 81] on span "In mẫu biên lai tự cấu hình" at bounding box center [629, 80] width 146 height 19
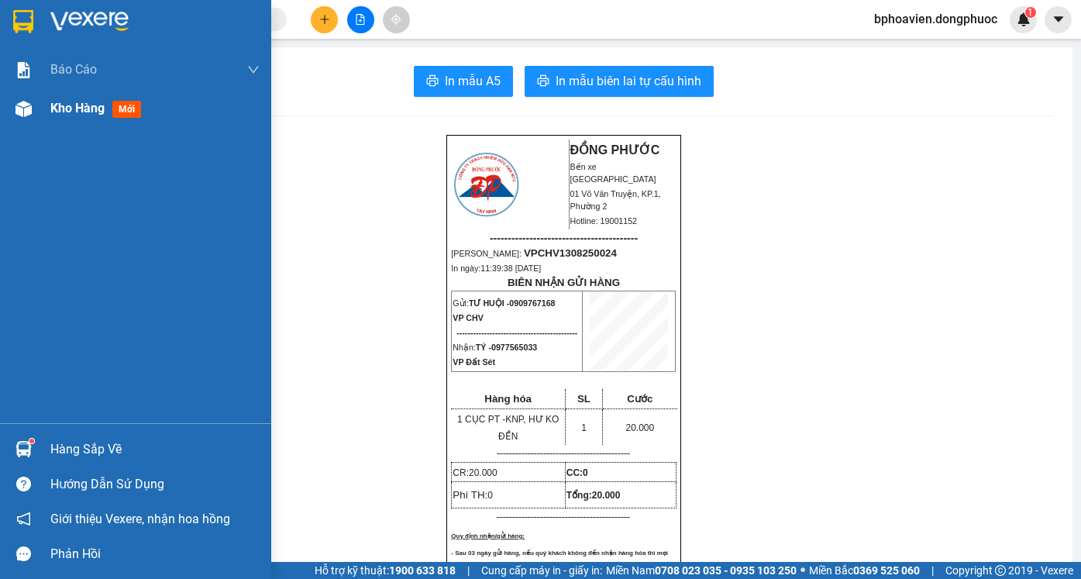
click at [84, 105] on span "Kho hàng" at bounding box center [77, 108] width 54 height 15
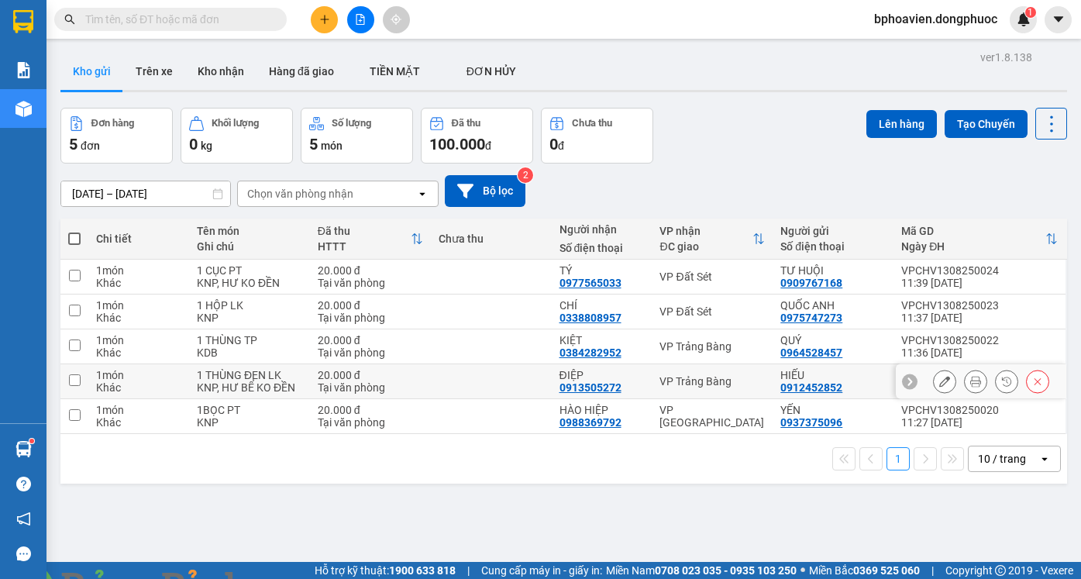
drag, startPoint x: 484, startPoint y: 386, endPoint x: 497, endPoint y: 368, distance: 22.2
click at [487, 383] on td at bounding box center [491, 381] width 121 height 35
checkbox input "true"
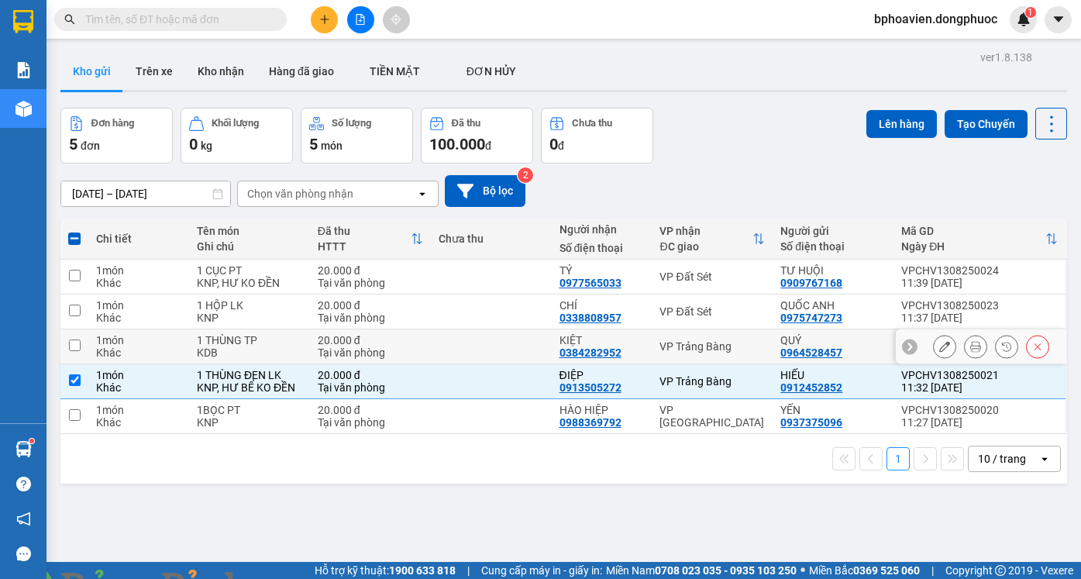
click at [497, 354] on td at bounding box center [491, 346] width 121 height 35
checkbox input "true"
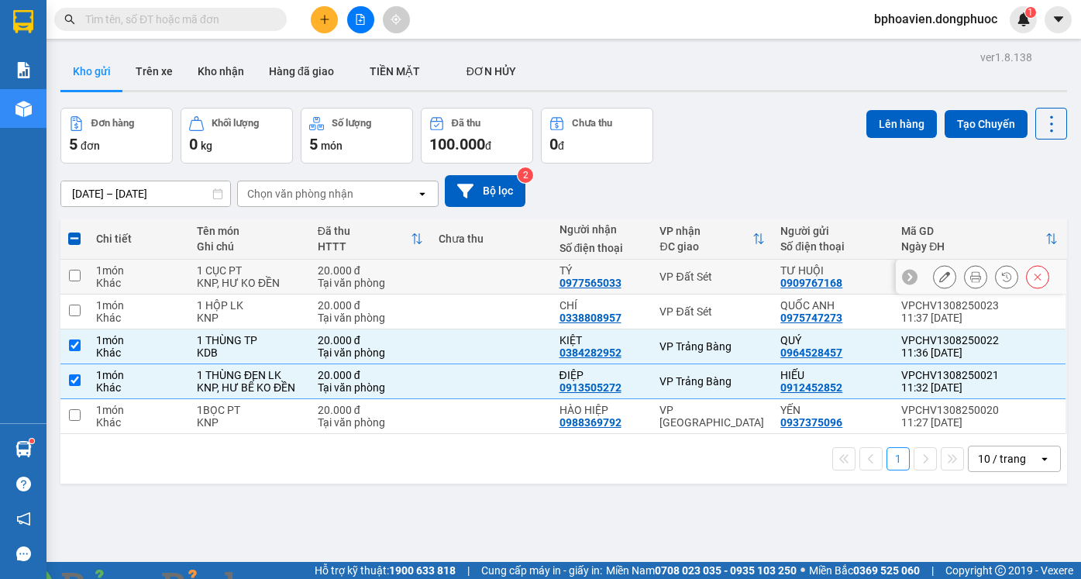
drag, startPoint x: 483, startPoint y: 274, endPoint x: 497, endPoint y: 315, distance: 43.6
click at [484, 281] on td at bounding box center [491, 277] width 121 height 35
checkbox input "true"
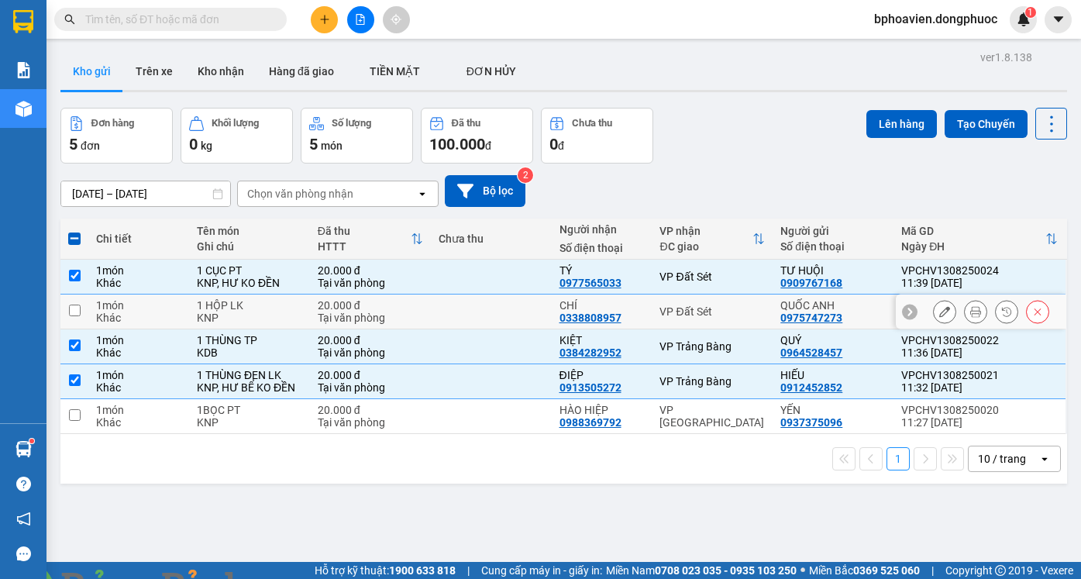
click at [498, 316] on td at bounding box center [491, 311] width 121 height 35
checkbox input "true"
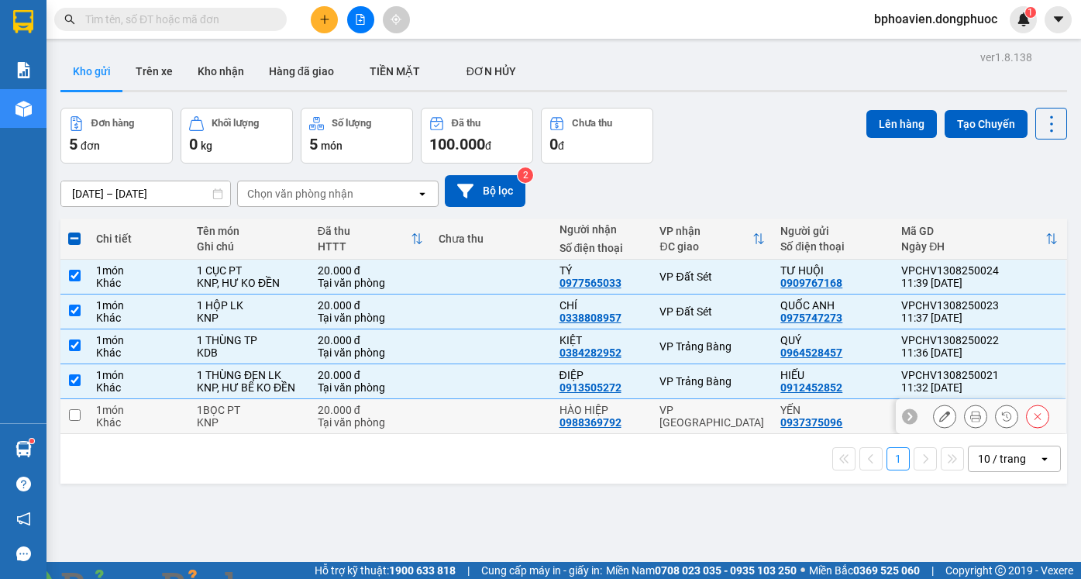
click at [502, 416] on td at bounding box center [491, 416] width 121 height 35
checkbox input "true"
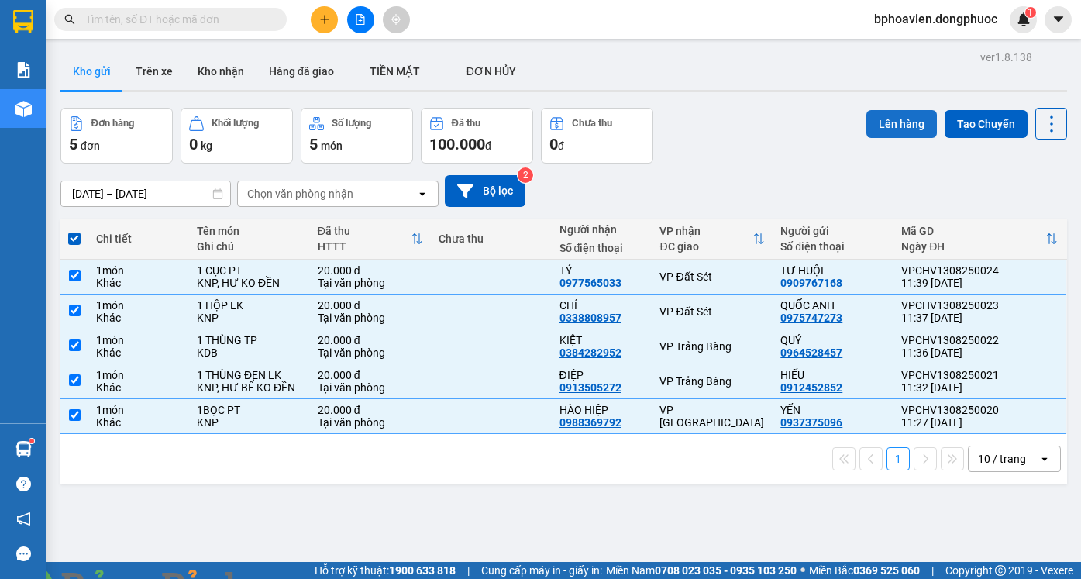
click at [893, 126] on button "Lên hàng" at bounding box center [901, 124] width 71 height 28
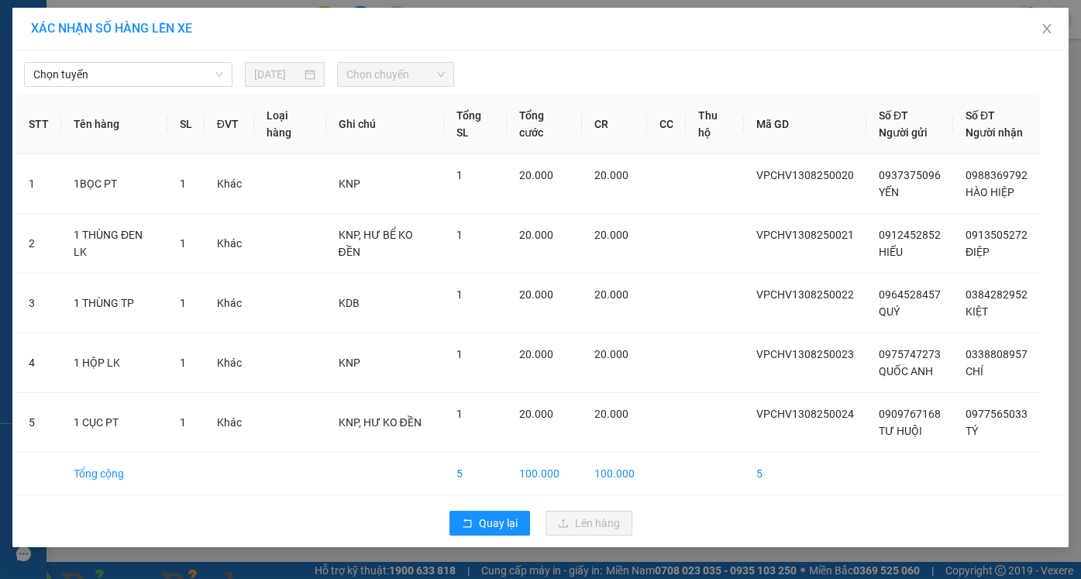
click at [101, 88] on div "Chọn tuyến 13/08/2025 Chọn chuyến STT Tên hàng SL ĐVT Loại hàng Ghi chú Tổng SL…" at bounding box center [540, 298] width 1056 height 497
click at [100, 81] on span "Chọn tuyến" at bounding box center [128, 74] width 190 height 23
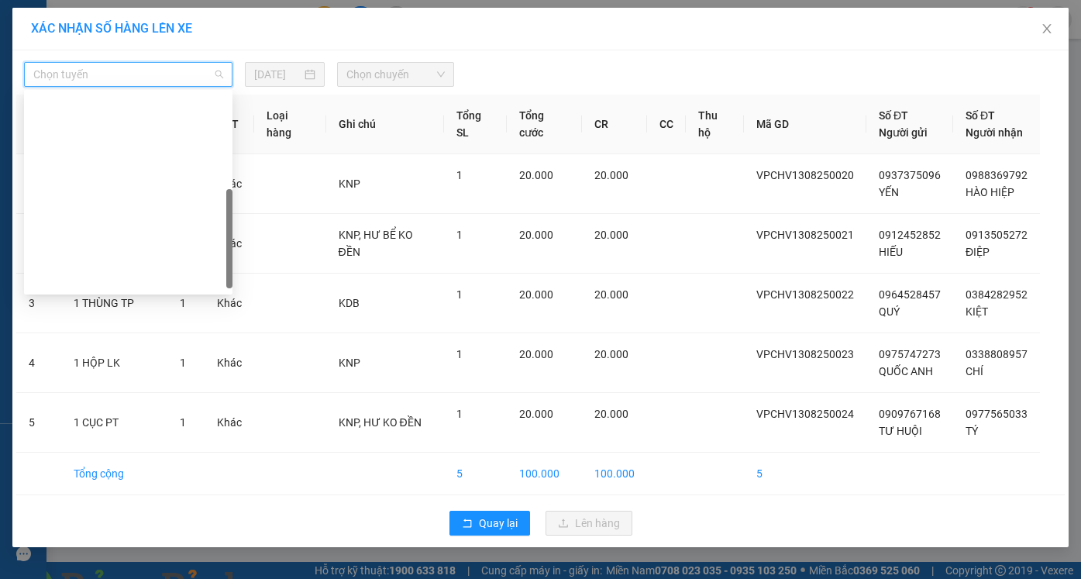
scroll to position [217, 0]
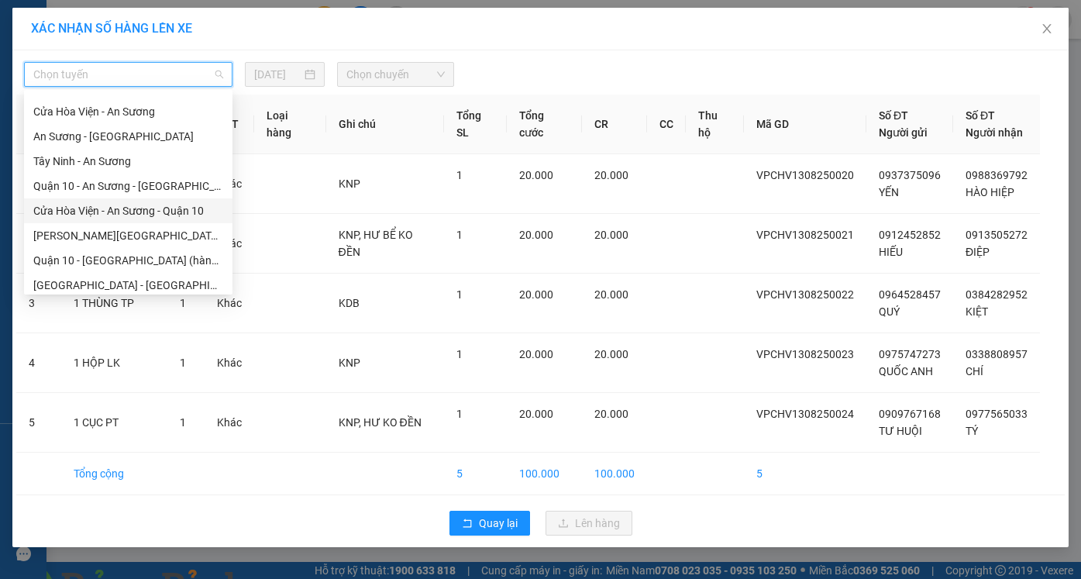
click at [152, 206] on div "Cửa Hòa Viện - An Sương - Quận 10" at bounding box center [128, 210] width 190 height 17
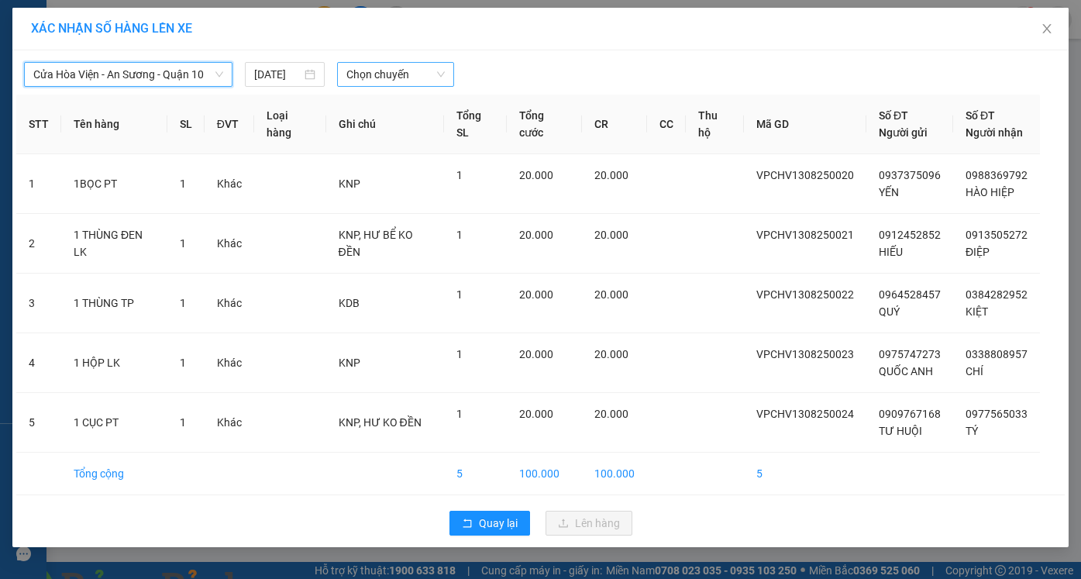
click at [378, 69] on span "Chọn chuyến" at bounding box center [395, 74] width 98 height 23
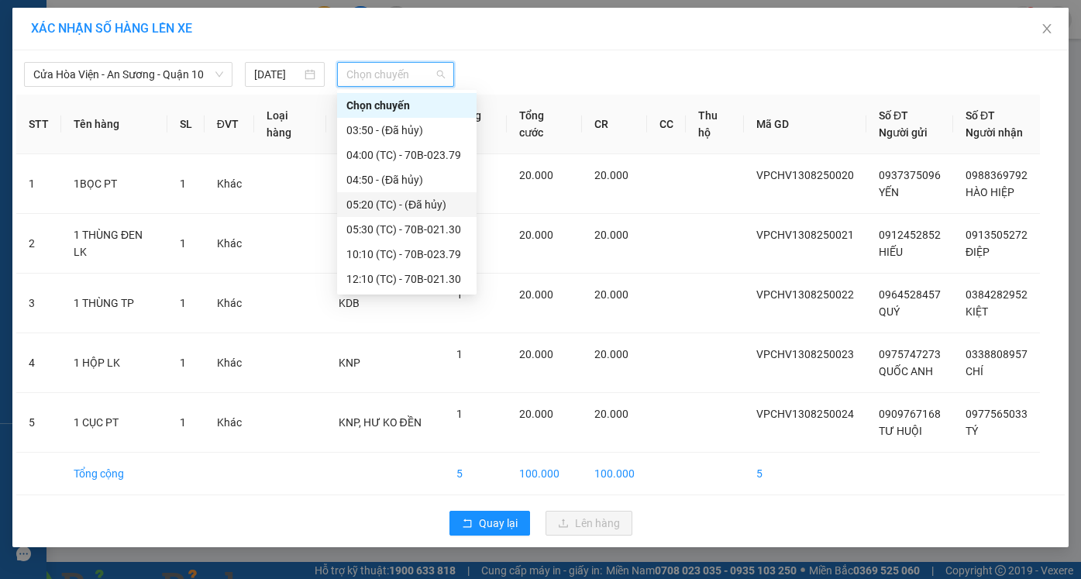
scroll to position [25, 0]
click at [384, 256] on div "12:10 (TC) - 70B-021.30" at bounding box center [406, 254] width 121 height 17
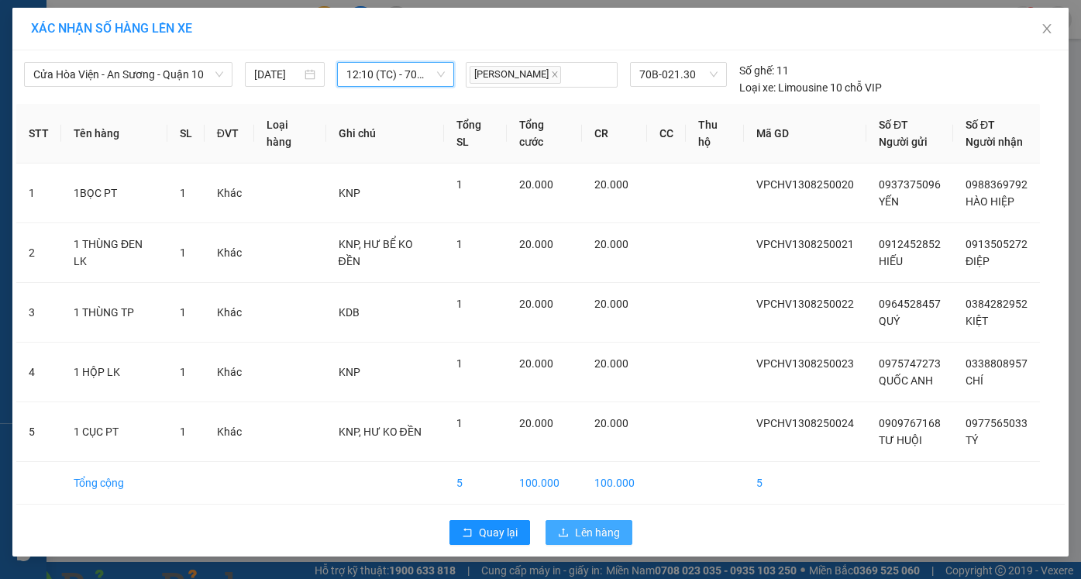
drag, startPoint x: 607, startPoint y: 529, endPoint x: 601, endPoint y: 535, distance: 8.2
click at [607, 531] on span "Lên hàng" at bounding box center [597, 532] width 45 height 17
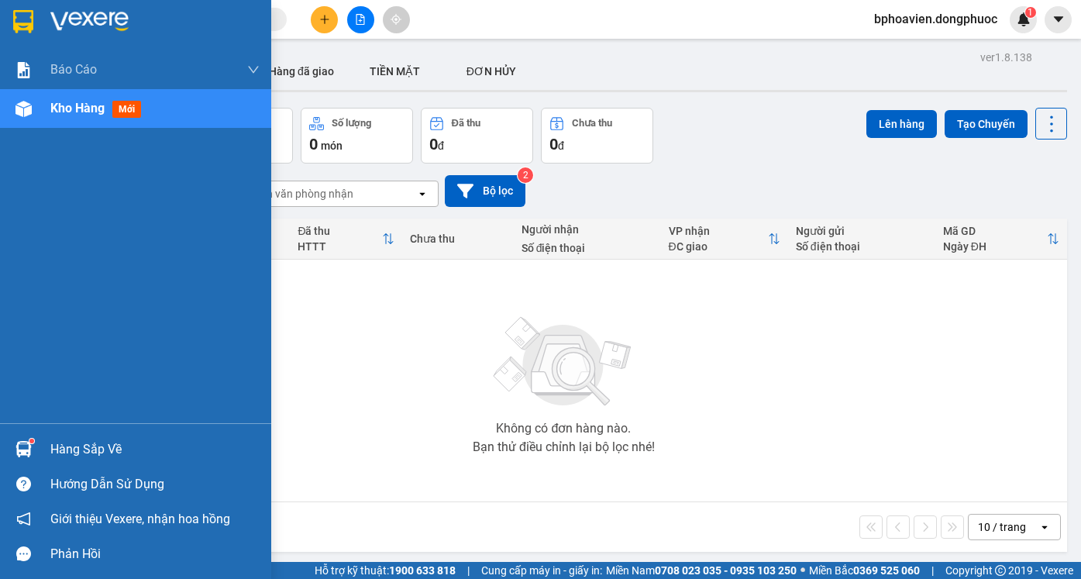
click at [84, 459] on div "Hàng sắp về" at bounding box center [154, 449] width 209 height 23
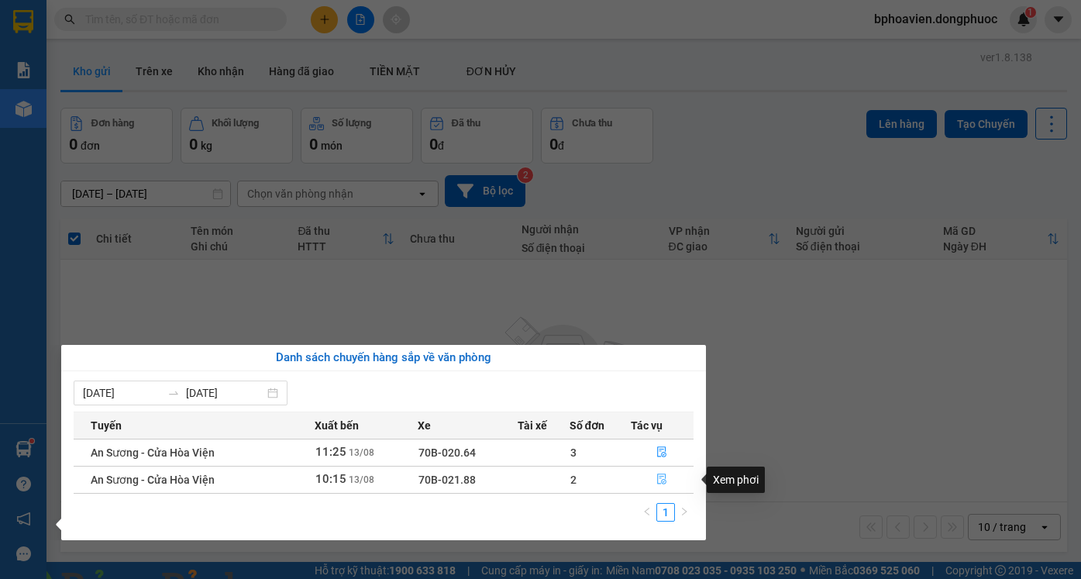
click at [652, 475] on button "button" at bounding box center [662, 479] width 62 height 25
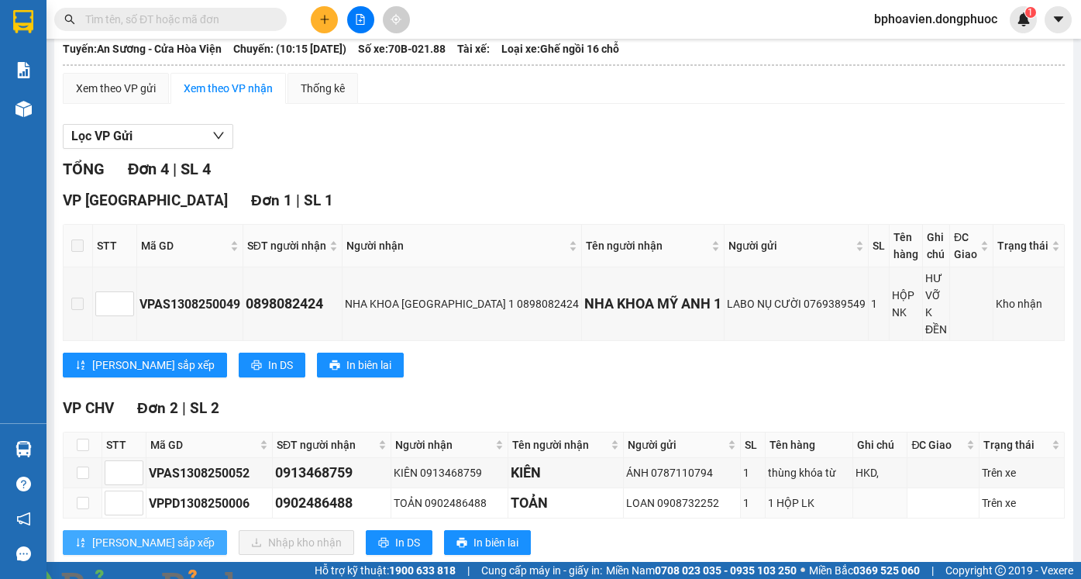
scroll to position [250, 0]
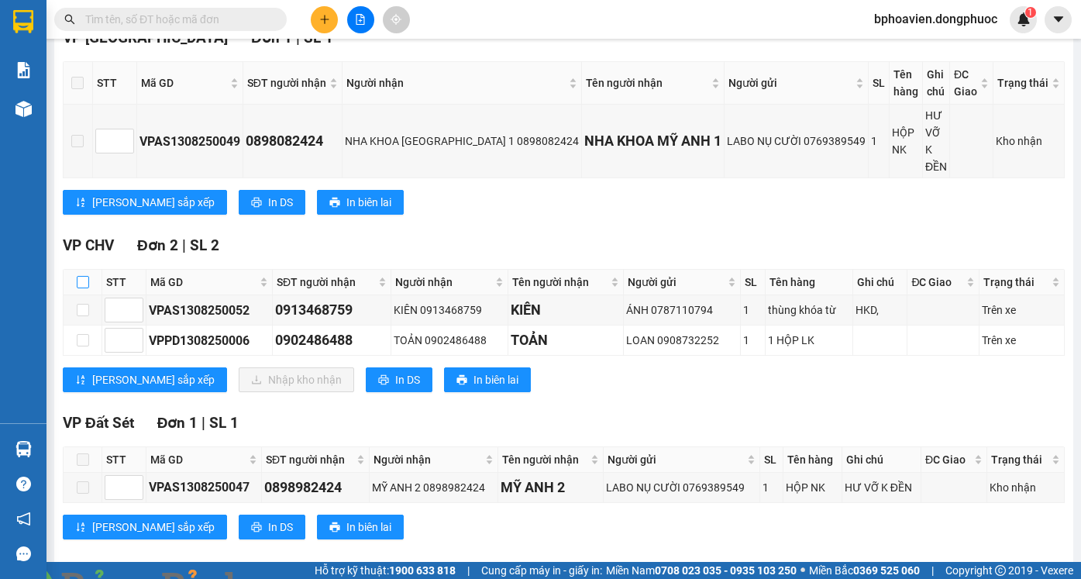
click at [84, 276] on input "checkbox" at bounding box center [83, 282] width 12 height 12
checkbox input "true"
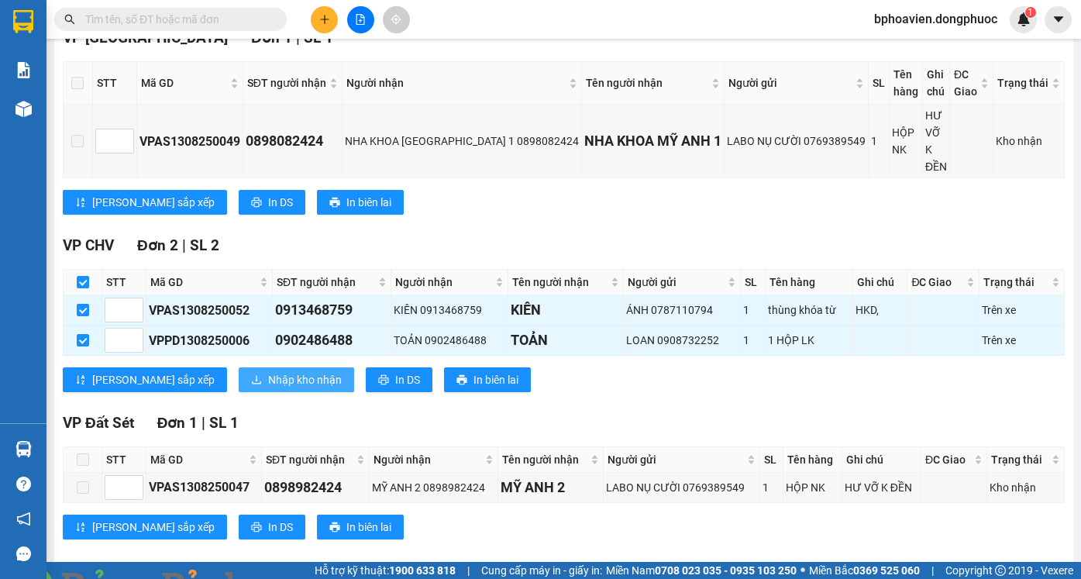
click at [268, 371] on span "Nhập kho nhận" at bounding box center [305, 379] width 74 height 17
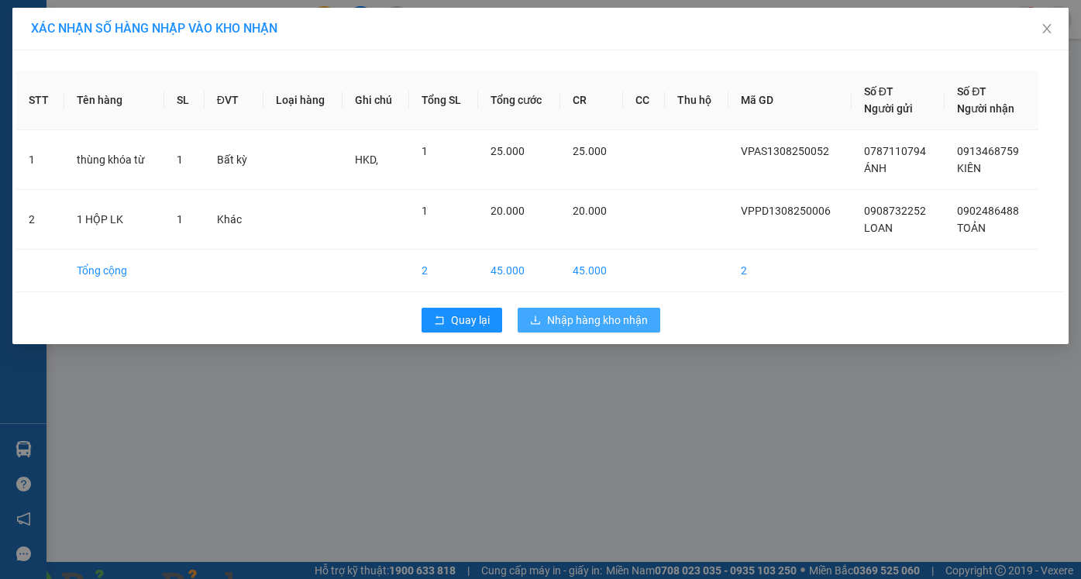
click at [550, 323] on span "Nhập hàng kho nhận" at bounding box center [597, 319] width 101 height 17
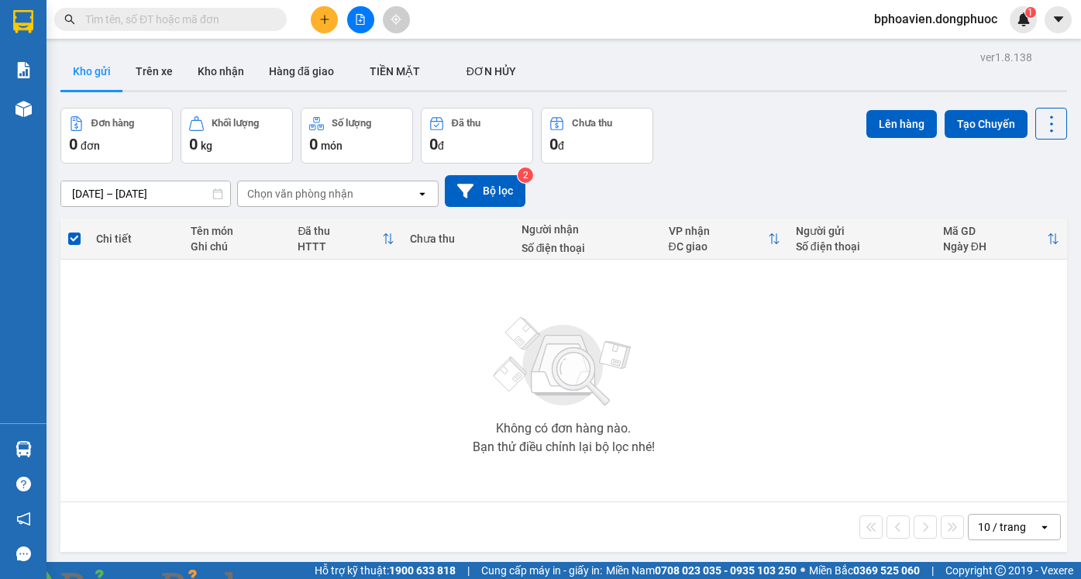
click at [323, 21] on icon "plus" at bounding box center [324, 19] width 11 height 11
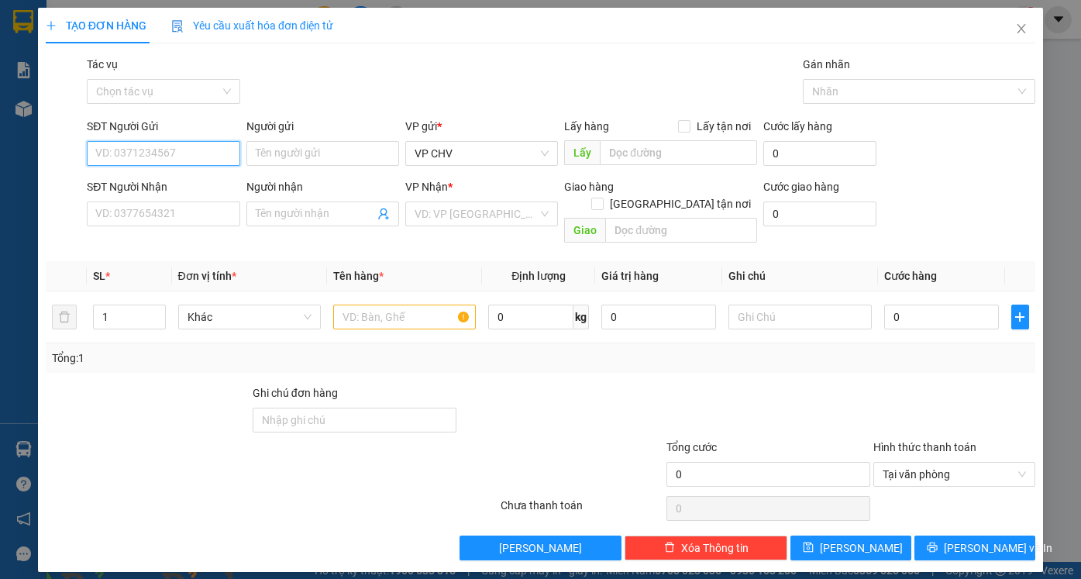
click at [163, 153] on input "SĐT Người Gửi" at bounding box center [163, 153] width 153 height 25
type input "0923582129"
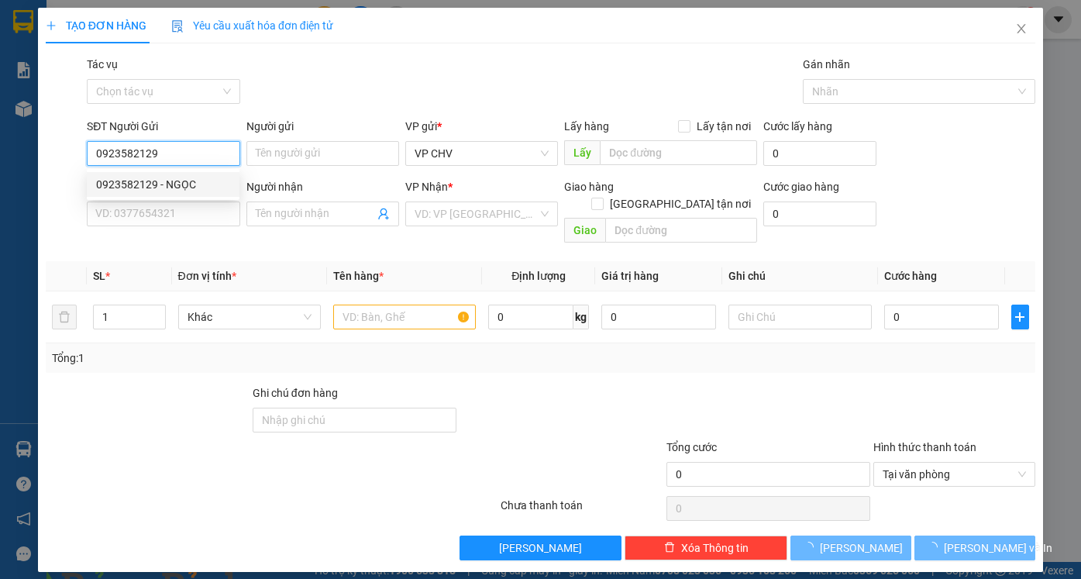
click at [203, 180] on div "0923582129 - NGỌC" at bounding box center [163, 184] width 134 height 17
type input "NGỌC"
type input "0343142952"
type input "PHÁT"
type input "20.000"
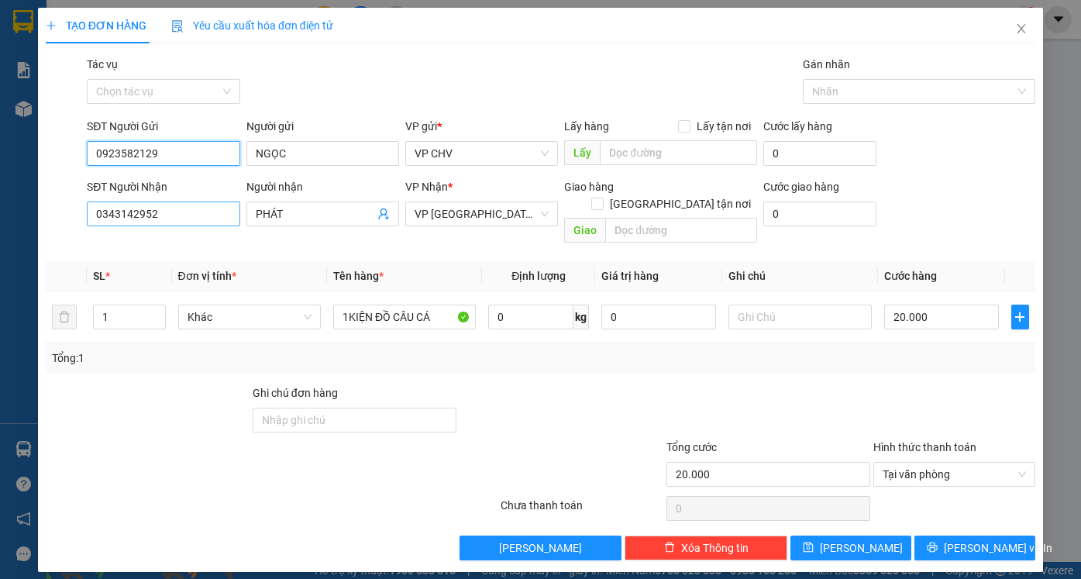
type input "0923582129"
drag, startPoint x: 152, startPoint y: 211, endPoint x: 0, endPoint y: 211, distance: 151.9
click at [0, 211] on div "TẠO ĐƠN HÀNG Yêu cầu xuất hóa đơn điện tử Transit Pickup Surcharge Ids Transit …" at bounding box center [540, 289] width 1081 height 579
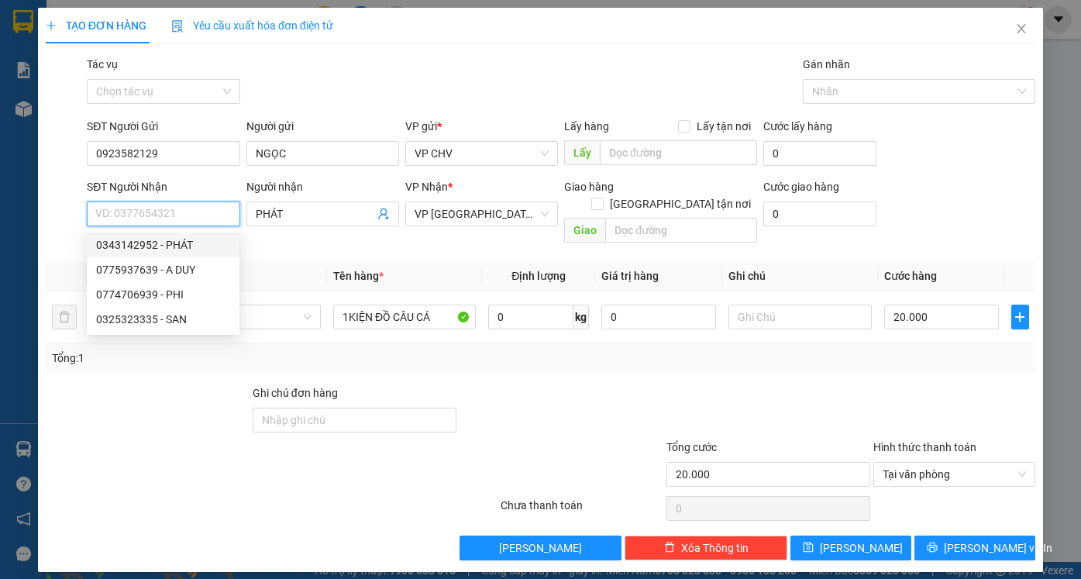
click at [122, 215] on input "SĐT Người Nhận" at bounding box center [163, 213] width 153 height 25
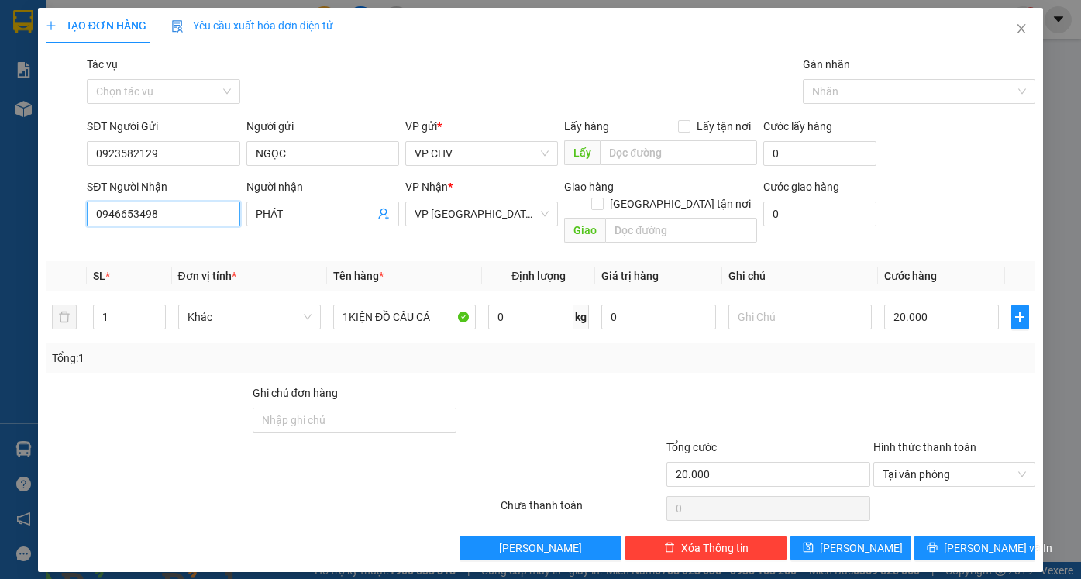
type input "0946653498"
drag, startPoint x: 215, startPoint y: 215, endPoint x: 198, endPoint y: 209, distance: 18.1
click at [199, 210] on div "SĐT Người Nhận 0946653498 Người nhận PHÁT PHÁT VP Nhận * VP Phước Đông Giao hàn…" at bounding box center [561, 213] width 955 height 71
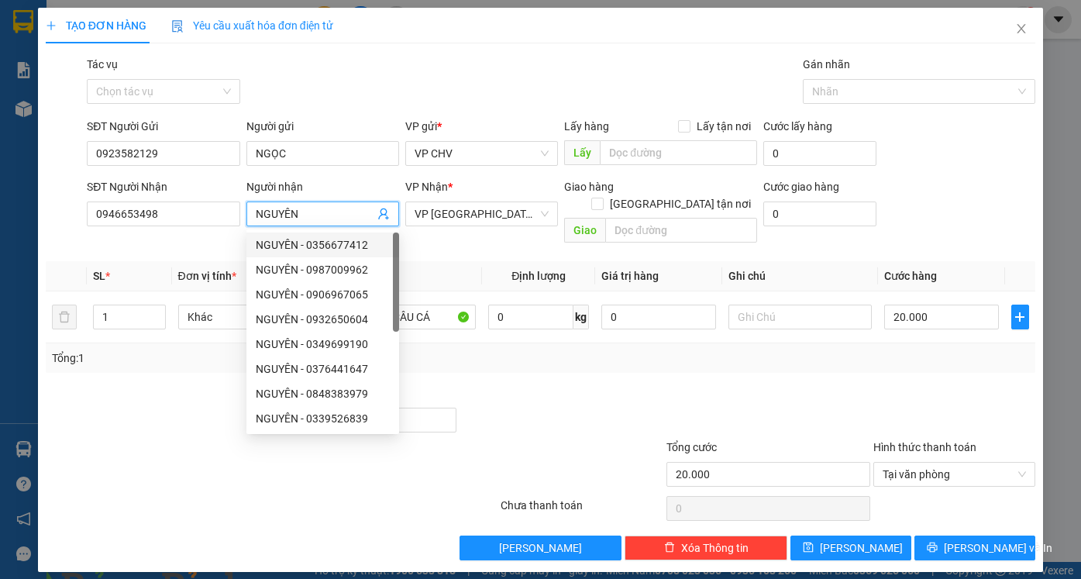
type input "NGUYÊN"
drag, startPoint x: 579, startPoint y: 360, endPoint x: 594, endPoint y: 352, distance: 17.3
click at [580, 359] on div "Transit Pickup Surcharge Ids Transit Deliver Surcharge Ids Transit Deliver Surc…" at bounding box center [540, 308] width 989 height 504
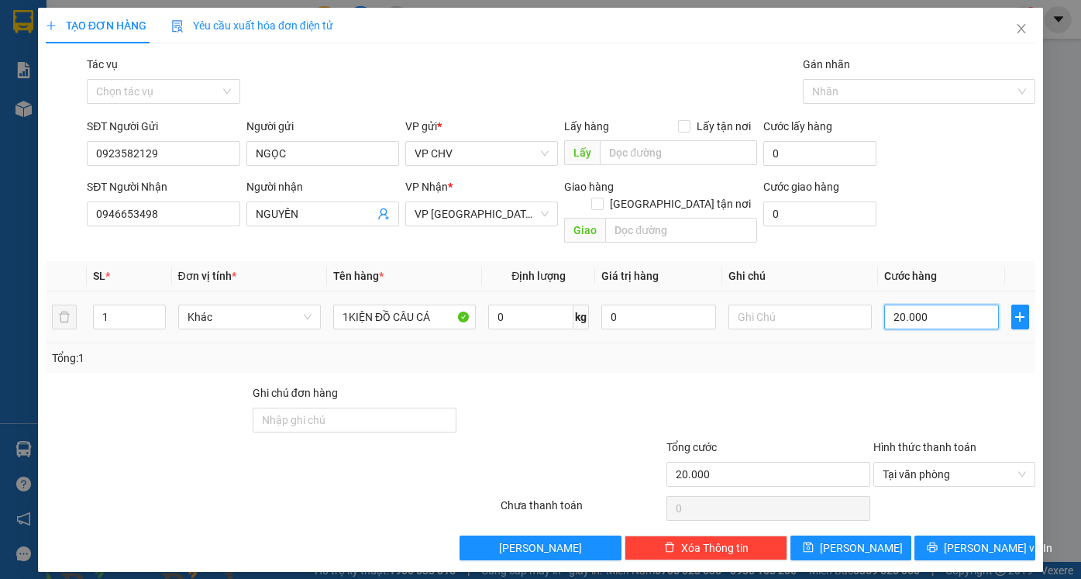
click at [960, 305] on input "20.000" at bounding box center [941, 317] width 115 height 25
type input "3"
type input "30"
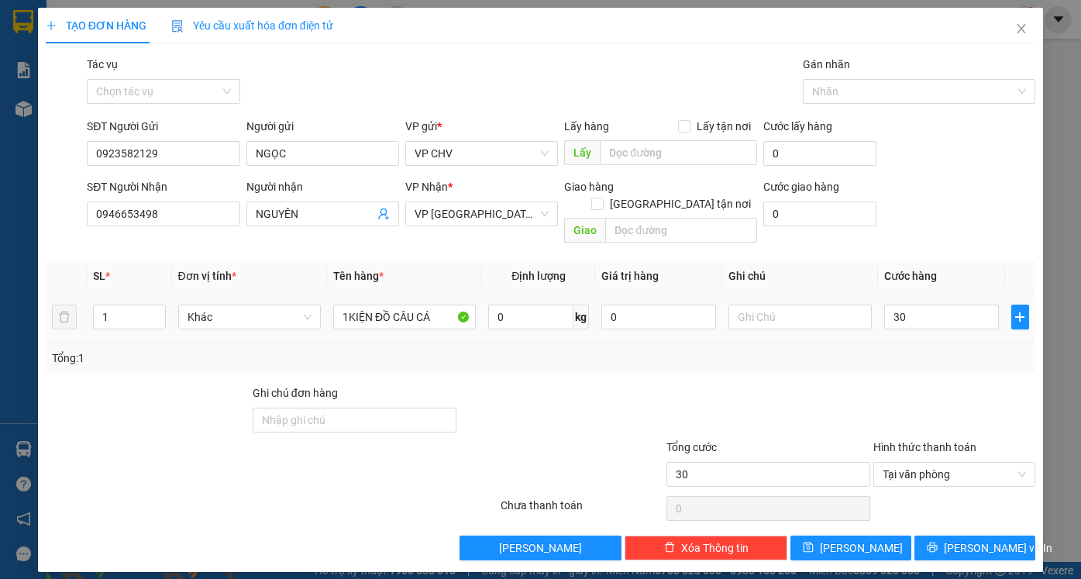
type input "30.000"
drag, startPoint x: 934, startPoint y: 373, endPoint x: 927, endPoint y: 411, distance: 38.5
click at [933, 384] on div at bounding box center [955, 411] width 166 height 54
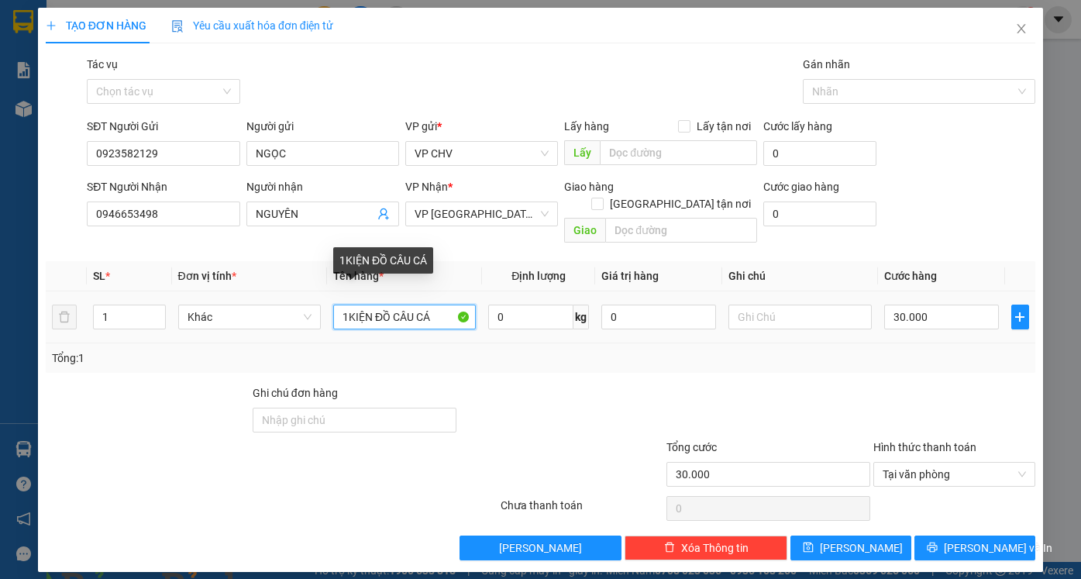
drag, startPoint x: 353, startPoint y: 297, endPoint x: 373, endPoint y: 300, distance: 20.4
click at [373, 305] on input "1KIỆN ĐỒ CÂU CÁ" at bounding box center [404, 317] width 143 height 25
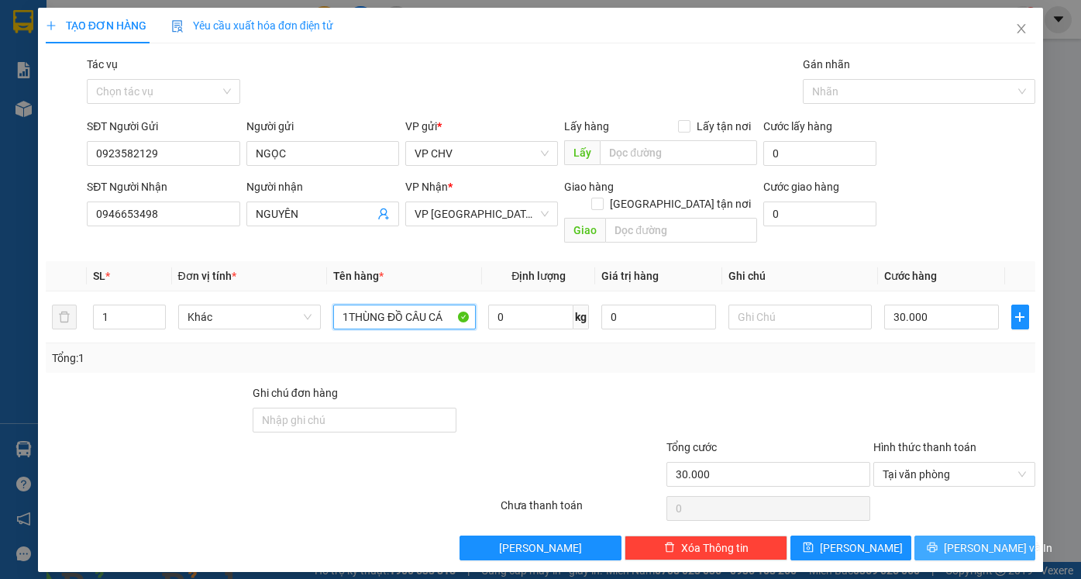
type input "1THÙNG ĐỒ CÂU CÁ"
click at [972, 535] on button "[PERSON_NAME] và In" at bounding box center [974, 547] width 121 height 25
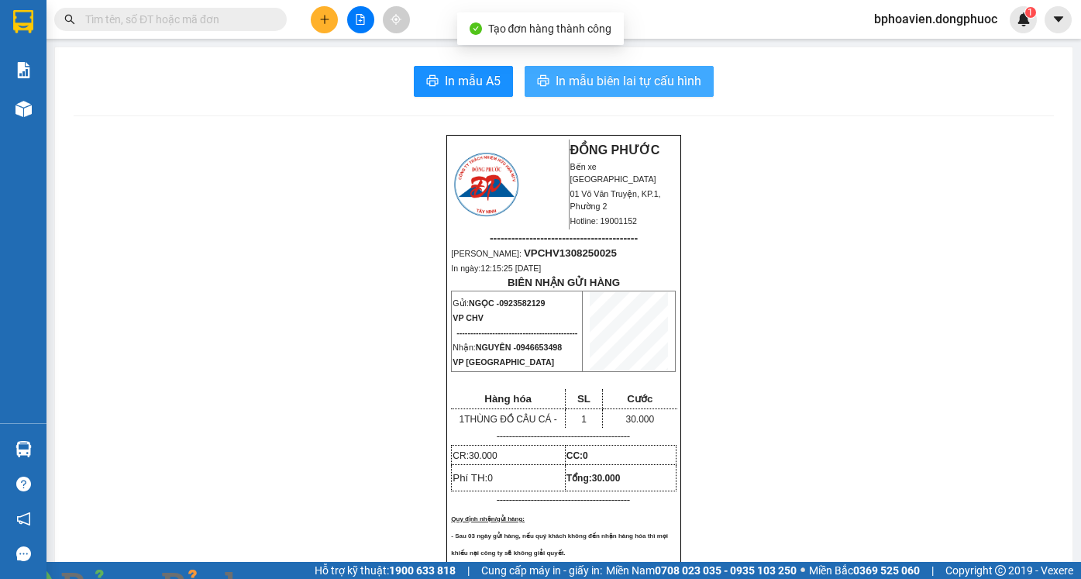
click at [601, 83] on span "In mẫu biên lai tự cấu hình" at bounding box center [629, 80] width 146 height 19
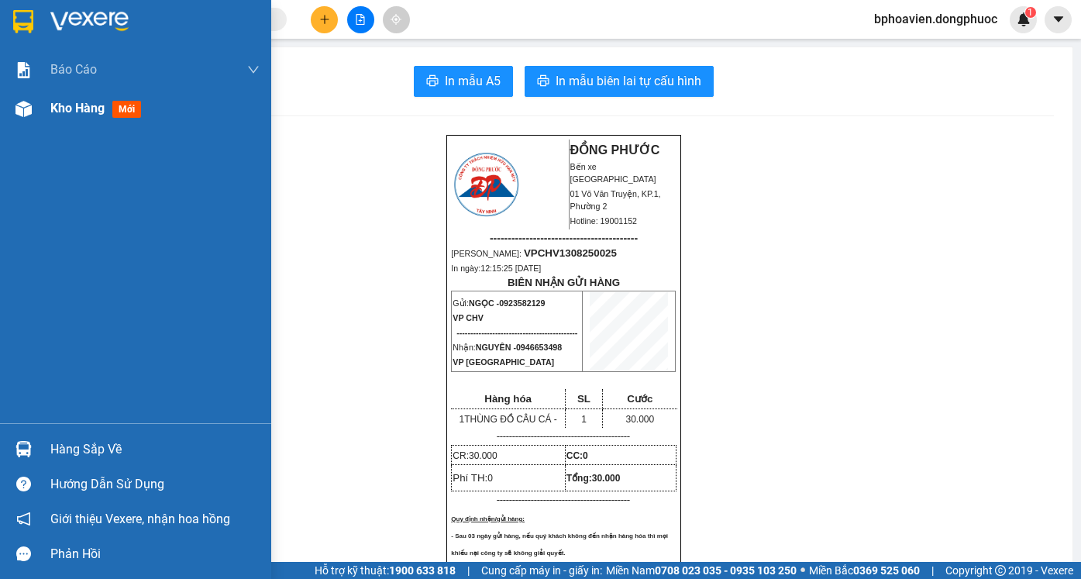
click at [80, 103] on span "Kho hàng" at bounding box center [77, 108] width 54 height 15
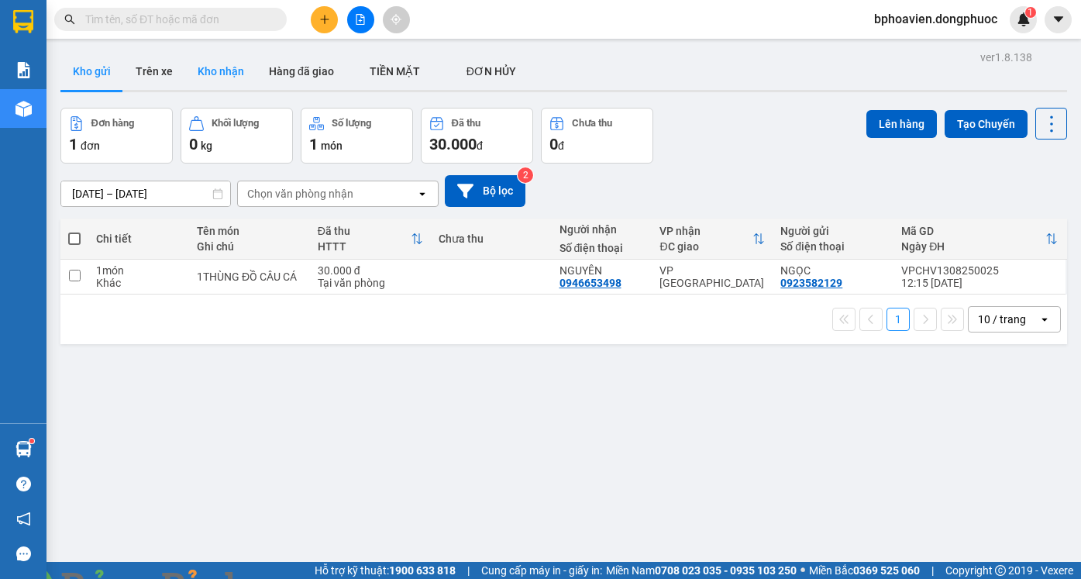
click at [235, 68] on button "Kho nhận" at bounding box center [220, 71] width 71 height 37
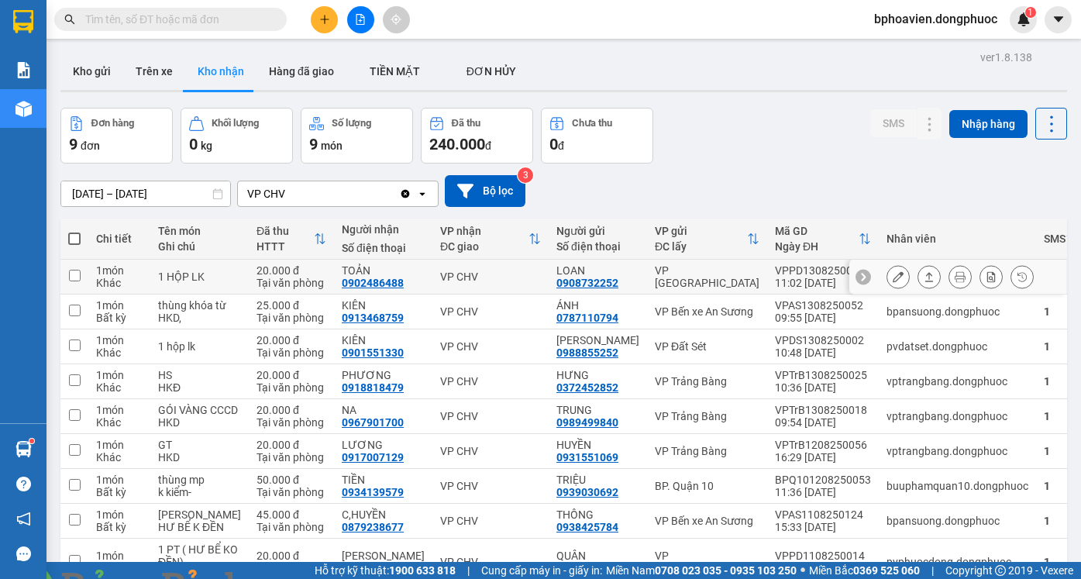
click at [891, 281] on button at bounding box center [898, 276] width 22 height 27
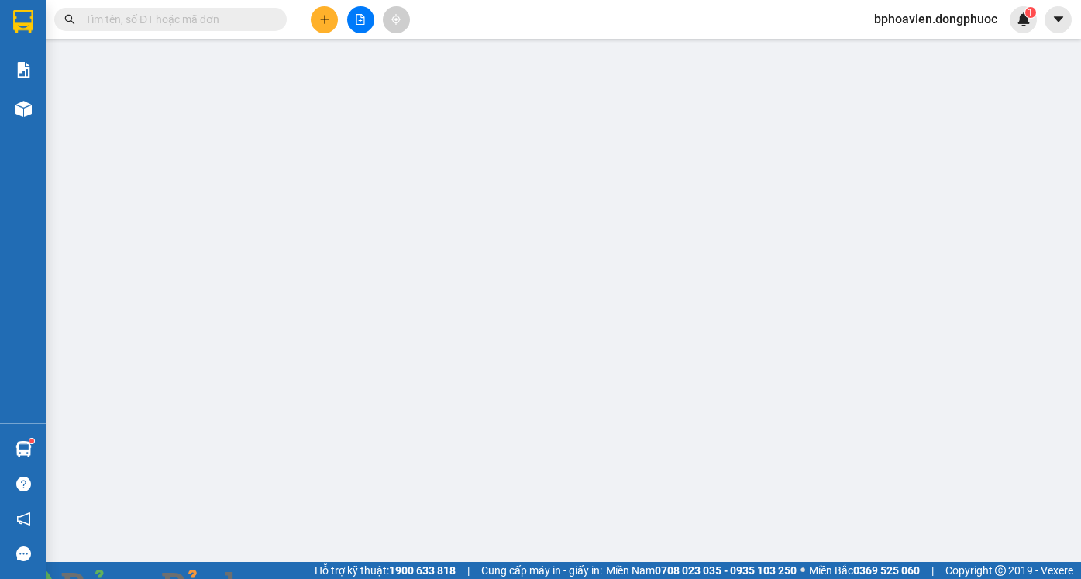
type input "0908732252"
type input "LOAN"
type input "0902486488"
type input "TOẢN"
type input "20.000"
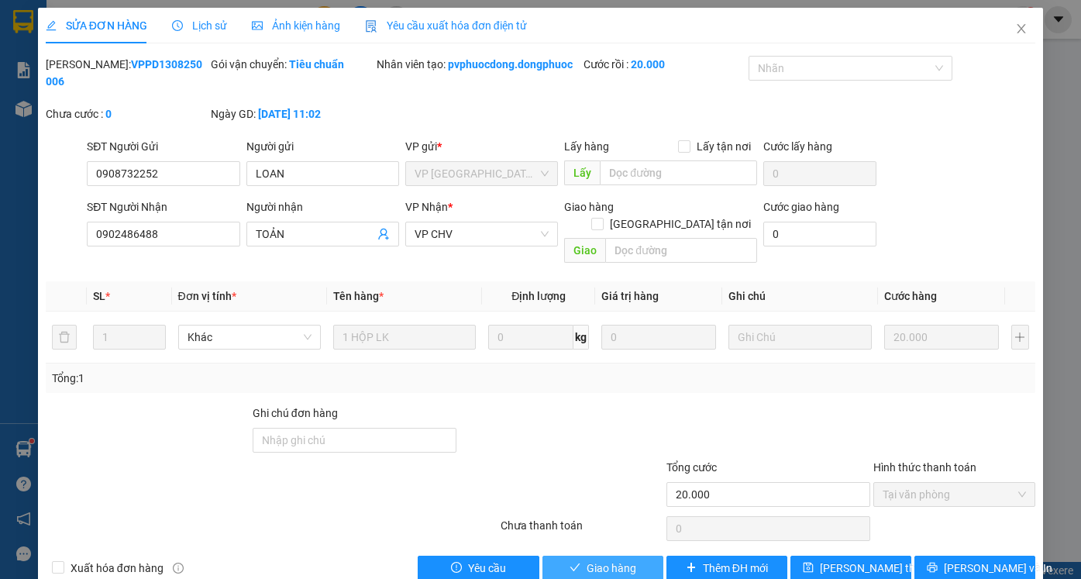
click at [607, 559] on span "Giao hàng" at bounding box center [612, 567] width 50 height 17
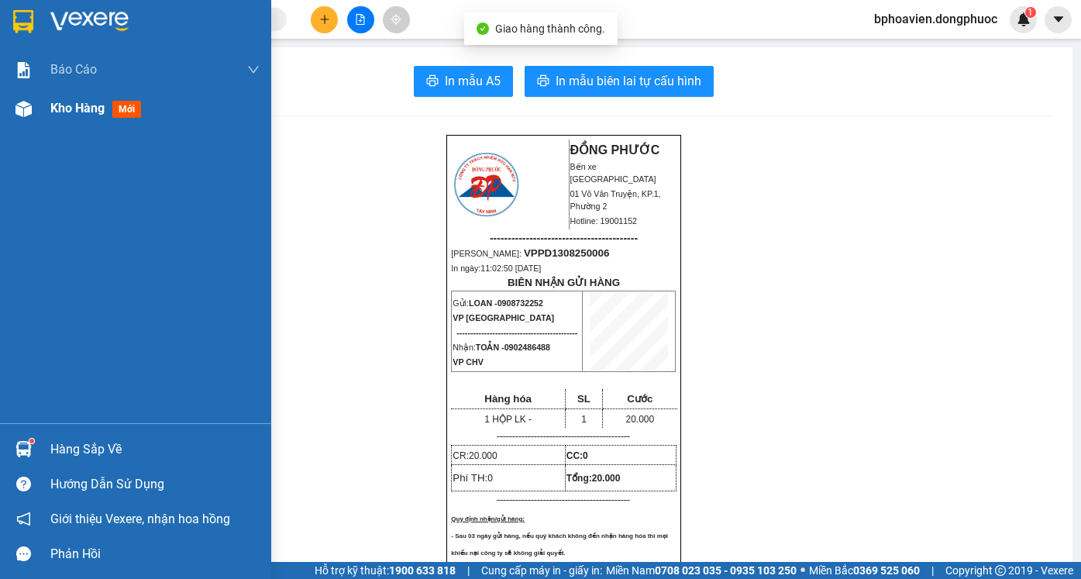
click at [53, 117] on div "Kho hàng mới" at bounding box center [98, 107] width 97 height 19
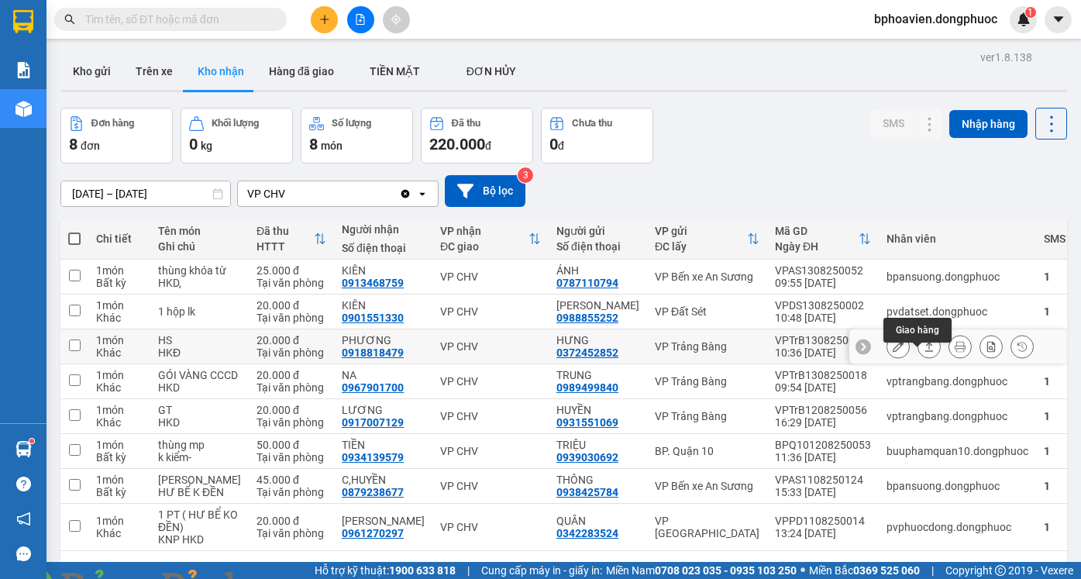
click at [924, 352] on icon at bounding box center [929, 346] width 11 height 11
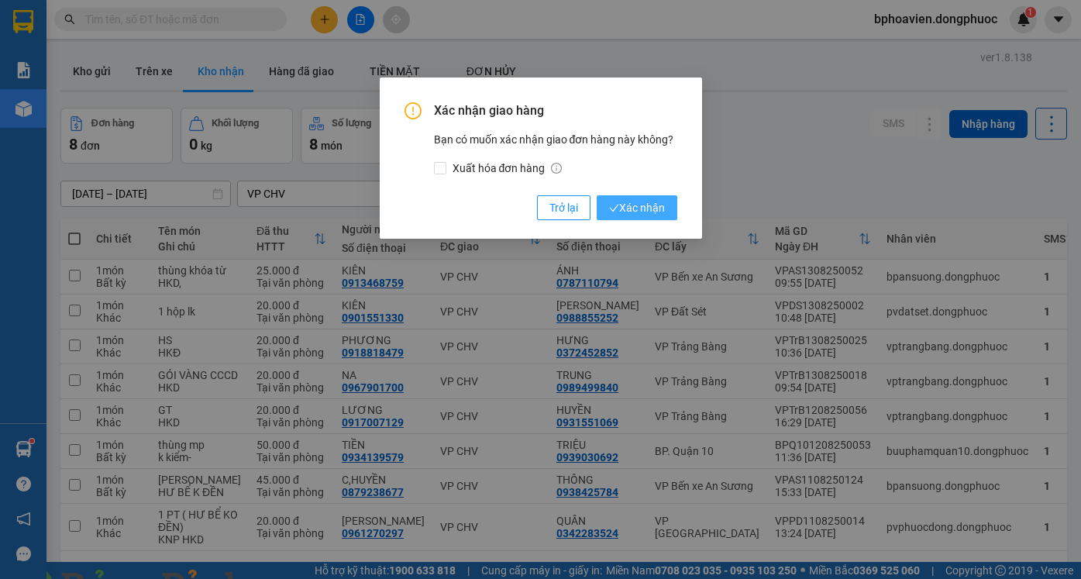
drag, startPoint x: 638, startPoint y: 222, endPoint x: 641, endPoint y: 214, distance: 8.3
click at [640, 216] on div "Xác nhận giao hàng Bạn có muốn xác nhận giao đơn hàng này không? Xuất hóa đơn h…" at bounding box center [541, 157] width 322 height 161
click at [641, 212] on span "Xác nhận" at bounding box center [637, 207] width 56 height 17
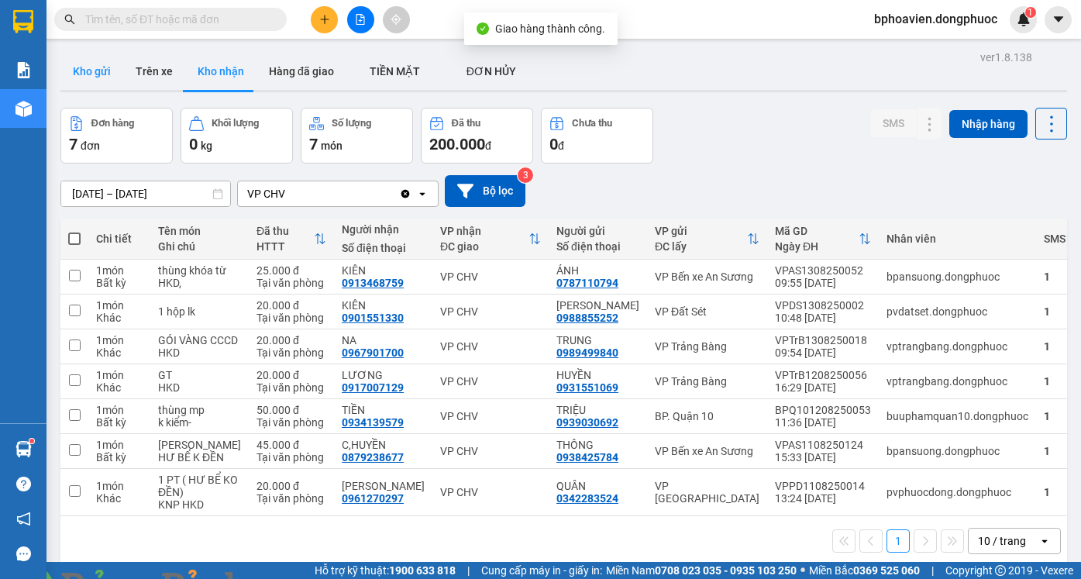
click at [100, 74] on button "Kho gửi" at bounding box center [91, 71] width 63 height 37
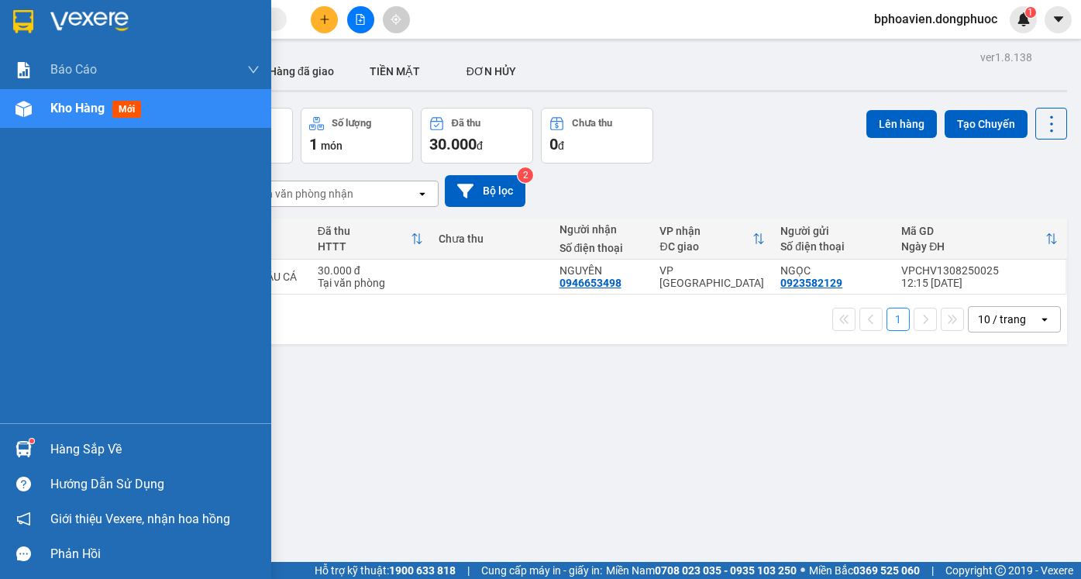
drag, startPoint x: 85, startPoint y: 438, endPoint x: 212, endPoint y: 547, distance: 167.0
click at [88, 439] on div "Hàng sắp về" at bounding box center [154, 449] width 209 height 23
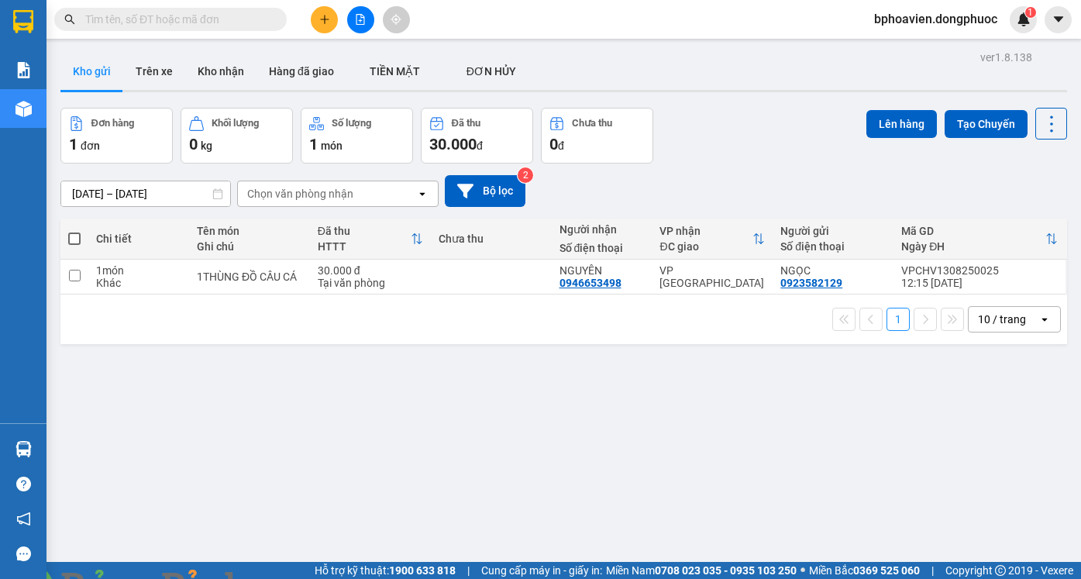
click at [861, 386] on section "Kết quả tìm kiếm ( 0 ) Bộ lọc No Data bphoavien.dongphuoc 1 Báo cáo Mẫu 1: Báo …" at bounding box center [540, 289] width 1081 height 579
click at [225, 77] on button "Kho nhận" at bounding box center [220, 71] width 71 height 37
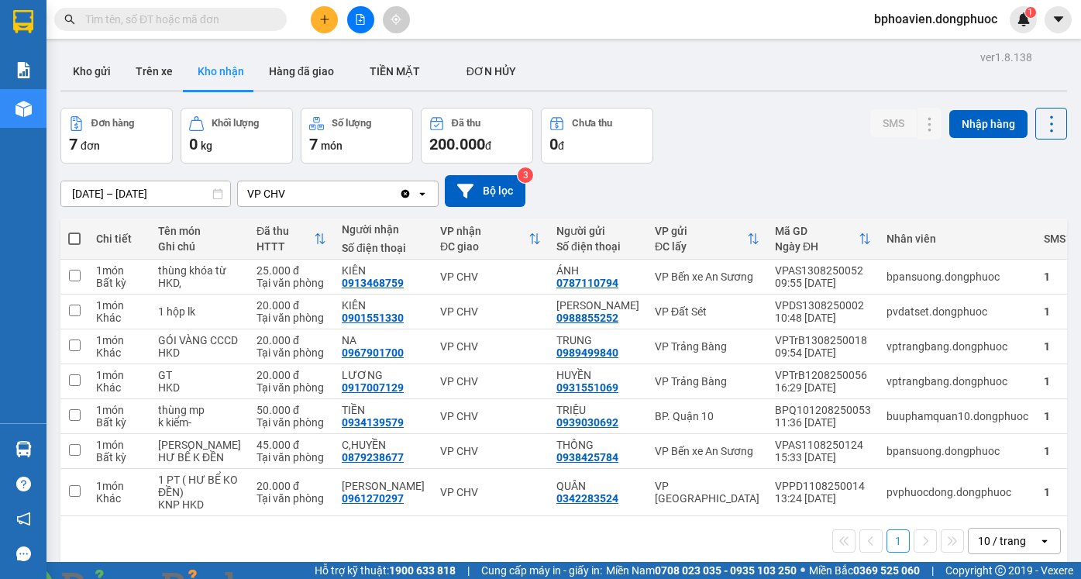
click at [177, 19] on input "text" at bounding box center [176, 19] width 183 height 17
click at [146, 19] on input "text" at bounding box center [176, 19] width 183 height 17
click at [208, 22] on input "text" at bounding box center [176, 19] width 183 height 17
click at [186, 7] on div "Kết quả tìm kiếm ( 0 ) Bộ lọc No Data" at bounding box center [151, 19] width 302 height 27
click at [184, 23] on input "text" at bounding box center [176, 19] width 183 height 17
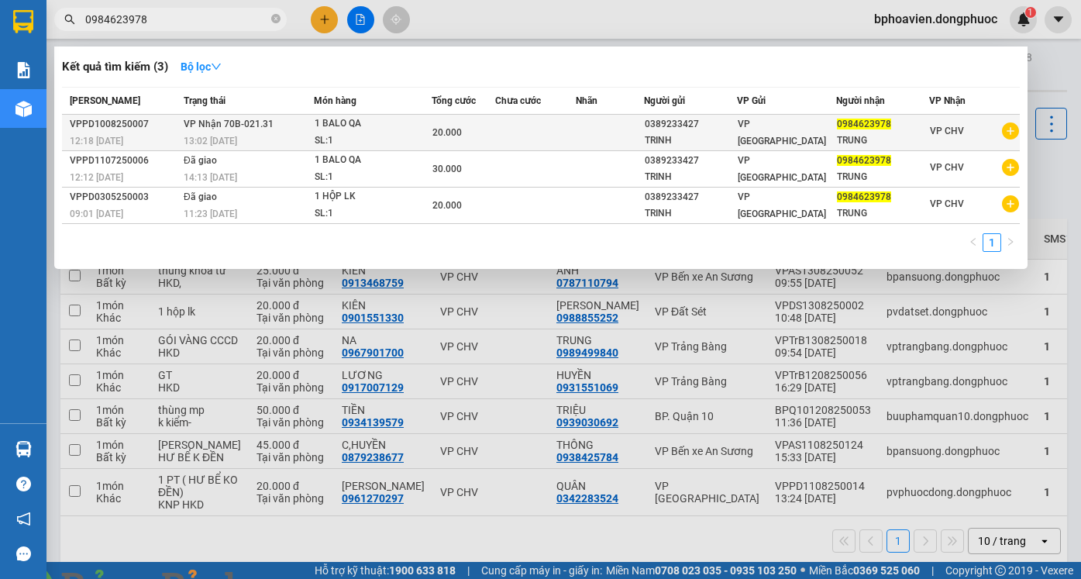
type input "0984623978"
click at [504, 133] on td at bounding box center [535, 133] width 81 height 36
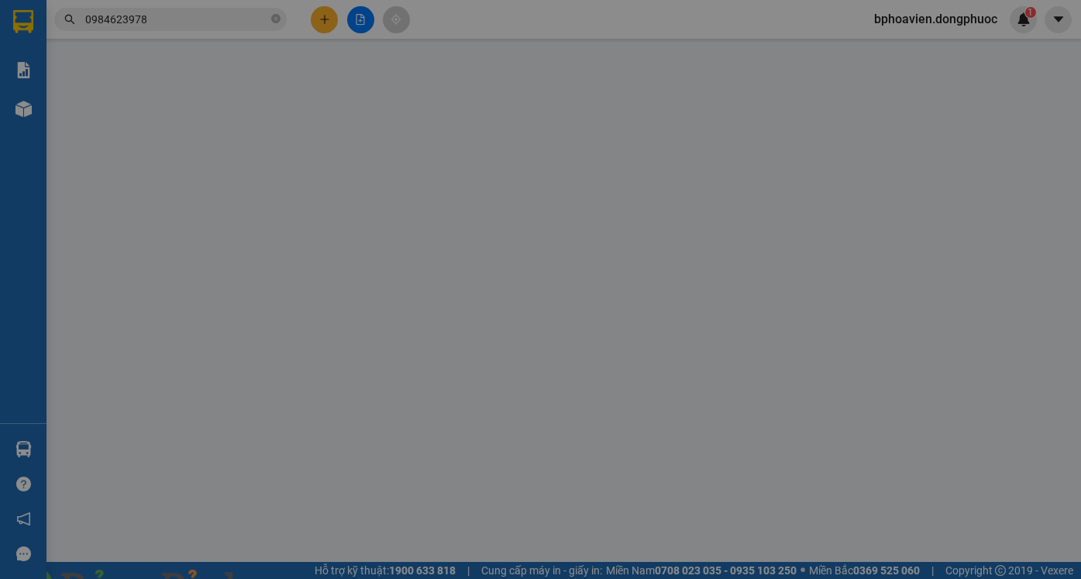
type input "0389233427"
type input "TRINH"
type input "0984623978"
type input "TRUNG"
type input "20.000"
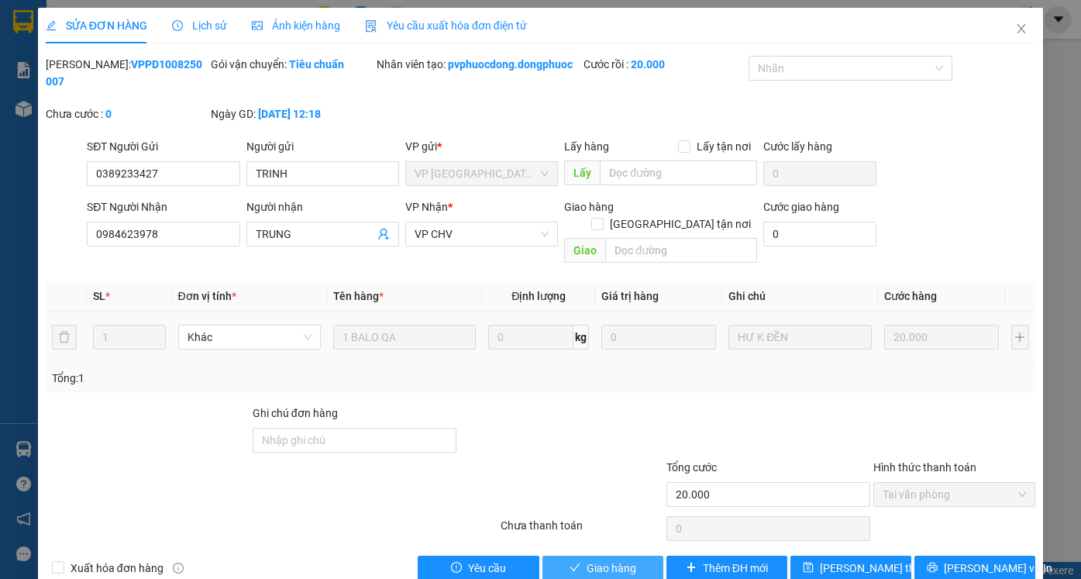
click at [590, 559] on span "Giao hàng" at bounding box center [612, 567] width 50 height 17
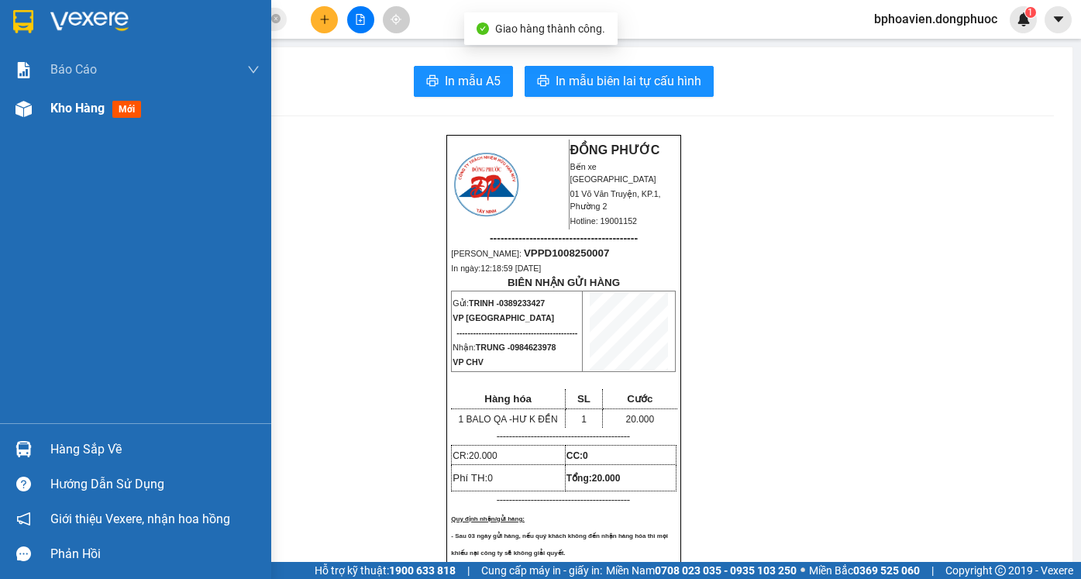
click at [68, 97] on div "Kho hàng mới" at bounding box center [154, 108] width 209 height 39
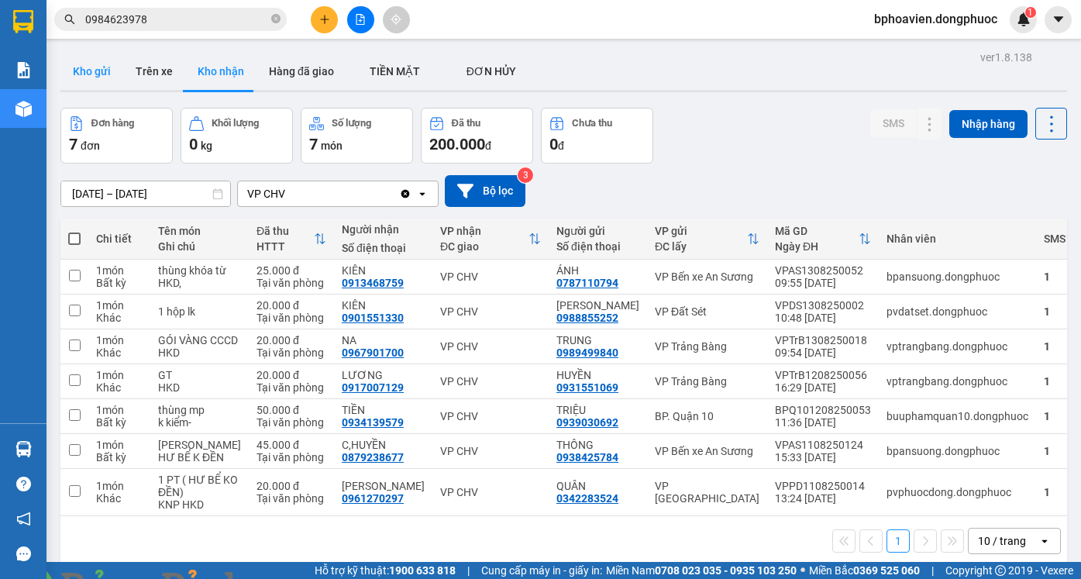
click at [93, 77] on button "Kho gửi" at bounding box center [91, 71] width 63 height 37
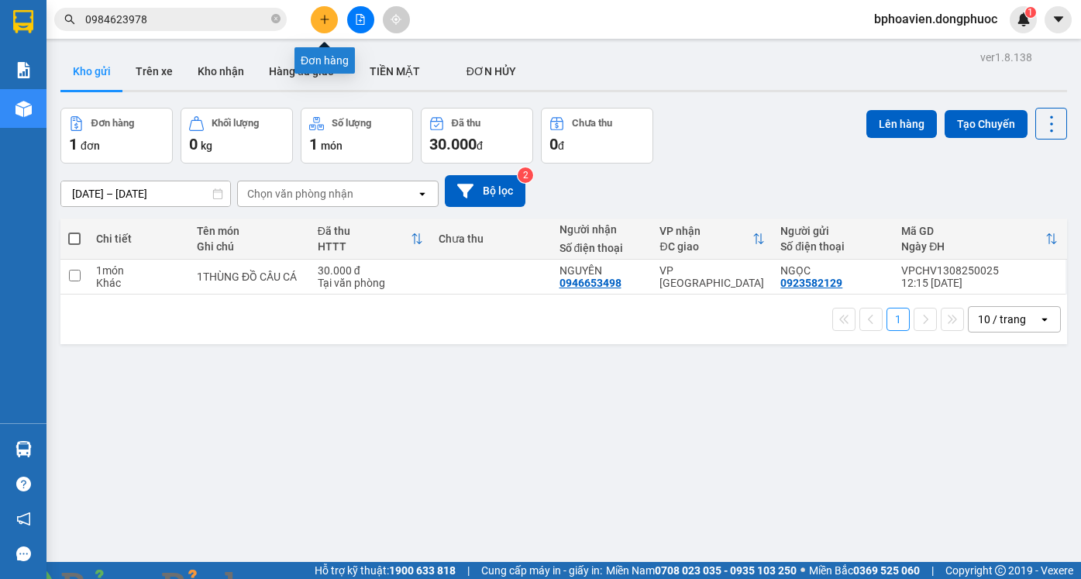
click at [327, 20] on icon "plus" at bounding box center [324, 19] width 11 height 11
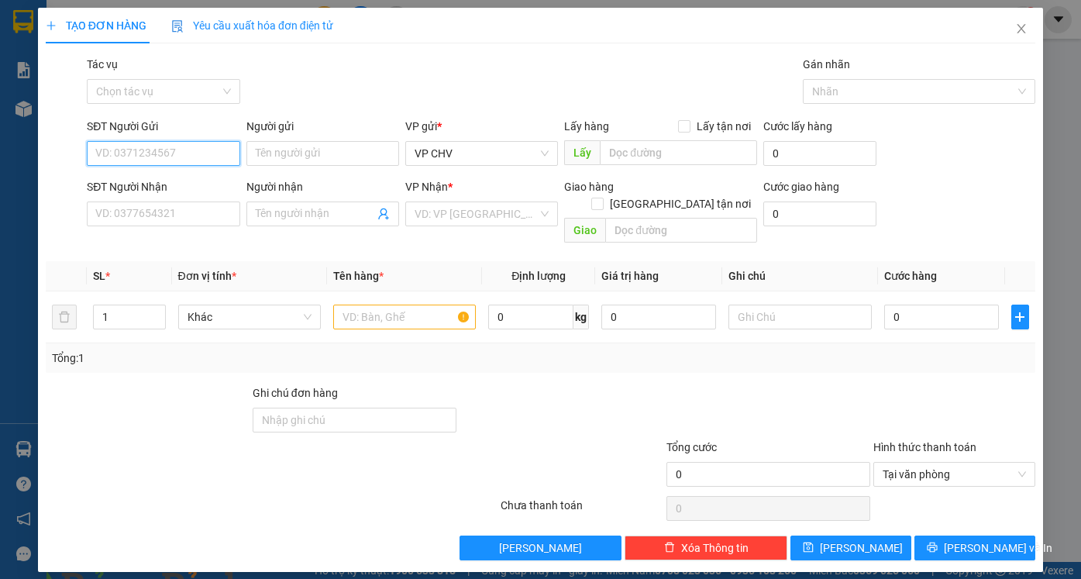
click at [175, 159] on input "SĐT Người Gửi" at bounding box center [163, 153] width 153 height 25
click at [128, 152] on input "SĐT Người Gửi" at bounding box center [163, 153] width 153 height 25
click at [166, 213] on input "SĐT Người Nhận" at bounding box center [163, 213] width 153 height 25
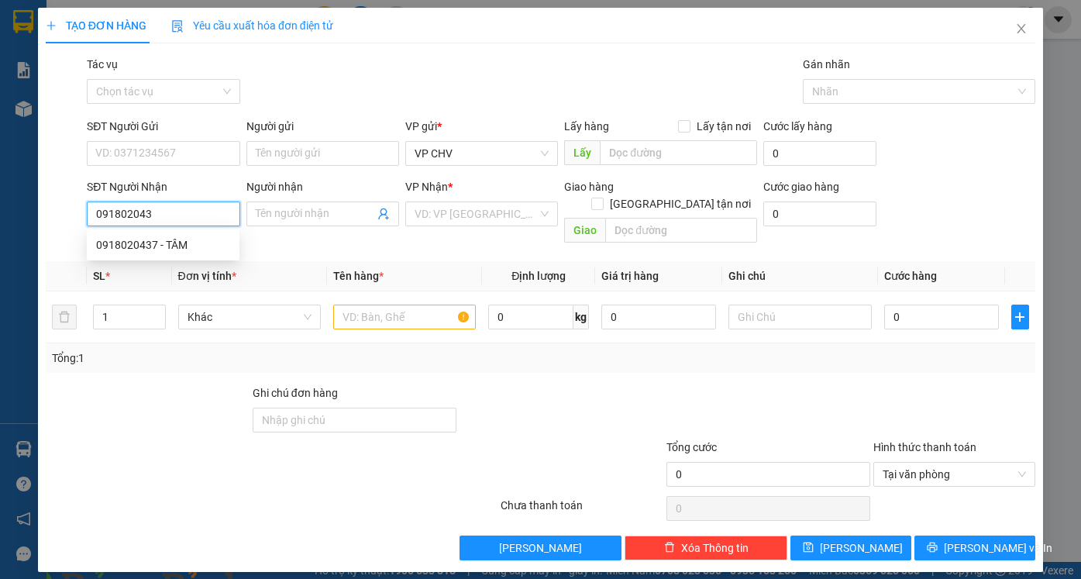
type input "0918020437"
click at [156, 243] on div "0918020437 - TÂM" at bounding box center [163, 244] width 134 height 17
type input "TÂM"
type input "20.000"
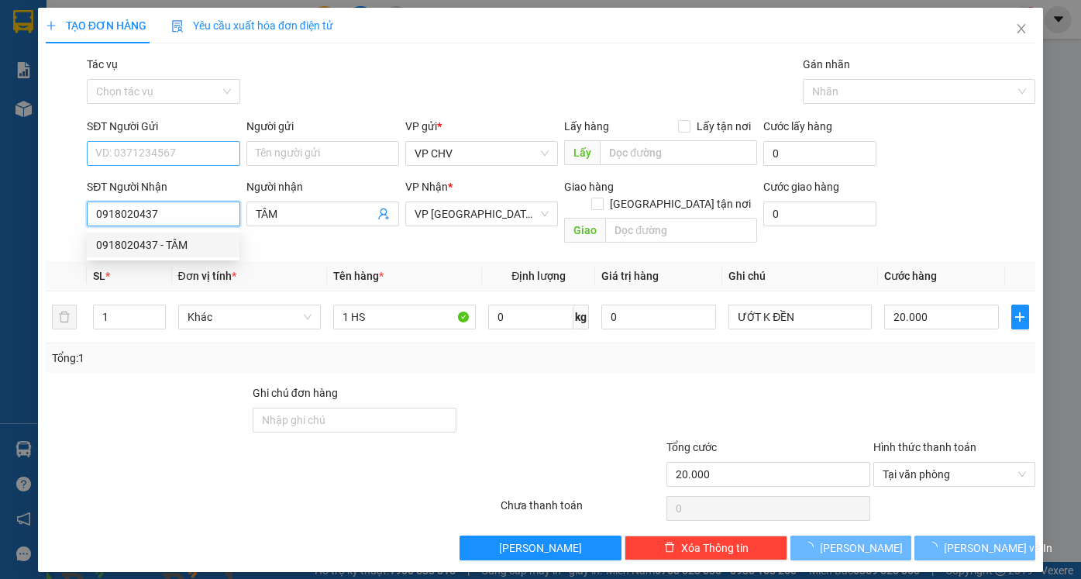
type input "0918020437"
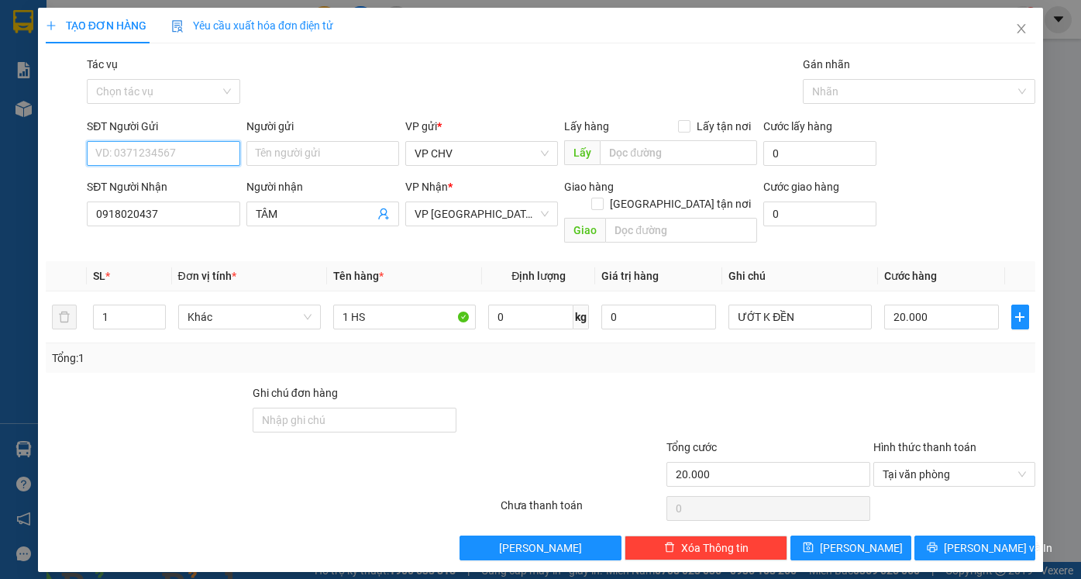
click at [151, 146] on input "SĐT Người Gửi" at bounding box center [163, 153] width 153 height 25
click at [161, 204] on div "0767797304 - THÁI HỒ" at bounding box center [183, 209] width 174 height 17
type input "0767797304"
type input "THÁI HỒ"
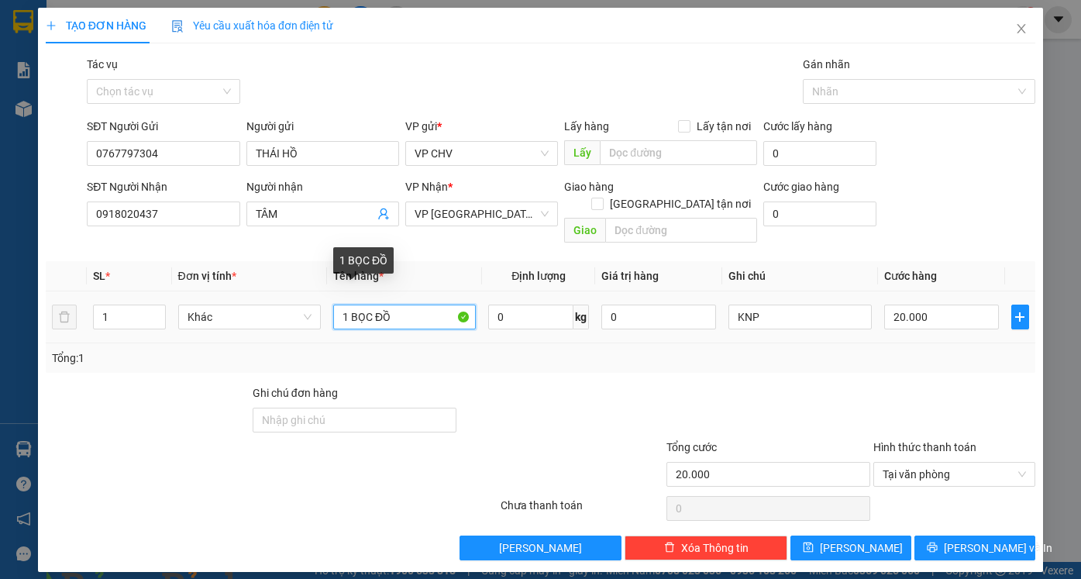
drag, startPoint x: 369, startPoint y: 311, endPoint x: 314, endPoint y: 312, distance: 55.0
click at [314, 312] on tr "1 Khác 1 BỌC ĐỒ 0 kg 0 KNP 20.000" at bounding box center [540, 317] width 989 height 52
type input "1 HS"
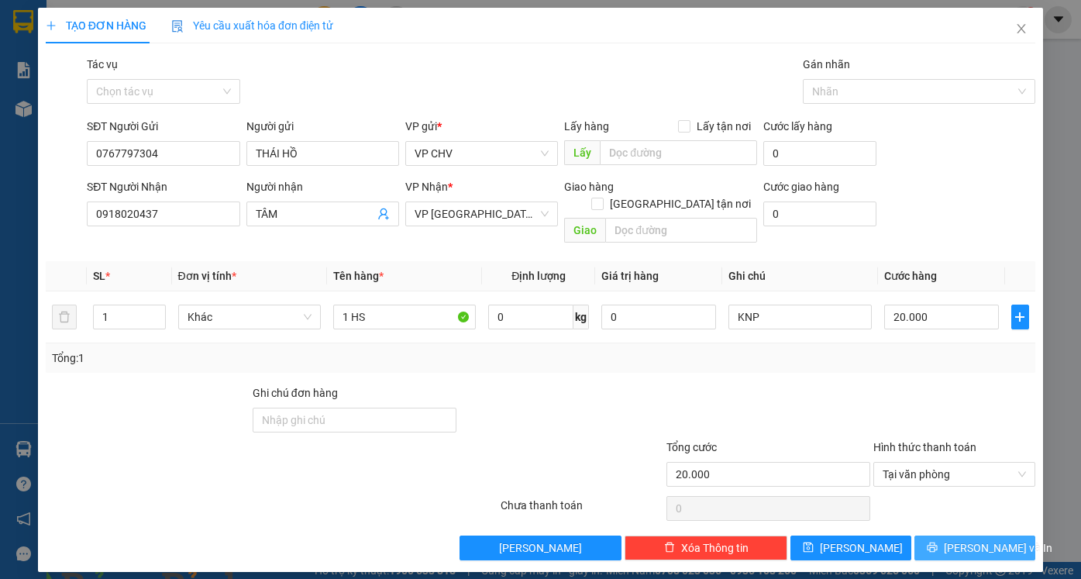
click at [938, 542] on icon "printer" at bounding box center [932, 547] width 11 height 11
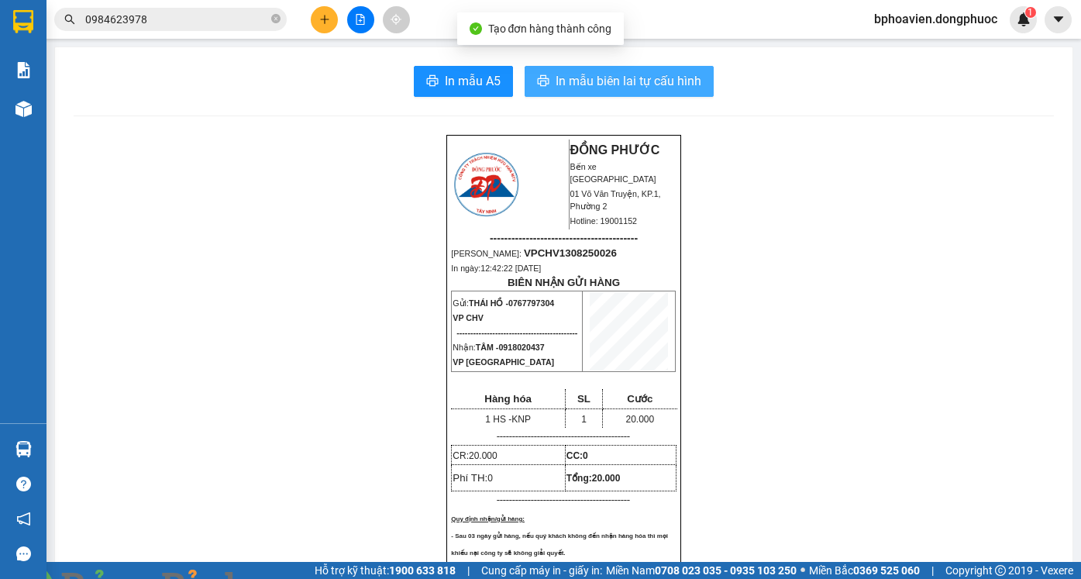
click at [574, 95] on button "In mẫu biên lai tự cấu hình" at bounding box center [619, 81] width 189 height 31
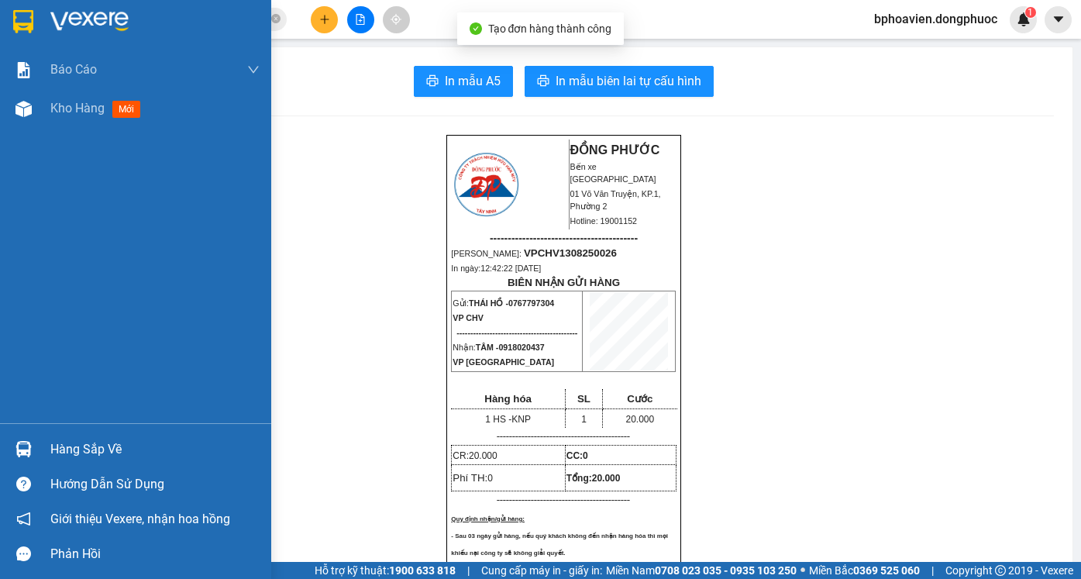
drag, startPoint x: 73, startPoint y: 102, endPoint x: 165, endPoint y: 240, distance: 165.9
click at [73, 103] on span "Kho hàng" at bounding box center [77, 108] width 54 height 15
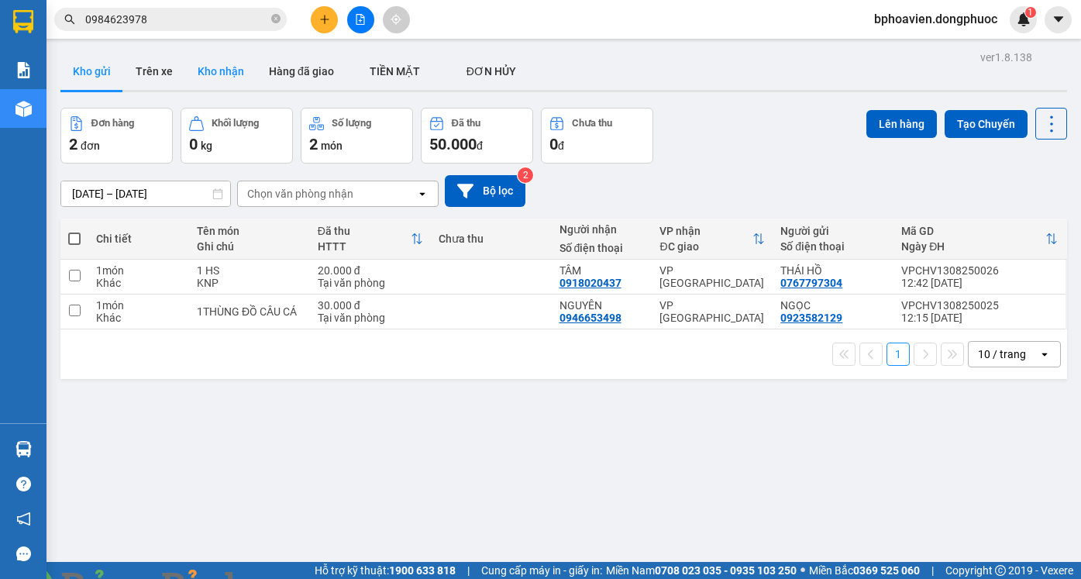
click at [201, 80] on button "Kho nhận" at bounding box center [220, 71] width 71 height 37
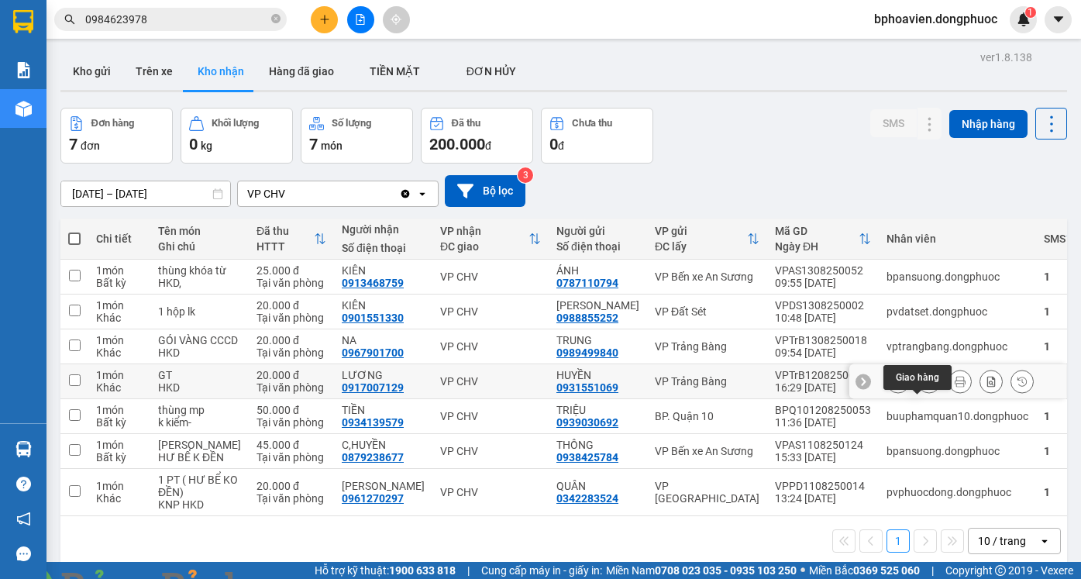
click at [924, 387] on icon at bounding box center [929, 381] width 11 height 11
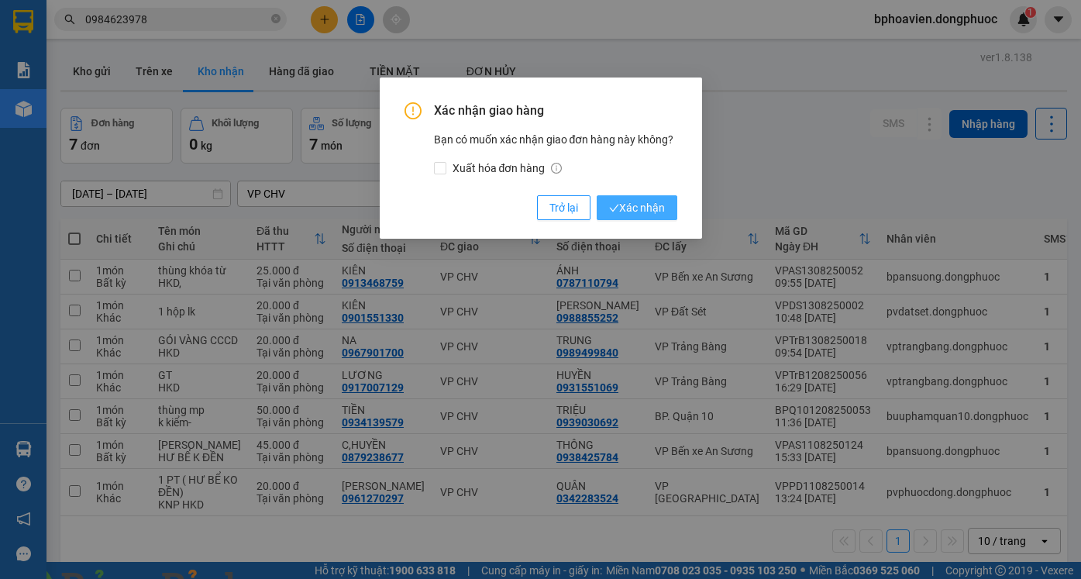
click at [622, 210] on span "Xác nhận" at bounding box center [637, 207] width 56 height 17
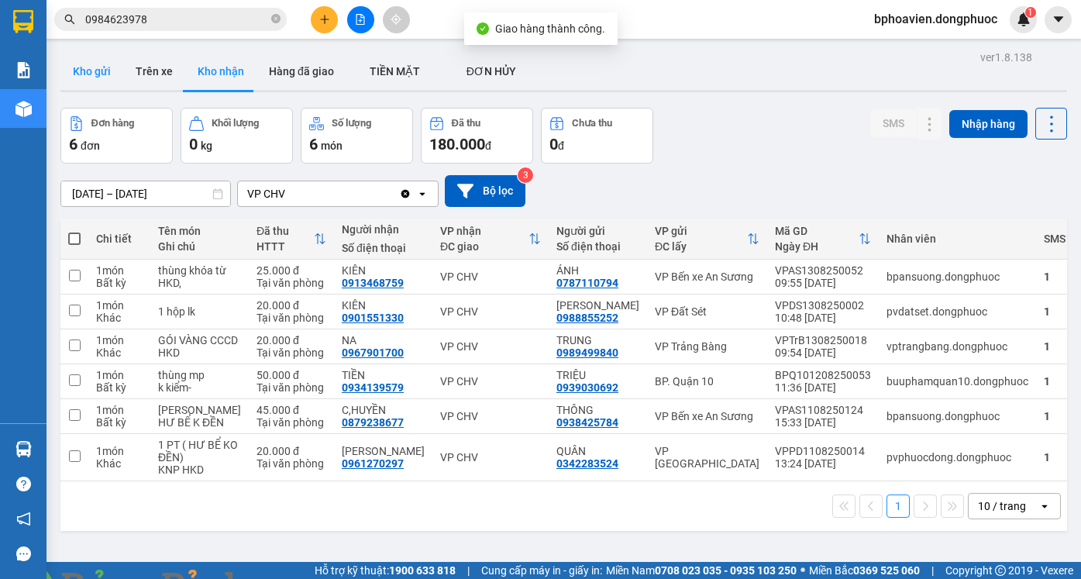
click at [84, 74] on button "Kho gửi" at bounding box center [91, 71] width 63 height 37
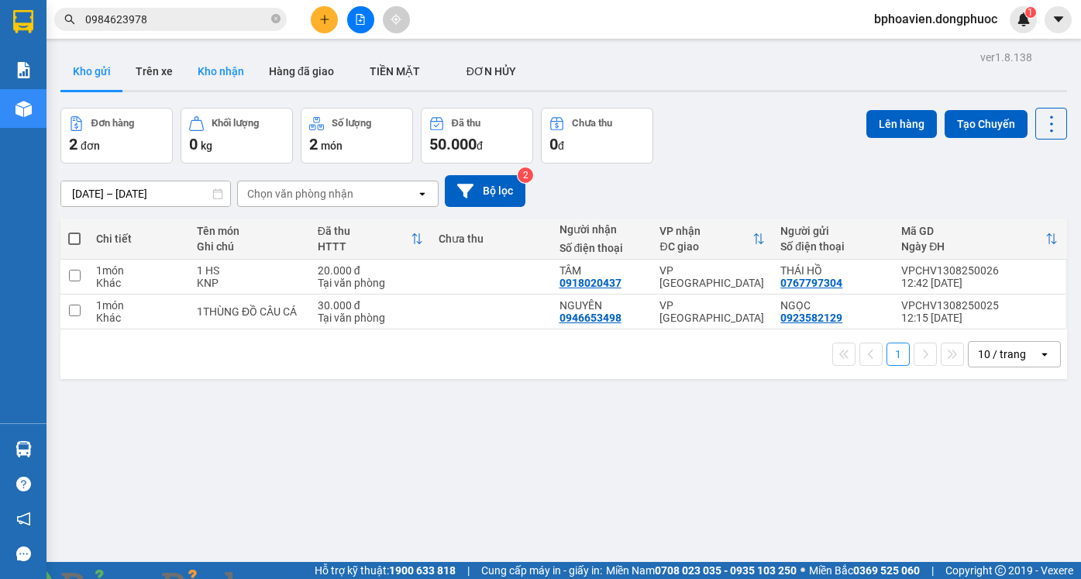
click at [197, 62] on button "Kho nhận" at bounding box center [220, 71] width 71 height 37
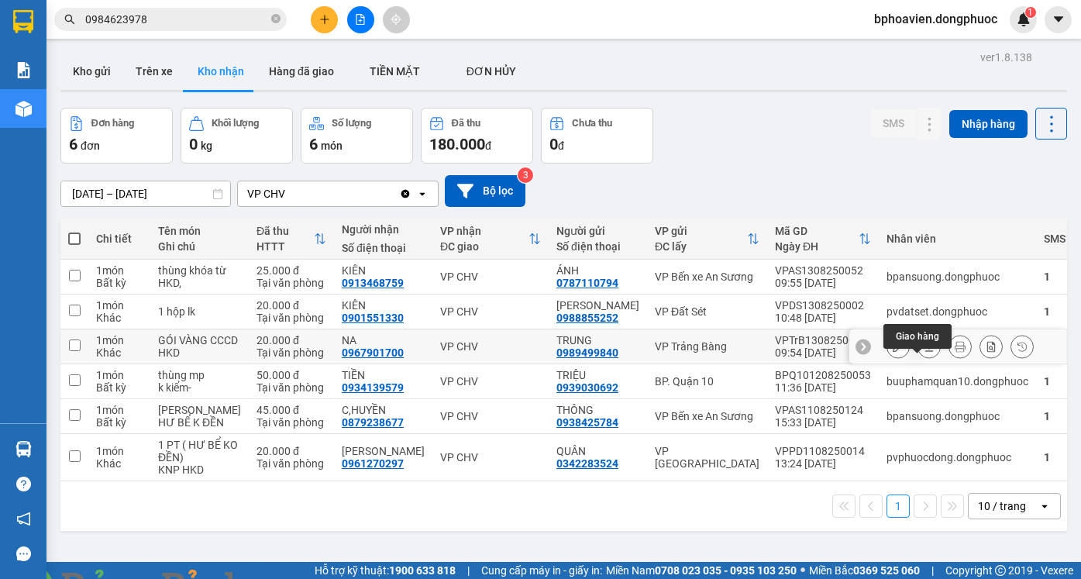
click at [924, 352] on icon at bounding box center [929, 346] width 11 height 11
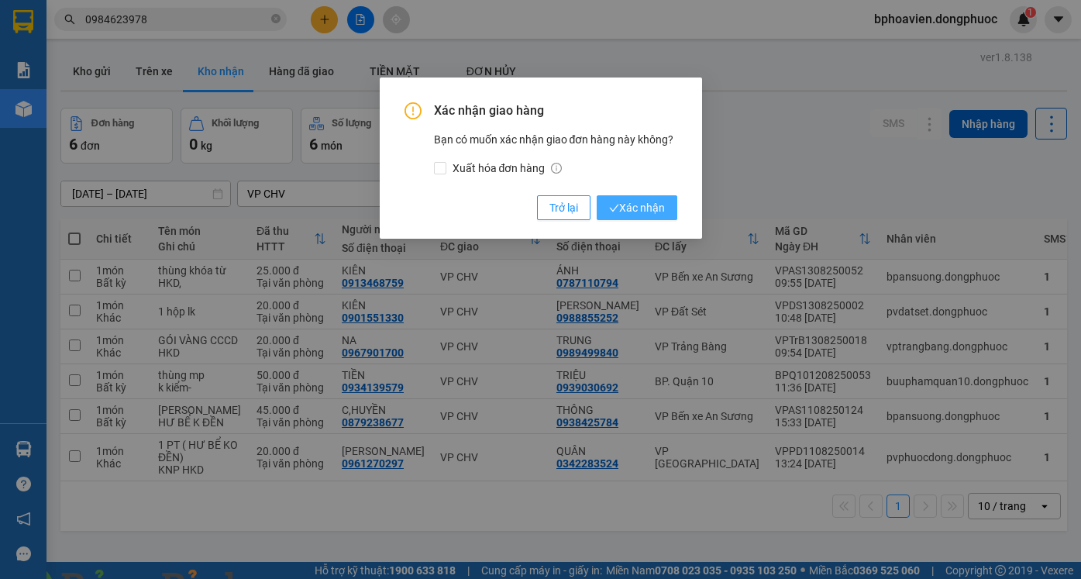
click at [633, 205] on span "Xác nhận" at bounding box center [637, 207] width 56 height 17
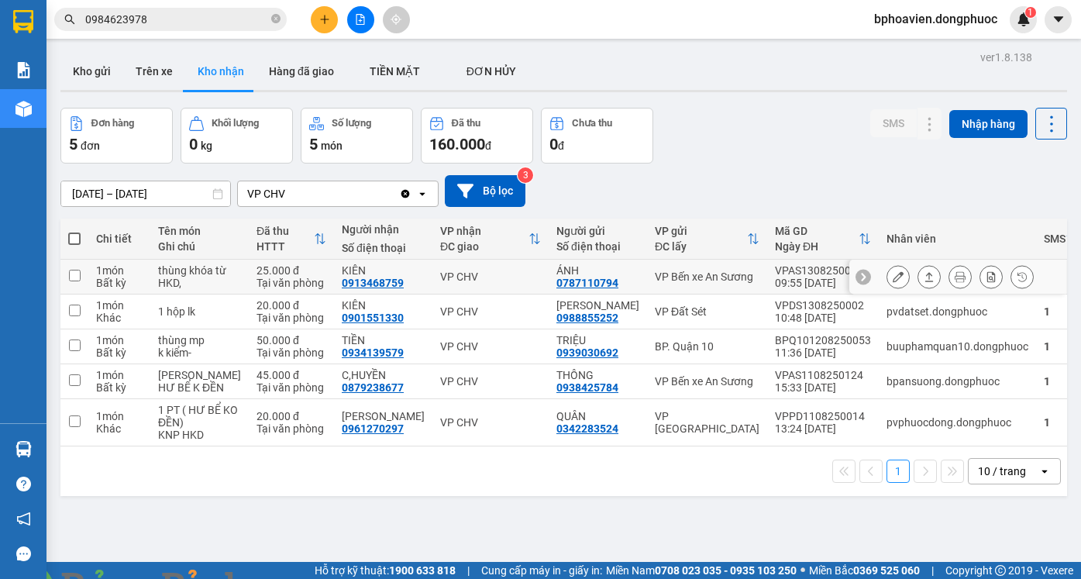
click at [924, 282] on icon at bounding box center [929, 276] width 11 height 11
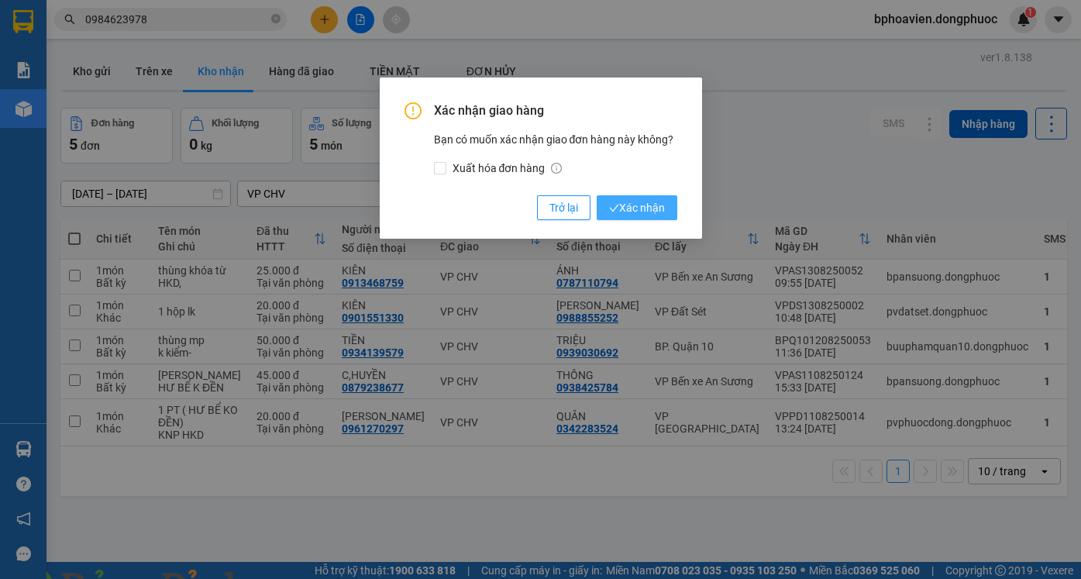
click at [609, 203] on icon "check" at bounding box center [614, 208] width 10 height 10
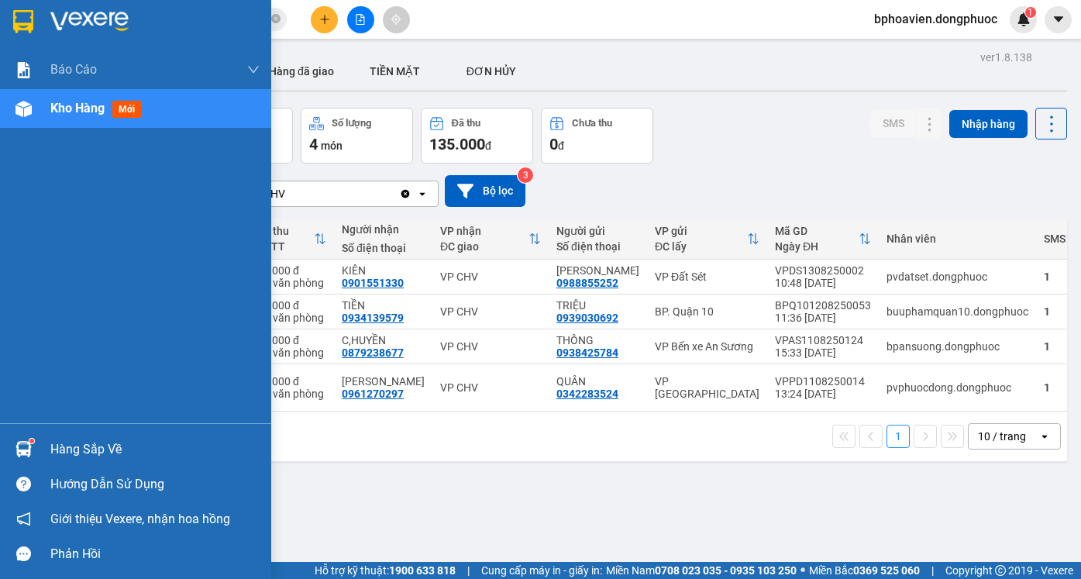
drag, startPoint x: 94, startPoint y: 453, endPoint x: 83, endPoint y: 451, distance: 11.1
click at [93, 453] on div "Hàng sắp về" at bounding box center [154, 449] width 209 height 23
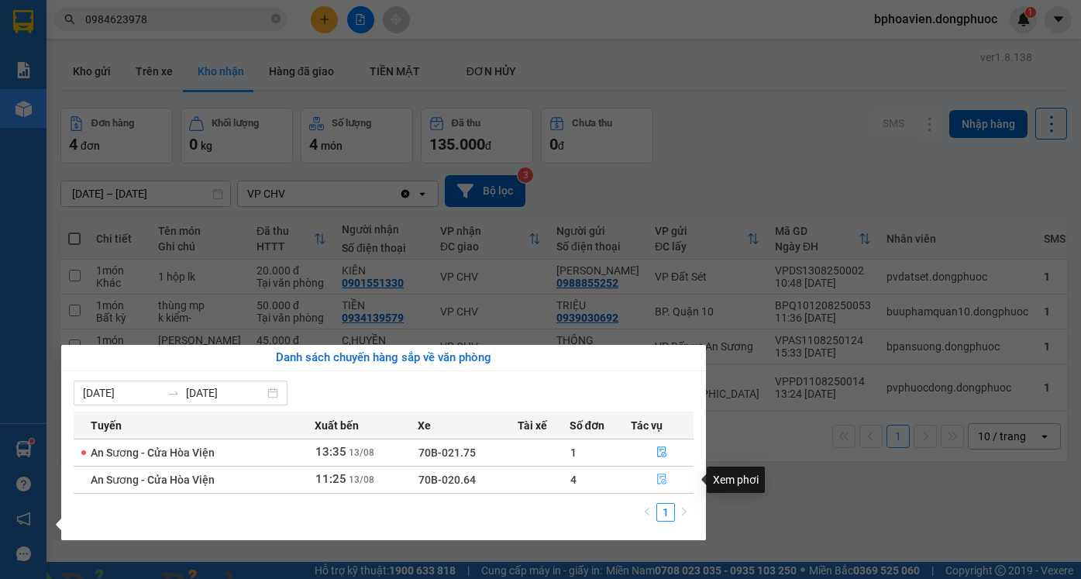
click at [661, 480] on icon "file-done" at bounding box center [661, 478] width 11 height 11
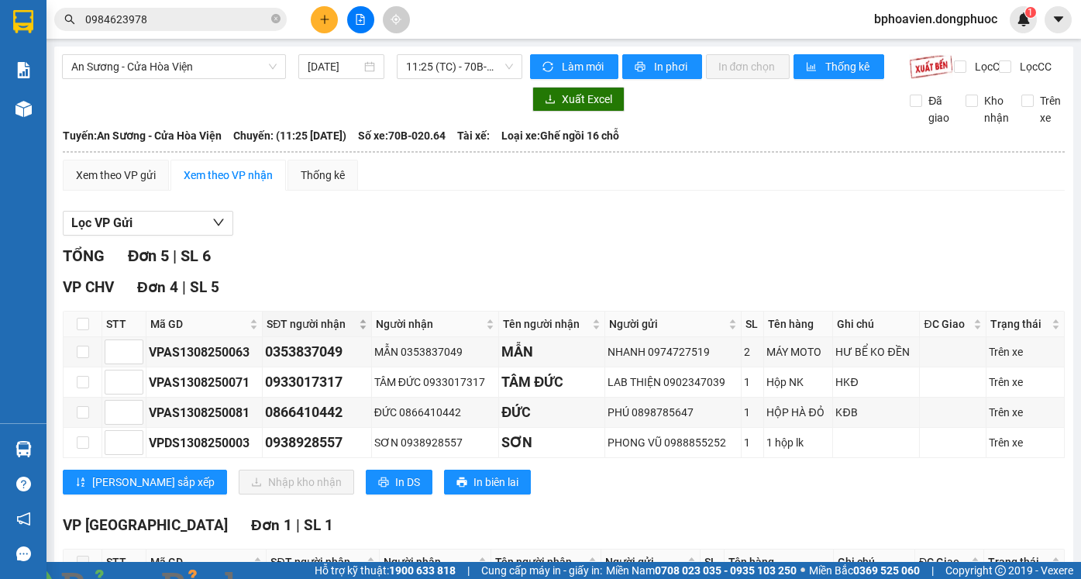
scroll to position [77, 0]
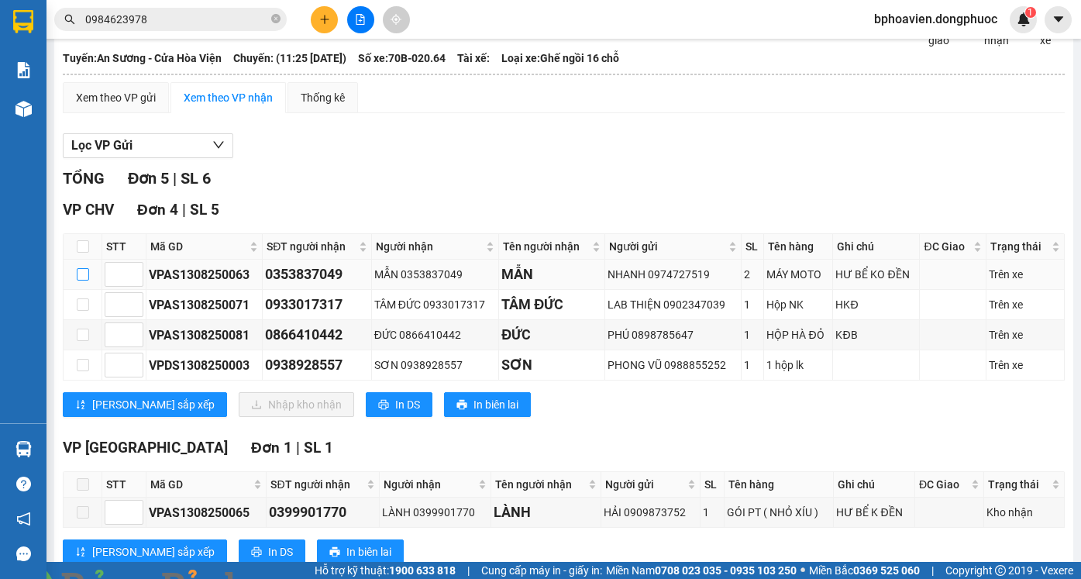
click at [82, 280] on input "checkbox" at bounding box center [83, 274] width 12 height 12
checkbox input "true"
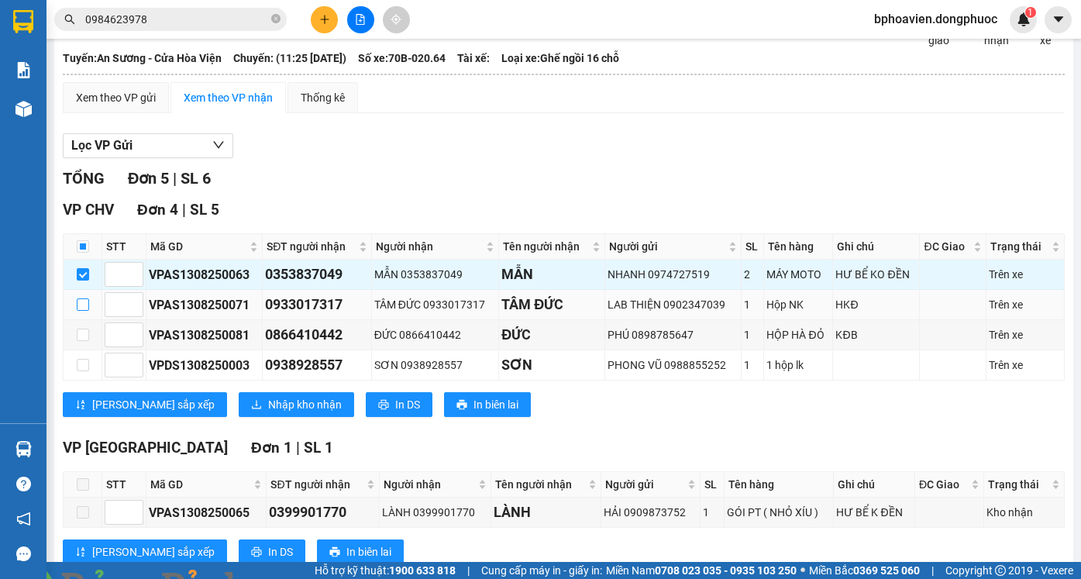
click at [84, 311] on input "checkbox" at bounding box center [83, 304] width 12 height 12
checkbox input "true"
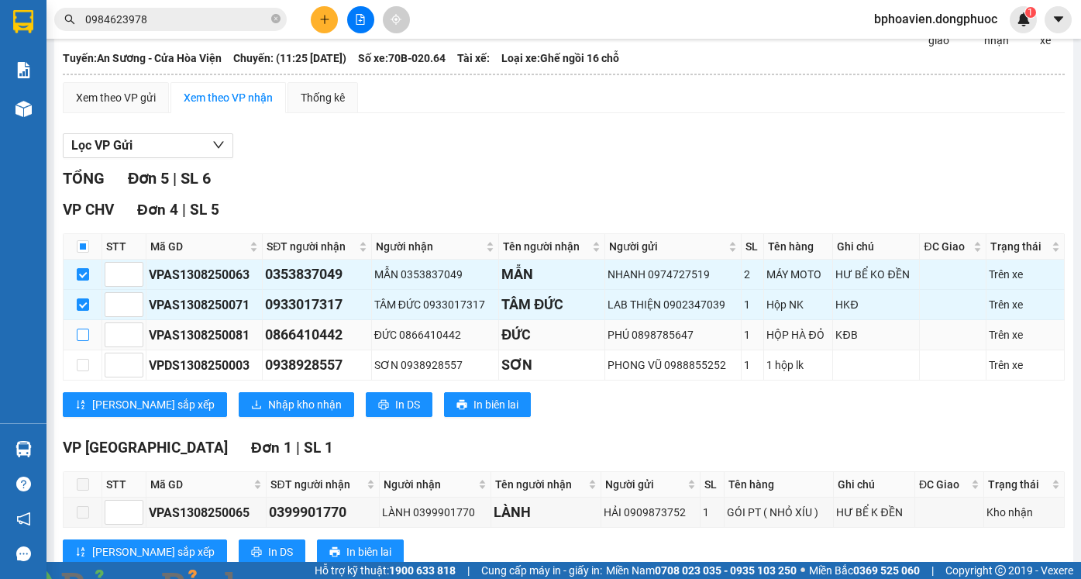
click at [81, 341] on input "checkbox" at bounding box center [83, 335] width 12 height 12
checkbox input "true"
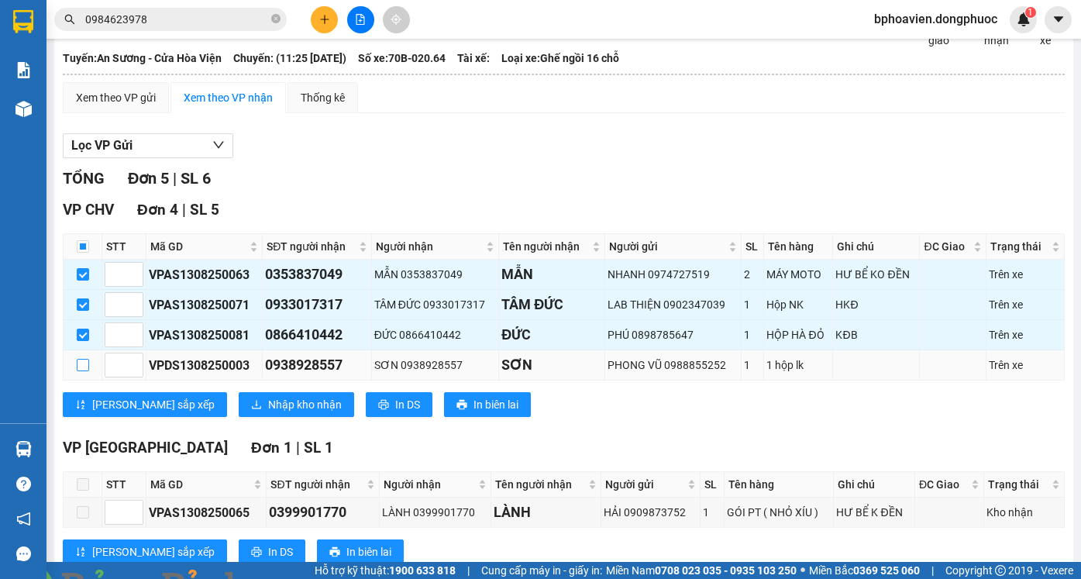
click at [76, 374] on td at bounding box center [83, 365] width 39 height 30
click at [85, 371] on input "checkbox" at bounding box center [83, 365] width 12 height 12
checkbox input "true"
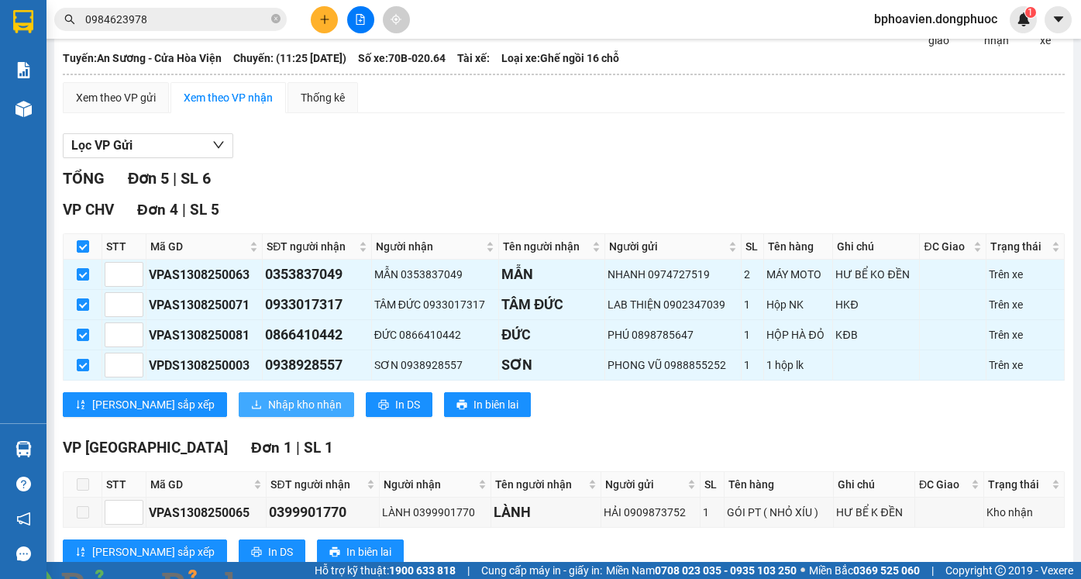
click at [268, 413] on span "Nhập kho nhận" at bounding box center [305, 404] width 74 height 17
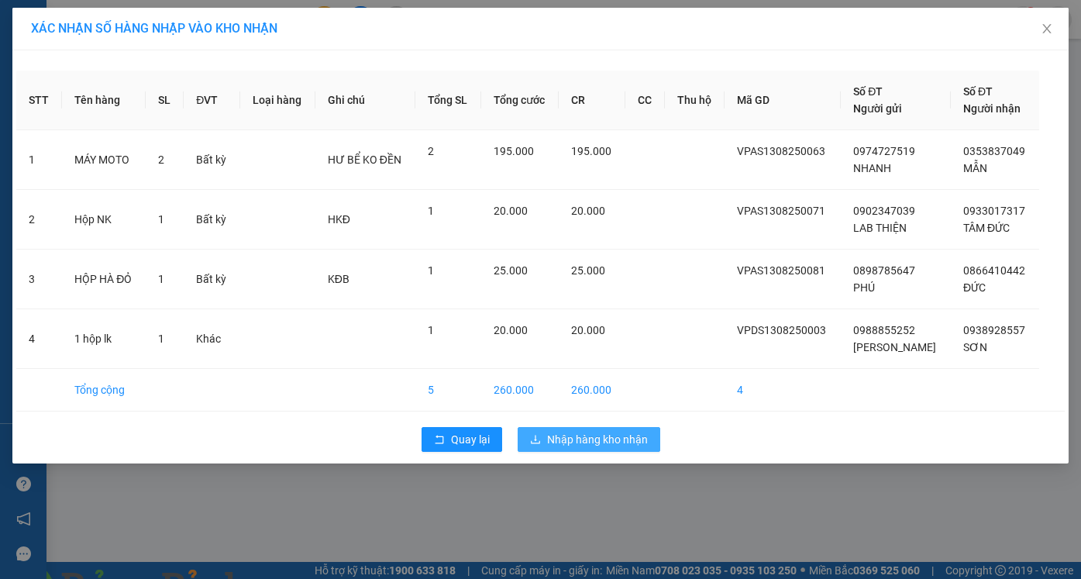
click at [569, 441] on span "Nhập hàng kho nhận" at bounding box center [597, 439] width 101 height 17
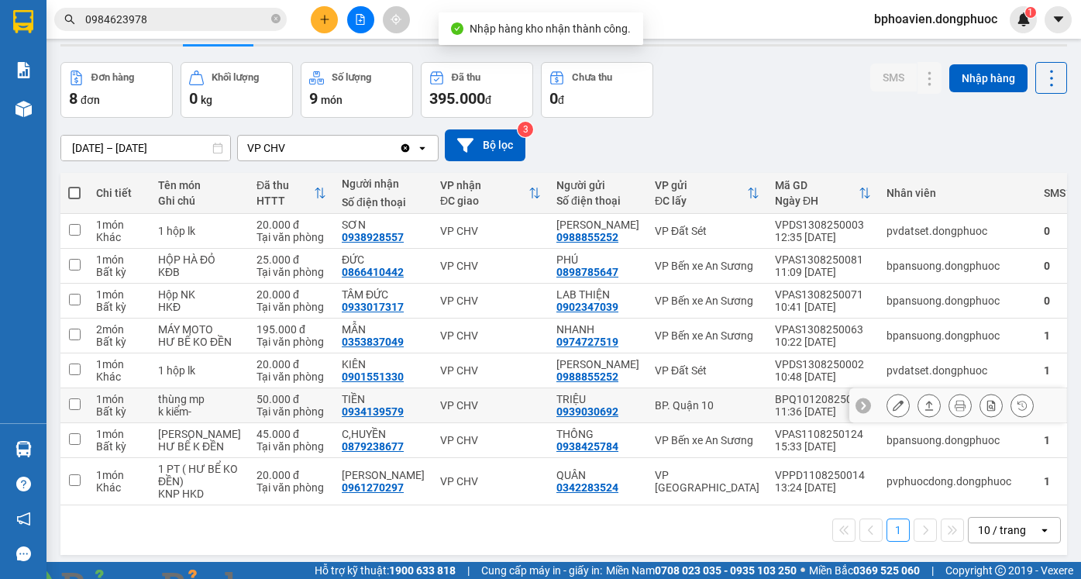
scroll to position [71, 0]
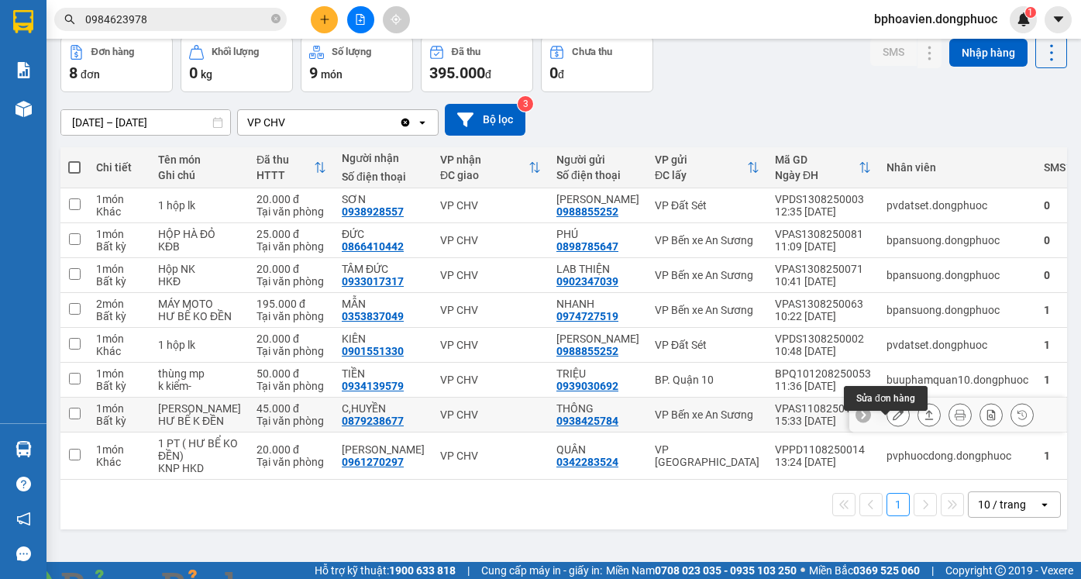
click at [893, 420] on icon at bounding box center [898, 414] width 11 height 11
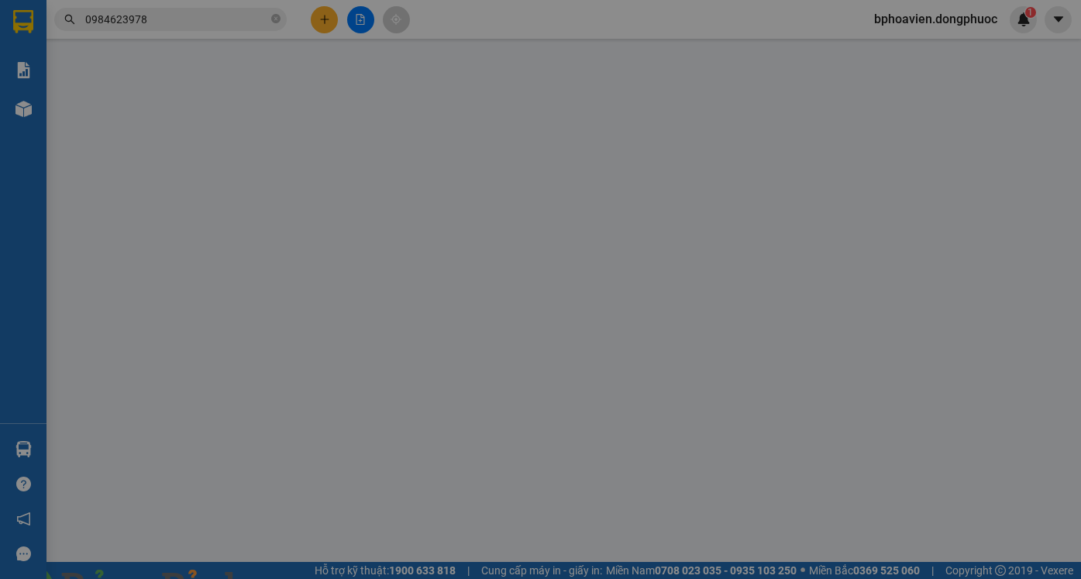
type input "0938425784"
type input "THÔNG"
type input "0879238677"
type input "C,HUYỀN"
type input "45.000"
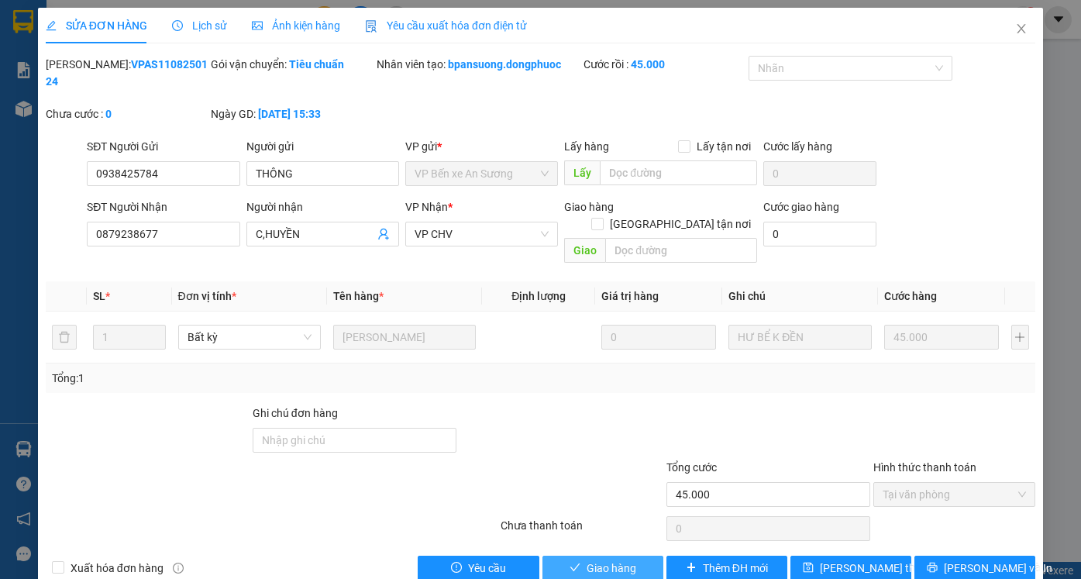
click at [593, 559] on span "Giao hàng" at bounding box center [612, 567] width 50 height 17
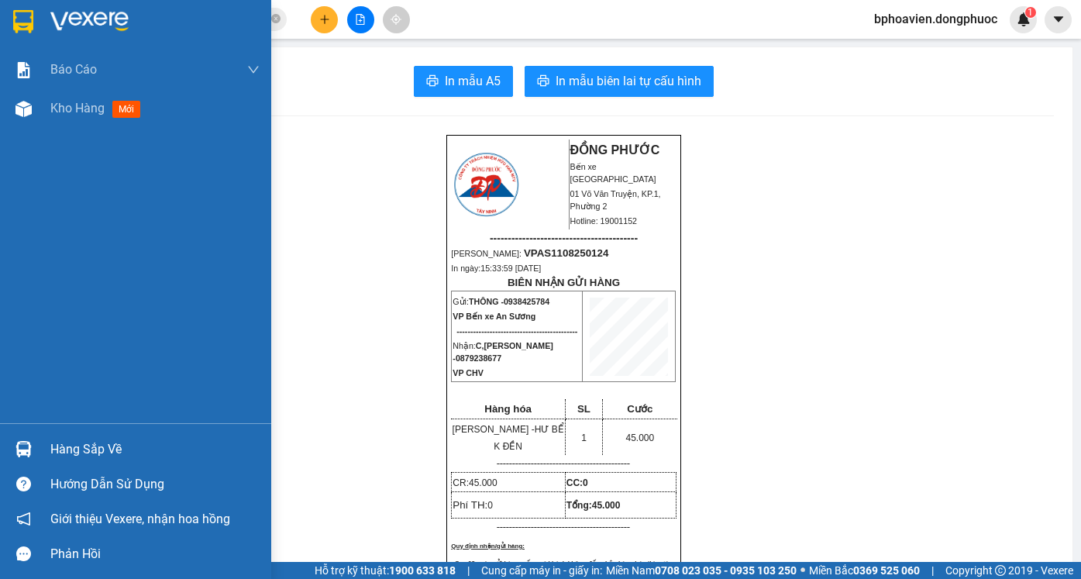
click at [25, 26] on img at bounding box center [23, 21] width 20 height 23
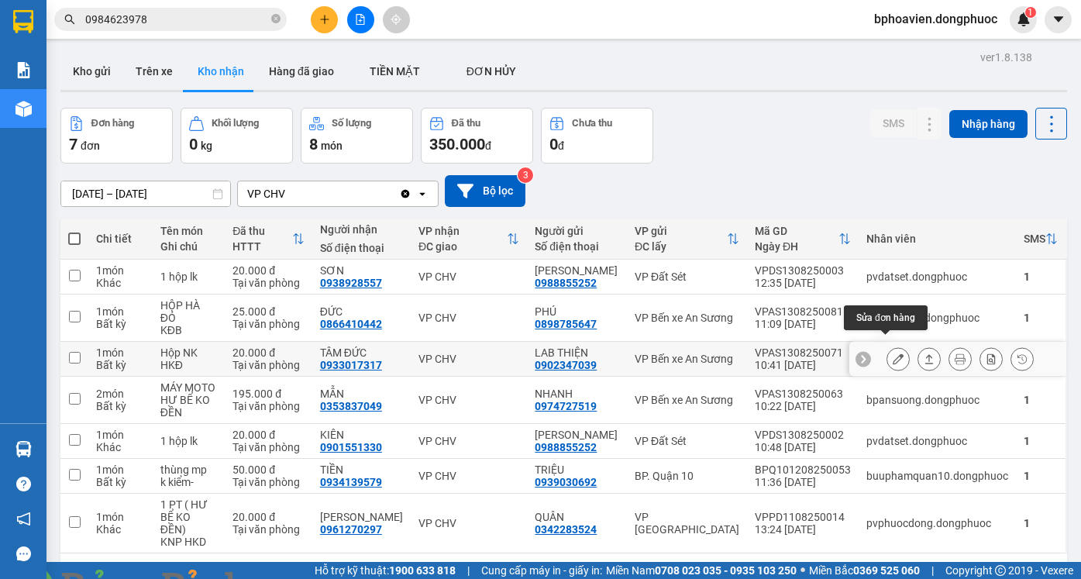
click at [893, 353] on icon at bounding box center [898, 358] width 11 height 11
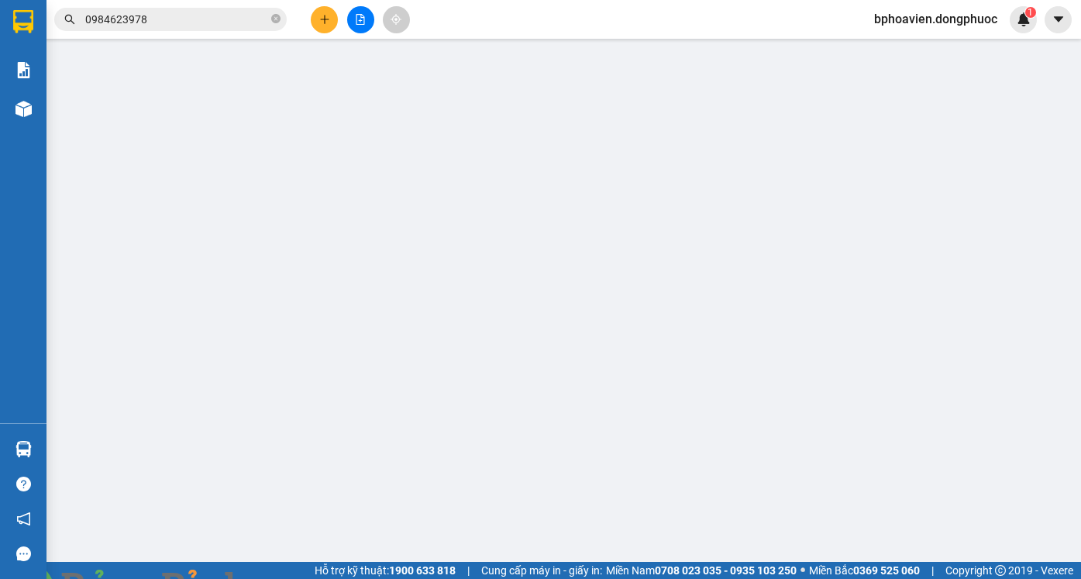
type input "0902347039"
type input "LAB THIỆN"
type input "0933017317"
type input "TÂM ĐỨC"
type input "20.000"
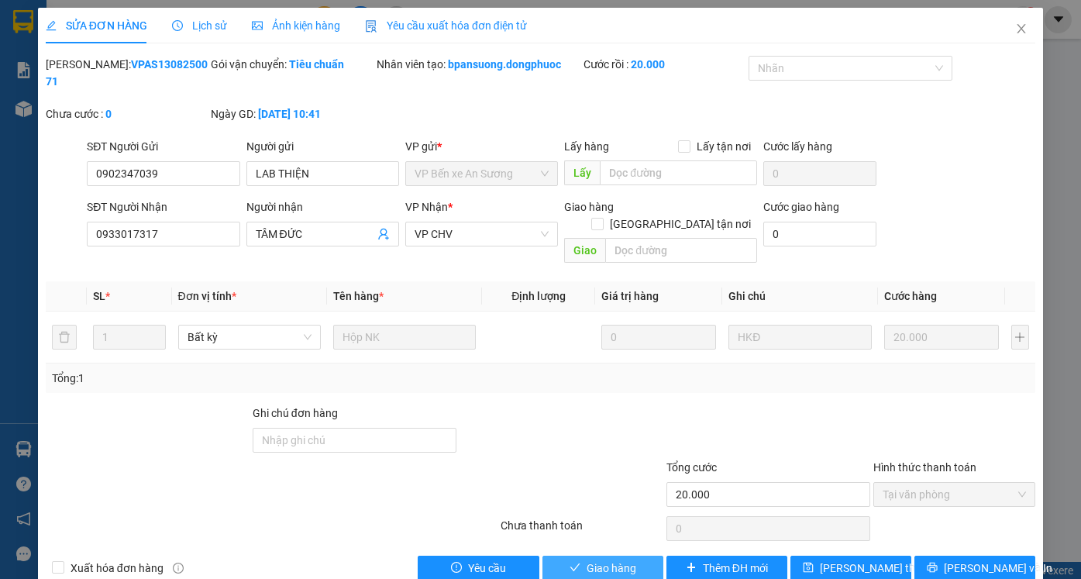
drag, startPoint x: 617, startPoint y: 534, endPoint x: 604, endPoint y: 540, distance: 13.9
click at [616, 559] on span "Giao hàng" at bounding box center [612, 567] width 50 height 17
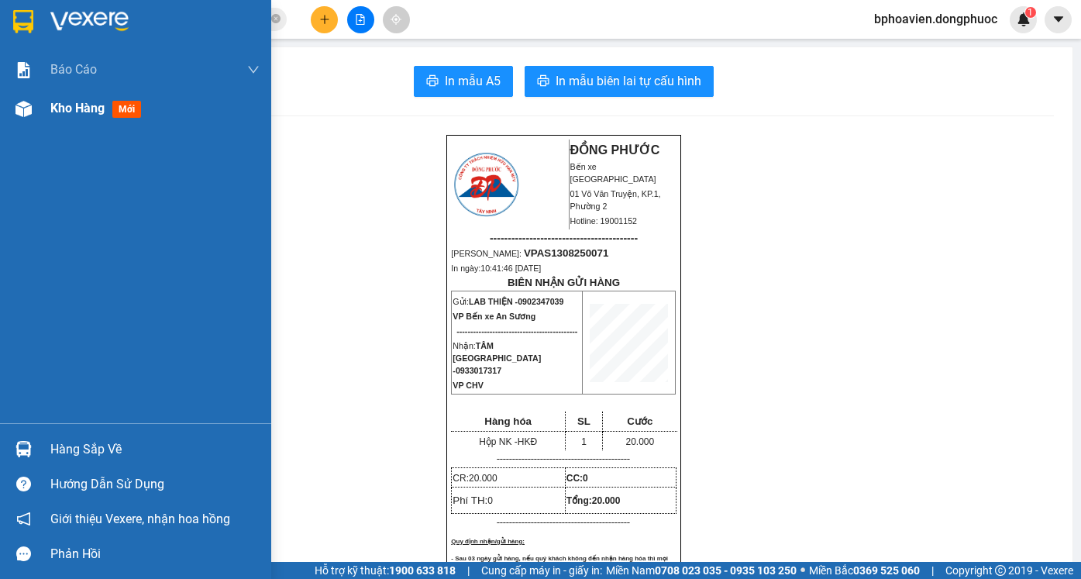
click at [73, 111] on span "Kho hàng" at bounding box center [77, 108] width 54 height 15
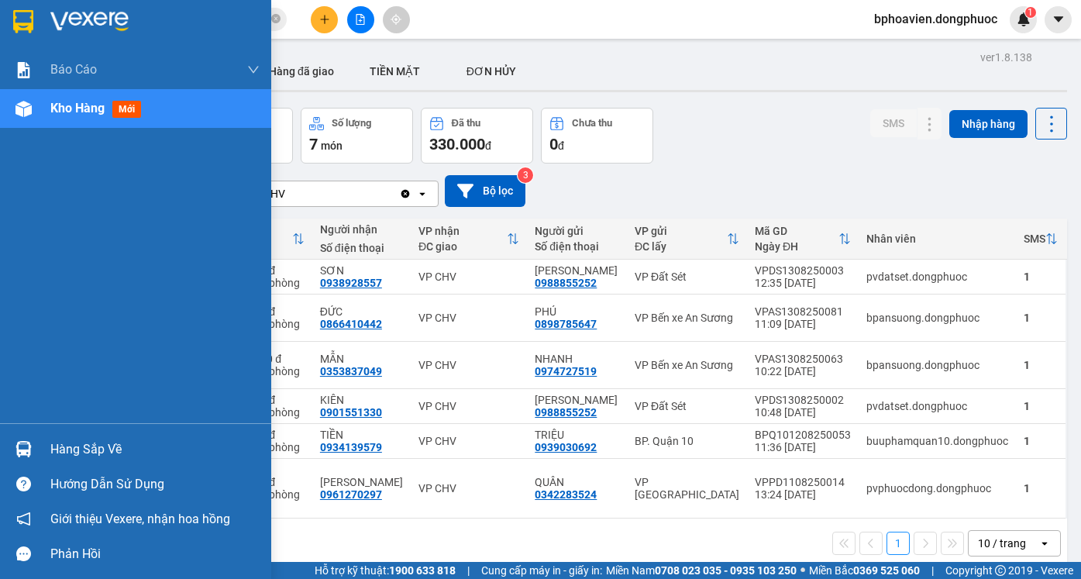
drag, startPoint x: 78, startPoint y: 449, endPoint x: 105, endPoint y: 446, distance: 27.3
click at [78, 448] on div "Hàng sắp về" at bounding box center [154, 449] width 209 height 23
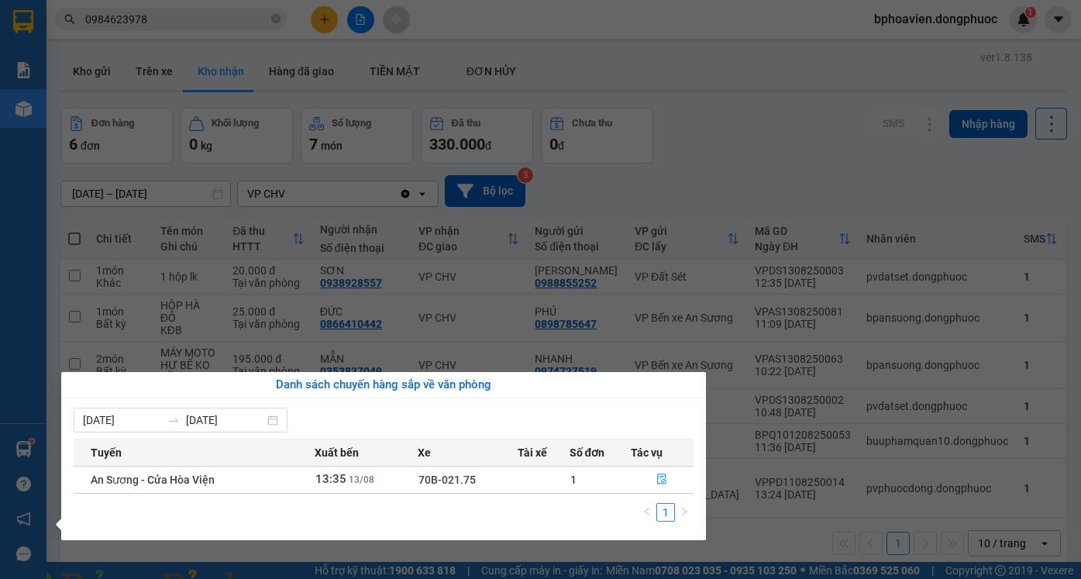
click at [704, 163] on section "Kết quả tìm kiếm ( 3 ) Bộ lọc Mã ĐH Trạng thái Món hàng Tổng cước Chưa cước Nhã…" at bounding box center [540, 289] width 1081 height 579
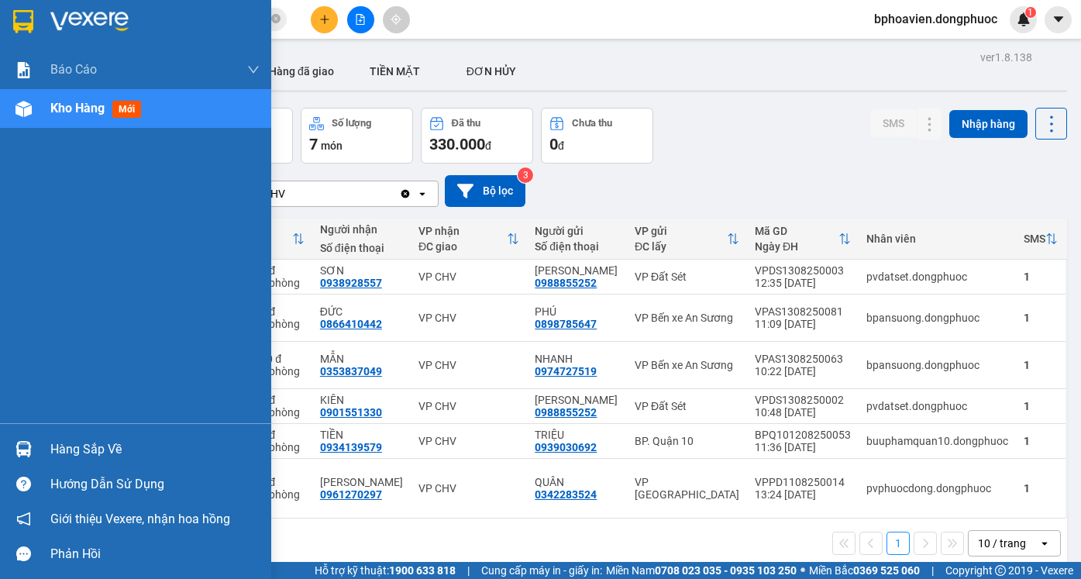
click at [84, 456] on div "Hàng sắp về" at bounding box center [154, 449] width 209 height 23
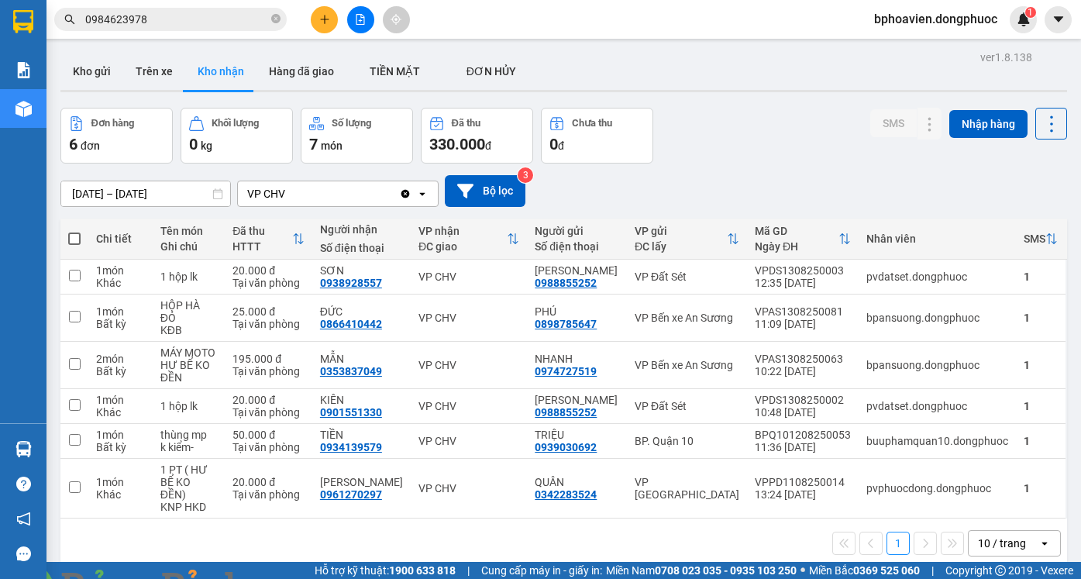
click at [711, 143] on section "Kết quả tìm kiếm ( 3 ) Bộ lọc Mã ĐH Trạng thái Món hàng Tổng cước Chưa cước Nhã…" at bounding box center [540, 289] width 1081 height 579
click at [91, 74] on button "Kho gửi" at bounding box center [91, 71] width 63 height 37
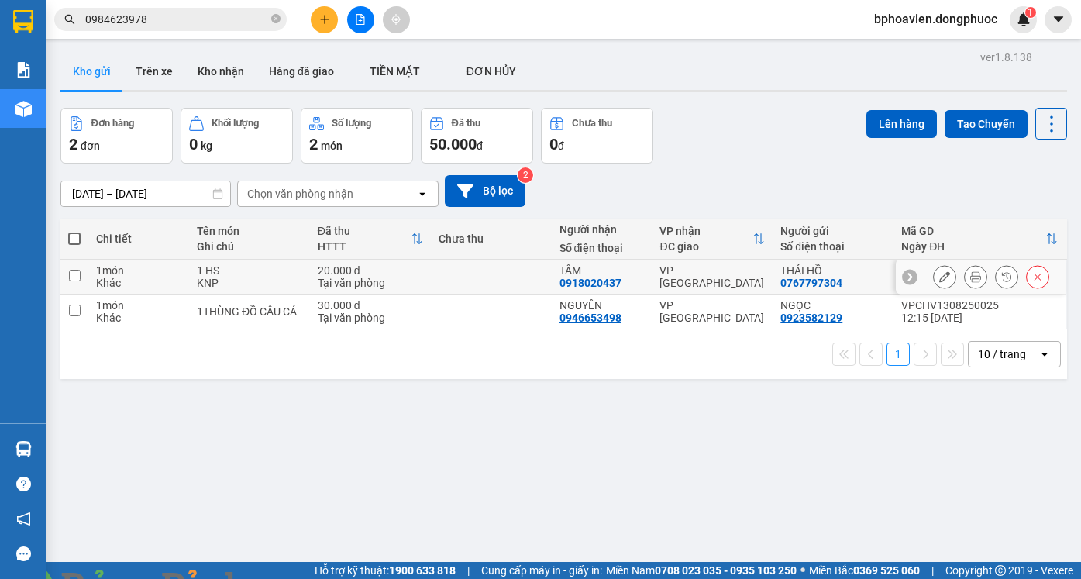
click at [517, 274] on td at bounding box center [491, 277] width 121 height 35
checkbox input "true"
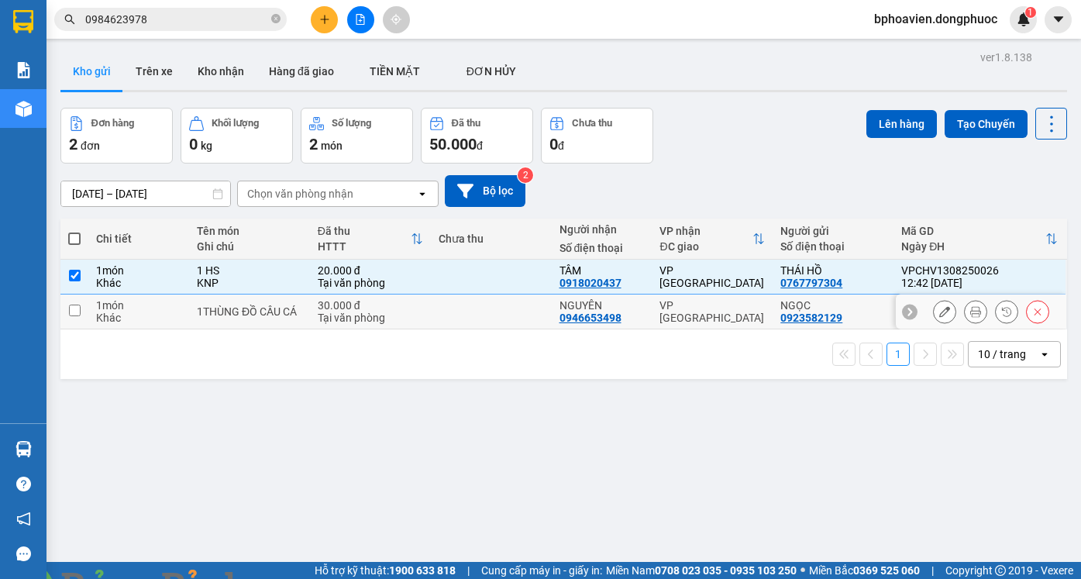
click at [511, 307] on td at bounding box center [491, 311] width 121 height 35
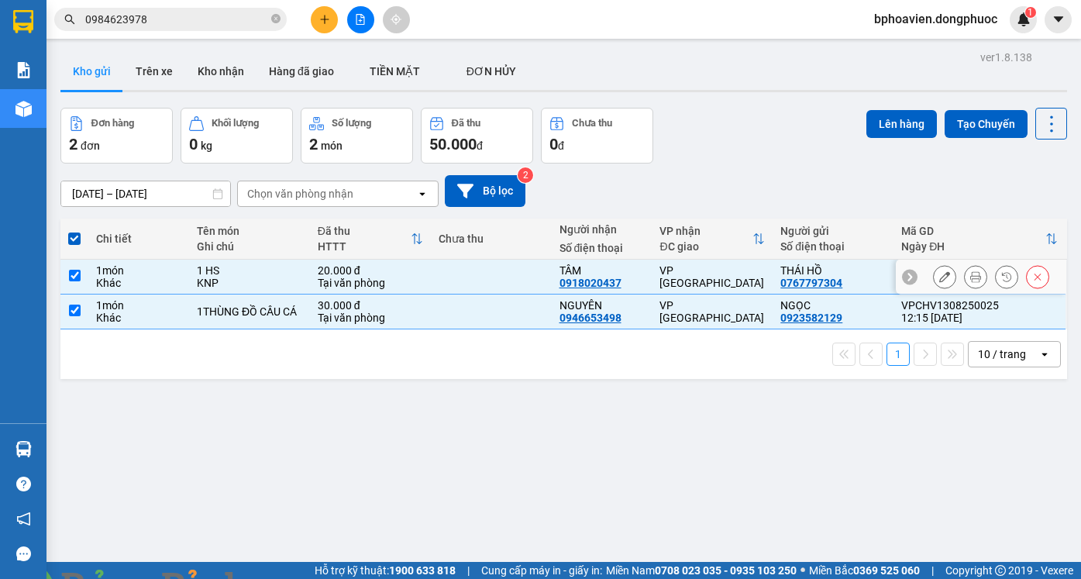
checkbox input "true"
drag, startPoint x: 900, startPoint y: 132, endPoint x: 815, endPoint y: 109, distance: 88.1
click at [899, 132] on button "Lên hàng" at bounding box center [901, 124] width 71 height 28
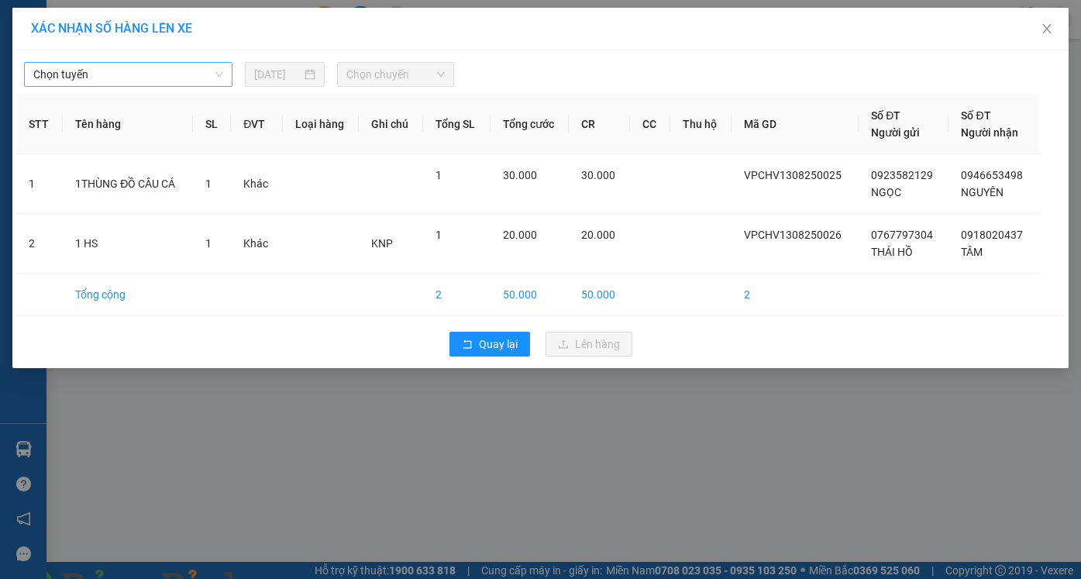
click at [143, 67] on span "Chọn tuyến" at bounding box center [128, 74] width 190 height 23
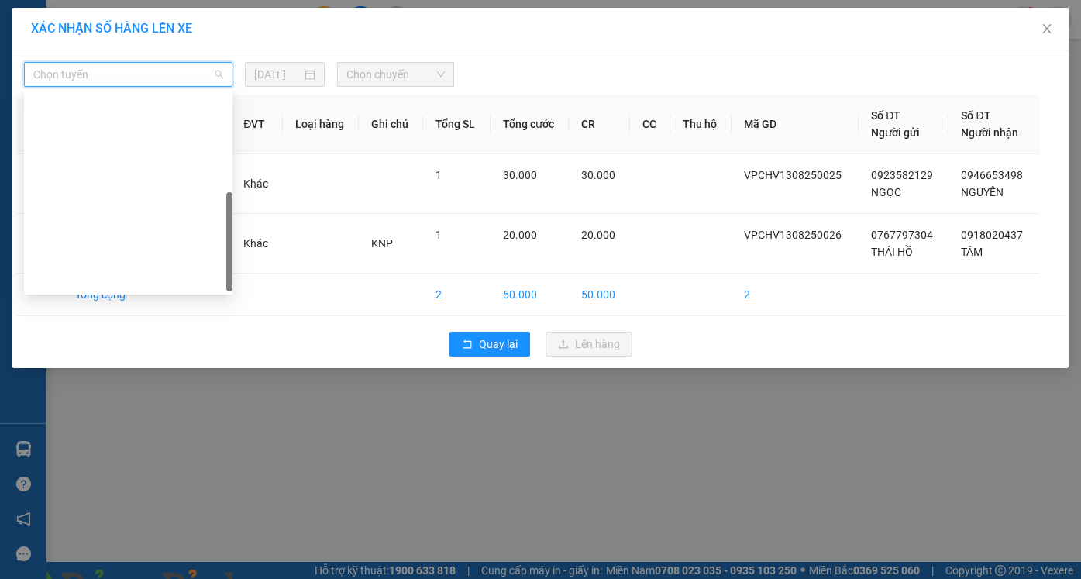
scroll to position [217, 0]
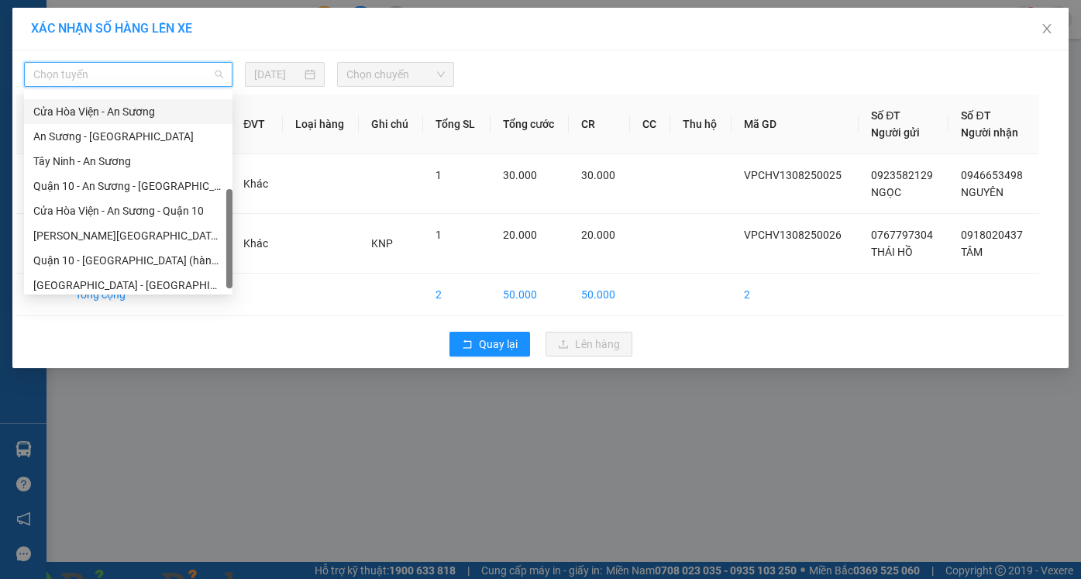
click at [109, 115] on div "Cửa Hòa Viện - An Sương" at bounding box center [128, 111] width 190 height 17
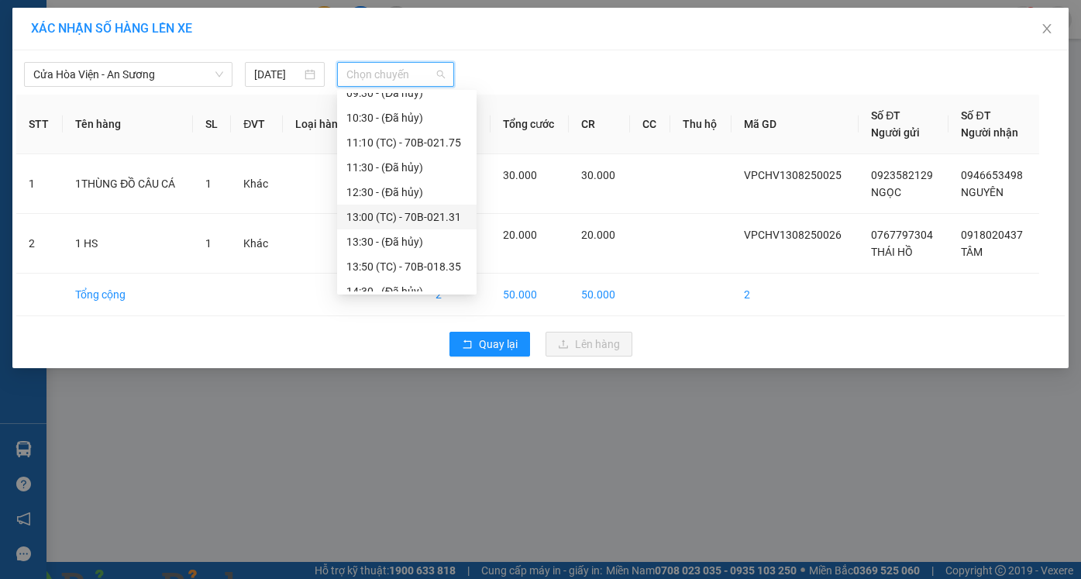
click at [382, 212] on div "13:00 (TC) - 70B-021.31" at bounding box center [406, 216] width 121 height 17
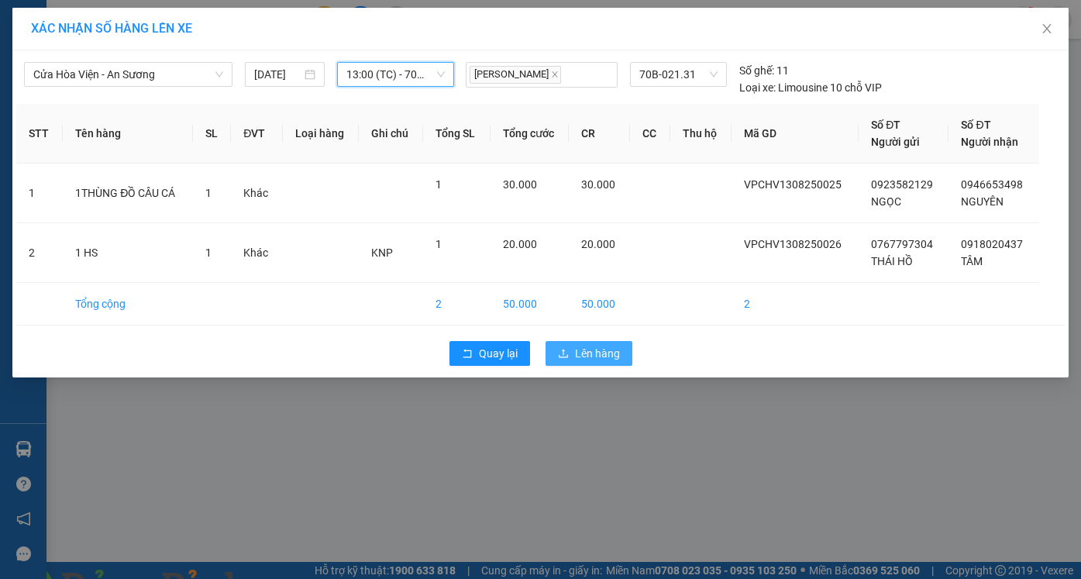
click at [592, 361] on span "Lên hàng" at bounding box center [597, 353] width 45 height 17
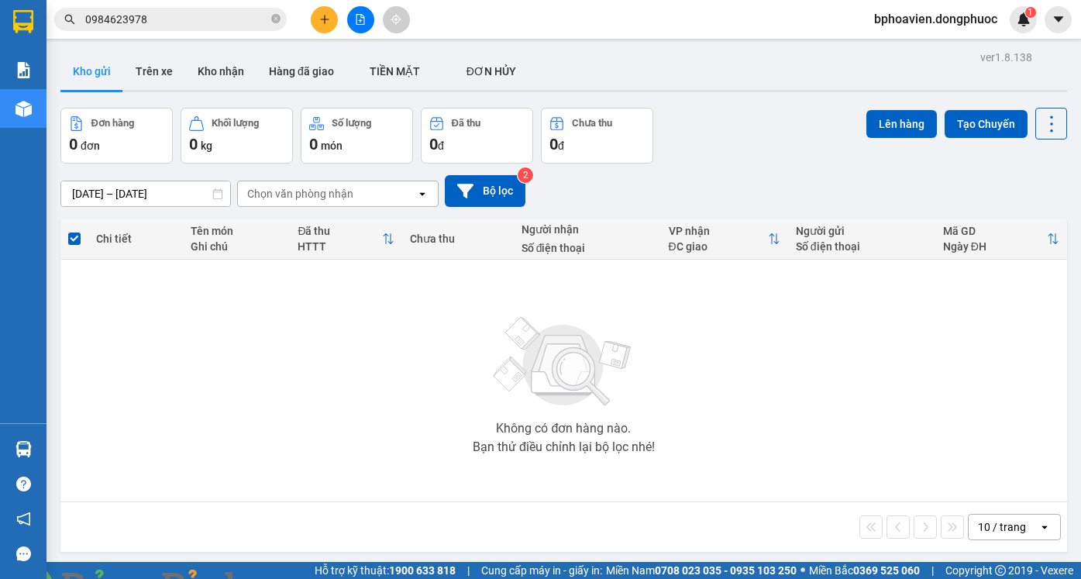
click at [322, 21] on icon "plus" at bounding box center [324, 19] width 11 height 11
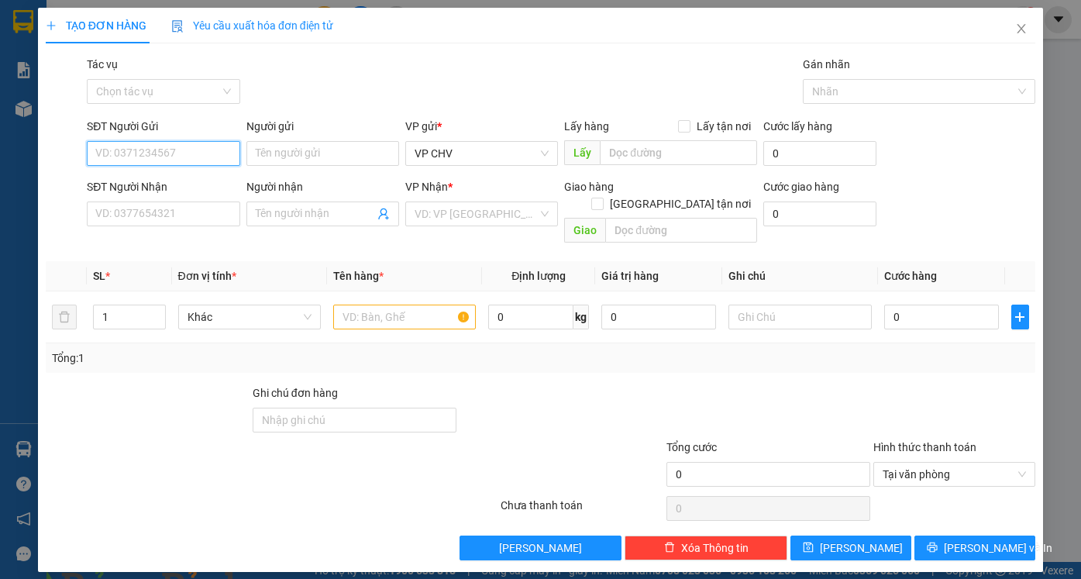
click at [173, 150] on input "SĐT Người Gửi" at bounding box center [163, 153] width 153 height 25
click at [119, 147] on input "07739" at bounding box center [163, 153] width 153 height 25
click at [172, 186] on div "0772964363 - ĐẠT" at bounding box center [163, 184] width 134 height 17
type input "0772964363"
type input "ĐẠT"
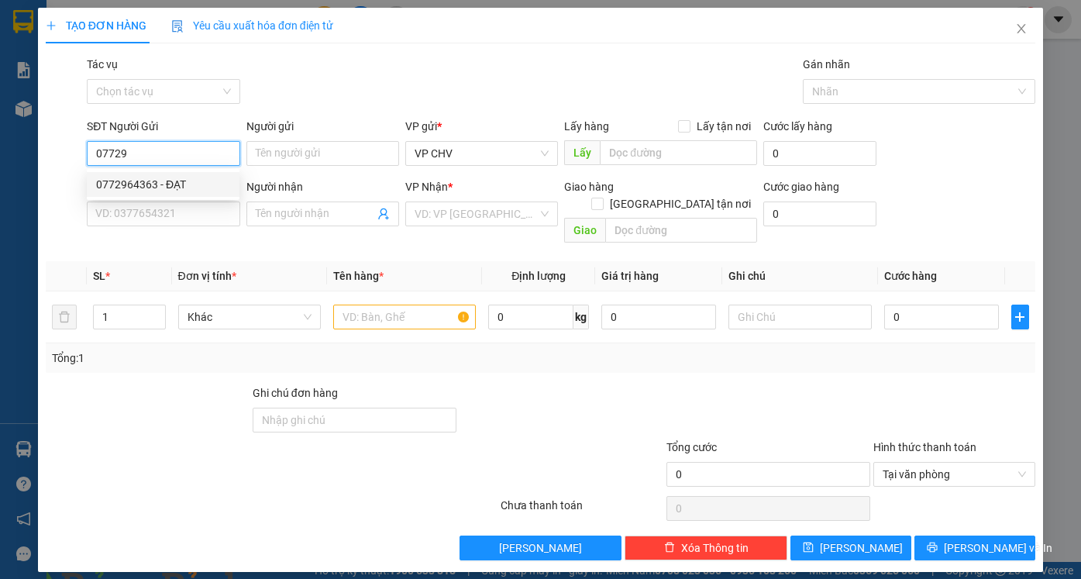
type input "0908876121"
type input "10 DUNG"
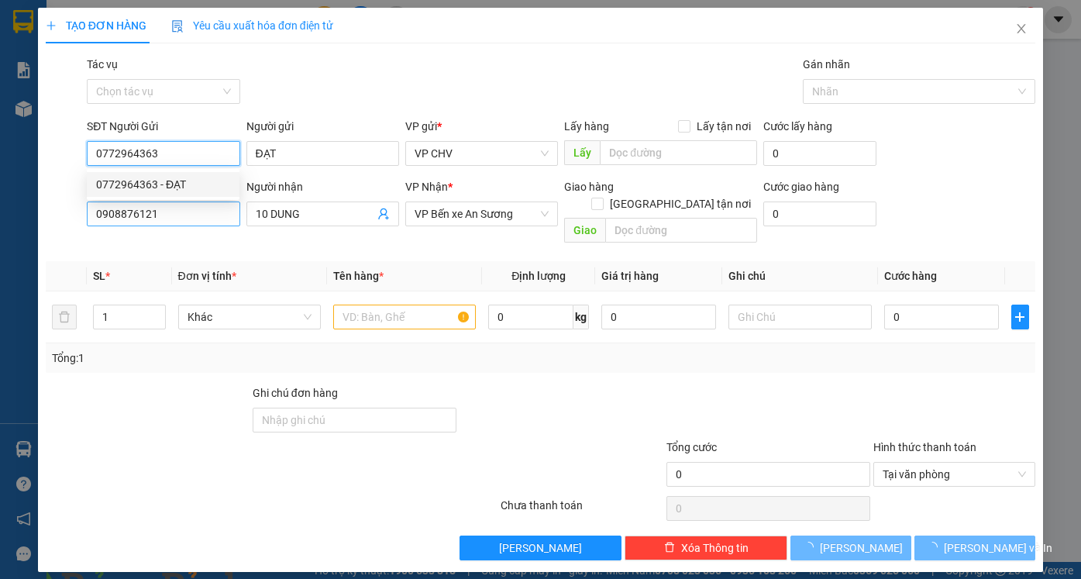
type input "20.000"
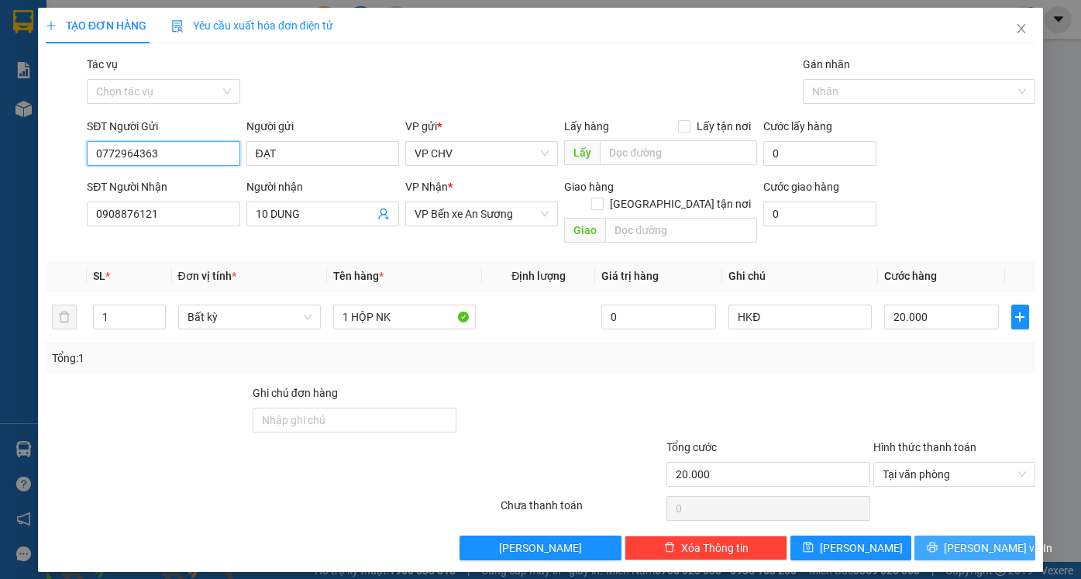
type input "0772964363"
drag, startPoint x: 991, startPoint y: 525, endPoint x: 986, endPoint y: 548, distance: 22.9
click at [991, 539] on span "[PERSON_NAME] và In" at bounding box center [998, 547] width 108 height 17
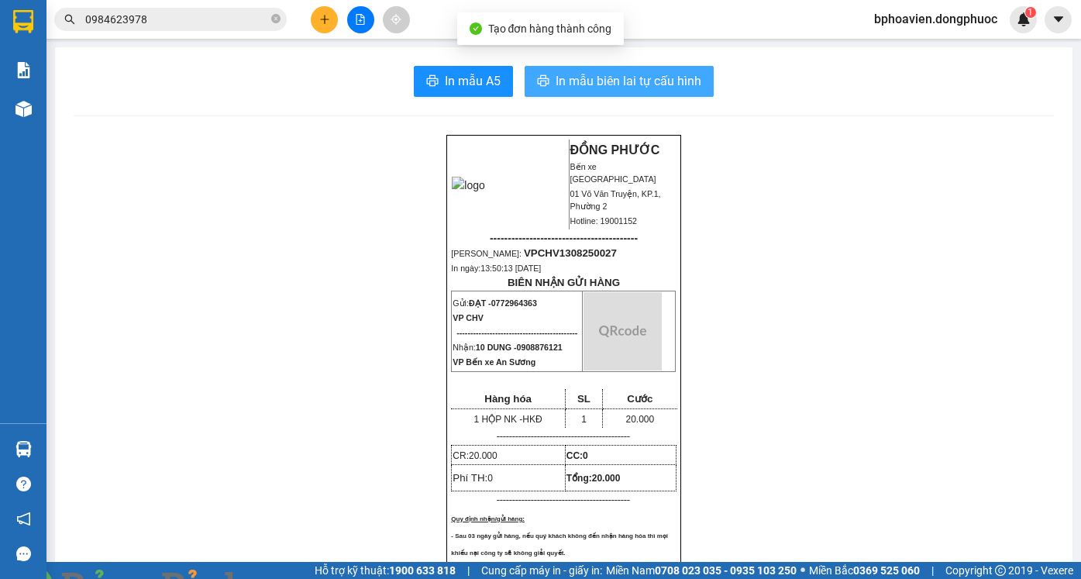
click at [589, 88] on span "In mẫu biên lai tự cấu hình" at bounding box center [629, 80] width 146 height 19
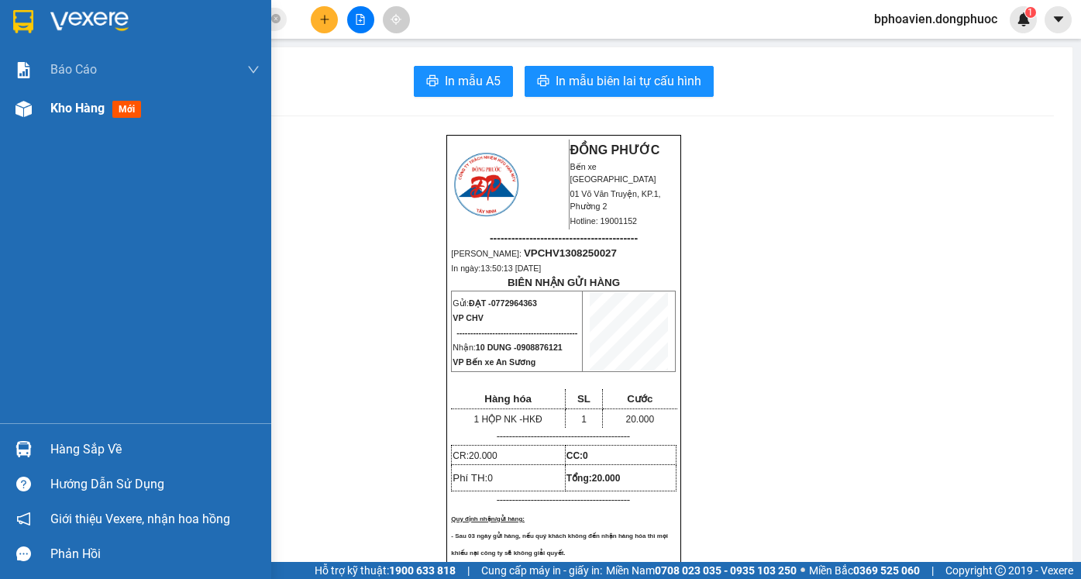
click at [90, 122] on div "Kho hàng mới" at bounding box center [154, 108] width 209 height 39
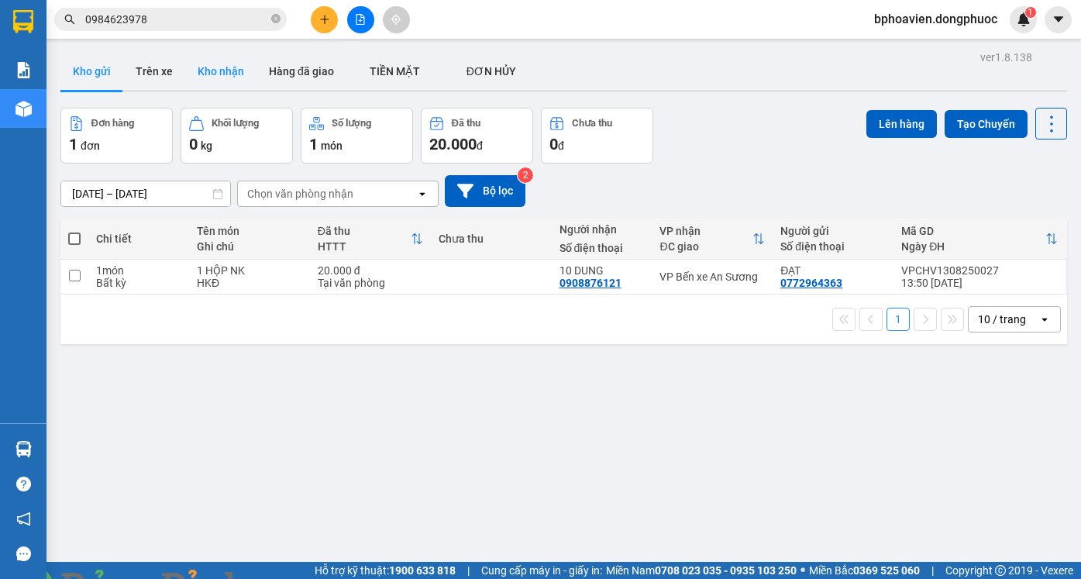
click at [208, 75] on button "Kho nhận" at bounding box center [220, 71] width 71 height 37
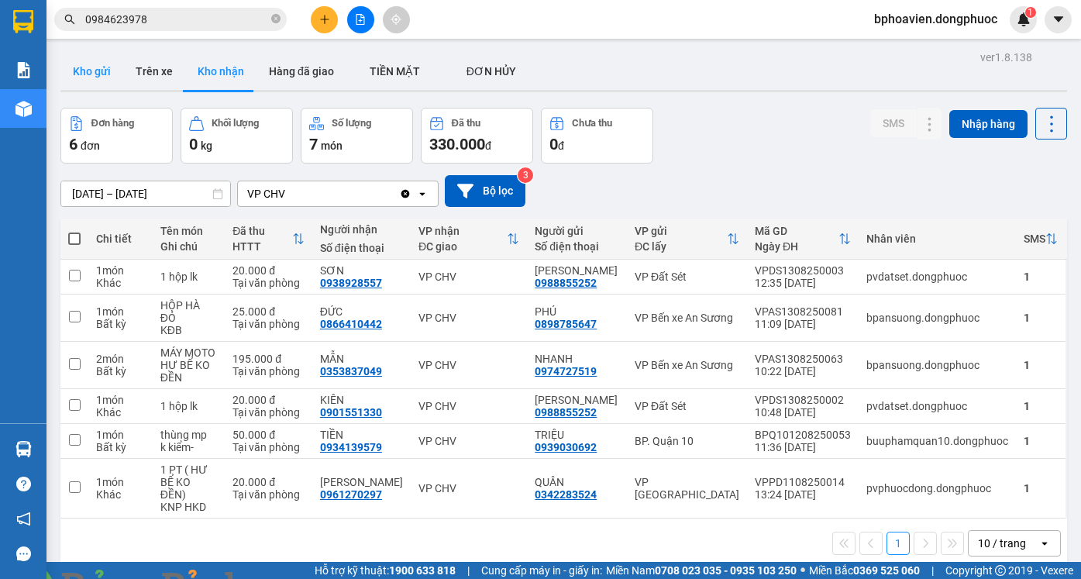
click at [108, 71] on button "Kho gửi" at bounding box center [91, 71] width 63 height 37
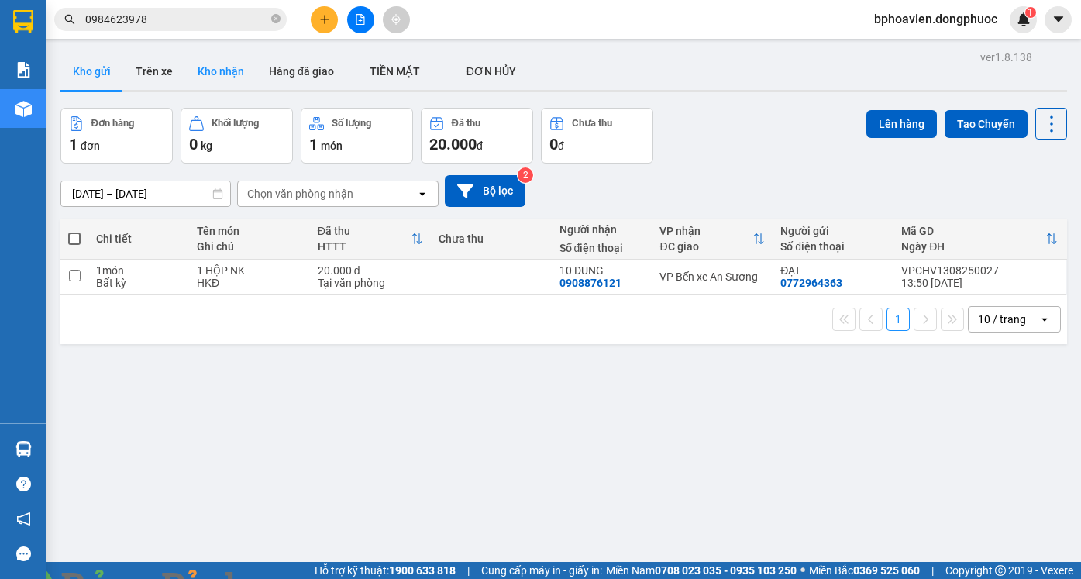
click at [231, 64] on button "Kho nhận" at bounding box center [220, 71] width 71 height 37
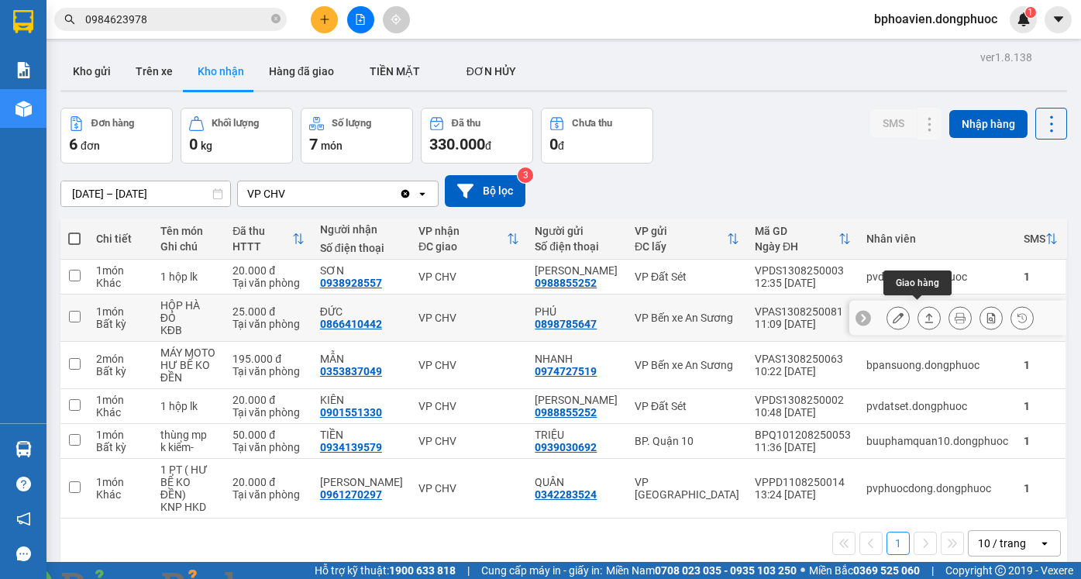
click at [918, 308] on button at bounding box center [929, 318] width 22 height 27
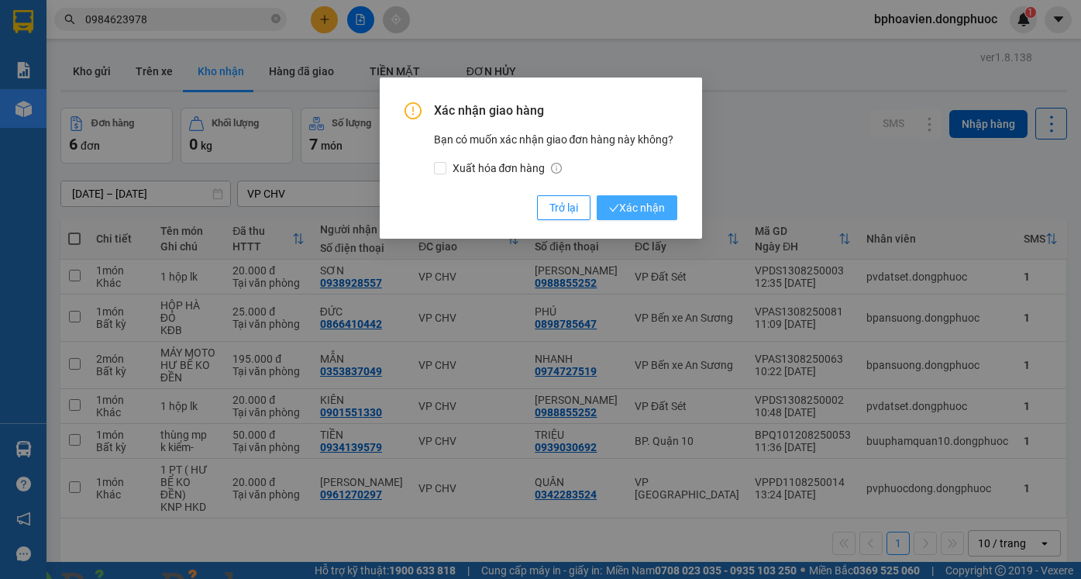
click at [628, 204] on span "Xác nhận" at bounding box center [637, 207] width 56 height 17
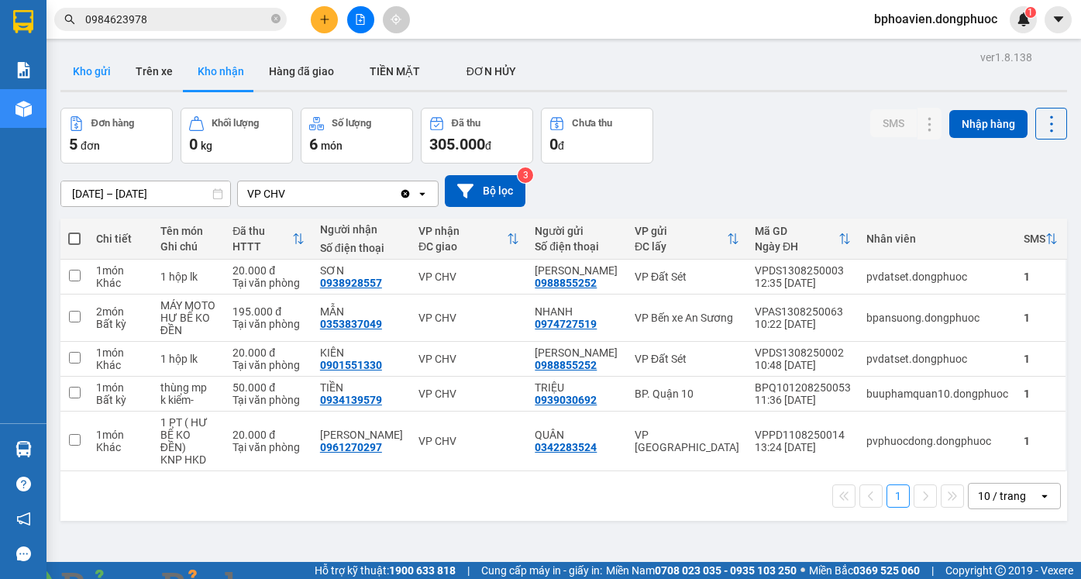
click at [83, 72] on button "Kho gửi" at bounding box center [91, 71] width 63 height 37
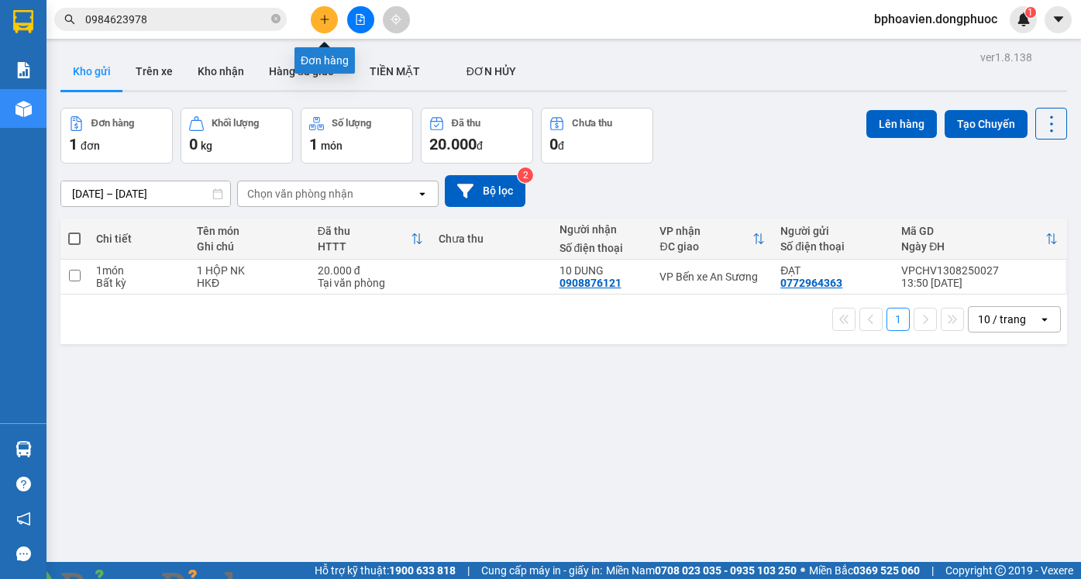
click at [329, 16] on icon "plus" at bounding box center [324, 19] width 11 height 11
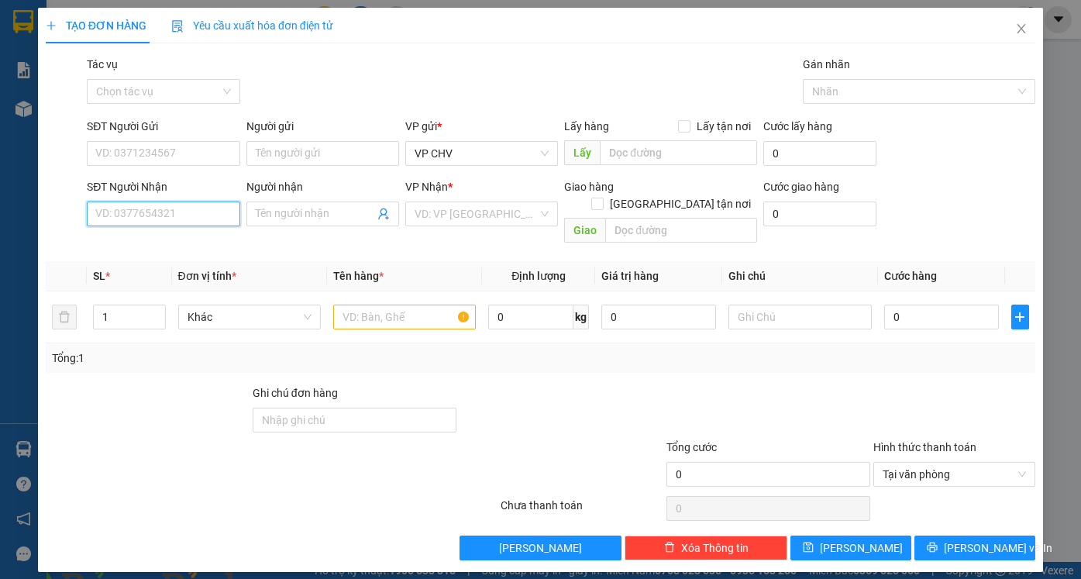
click at [132, 210] on input "SĐT Người Nhận" at bounding box center [163, 213] width 153 height 25
drag, startPoint x: 181, startPoint y: 244, endPoint x: 181, endPoint y: 191, distance: 53.5
click at [181, 243] on div "0977565033 - TÝ" at bounding box center [163, 244] width 134 height 17
type input "0977565033"
type input "TÝ"
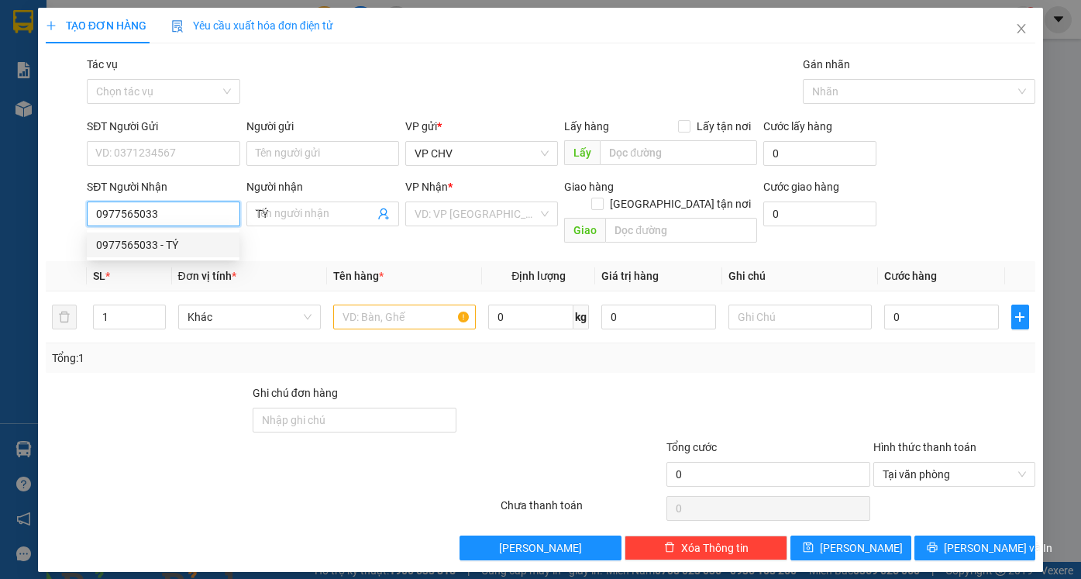
type input "20.000"
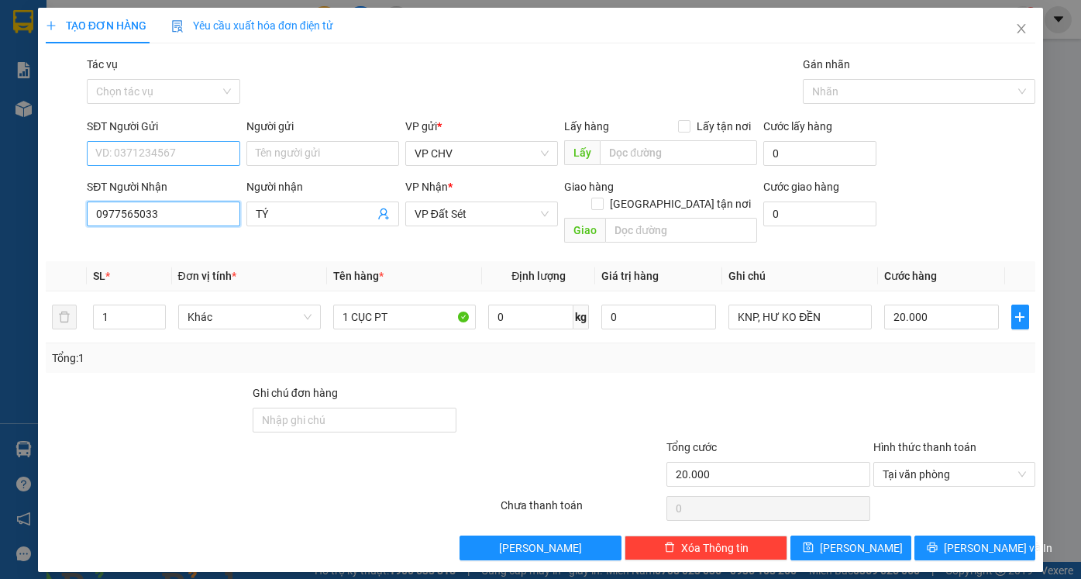
type input "0977565033"
drag, startPoint x: 181, startPoint y: 152, endPoint x: 171, endPoint y: 171, distance: 21.5
click at [180, 152] on input "SĐT Người Gửi" at bounding box center [163, 153] width 153 height 25
click at [165, 187] on div "0909767168 - TƯ HUỘI" at bounding box center [163, 184] width 134 height 17
type input "0909767168"
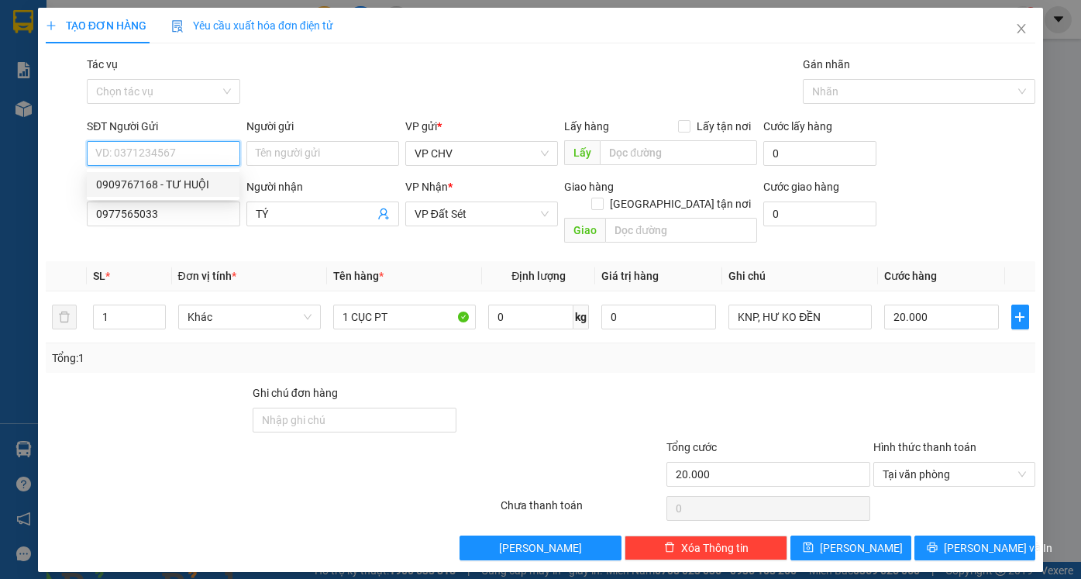
type input "TƯ HUỘI"
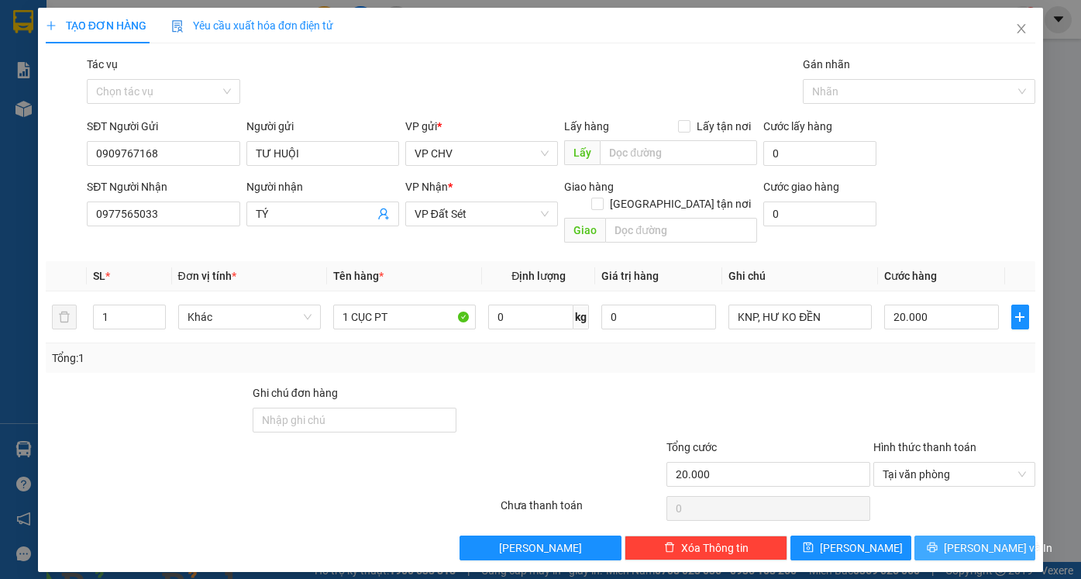
click at [971, 539] on span "[PERSON_NAME] và In" at bounding box center [998, 547] width 108 height 17
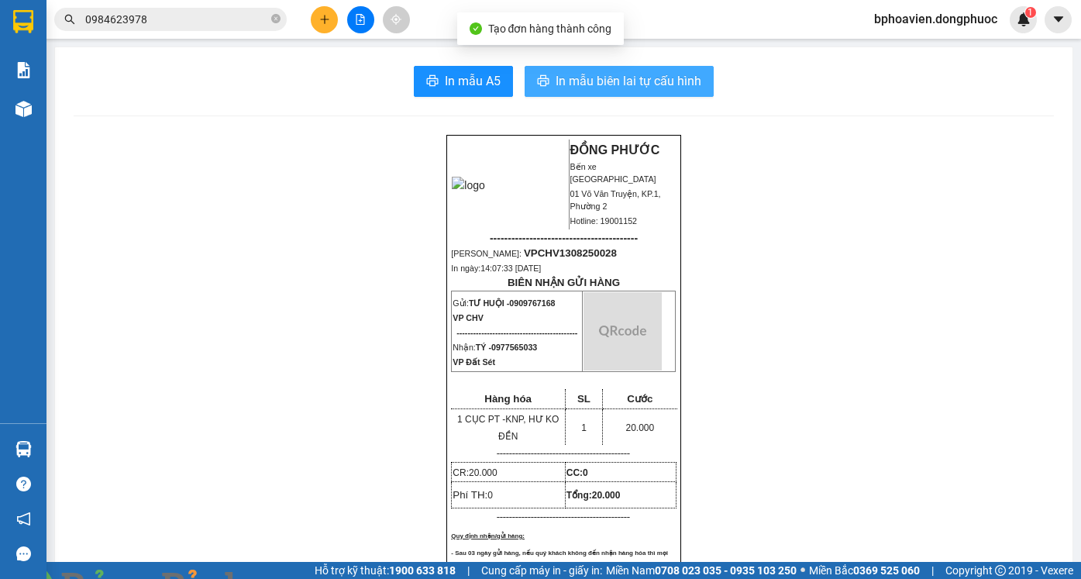
click at [584, 77] on span "In mẫu biên lai tự cấu hình" at bounding box center [629, 80] width 146 height 19
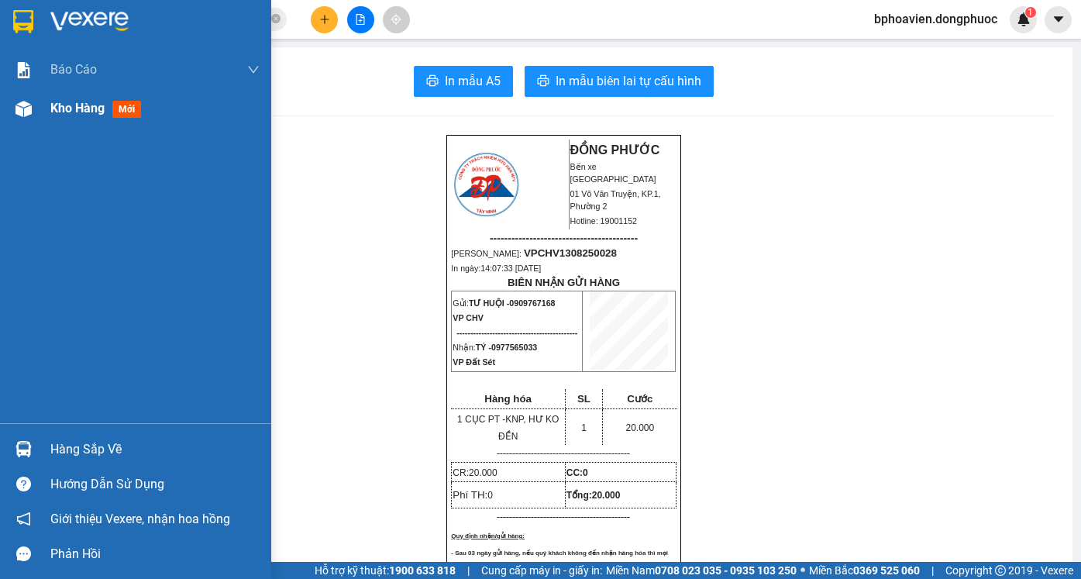
drag, startPoint x: 64, startPoint y: 107, endPoint x: 2, endPoint y: 107, distance: 62.0
click at [54, 107] on span "Kho hàng" at bounding box center [77, 108] width 54 height 15
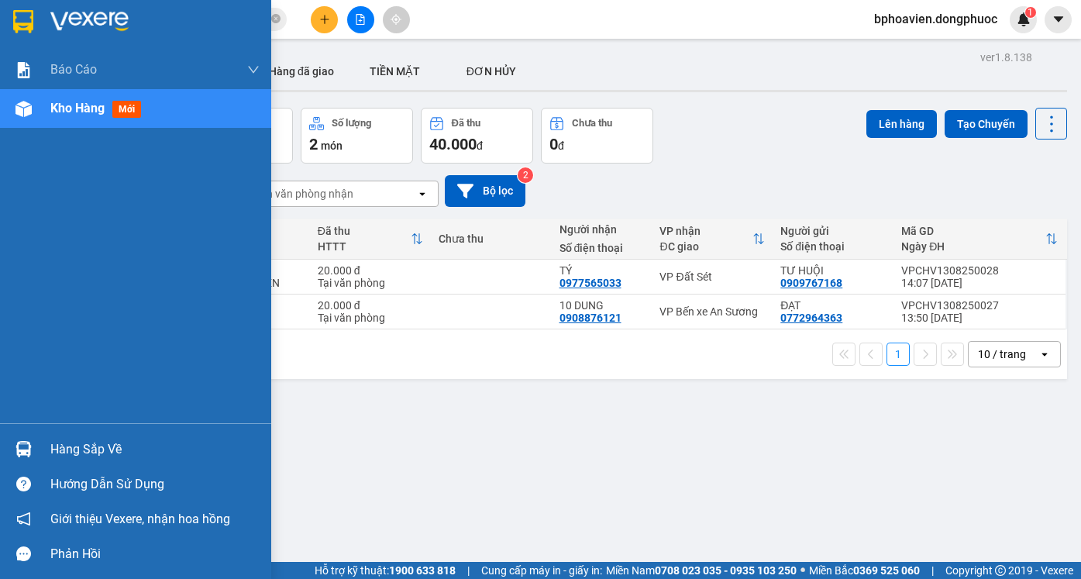
click at [98, 461] on div "Hàng sắp về" at bounding box center [135, 449] width 271 height 35
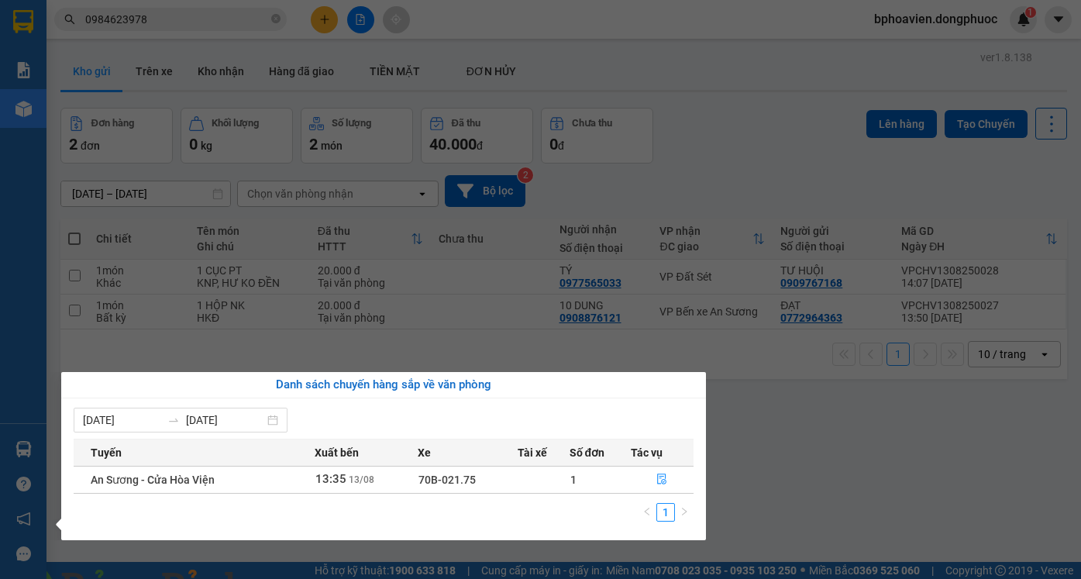
click at [770, 108] on section "Kết quả tìm kiếm ( 3 ) Bộ lọc Mã ĐH Trạng thái Món hàng Tổng cước Chưa cước Nhã…" at bounding box center [540, 289] width 1081 height 579
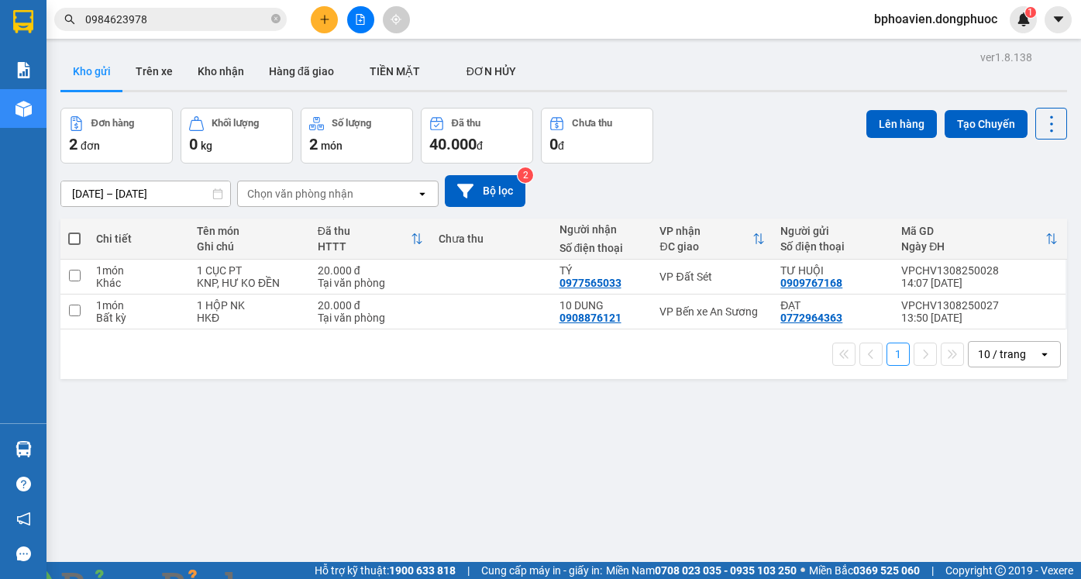
click at [324, 23] on icon "plus" at bounding box center [324, 19] width 11 height 11
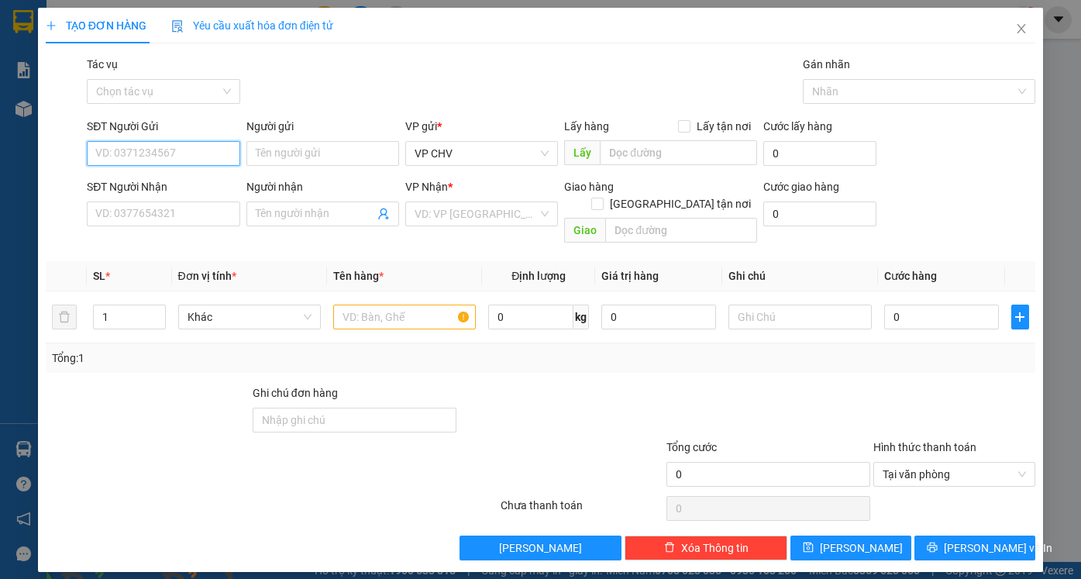
click at [164, 152] on input "SĐT Người Gửi" at bounding box center [163, 153] width 153 height 25
type input "0967901700"
click at [272, 152] on input "Người gửi" at bounding box center [322, 153] width 153 height 25
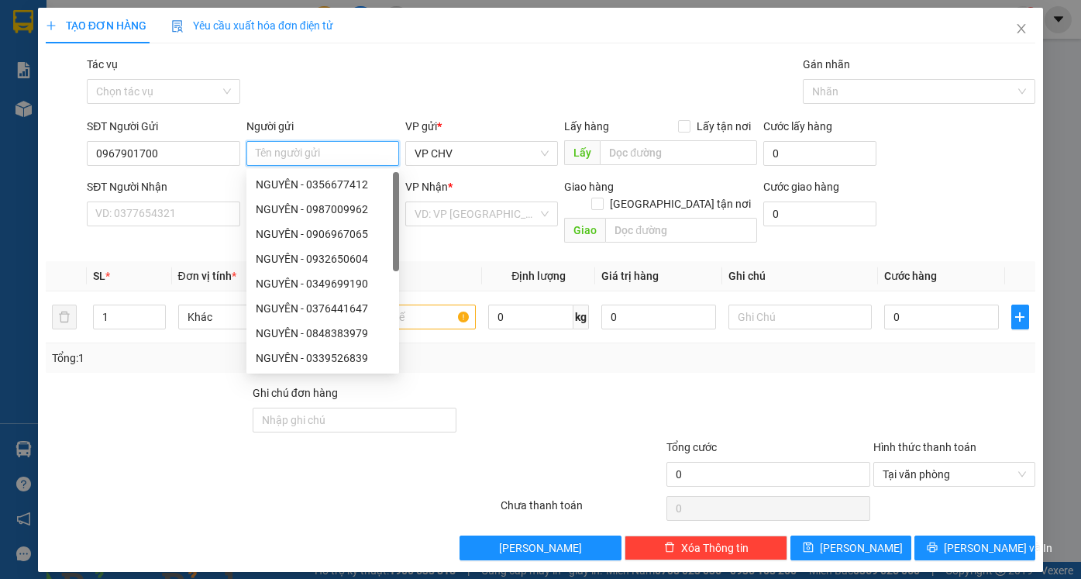
type input "A"
type input "B"
type input "NA"
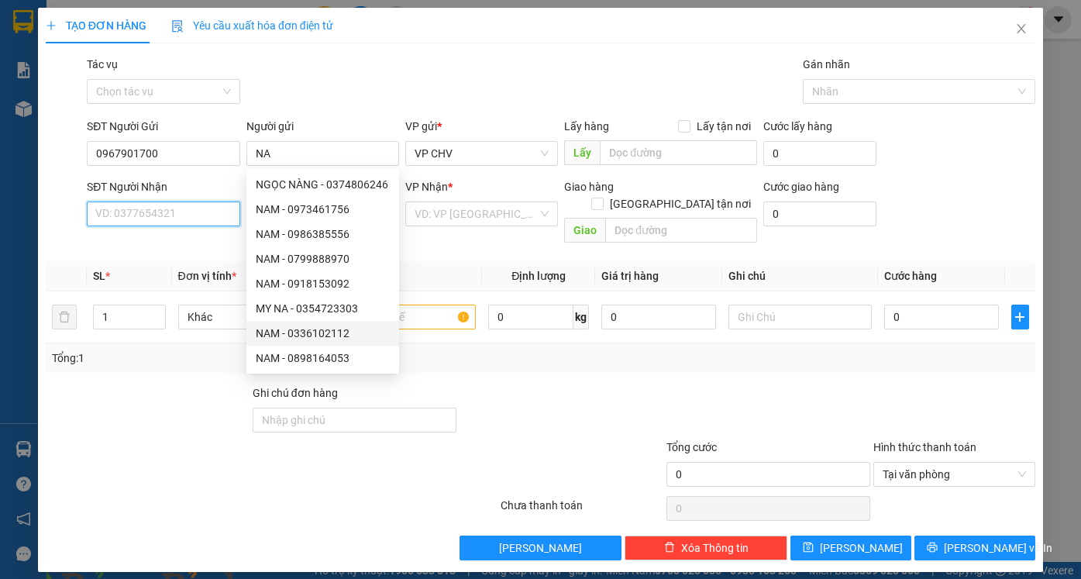
click at [164, 212] on input "SĐT Người Nhận" at bounding box center [163, 213] width 153 height 25
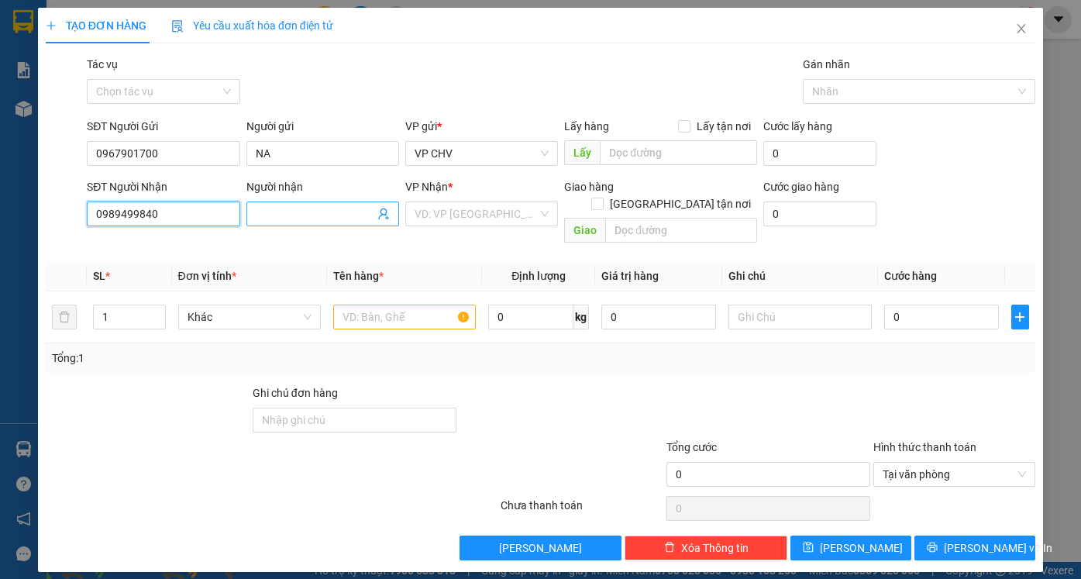
type input "0989499840"
click at [300, 207] on input "Người nhận" at bounding box center [315, 213] width 119 height 17
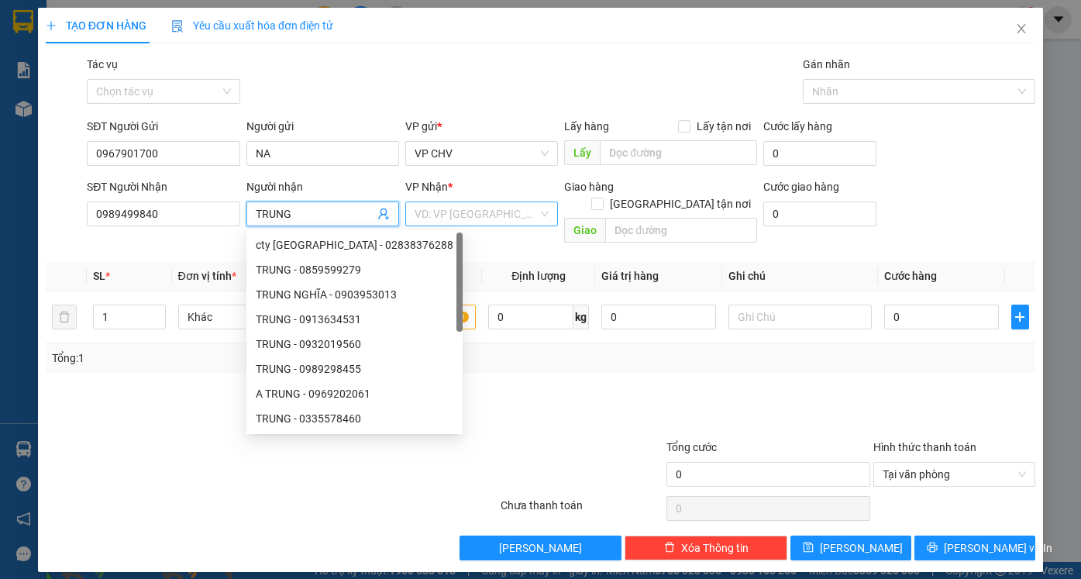
type input "TRUNG"
click at [474, 205] on input "search" at bounding box center [476, 213] width 123 height 23
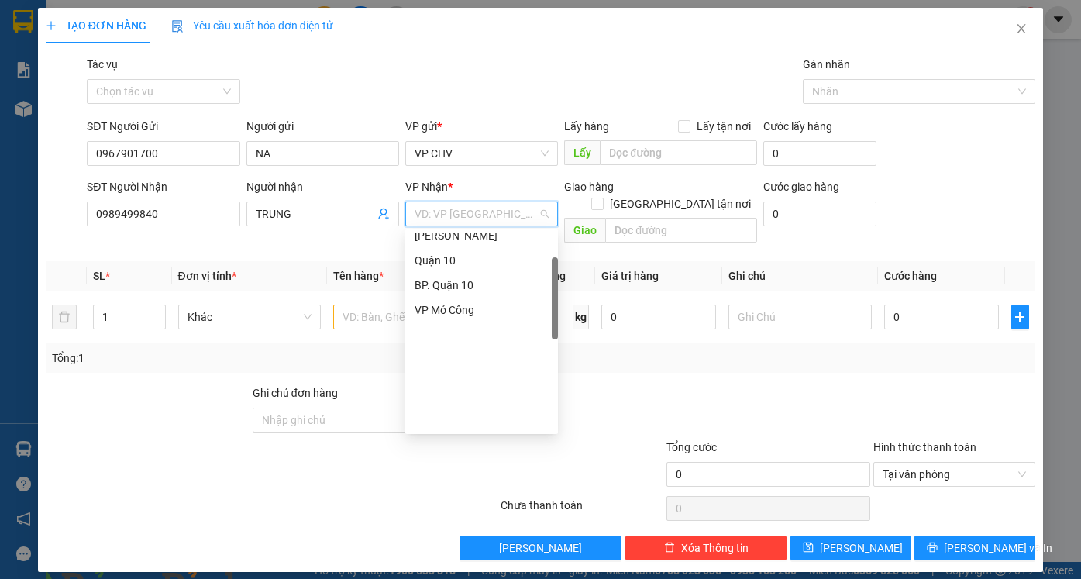
scroll to position [77, 0]
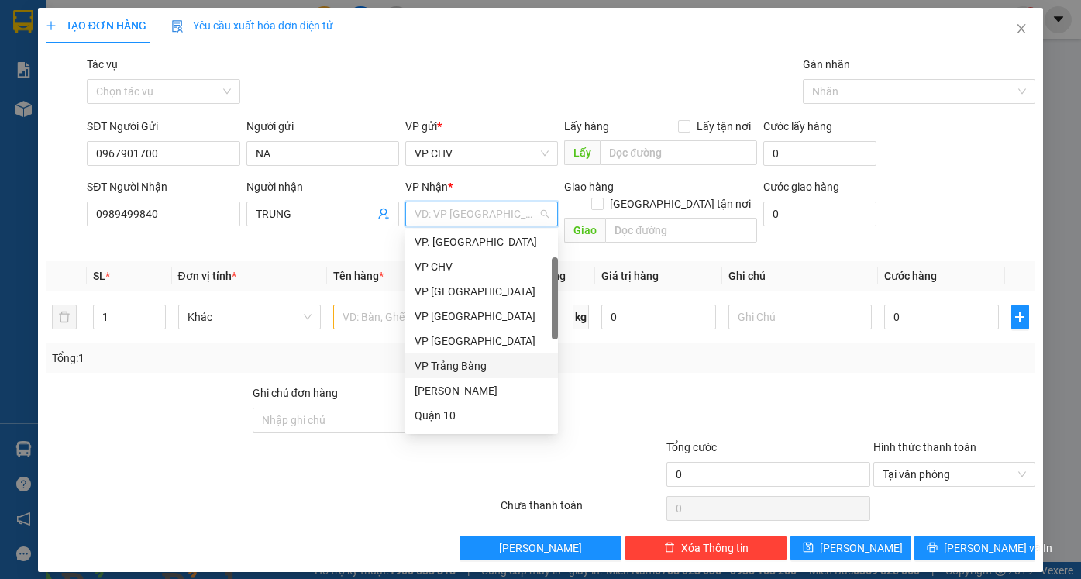
drag, startPoint x: 475, startPoint y: 357, endPoint x: 410, endPoint y: 350, distance: 65.5
click at [473, 360] on div "VP Trảng Bàng" at bounding box center [482, 365] width 134 height 17
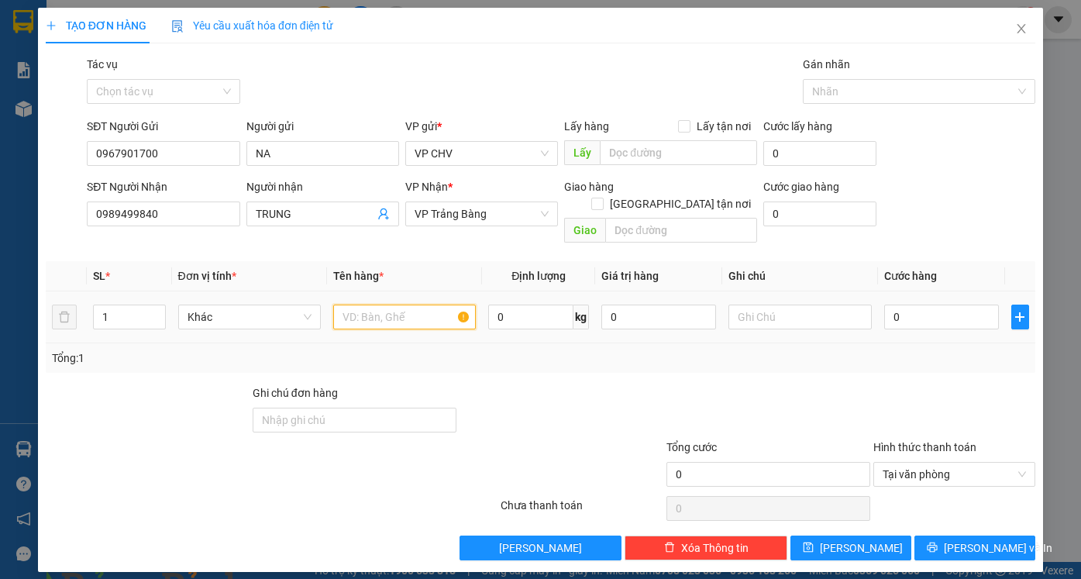
click at [397, 305] on input "text" at bounding box center [404, 317] width 143 height 25
type input "1 GÓI GT"
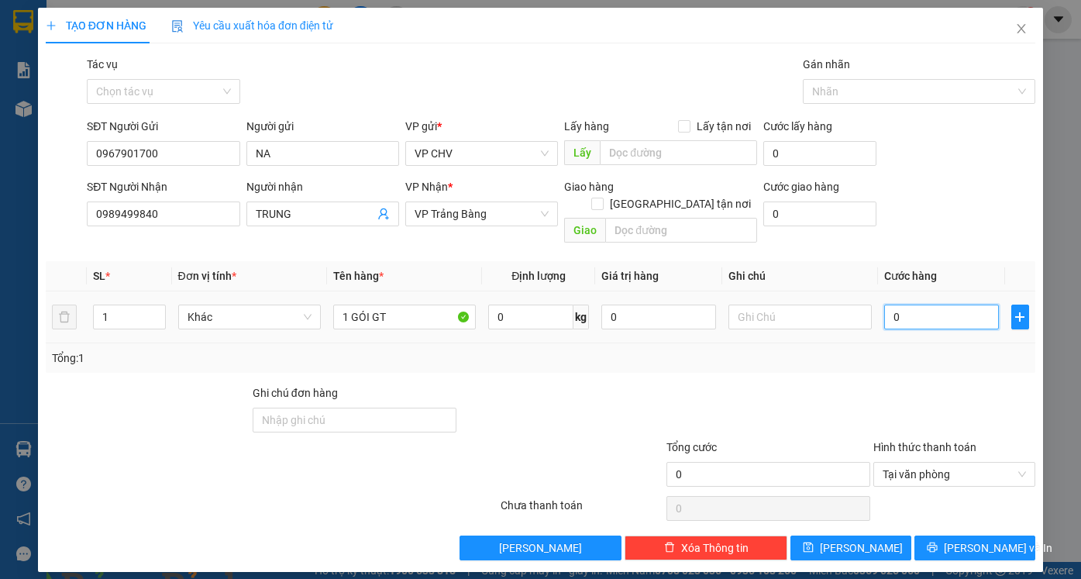
click at [956, 310] on input "0" at bounding box center [941, 317] width 115 height 25
type input "2"
type input "20"
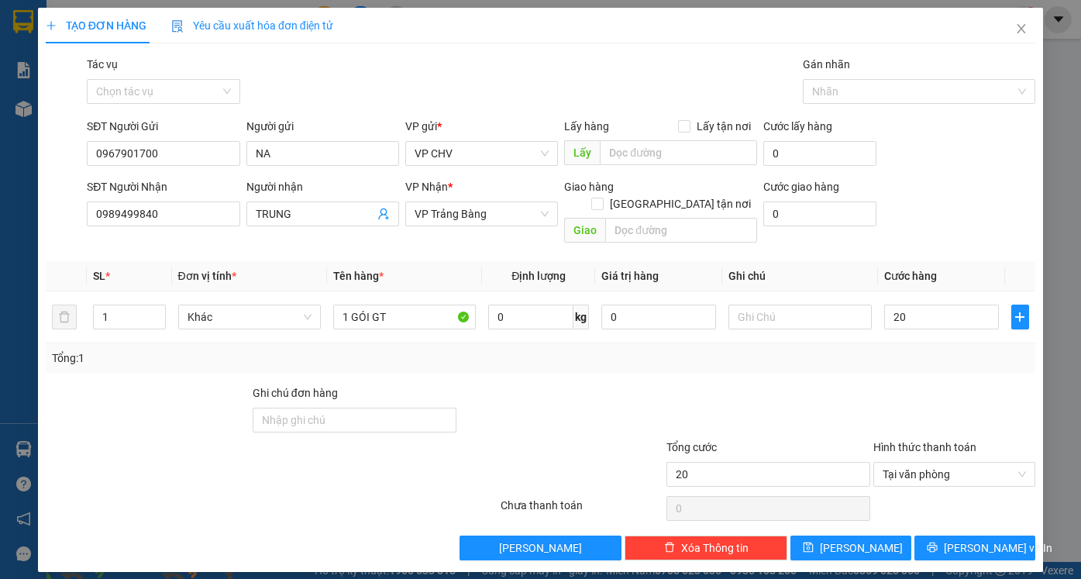
type input "20.000"
drag, startPoint x: 909, startPoint y: 330, endPoint x: 976, endPoint y: 506, distance: 188.4
click at [908, 343] on div "Tổng: 1" at bounding box center [540, 357] width 989 height 29
click at [1001, 539] on span "[PERSON_NAME] và In" at bounding box center [998, 547] width 108 height 17
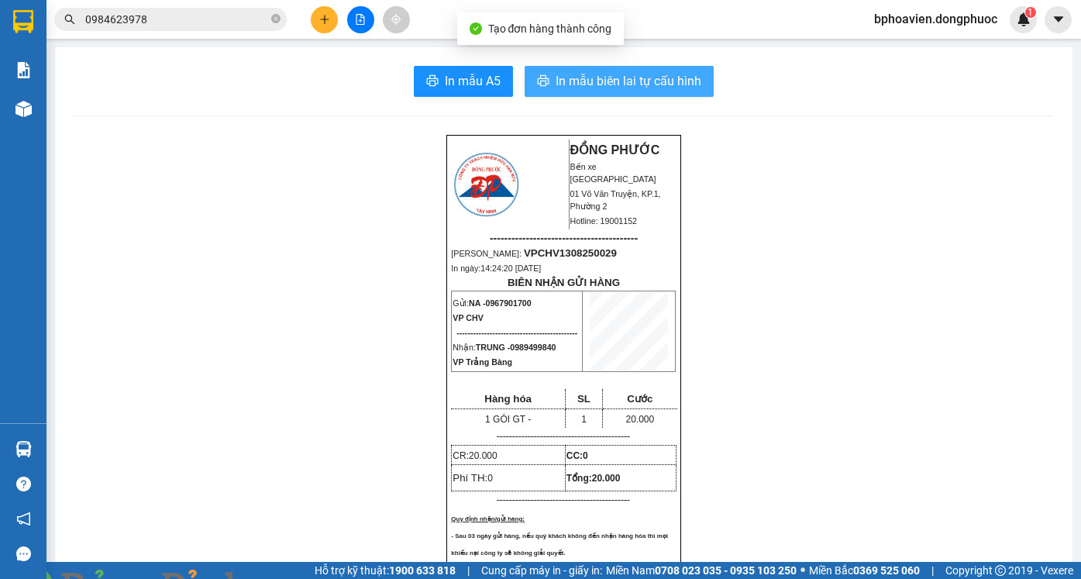
click at [592, 93] on button "In mẫu biên lai tự cấu hình" at bounding box center [619, 81] width 189 height 31
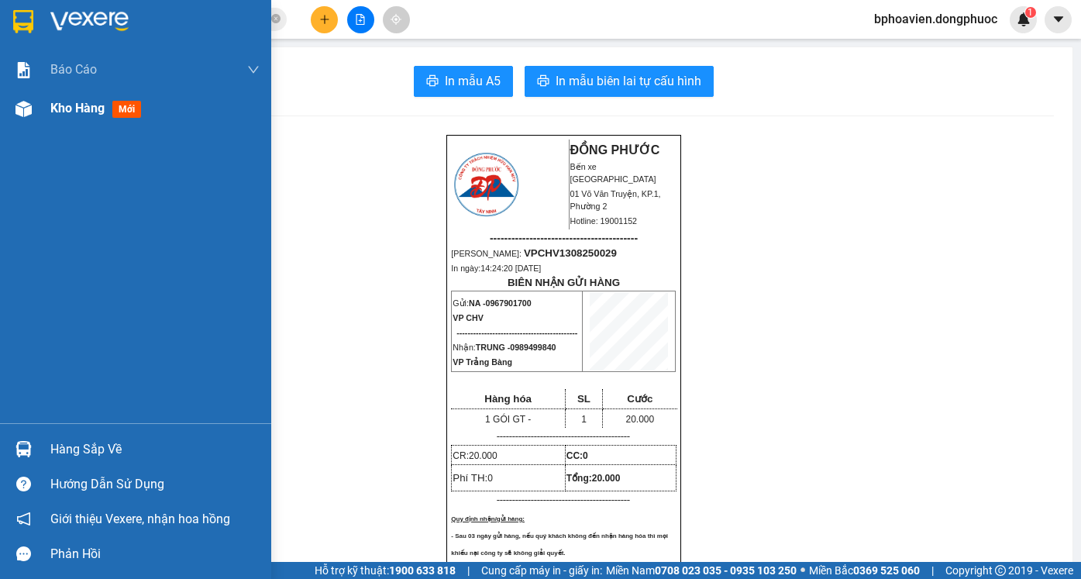
click at [71, 106] on span "Kho hàng" at bounding box center [77, 108] width 54 height 15
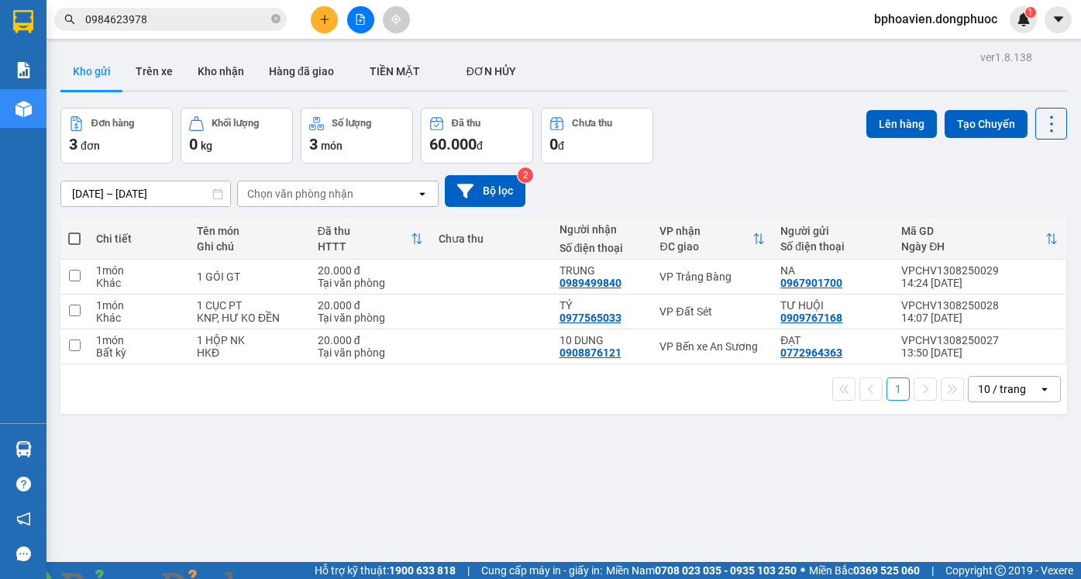
drag, startPoint x: 206, startPoint y: 69, endPoint x: 239, endPoint y: 167, distance: 102.9
click at [206, 71] on button "Kho nhận" at bounding box center [220, 71] width 71 height 37
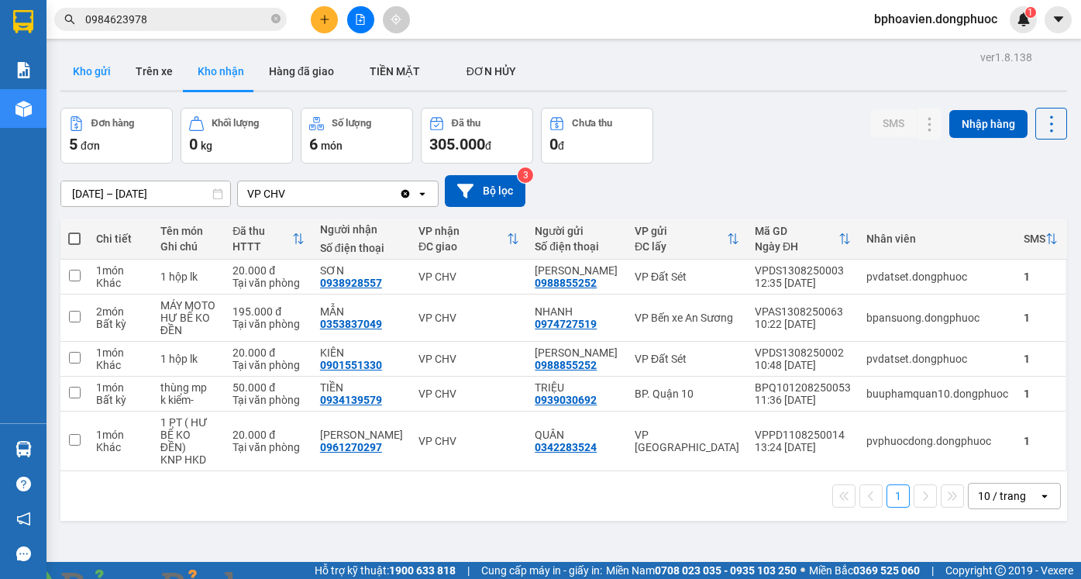
click at [88, 53] on div "ver 1.8.138 Kho gửi Trên xe Kho nhận Hàng đã giao TIỀN MẶT ĐƠN HỦY Đơn hàng 5…" at bounding box center [563, 335] width 1019 height 579
click at [94, 74] on button "Kho gửi" at bounding box center [91, 71] width 63 height 37
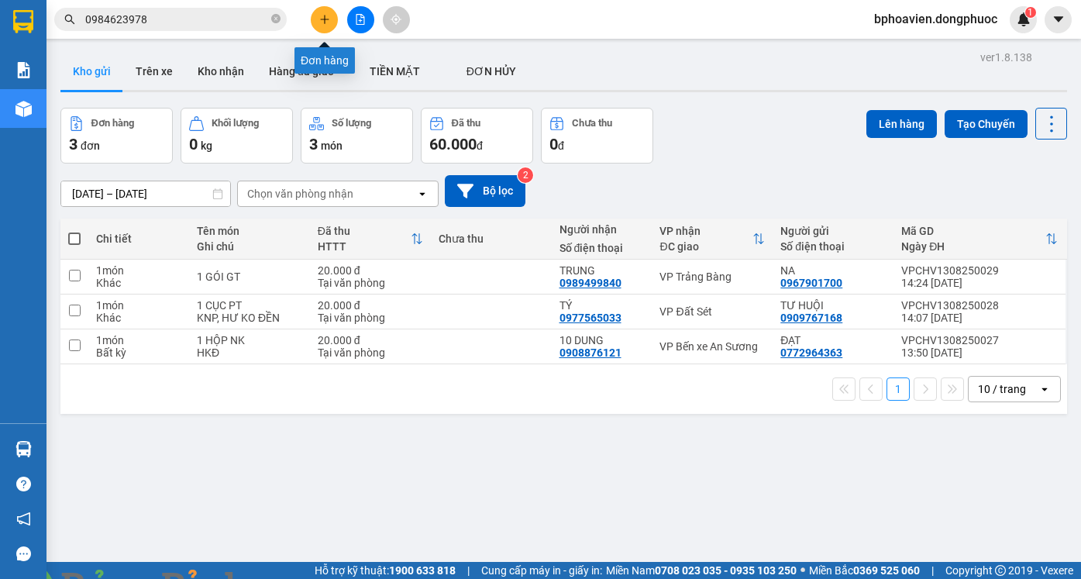
click at [320, 18] on icon "plus" at bounding box center [324, 19] width 11 height 11
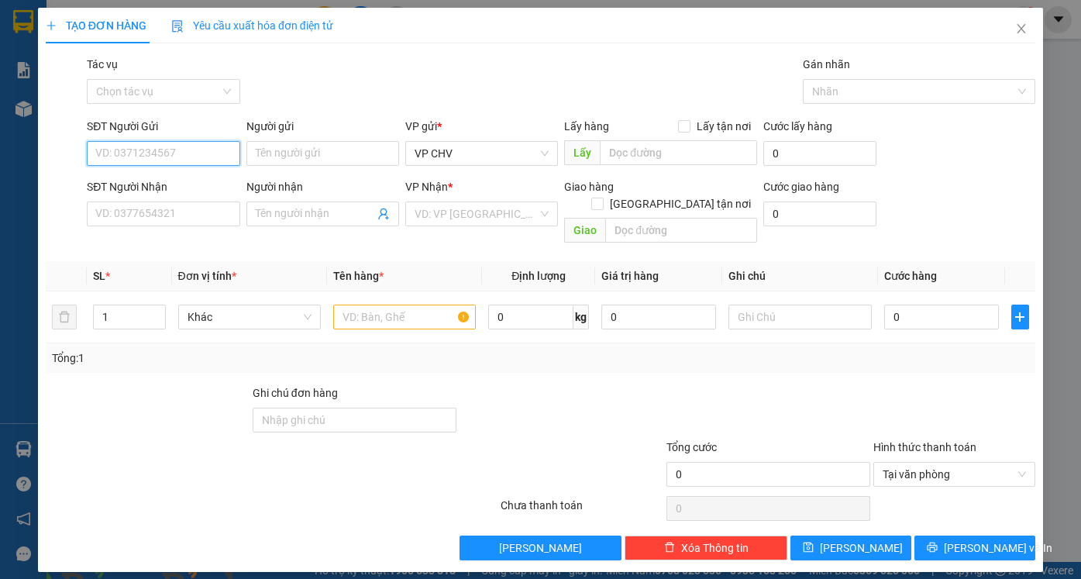
click at [200, 157] on input "SĐT Người Gửi" at bounding box center [163, 153] width 153 height 25
type input "0854279427"
click at [198, 186] on div "0854279427 - HẬU" at bounding box center [163, 184] width 134 height 17
type input "HẬU"
type input "0979077022"
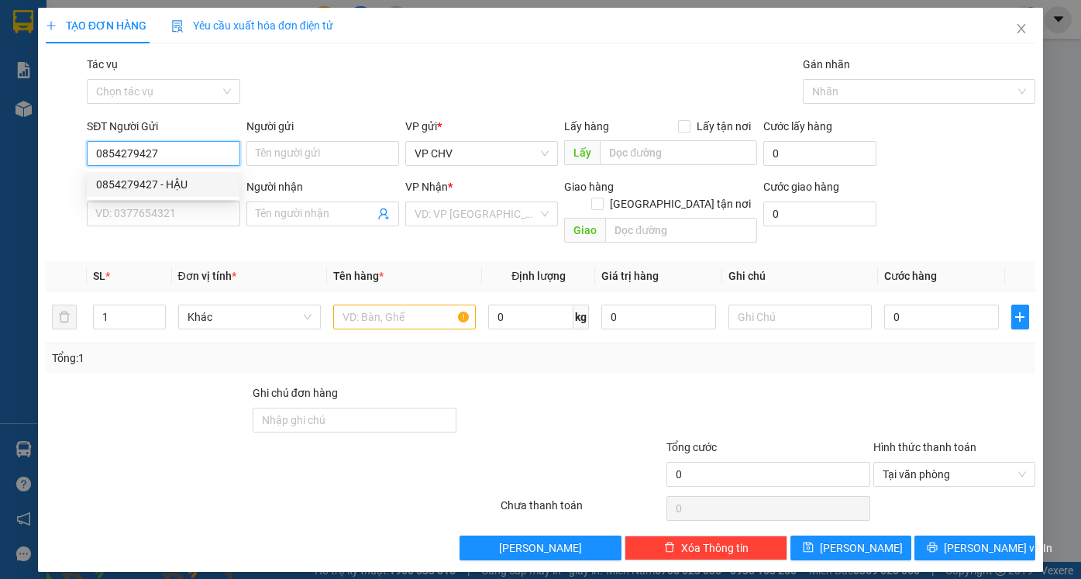
type input "TÂM"
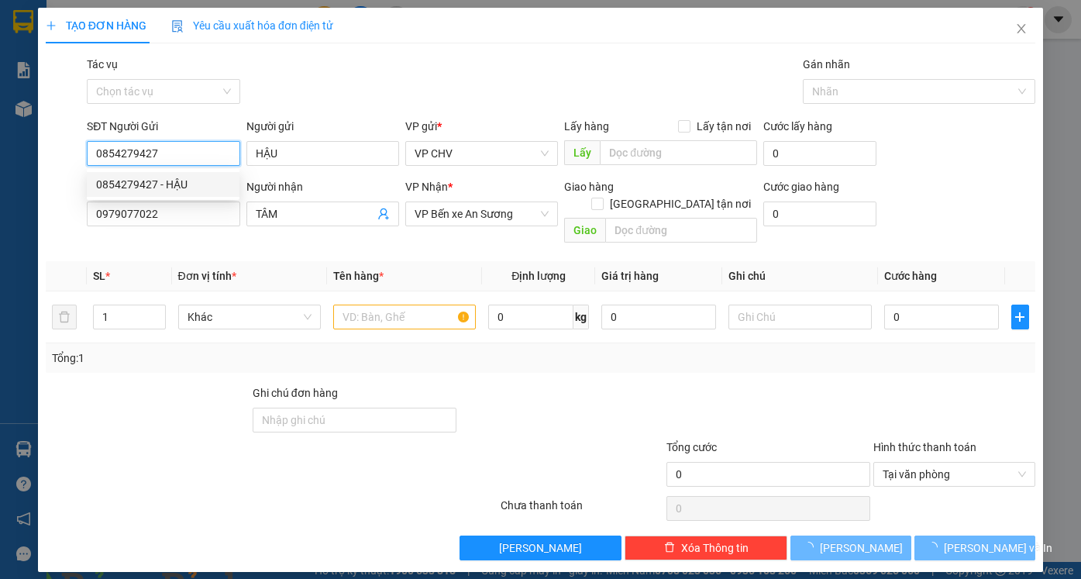
type input "20.000"
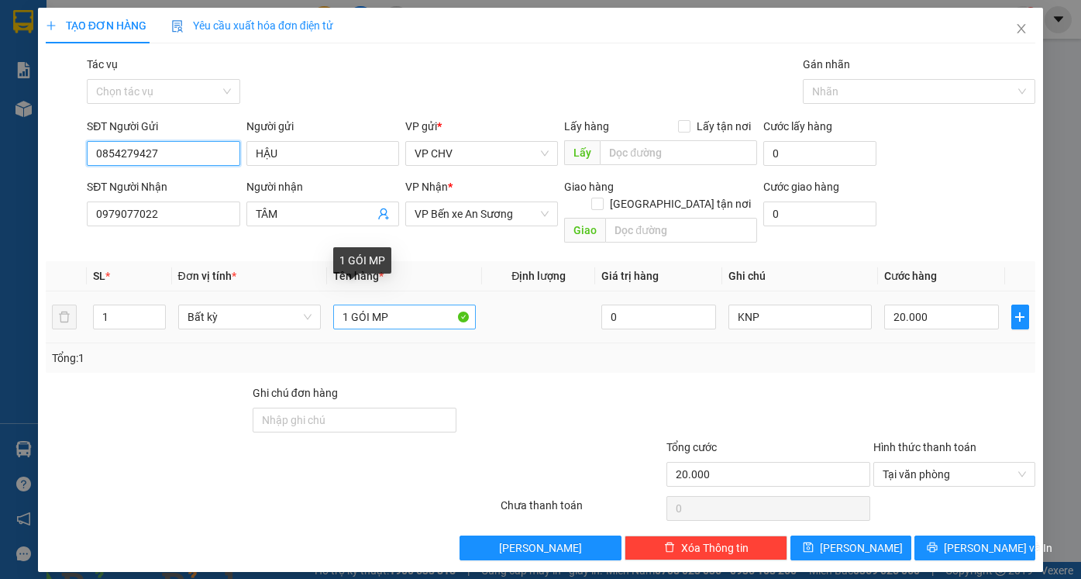
type input "0854279427"
drag, startPoint x: 351, startPoint y: 301, endPoint x: 367, endPoint y: 300, distance: 16.3
click at [367, 305] on input "1 GÓI MP" at bounding box center [404, 317] width 143 height 25
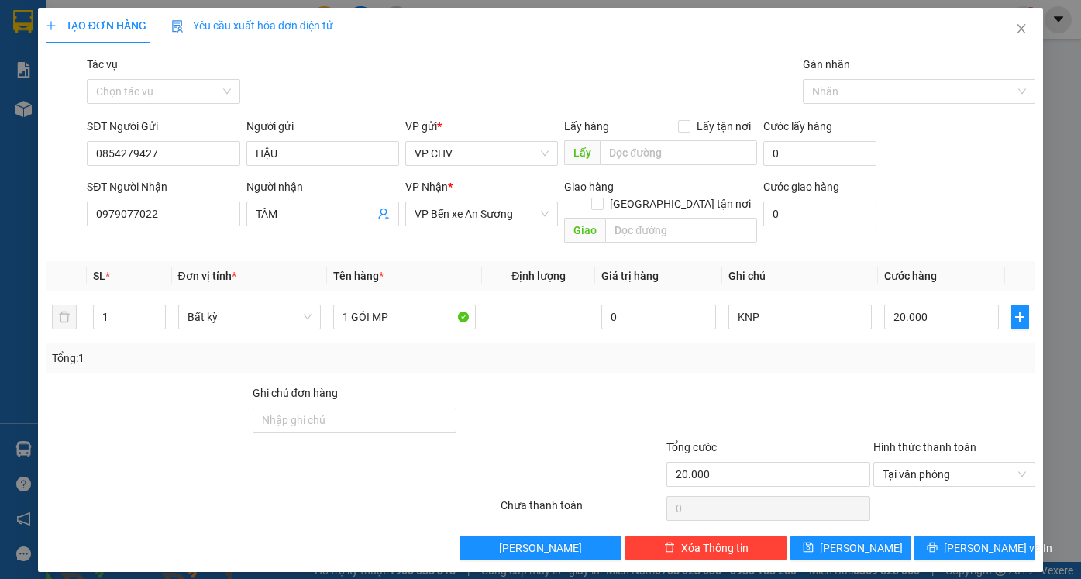
click at [523, 349] on div "Tổng: 1" at bounding box center [540, 357] width 977 height 17
click at [970, 539] on span "[PERSON_NAME] và In" at bounding box center [998, 547] width 108 height 17
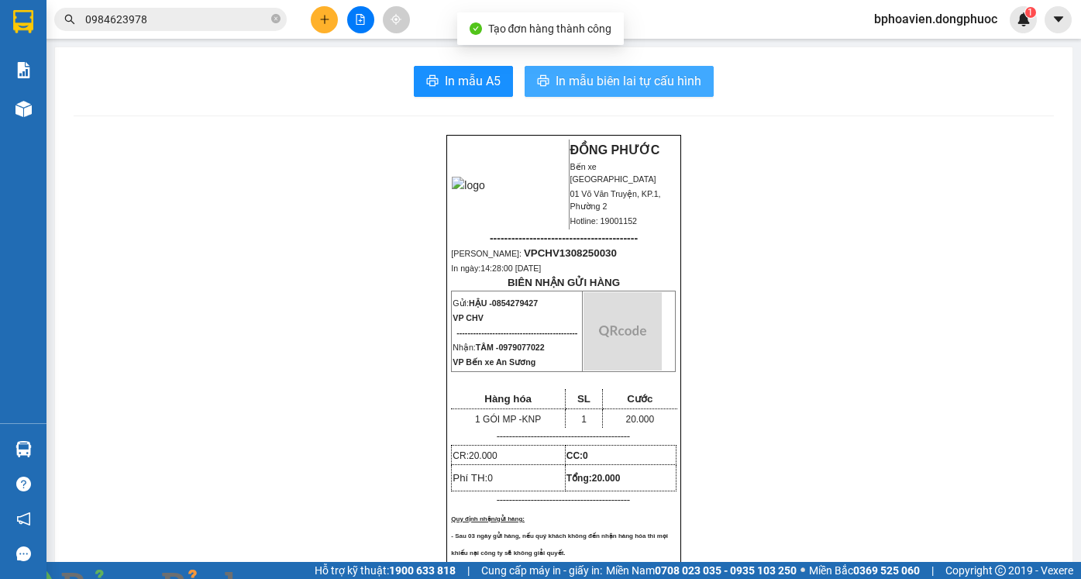
click at [594, 84] on span "In mẫu biên lai tự cấu hình" at bounding box center [629, 80] width 146 height 19
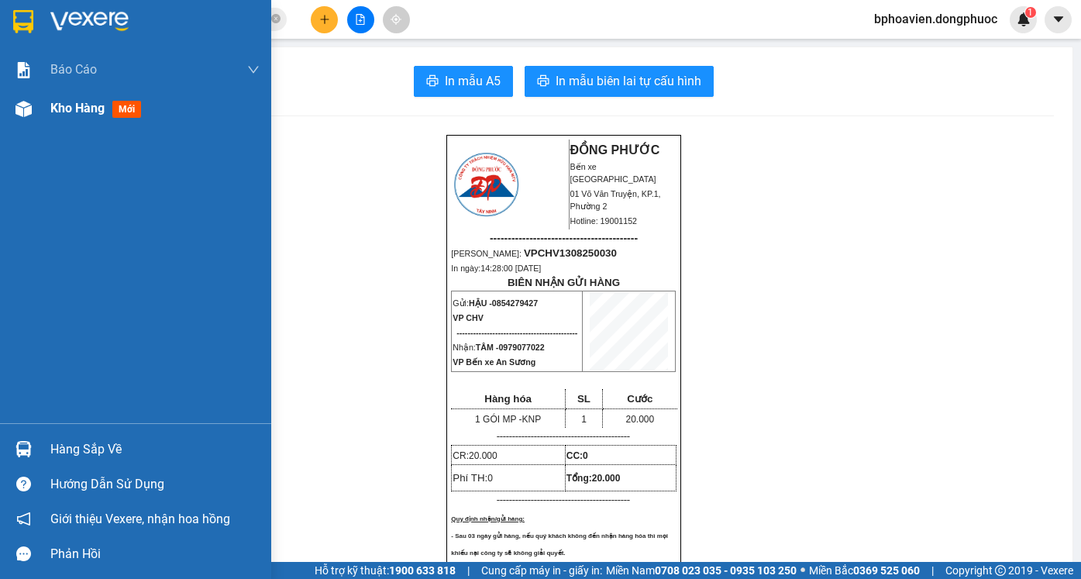
click at [85, 102] on span "Kho hàng" at bounding box center [77, 108] width 54 height 15
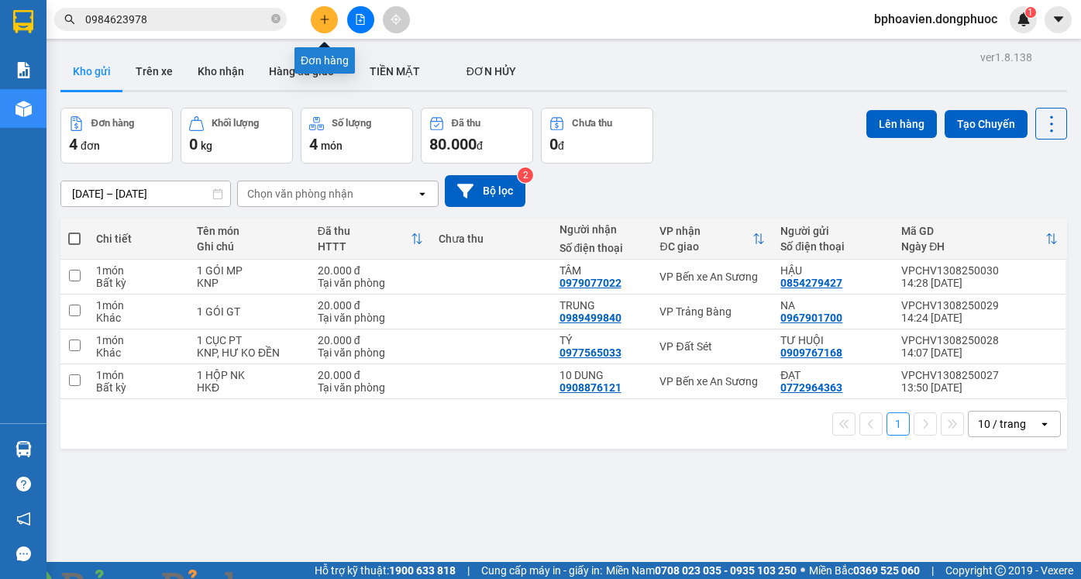
click at [322, 21] on icon "plus" at bounding box center [324, 19] width 11 height 11
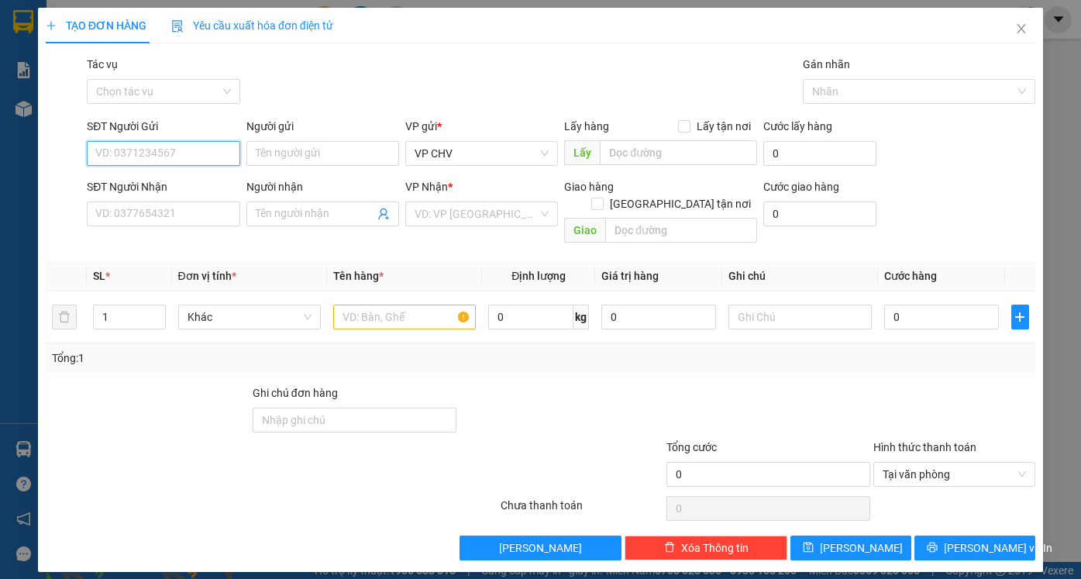
click at [201, 146] on input "SĐT Người Gửi" at bounding box center [163, 153] width 153 height 25
click at [191, 184] on div "0966760410 - THU" at bounding box center [163, 184] width 134 height 17
type input "0966760410"
type input "THU"
type input "0345672222"
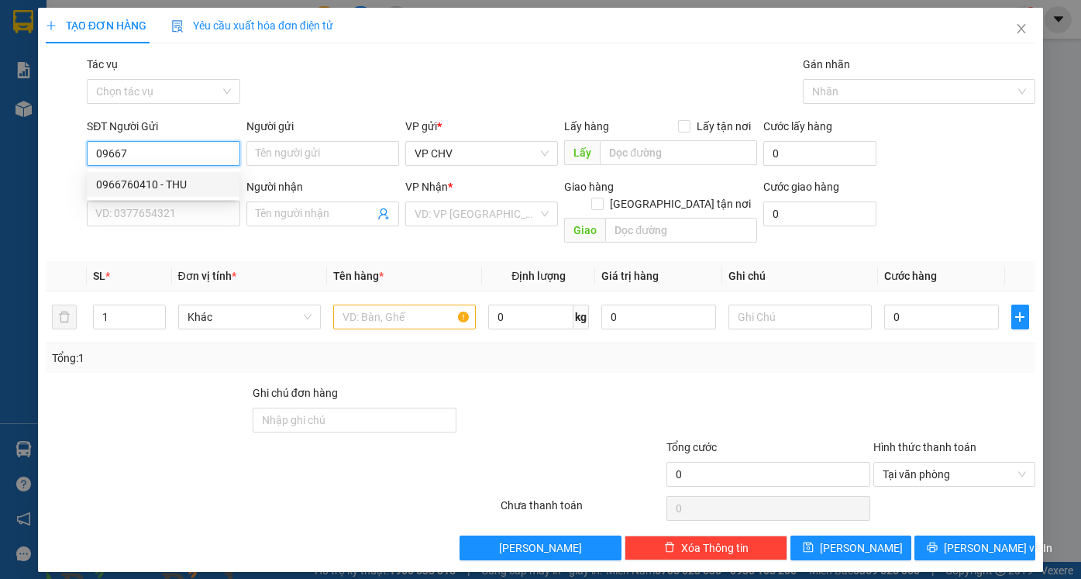
type input "TUẤN ANH"
type input "20.000"
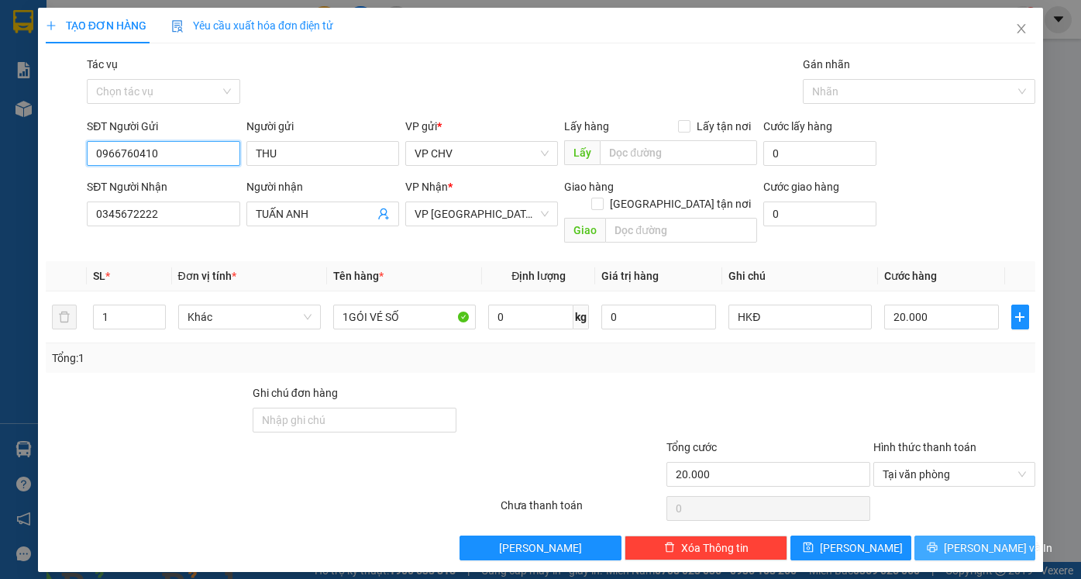
type input "0966760410"
click at [968, 539] on span "[PERSON_NAME] và In" at bounding box center [998, 547] width 108 height 17
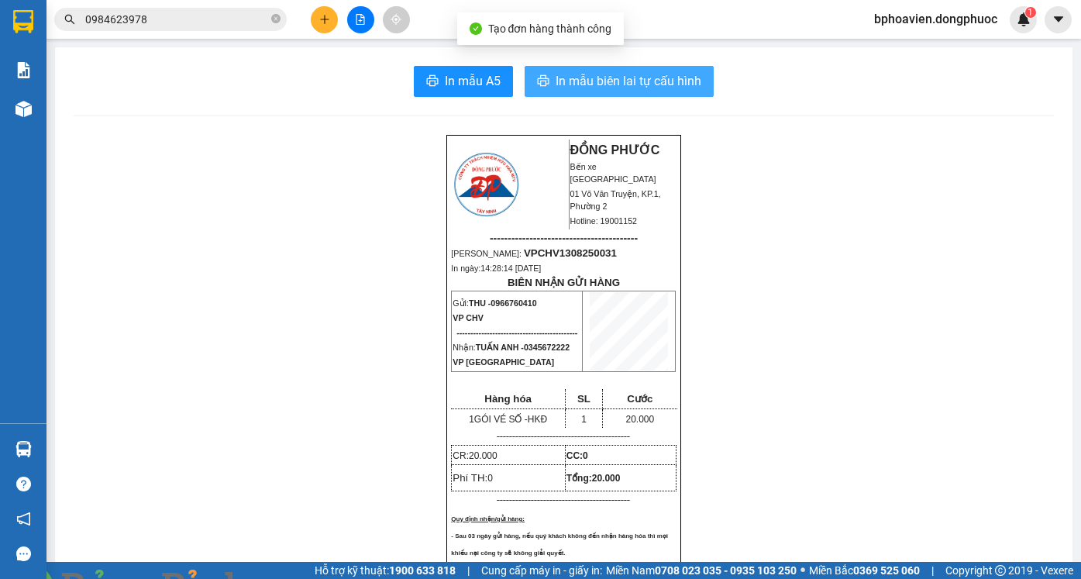
click at [565, 82] on span "In mẫu biên lai tự cấu hình" at bounding box center [629, 80] width 146 height 19
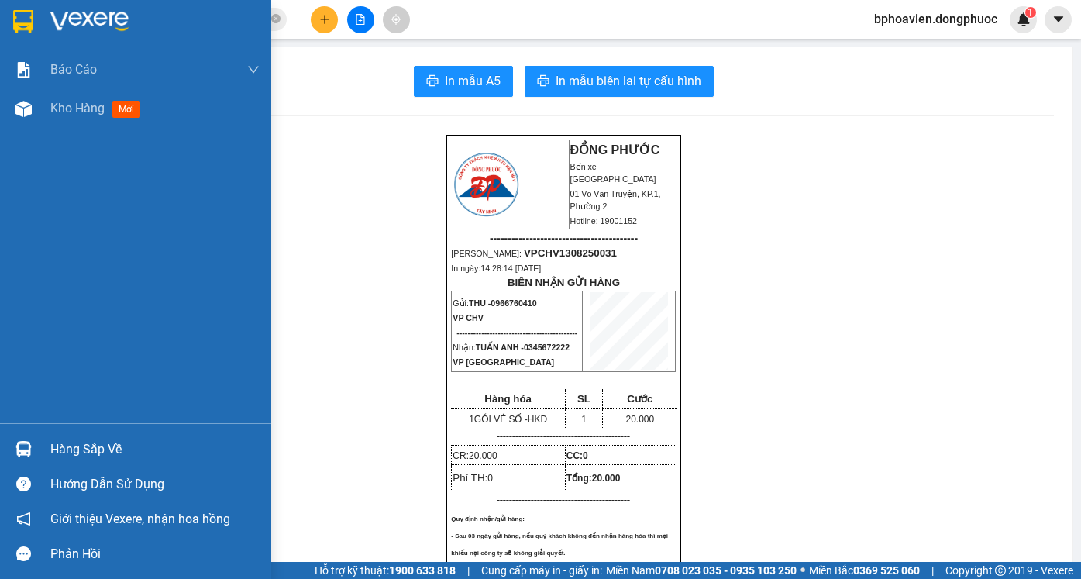
click at [84, 103] on span "Kho hàng" at bounding box center [77, 108] width 54 height 15
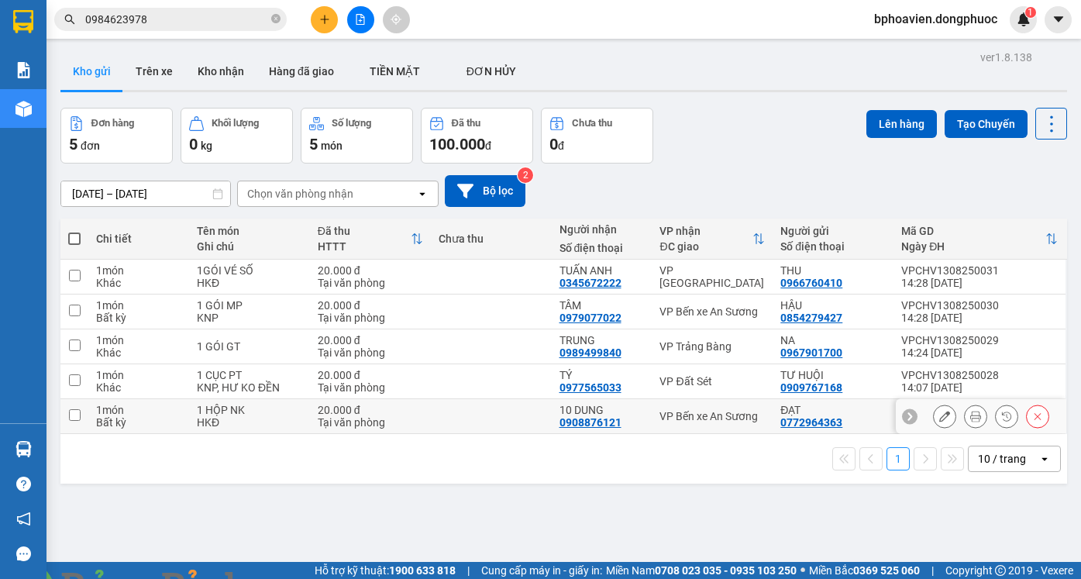
drag, startPoint x: 518, startPoint y: 422, endPoint x: 524, endPoint y: 358, distance: 63.8
click at [518, 420] on td at bounding box center [491, 416] width 121 height 35
checkbox input "true"
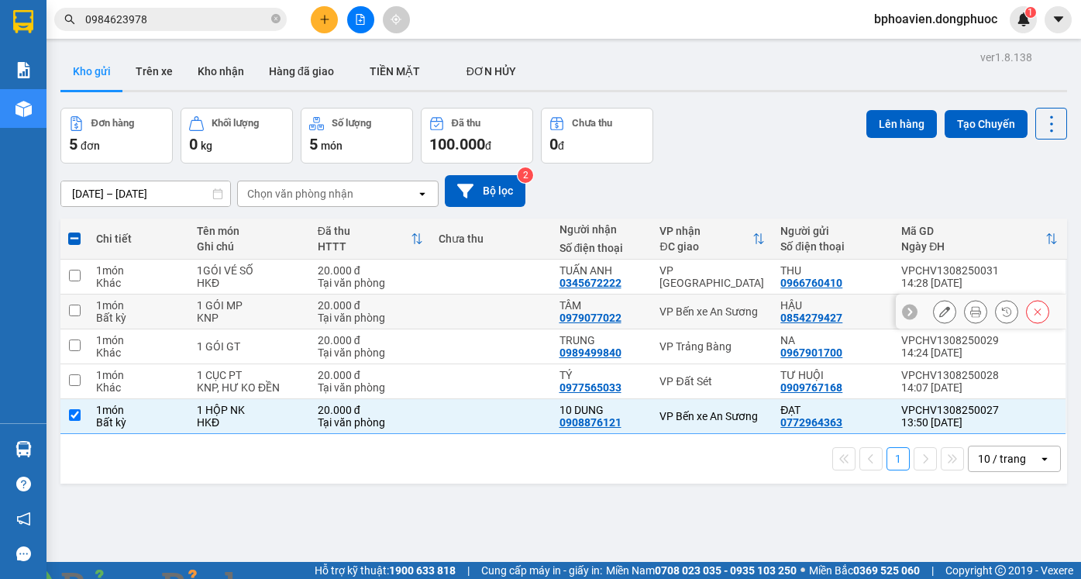
click at [508, 314] on td at bounding box center [491, 311] width 121 height 35
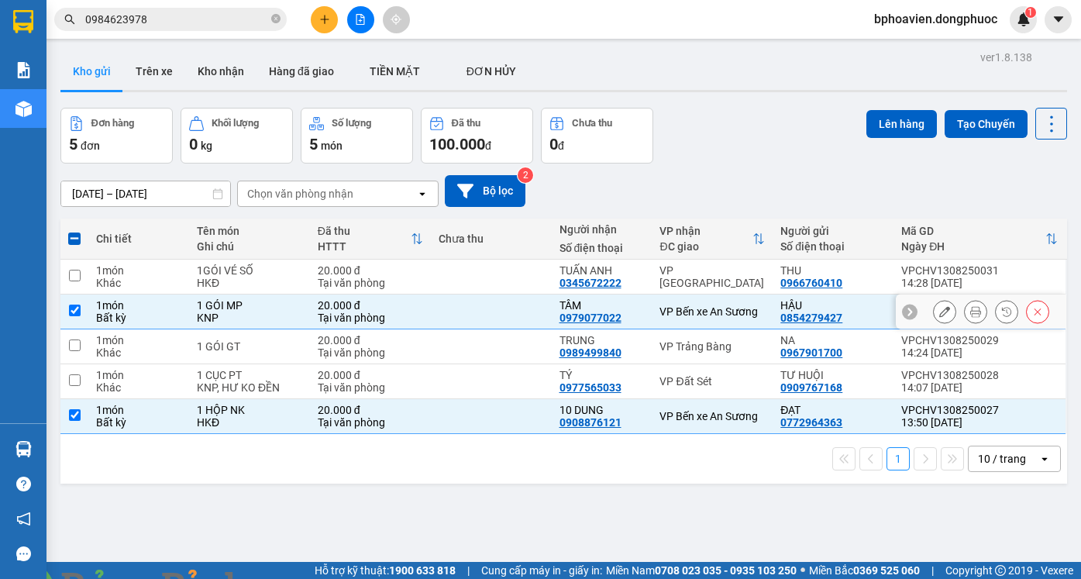
drag, startPoint x: 520, startPoint y: 310, endPoint x: 515, endPoint y: 325, distance: 16.2
click at [518, 315] on td at bounding box center [491, 311] width 121 height 35
checkbox input "false"
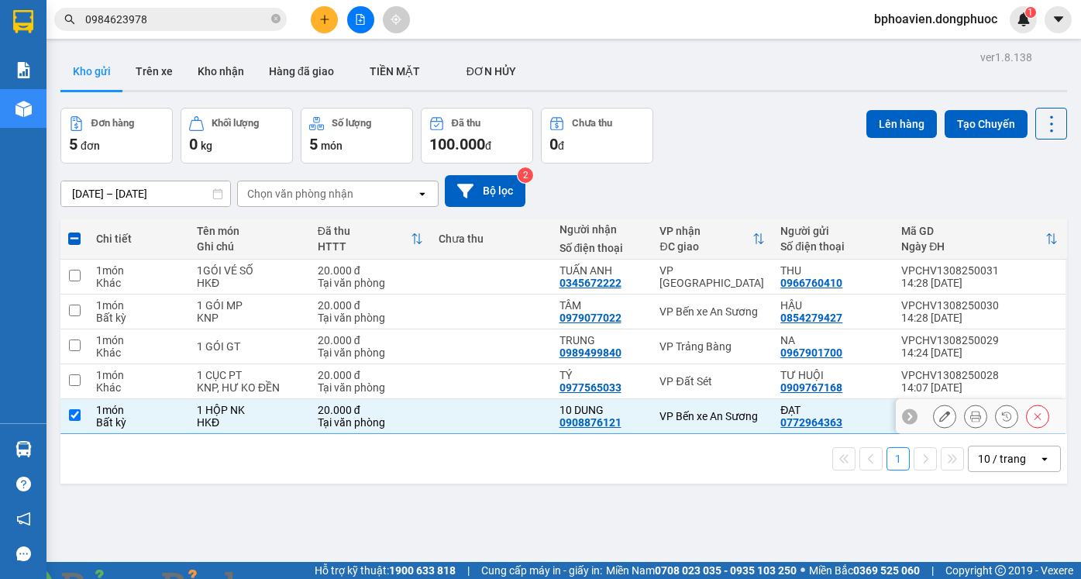
drag, startPoint x: 497, startPoint y: 416, endPoint x: 460, endPoint y: 314, distance: 108.8
click at [496, 415] on td at bounding box center [491, 416] width 121 height 35
checkbox input "false"
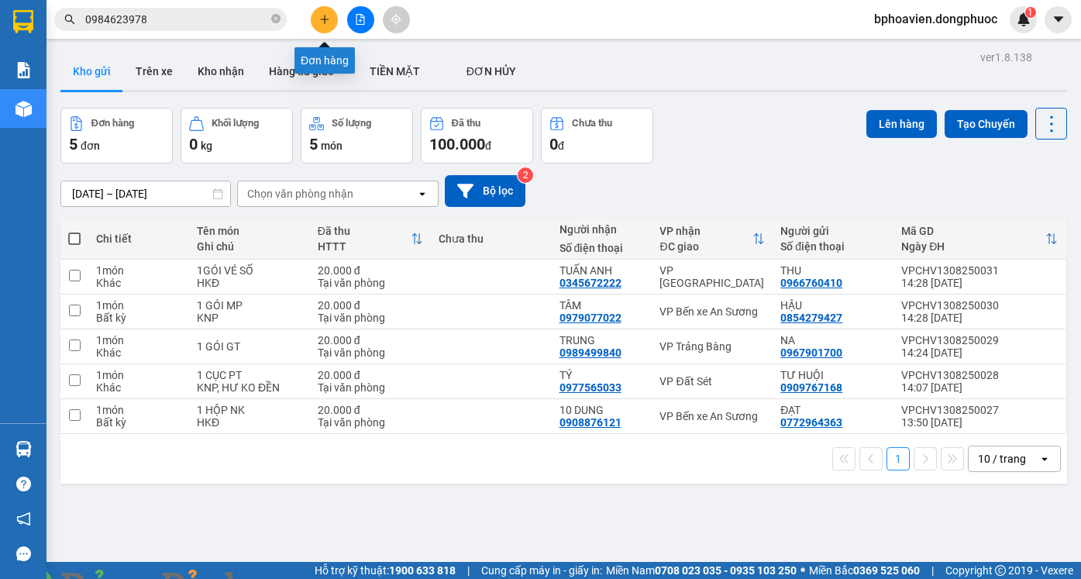
click at [319, 15] on icon "plus" at bounding box center [324, 19] width 11 height 11
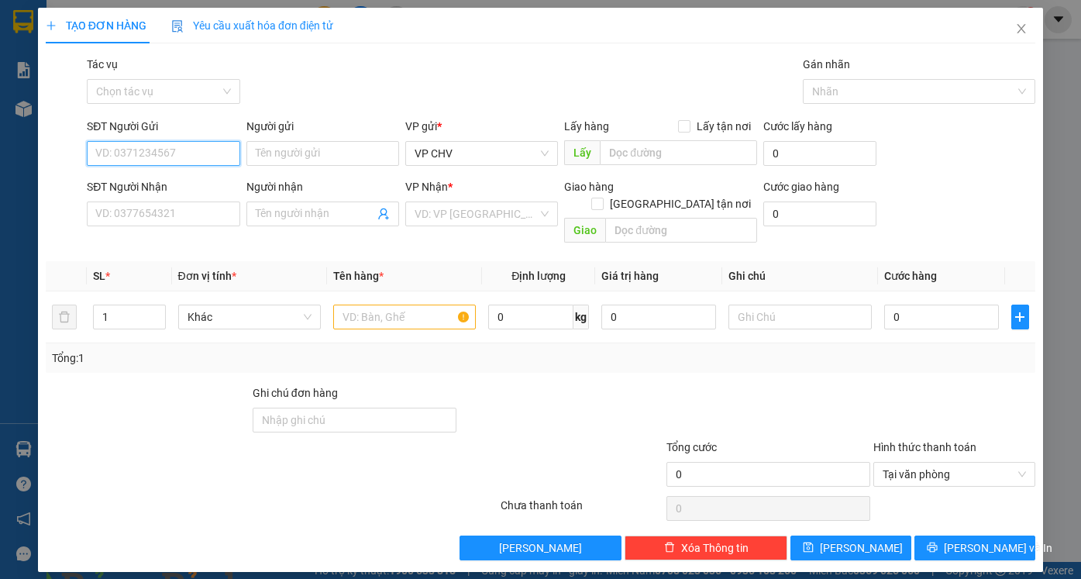
click at [198, 152] on input "SĐT Người Gửi" at bounding box center [163, 153] width 153 height 25
click at [208, 181] on div "0975747273 - QUỐC [GEOGRAPHIC_DATA]" at bounding box center [199, 184] width 206 height 17
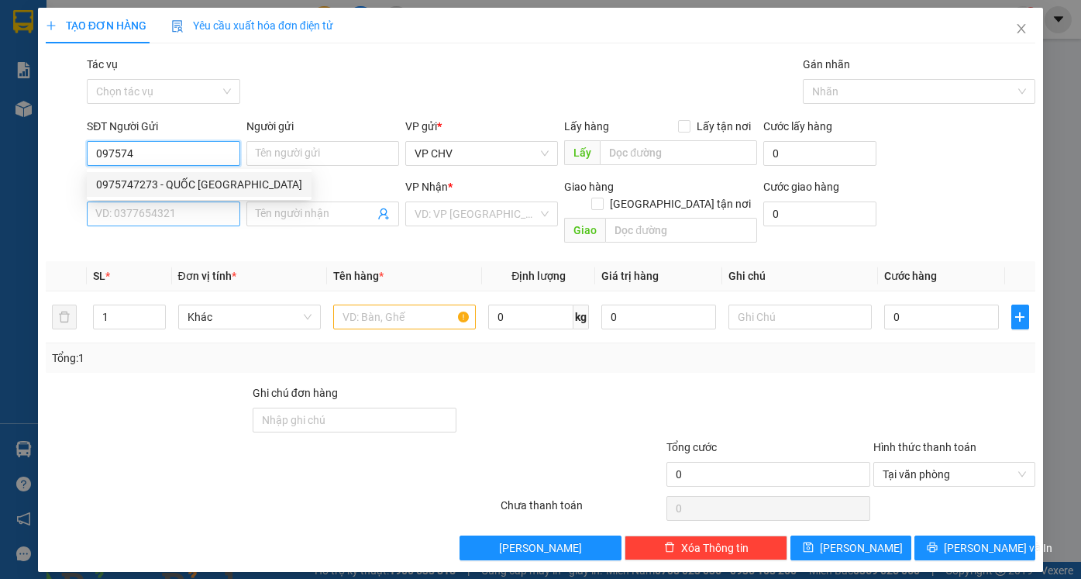
type input "0975747273"
type input "QUỐC ANH"
type input "0338808957"
type input "CHÍ"
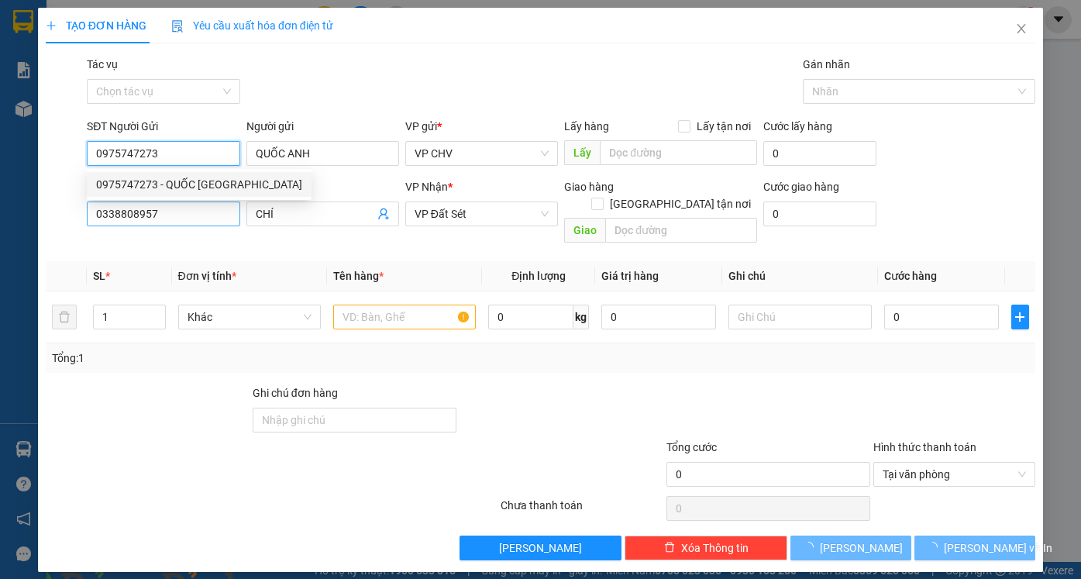
type input "20.000"
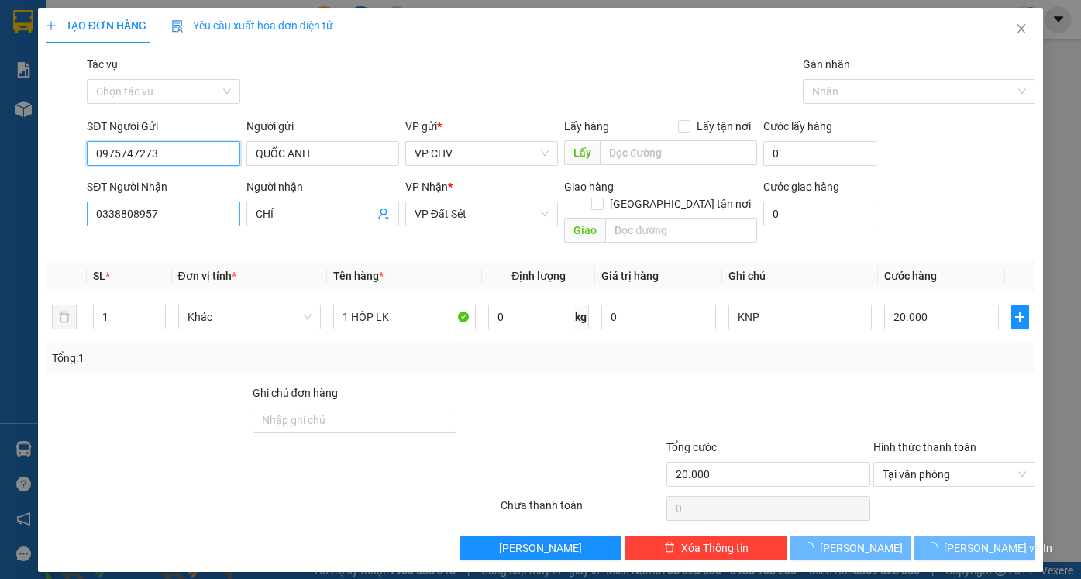
type input "0975747273"
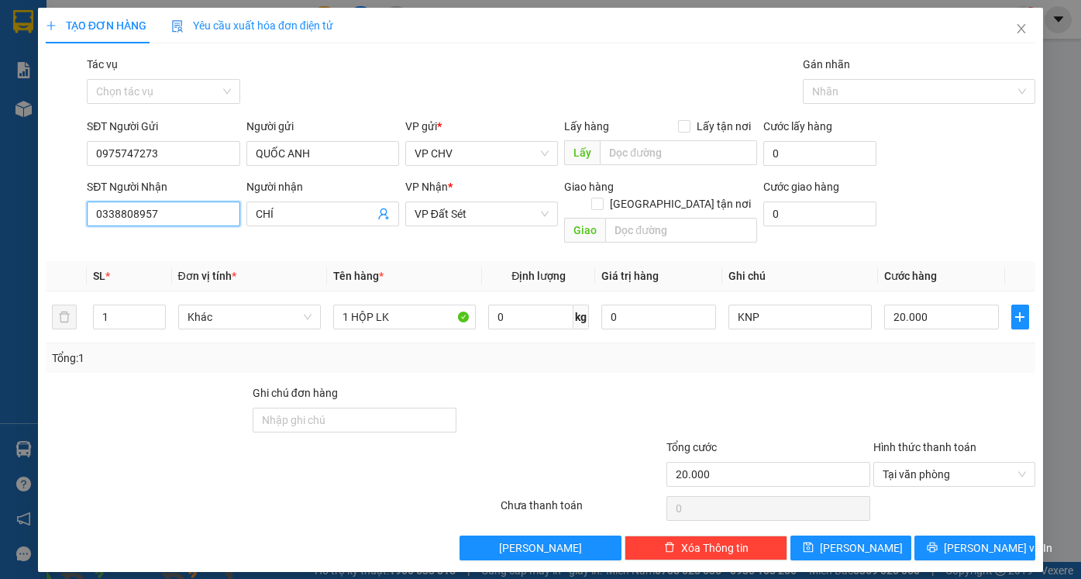
drag, startPoint x: 150, startPoint y: 220, endPoint x: 28, endPoint y: 208, distance: 123.0
click at [33, 218] on div "TẠO ĐƠN HÀNG Yêu cầu xuất hóa đơn điện tử Transit Pickup Surcharge Ids Transit …" at bounding box center [540, 289] width 1081 height 579
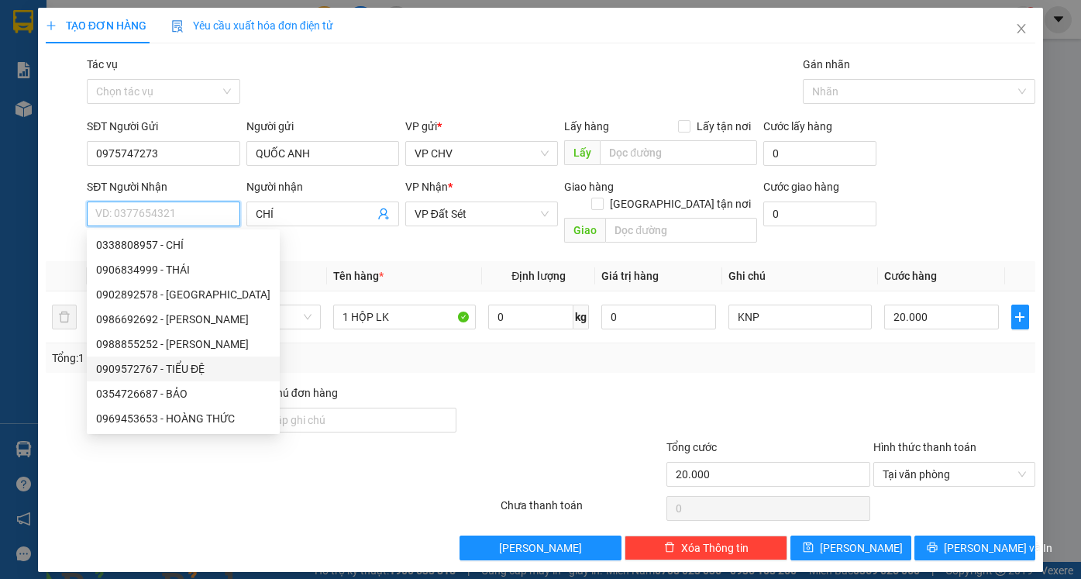
click at [159, 372] on div "0909572767 - TIỂU ĐỆ" at bounding box center [183, 368] width 174 height 17
type input "0909572767"
type input "TIỂU ĐỆ"
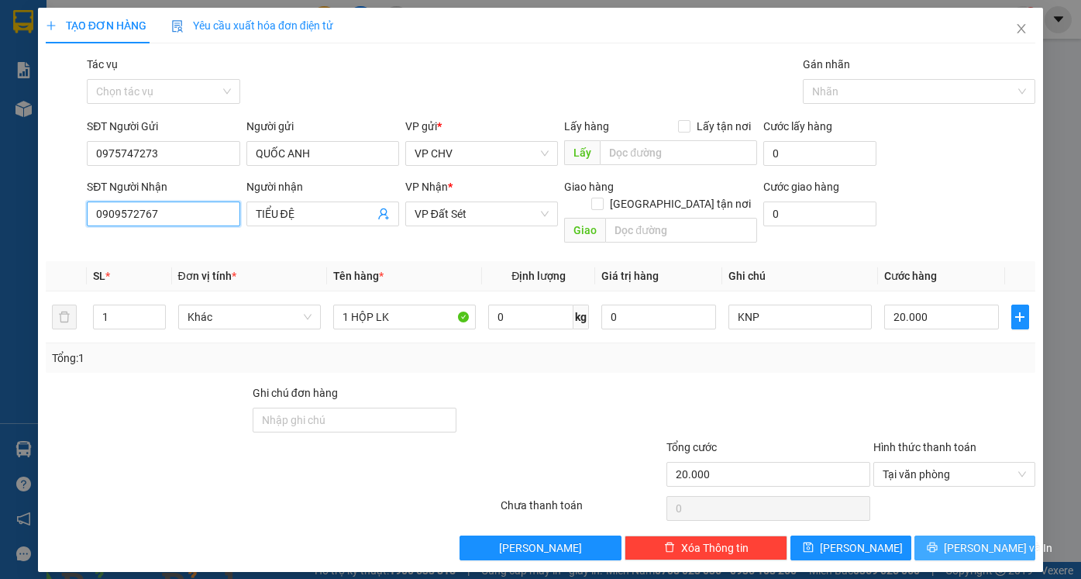
type input "0909572767"
click at [982, 539] on span "[PERSON_NAME] và In" at bounding box center [998, 547] width 108 height 17
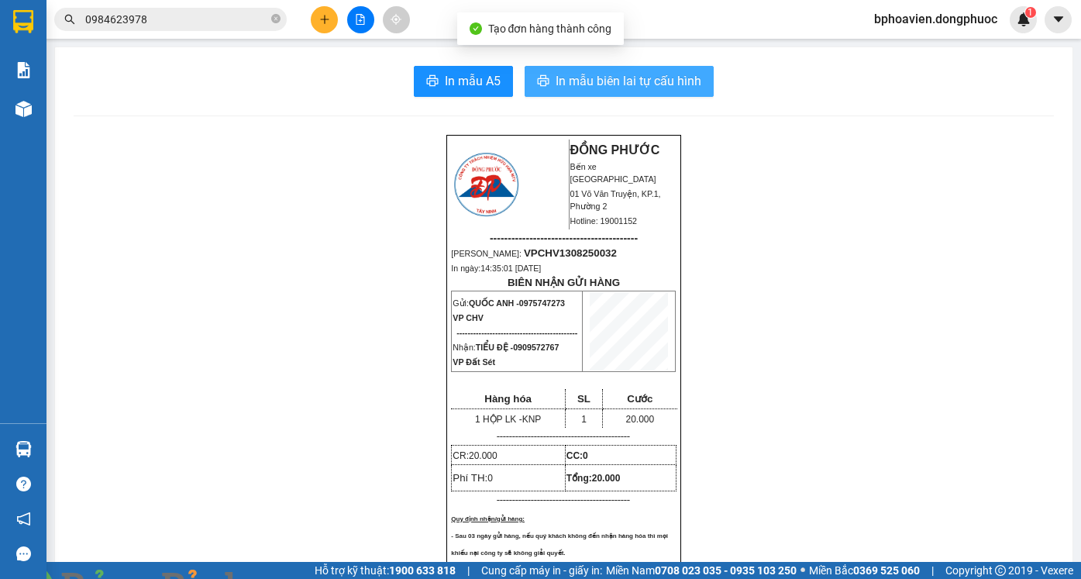
click at [625, 71] on button "In mẫu biên lai tự cấu hình" at bounding box center [619, 81] width 189 height 31
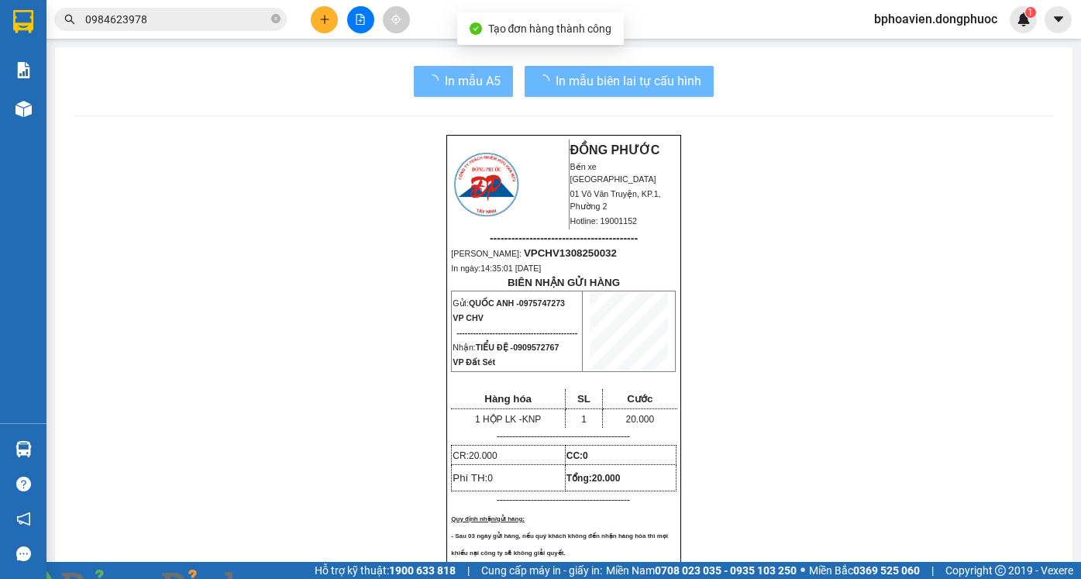
click at [322, 23] on icon "plus" at bounding box center [324, 19] width 11 height 11
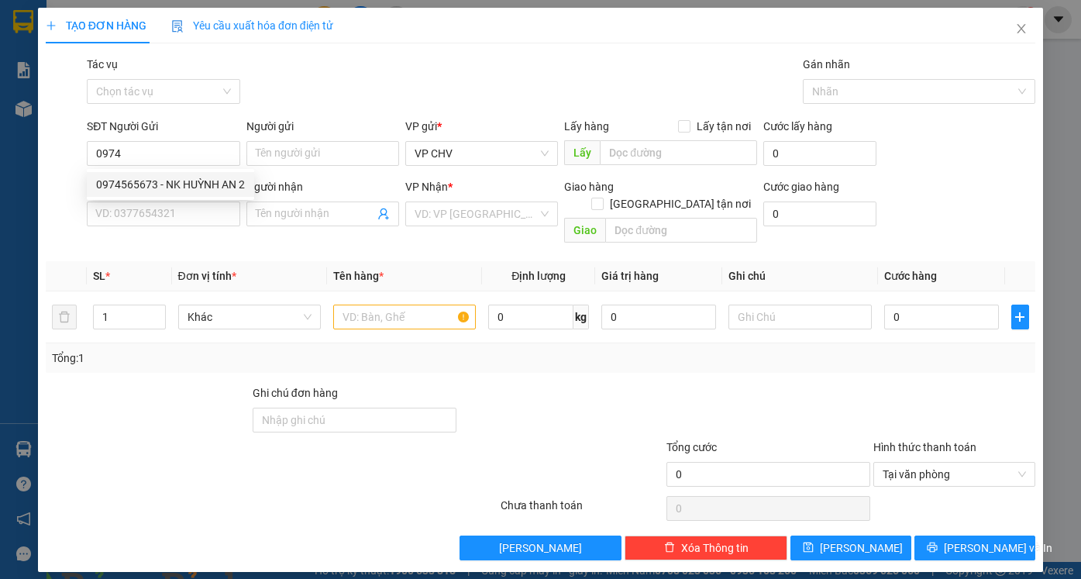
click at [150, 191] on div "0974565673 0974565673 - NK HUỲNH AN 2" at bounding box center [170, 184] width 167 height 31
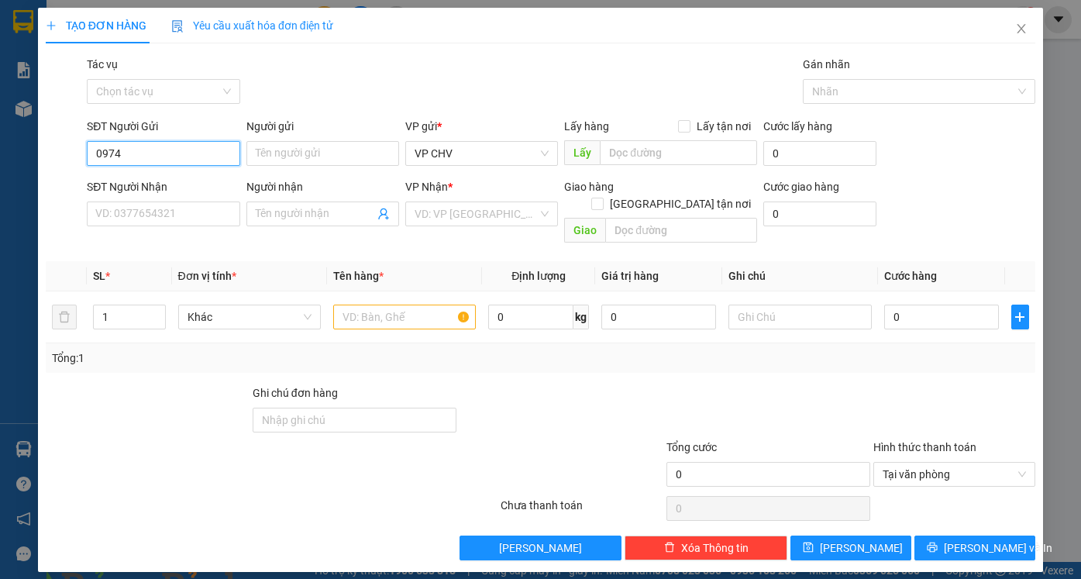
drag, startPoint x: 144, startPoint y: 157, endPoint x: 51, endPoint y: 134, distance: 95.7
click at [51, 135] on div "SĐT Người Gửi 0974 Người gửi Tên người gửi VP gửi * VP CHV Lấy hàng Lấy tận nơi…" at bounding box center [540, 145] width 993 height 54
click at [152, 186] on div "0975747273 - QUỐC [GEOGRAPHIC_DATA]" at bounding box center [199, 184] width 206 height 17
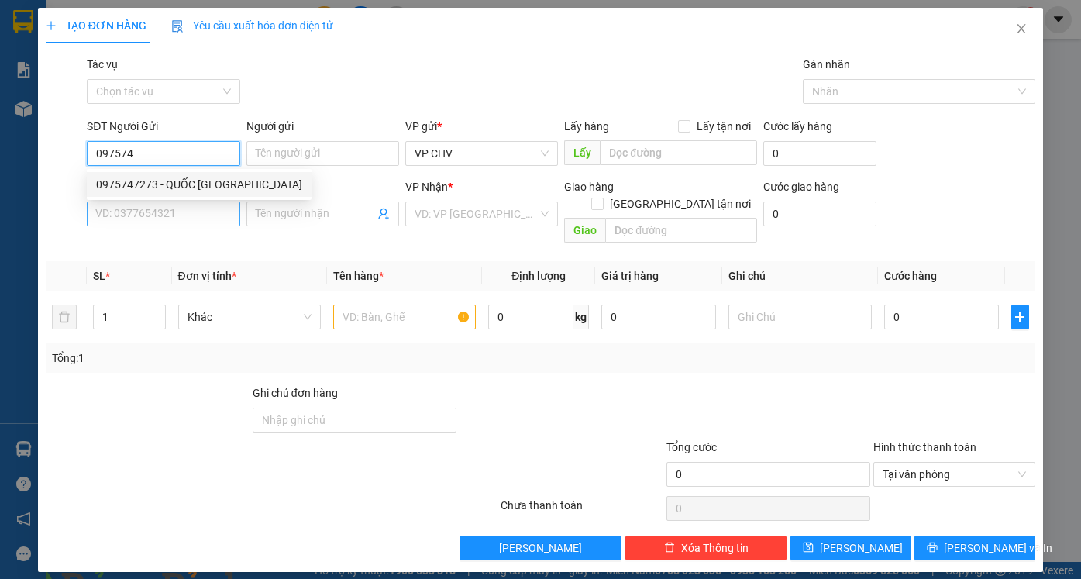
type input "0975747273"
type input "QUỐC ANH"
type input "0909572767"
type input "TIỂU ĐỆ"
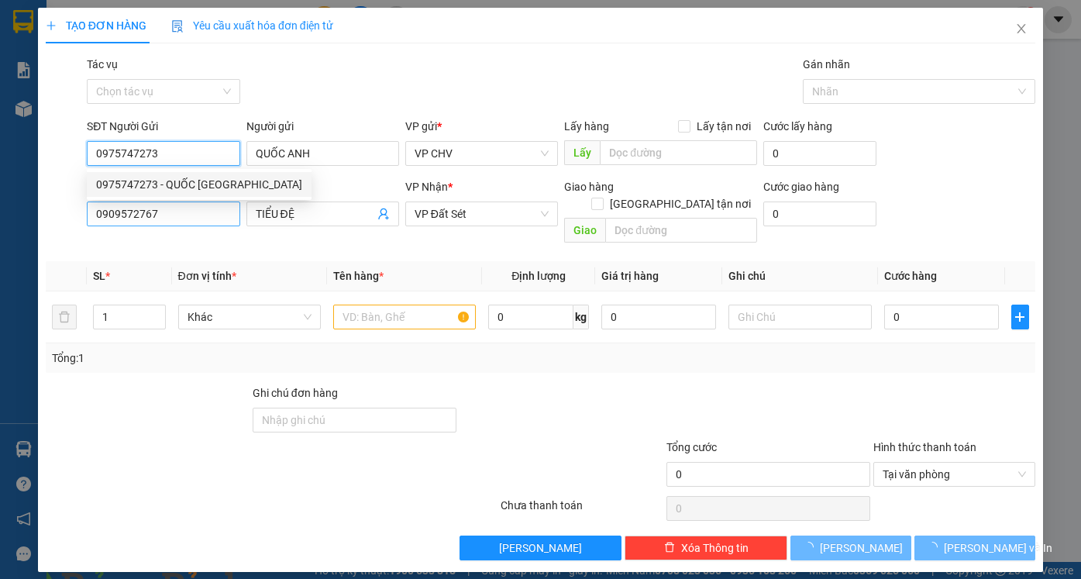
type input "20.000"
type input "0975747273"
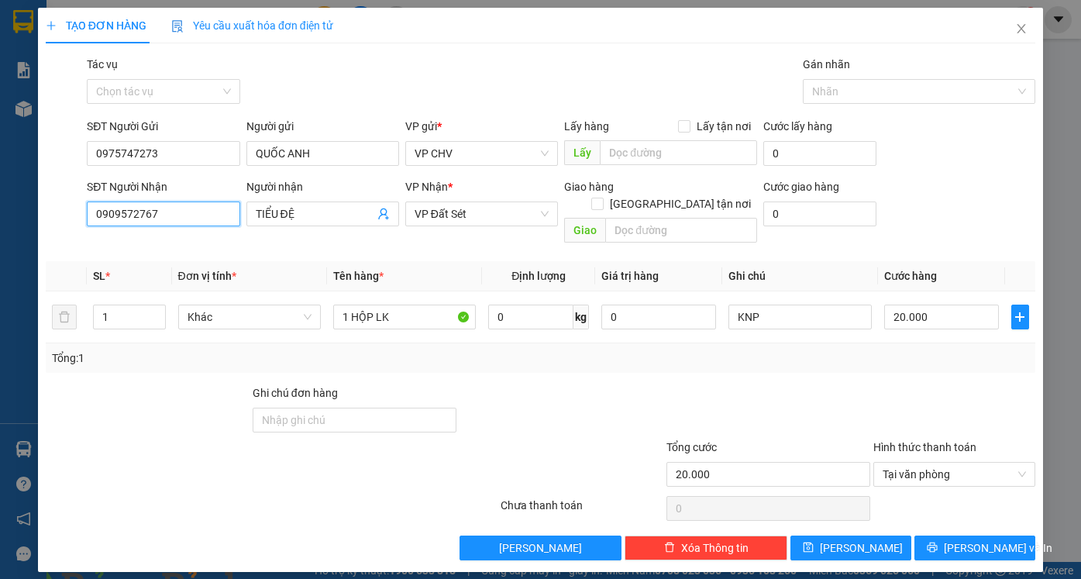
drag, startPoint x: 177, startPoint y: 212, endPoint x: 3, endPoint y: 194, distance: 175.2
click at [3, 194] on div "TẠO ĐƠN HÀNG Yêu cầu xuất hóa đơn điện tử Transit Pickup Surcharge Ids Transit …" at bounding box center [540, 289] width 1081 height 579
type input "0707190303"
click at [190, 243] on div "0707190303 - HẢI ĐẠI" at bounding box center [183, 244] width 174 height 17
type input "HẢI ĐẠI"
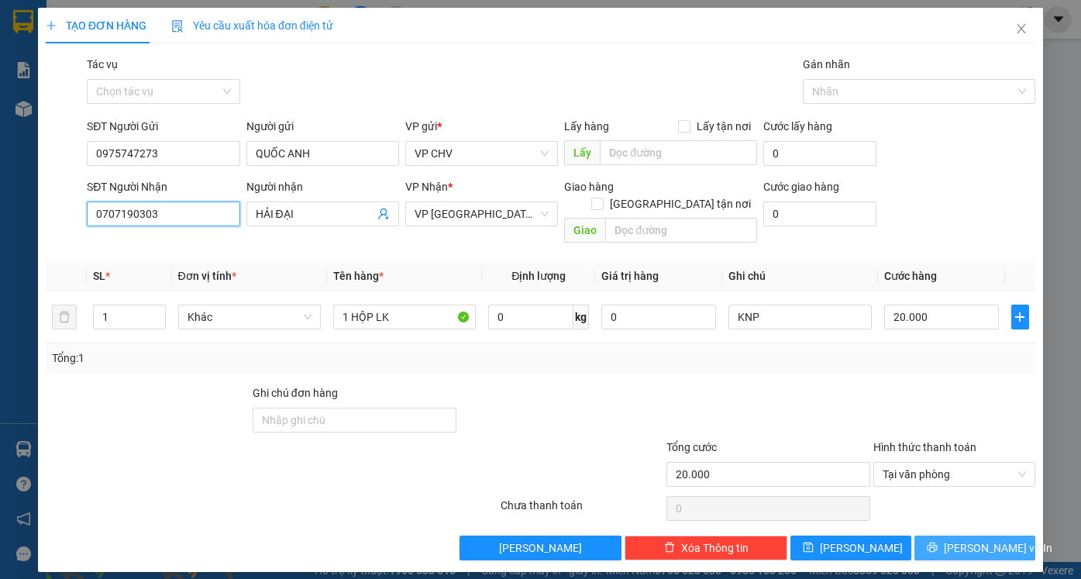
type input "0707190303"
click at [975, 535] on button "[PERSON_NAME] và In" at bounding box center [974, 547] width 121 height 25
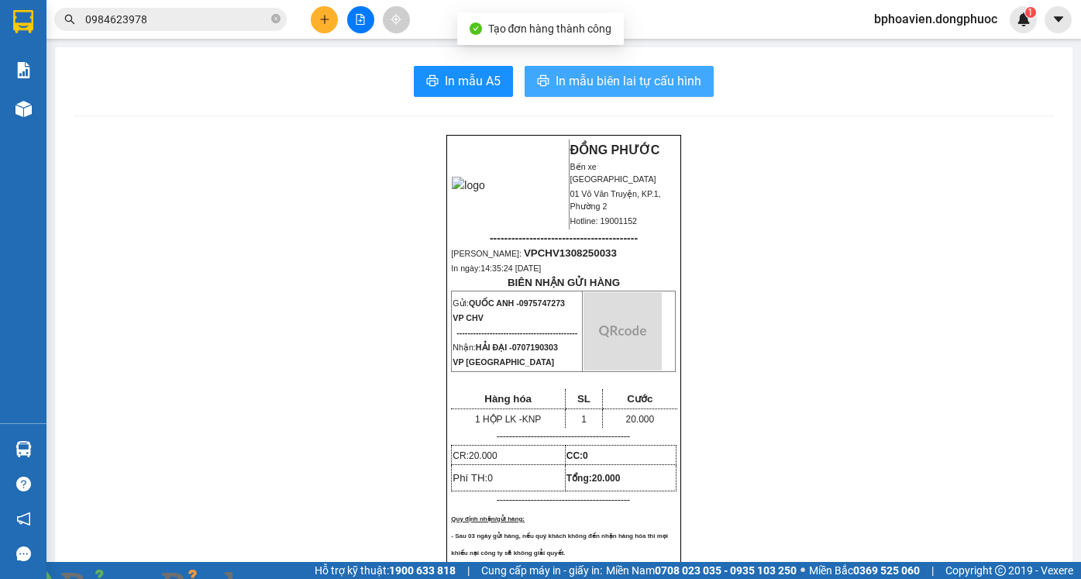
click at [650, 83] on span "In mẫu biên lai tự cấu hình" at bounding box center [629, 80] width 146 height 19
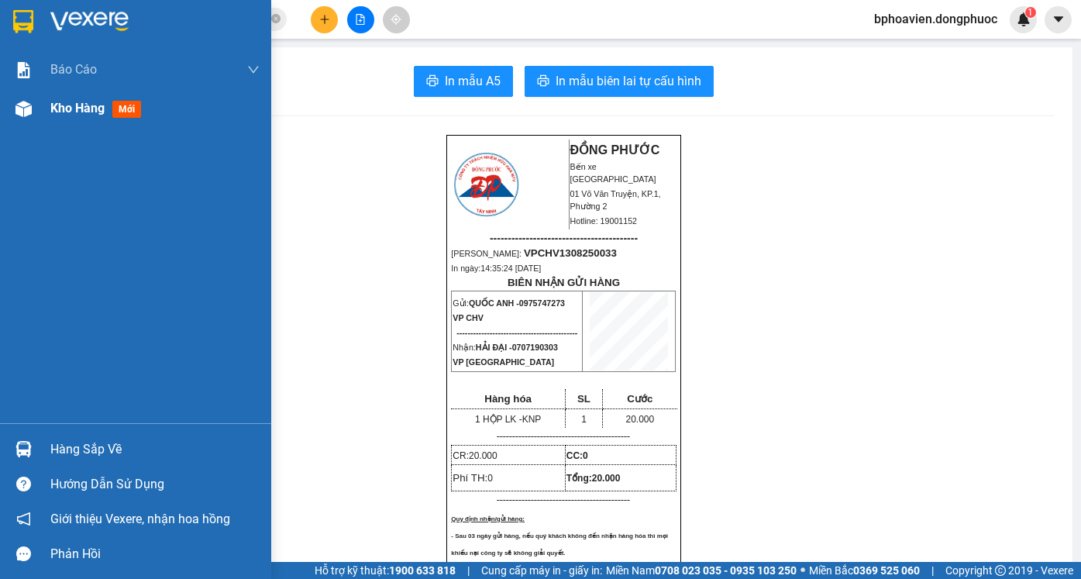
click at [76, 118] on div "Kho hàng mới" at bounding box center [154, 108] width 209 height 39
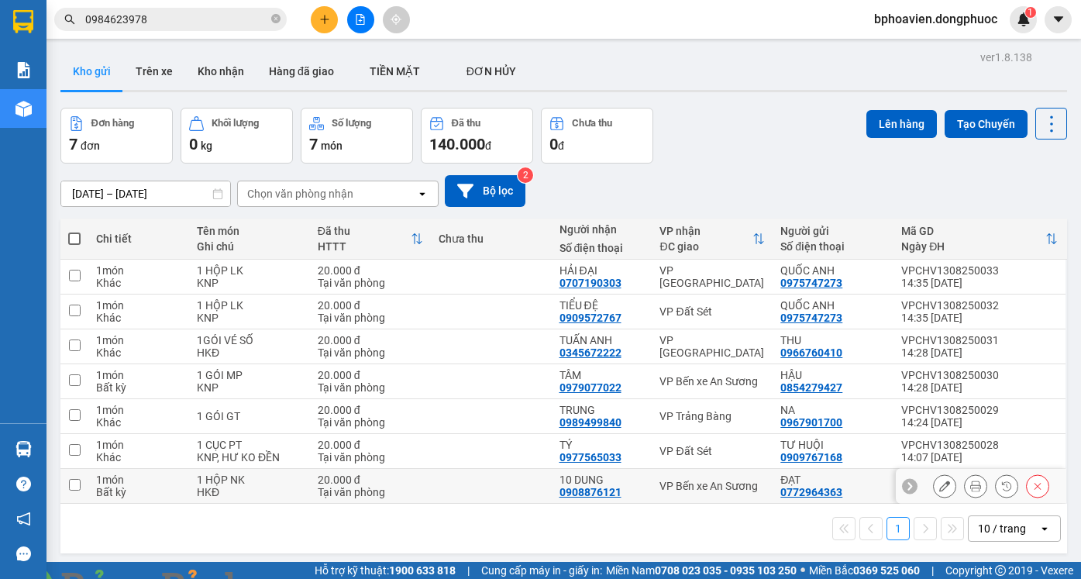
drag, startPoint x: 492, startPoint y: 478, endPoint x: 511, endPoint y: 456, distance: 29.1
click at [495, 476] on td at bounding box center [491, 486] width 121 height 35
checkbox input "true"
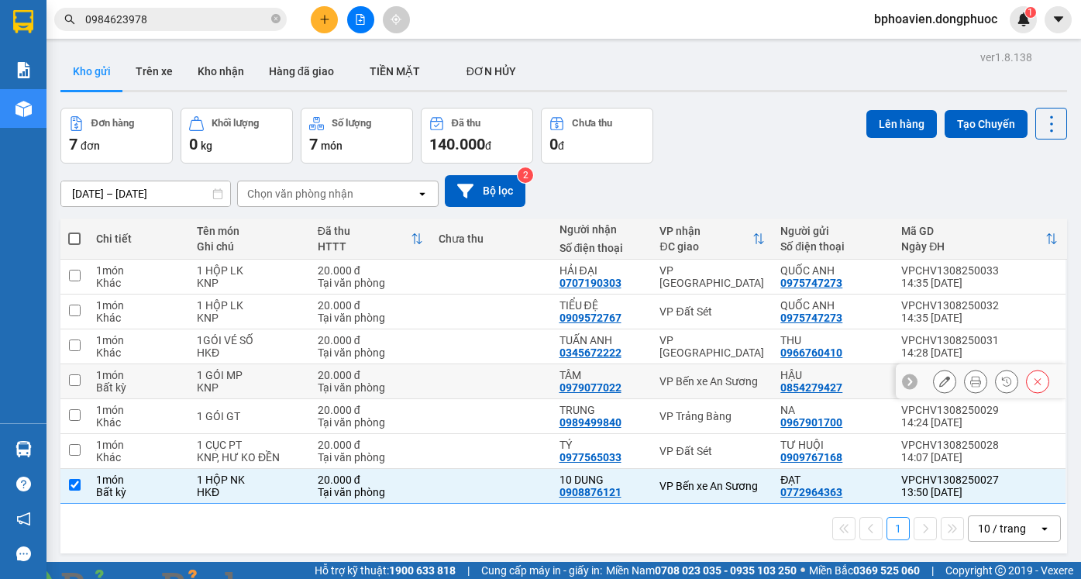
click at [526, 373] on td at bounding box center [491, 381] width 121 height 35
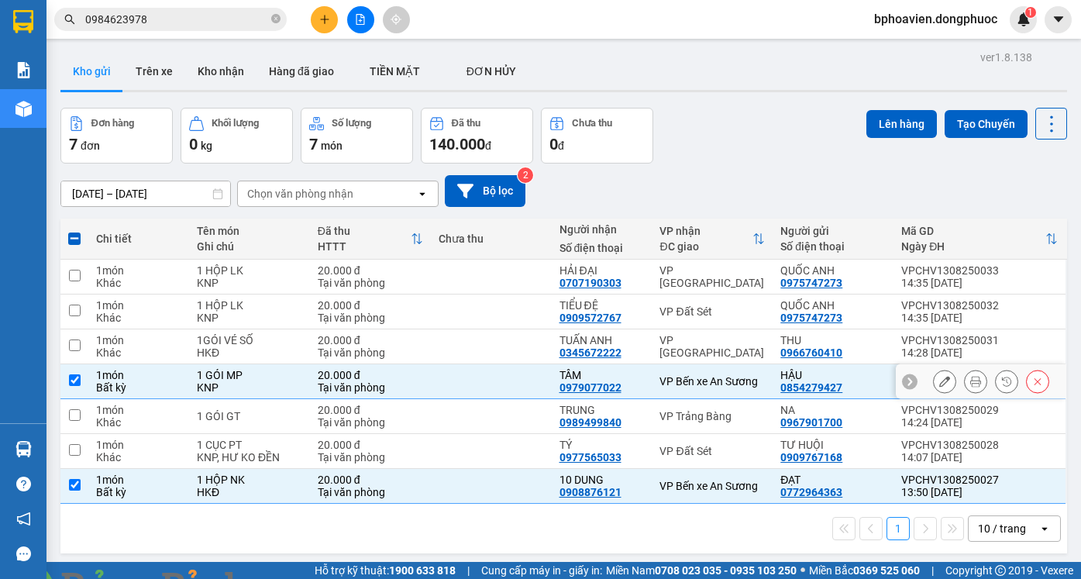
checkbox input "true"
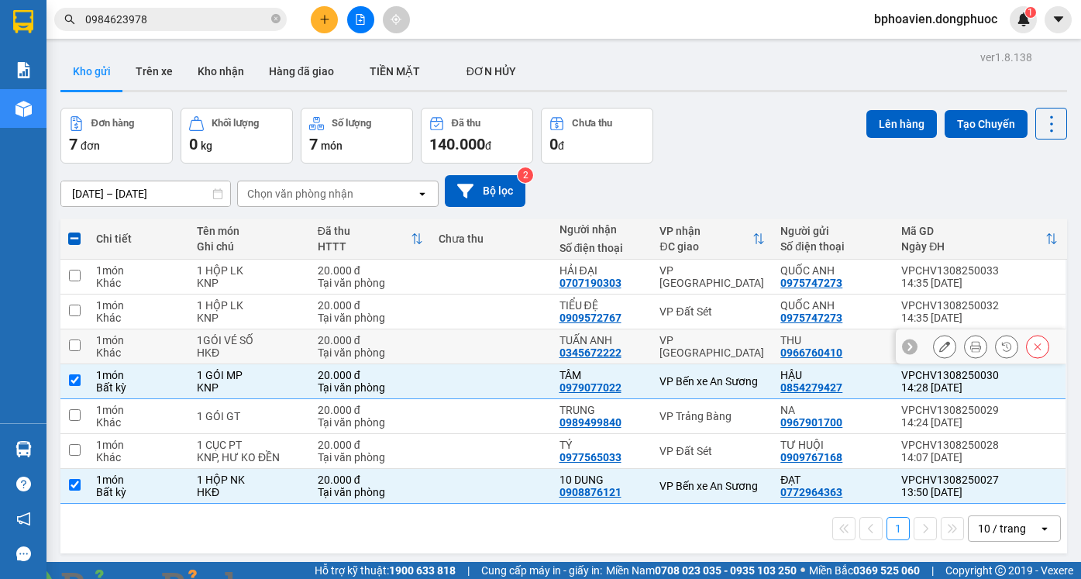
click at [516, 343] on td at bounding box center [491, 346] width 121 height 35
checkbox input "true"
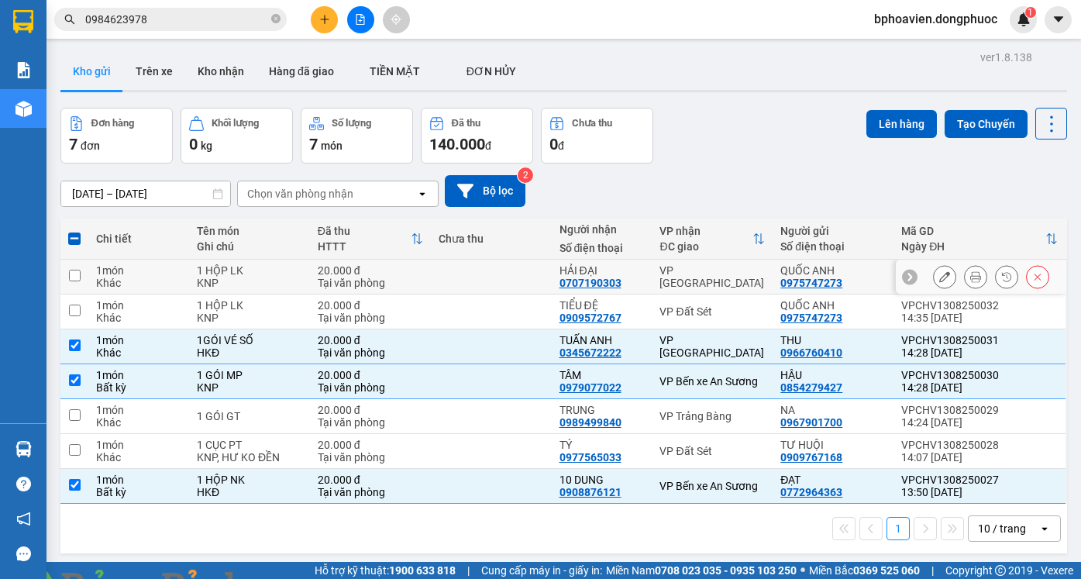
click at [512, 267] on td at bounding box center [491, 277] width 121 height 35
checkbox input "true"
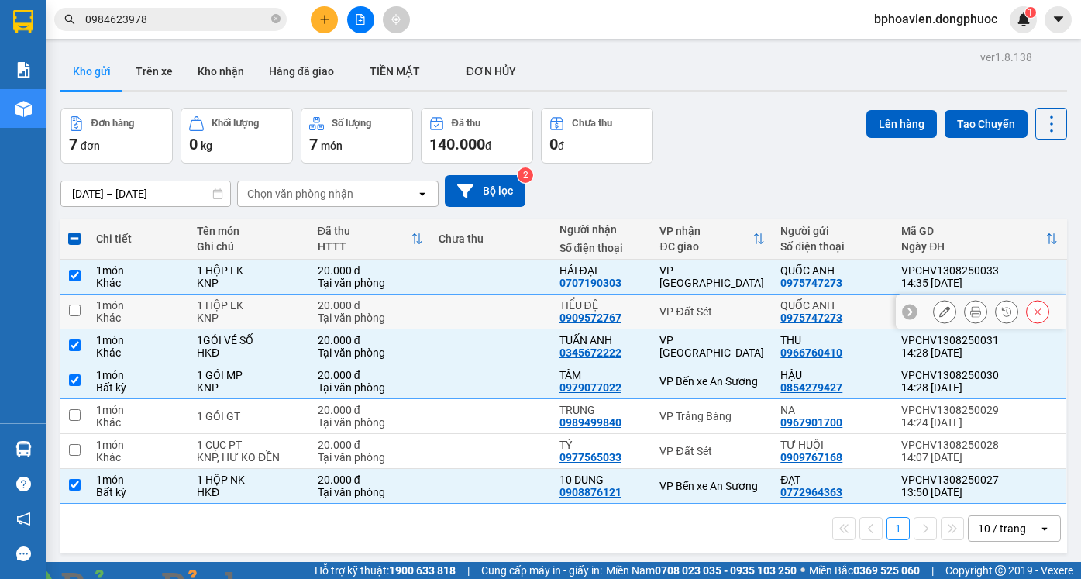
drag, startPoint x: 446, startPoint y: 317, endPoint x: 497, endPoint y: 377, distance: 79.2
click at [449, 318] on td at bounding box center [491, 311] width 121 height 35
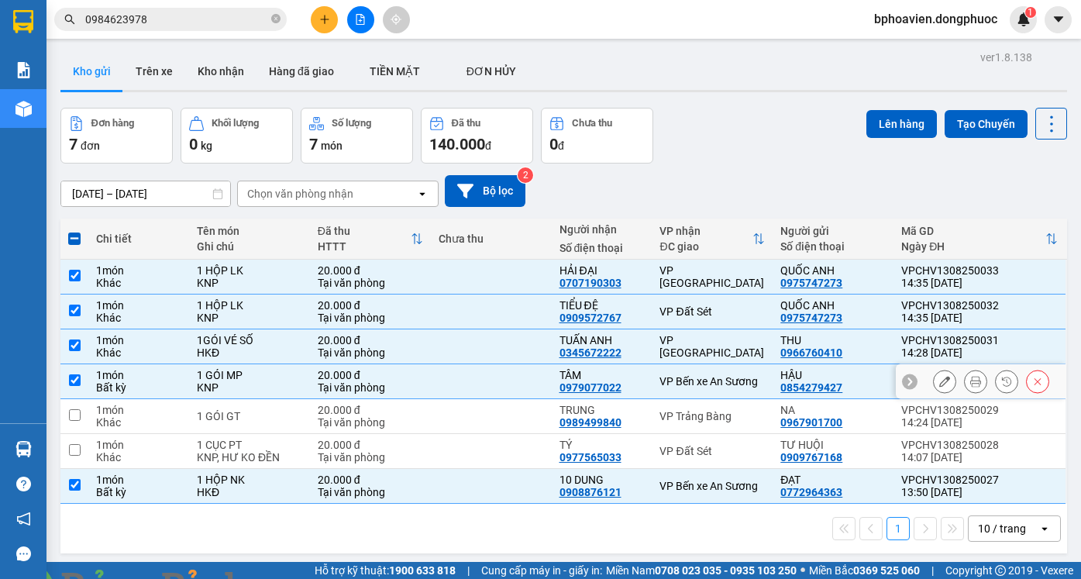
checkbox input "true"
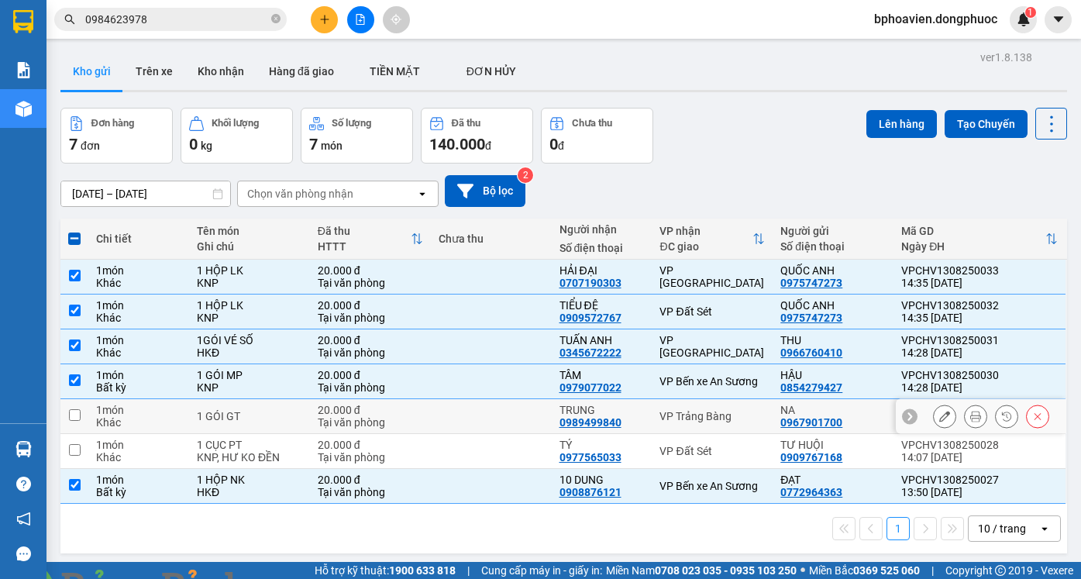
click at [489, 426] on td at bounding box center [491, 416] width 121 height 35
checkbox input "true"
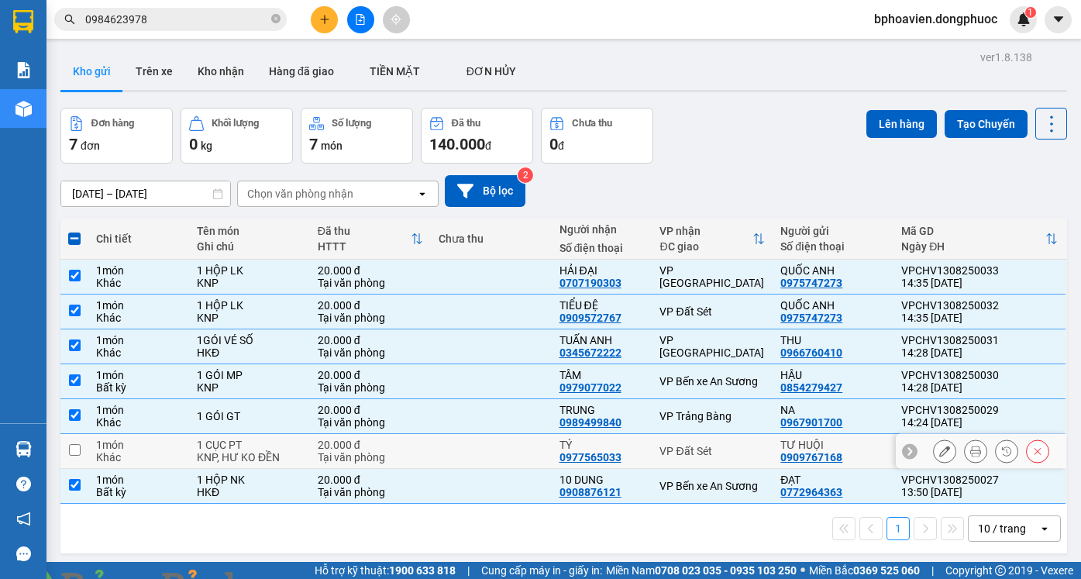
click at [489, 457] on td at bounding box center [491, 451] width 121 height 35
checkbox input "true"
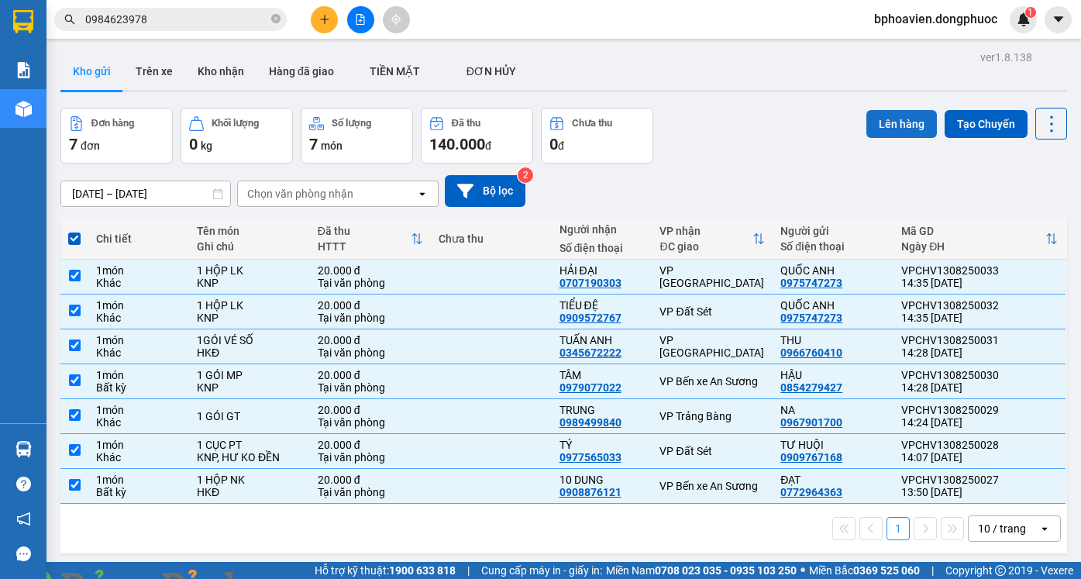
click at [890, 126] on button "Lên hàng" at bounding box center [901, 124] width 71 height 28
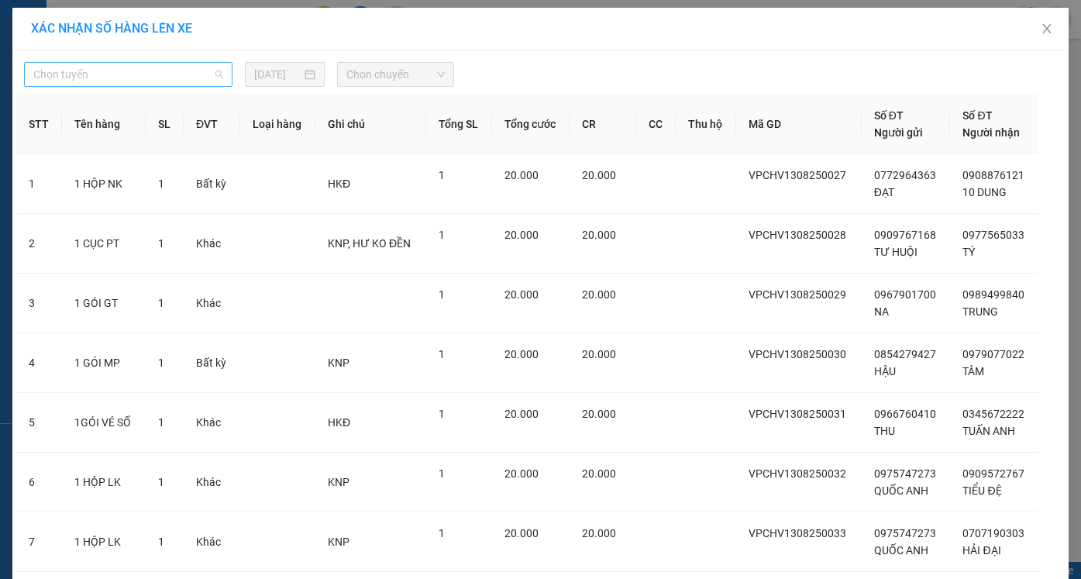
click at [193, 71] on span "Chọn tuyến" at bounding box center [128, 74] width 190 height 23
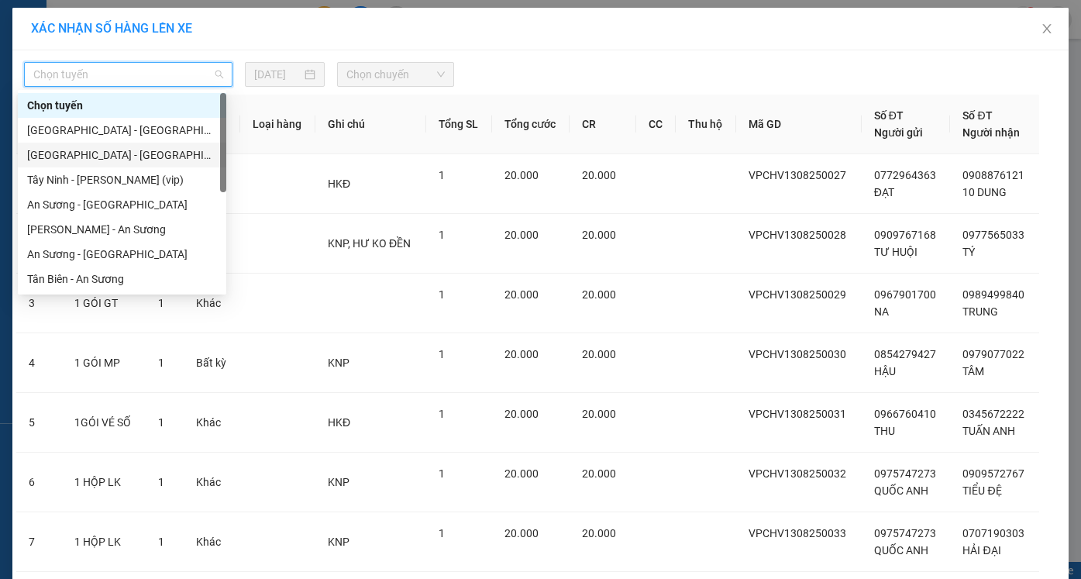
scroll to position [217, 0]
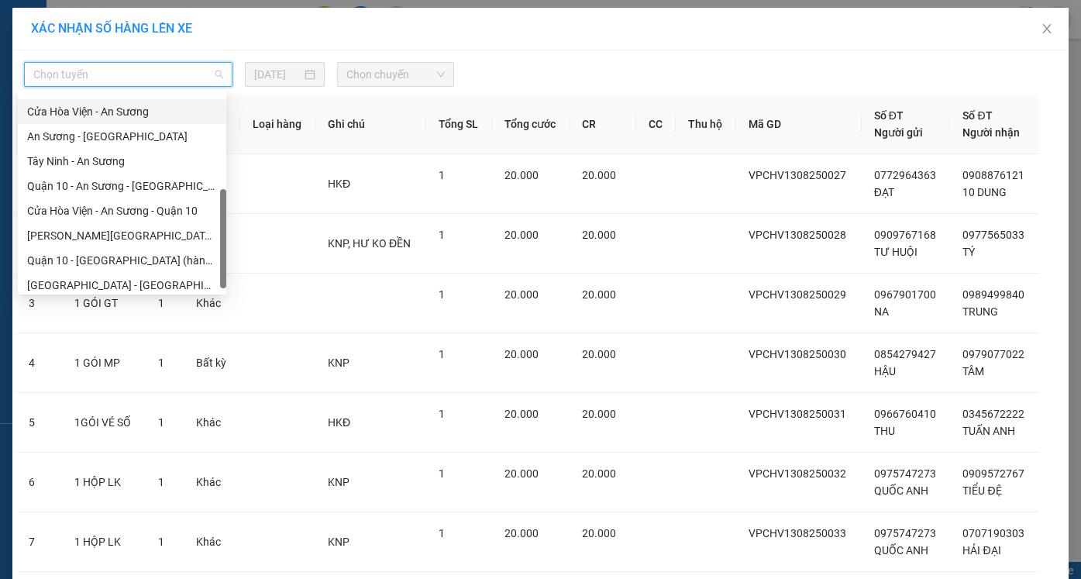
click at [143, 112] on div "Cửa Hòa Viện - An Sương" at bounding box center [122, 111] width 190 height 17
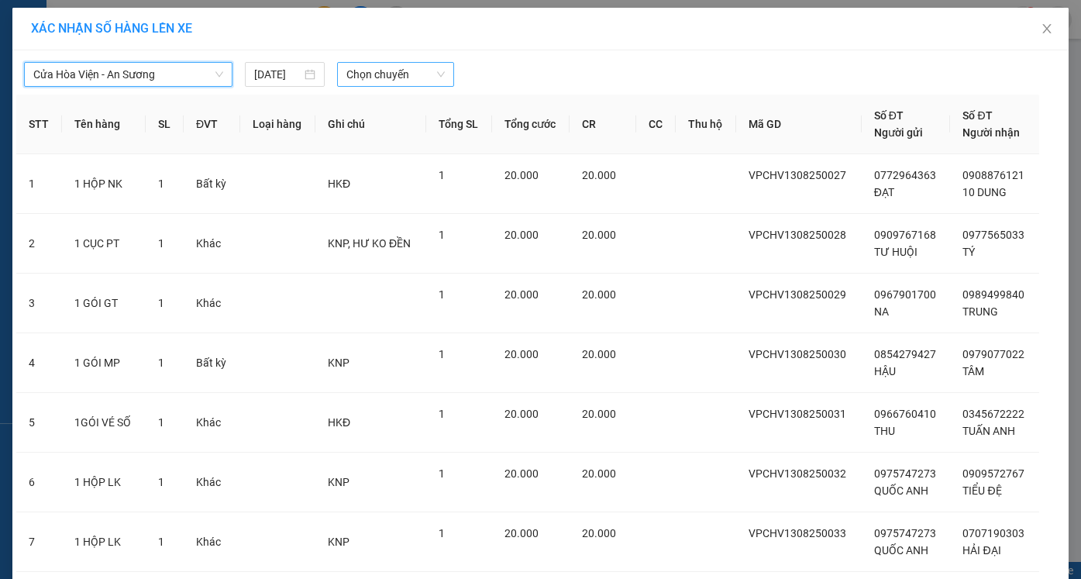
click at [369, 75] on span "Chọn chuyến" at bounding box center [395, 74] width 98 height 23
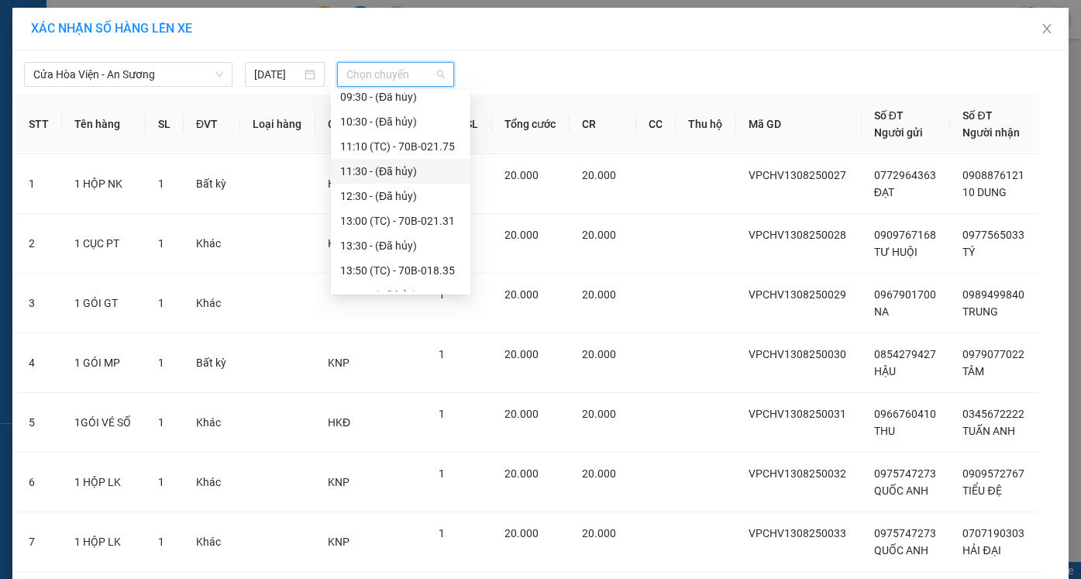
scroll to position [387, 0]
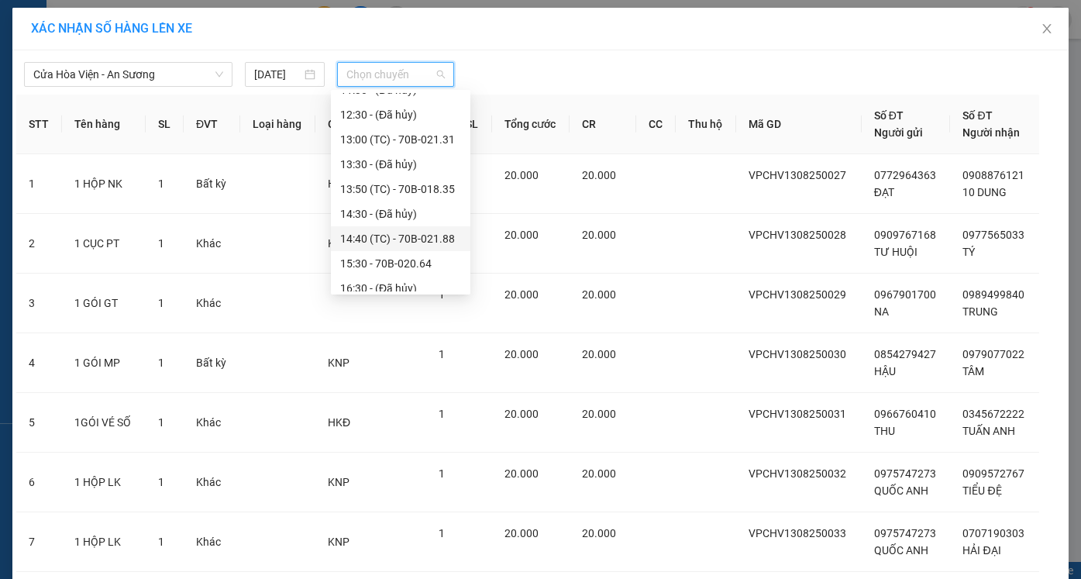
click at [370, 243] on div "14:40 (TC) - 70B-021.88" at bounding box center [400, 238] width 121 height 17
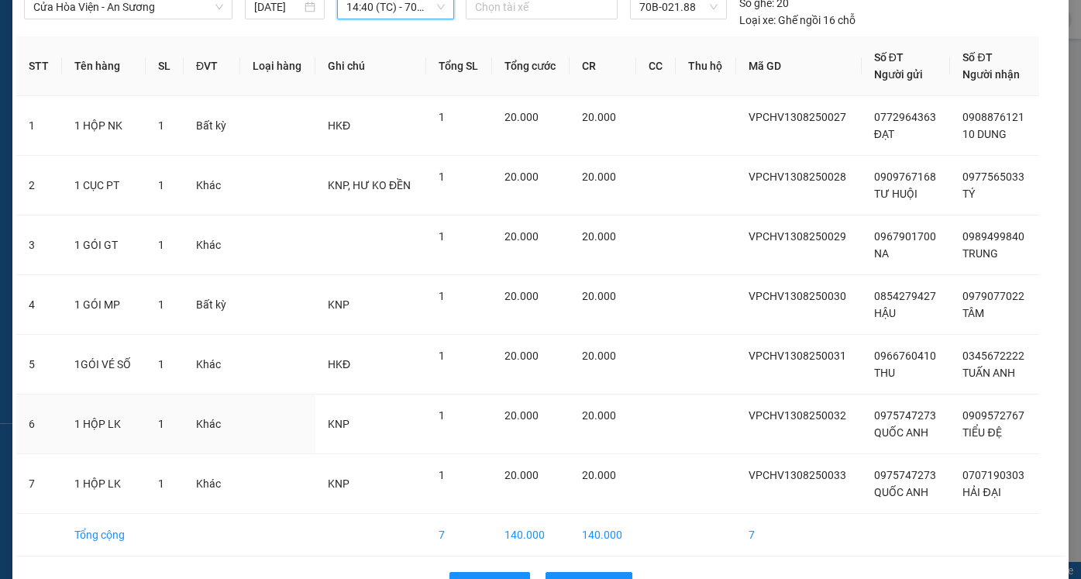
scroll to position [115, 0]
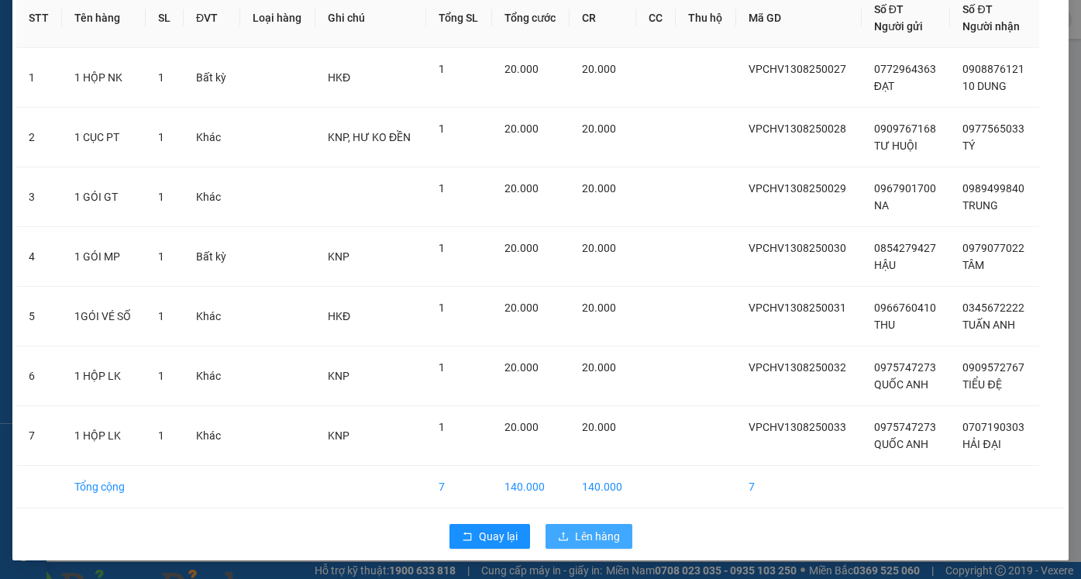
click at [596, 542] on span "Lên hàng" at bounding box center [597, 536] width 45 height 17
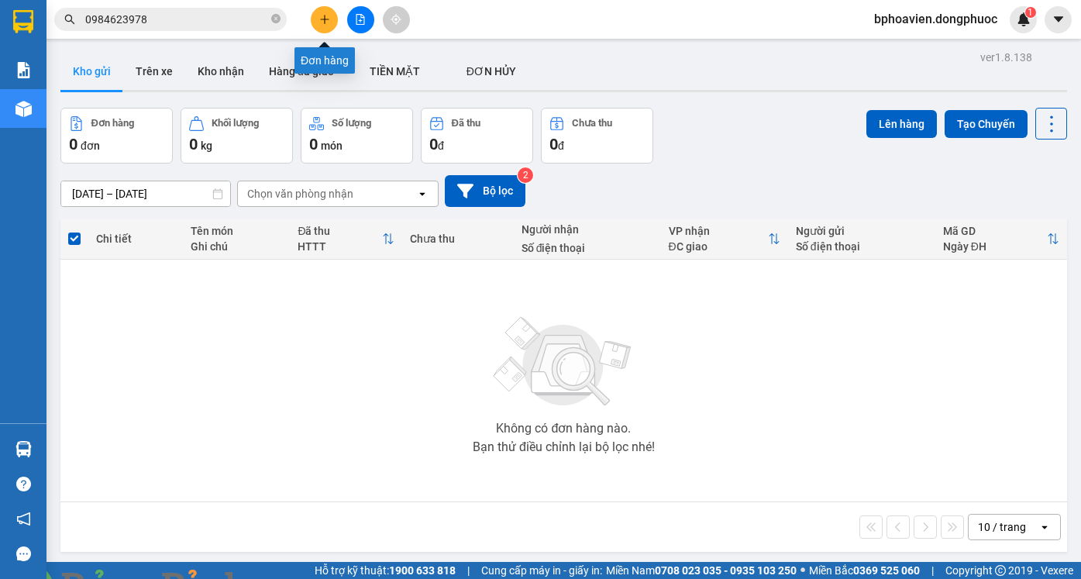
click at [317, 26] on button at bounding box center [324, 19] width 27 height 27
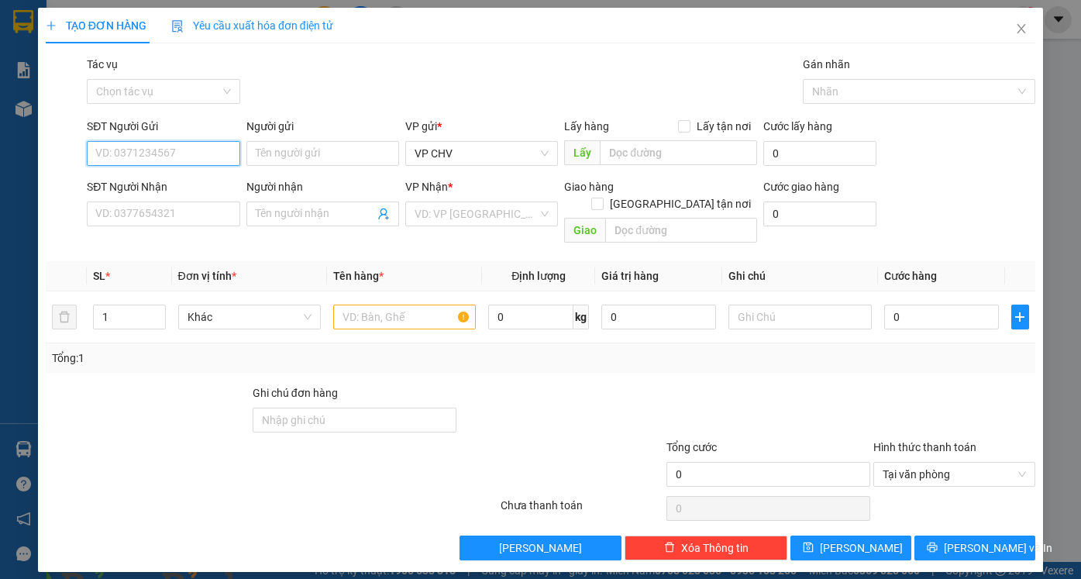
click at [188, 158] on input "SĐT Người Gửi" at bounding box center [163, 153] width 153 height 25
click at [158, 150] on input "SĐT Người Gửi" at bounding box center [163, 153] width 153 height 25
click at [179, 150] on input "SĐT Người Gửi" at bounding box center [163, 153] width 153 height 25
click at [182, 153] on input "SĐT Người Gửi" at bounding box center [163, 153] width 153 height 25
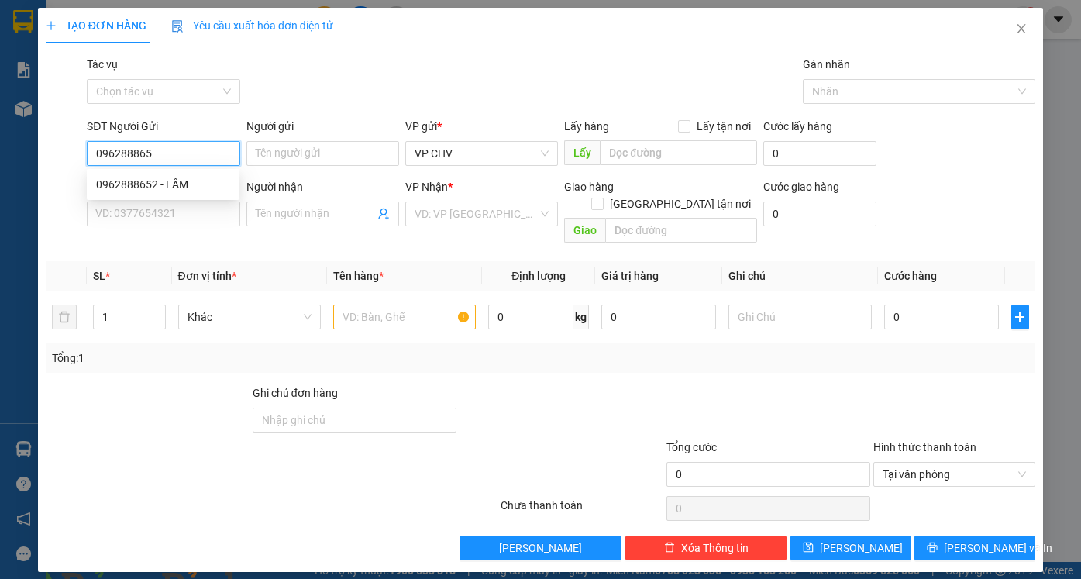
type input "0962888652"
click at [177, 182] on div "0962888652 - LÂM" at bounding box center [163, 184] width 134 height 17
type input "LÂM"
type input "0799939239"
type input "sáng"
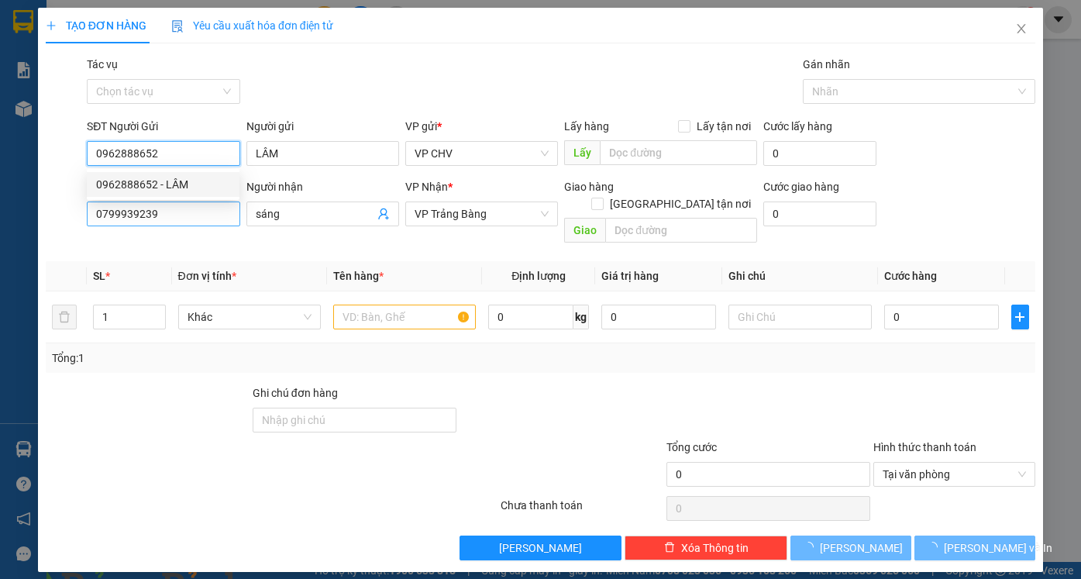
type input "80.000"
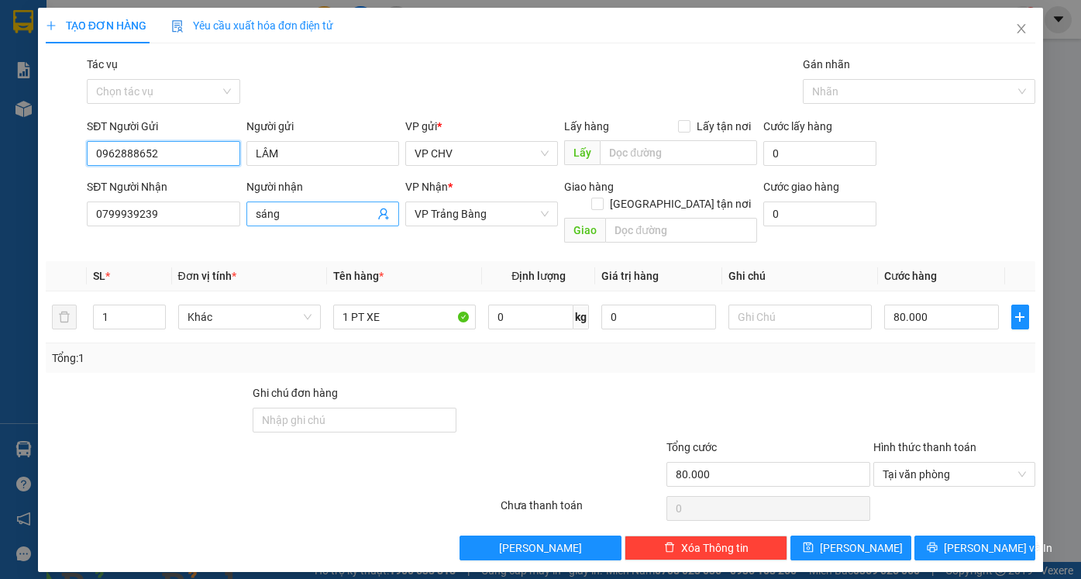
type input "0962888652"
drag, startPoint x: 290, startPoint y: 211, endPoint x: 219, endPoint y: 207, distance: 71.4
click at [222, 214] on div "SĐT Người Nhận 0799939239 Người nhận sáng sáng VP Nhận * VP Trảng Bàng Giao hàn…" at bounding box center [561, 213] width 955 height 71
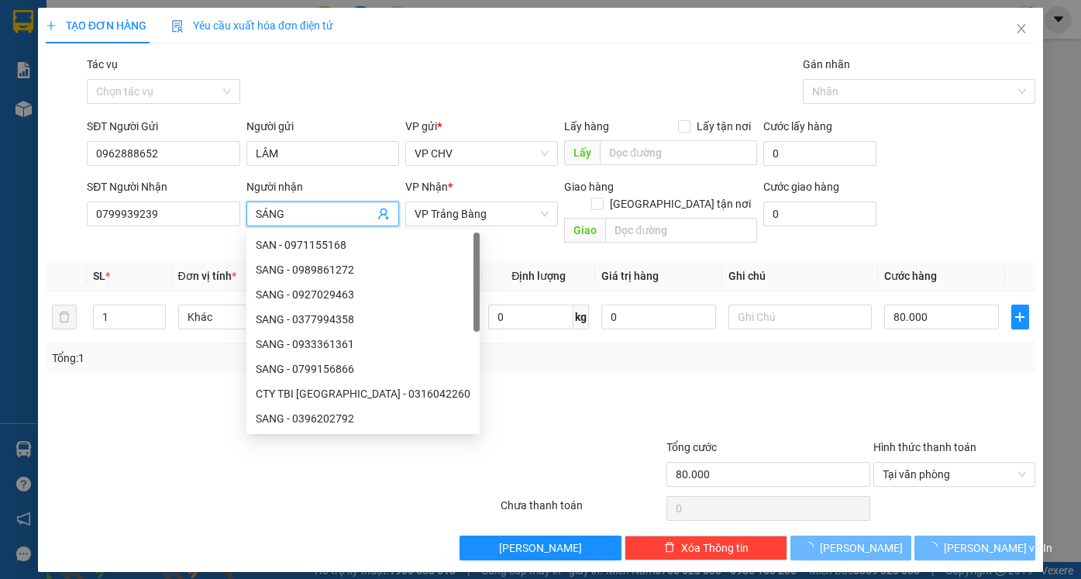
type input "SÁNG"
click at [499, 384] on div at bounding box center [561, 411] width 207 height 54
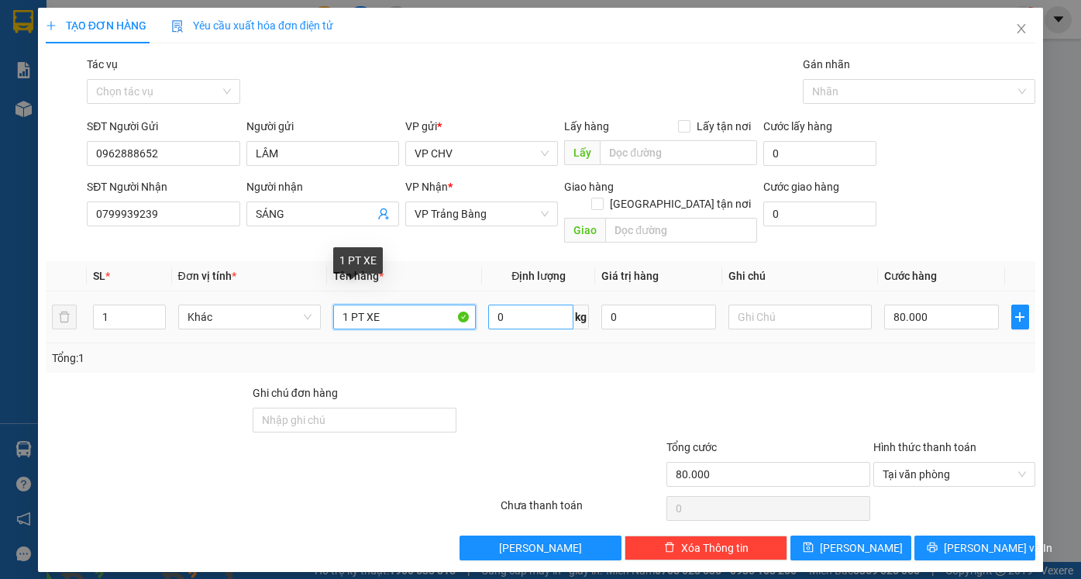
drag, startPoint x: 349, startPoint y: 294, endPoint x: 547, endPoint y: 292, distance: 197.6
click at [547, 293] on tr "1 Khác 1 PT XE 0 kg 0 80.000" at bounding box center [540, 317] width 989 height 52
type input "1CAN NHỚT"
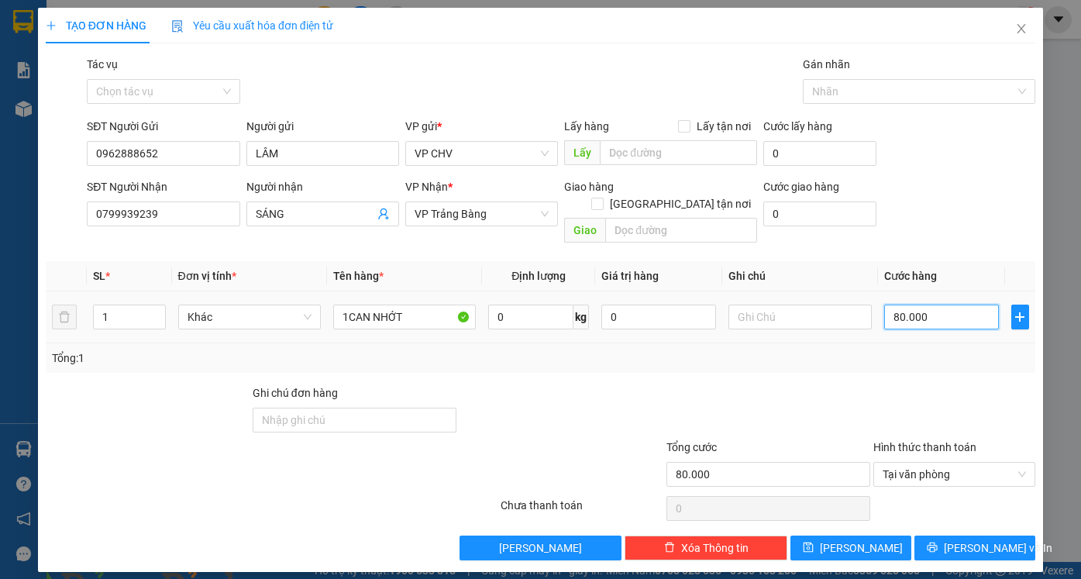
click at [938, 305] on input "80.000" at bounding box center [941, 317] width 115 height 25
type input "6"
type input "65"
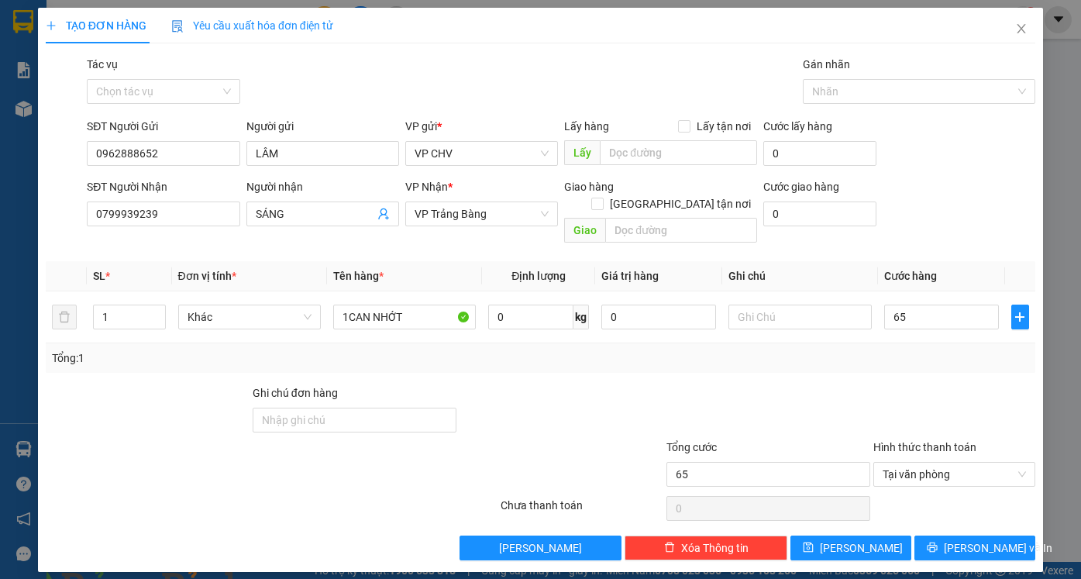
type input "65.000"
click at [929, 359] on div "Transit Pickup Surcharge Ids Transit Deliver Surcharge Ids Transit Deliver Surc…" at bounding box center [540, 308] width 989 height 504
click at [983, 538] on button "[PERSON_NAME] và In" at bounding box center [974, 547] width 121 height 25
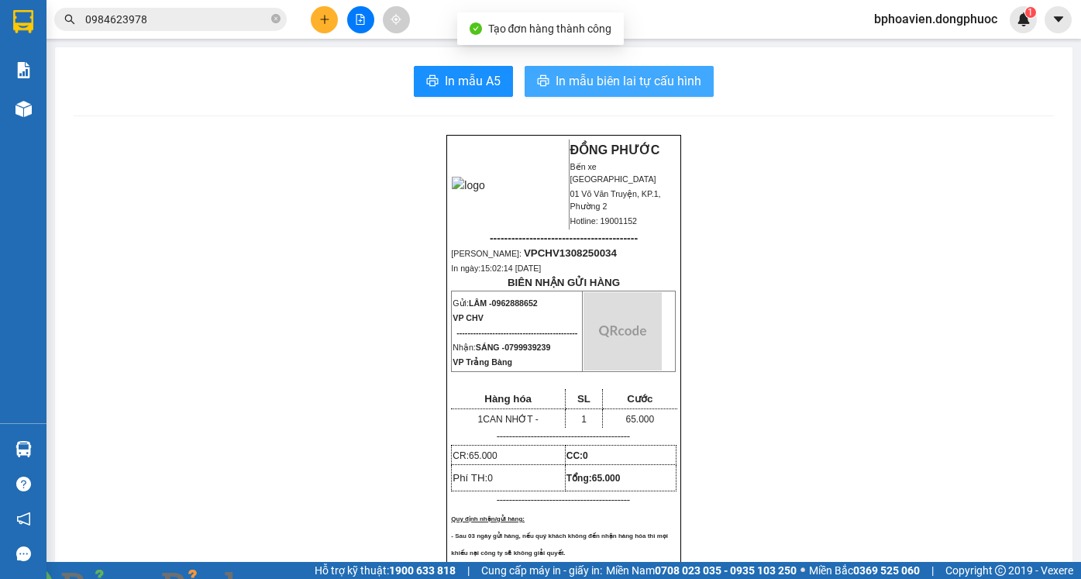
click at [588, 81] on span "In mẫu biên lai tự cấu hình" at bounding box center [629, 80] width 146 height 19
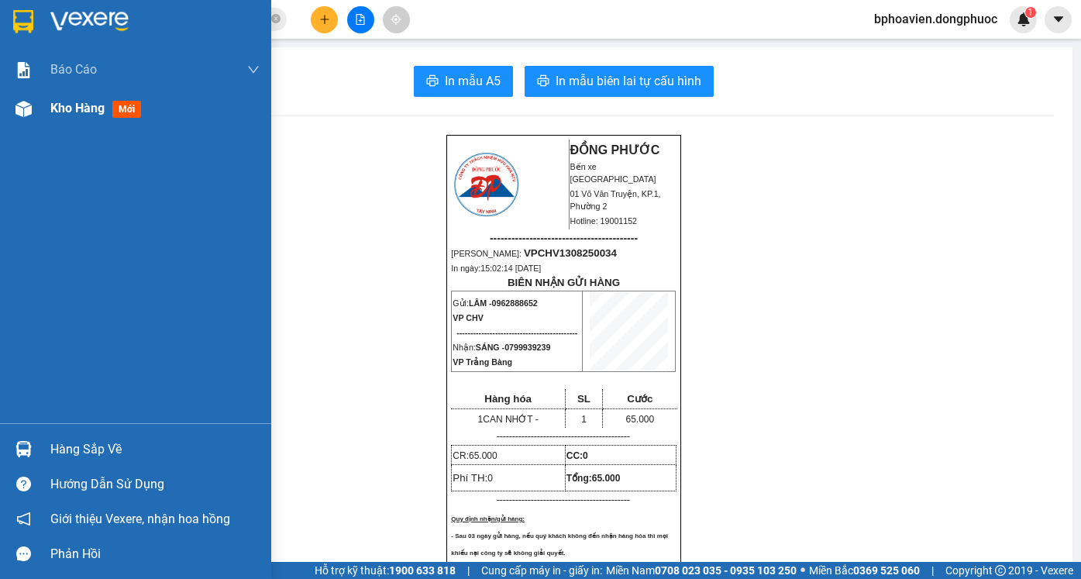
click at [64, 111] on span "Kho hàng" at bounding box center [77, 108] width 54 height 15
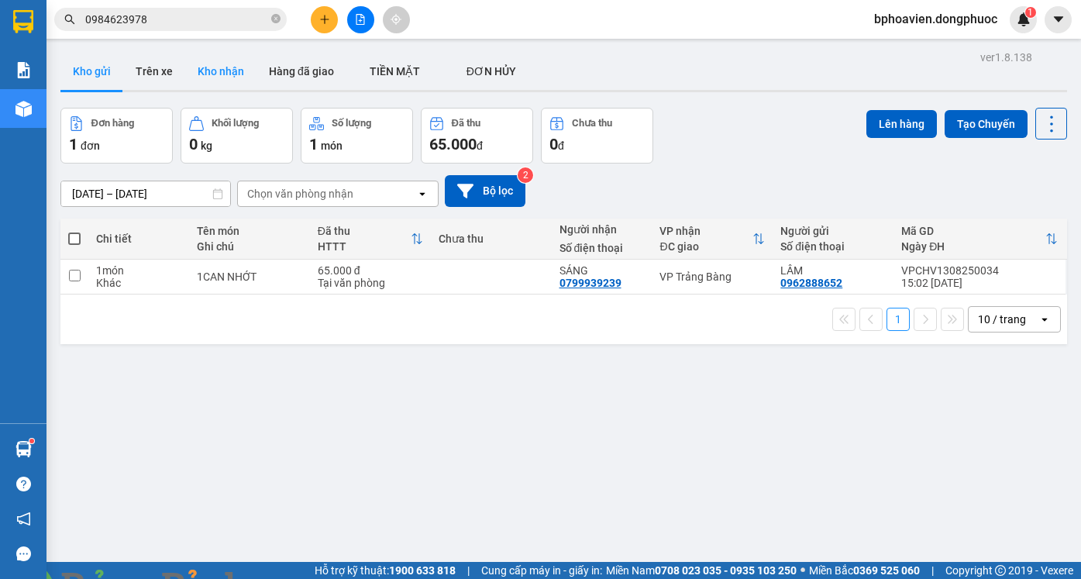
click at [215, 82] on button "Kho nhận" at bounding box center [220, 71] width 71 height 37
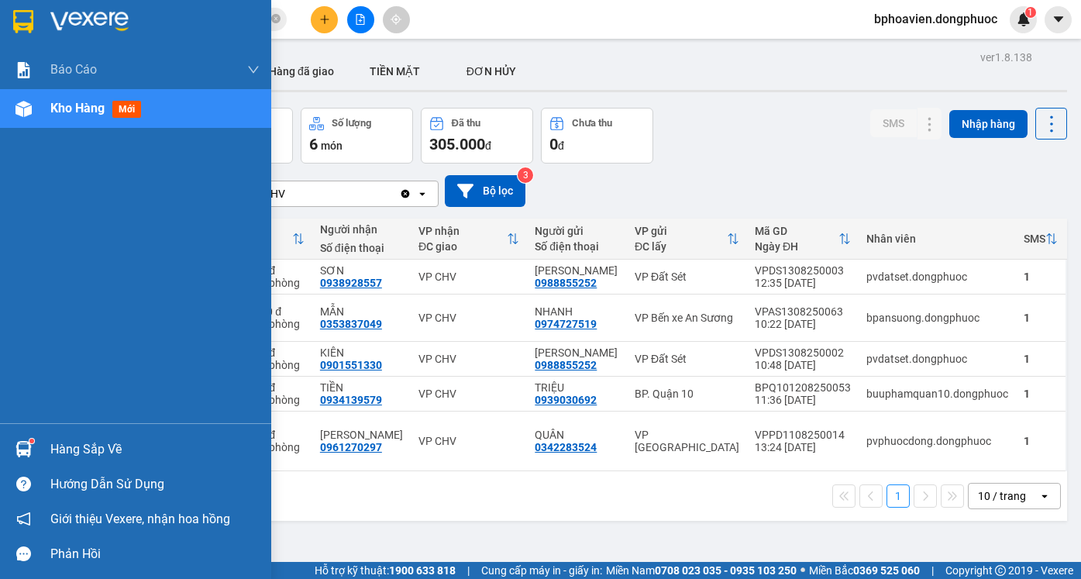
drag, startPoint x: 72, startPoint y: 442, endPoint x: 189, endPoint y: 521, distance: 141.2
click at [77, 448] on div "Hàng sắp về" at bounding box center [154, 449] width 209 height 23
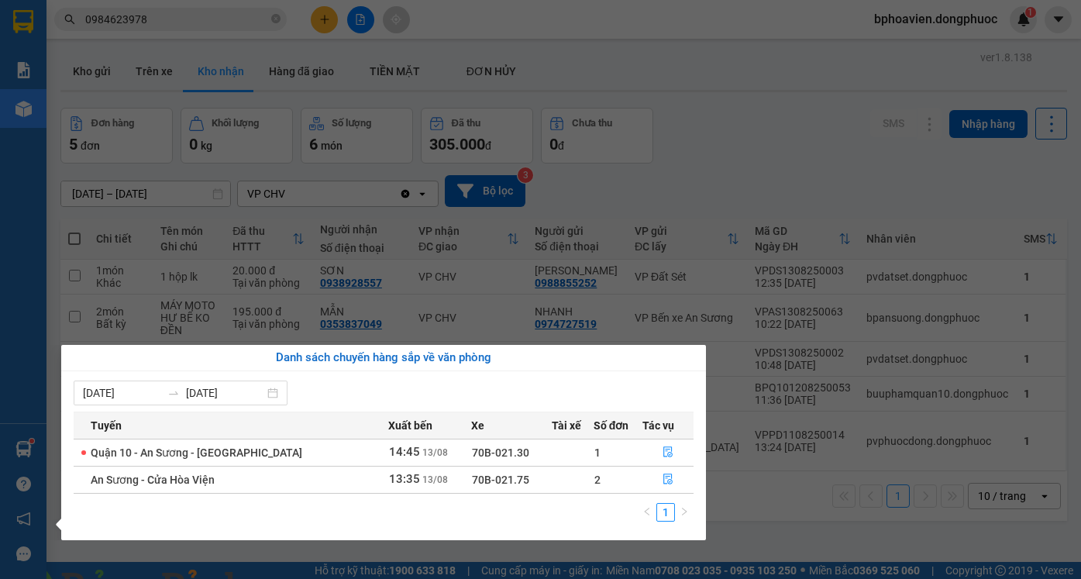
click at [676, 200] on section "Kết quả tìm kiếm ( 3 ) Bộ lọc Mã ĐH Trạng thái Món hàng Tổng cước Chưa cước Nhã…" at bounding box center [540, 289] width 1081 height 579
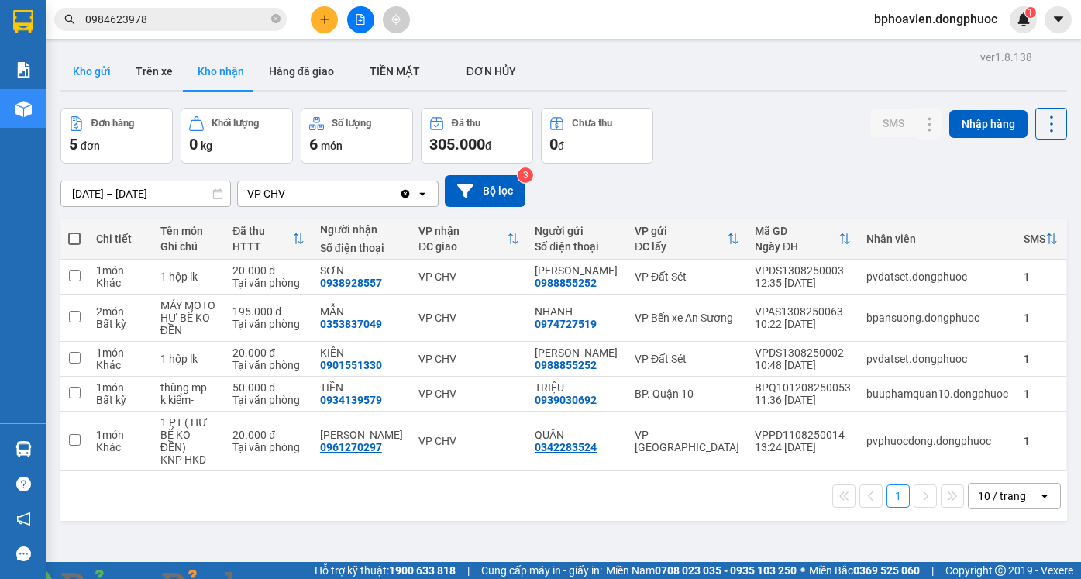
click at [92, 67] on button "Kho gửi" at bounding box center [91, 71] width 63 height 37
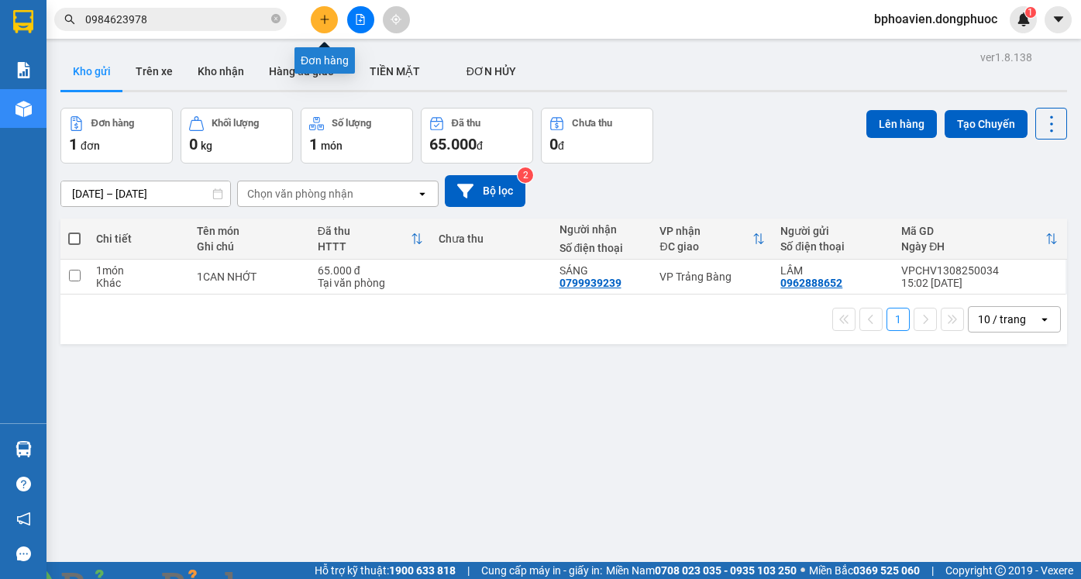
click at [324, 23] on icon "plus" at bounding box center [324, 19] width 11 height 11
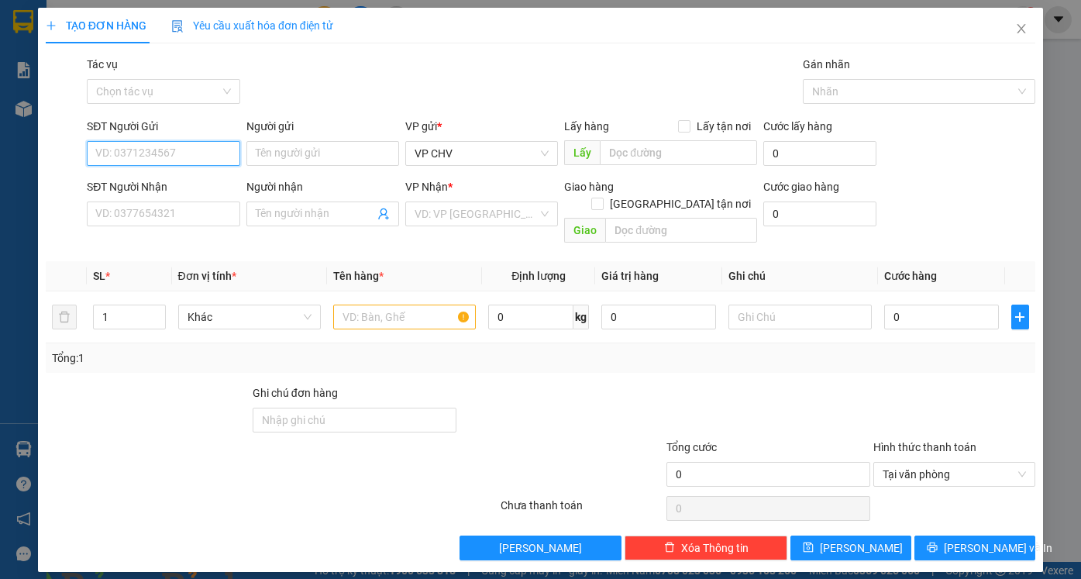
click at [174, 152] on input "SĐT Người Gửi" at bounding box center [163, 153] width 153 height 25
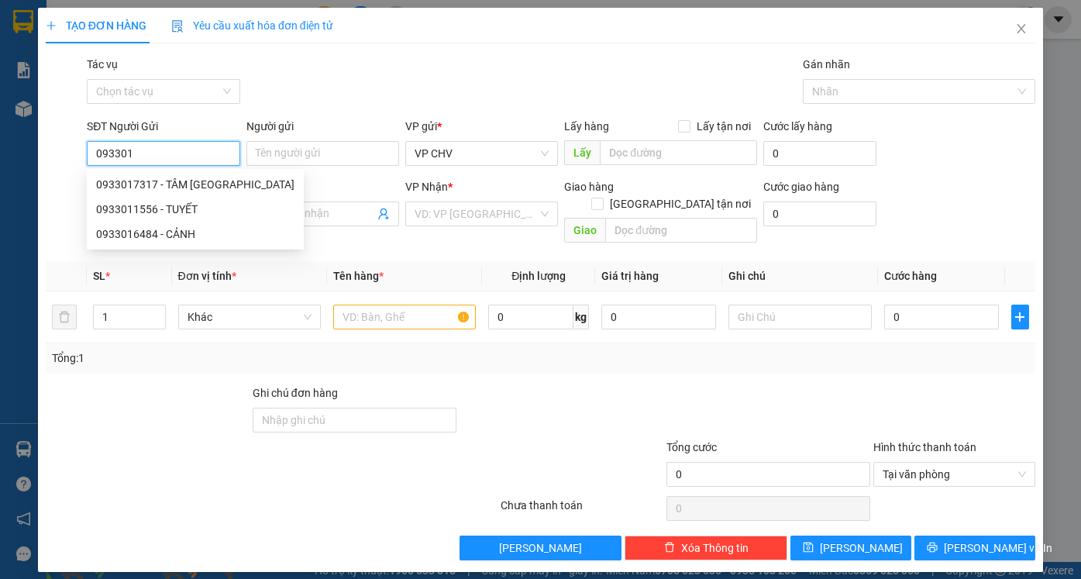
click at [167, 184] on div "0933017317 - TÂM ĐỨC" at bounding box center [195, 184] width 198 height 17
type input "0933017317"
type input "TÂM ĐỨC"
type input "0902347039"
type input "LAB THIỆN"
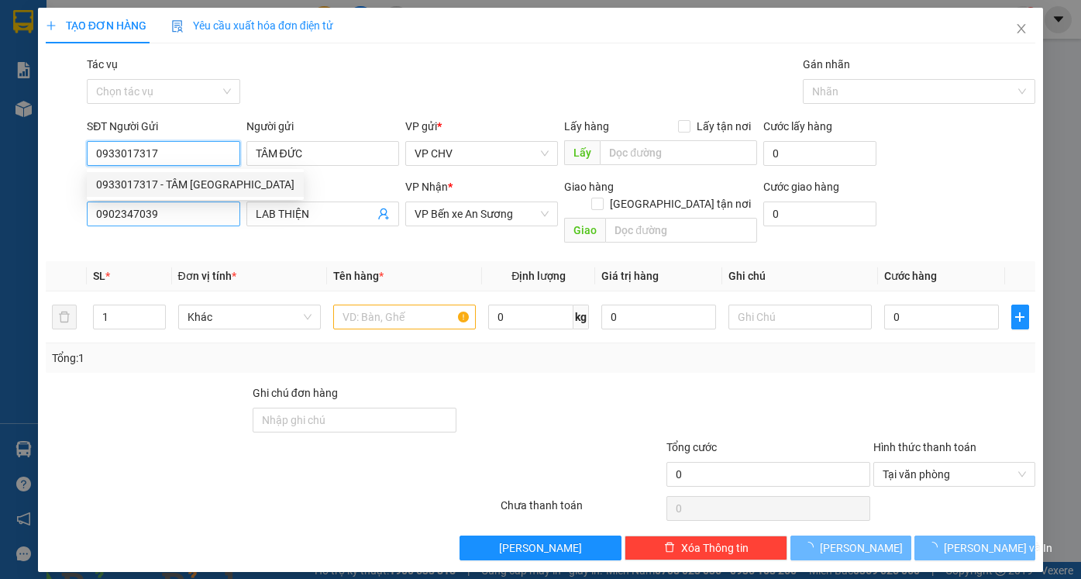
type input "20.000"
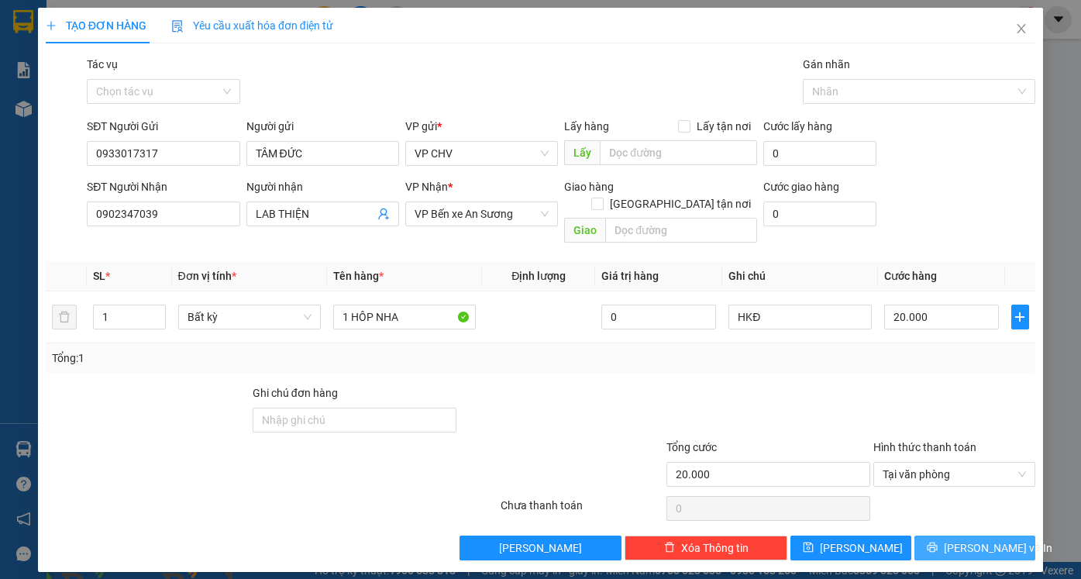
click at [979, 539] on span "[PERSON_NAME] và In" at bounding box center [998, 547] width 108 height 17
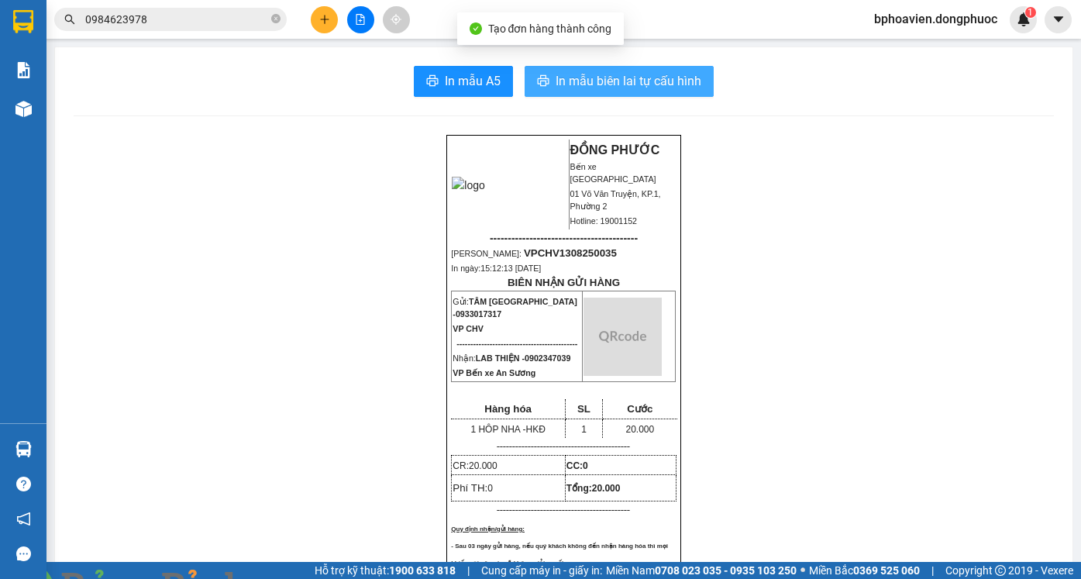
click at [634, 79] on span "In mẫu biên lai tự cấu hình" at bounding box center [629, 80] width 146 height 19
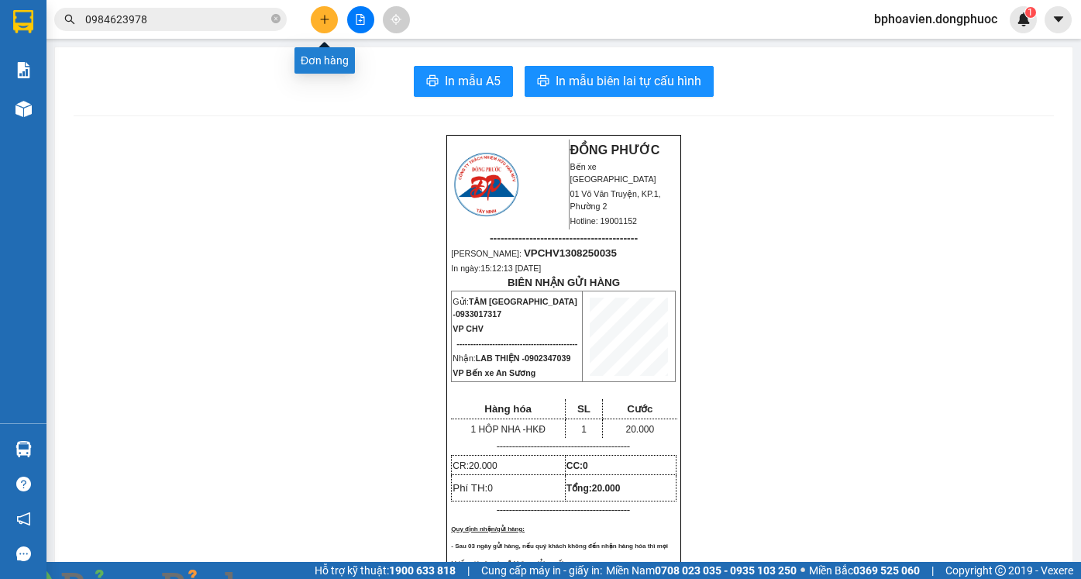
click at [322, 19] on icon "plus" at bounding box center [324, 19] width 11 height 11
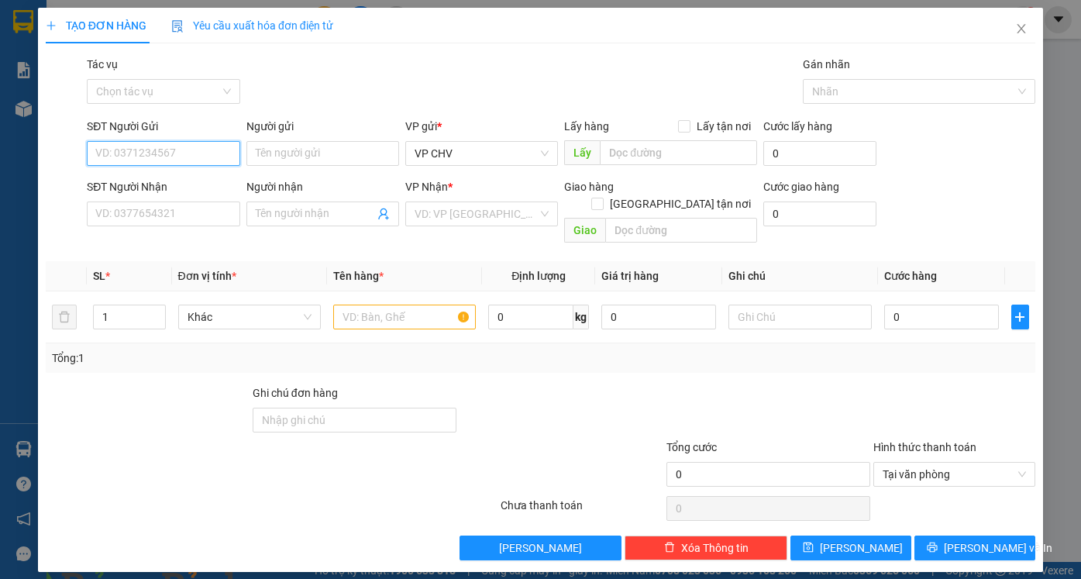
click at [151, 157] on input "SĐT Người Gửi" at bounding box center [163, 153] width 153 height 25
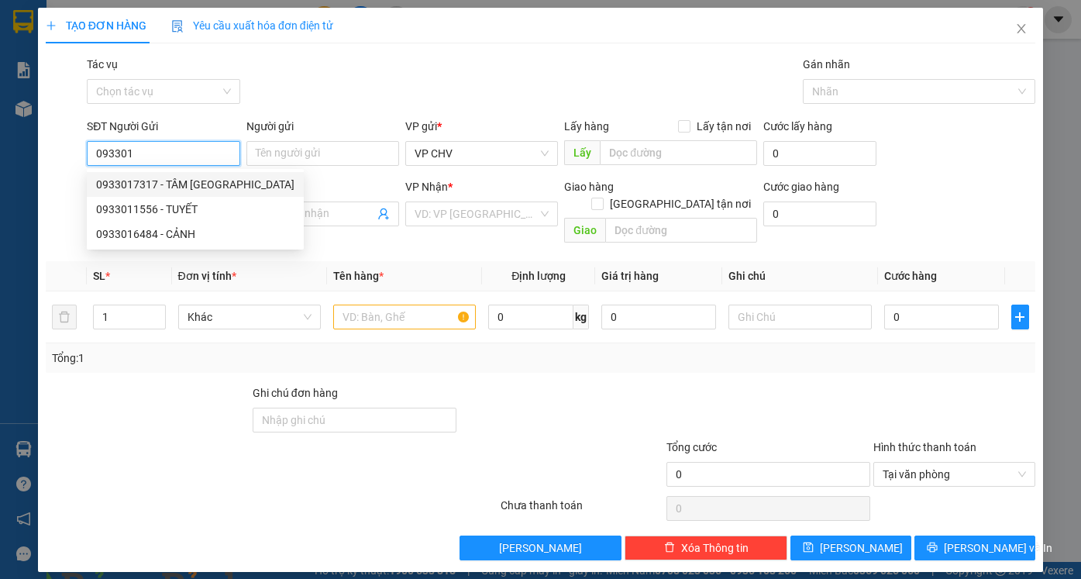
drag, startPoint x: 163, startPoint y: 182, endPoint x: 173, endPoint y: 189, distance: 11.6
click at [165, 182] on div "0933017317 - TÂM ĐỨC" at bounding box center [195, 184] width 198 height 17
type input "0933017317"
type input "TÂM ĐỨC"
type input "0902347039"
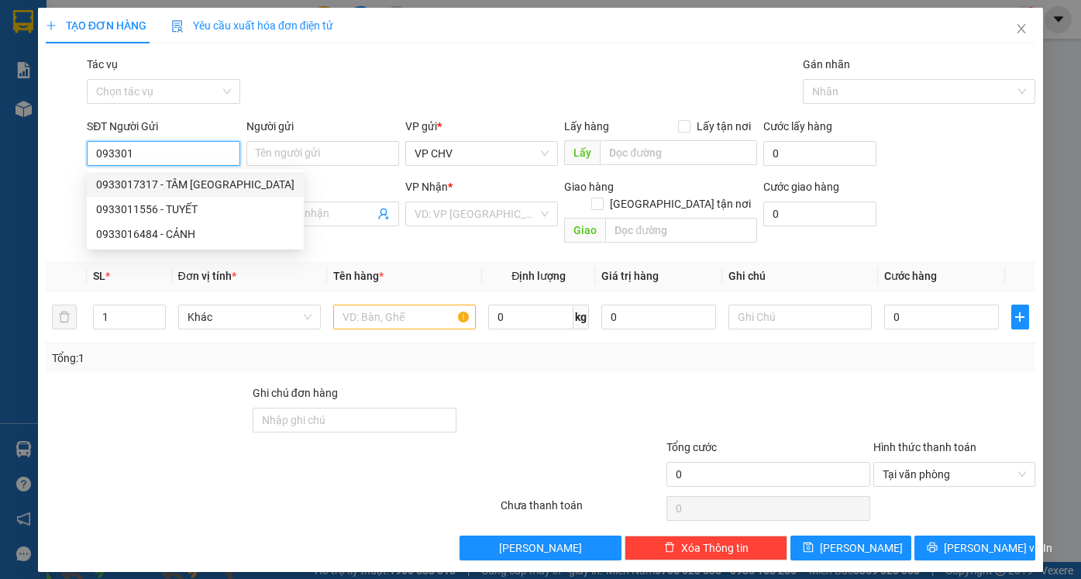
type input "LAB THIỆN"
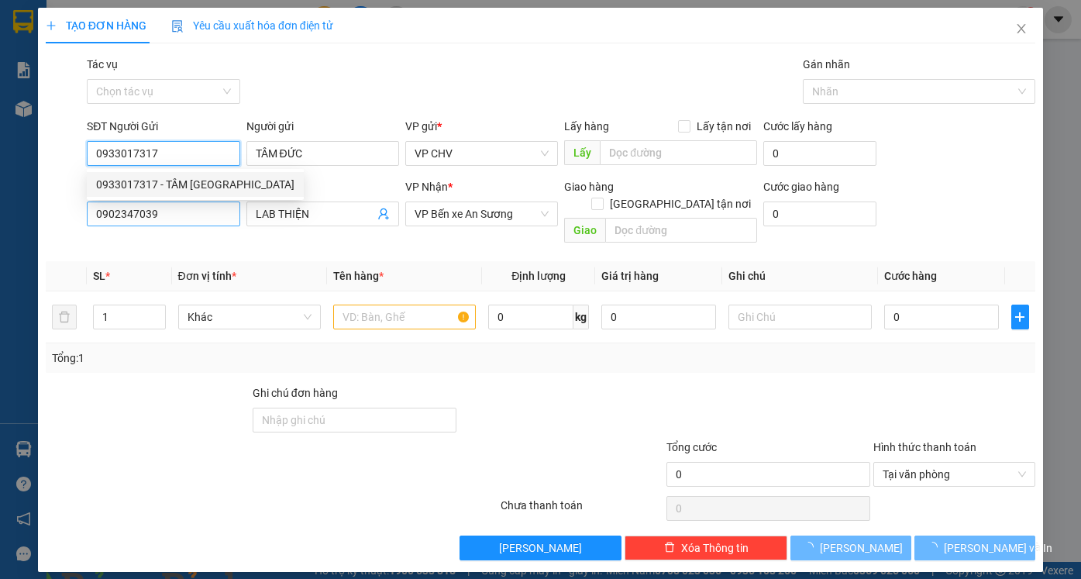
type input "20.000"
type input "0933017317"
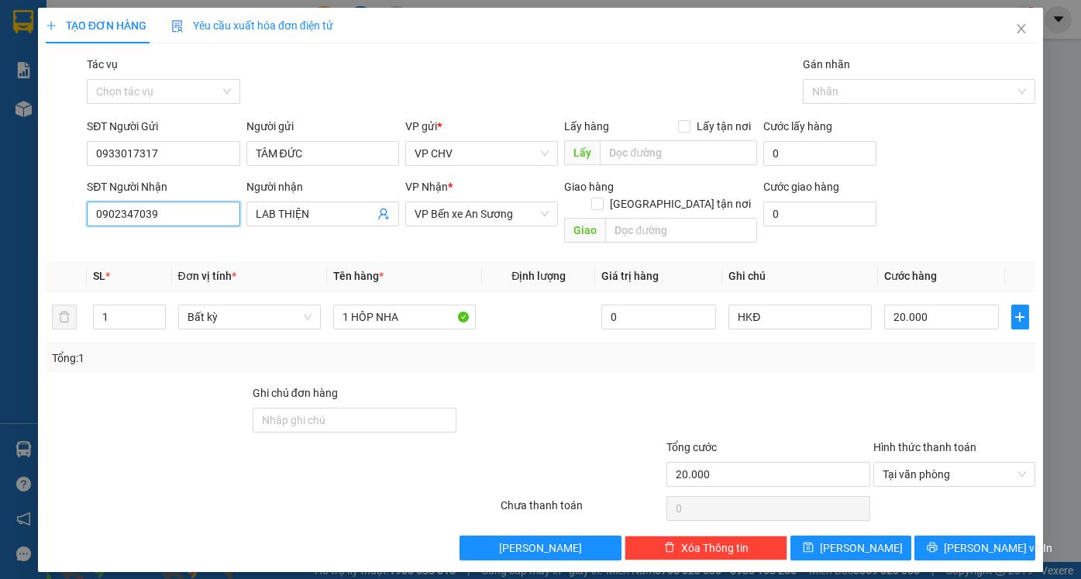
drag, startPoint x: 152, startPoint y: 213, endPoint x: 0, endPoint y: 217, distance: 151.9
click at [0, 218] on div "TẠO ĐƠN HÀNG Yêu cầu xuất hóa đơn điện tử Transit Pickup Surcharge Ids Transit …" at bounding box center [540, 289] width 1081 height 579
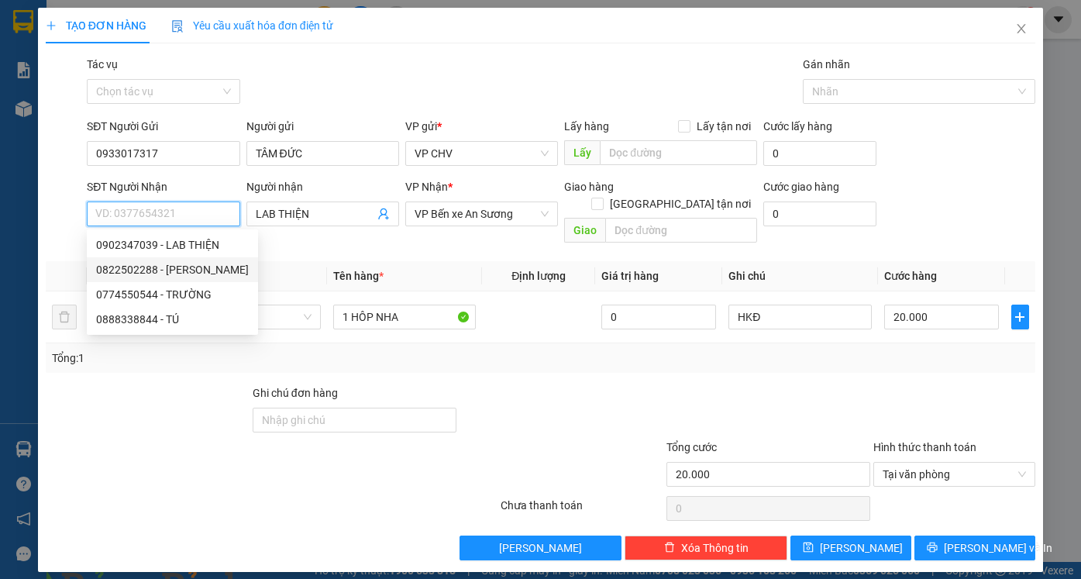
click at [115, 260] on div "0822502288 - MINH QUÂN" at bounding box center [172, 269] width 171 height 25
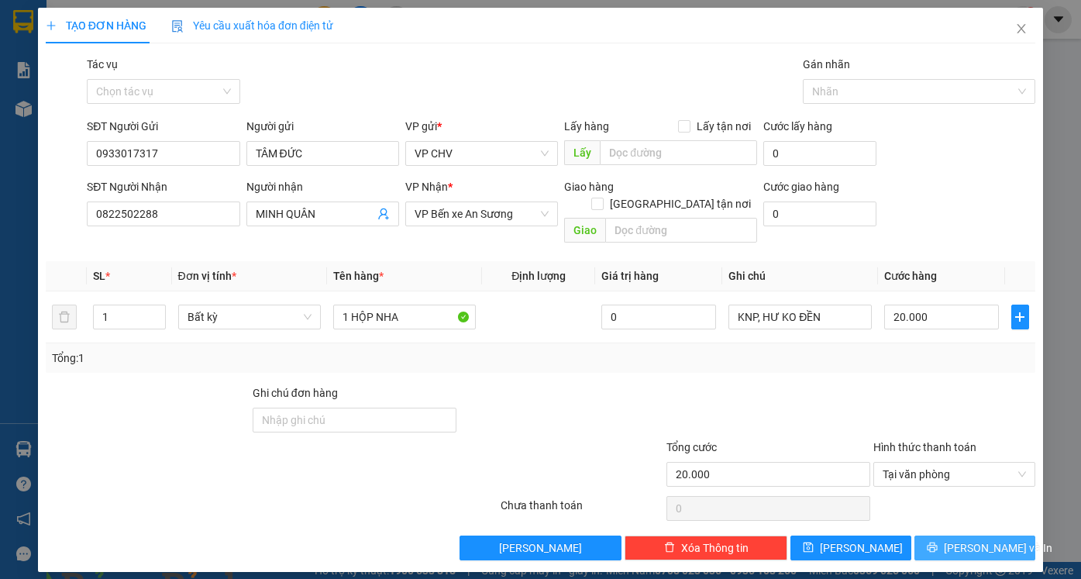
drag, startPoint x: 993, startPoint y: 528, endPoint x: 965, endPoint y: 523, distance: 27.7
click at [993, 539] on span "[PERSON_NAME] và In" at bounding box center [998, 547] width 108 height 17
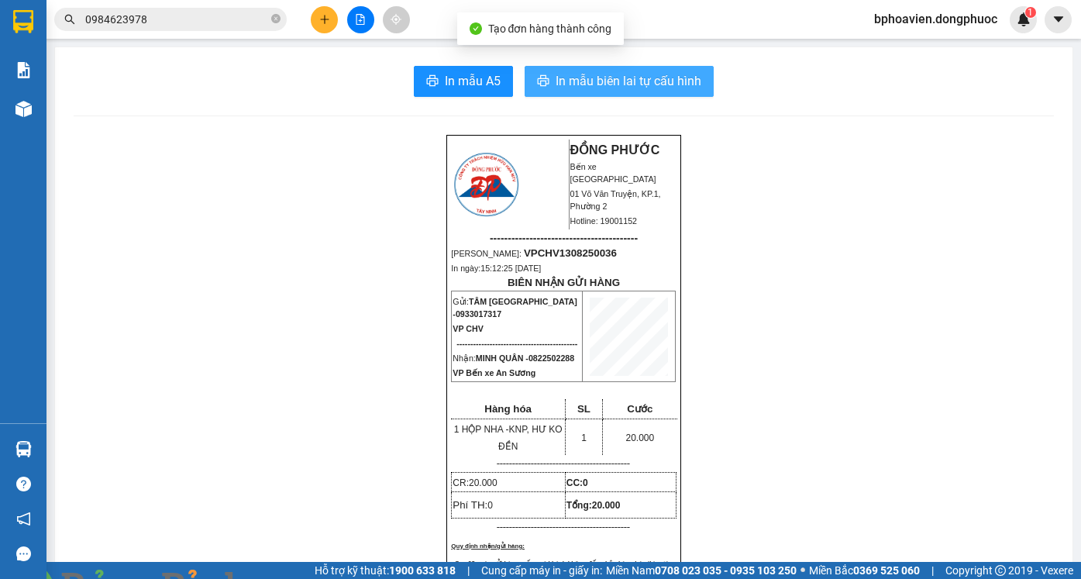
click at [598, 91] on button "In mẫu biên lai tự cấu hình" at bounding box center [619, 81] width 189 height 31
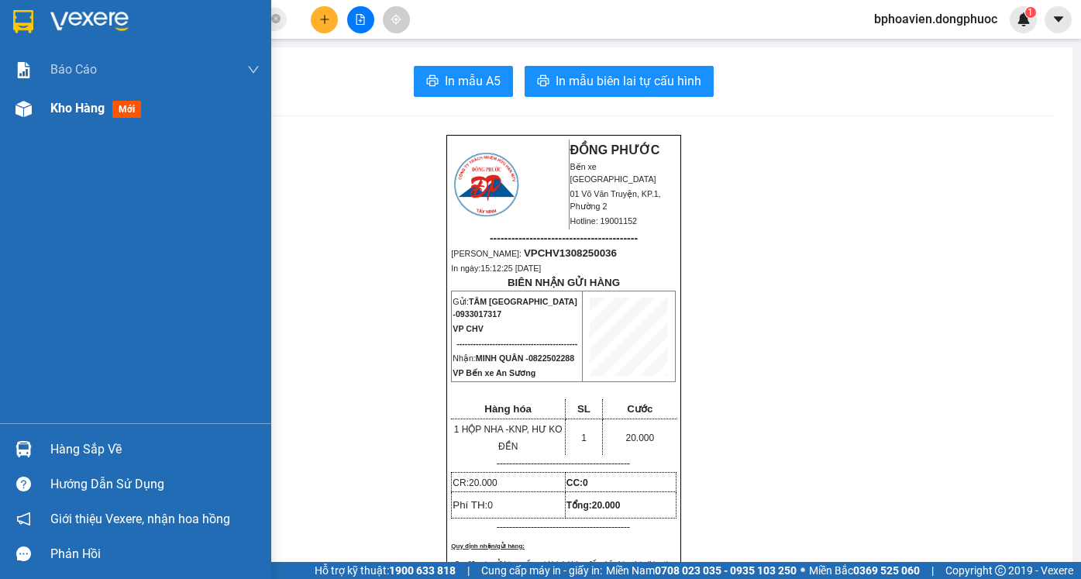
click at [87, 116] on div "Kho hàng mới" at bounding box center [98, 107] width 97 height 19
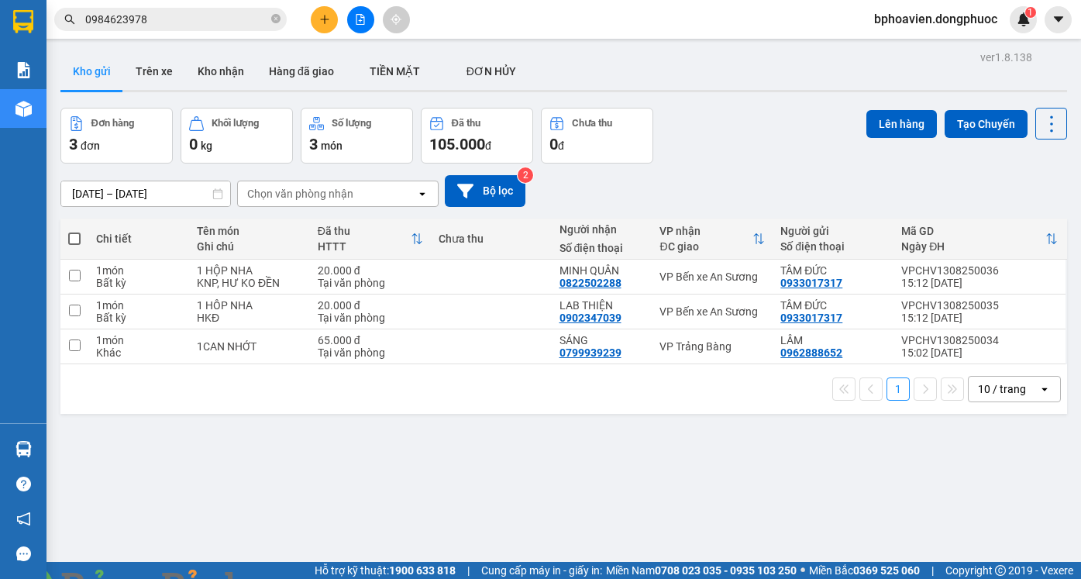
drag, startPoint x: 356, startPoint y: 418, endPoint x: 192, endPoint y: 559, distance: 215.9
click at [354, 423] on div "ver 1.8.138 Kho gửi Trên xe Kho nhận Hàng đã giao TIỀN MẶT ĐƠN HỦY Đơn hàng 3…" at bounding box center [563, 335] width 1019 height 579
drag, startPoint x: 503, startPoint y: 253, endPoint x: 503, endPoint y: 267, distance: 14.7
click at [503, 260] on table "Chi tiết Tên món Ghi chú Đã thu HTTT Chưa thu Người nhận Số điện thoại VP nhận …" at bounding box center [563, 292] width 1007 height 146
drag, startPoint x: 502, startPoint y: 273, endPoint x: 502, endPoint y: 284, distance: 11.6
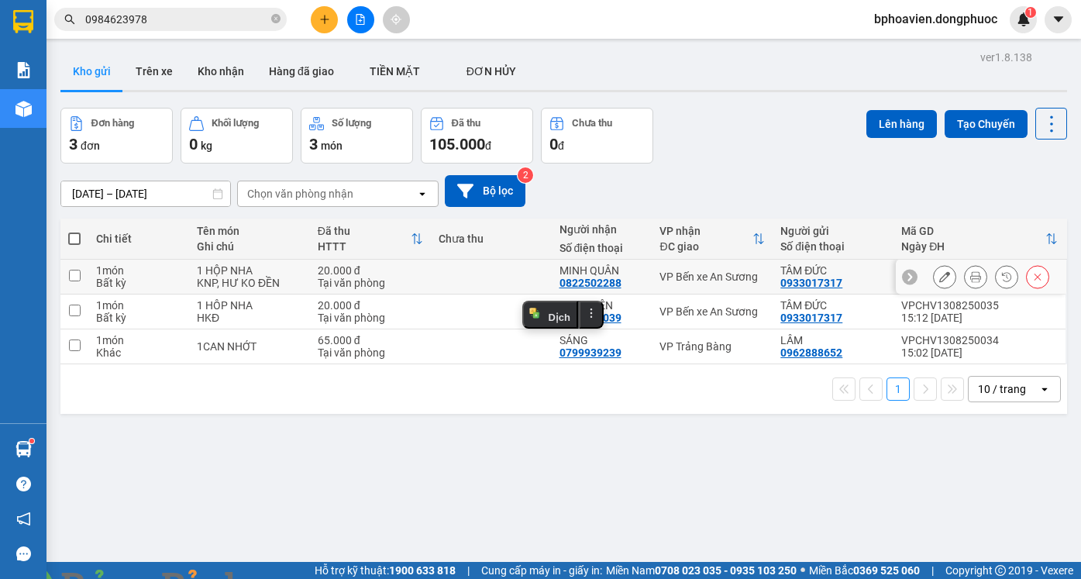
click at [502, 274] on td at bounding box center [491, 277] width 121 height 35
checkbox input "true"
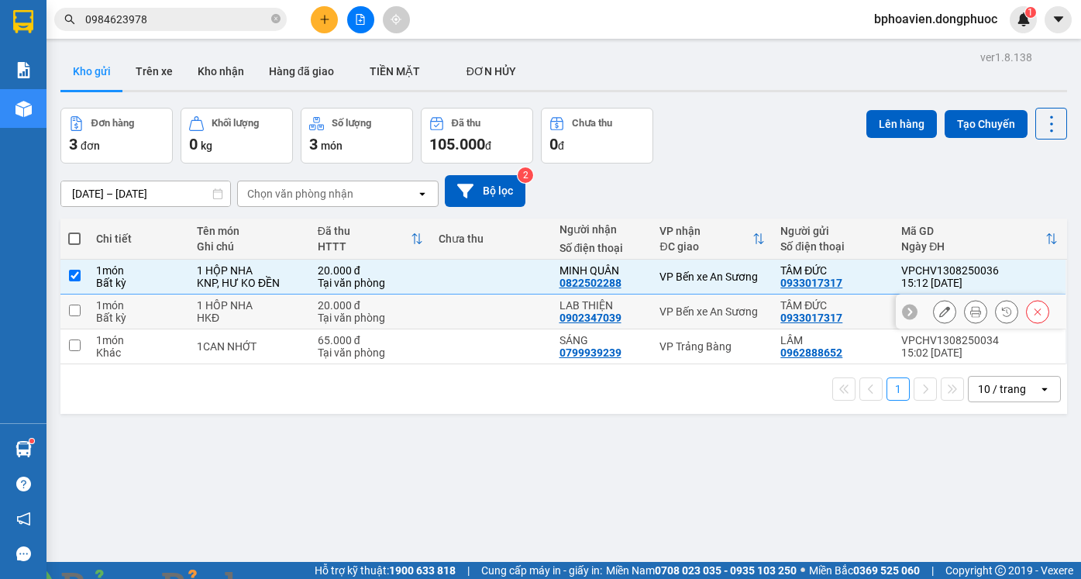
click at [500, 305] on td at bounding box center [491, 311] width 121 height 35
checkbox input "true"
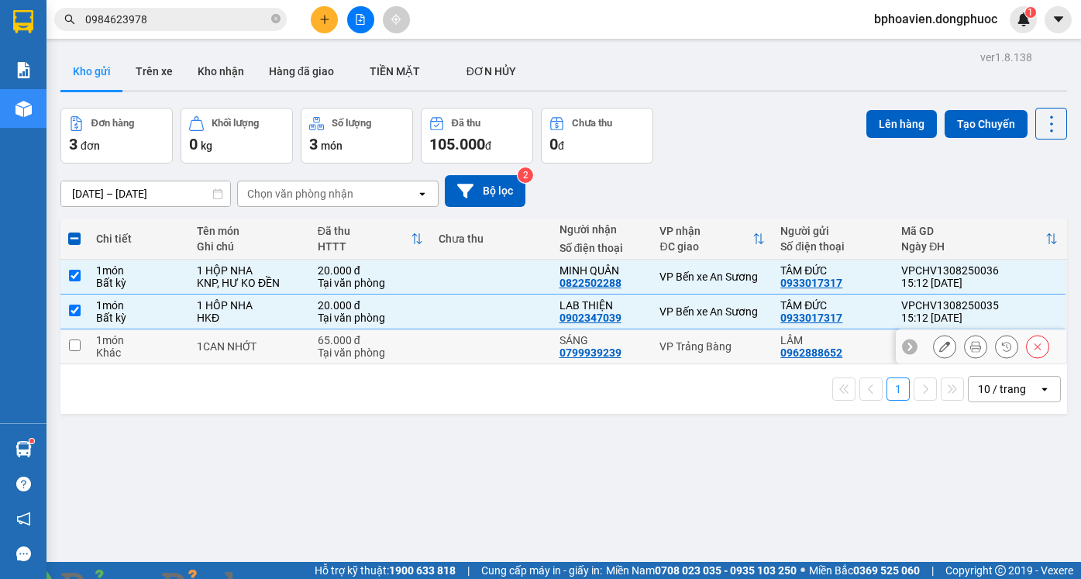
click at [500, 338] on td at bounding box center [491, 346] width 121 height 35
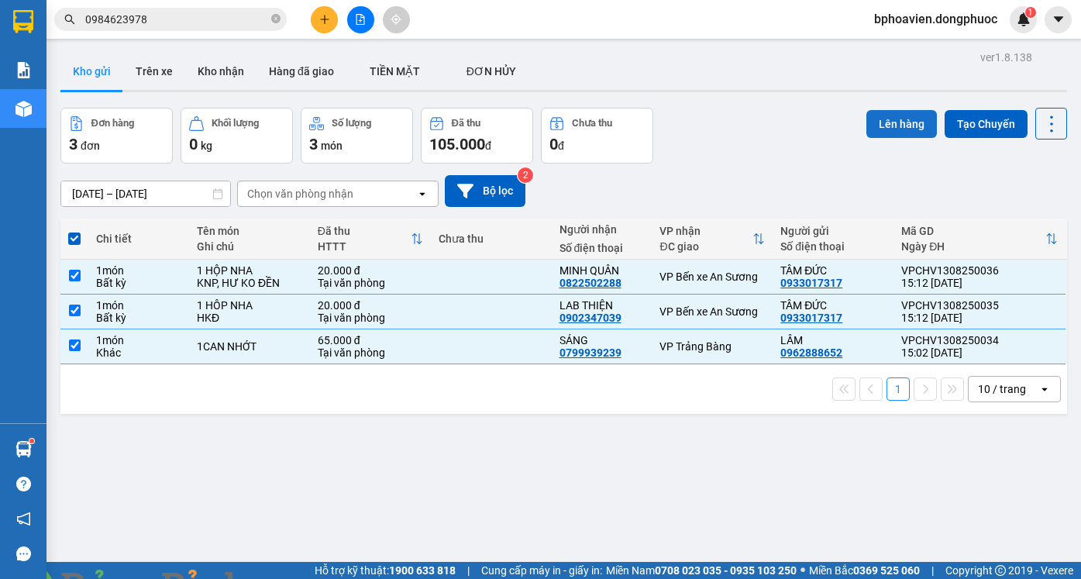
click at [892, 132] on button "Lên hàng" at bounding box center [901, 124] width 71 height 28
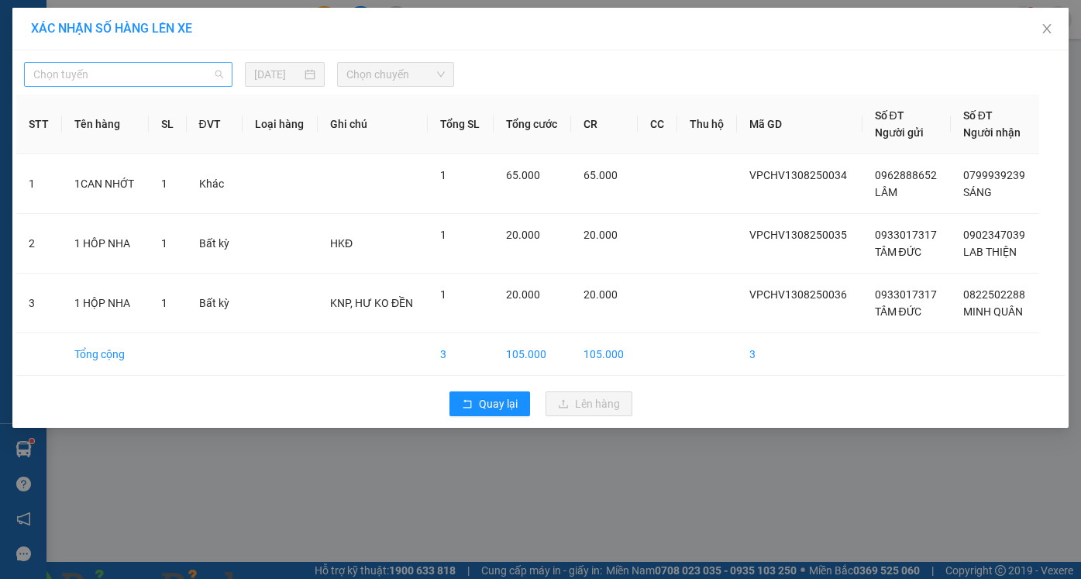
click at [81, 71] on span "Chọn tuyến" at bounding box center [128, 74] width 190 height 23
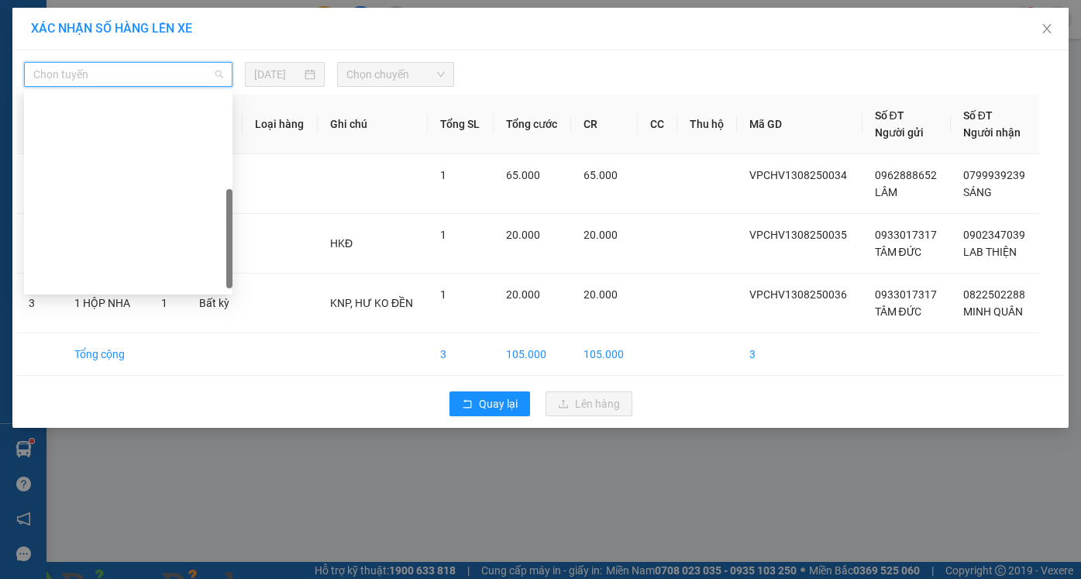
click at [137, 320] on div "Cửa Hòa Viện - An Sương" at bounding box center [128, 328] width 190 height 17
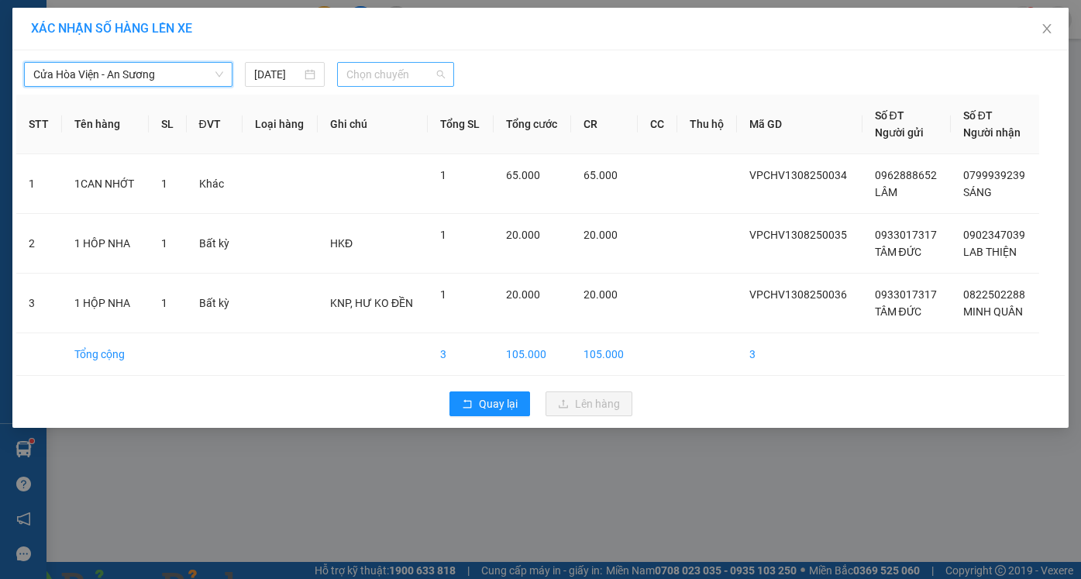
click at [355, 71] on span "Chọn chuyến" at bounding box center [395, 74] width 98 height 23
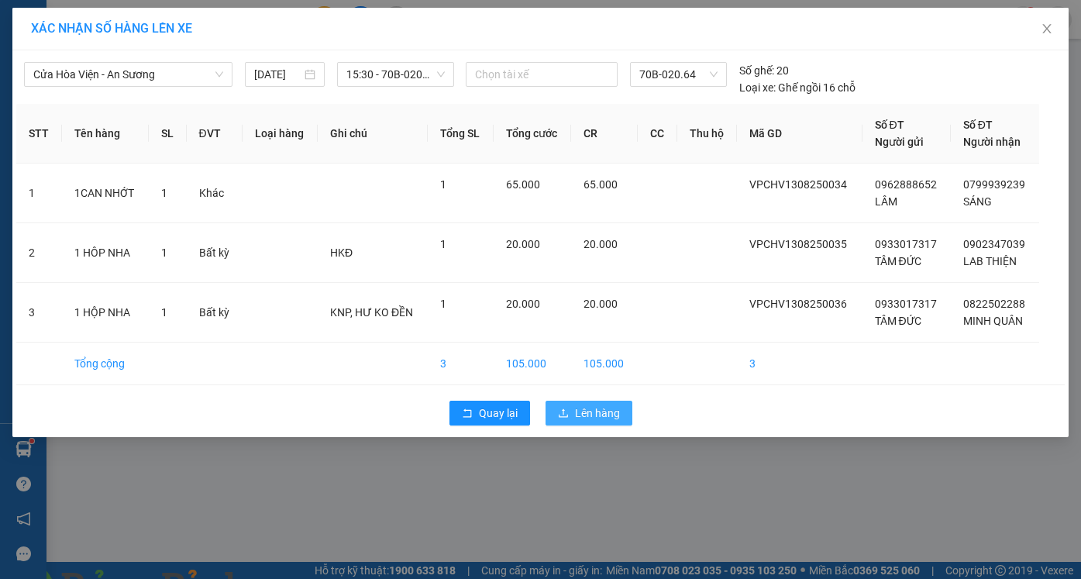
click at [594, 411] on span "Lên hàng" at bounding box center [597, 412] width 45 height 17
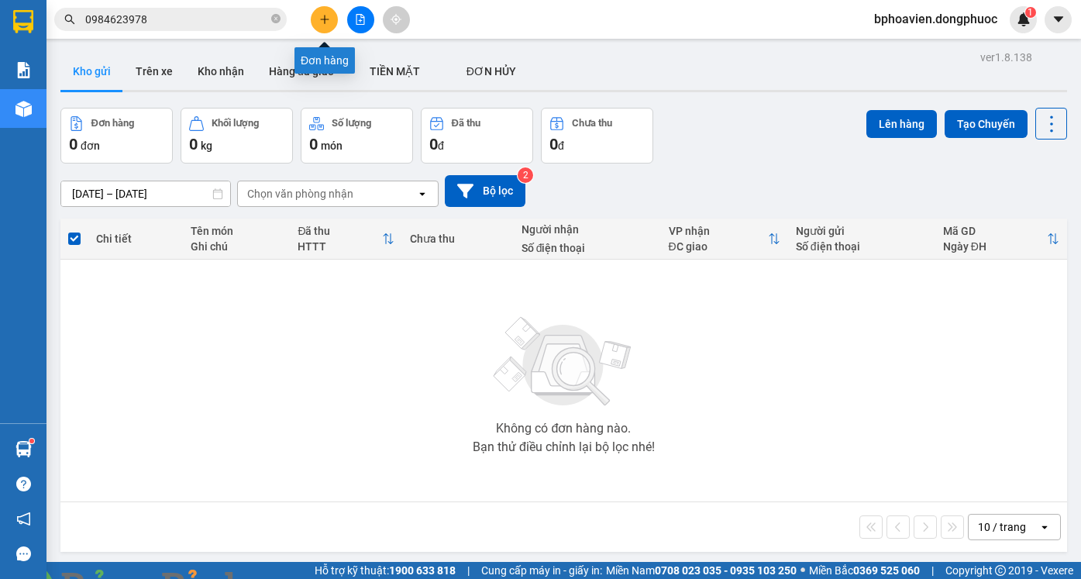
click at [329, 24] on icon "plus" at bounding box center [324, 19] width 11 height 11
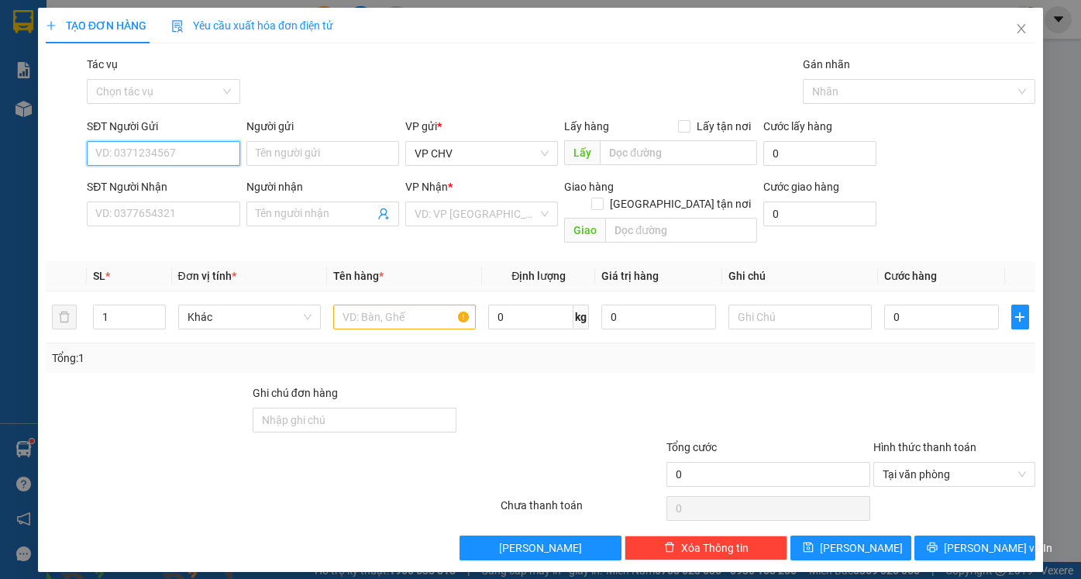
click at [135, 151] on input "SĐT Người Gửi" at bounding box center [163, 153] width 153 height 25
click at [168, 185] on div "0975747273 - QUỐC [GEOGRAPHIC_DATA]" at bounding box center [199, 184] width 206 height 17
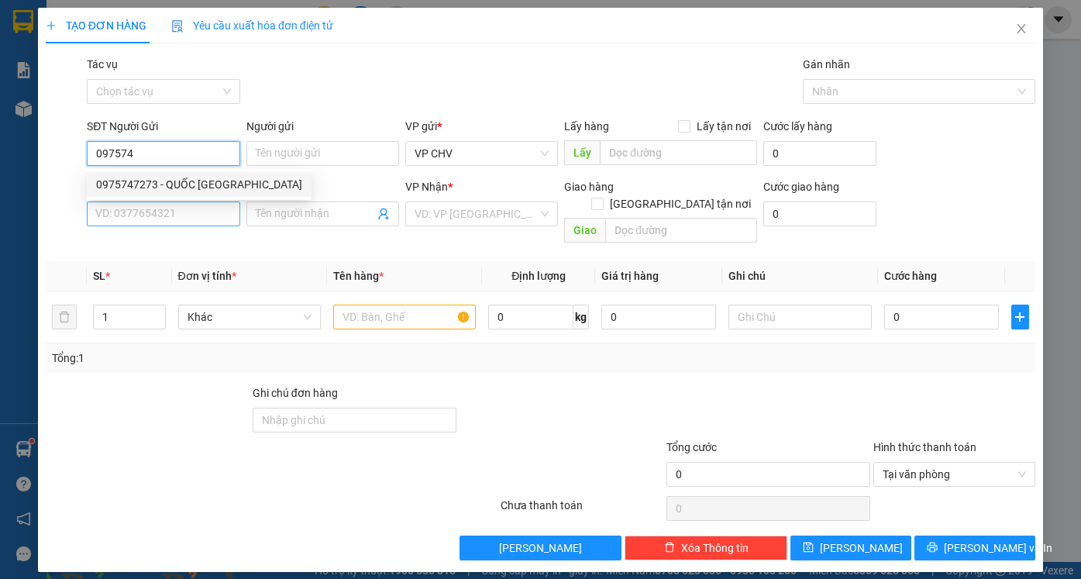
type input "0975747273"
type input "QUỐC ANH"
type input "0707190303"
type input "HẢI ĐẠI"
type input "20.000"
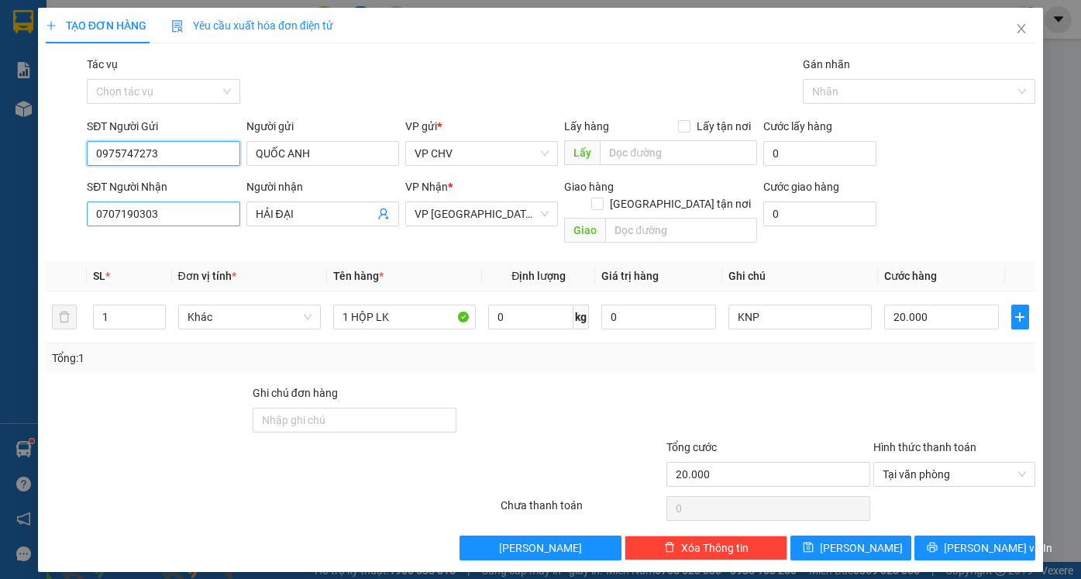
type input "0975747273"
drag, startPoint x: 181, startPoint y: 212, endPoint x: 18, endPoint y: 205, distance: 163.6
click at [25, 211] on div "TẠO ĐƠN HÀNG Yêu cầu xuất hóa đơn điện tử Transit Pickup Surcharge Ids Transit …" at bounding box center [540, 289] width 1081 height 579
type input "077708"
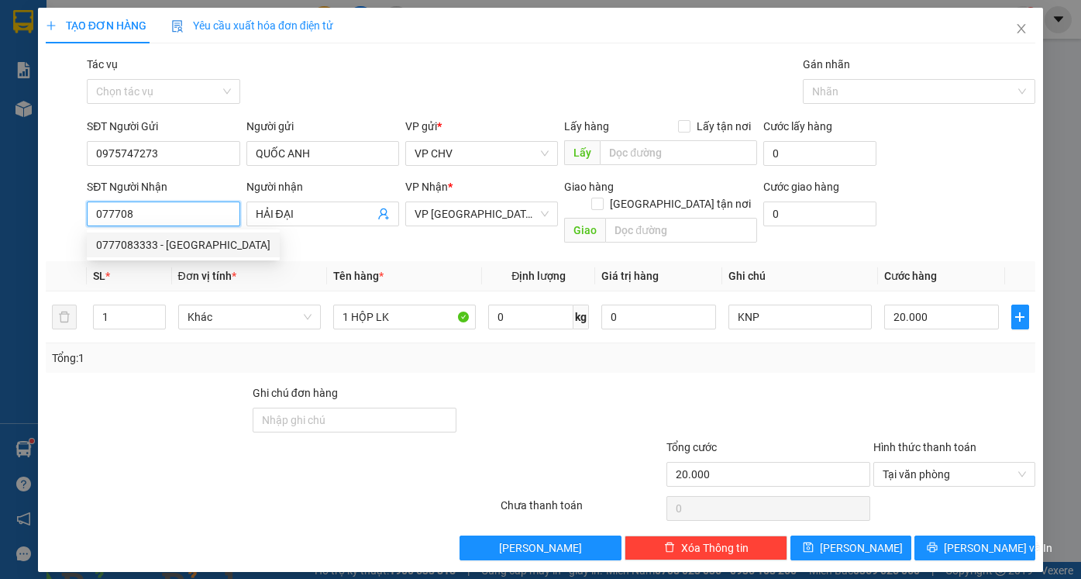
drag, startPoint x: 170, startPoint y: 246, endPoint x: 184, endPoint y: 263, distance: 22.0
click at [170, 247] on div "0777083333 - HỮU THỌ" at bounding box center [183, 244] width 174 height 17
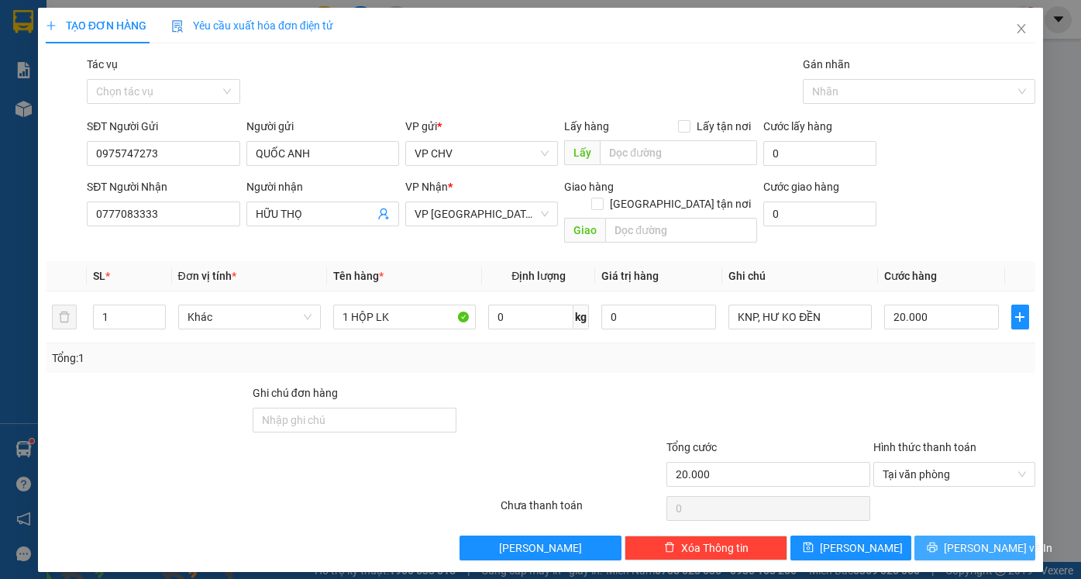
click at [966, 539] on span "[PERSON_NAME] và In" at bounding box center [998, 547] width 108 height 17
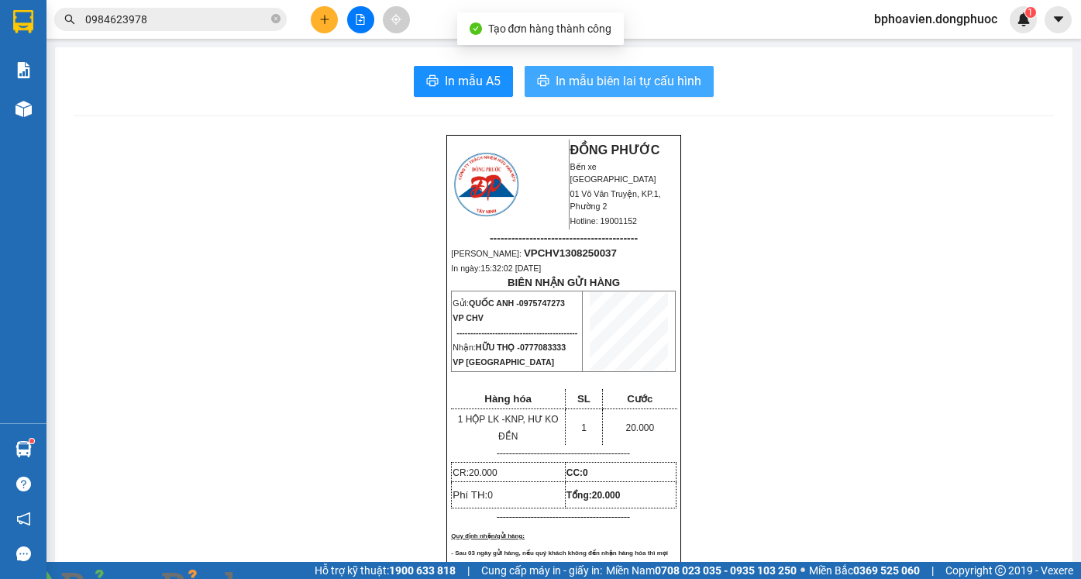
click at [565, 89] on span "In mẫu biên lai tự cấu hình" at bounding box center [629, 80] width 146 height 19
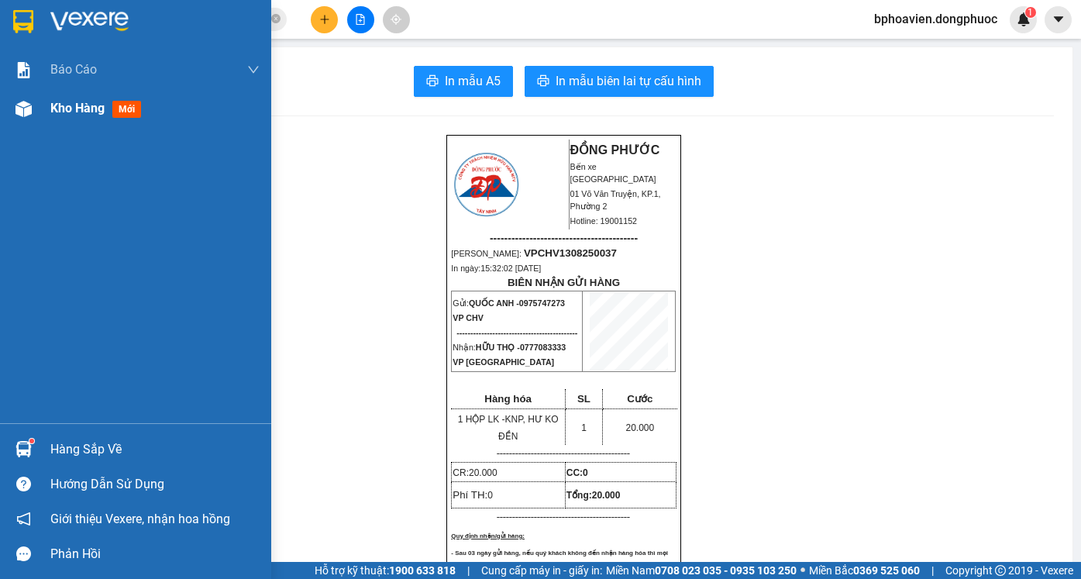
click at [83, 112] on span "Kho hàng" at bounding box center [77, 108] width 54 height 15
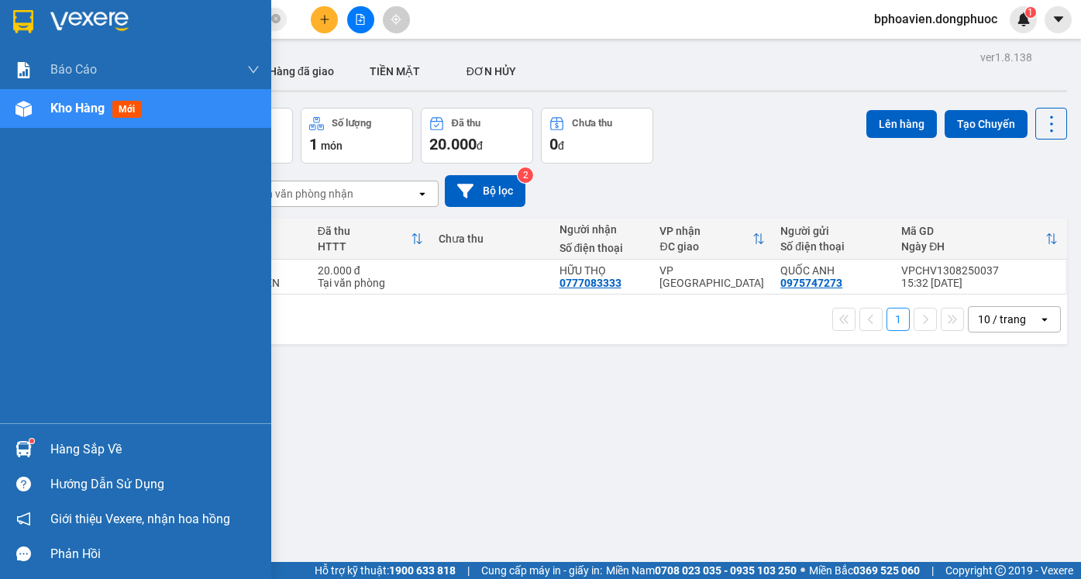
click at [85, 450] on div "Hàng sắp về" at bounding box center [154, 449] width 209 height 23
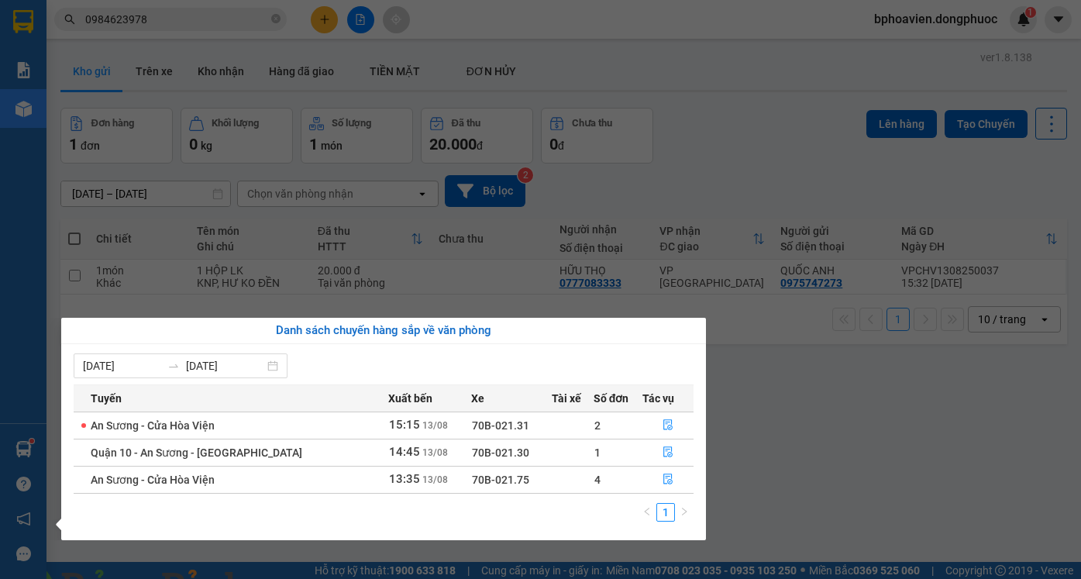
click at [762, 468] on section "Kết quả tìm kiếm ( 3 ) Bộ lọc Mã ĐH Trạng thái Món hàng Tổng cước Chưa cước Nhã…" at bounding box center [540, 289] width 1081 height 579
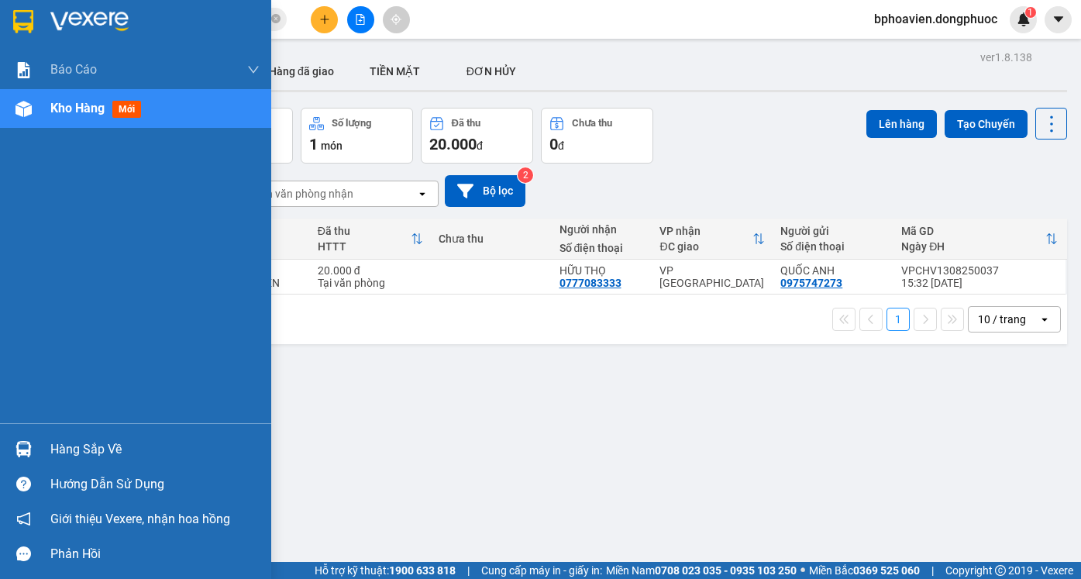
click at [58, 442] on div "Hàng sắp về" at bounding box center [154, 449] width 209 height 23
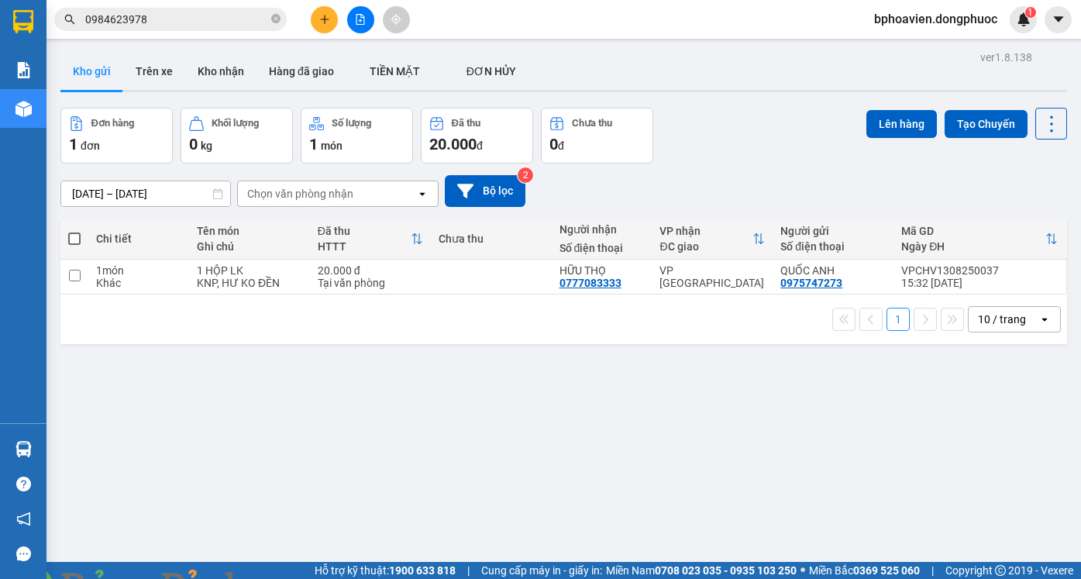
click at [753, 453] on section "Kết quả tìm kiếm ( 3 ) Bộ lọc Mã ĐH Trạng thái Món hàng Tổng cước Chưa cước Nhã…" at bounding box center [540, 289] width 1081 height 579
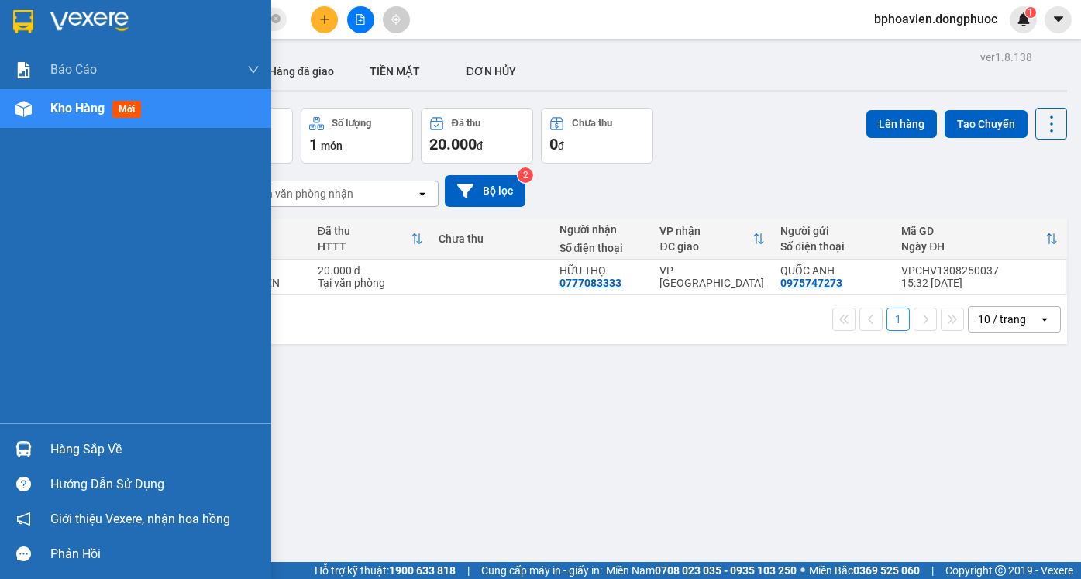
click at [50, 449] on div "Hàng sắp về" at bounding box center [135, 449] width 271 height 35
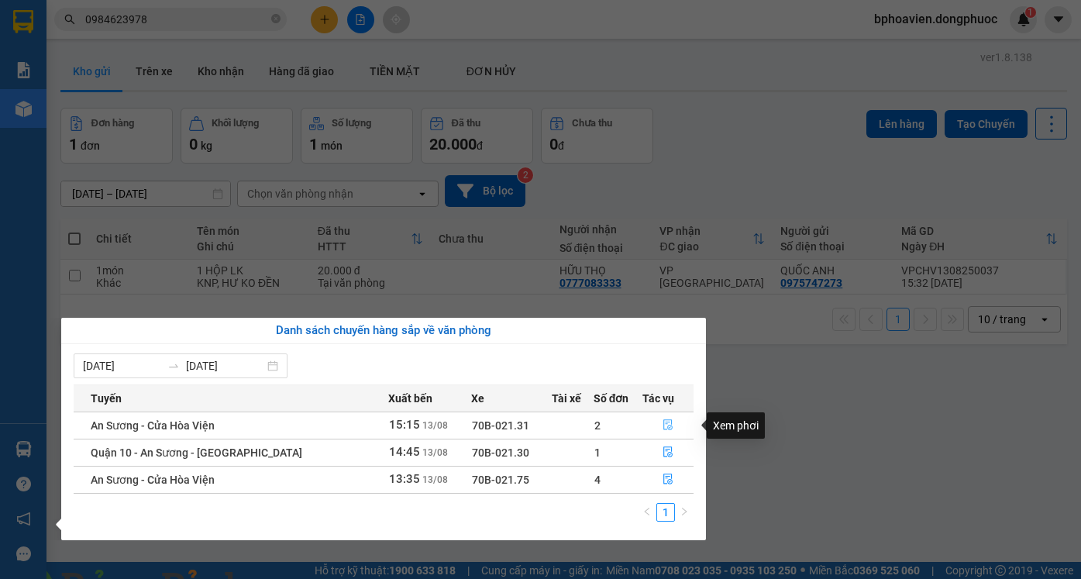
click at [662, 423] on icon "file-done" at bounding box center [667, 424] width 11 height 11
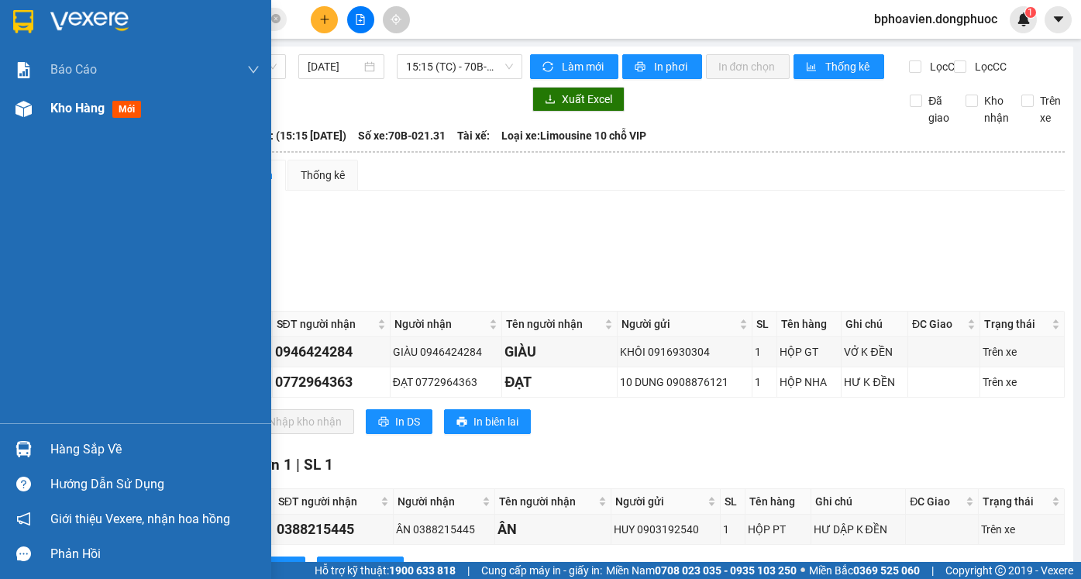
click at [69, 115] on span "Kho hàng" at bounding box center [77, 108] width 54 height 15
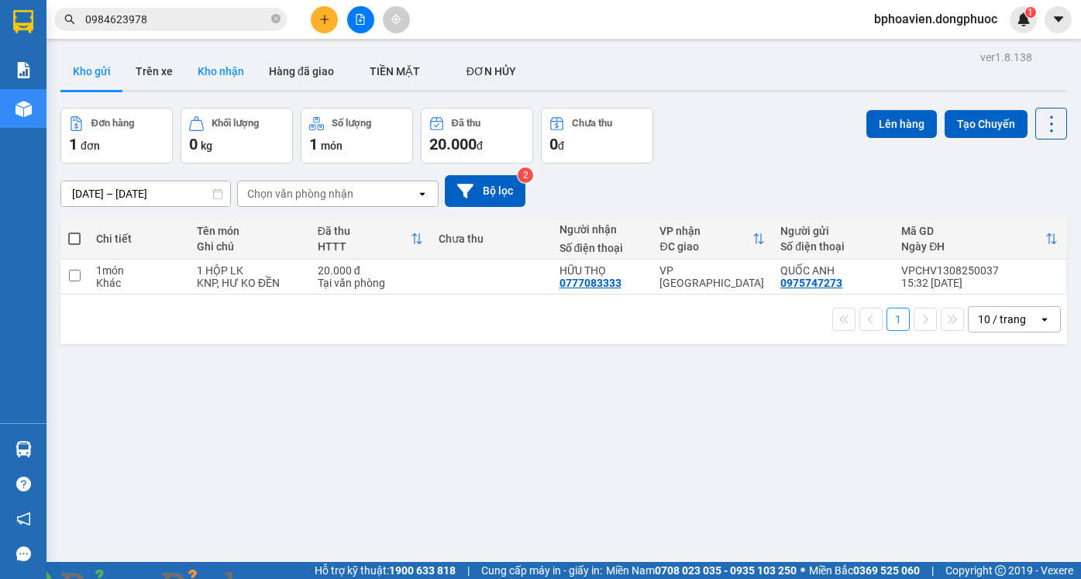
click at [205, 73] on button "Kho nhận" at bounding box center [220, 71] width 71 height 37
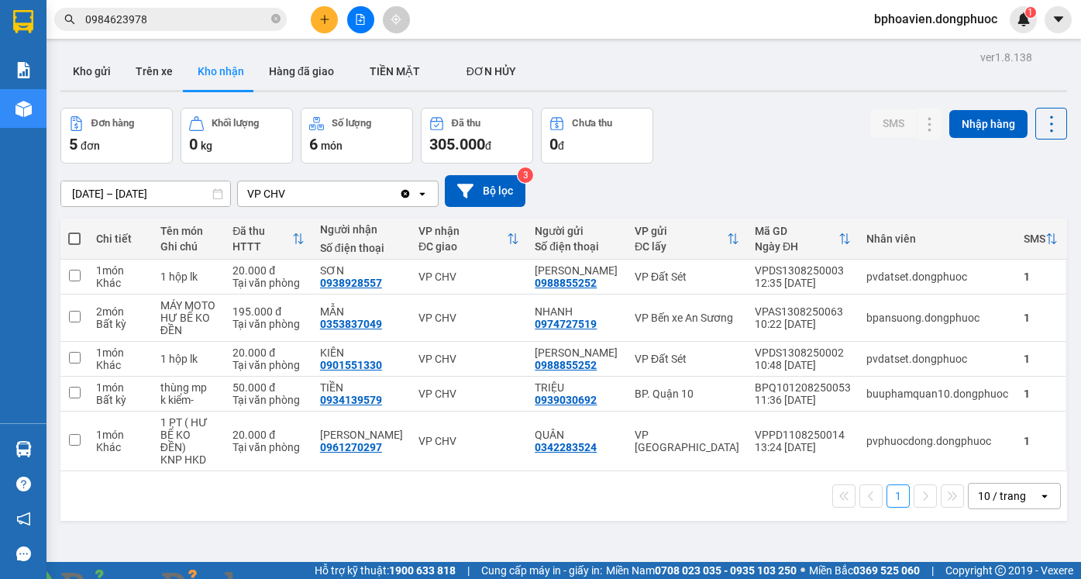
drag, startPoint x: 74, startPoint y: 64, endPoint x: 250, endPoint y: 42, distance: 176.5
click at [76, 64] on button "Kho gửi" at bounding box center [91, 71] width 63 height 37
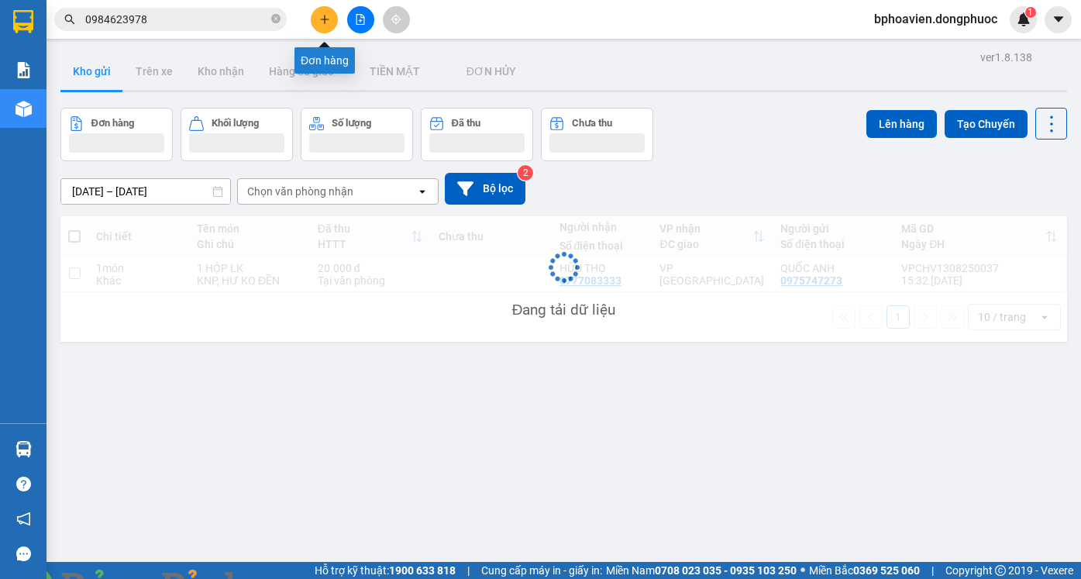
click at [322, 22] on icon "plus" at bounding box center [324, 19] width 11 height 11
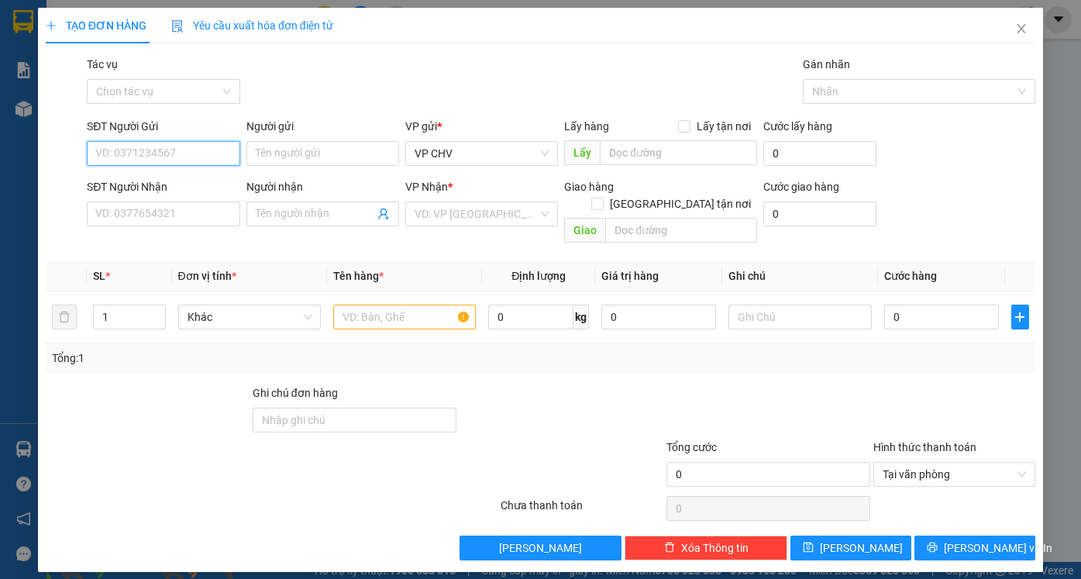
click at [174, 143] on input "SĐT Người Gửi" at bounding box center [163, 153] width 153 height 25
click at [184, 187] on div "0975747273 - QUỐC [GEOGRAPHIC_DATA]" at bounding box center [199, 184] width 206 height 17
type input "0975747273"
type input "QUỐC ANH"
type input "0777083333"
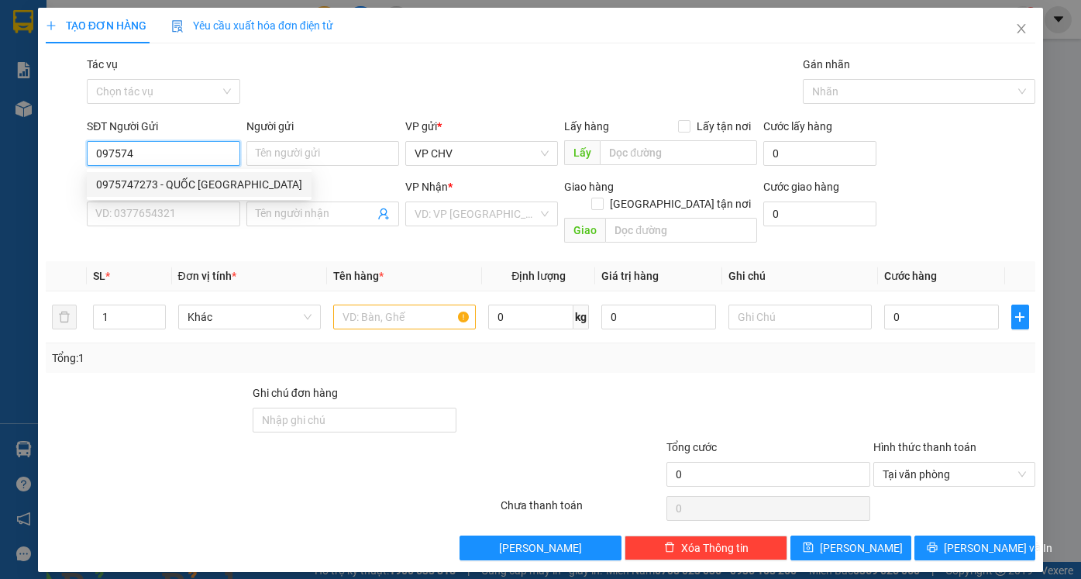
type input "HỮU THỌ"
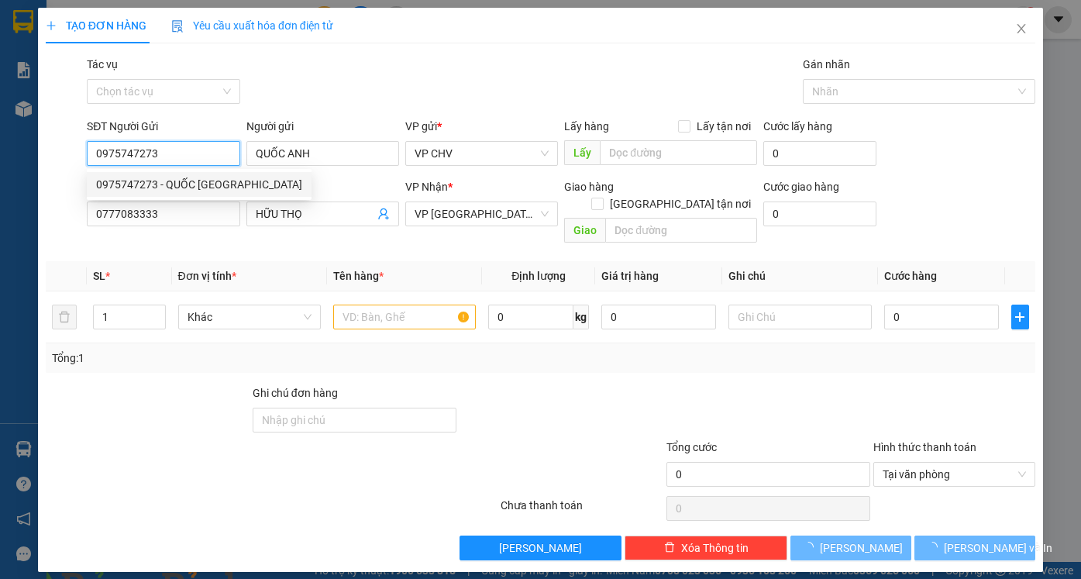
type input "20.000"
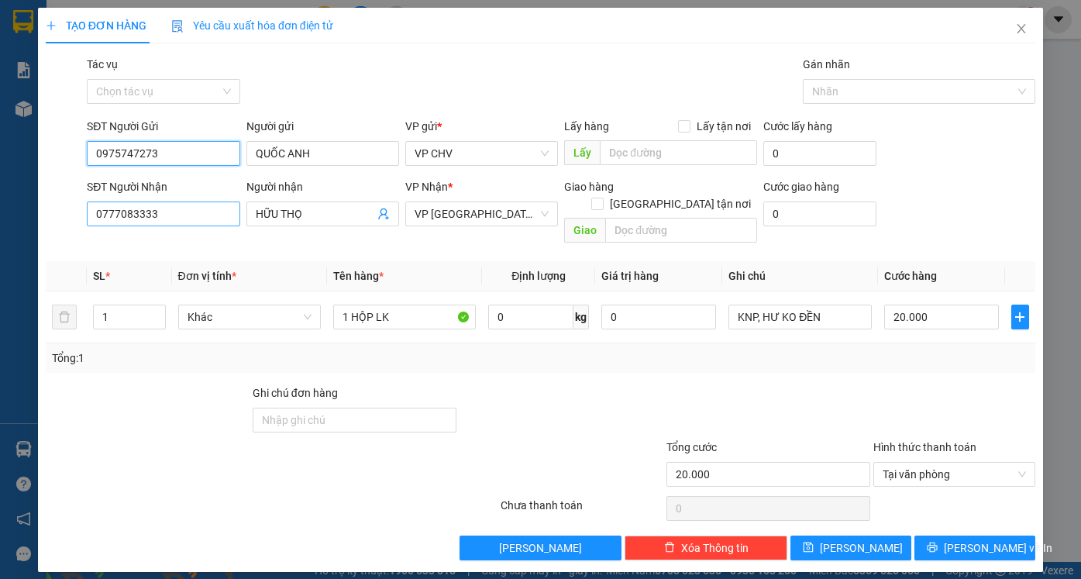
type input "0975747273"
drag, startPoint x: 179, startPoint y: 215, endPoint x: 52, endPoint y: 188, distance: 130.1
click at [52, 188] on div "SĐT Người Nhận 0777083333 Người nhận HỮU THỌ VP Nhận * VP Phước Đông Giao hàng …" at bounding box center [540, 213] width 993 height 71
type input "09095"
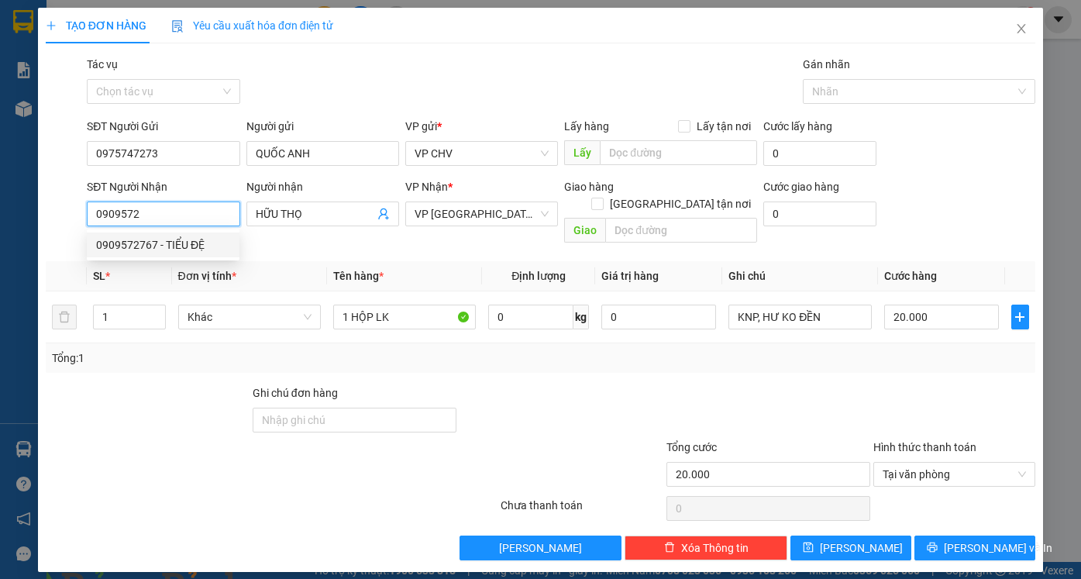
click at [158, 243] on div "0909572767 - TIỂU ĐỆ" at bounding box center [163, 244] width 134 height 17
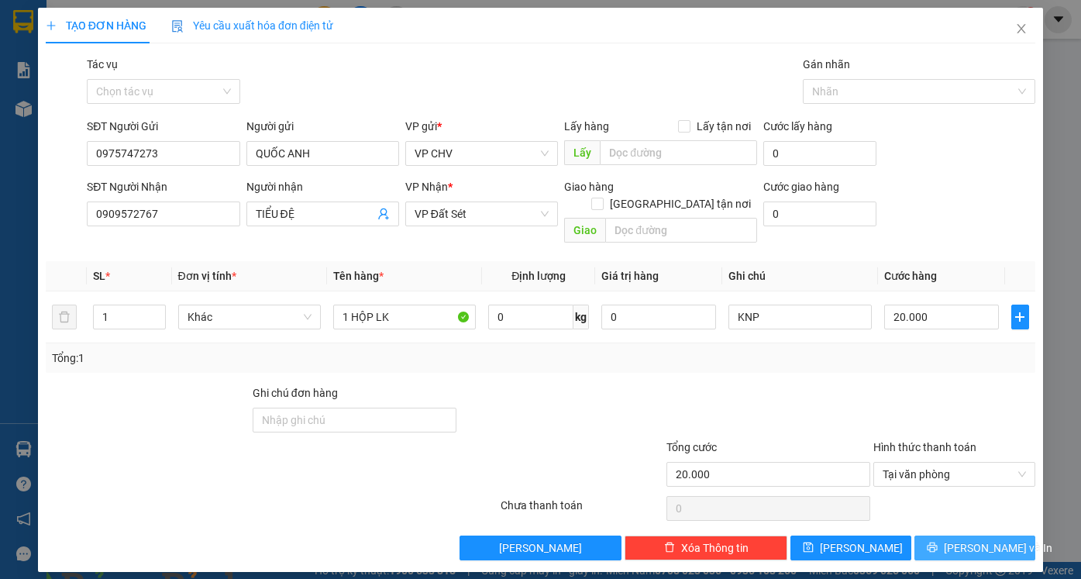
drag, startPoint x: 975, startPoint y: 518, endPoint x: 511, endPoint y: 135, distance: 601.5
click at [975, 535] on button "[PERSON_NAME] và In" at bounding box center [974, 547] width 121 height 25
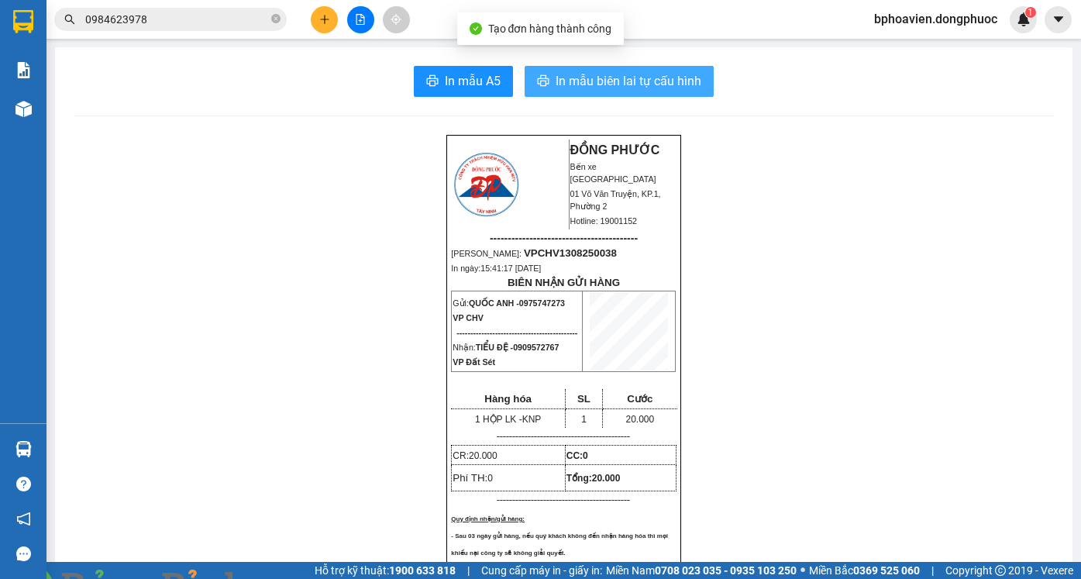
click at [596, 83] on span "In mẫu biên lai tự cấu hình" at bounding box center [629, 80] width 146 height 19
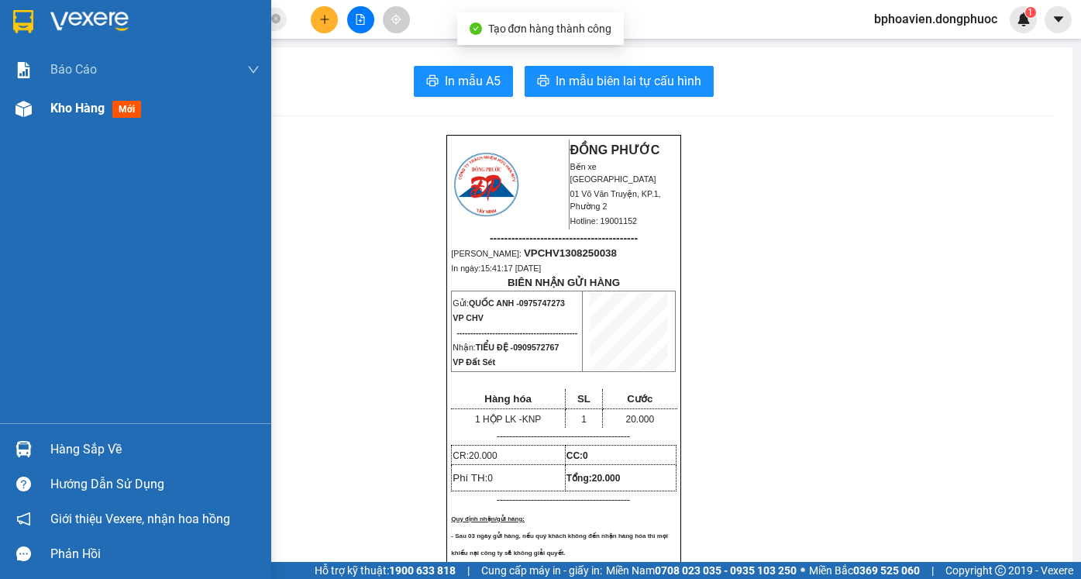
click at [71, 110] on span "Kho hàng" at bounding box center [77, 108] width 54 height 15
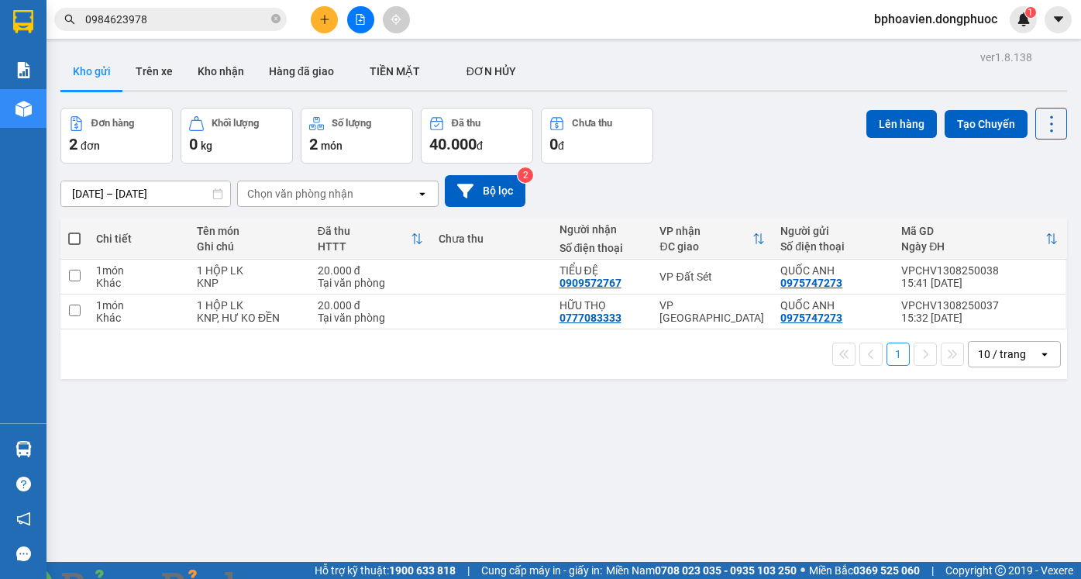
click at [426, 414] on div "ver 1.8.138 Kho gửi Trên xe Kho nhận Hàng đã giao TIỀN MẶT ĐƠN HỦY Đơn hàng 2…" at bounding box center [563, 335] width 1019 height 579
click at [209, 71] on button "Kho nhận" at bounding box center [220, 71] width 71 height 37
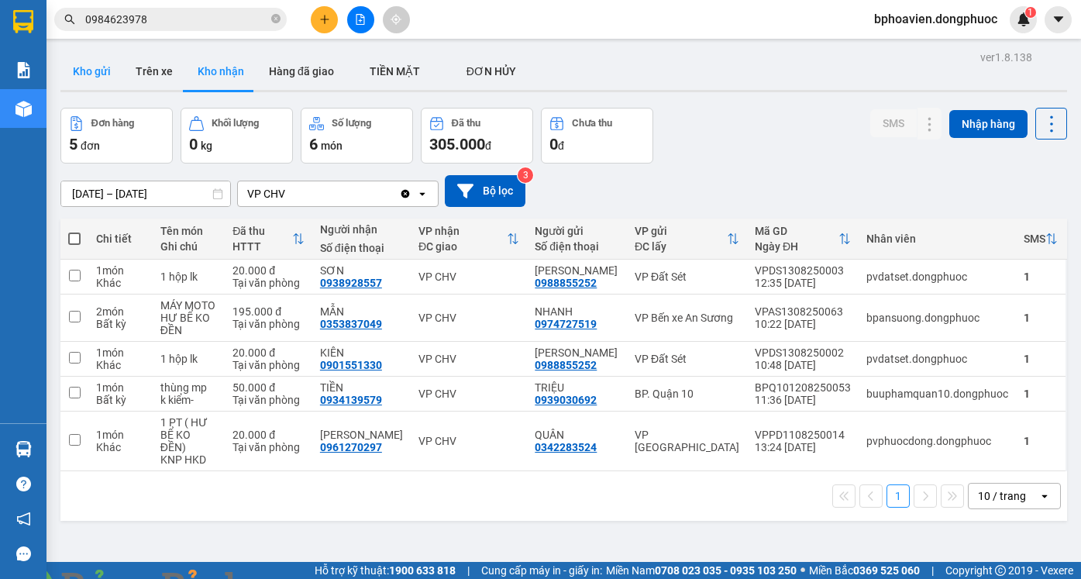
click at [87, 59] on button "Kho gửi" at bounding box center [91, 71] width 63 height 37
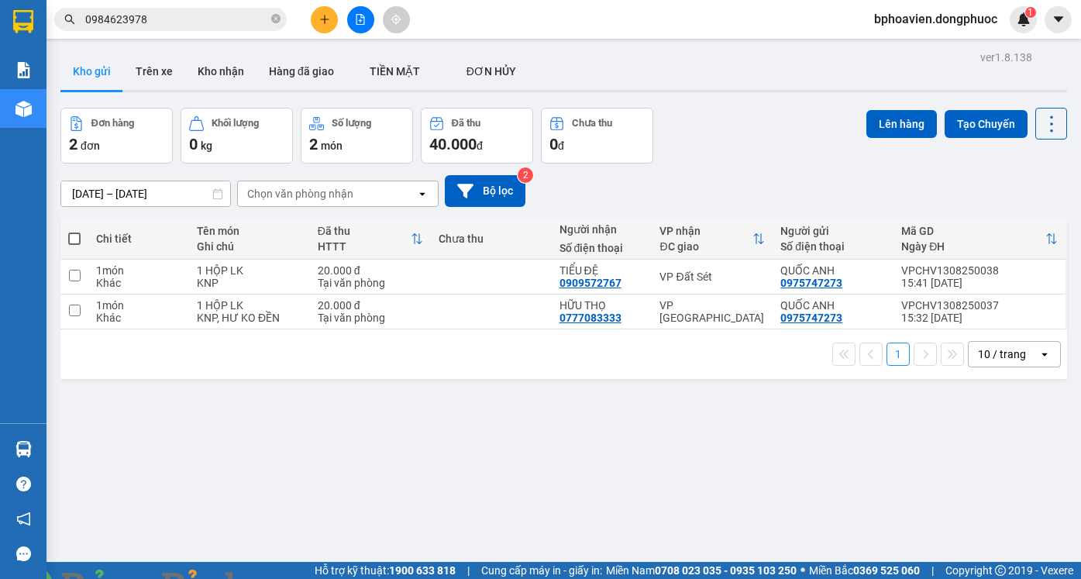
click at [456, 501] on div "ver 1.8.138 Kho gửi Trên xe Kho nhận Hàng đã giao TIỀN MẶT ĐƠN HỦY Đơn hàng 2…" at bounding box center [563, 335] width 1019 height 579
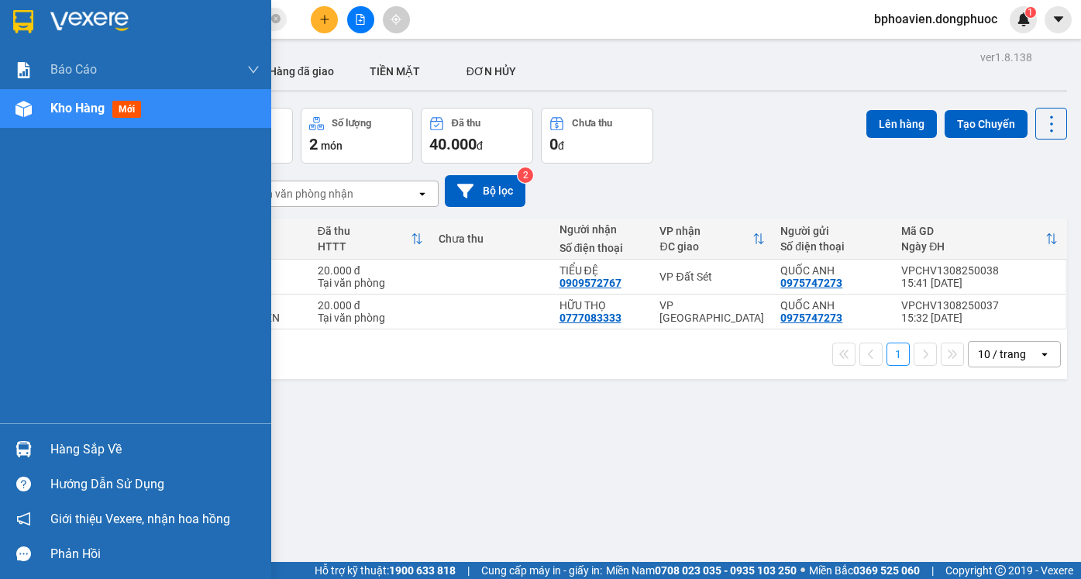
click at [69, 448] on div "Hàng sắp về" at bounding box center [154, 449] width 209 height 23
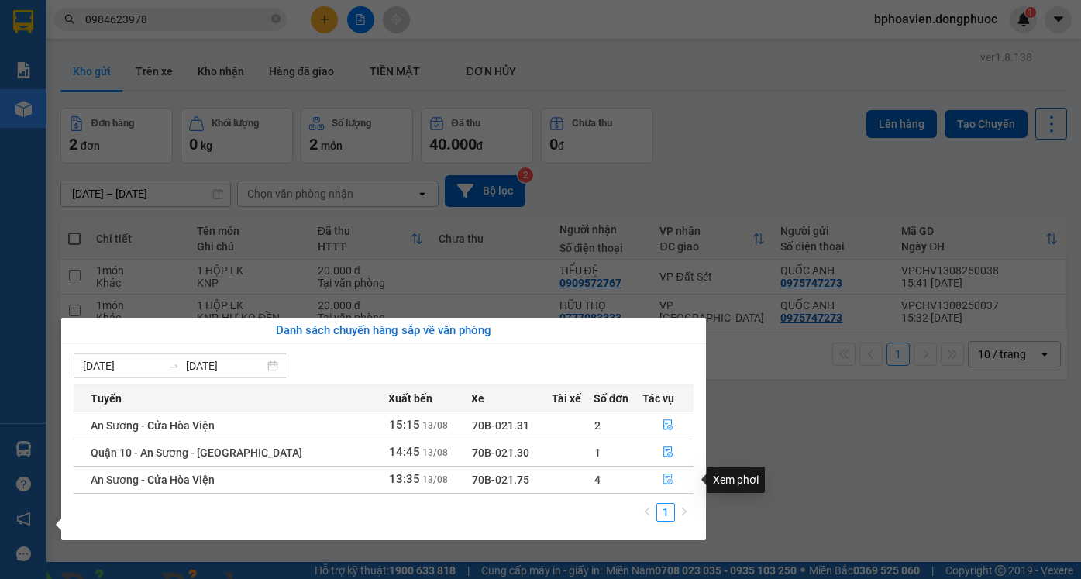
click at [666, 480] on icon "file-done" at bounding box center [668, 479] width 9 height 11
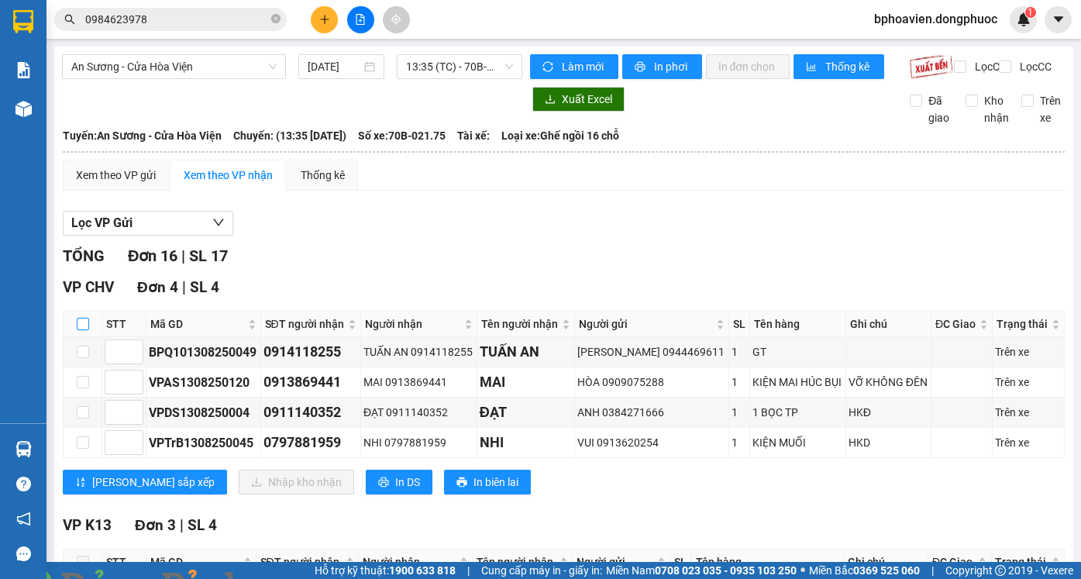
click at [82, 318] on input "checkbox" at bounding box center [83, 324] width 12 height 12
checkbox input "true"
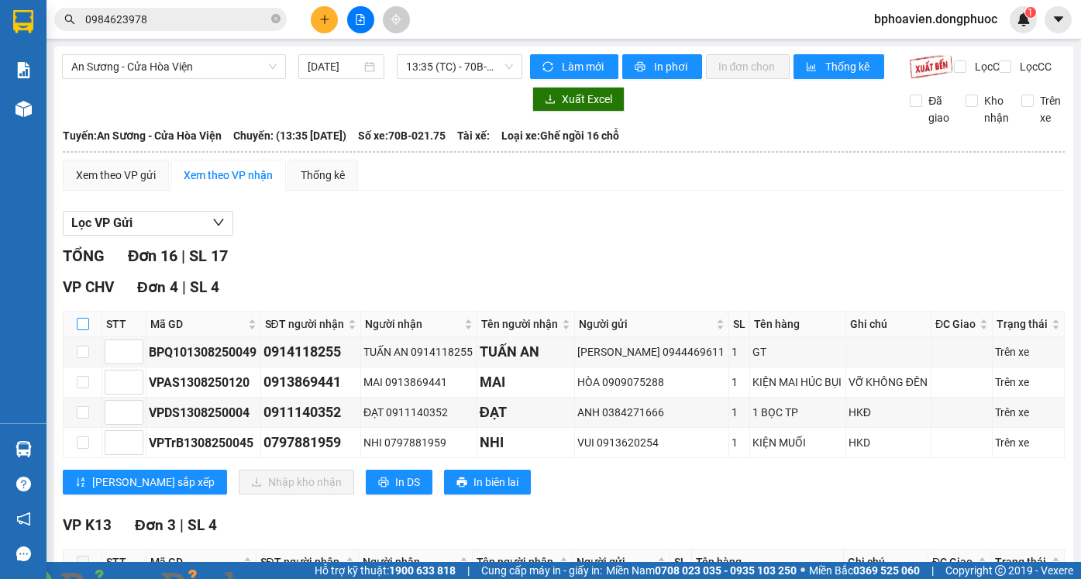
checkbox input "true"
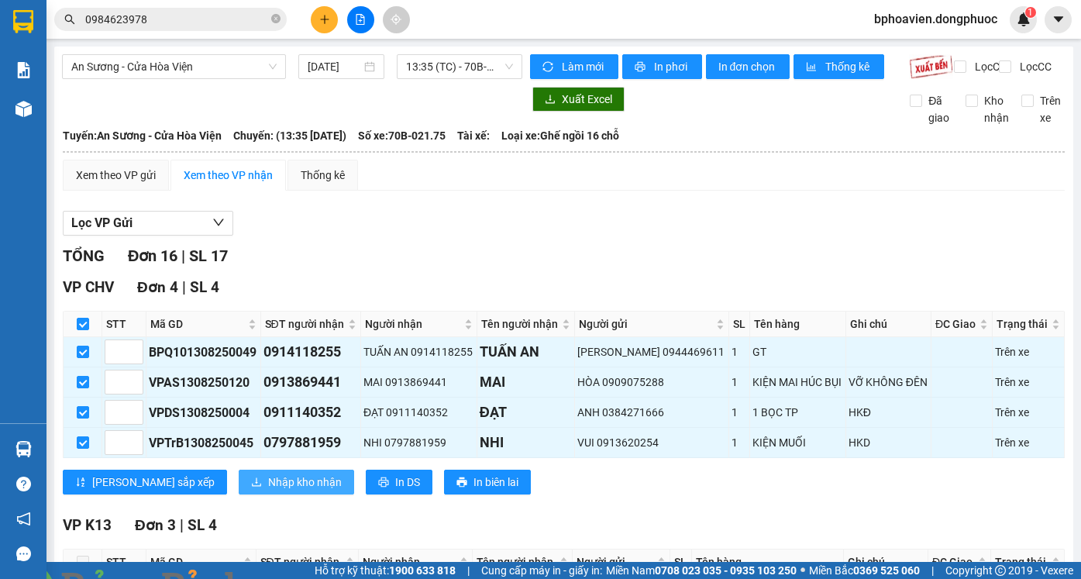
click at [268, 473] on span "Nhập kho nhận" at bounding box center [305, 481] width 74 height 17
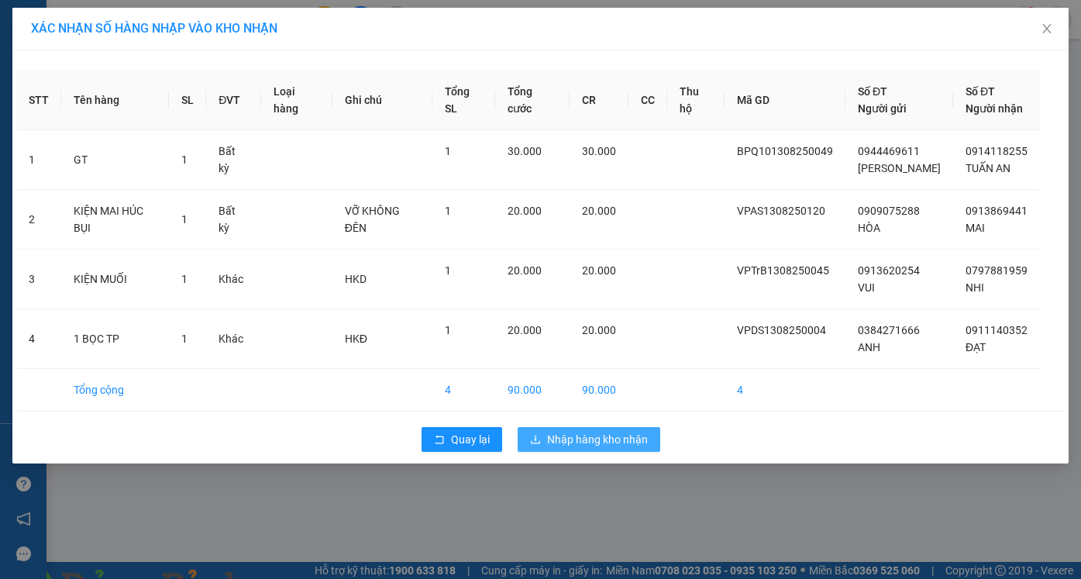
click at [598, 446] on span "Nhập hàng kho nhận" at bounding box center [597, 439] width 101 height 17
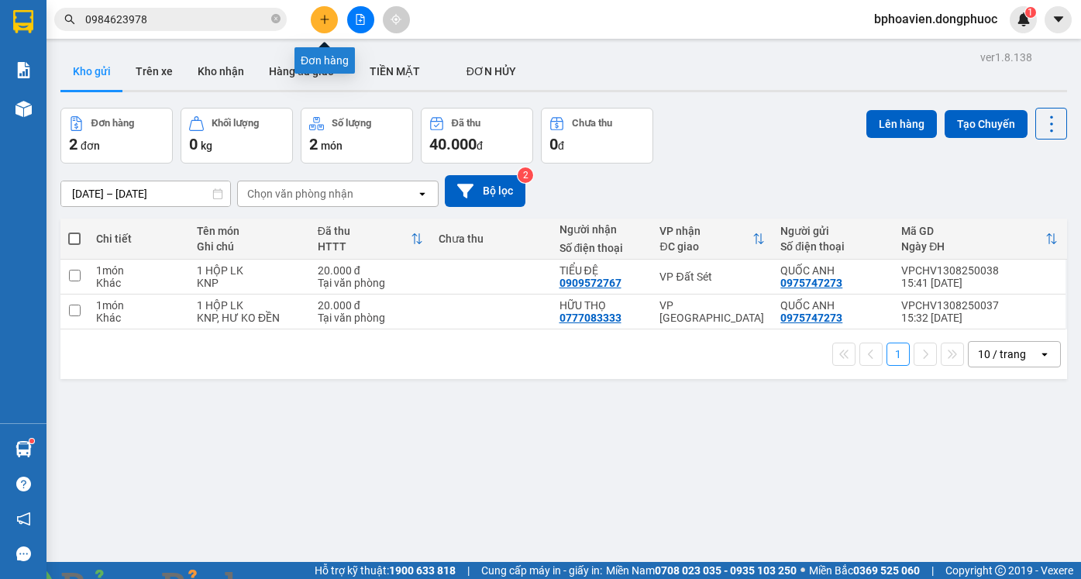
click at [320, 28] on button at bounding box center [324, 19] width 27 height 27
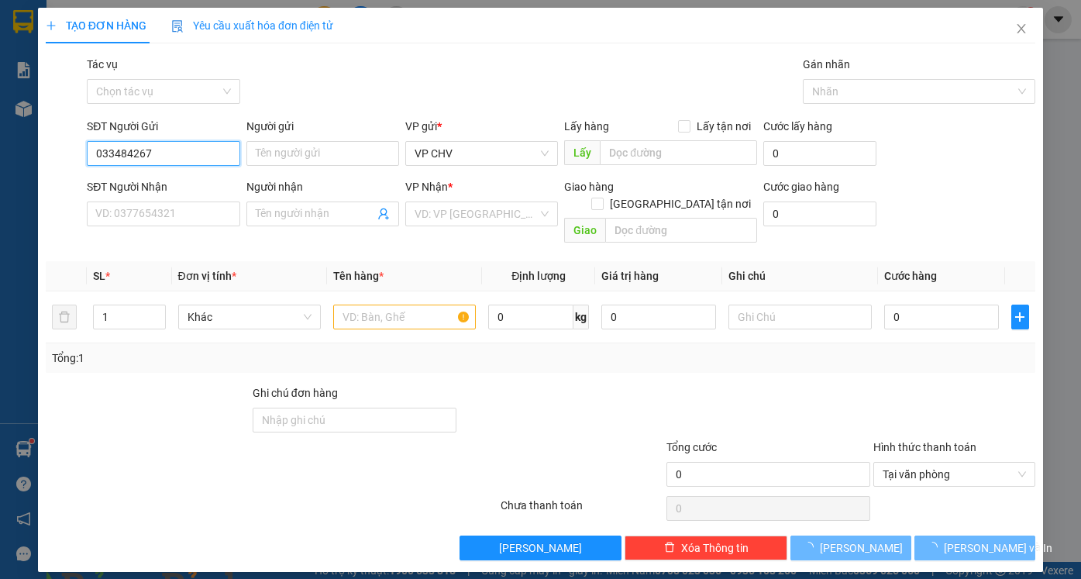
type input "0334842678"
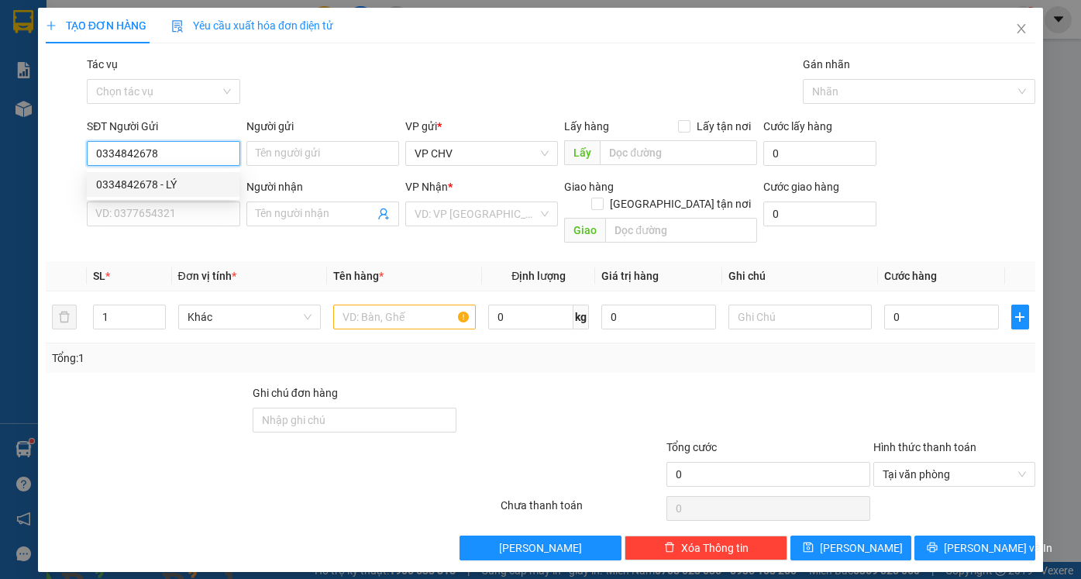
click at [204, 182] on div "0334842678 - LÝ" at bounding box center [163, 184] width 134 height 17
type input "LÝ"
type input "0366925974"
type input "LIỄU"
type input "20.000"
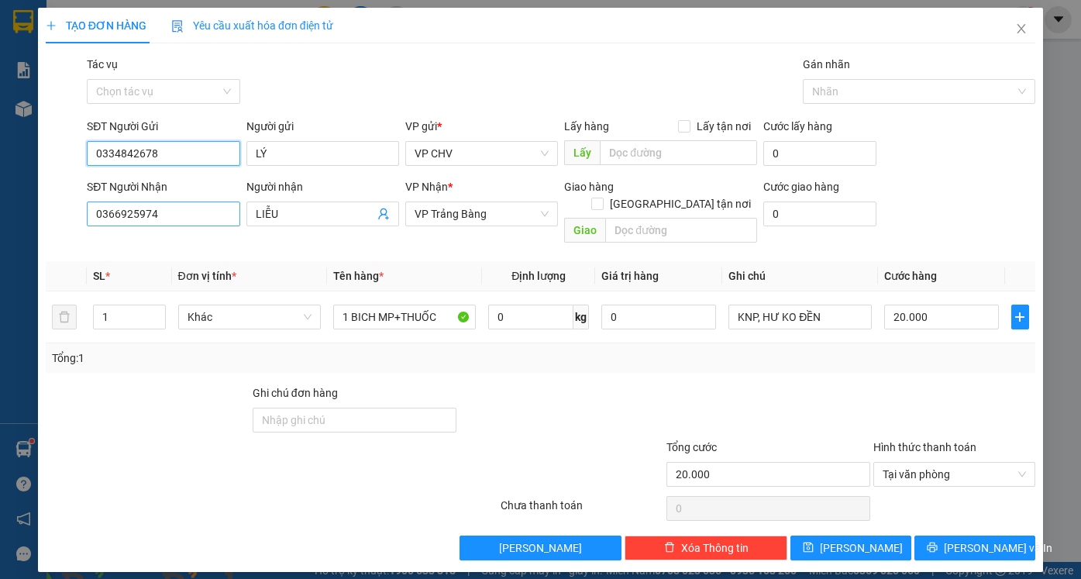
type input "0334842678"
drag, startPoint x: 169, startPoint y: 215, endPoint x: 45, endPoint y: 216, distance: 124.0
click at [45, 216] on div "SĐT Người Nhận 0366925974 Người nhận LIỄU VP Nhận * VP Trảng Bàng Giao hàng Gia…" at bounding box center [540, 213] width 993 height 71
type input "0935474826"
drag, startPoint x: 306, startPoint y: 215, endPoint x: 208, endPoint y: 212, distance: 98.5
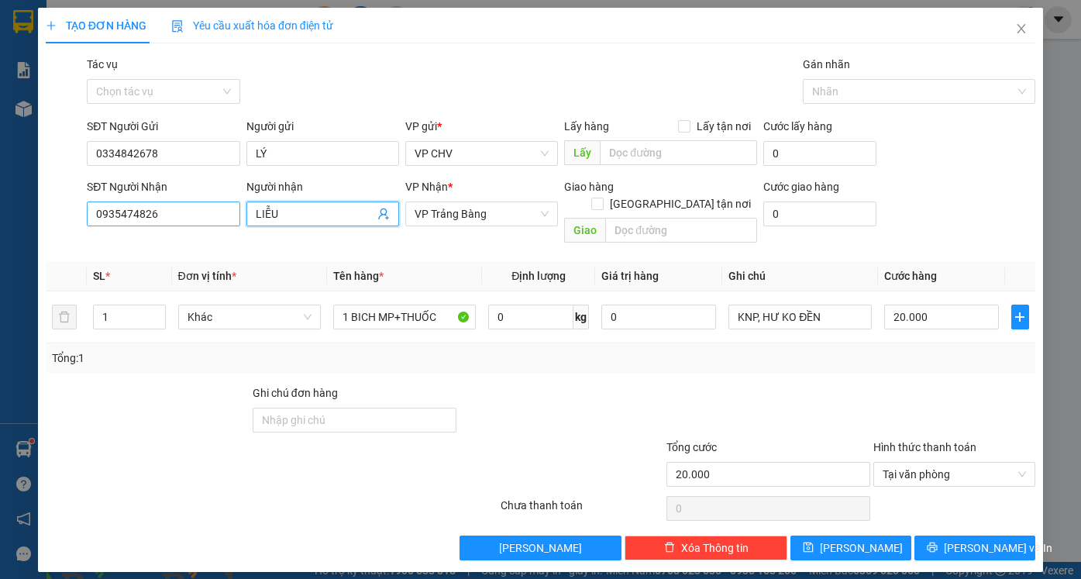
click at [207, 212] on div "SĐT Người Nhận 0935474826 Người nhận LIỄU LIỄU VP Nhận * VP Trảng Bàng Giao hàn…" at bounding box center [561, 213] width 955 height 71
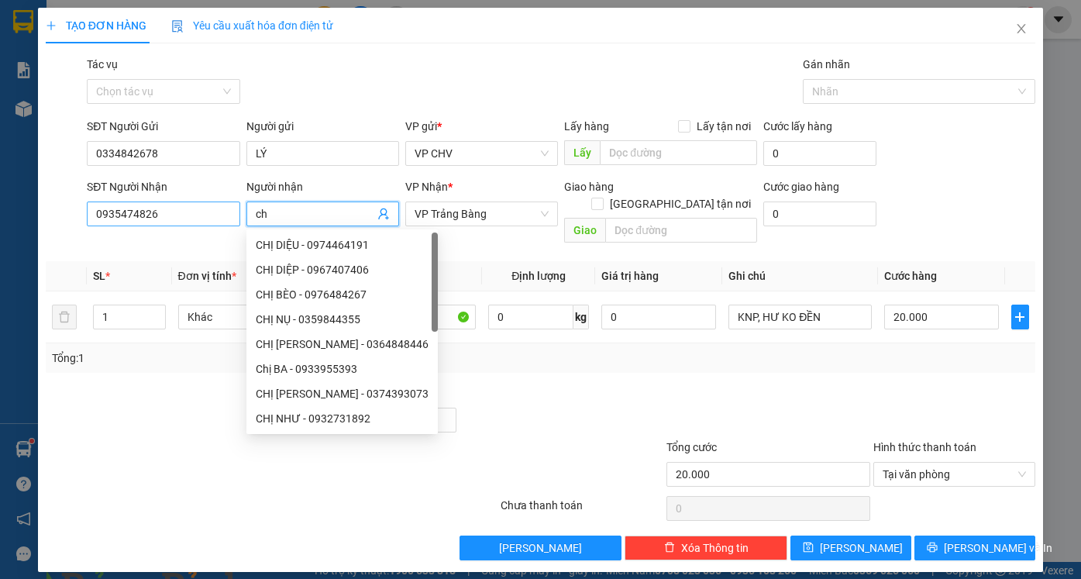
type input "c"
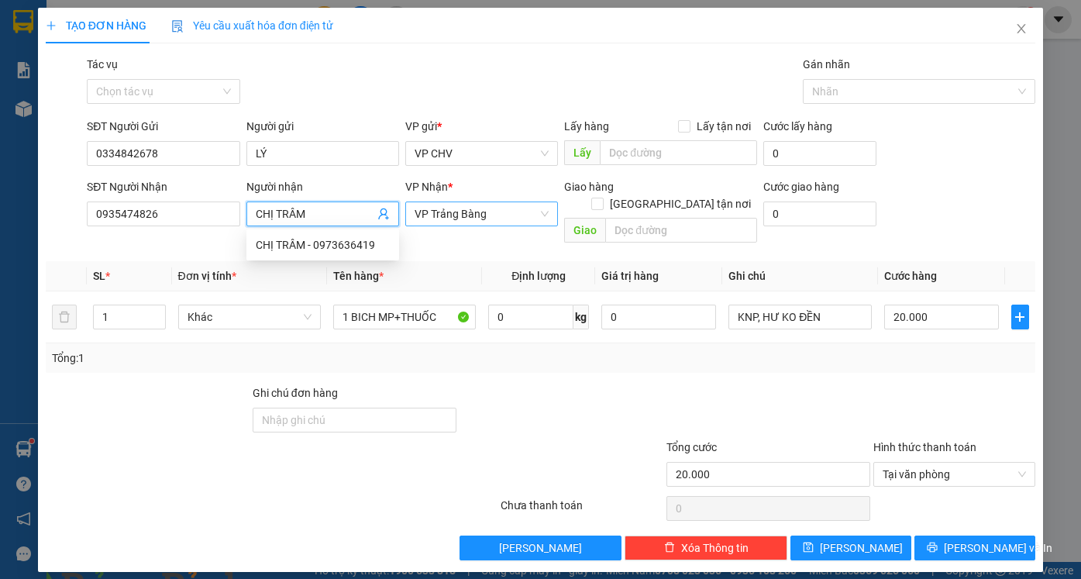
click at [511, 217] on span "VP Trảng Bàng" at bounding box center [482, 213] width 134 height 23
type input "CHỊ TRÂM"
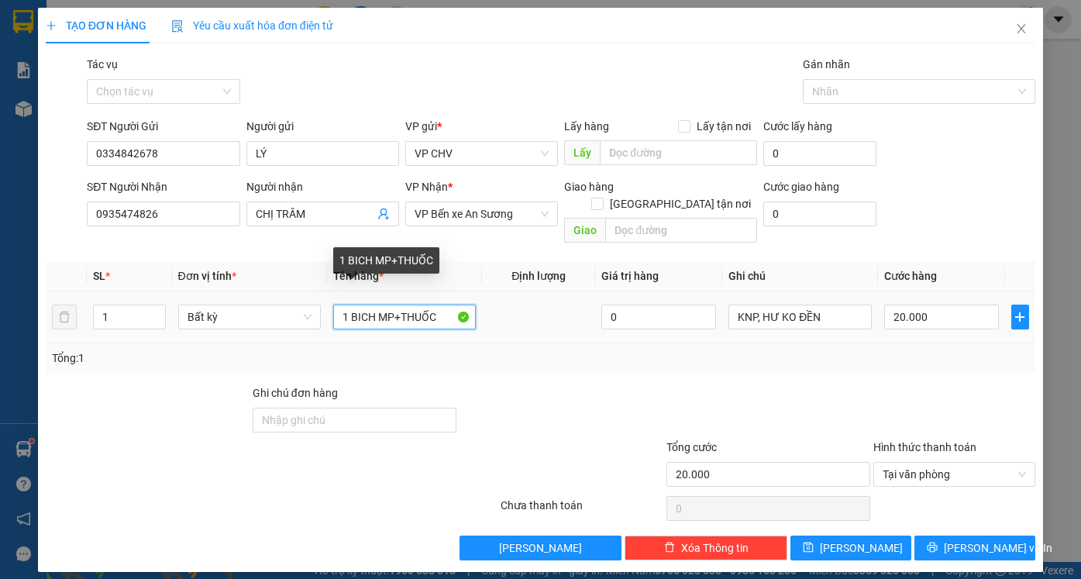
drag, startPoint x: 353, startPoint y: 301, endPoint x: 501, endPoint y: 301, distance: 148.8
click at [501, 301] on tr "1 Bất kỳ 1 BICH MP+THUỐC 0 KNP, HƯ KO ĐỀN 20.000" at bounding box center [540, 317] width 989 height 52
type input "1 BỌC Q"
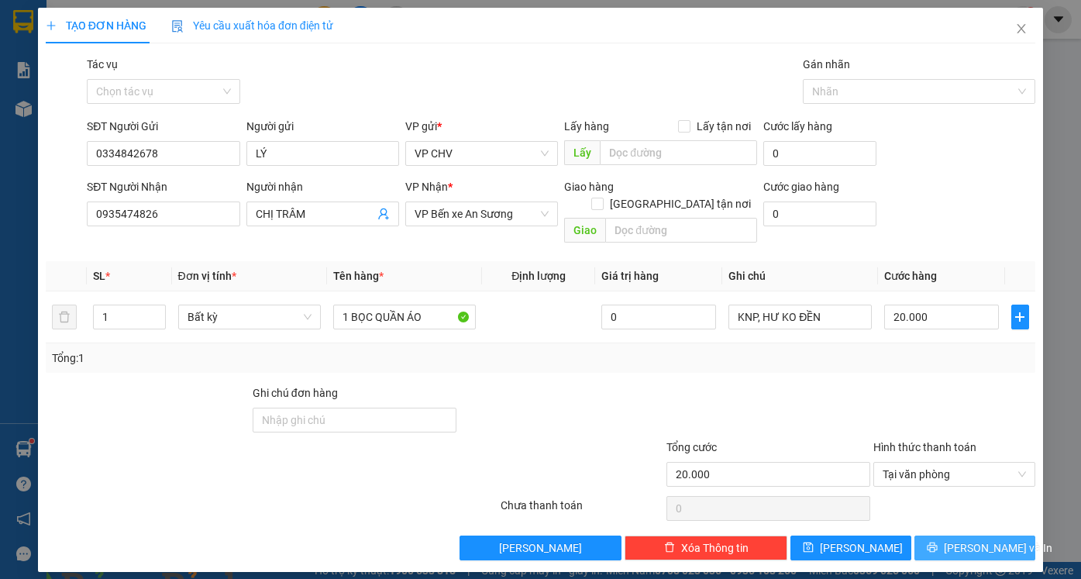
click at [982, 539] on span "[PERSON_NAME] và In" at bounding box center [998, 547] width 108 height 17
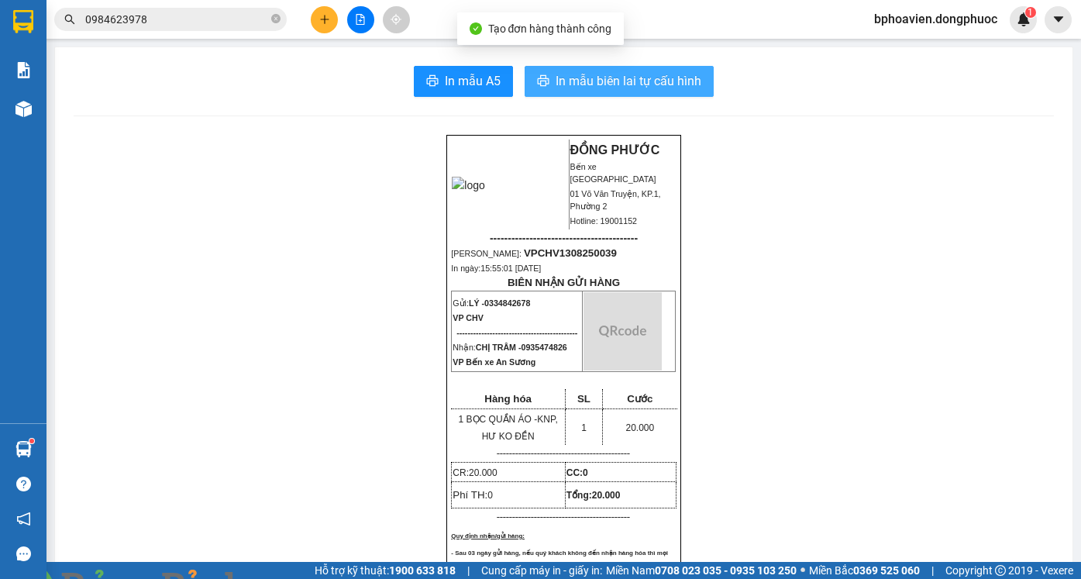
click at [599, 84] on span "In mẫu biên lai tự cấu hình" at bounding box center [629, 80] width 146 height 19
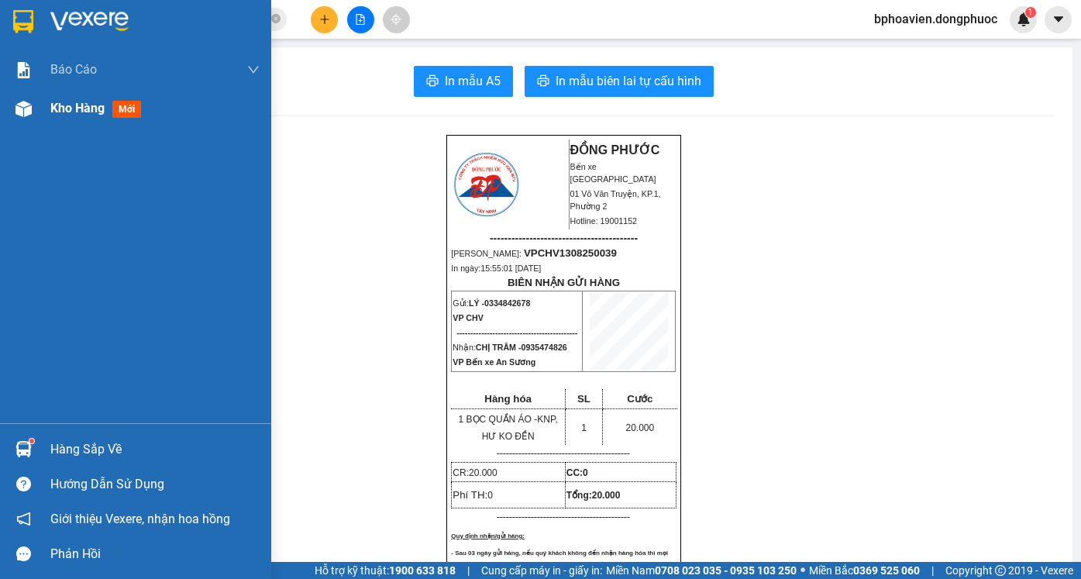
click at [67, 112] on span "Kho hàng" at bounding box center [77, 108] width 54 height 15
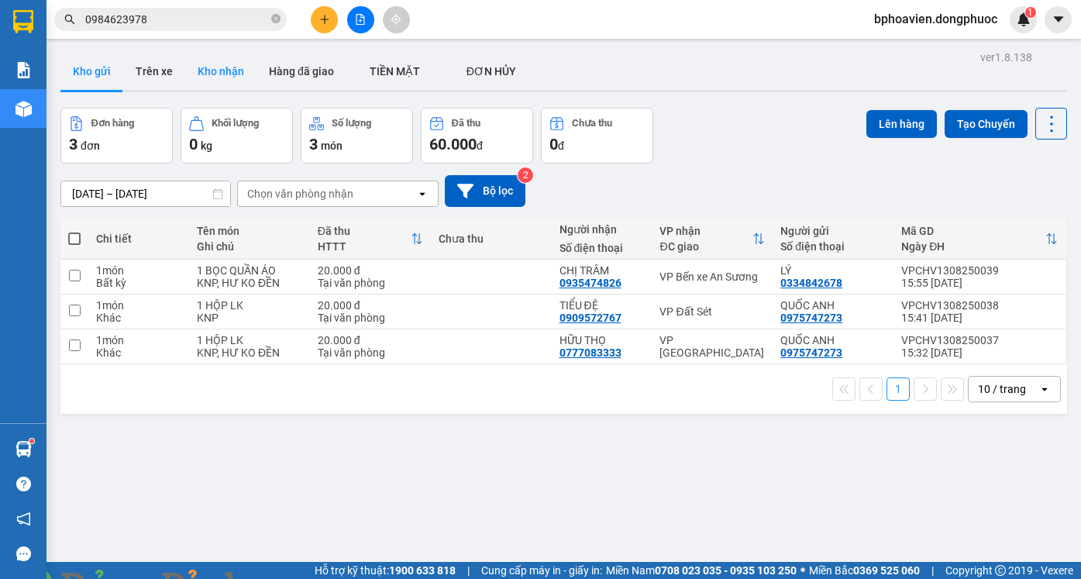
click at [227, 74] on button "Kho nhận" at bounding box center [220, 71] width 71 height 37
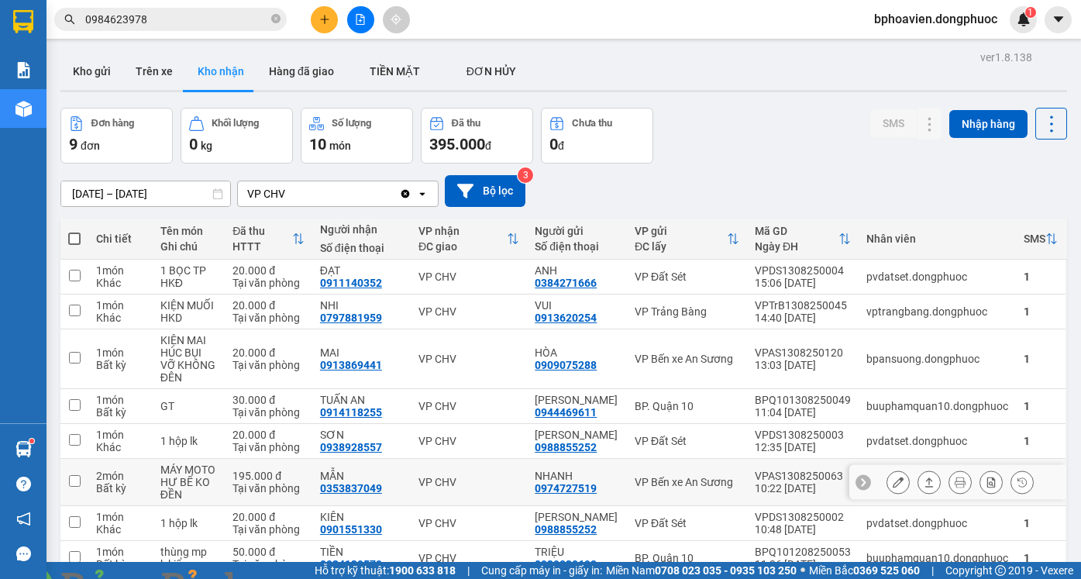
click at [923, 469] on button at bounding box center [929, 482] width 22 height 27
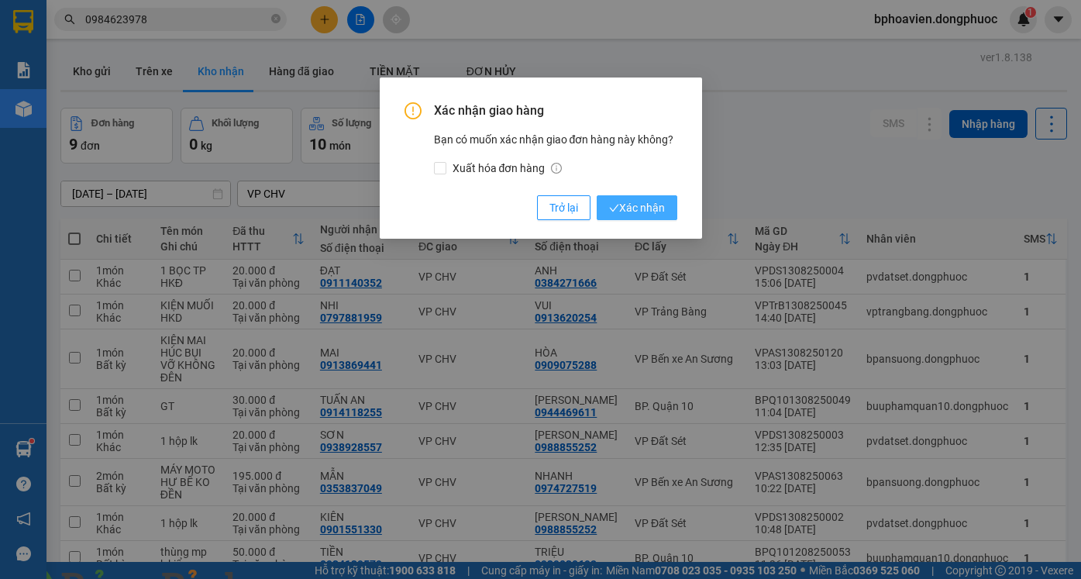
click at [641, 204] on span "Xác nhận" at bounding box center [637, 207] width 56 height 17
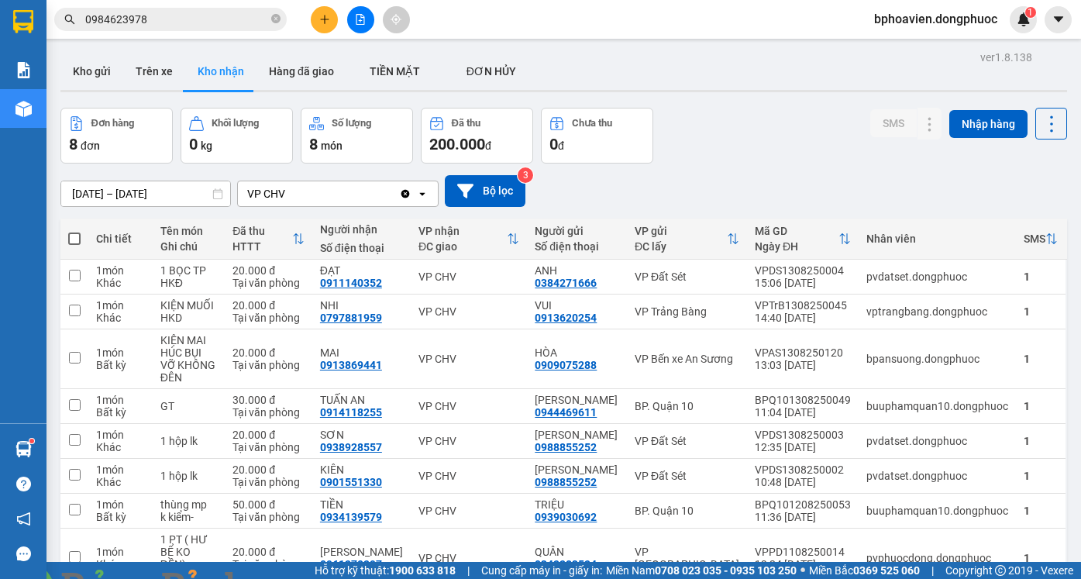
click at [137, 181] on input "[DATE] – [DATE]" at bounding box center [145, 193] width 169 height 25
click at [90, 67] on button "Kho gửi" at bounding box center [91, 71] width 63 height 37
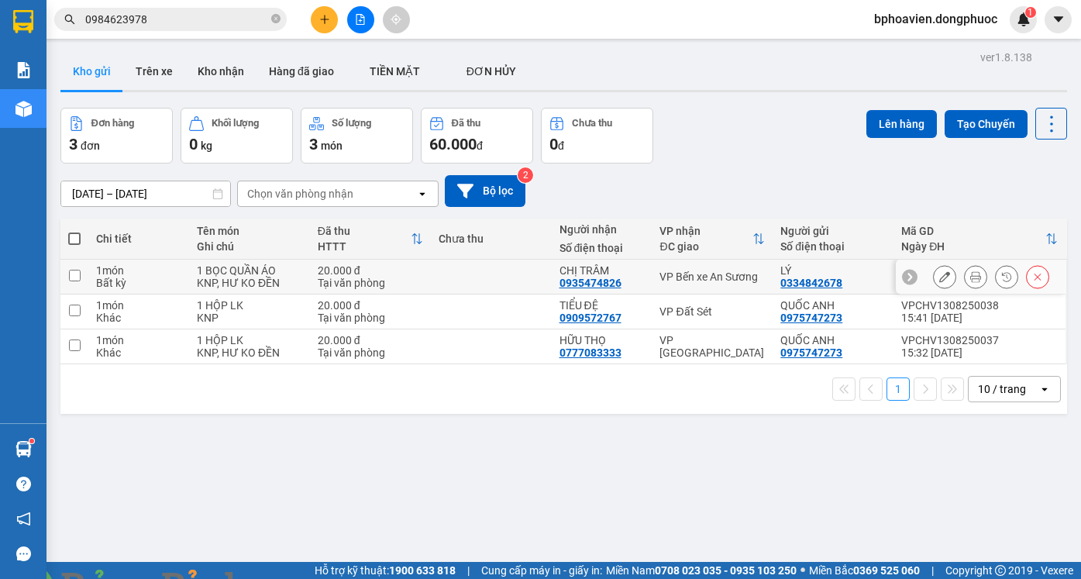
click at [519, 285] on td at bounding box center [491, 277] width 121 height 35
checkbox input "true"
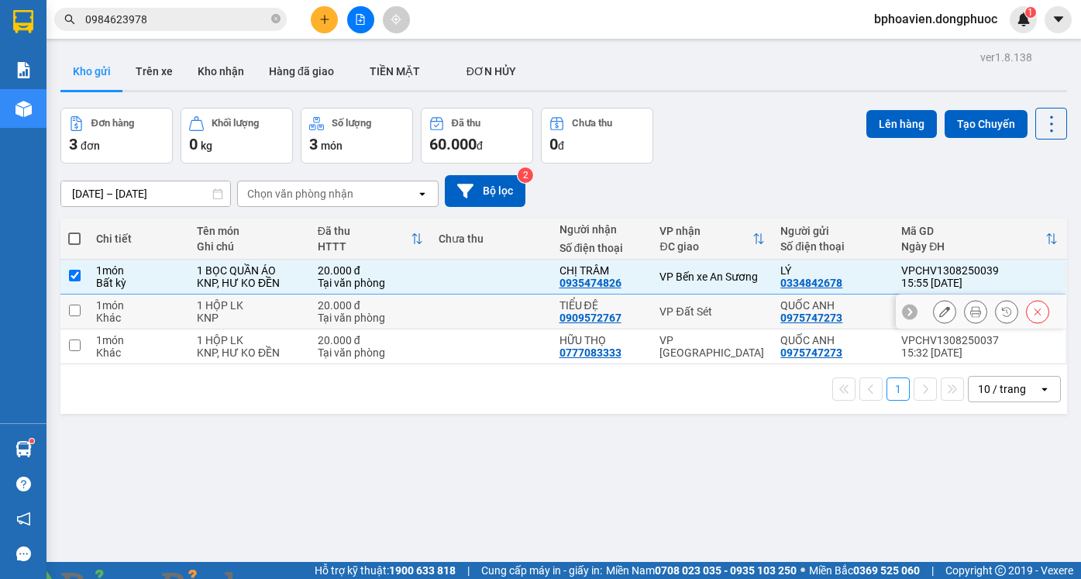
drag, startPoint x: 516, startPoint y: 301, endPoint x: 516, endPoint y: 311, distance: 9.3
click at [516, 305] on td at bounding box center [491, 311] width 121 height 35
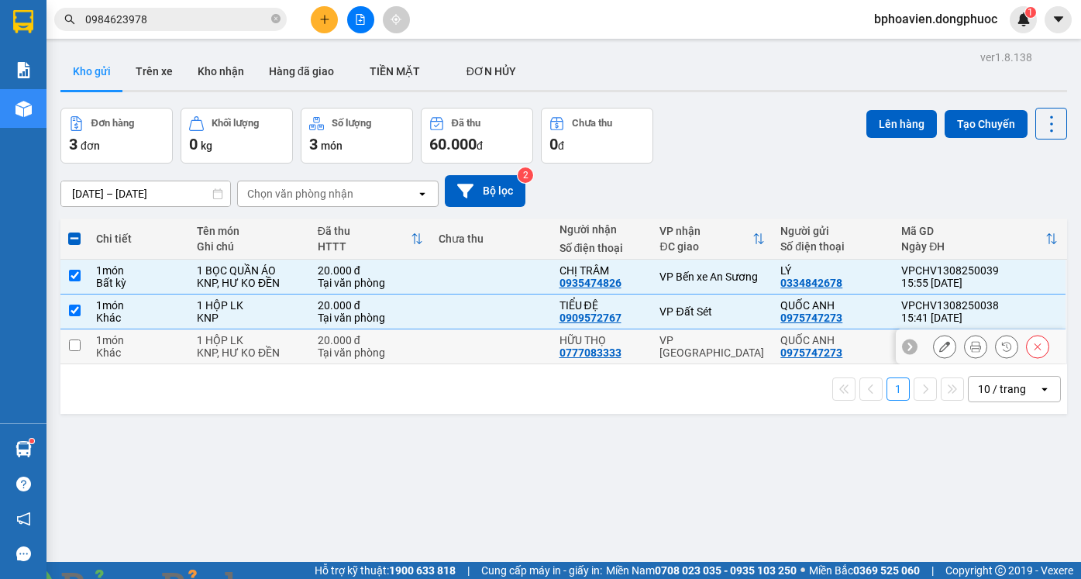
click at [513, 342] on td at bounding box center [491, 346] width 121 height 35
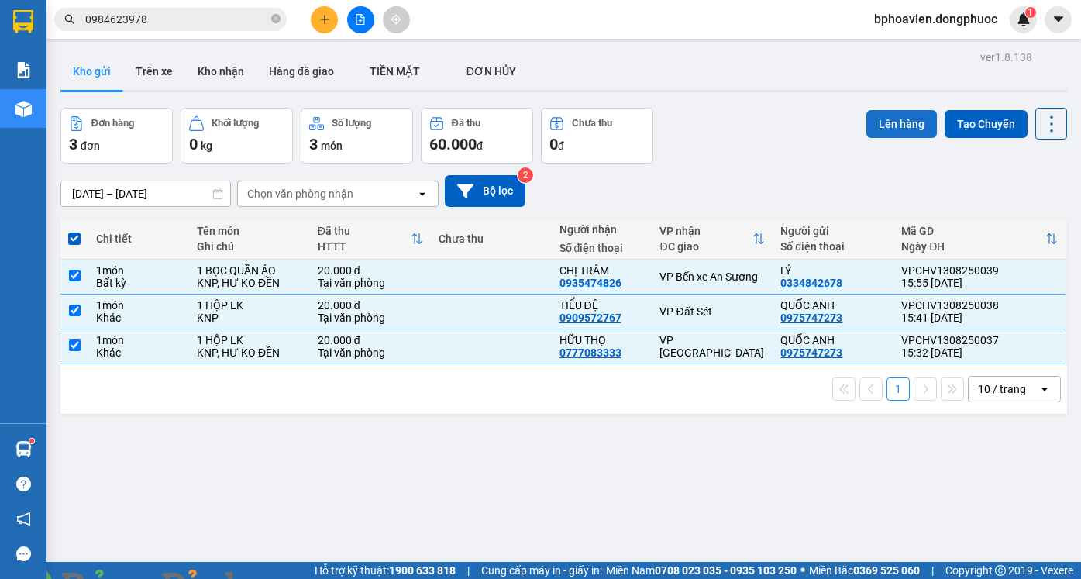
click at [908, 131] on button "Lên hàng" at bounding box center [901, 124] width 71 height 28
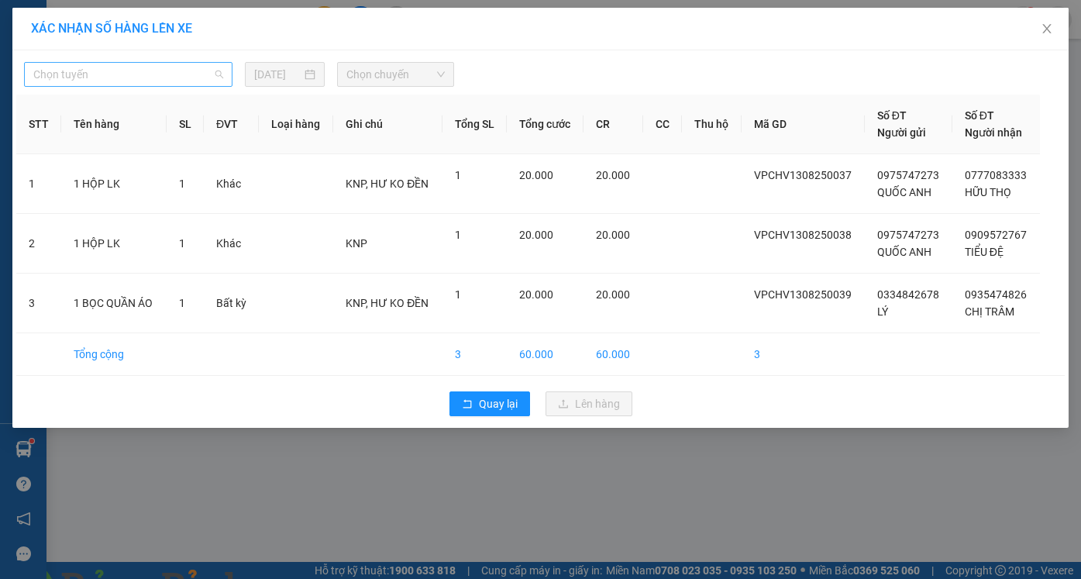
click at [82, 84] on span "Chọn tuyến" at bounding box center [128, 74] width 190 height 23
click at [126, 419] on div "Cửa Hòa Viện - An Sương - Quận 10" at bounding box center [128, 427] width 190 height 17
click at [385, 75] on span "Chọn chuyến" at bounding box center [395, 74] width 98 height 23
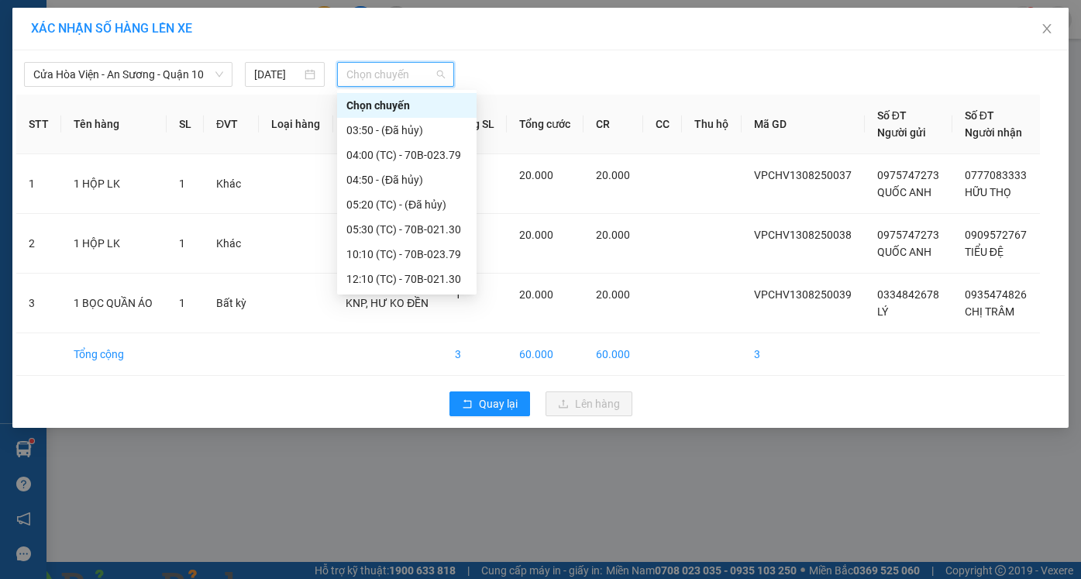
click at [404, 295] on div "16:10 (TC) - 70B-023.79" at bounding box center [406, 303] width 121 height 17
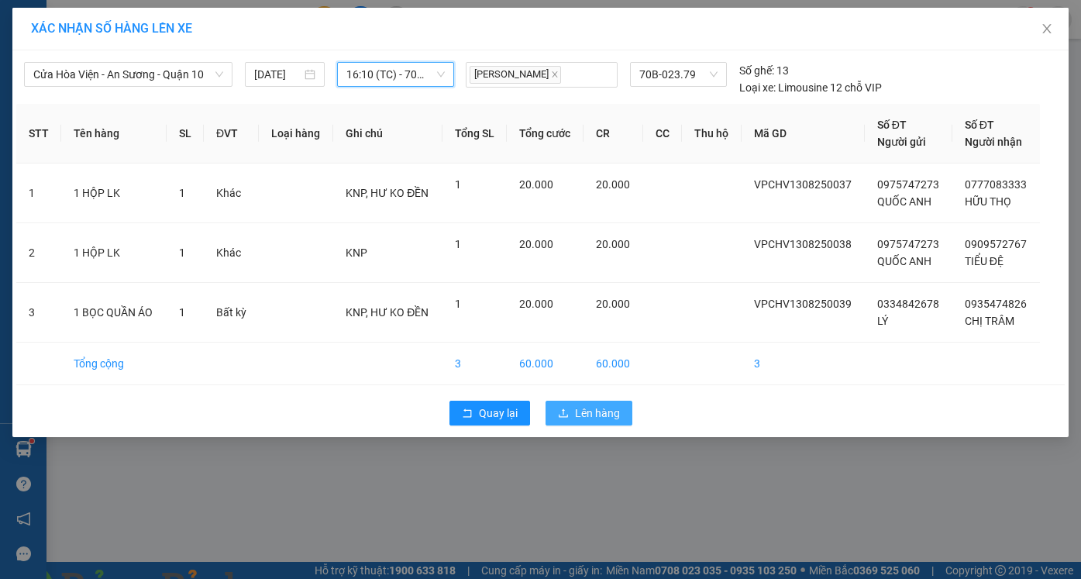
click at [597, 410] on span "Lên hàng" at bounding box center [597, 412] width 45 height 17
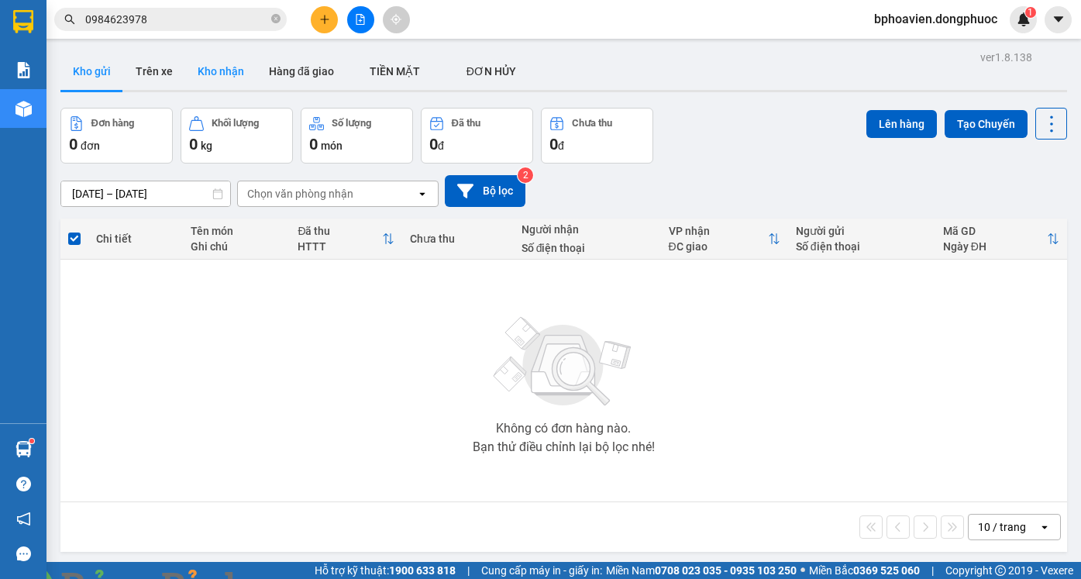
click at [200, 69] on button "Kho nhận" at bounding box center [220, 71] width 71 height 37
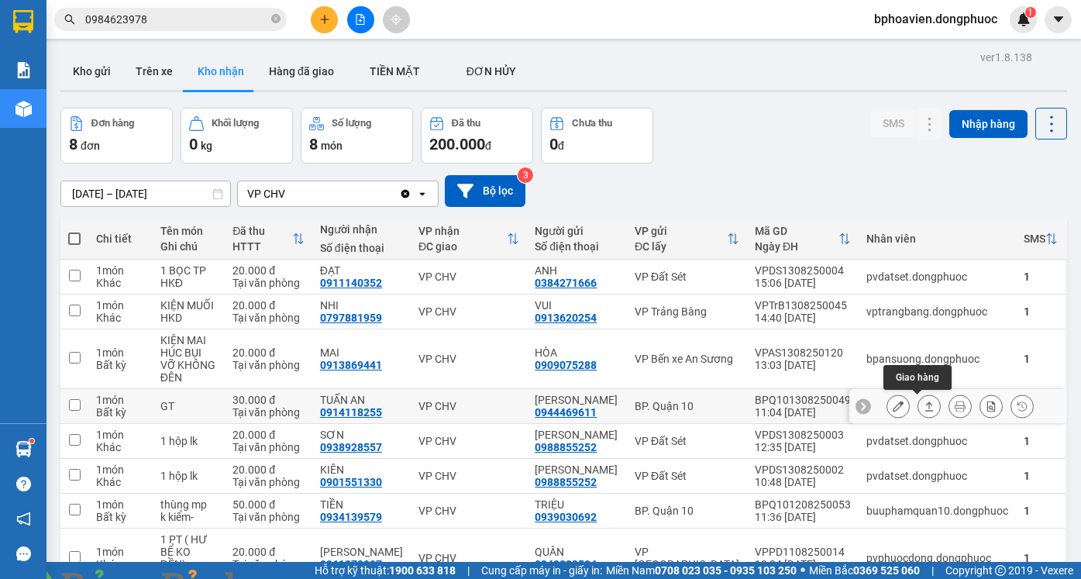
click at [924, 401] on icon at bounding box center [929, 406] width 11 height 11
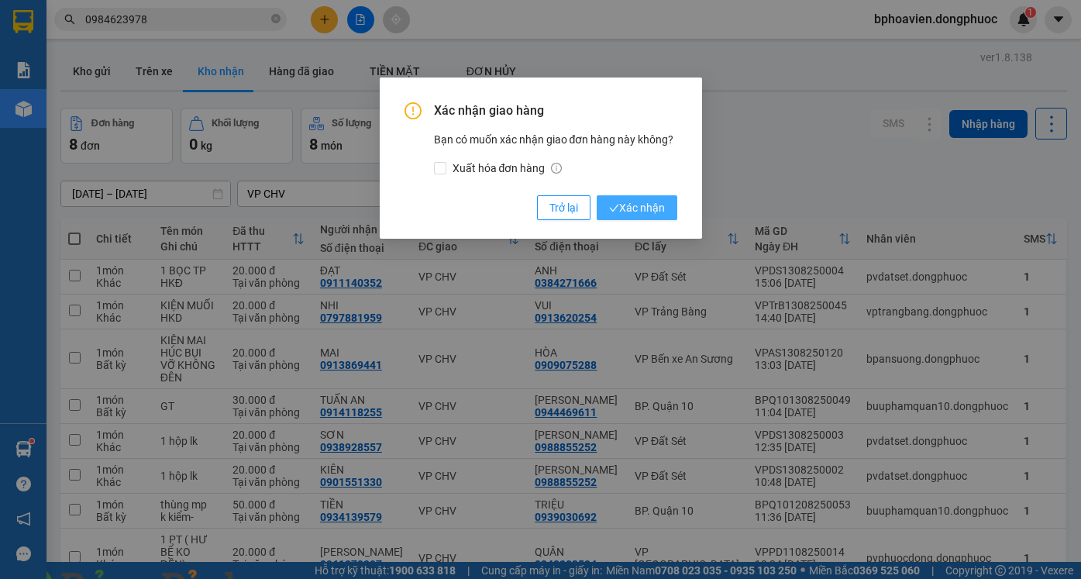
click at [631, 211] on span "Xác nhận" at bounding box center [637, 207] width 56 height 17
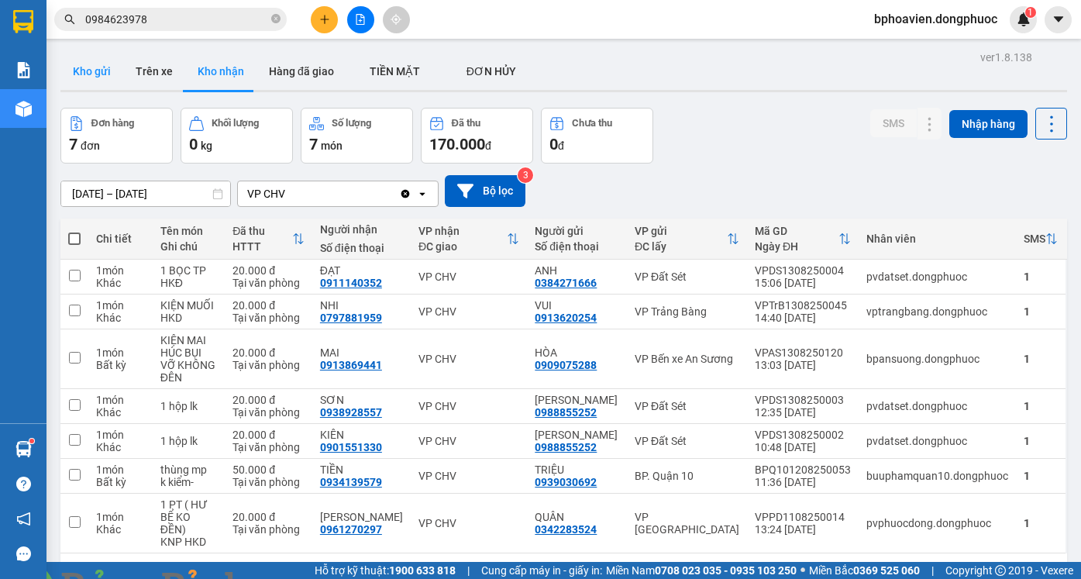
click at [92, 69] on button "Kho gửi" at bounding box center [91, 71] width 63 height 37
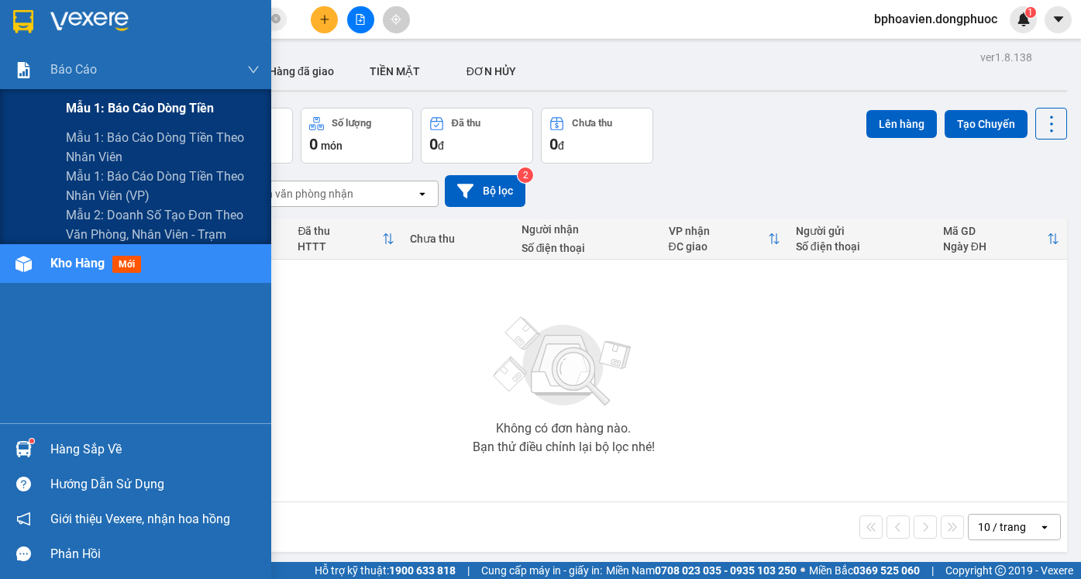
click at [92, 115] on span "Mẫu 1: Báo cáo dòng tiền" at bounding box center [140, 107] width 148 height 19
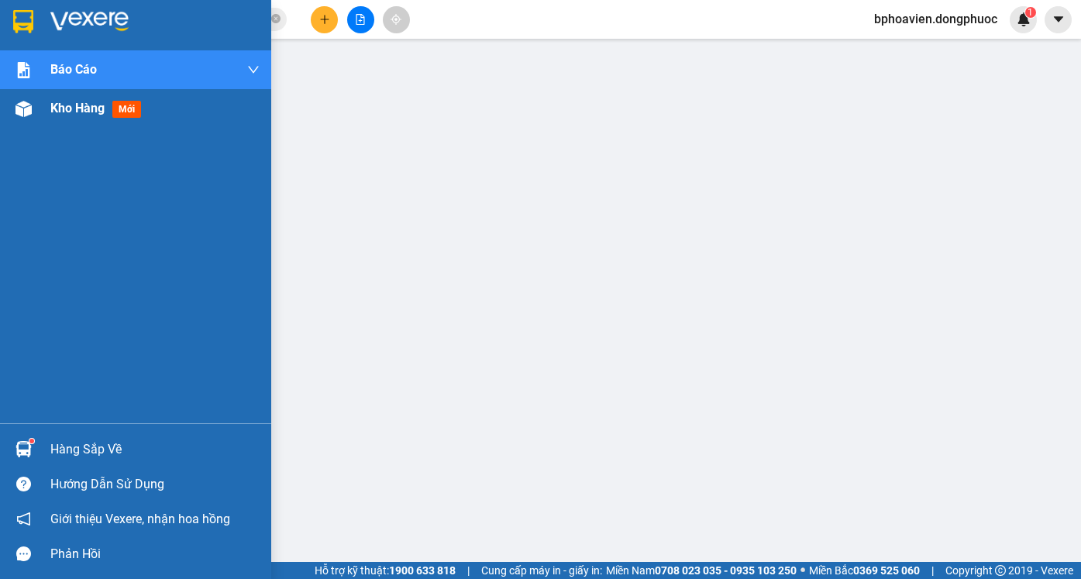
click at [81, 104] on span "Kho hàng" at bounding box center [77, 108] width 54 height 15
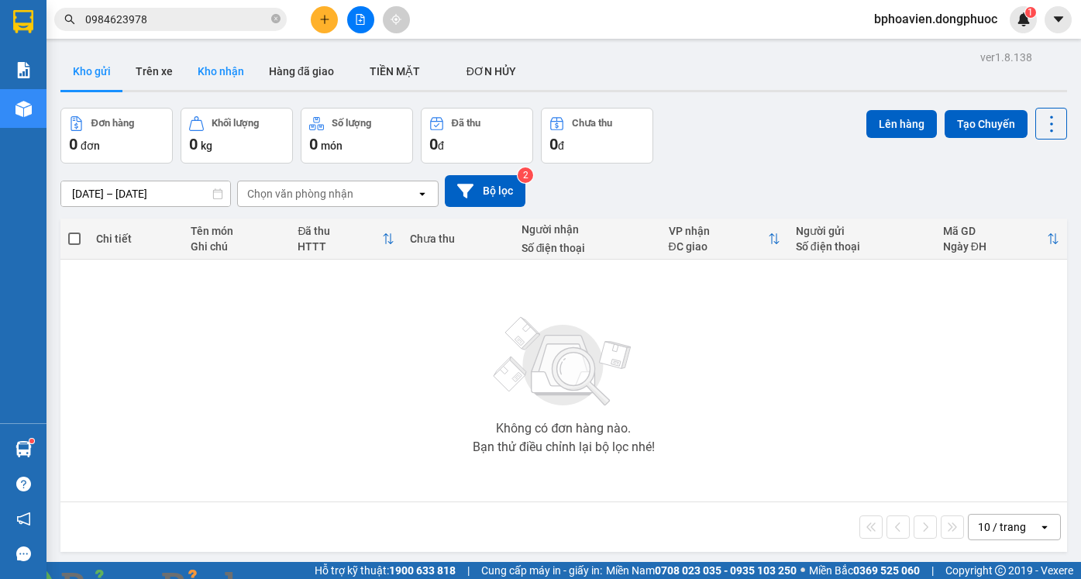
click at [234, 74] on button "Kho nhận" at bounding box center [220, 71] width 71 height 37
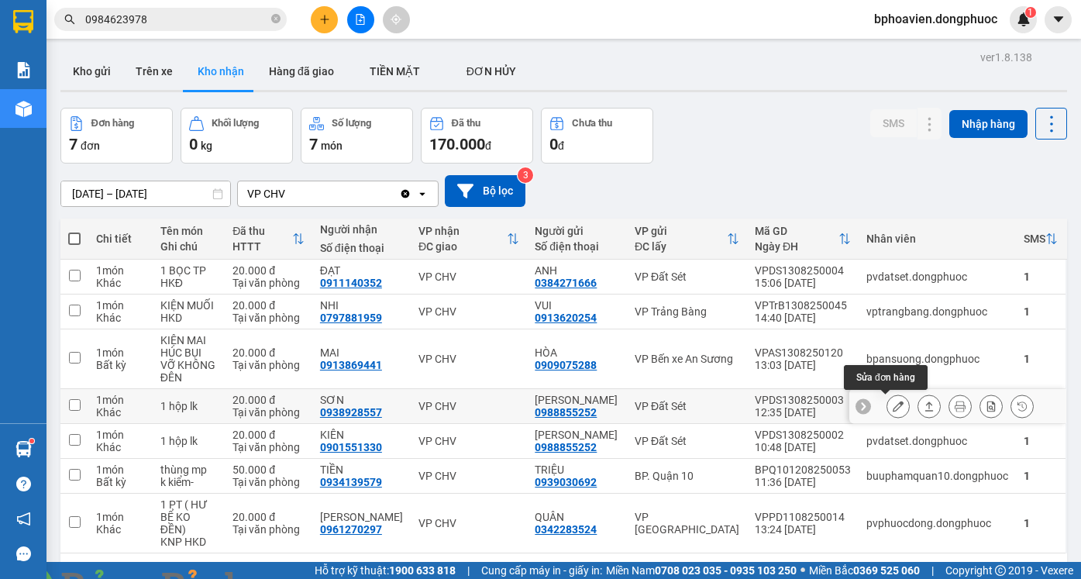
click at [893, 409] on icon at bounding box center [898, 406] width 11 height 11
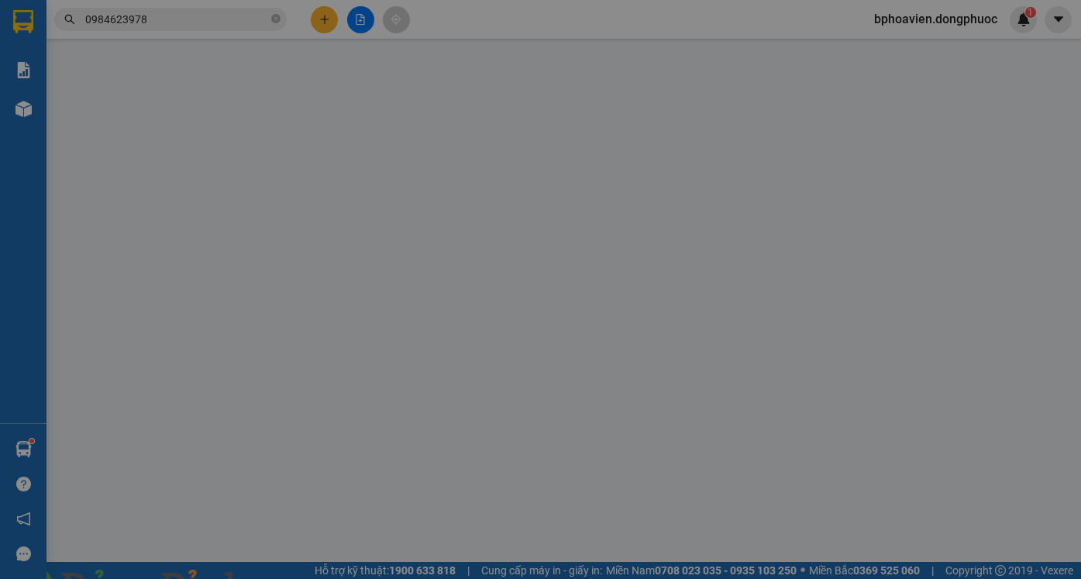
type input "0988855252"
type input "[PERSON_NAME]"
type input "0938928557"
type input "SƠN"
type input "20.000"
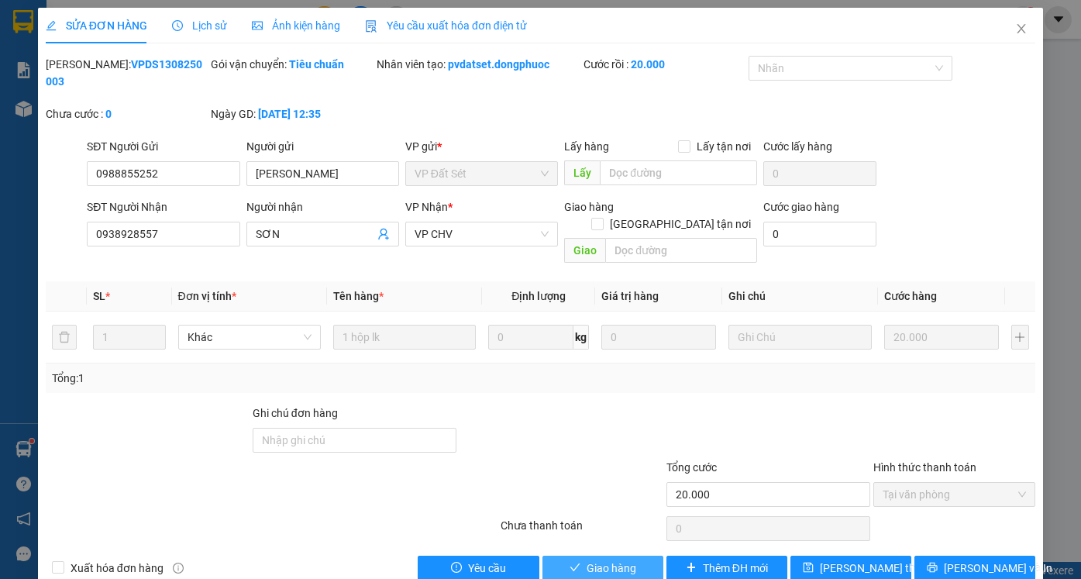
drag, startPoint x: 618, startPoint y: 531, endPoint x: 422, endPoint y: 546, distance: 197.4
click at [610, 559] on span "Giao hàng" at bounding box center [612, 567] width 50 height 17
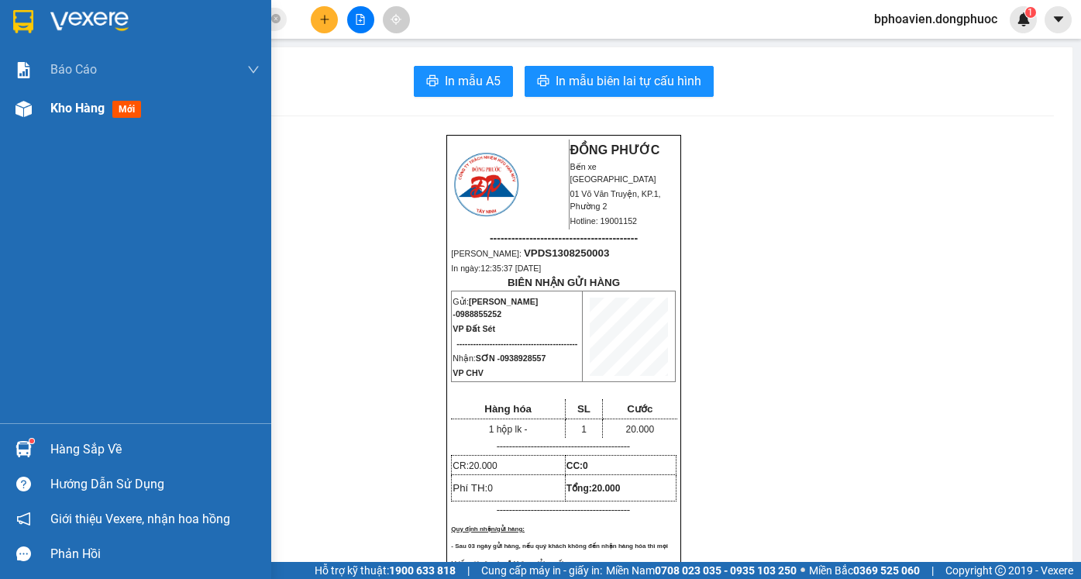
click at [73, 108] on span "Kho hàng" at bounding box center [77, 108] width 54 height 15
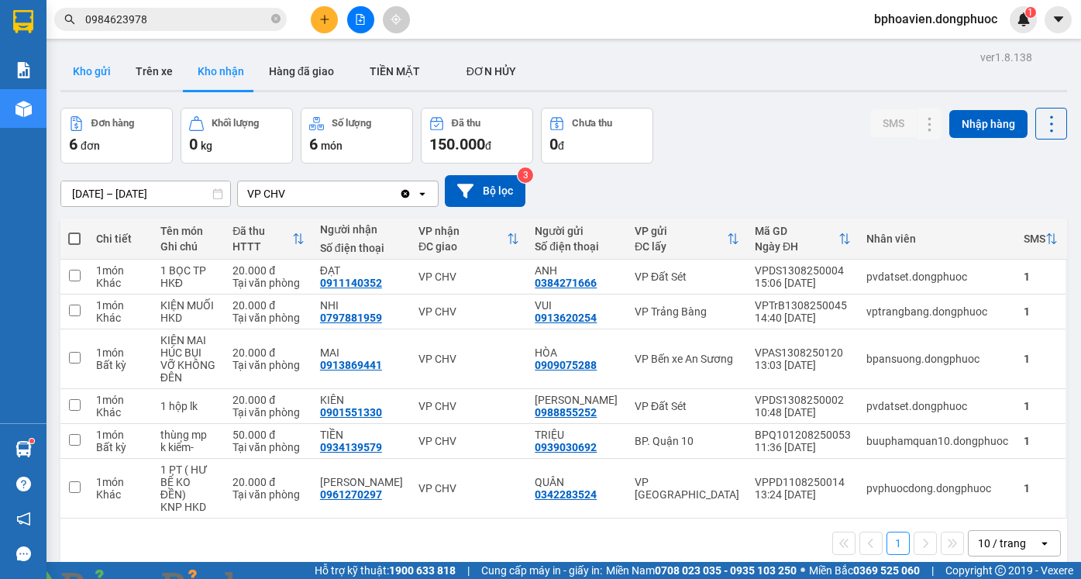
click at [110, 74] on button "Kho gửi" at bounding box center [91, 71] width 63 height 37
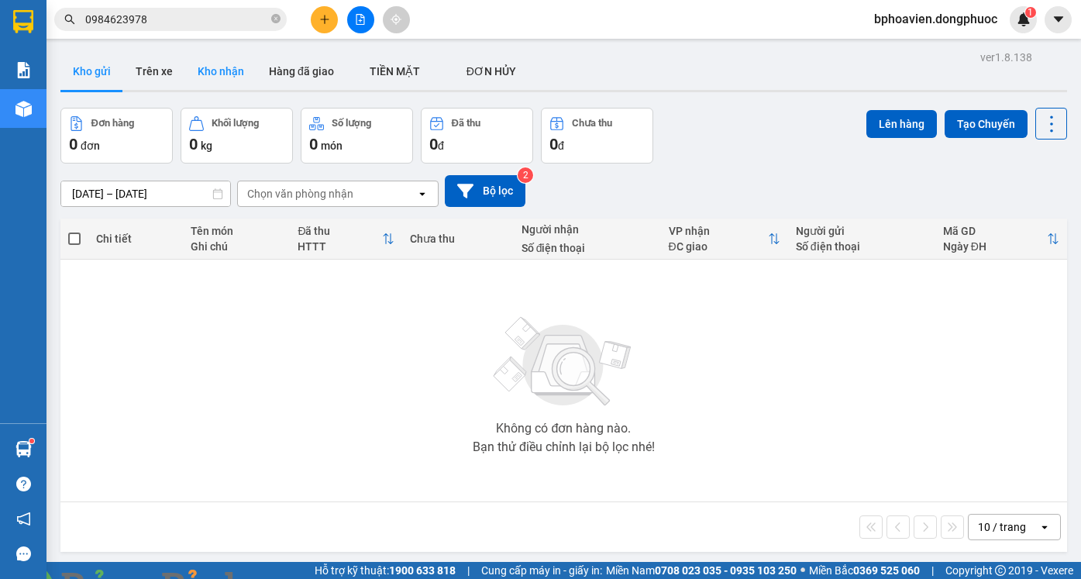
click at [236, 74] on button "Kho nhận" at bounding box center [220, 71] width 71 height 37
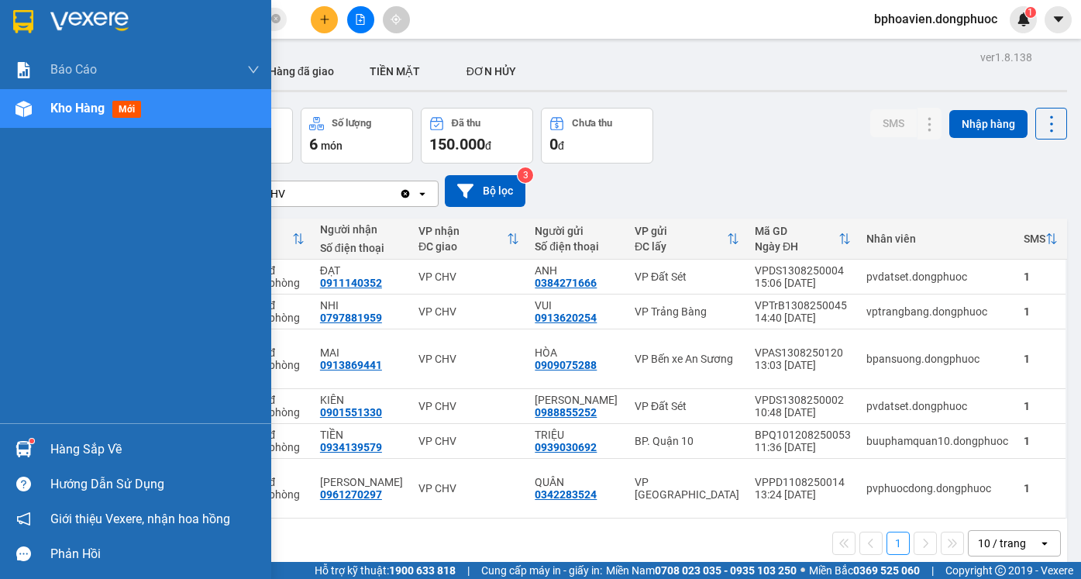
drag, startPoint x: 70, startPoint y: 451, endPoint x: 105, endPoint y: 449, distance: 35.7
click at [71, 451] on div "Hàng sắp về" at bounding box center [154, 449] width 209 height 23
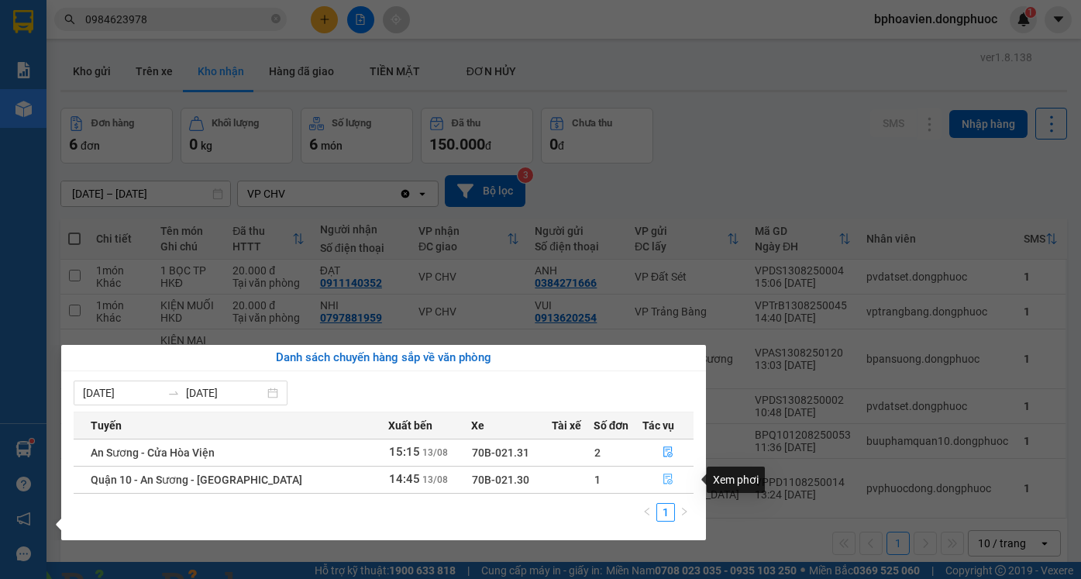
drag, startPoint x: 670, startPoint y: 485, endPoint x: 1079, endPoint y: 42, distance: 602.6
click at [669, 484] on span "file-done" at bounding box center [667, 479] width 11 height 12
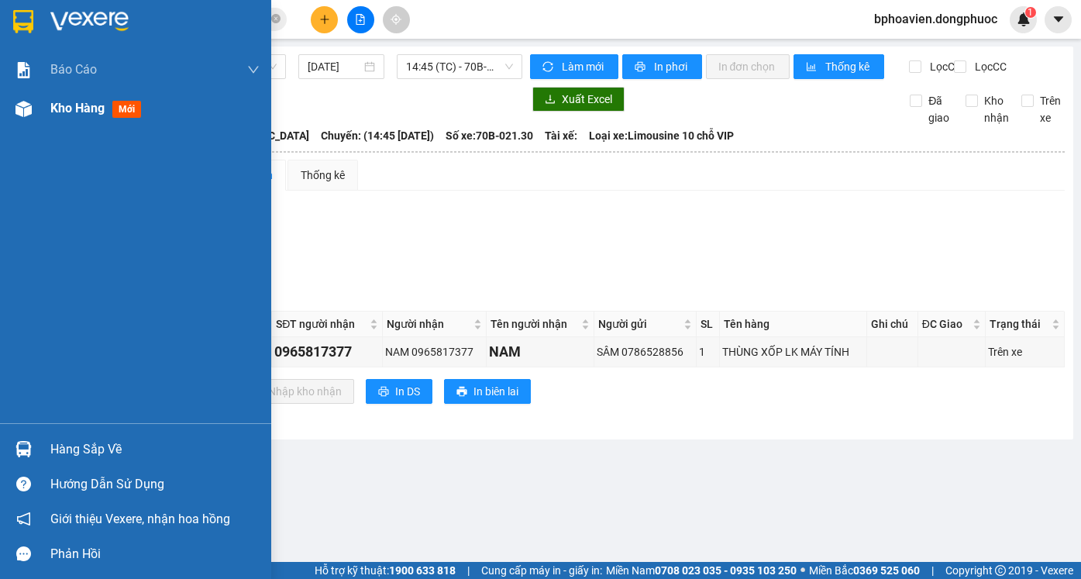
click at [71, 105] on span "Kho hàng" at bounding box center [77, 108] width 54 height 15
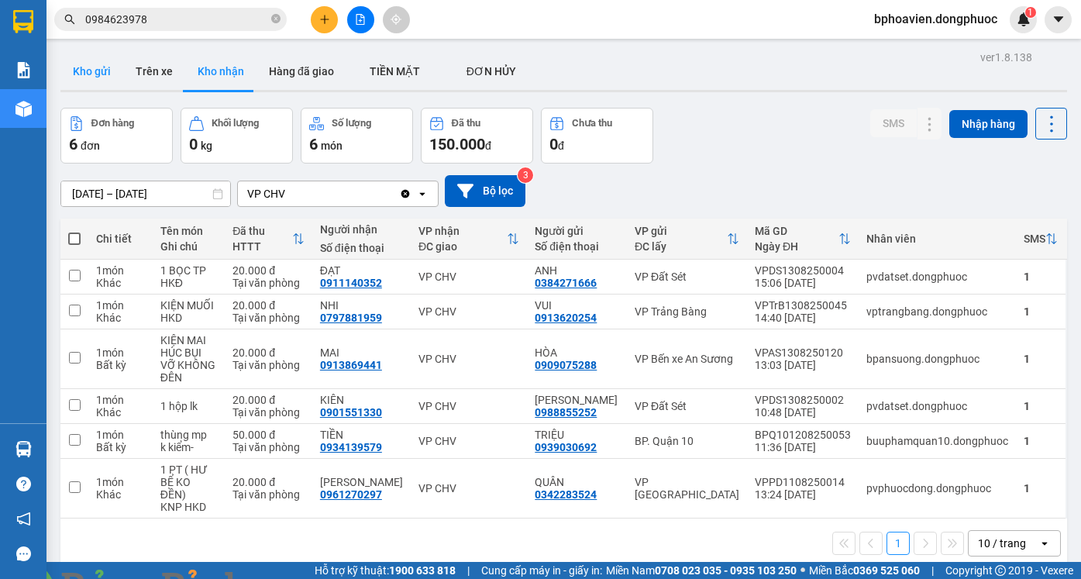
click at [97, 68] on button "Kho gửi" at bounding box center [91, 71] width 63 height 37
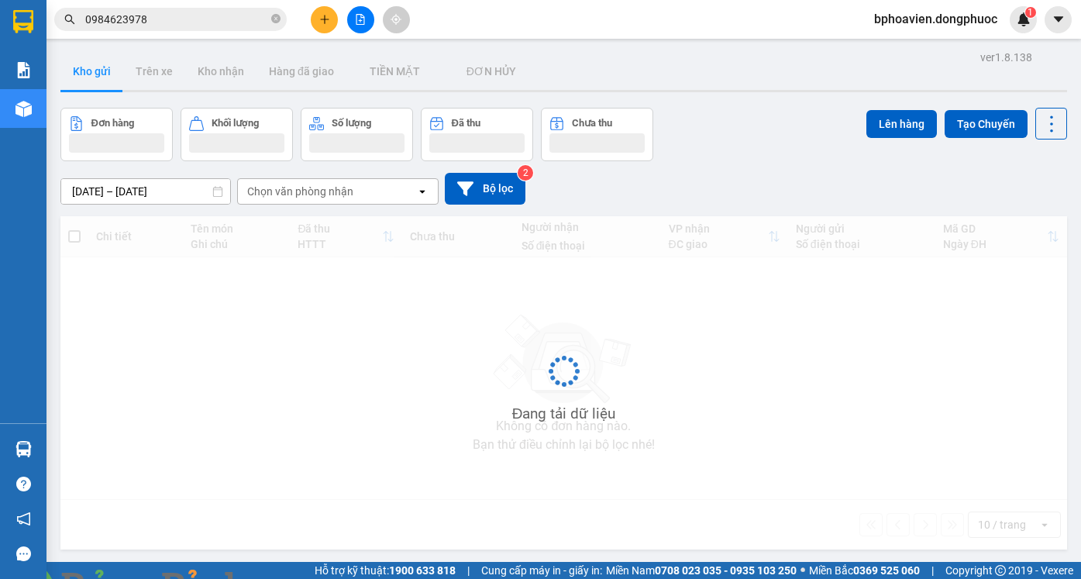
click at [322, 19] on icon "plus" at bounding box center [324, 19] width 11 height 11
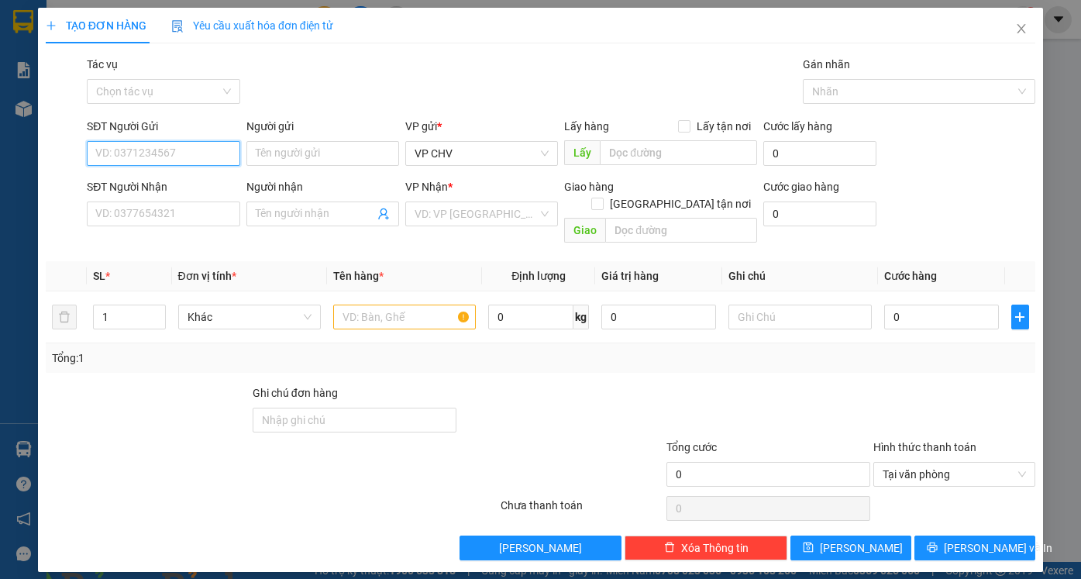
click at [141, 142] on input "SĐT Người Gửi" at bounding box center [163, 153] width 153 height 25
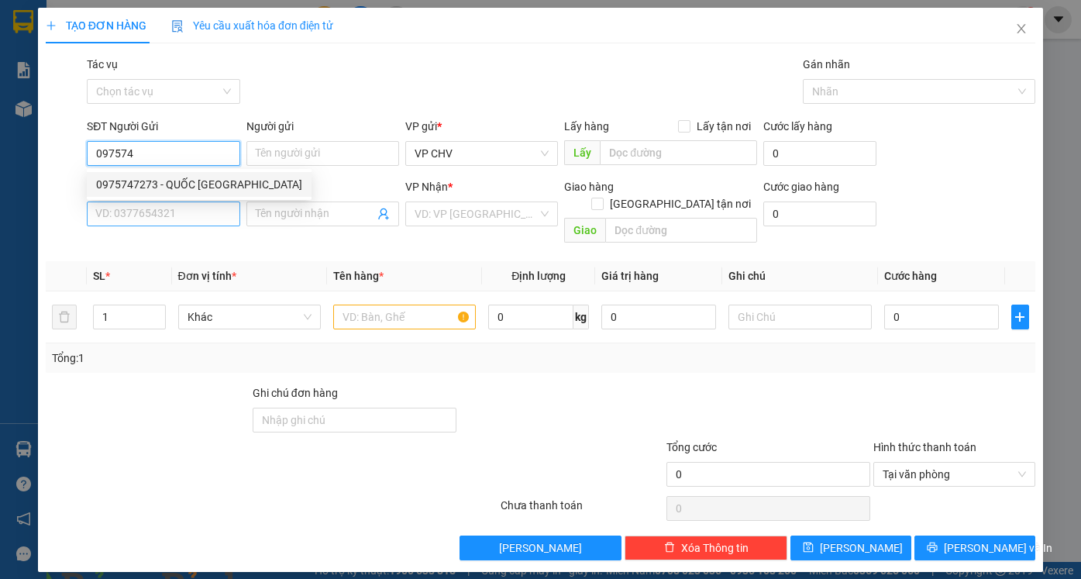
drag, startPoint x: 154, startPoint y: 184, endPoint x: 189, endPoint y: 205, distance: 40.7
click at [155, 184] on div "0975747273 - QUỐC [GEOGRAPHIC_DATA]" at bounding box center [199, 184] width 206 height 17
type input "0975747273"
type input "QUỐC ANH"
type input "0909572767"
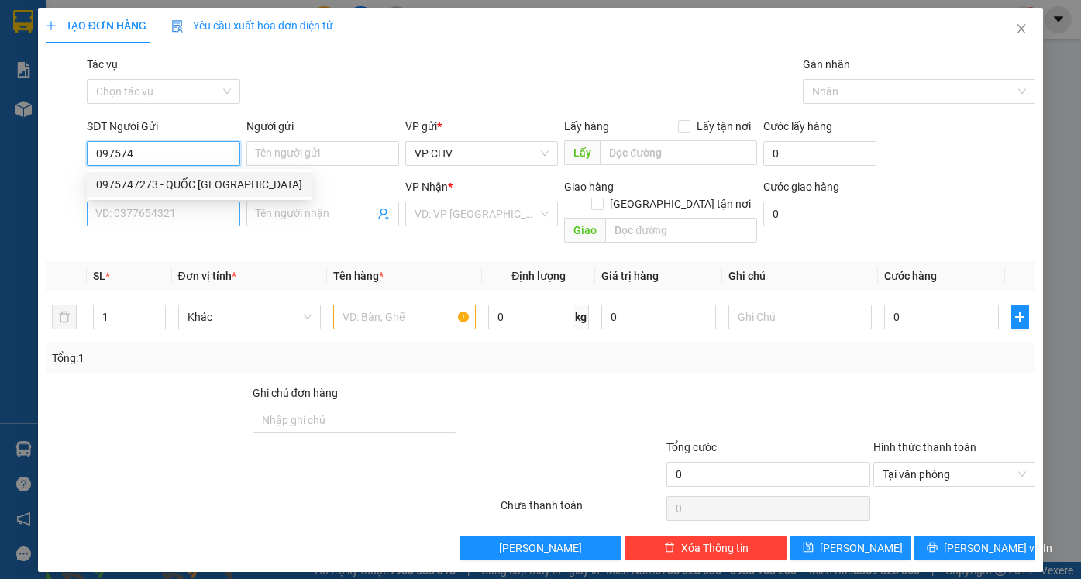
type input "TIỂU ĐỆ"
type input "20.000"
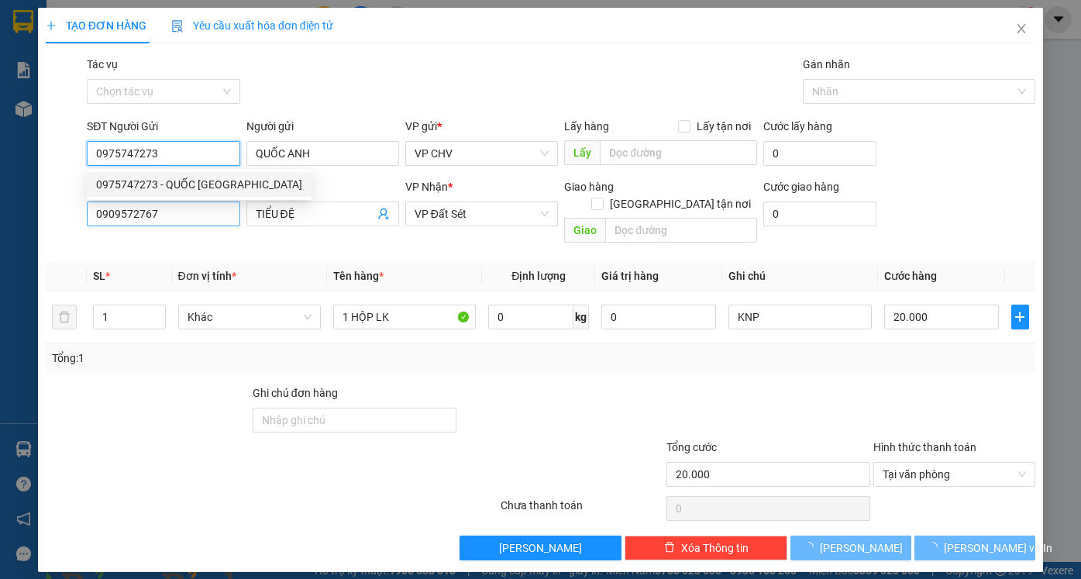
type input "0975747273"
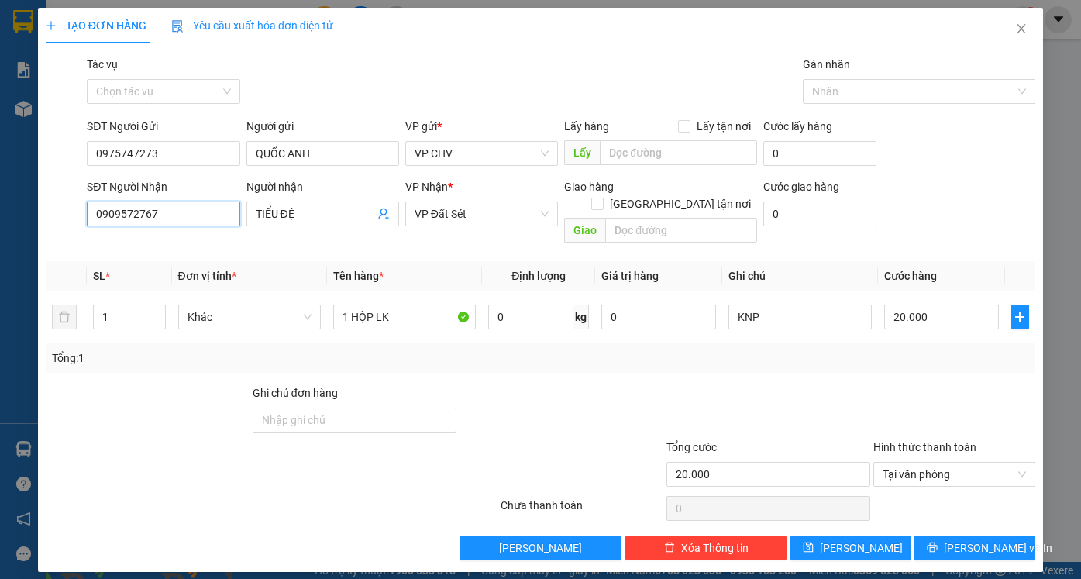
drag, startPoint x: 189, startPoint y: 205, endPoint x: 39, endPoint y: 215, distance: 150.7
click at [39, 215] on div "TẠO ĐƠN HÀNG Yêu cầu xuất hóa đơn điện tử Transit Pickup Surcharge Ids Transit …" at bounding box center [540, 290] width 1005 height 564
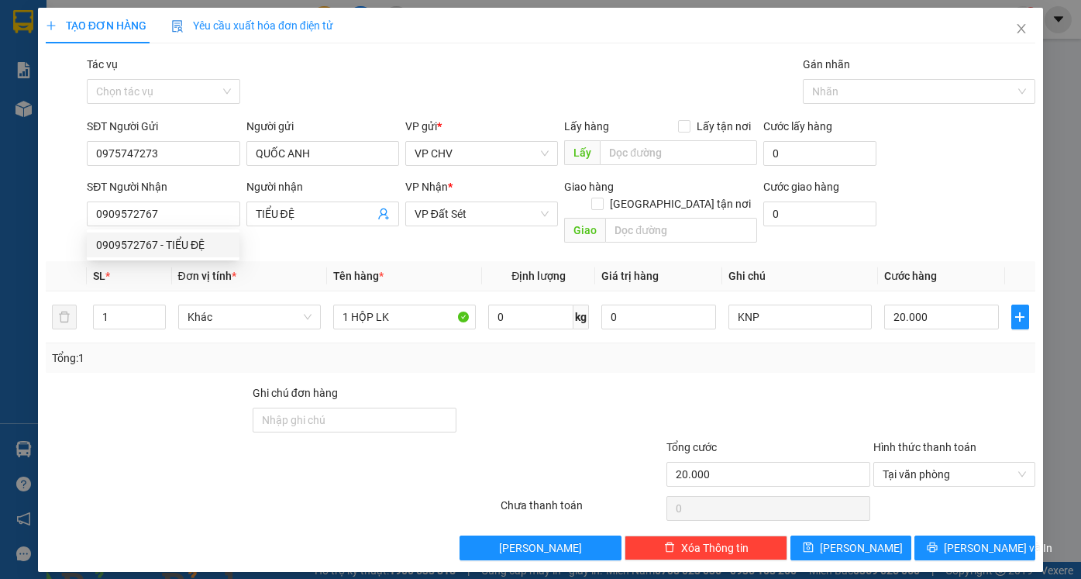
drag, startPoint x: 489, startPoint y: 332, endPoint x: 0, endPoint y: 271, distance: 492.6
click at [476, 349] on div "Tổng: 1" at bounding box center [540, 357] width 977 height 17
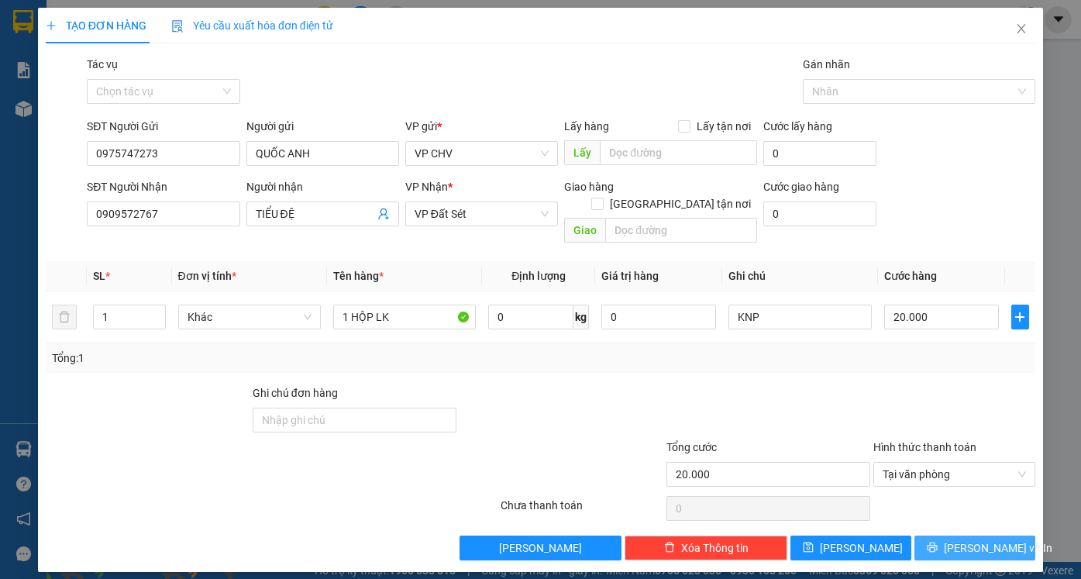
click at [990, 539] on span "[PERSON_NAME] và In" at bounding box center [998, 547] width 108 height 17
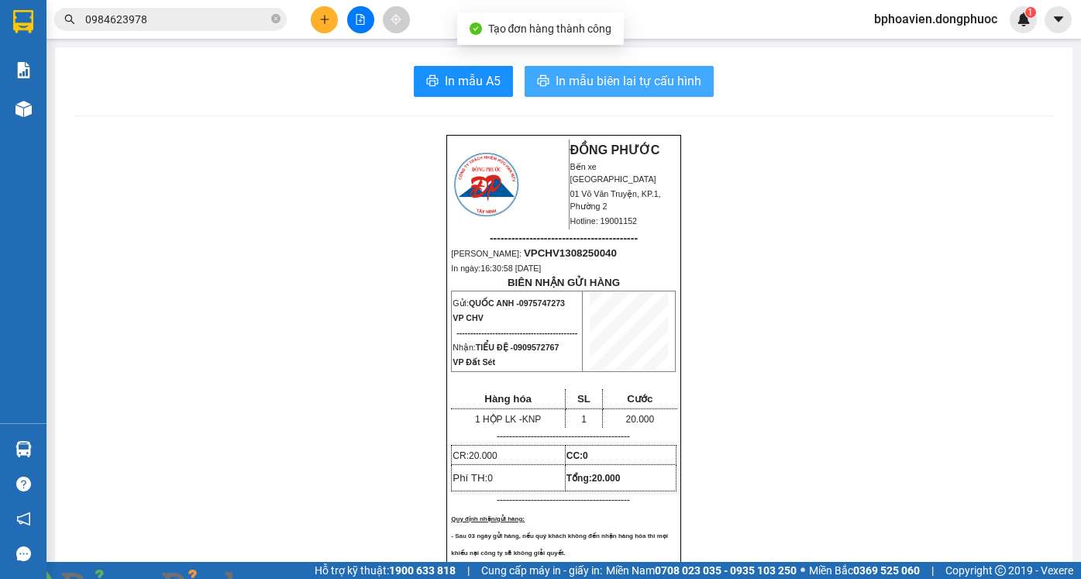
click at [635, 79] on span "In mẫu biên lai tự cấu hình" at bounding box center [629, 80] width 146 height 19
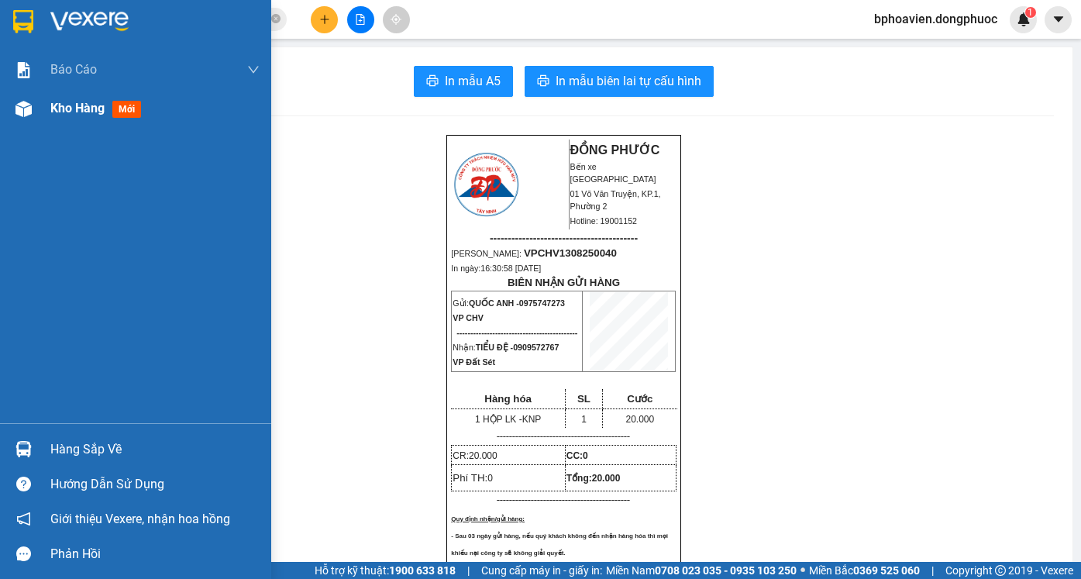
click at [73, 112] on span "Kho hàng" at bounding box center [77, 108] width 54 height 15
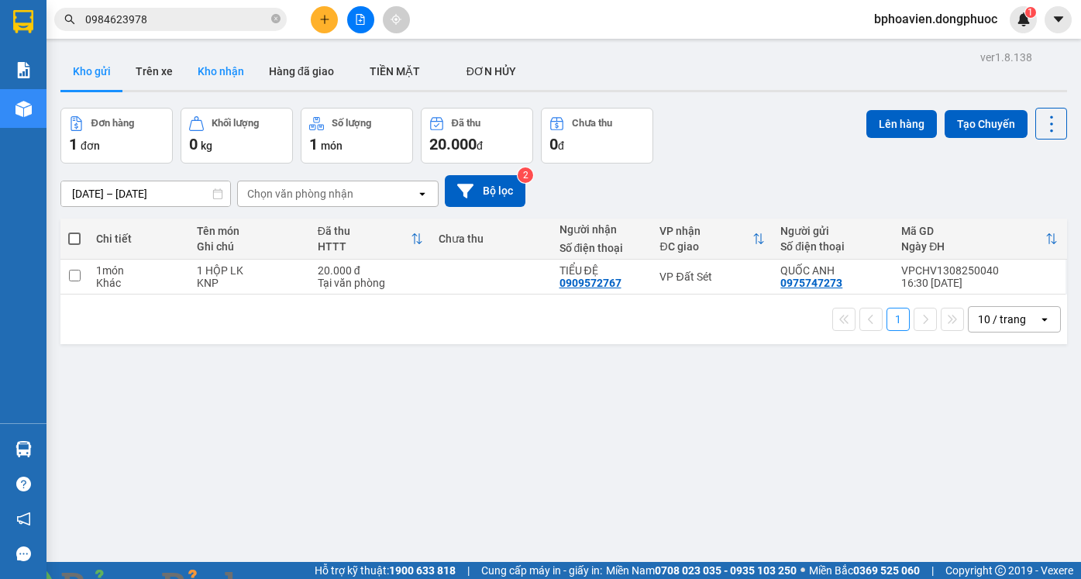
click at [210, 80] on button "Kho nhận" at bounding box center [220, 71] width 71 height 37
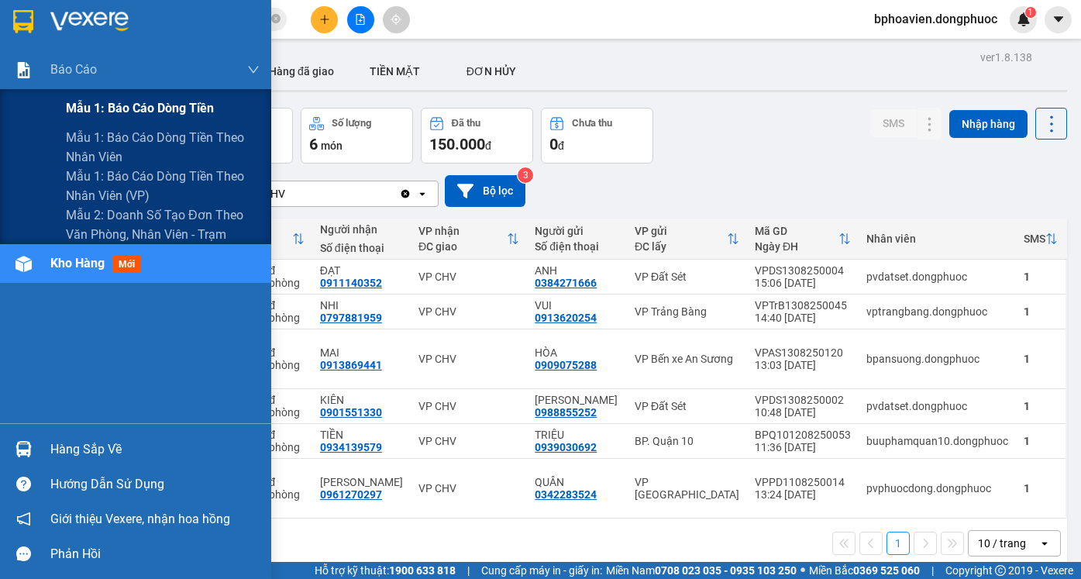
click at [110, 103] on span "Mẫu 1: Báo cáo dòng tiền" at bounding box center [140, 107] width 148 height 19
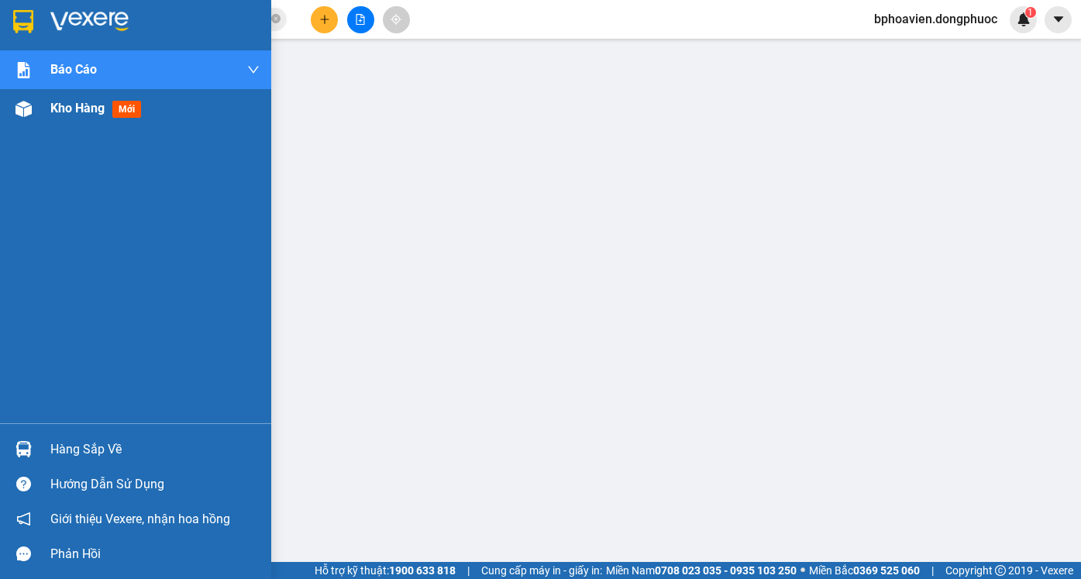
click at [66, 103] on span "Kho hàng" at bounding box center [77, 108] width 54 height 15
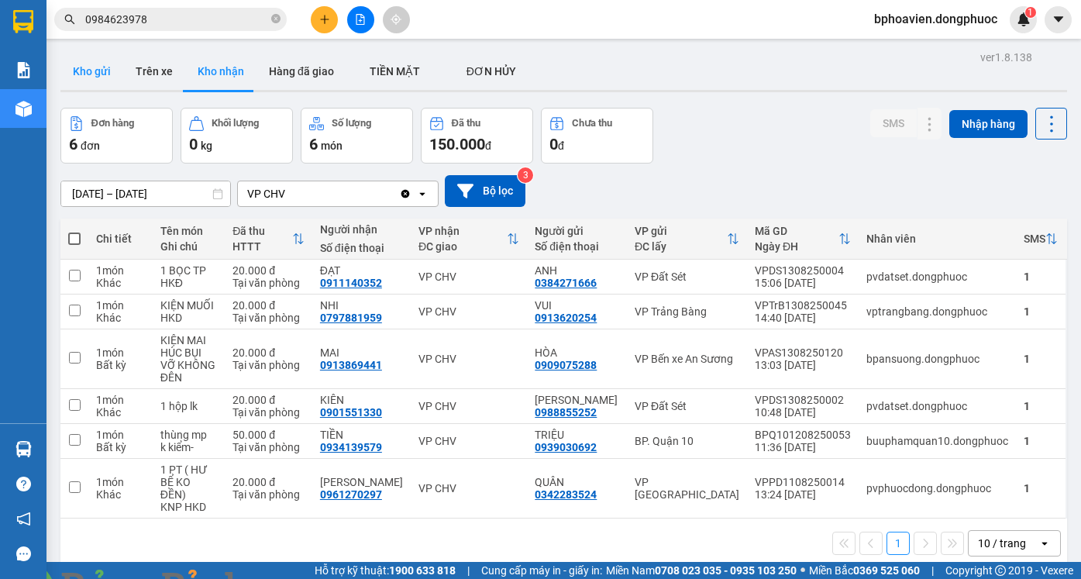
click at [110, 74] on button "Kho gửi" at bounding box center [91, 71] width 63 height 37
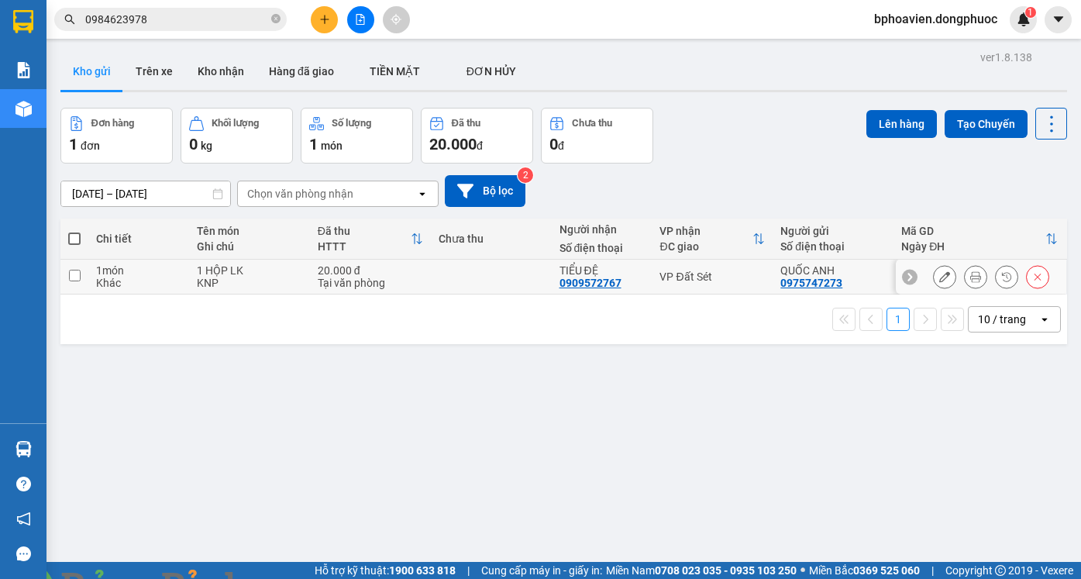
click at [511, 285] on td at bounding box center [491, 277] width 121 height 35
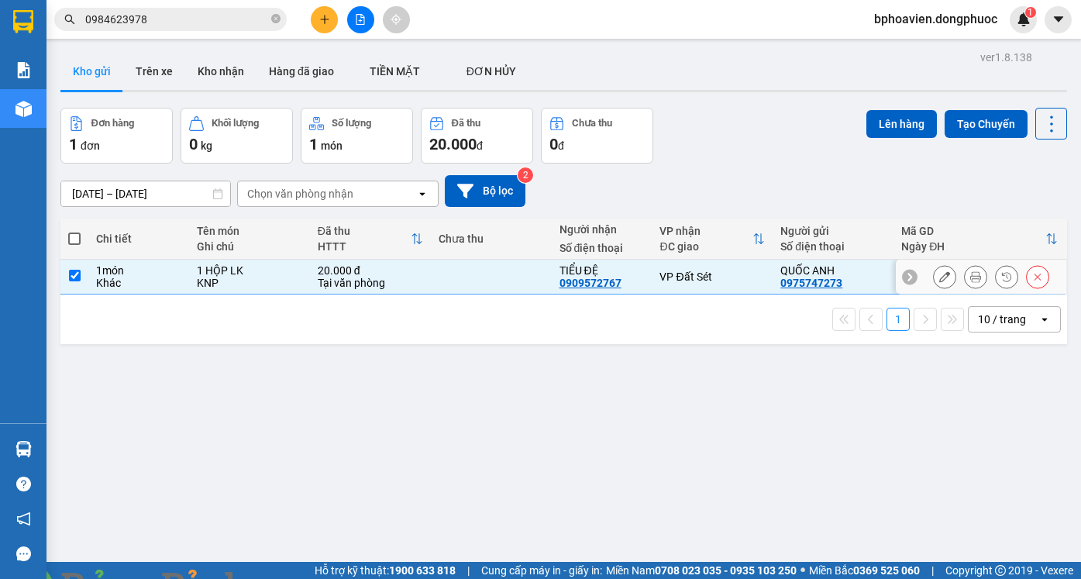
checkbox input "true"
click at [887, 127] on button "Lên hàng" at bounding box center [901, 124] width 71 height 28
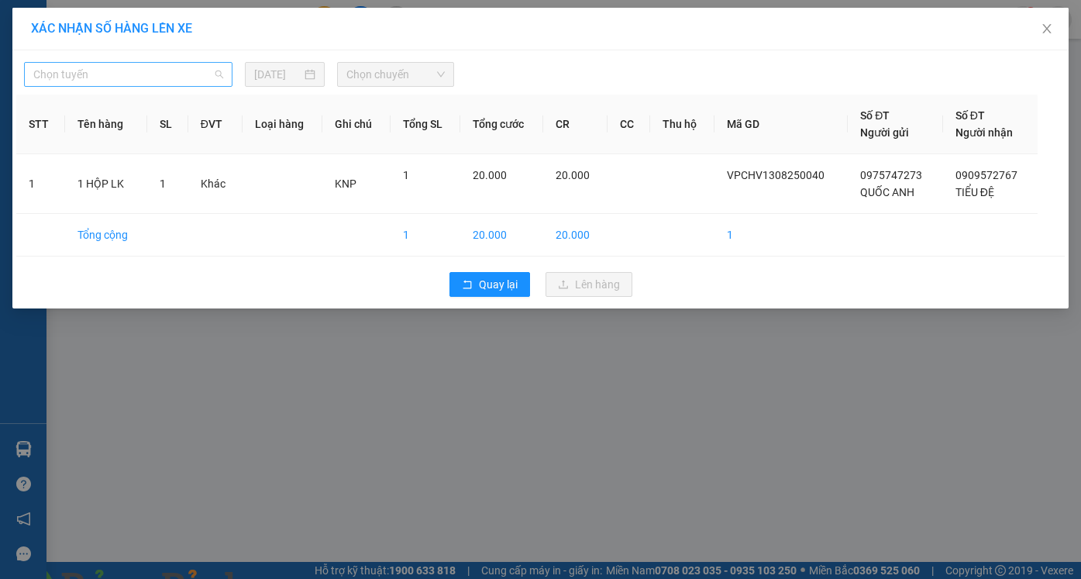
drag, startPoint x: 169, startPoint y: 79, endPoint x: 127, endPoint y: 136, distance: 71.0
click at [168, 79] on span "Chọn tuyến" at bounding box center [128, 74] width 190 height 23
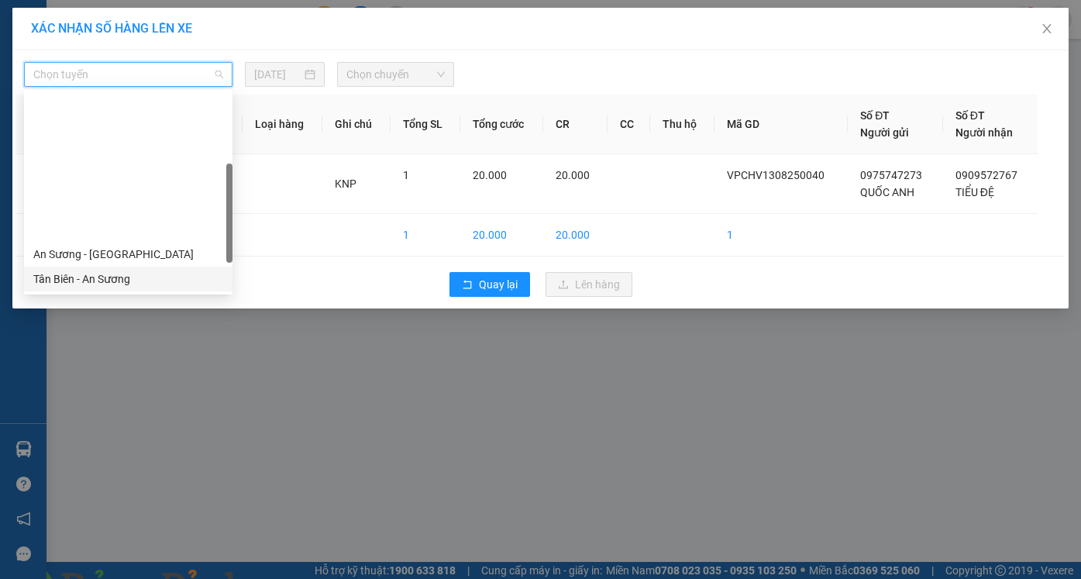
scroll to position [155, 0]
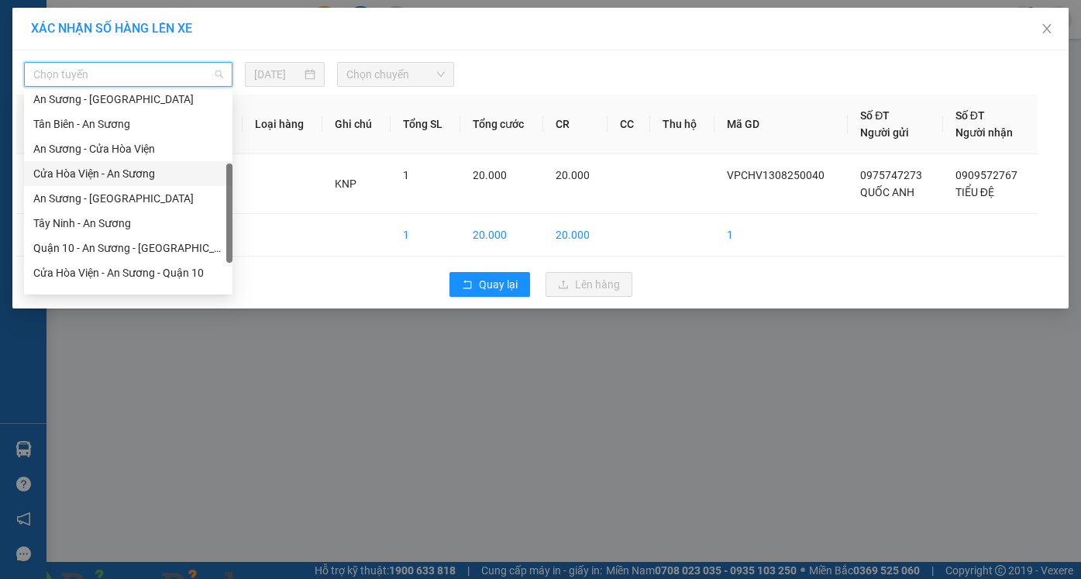
drag, startPoint x: 132, startPoint y: 177, endPoint x: 378, endPoint y: 87, distance: 262.3
click at [132, 177] on div "Cửa Hòa Viện - An Sương" at bounding box center [128, 173] width 190 height 17
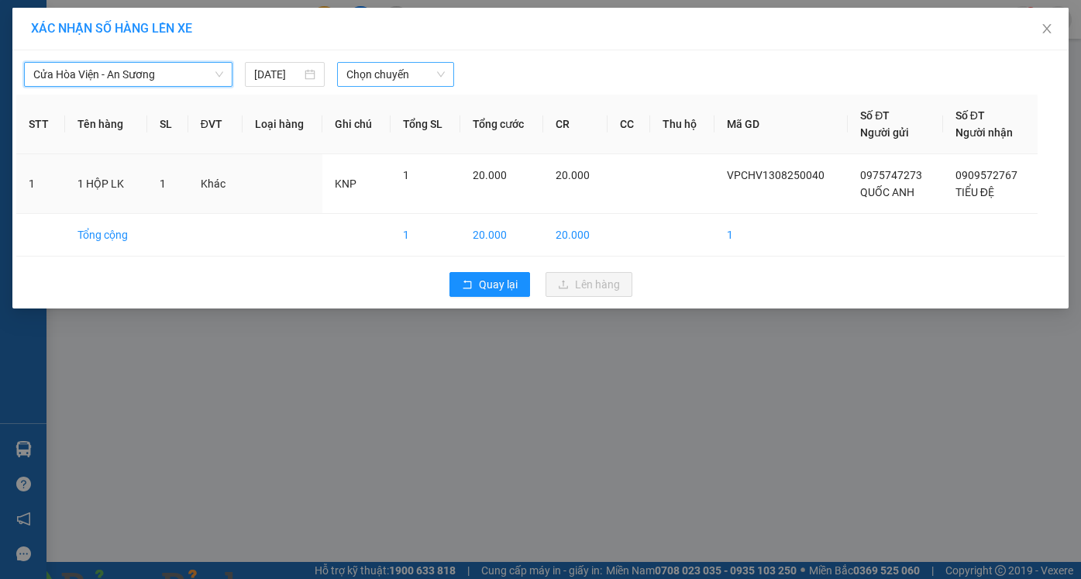
click at [395, 75] on span "Chọn chuyến" at bounding box center [395, 74] width 98 height 23
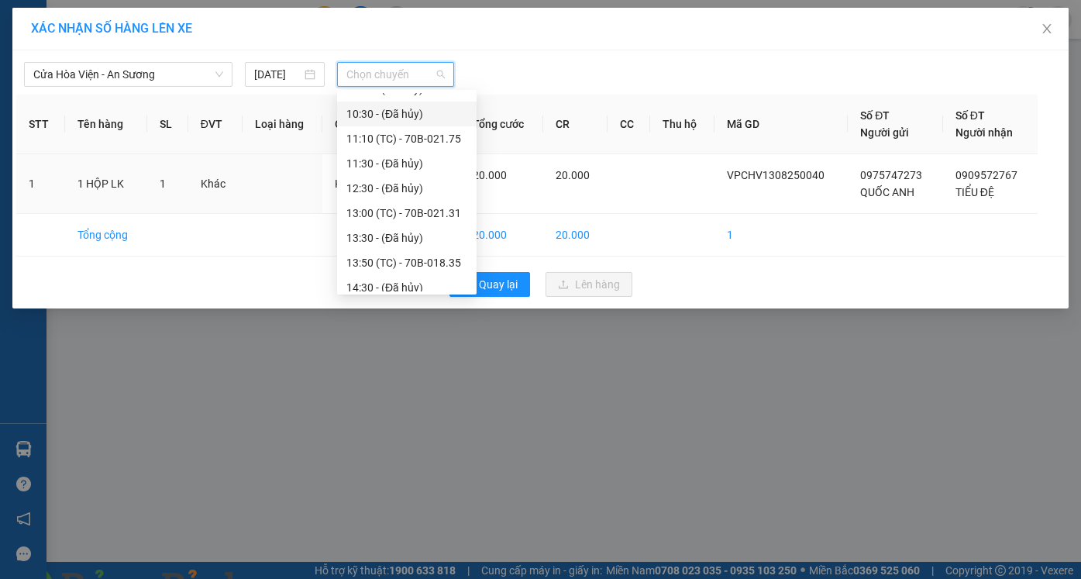
scroll to position [422, 0]
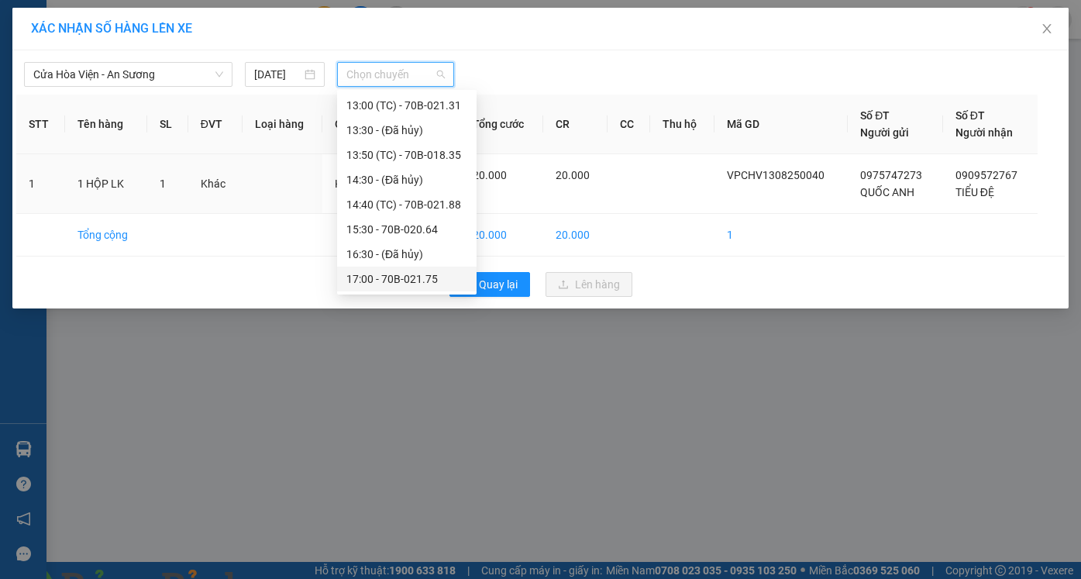
click at [395, 278] on div "17:00 - 70B-021.75" at bounding box center [406, 278] width 121 height 17
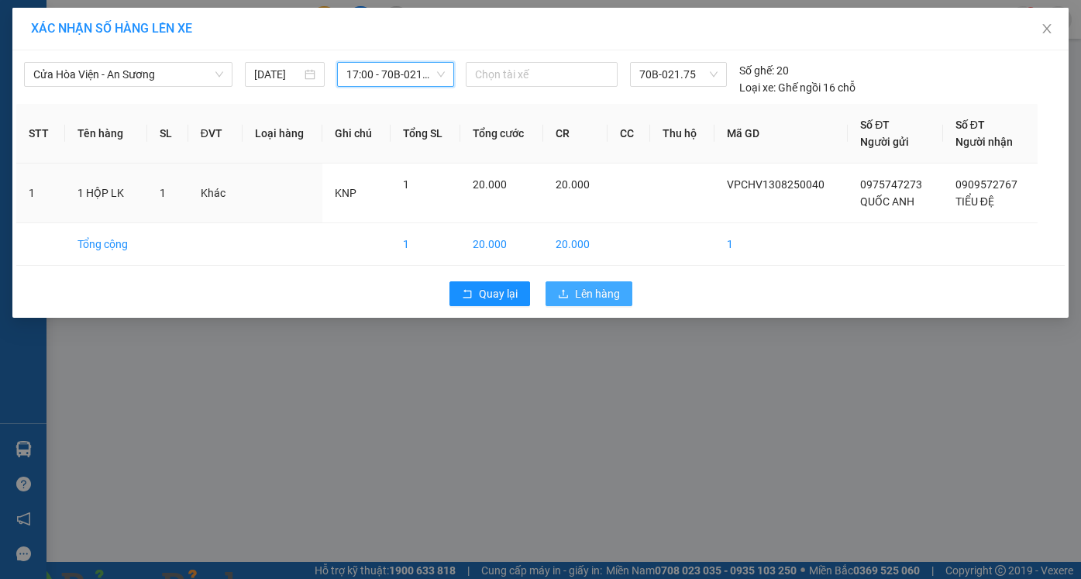
click at [591, 298] on span "Lên hàng" at bounding box center [597, 293] width 45 height 17
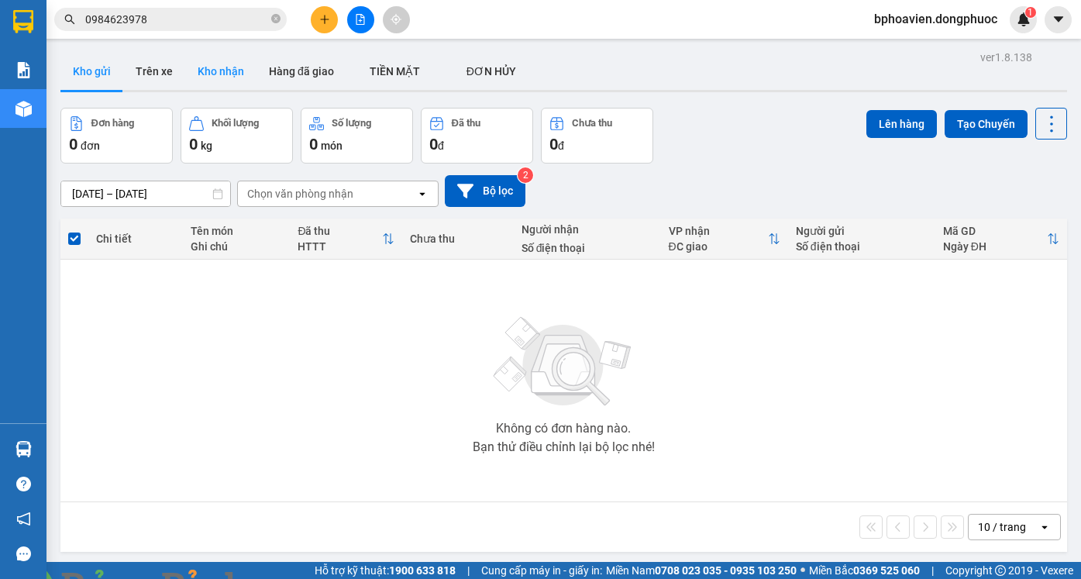
click at [191, 61] on button "Kho nhận" at bounding box center [220, 71] width 71 height 37
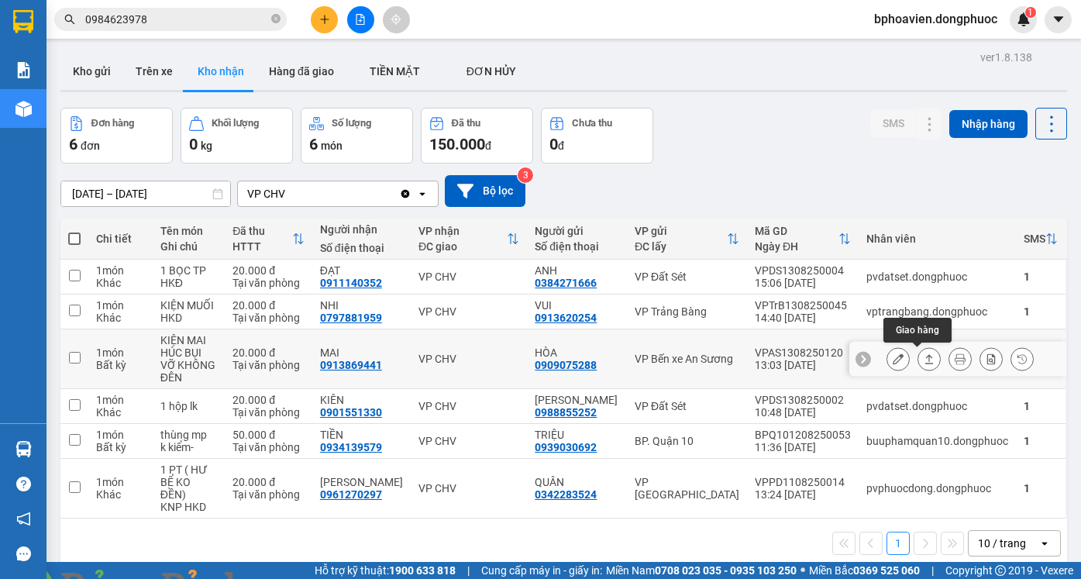
click at [918, 365] on button at bounding box center [929, 359] width 22 height 27
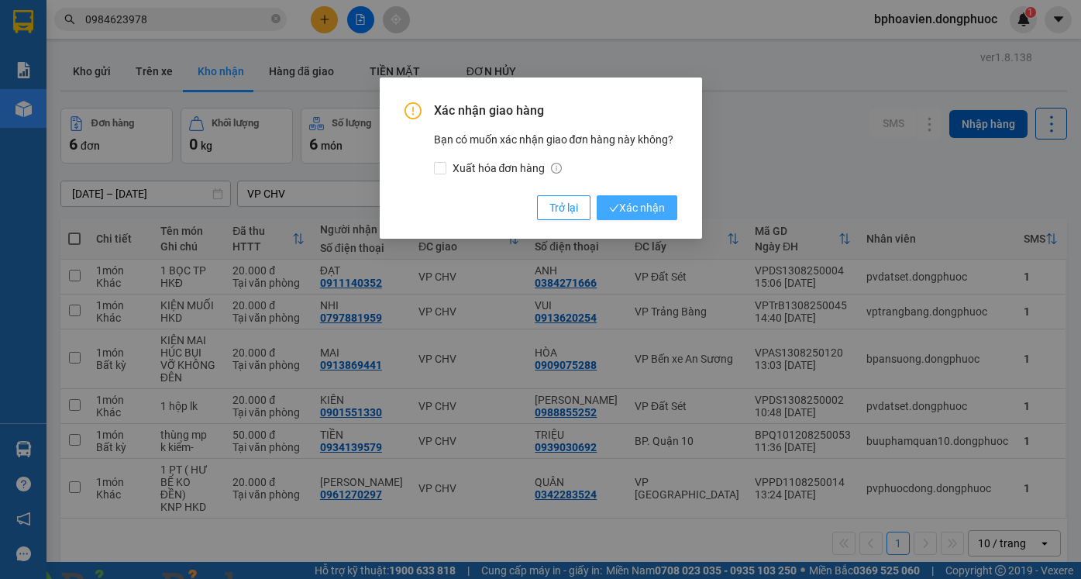
click at [634, 213] on span "Xác nhận" at bounding box center [637, 207] width 56 height 17
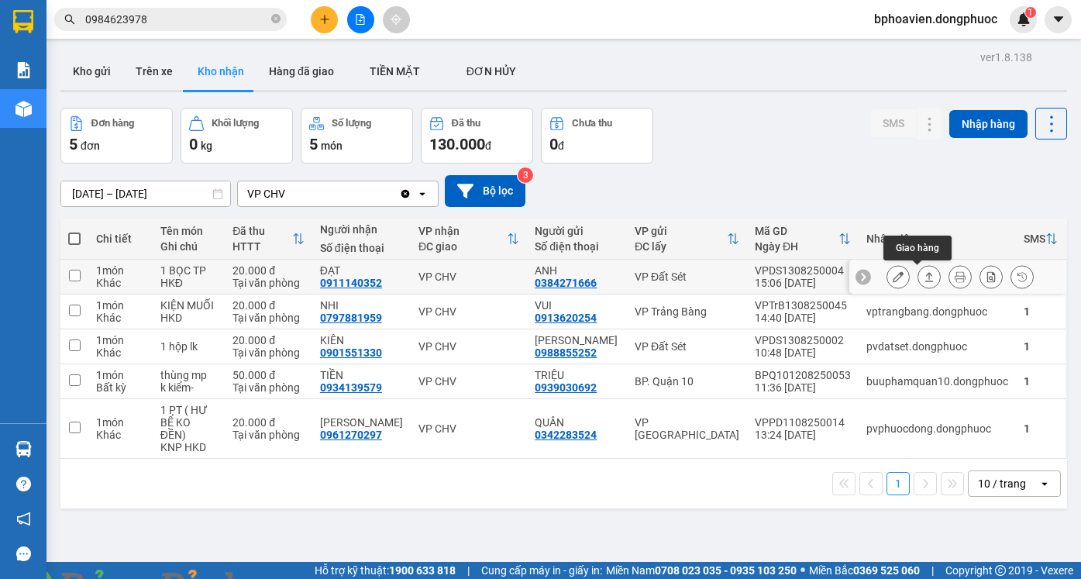
drag, startPoint x: 921, startPoint y: 277, endPoint x: 871, endPoint y: 276, distance: 50.4
click at [924, 277] on icon at bounding box center [929, 276] width 11 height 11
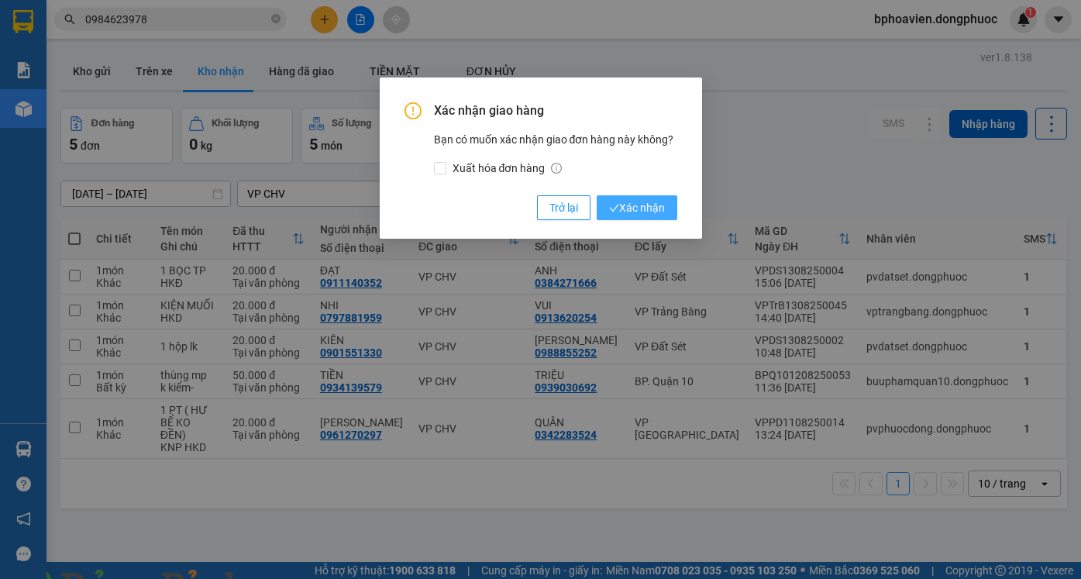
click at [645, 204] on span "Xác nhận" at bounding box center [637, 207] width 56 height 17
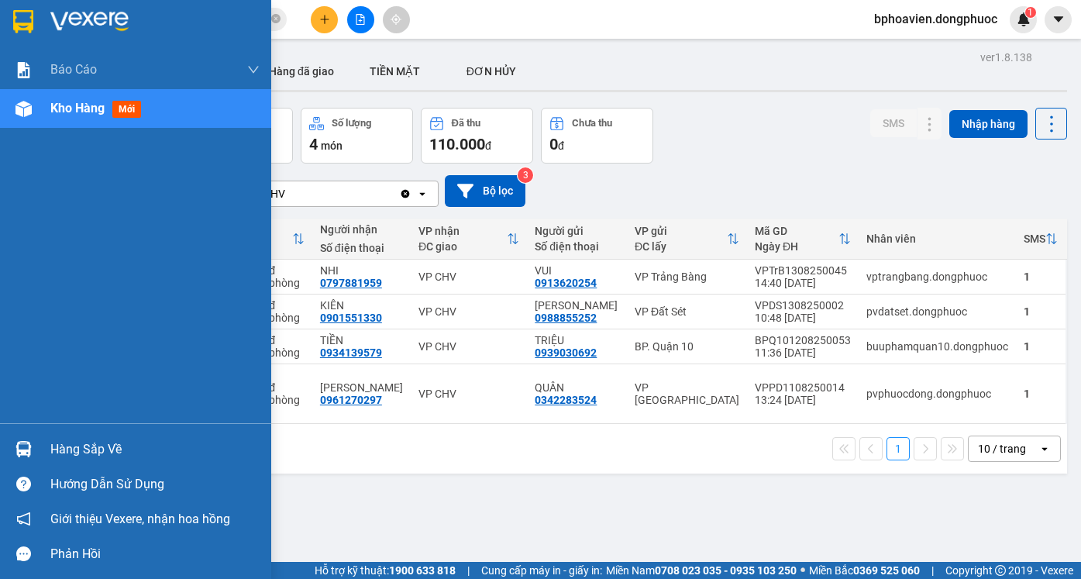
click at [19, 446] on img at bounding box center [23, 449] width 16 height 16
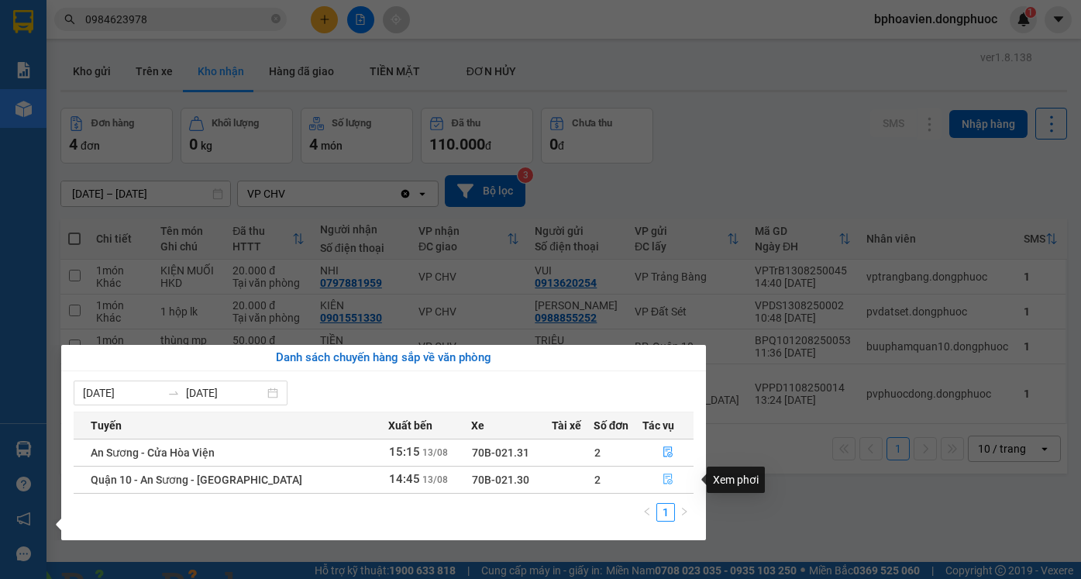
click at [666, 484] on icon "file-done" at bounding box center [667, 478] width 11 height 11
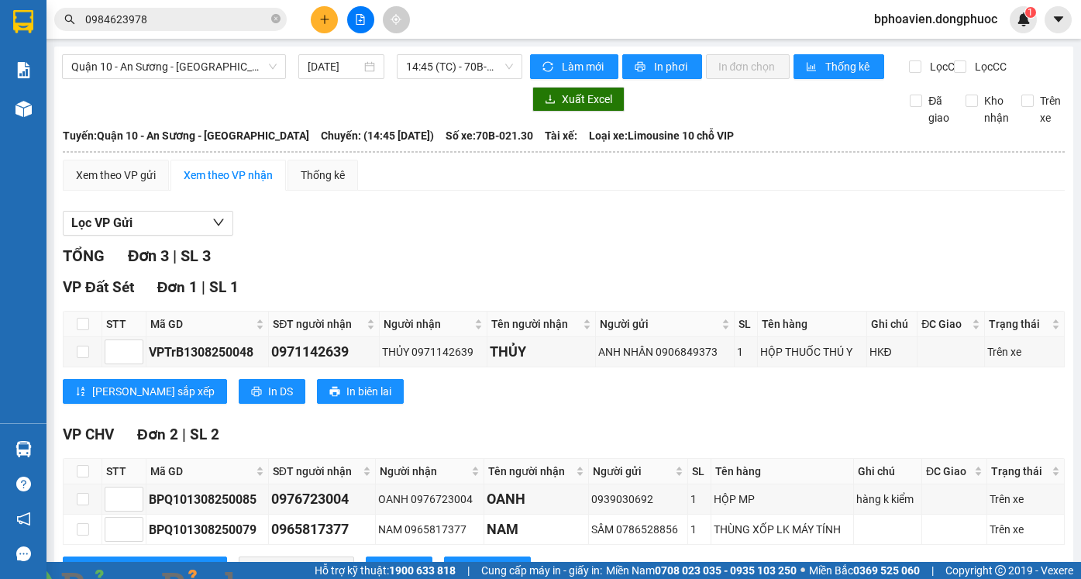
scroll to position [76, 0]
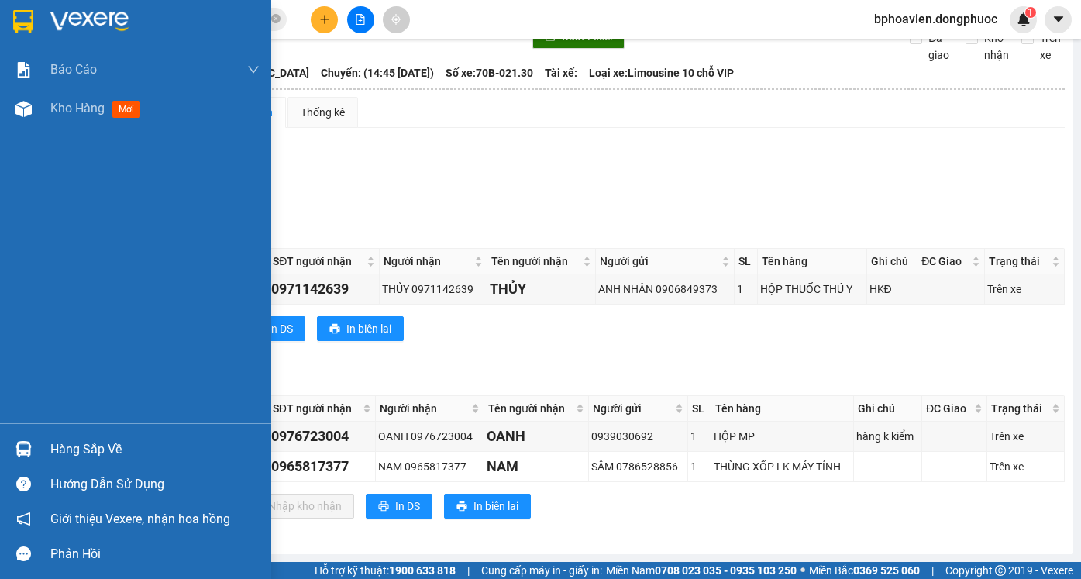
drag, startPoint x: 31, startPoint y: 108, endPoint x: 50, endPoint y: 96, distance: 22.6
click at [30, 108] on img at bounding box center [23, 109] width 16 height 16
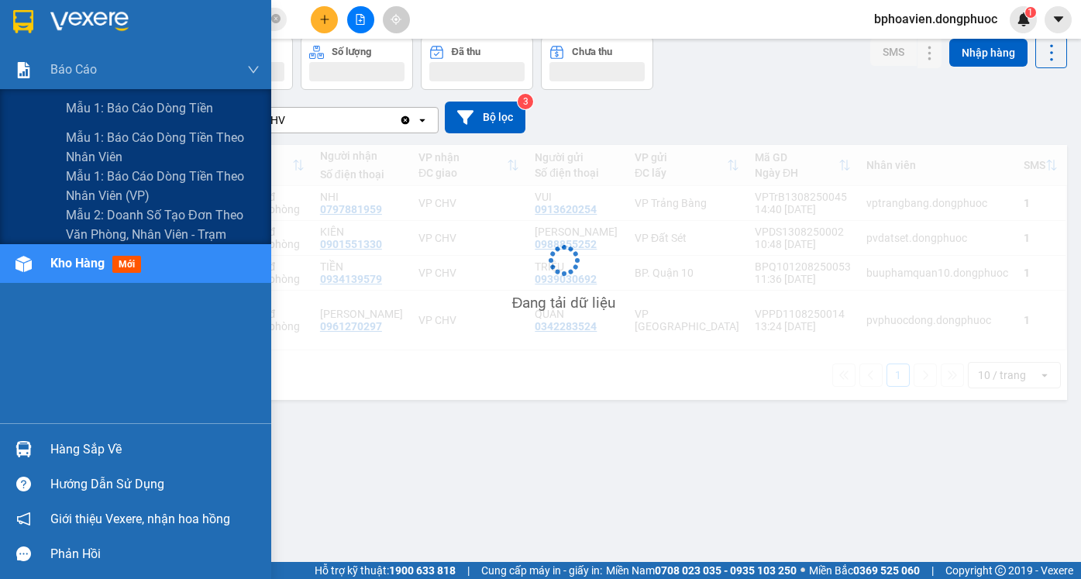
scroll to position [71, 0]
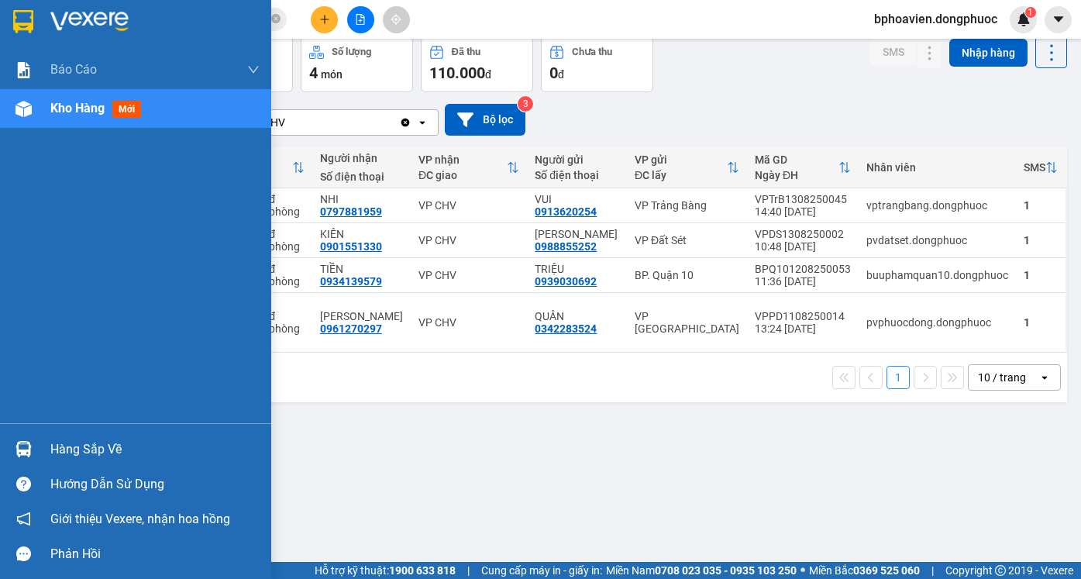
click at [26, 449] on img at bounding box center [23, 449] width 16 height 16
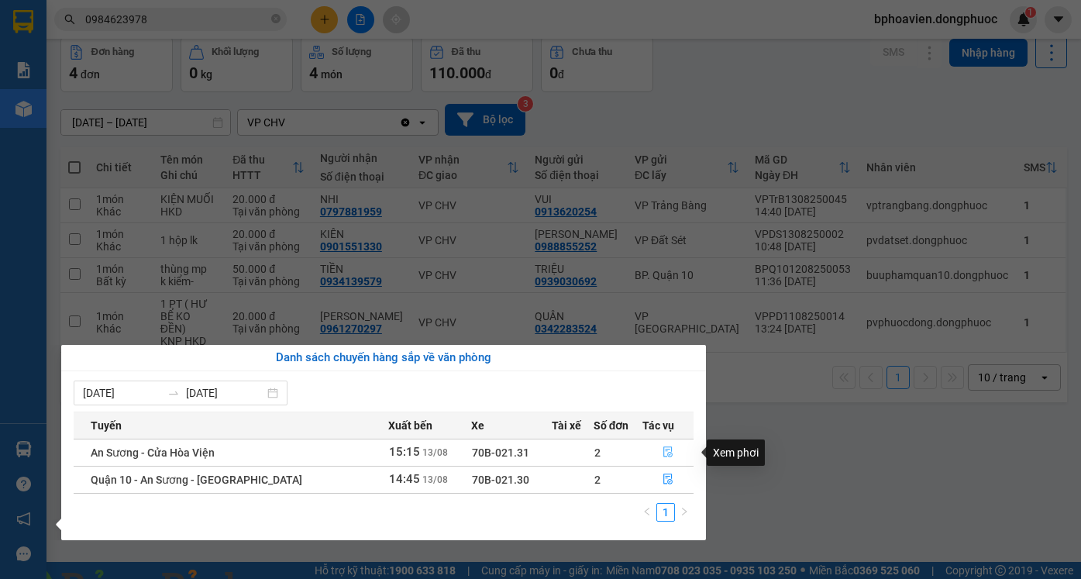
click at [663, 454] on icon "file-done" at bounding box center [667, 451] width 11 height 11
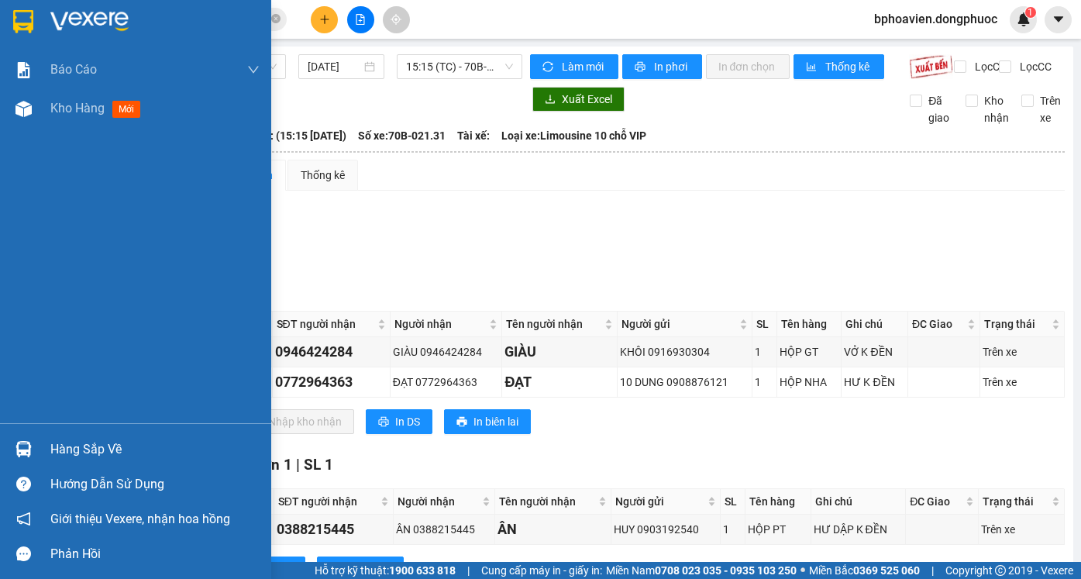
click at [10, 442] on div at bounding box center [23, 448] width 27 height 27
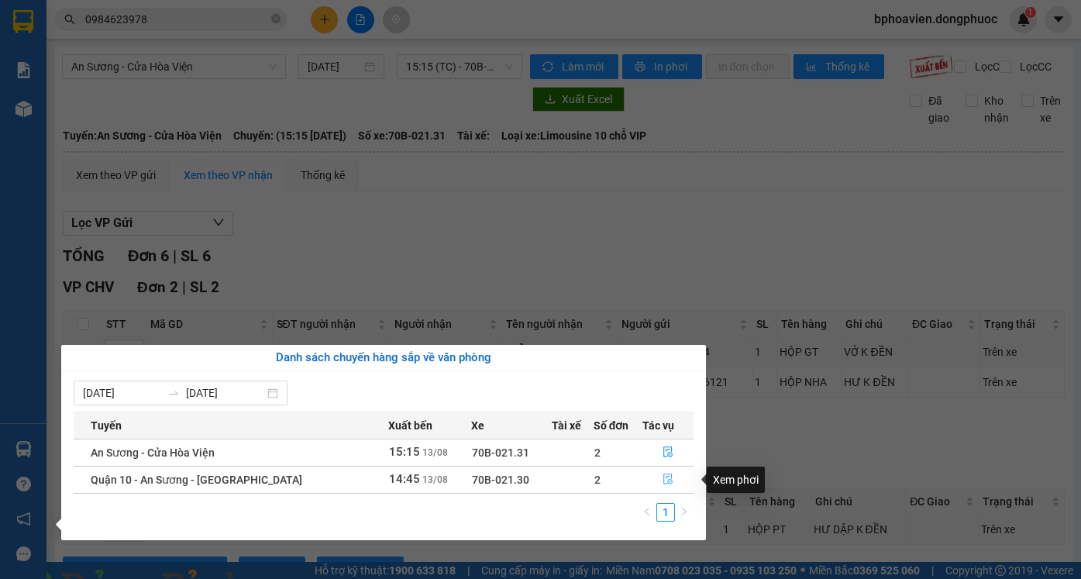
click at [668, 478] on icon "file-done" at bounding box center [667, 478] width 11 height 11
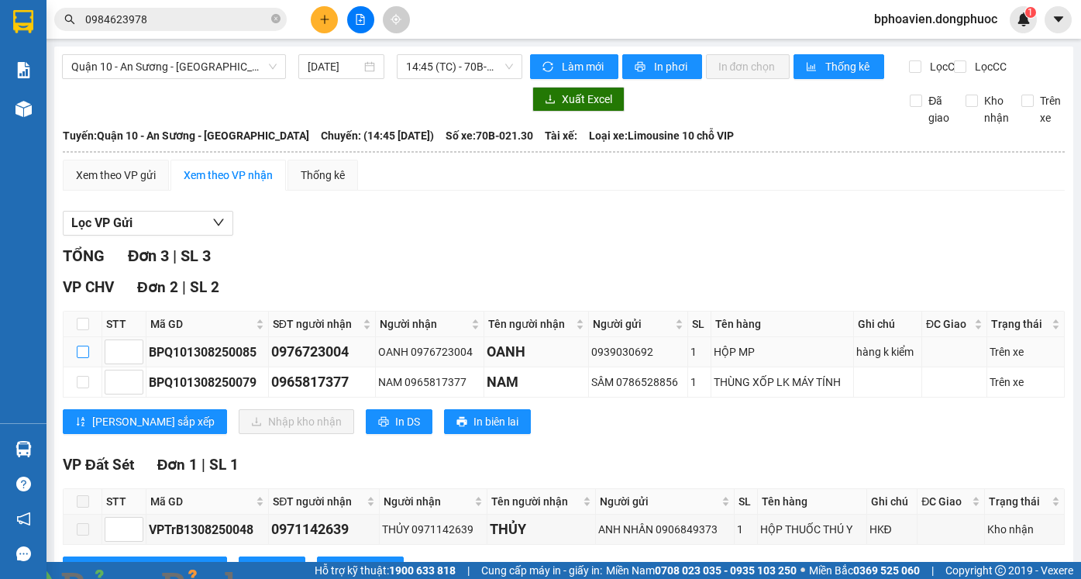
click at [87, 358] on input "checkbox" at bounding box center [83, 352] width 12 height 12
checkbox input "true"
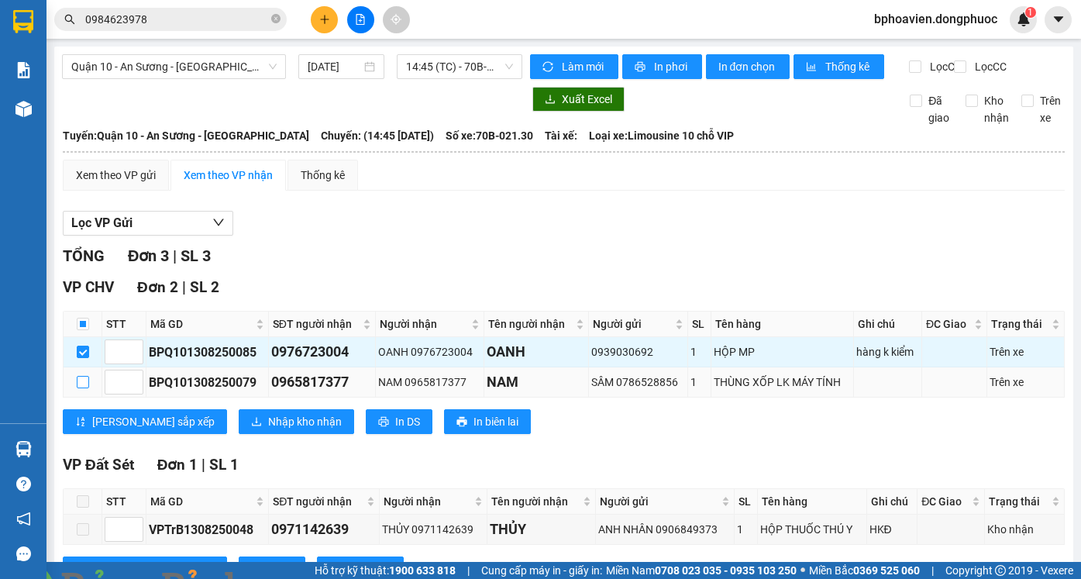
click at [86, 388] on input "checkbox" at bounding box center [83, 382] width 12 height 12
checkbox input "true"
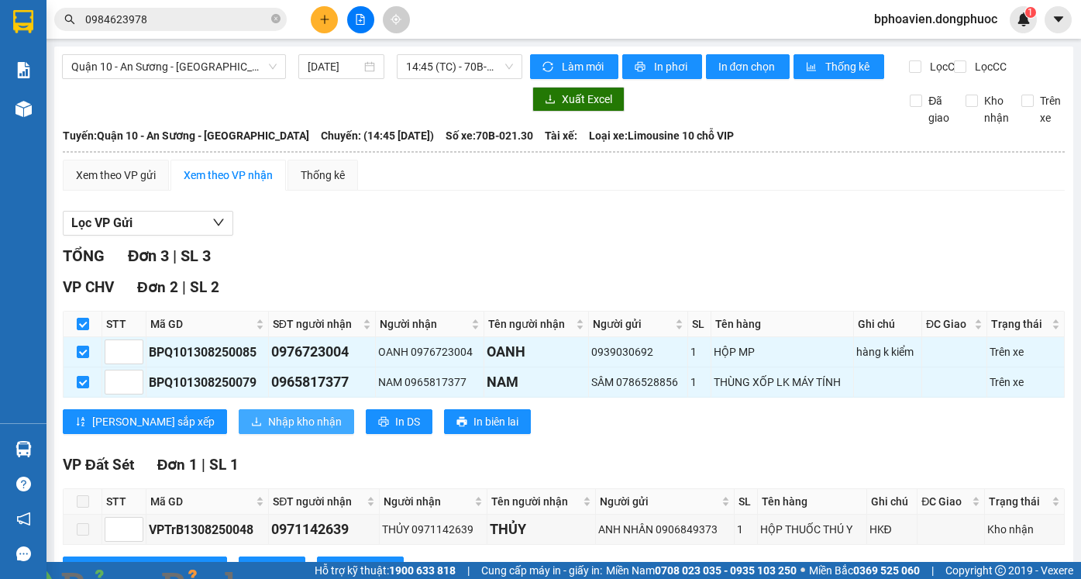
click at [250, 434] on button "Nhập kho nhận" at bounding box center [296, 421] width 115 height 25
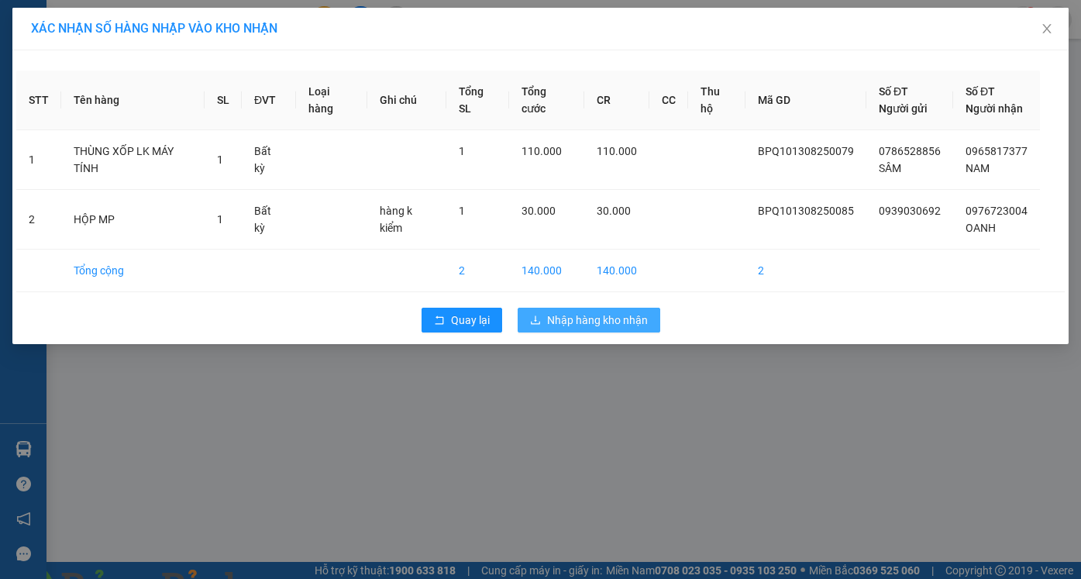
click at [584, 315] on span "Nhập hàng kho nhận" at bounding box center [597, 319] width 101 height 17
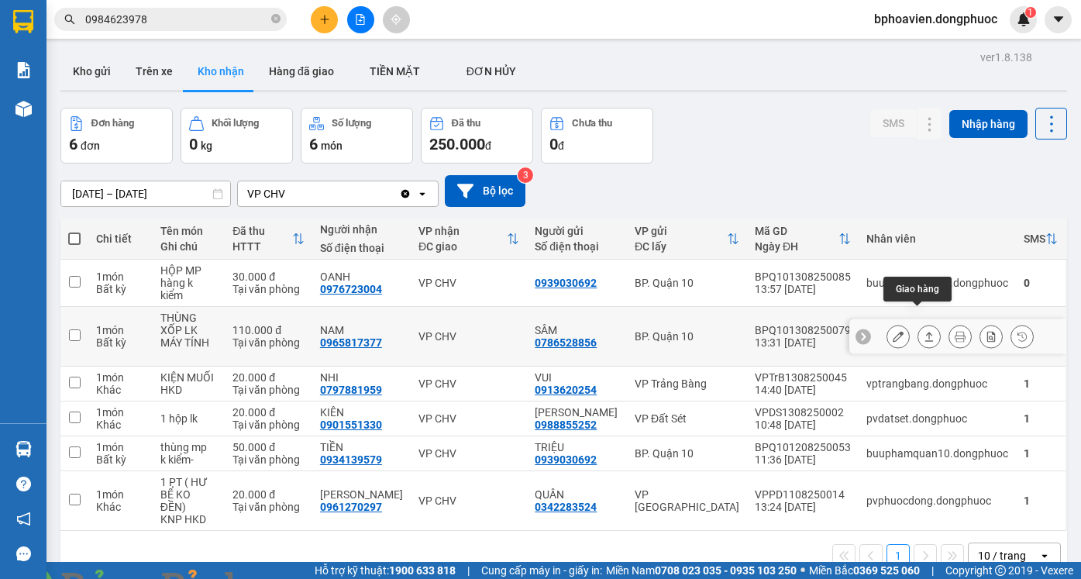
click at [924, 331] on icon at bounding box center [929, 336] width 11 height 11
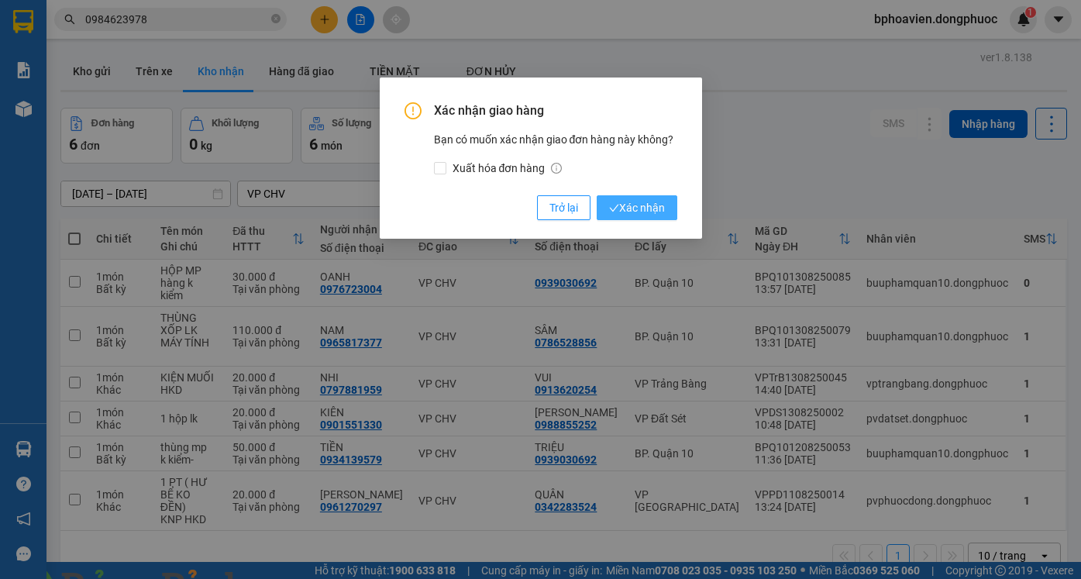
click at [620, 198] on button "Xác nhận" at bounding box center [637, 207] width 81 height 25
